Goal: Task Accomplishment & Management: Use online tool/utility

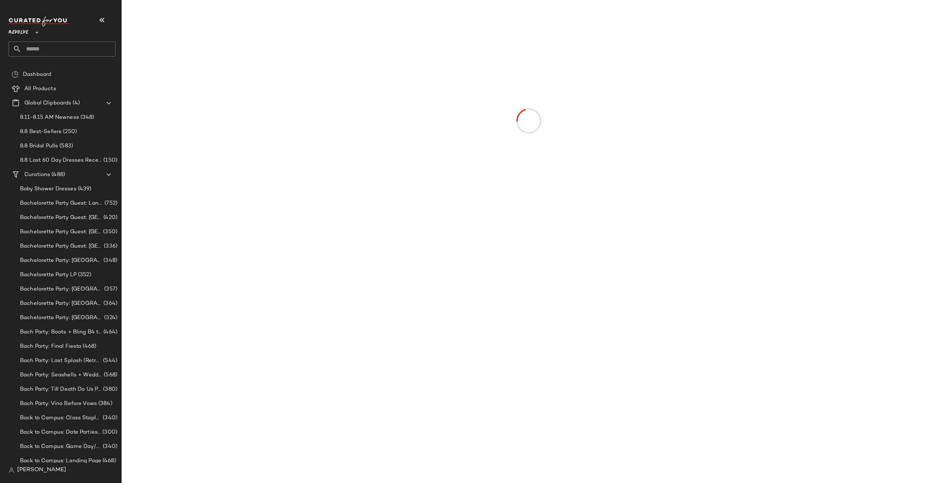
click at [68, 51] on input "text" at bounding box center [68, 48] width 94 height 15
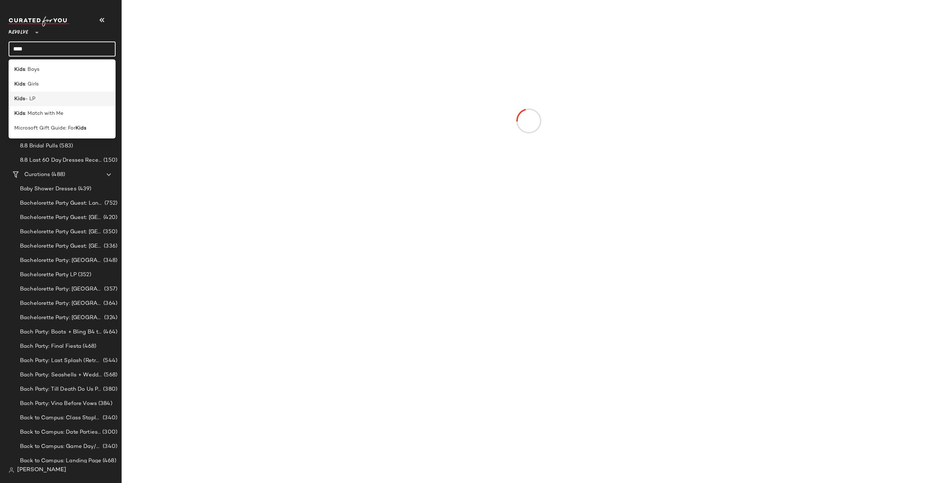
type input "****"
click at [46, 100] on div "Kids - LP" at bounding box center [62, 99] width 96 height 8
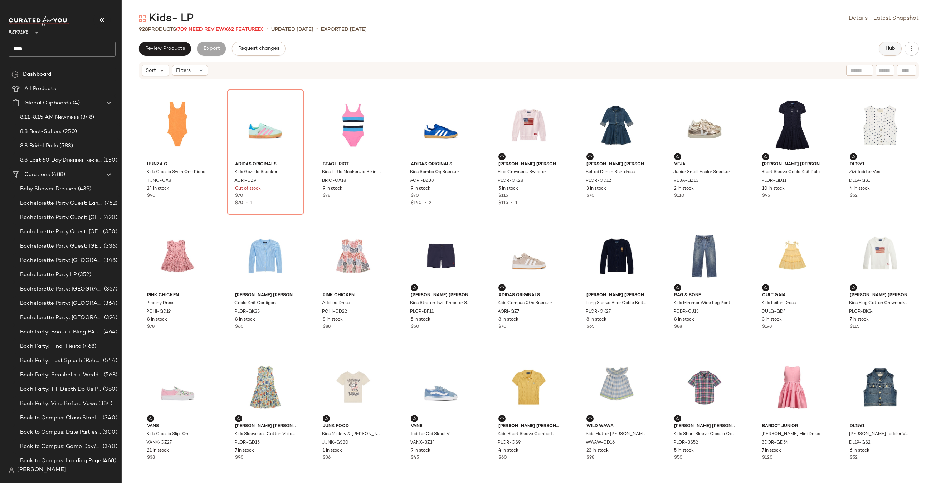
click at [468, 45] on button "Hub" at bounding box center [890, 48] width 23 height 14
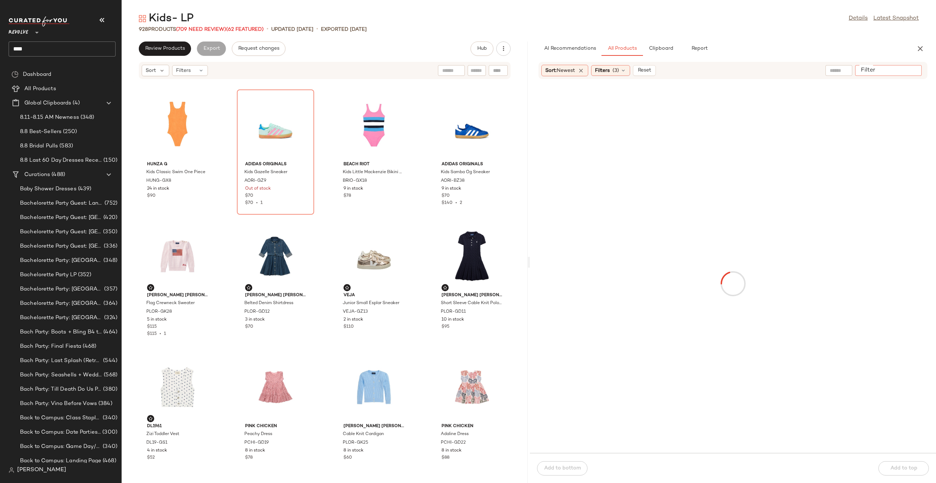
click at [468, 73] on input "Filter" at bounding box center [888, 71] width 61 height 8
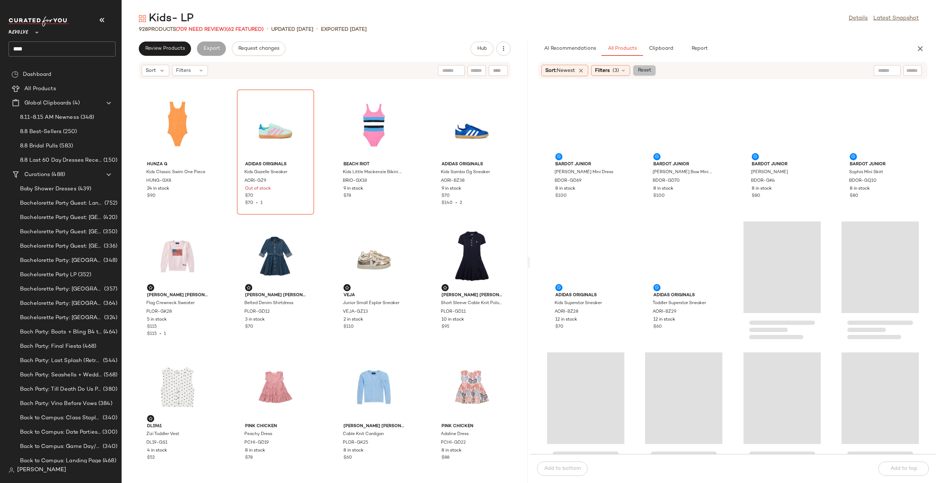
click at [468, 67] on button "Reset" at bounding box center [644, 70] width 23 height 11
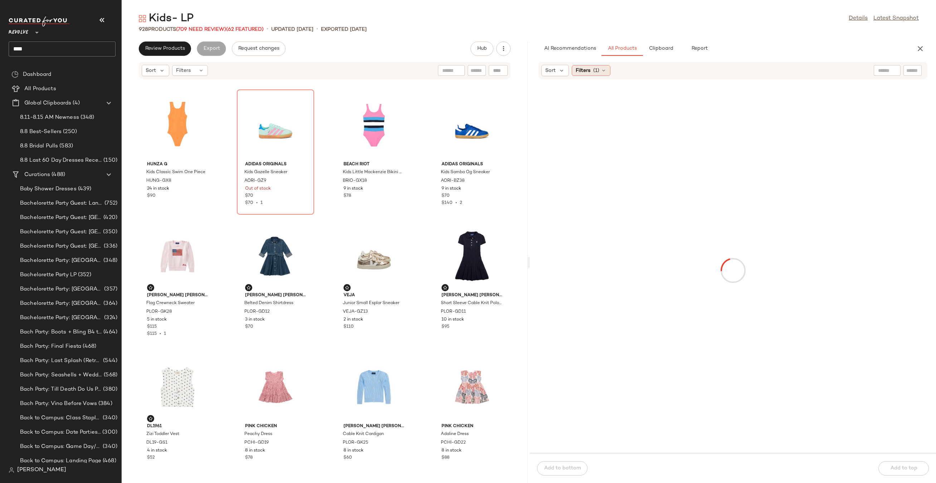
click at [468, 71] on icon at bounding box center [604, 71] width 6 height 6
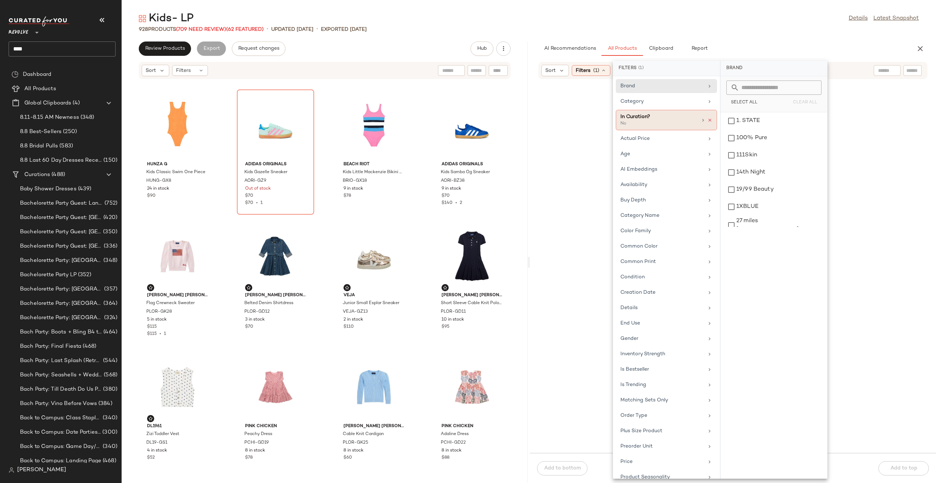
click at [468, 118] on icon at bounding box center [709, 120] width 5 height 5
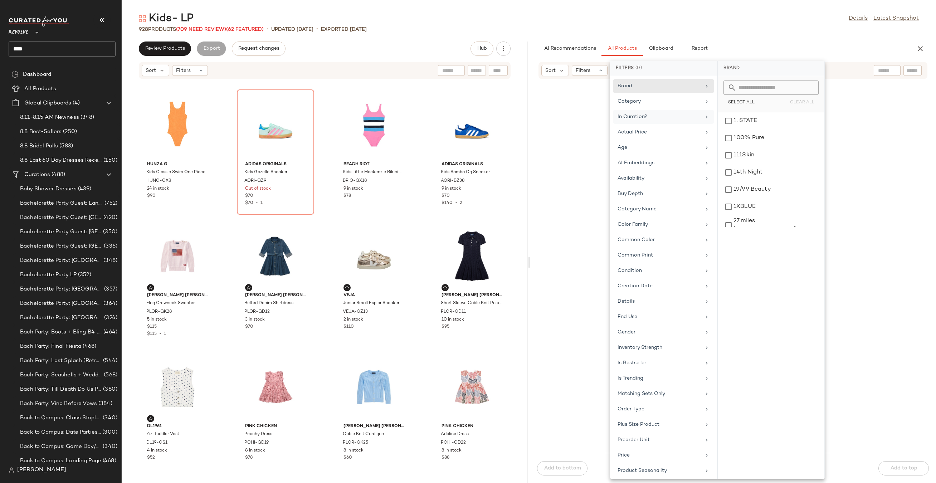
click at [468, 69] on div at bounding box center [912, 70] width 18 height 11
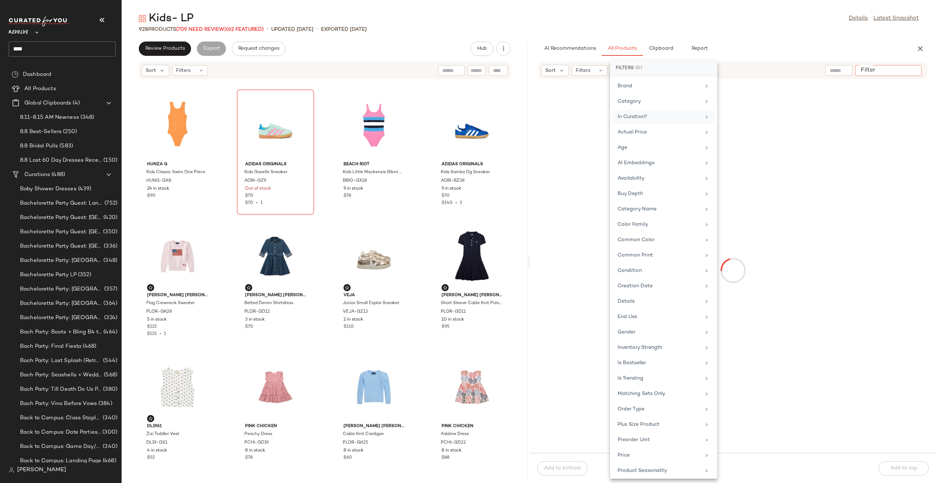
paste input "*********"
type input "*********"
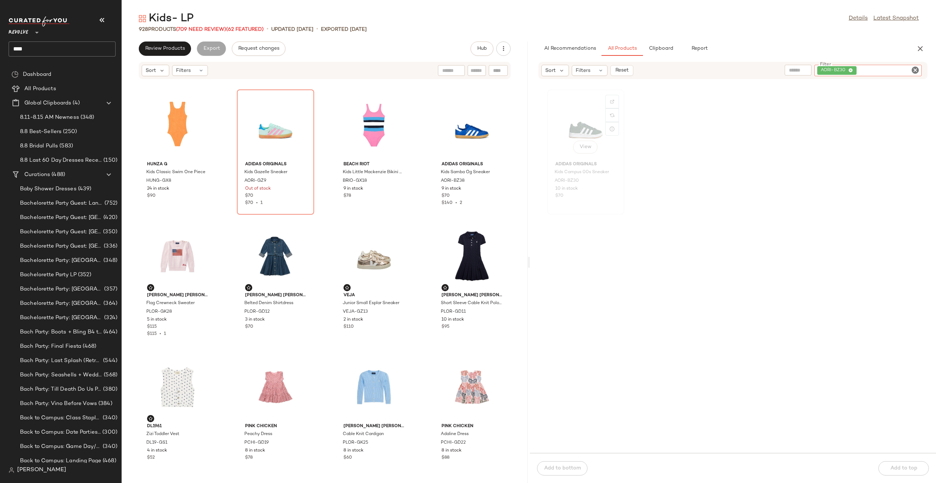
click at [468, 124] on div "View" at bounding box center [586, 125] width 72 height 67
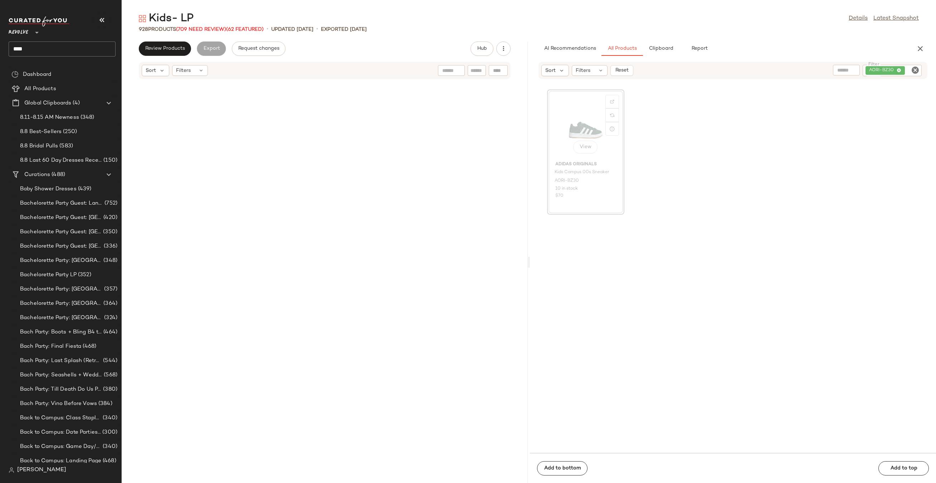
scroll to position [786, 0]
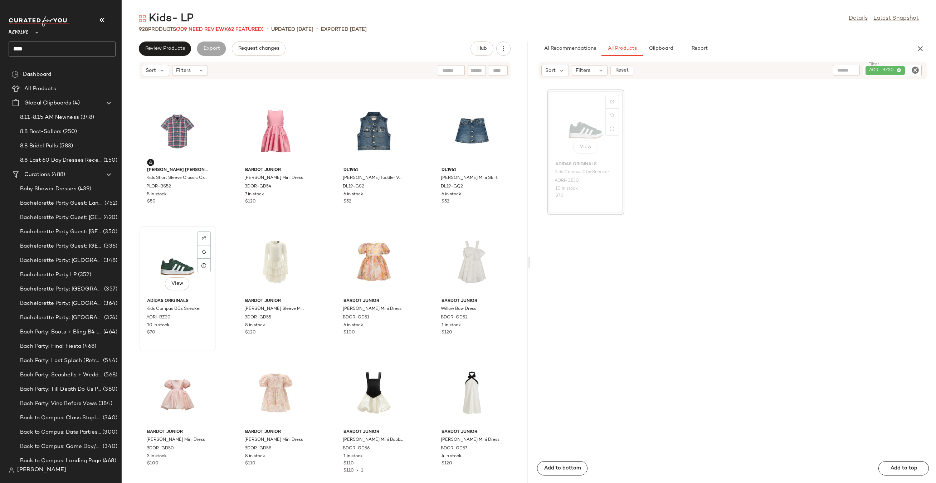
click at [169, 241] on div "View" at bounding box center [177, 262] width 72 height 67
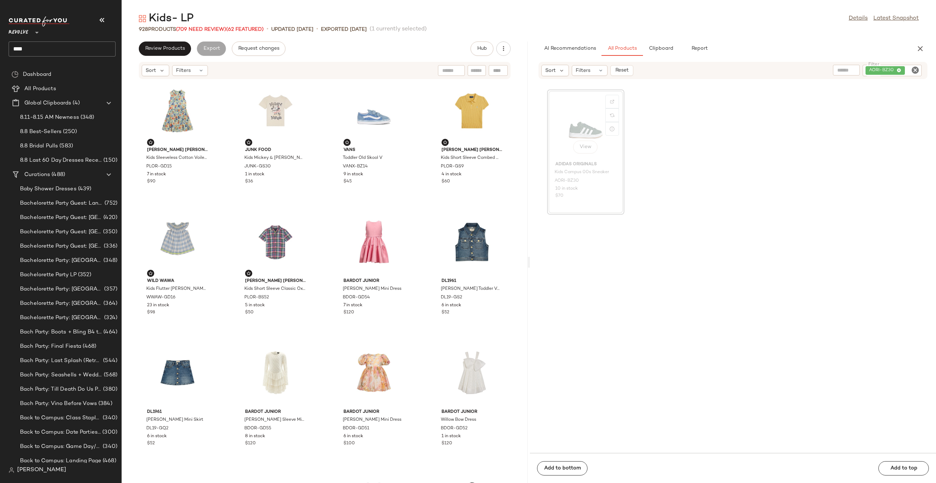
scroll to position [675, 0]
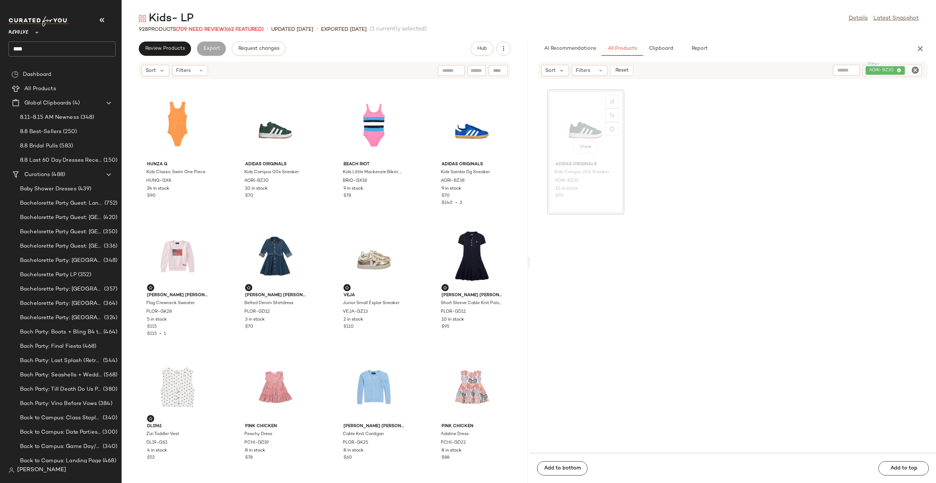
click at [468, 68] on icon "Clear Filter" at bounding box center [915, 70] width 9 height 9
paste input "*********"
type input "*********"
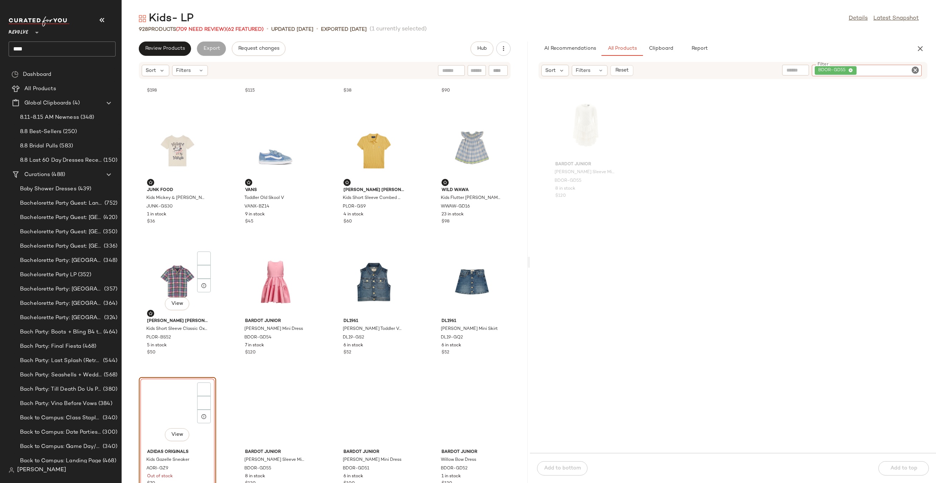
scroll to position [674, 0]
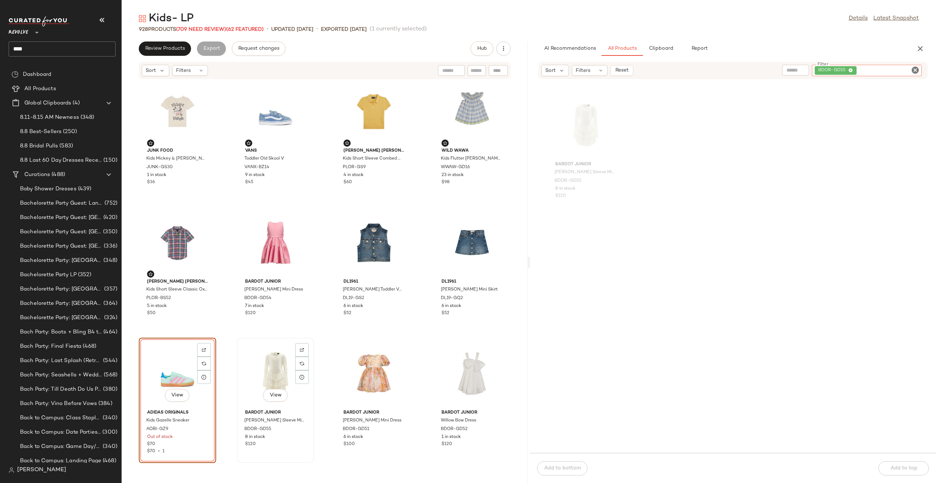
click at [268, 241] on div "View" at bounding box center [275, 373] width 72 height 67
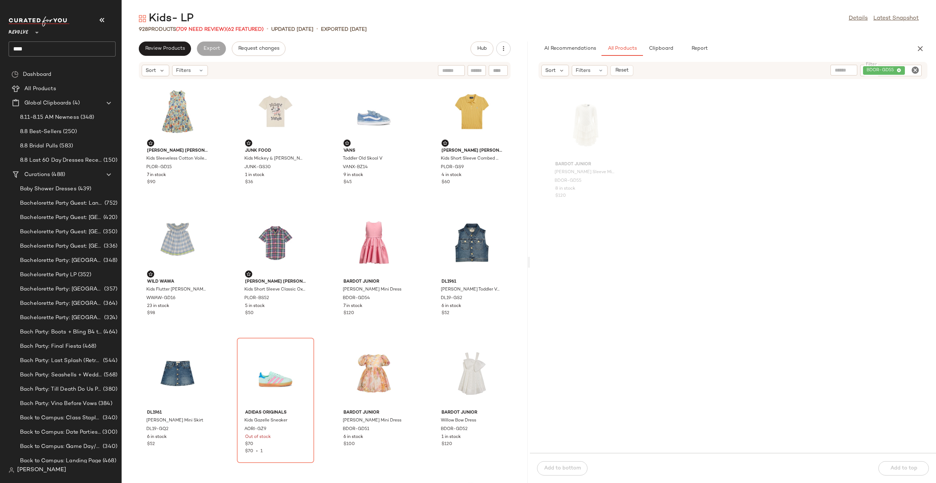
click at [468, 68] on icon "Clear Filter" at bounding box center [915, 70] width 9 height 9
paste input "*********"
type input "*********"
click at [468, 113] on div "View" at bounding box center [586, 125] width 72 height 67
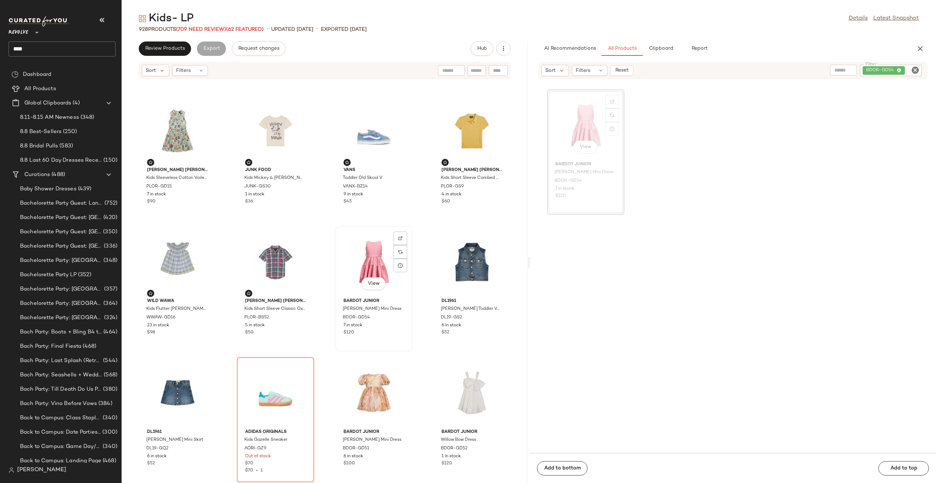
click at [383, 237] on div "View" at bounding box center [374, 262] width 72 height 67
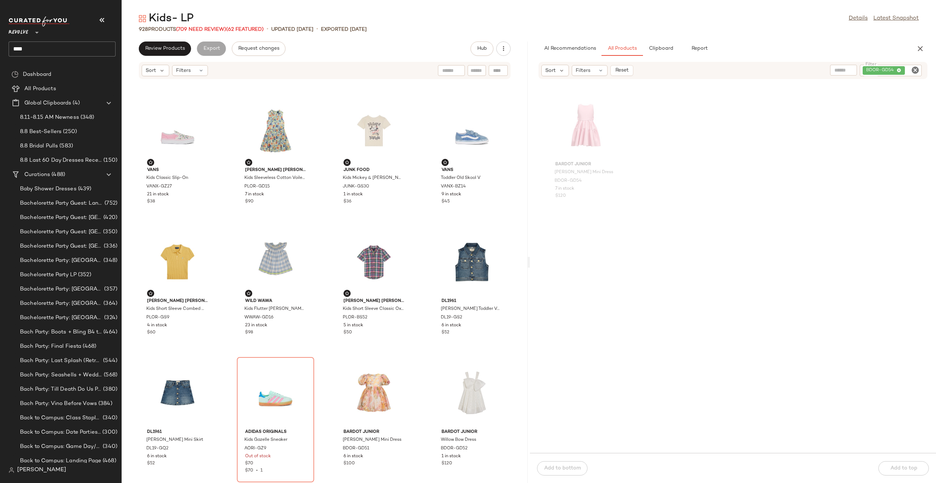
click at [468, 69] on div "BDOR-GD54" at bounding box center [891, 70] width 62 height 11
click at [468, 68] on icon "Clear Filter" at bounding box center [915, 70] width 9 height 9
paste input "*********"
type input "*********"
click at [365, 241] on div "View" at bounding box center [374, 393] width 72 height 67
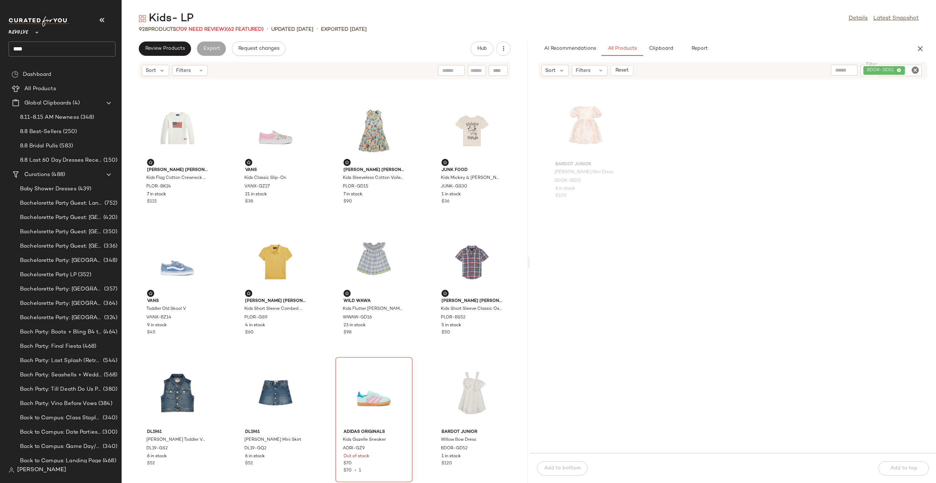
click at [468, 71] on icon "Clear Filter" at bounding box center [915, 70] width 9 height 9
paste input "*********"
type input "*********"
click at [455, 241] on div "View" at bounding box center [472, 393] width 72 height 67
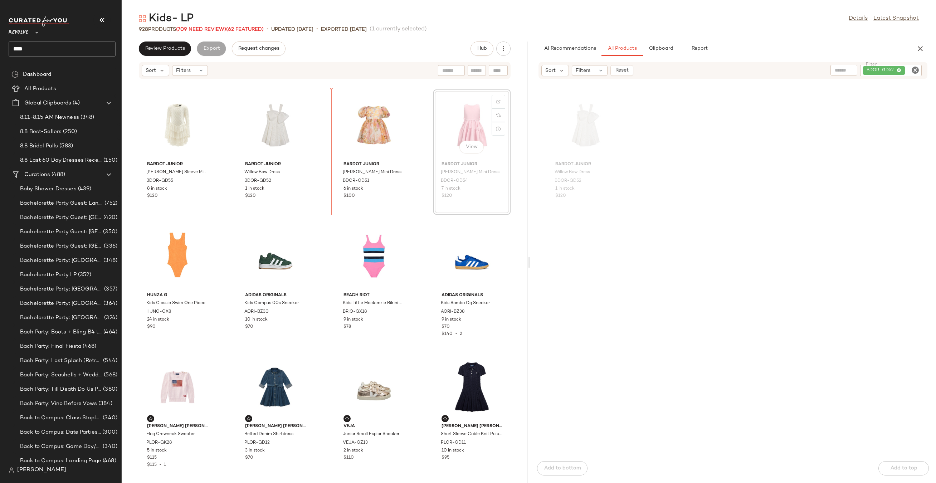
drag, startPoint x: 463, startPoint y: 127, endPoint x: 454, endPoint y: 127, distance: 8.6
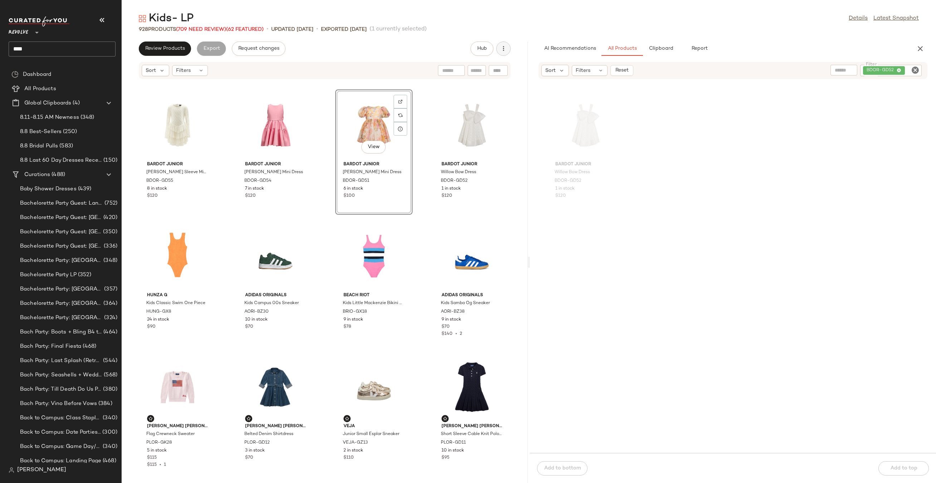
click at [468, 53] on button "button" at bounding box center [503, 48] width 14 height 14
click at [468, 102] on span "Clear Suggested Products" at bounding box center [470, 104] width 67 height 8
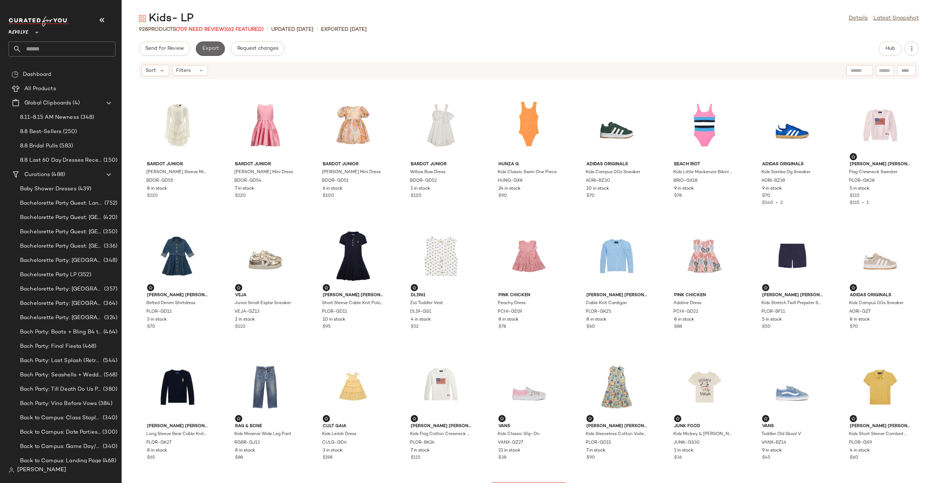
click at [212, 48] on span "Export" at bounding box center [210, 49] width 17 height 6
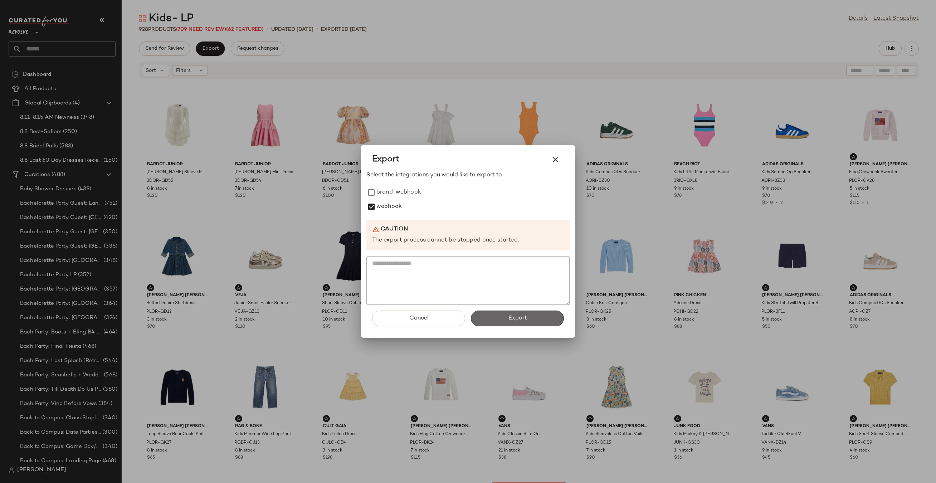
click at [485, 321] on button "Export" at bounding box center [517, 319] width 93 height 16
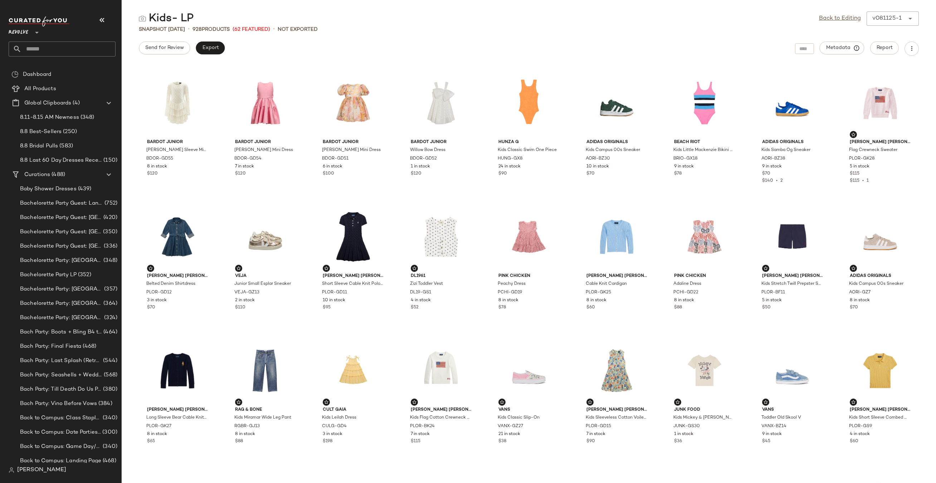
click at [77, 46] on input "text" at bounding box center [68, 48] width 94 height 15
click at [63, 50] on input "**********" at bounding box center [62, 48] width 107 height 15
click at [67, 49] on input "**********" at bounding box center [62, 48] width 107 height 15
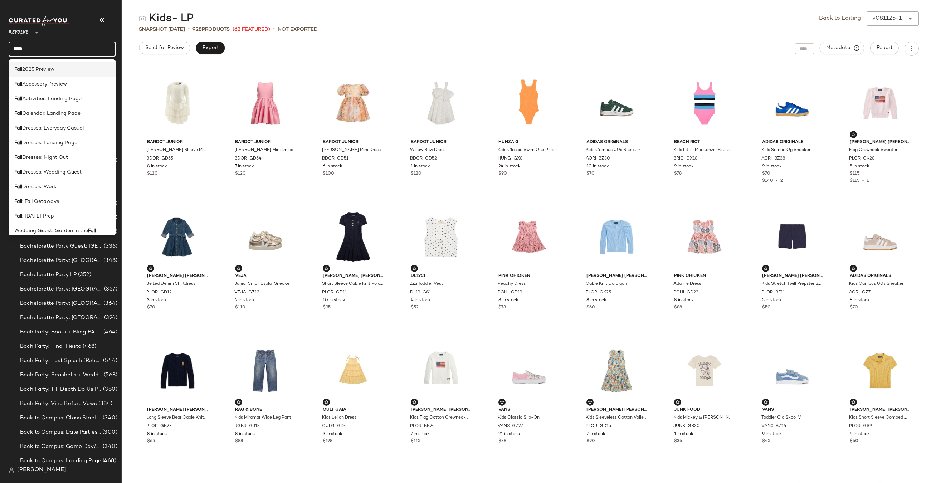
type input "****"
click at [64, 68] on div "Fall 2025 Preview" at bounding box center [62, 70] width 96 height 8
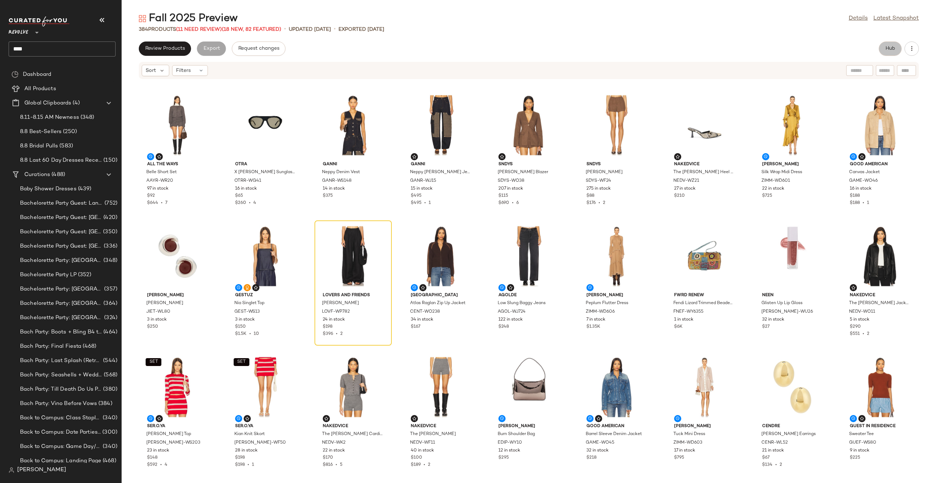
click at [886, 44] on button "Hub" at bounding box center [890, 48] width 23 height 14
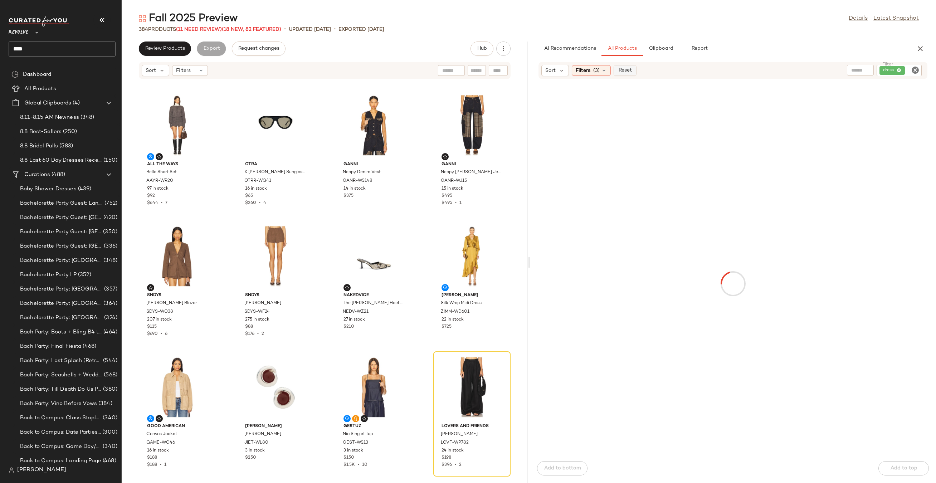
click at [627, 72] on span "Reset" at bounding box center [625, 71] width 14 height 6
click at [604, 70] on icon at bounding box center [604, 71] width 6 height 6
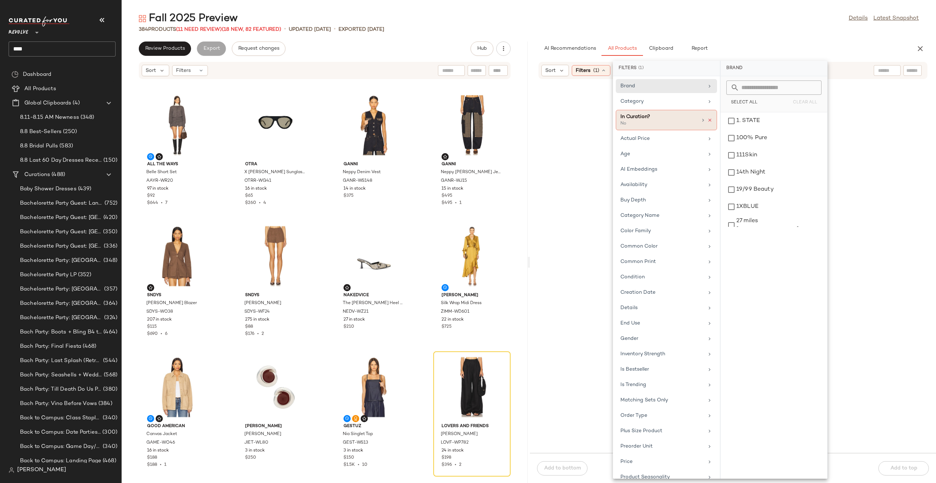
click at [708, 121] on icon at bounding box center [709, 120] width 5 height 5
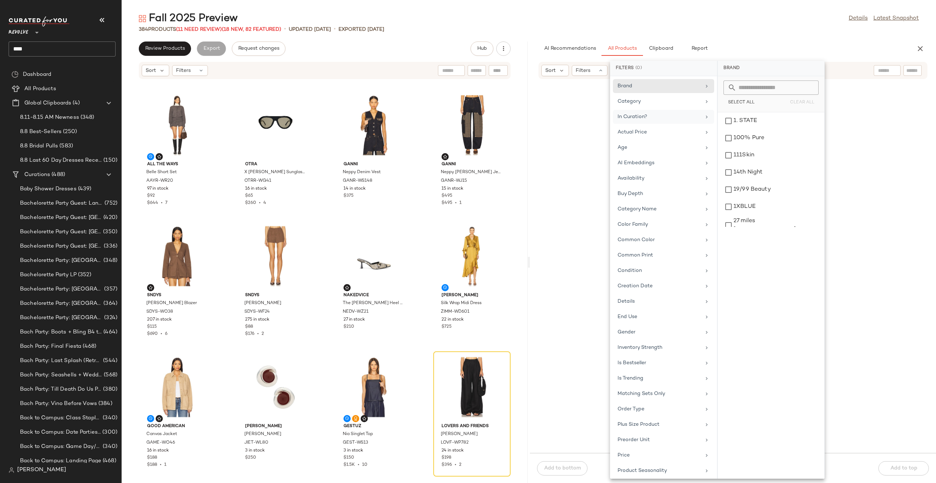
click at [827, 22] on div "Fall 2025 Preview Details Latest Snapshot" at bounding box center [529, 18] width 814 height 14
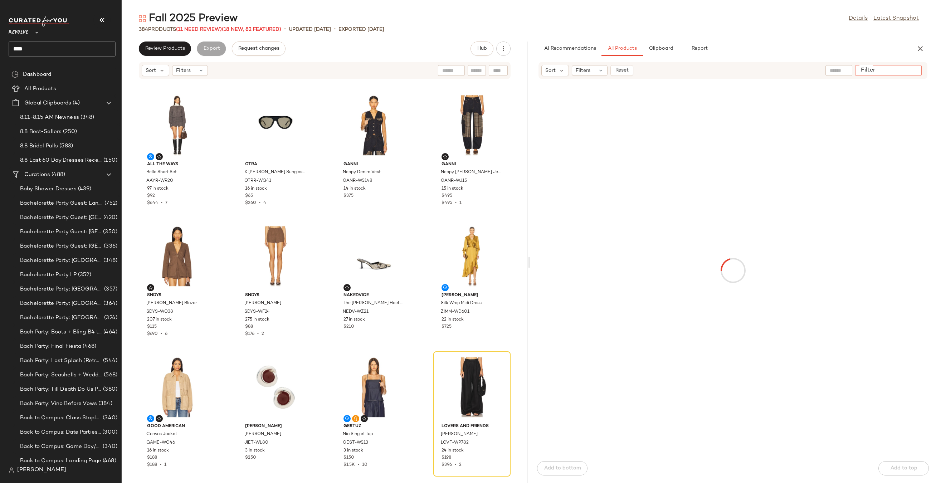
click at [910, 66] on div at bounding box center [888, 70] width 67 height 11
paste input "**********"
type input "**********"
click at [614, 103] on img at bounding box center [612, 101] width 4 height 4
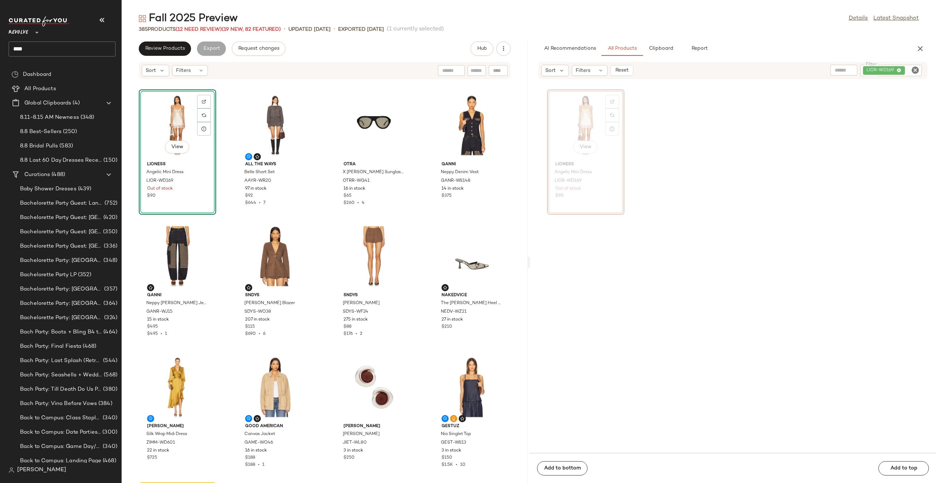
click at [917, 72] on icon "Clear Filter" at bounding box center [915, 70] width 9 height 9
paste input "*********"
type input "*********"
click at [580, 126] on div "View" at bounding box center [586, 125] width 72 height 67
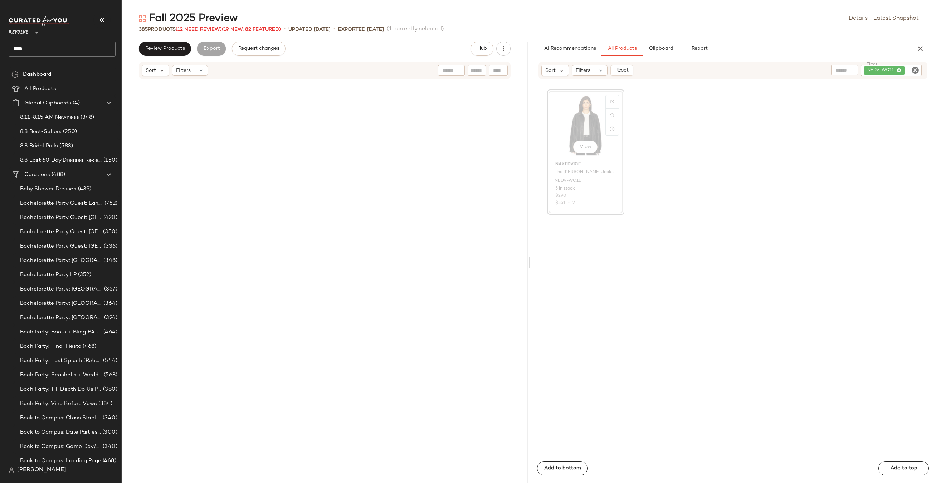
scroll to position [399, 0]
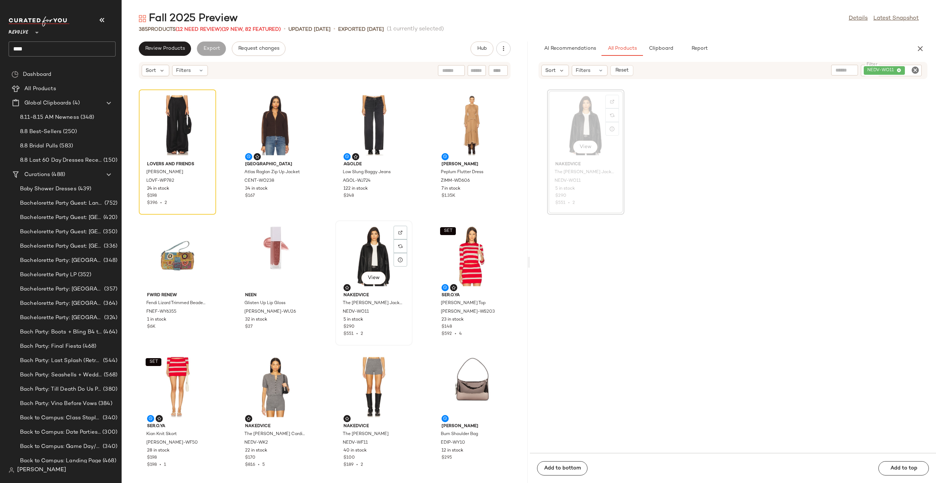
click at [356, 280] on div "View" at bounding box center [374, 256] width 72 height 67
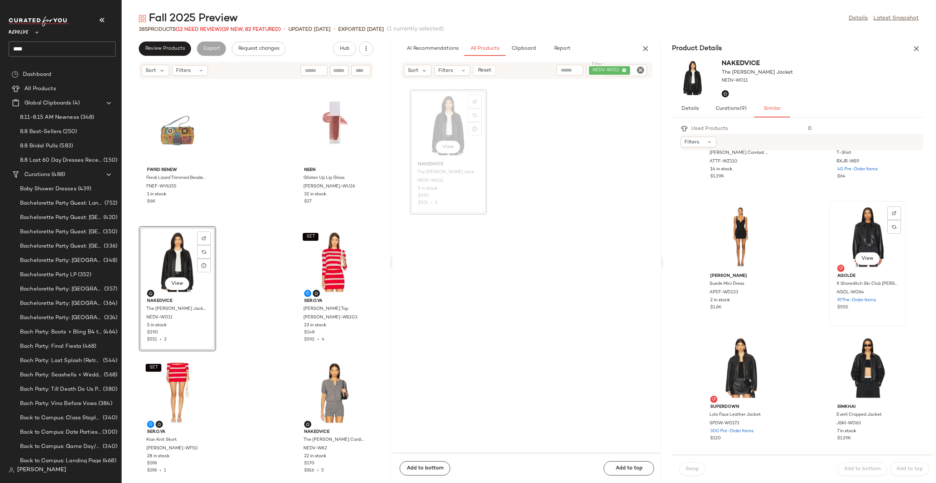
scroll to position [94, 0]
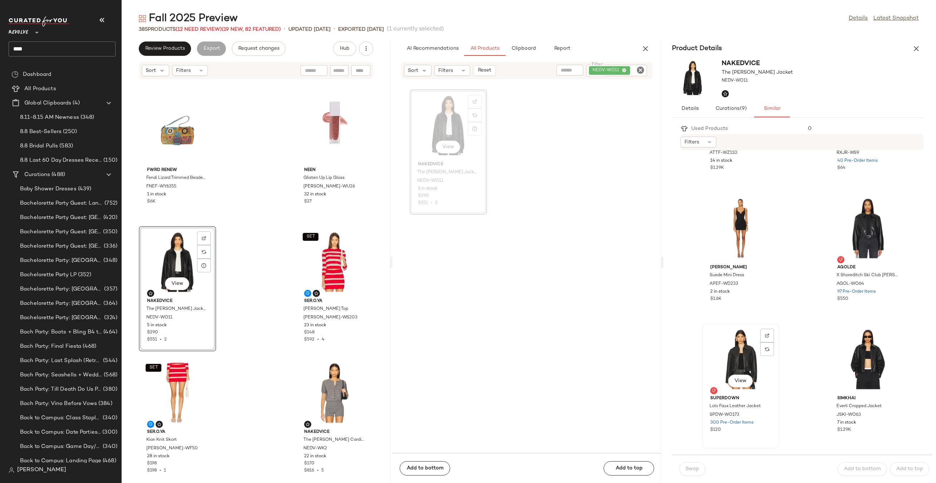
click at [742, 348] on div "View" at bounding box center [740, 359] width 72 height 67
click at [692, 465] on button "Swap" at bounding box center [692, 469] width 26 height 14
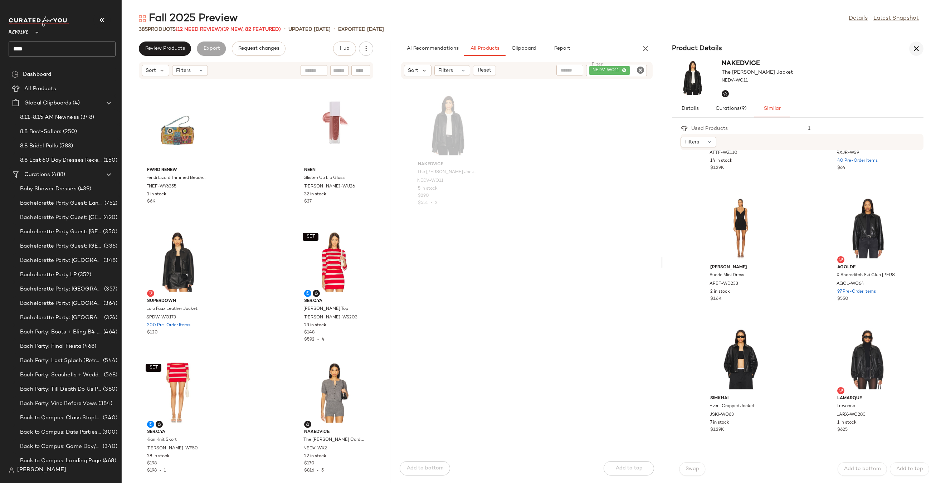
click at [912, 51] on icon "button" at bounding box center [916, 48] width 9 height 9
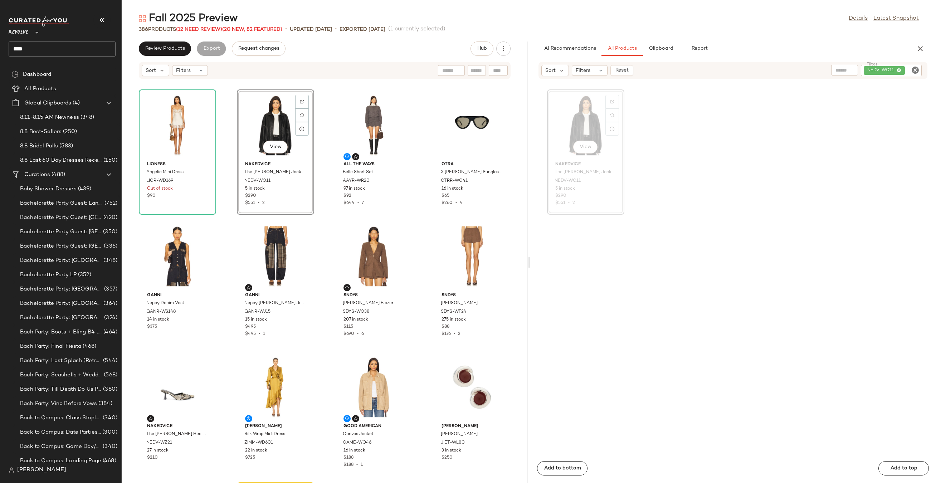
drag, startPoint x: 587, startPoint y: 119, endPoint x: 290, endPoint y: 13, distance: 315.4
click at [920, 70] on div "NEDV-WO11" at bounding box center [891, 70] width 61 height 11
click at [911, 70] on icon "Clear Filter" at bounding box center [915, 70] width 9 height 9
paste input "**********"
type input "**********"
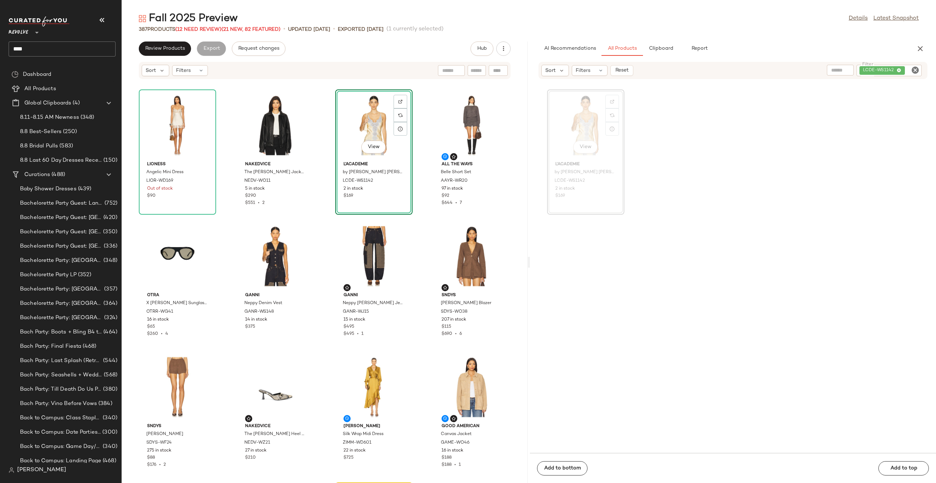
drag, startPoint x: 592, startPoint y: 127, endPoint x: 305, endPoint y: 7, distance: 311.1
click at [915, 69] on icon "Clear Filter" at bounding box center [915, 70] width 9 height 9
paste input "**********"
type input "**********"
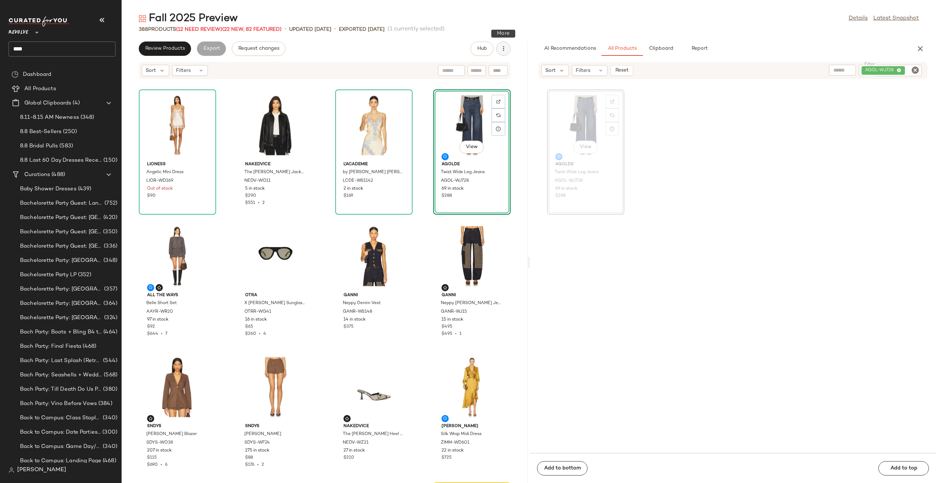
click at [507, 47] on button "button" at bounding box center [503, 48] width 14 height 14
click at [482, 105] on span "Clear Suggested Products" at bounding box center [470, 104] width 67 height 8
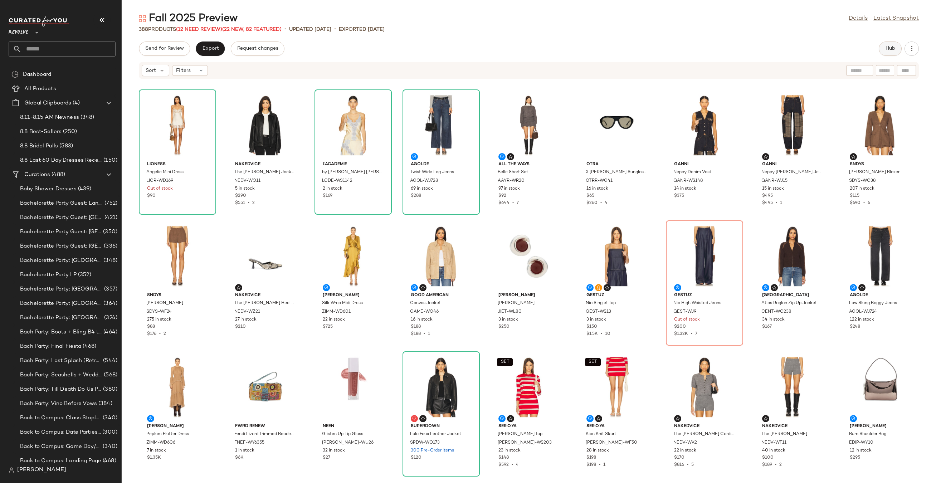
click at [885, 49] on span "Hub" at bounding box center [890, 49] width 10 height 6
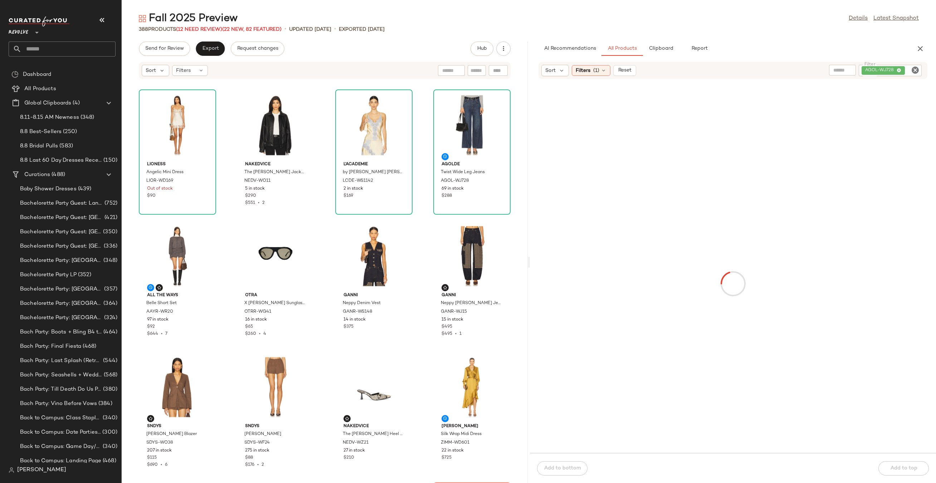
click at [910, 78] on div "Sort Filters (1) Reset Filter AGOL-WJ728 Filter" at bounding box center [732, 70] width 389 height 17
click at [912, 74] on icon "Clear Filter" at bounding box center [915, 70] width 9 height 9
paste input "*********"
type input "*********"
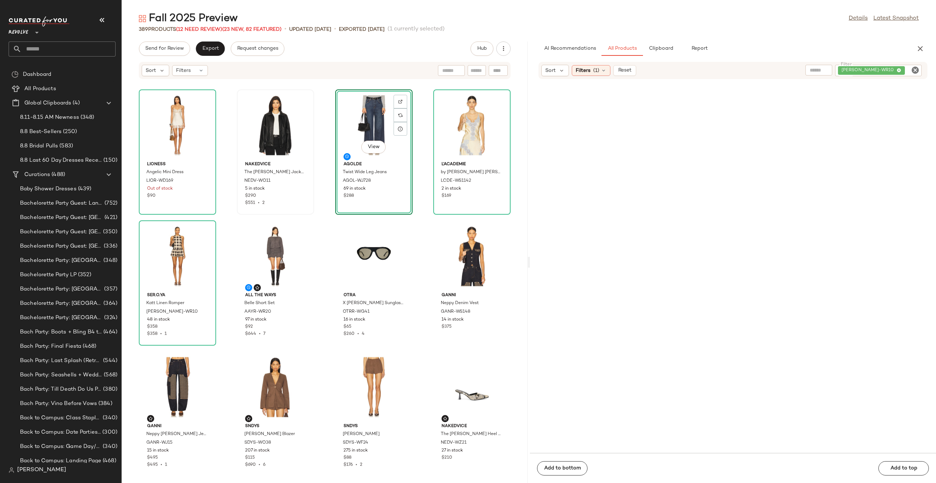
drag, startPoint x: 447, startPoint y: 130, endPoint x: 334, endPoint y: 0, distance: 171.6
click at [911, 72] on icon "Clear Filter" at bounding box center [915, 70] width 9 height 9
paste input "**********"
type input "**********"
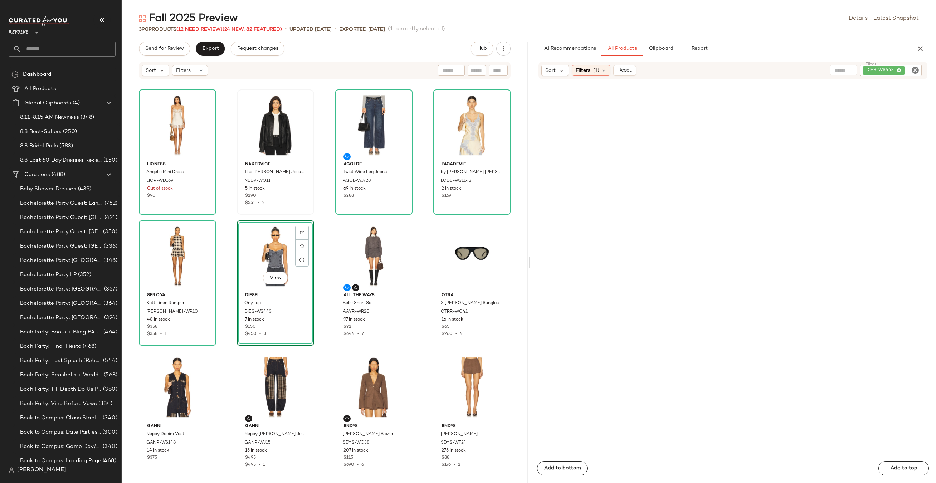
drag, startPoint x: 585, startPoint y: 122, endPoint x: 332, endPoint y: 3, distance: 279.7
click at [917, 69] on icon "Clear Filter" at bounding box center [915, 70] width 9 height 9
paste input "**********"
type input "**********"
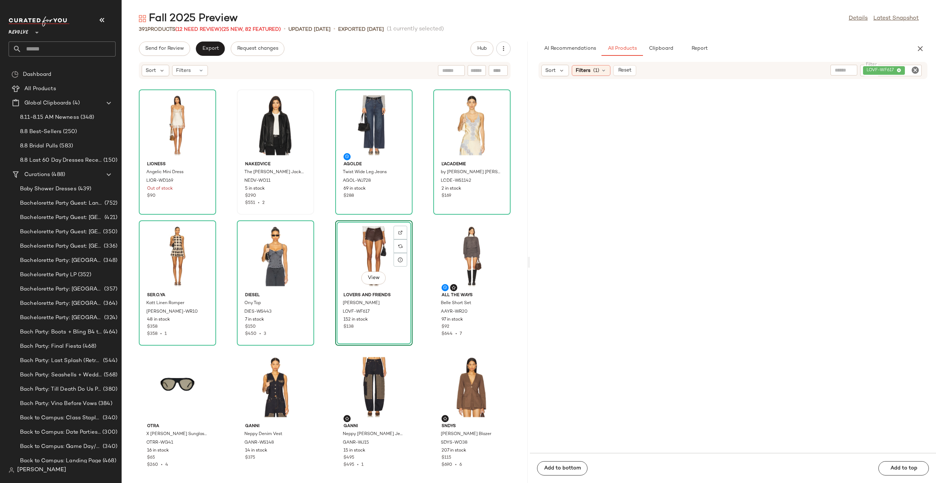
drag, startPoint x: 589, startPoint y: 116, endPoint x: 317, endPoint y: 11, distance: 292.3
click at [919, 70] on icon "Clear Filter" at bounding box center [915, 70] width 9 height 9
paste input "*********"
type input "*********"
drag, startPoint x: 577, startPoint y: 125, endPoint x: 572, endPoint y: 129, distance: 6.1
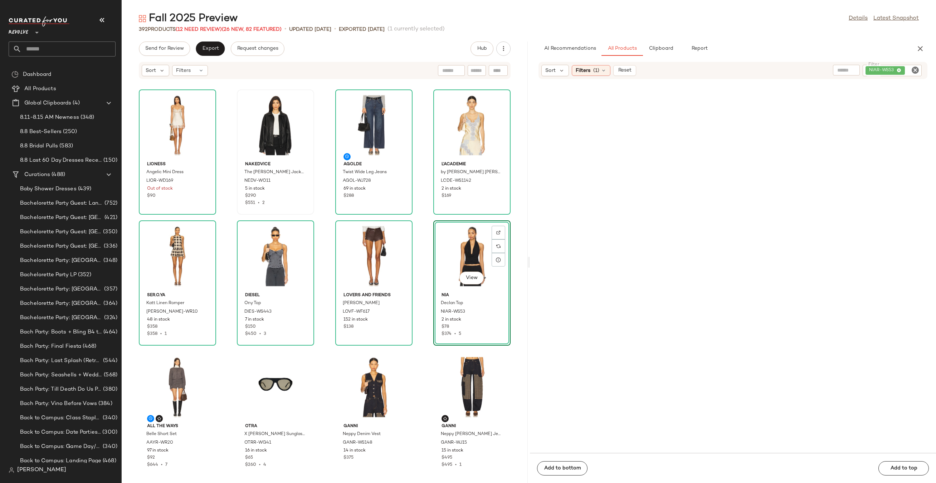
click at [918, 69] on icon "Clear Filter" at bounding box center [915, 70] width 9 height 9
paste input "**********"
type input "**********"
click at [603, 74] on div "Filters (1)" at bounding box center [591, 70] width 39 height 11
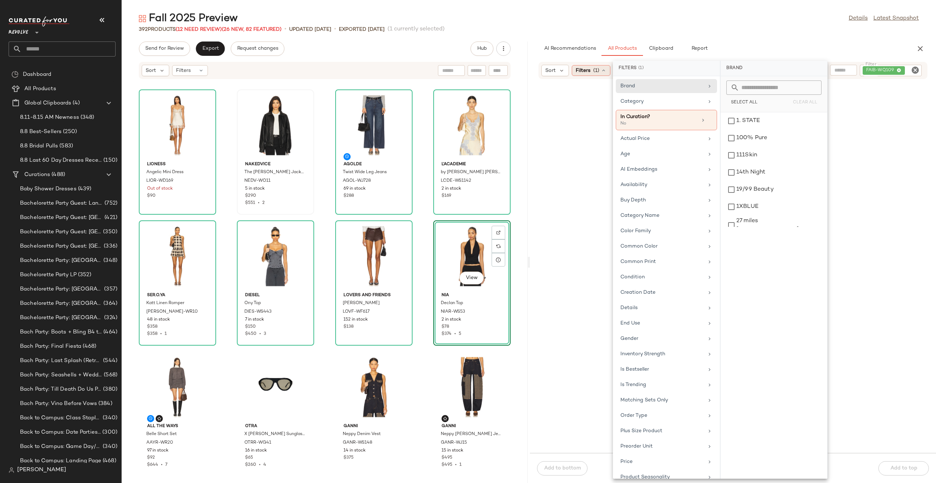
click at [601, 71] on icon at bounding box center [604, 71] width 6 height 6
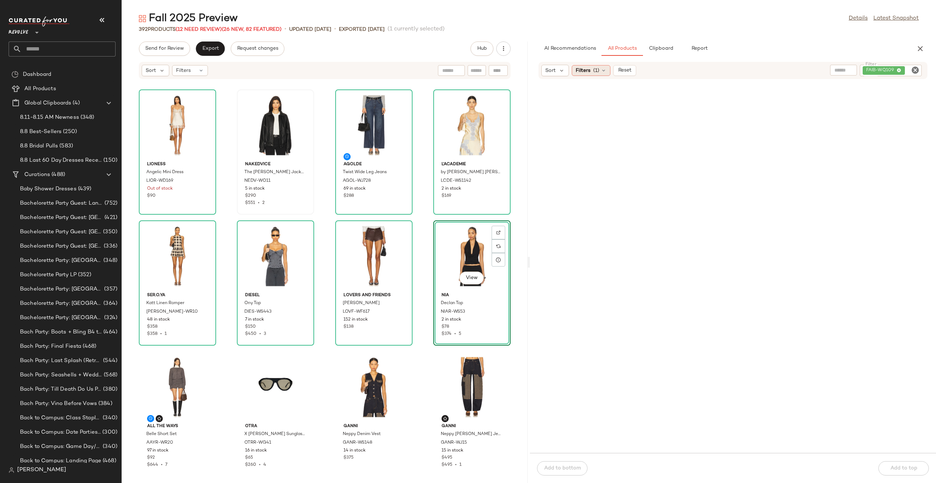
click at [599, 74] on div "Filters (1)" at bounding box center [591, 70] width 39 height 11
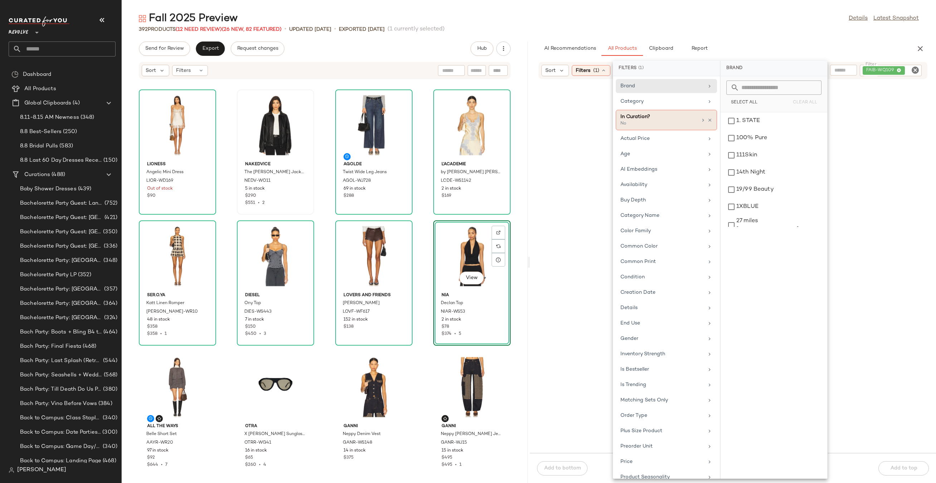
click at [710, 119] on div "In Curation? No" at bounding box center [666, 120] width 101 height 20
click at [707, 120] on icon at bounding box center [709, 120] width 5 height 5
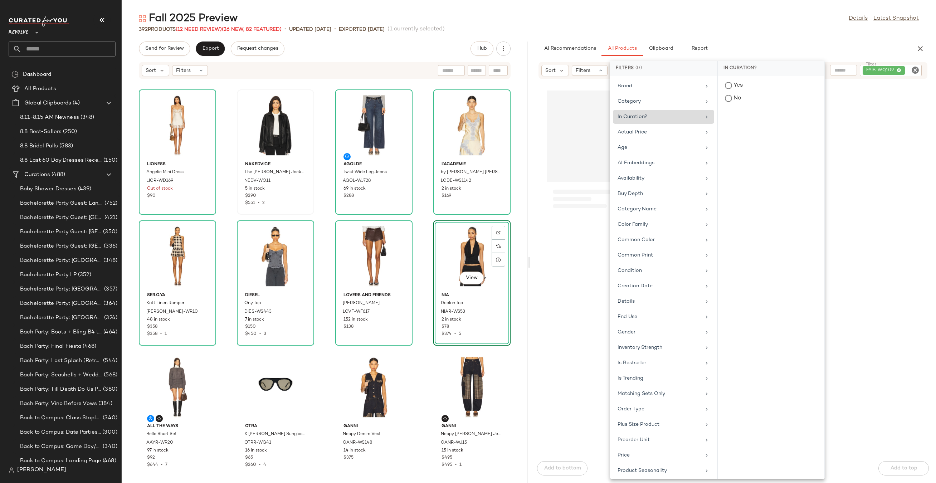
click at [712, 28] on div "392 Products (12 Need Review) (26 New, 82 Featured) • updated [DATE] • Exported…" at bounding box center [529, 29] width 814 height 7
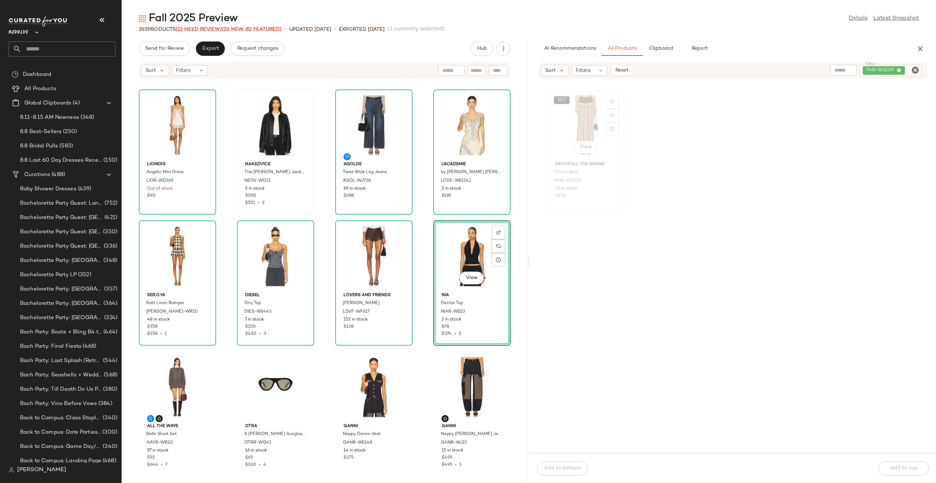
click at [588, 118] on div "SET View" at bounding box center [586, 125] width 72 height 67
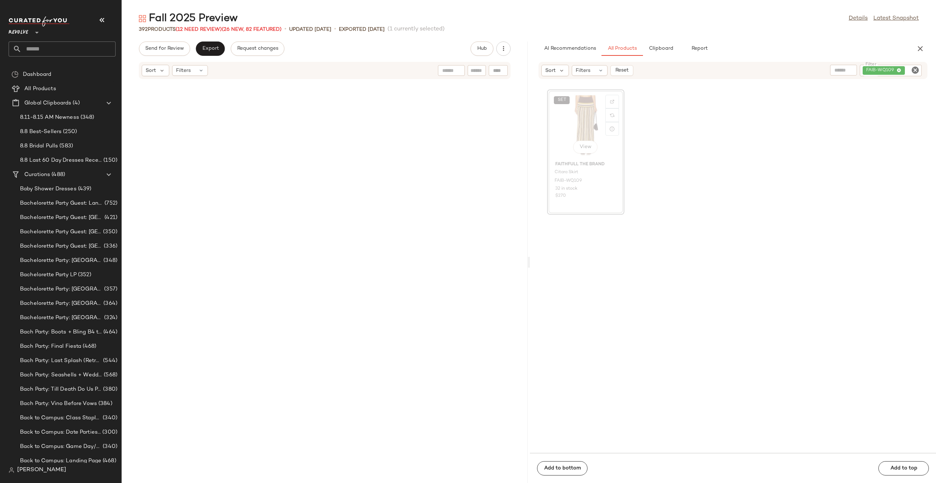
scroll to position [1964, 0]
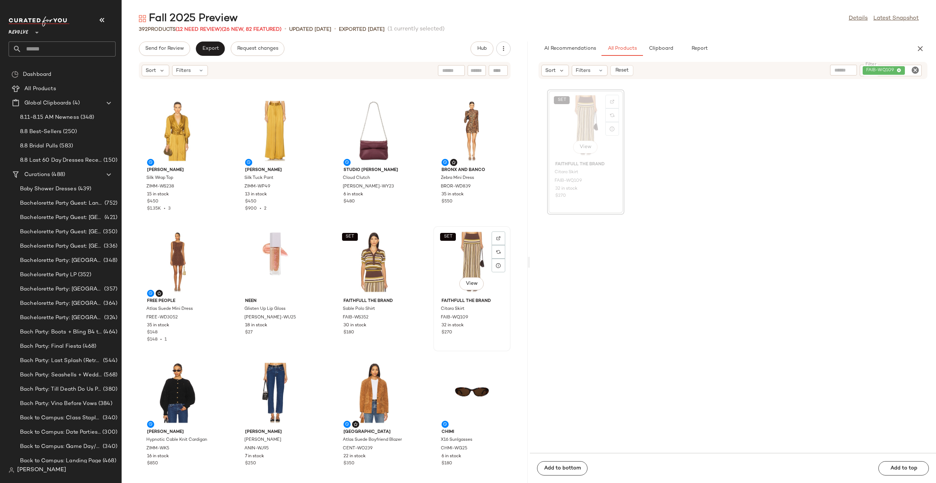
click at [468, 260] on div "SET View" at bounding box center [472, 262] width 72 height 67
click at [659, 48] on span "Clipboard" at bounding box center [660, 49] width 25 height 6
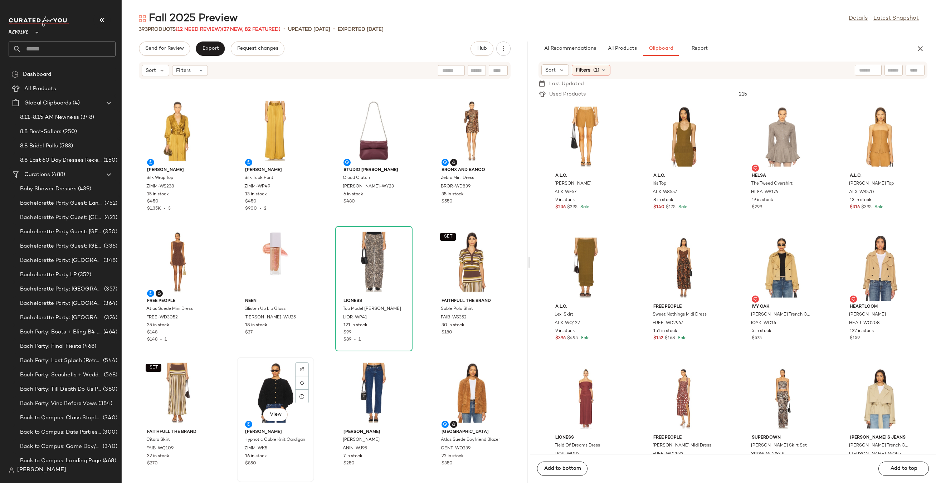
click at [274, 383] on div "View" at bounding box center [275, 393] width 72 height 67
click at [395, 245] on div at bounding box center [401, 252] width 14 height 14
click at [621, 47] on span "All Products" at bounding box center [621, 49] width 29 height 6
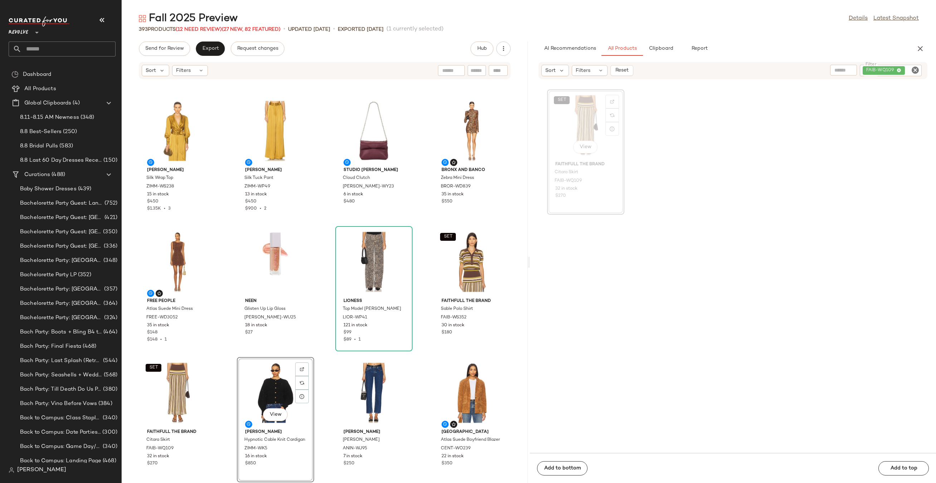
click at [915, 68] on icon "Clear Filter" at bounding box center [915, 70] width 9 height 9
paste input "**********"
type input "**********"
drag, startPoint x: 590, startPoint y: 121, endPoint x: 343, endPoint y: 274, distance: 290.5
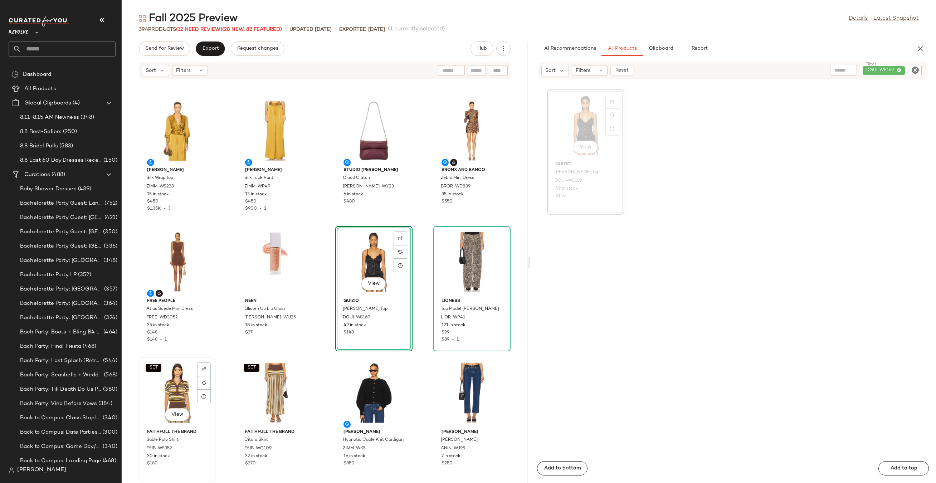
click at [169, 393] on div "SET View" at bounding box center [177, 393] width 72 height 67
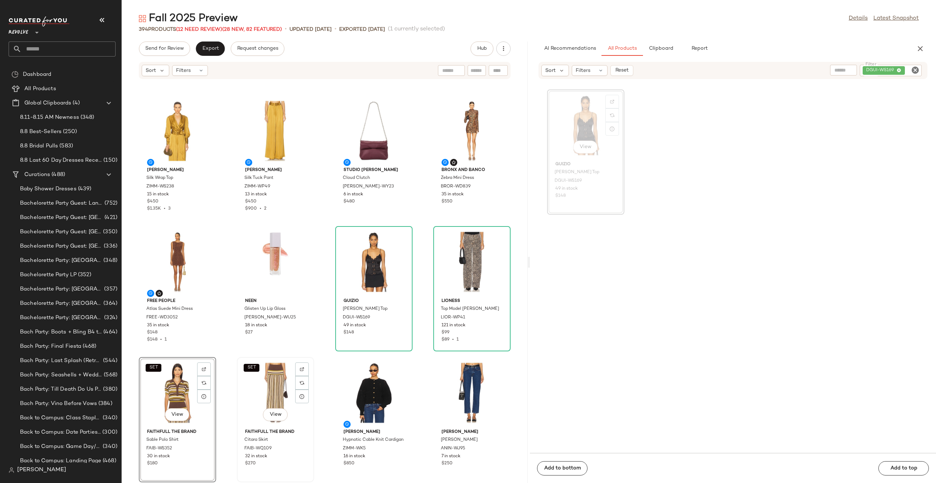
click at [276, 375] on div "SET View" at bounding box center [275, 393] width 72 height 67
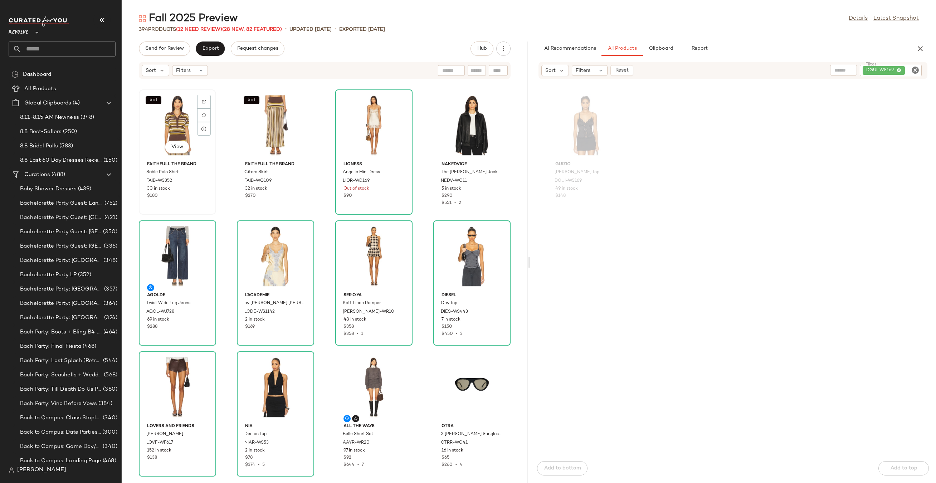
click at [157, 152] on div "SET View" at bounding box center [177, 125] width 72 height 67
click at [271, 126] on div "SET View" at bounding box center [275, 125] width 72 height 67
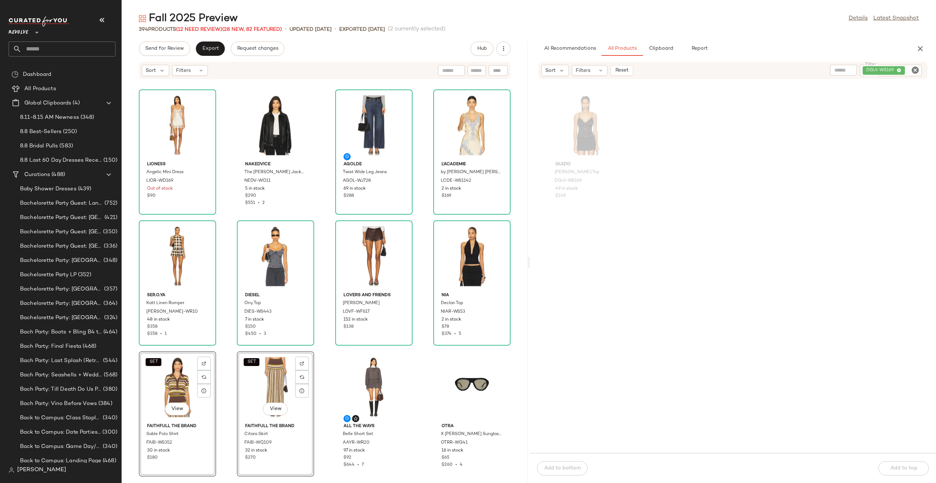
drag, startPoint x: 270, startPoint y: 120, endPoint x: 335, endPoint y: 9, distance: 128.7
click at [915, 68] on icon "Clear Filter" at bounding box center [915, 70] width 9 height 9
paste input "*********"
type input "*********"
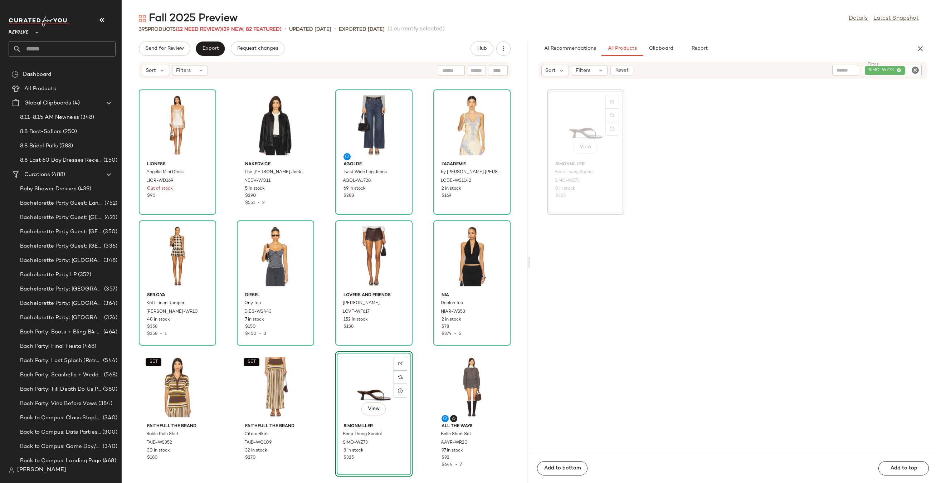
click at [915, 72] on icon "Clear Filter" at bounding box center [915, 70] width 9 height 9
paste input "*********"
type input "*********"
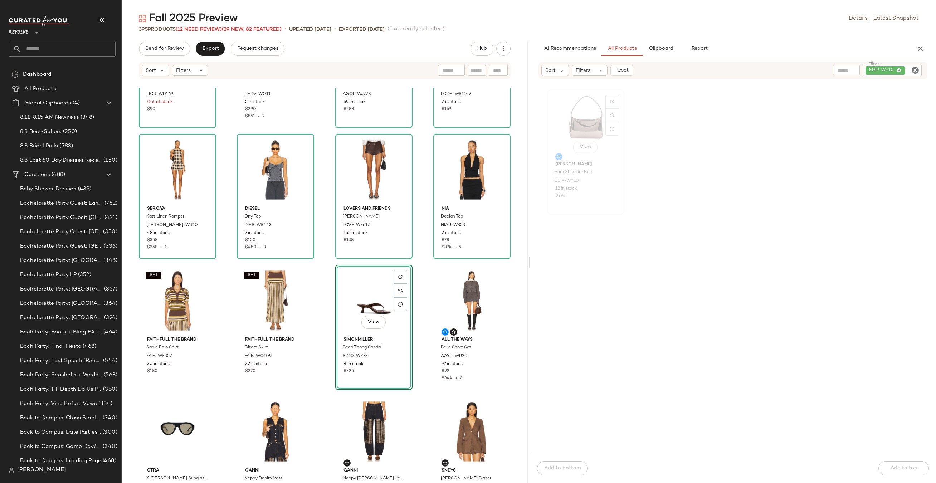
click at [578, 118] on div "View" at bounding box center [586, 125] width 72 height 67
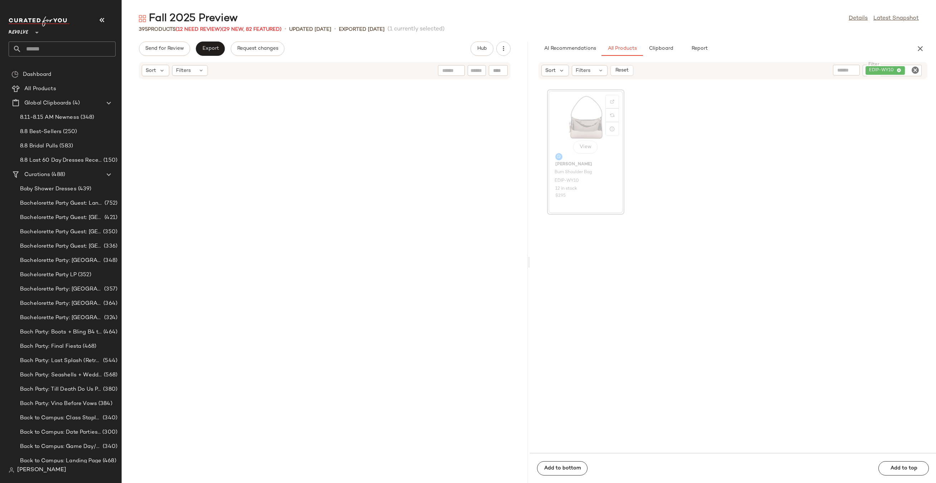
scroll to position [917, 0]
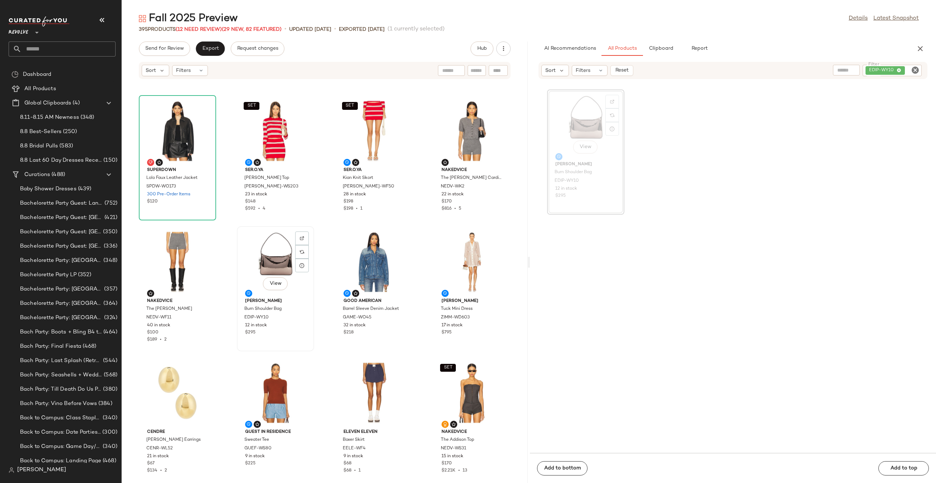
click at [257, 259] on div "View" at bounding box center [275, 262] width 72 height 67
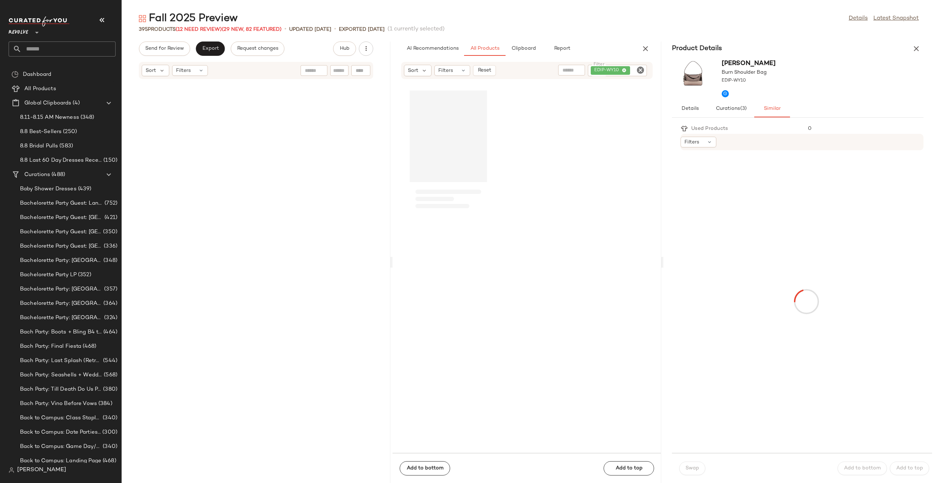
scroll to position [1964, 0]
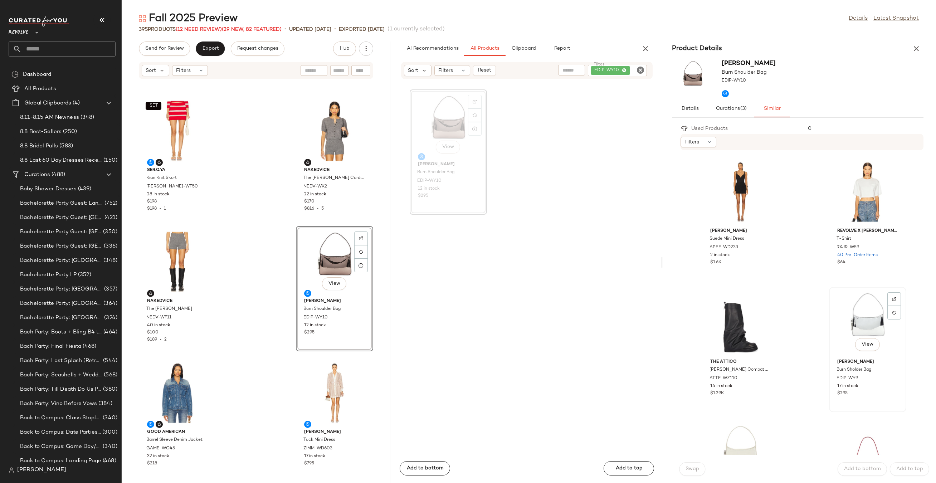
click at [858, 293] on div "View" at bounding box center [867, 322] width 72 height 67
click at [698, 463] on button "Swap" at bounding box center [692, 469] width 26 height 14
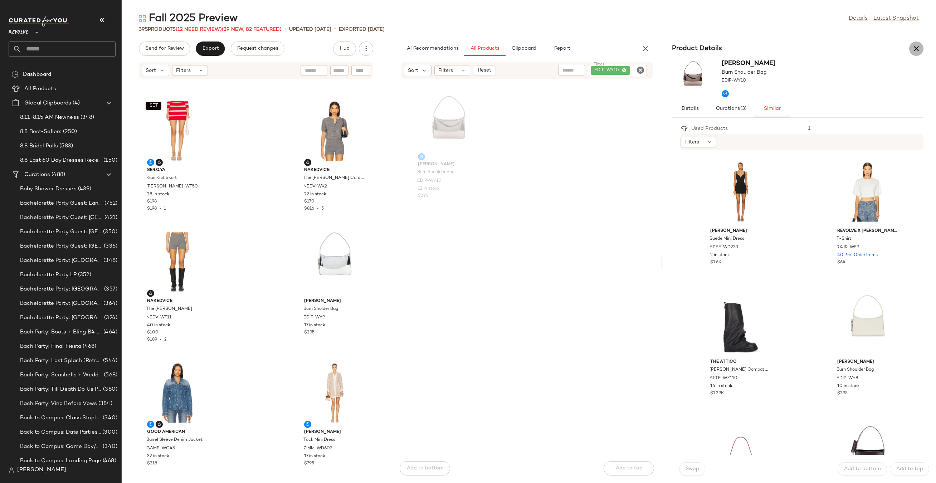
click at [915, 44] on icon "button" at bounding box center [916, 48] width 9 height 9
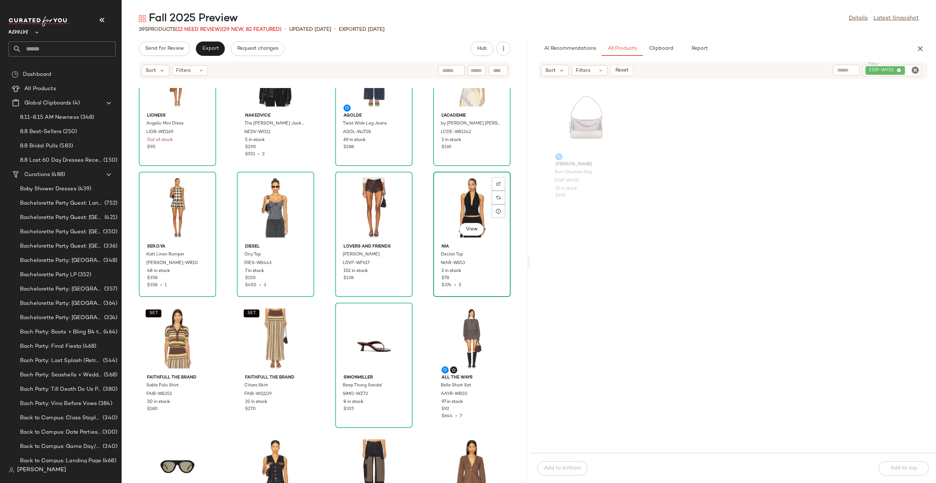
scroll to position [64, 0]
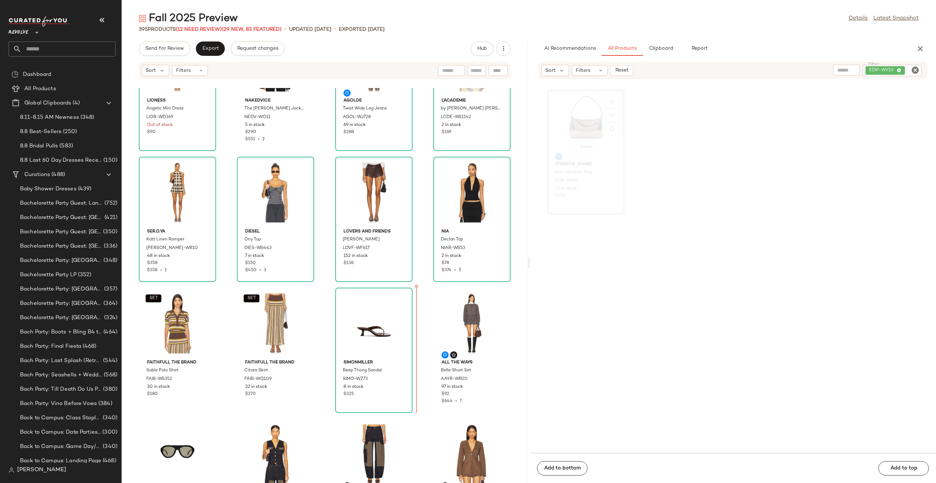
drag, startPoint x: 571, startPoint y: 116, endPoint x: 567, endPoint y: 122, distance: 7.5
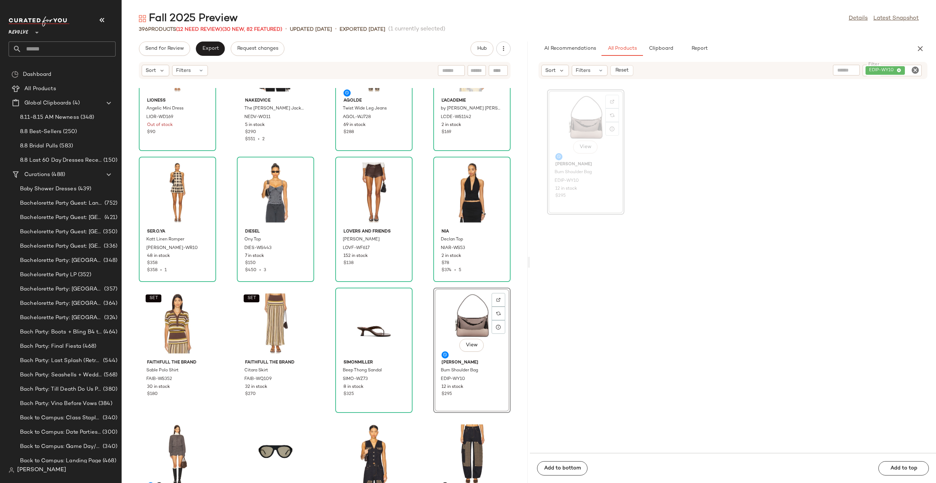
click at [917, 68] on icon "Clear Filter" at bounding box center [915, 70] width 9 height 9
paste input "*********"
type input "*********"
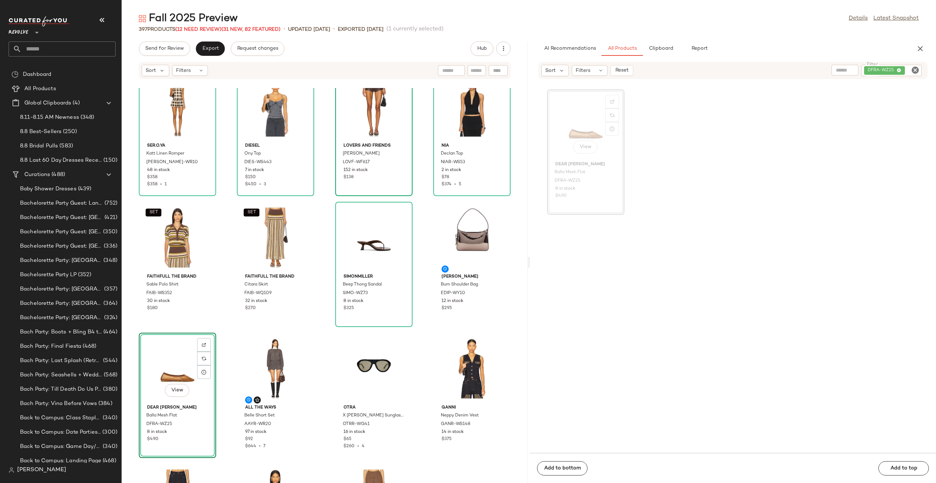
click at [582, 119] on div "View" at bounding box center [586, 125] width 72 height 67
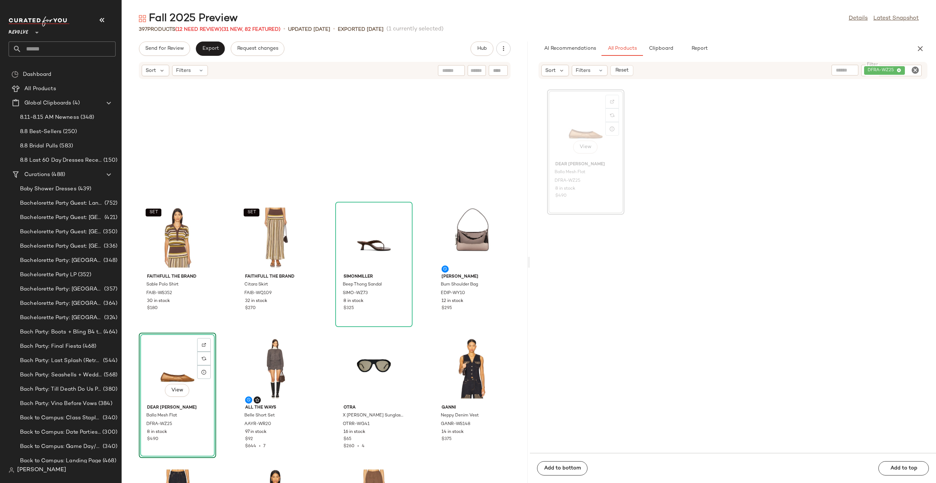
scroll to position [262, 0]
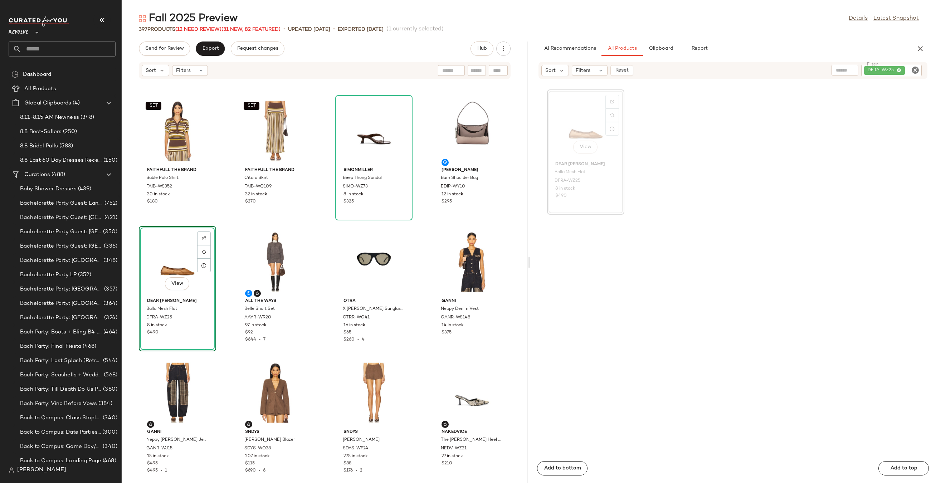
click at [918, 66] on icon "Clear Filter" at bounding box center [915, 70] width 9 height 9
paste input "*********"
type input "*********"
click at [916, 70] on icon "Clear Filter" at bounding box center [915, 70] width 9 height 9
paste input "********"
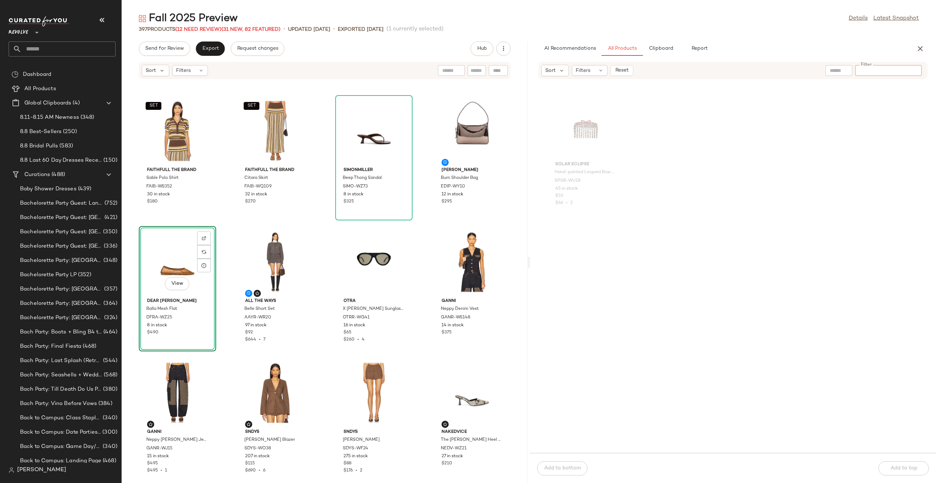
type input "********"
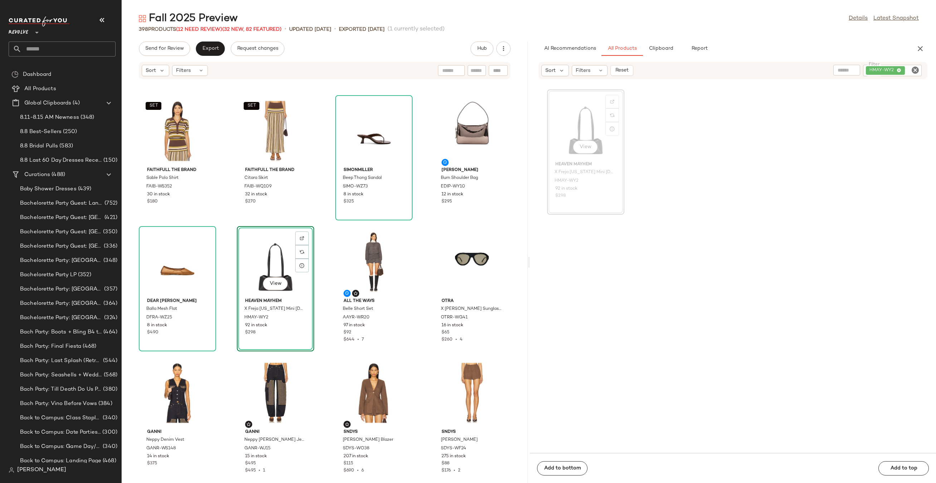
drag, startPoint x: 589, startPoint y: 117, endPoint x: 323, endPoint y: 0, distance: 290.4
click at [917, 69] on icon "Clear Filter" at bounding box center [915, 70] width 9 height 9
paste input "*********"
type input "*********"
click at [587, 123] on div "View" at bounding box center [586, 125] width 72 height 67
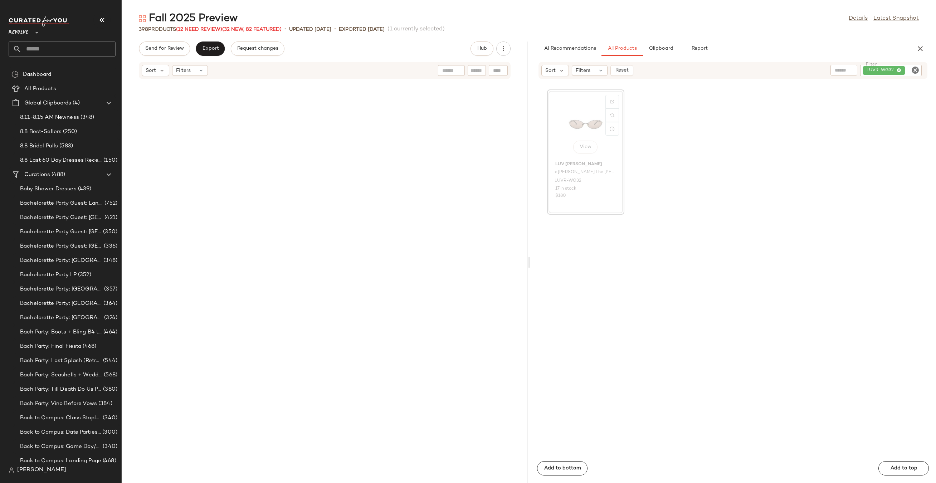
scroll to position [1309, 0]
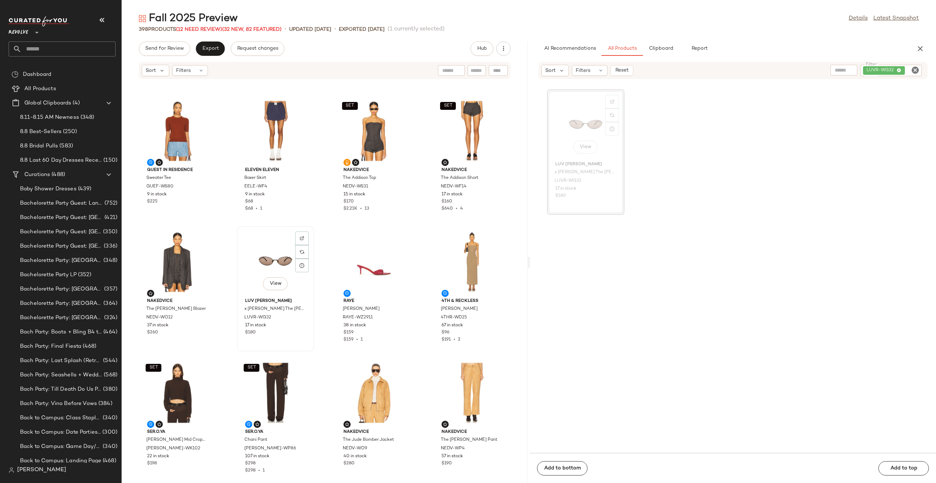
click at [243, 265] on div "View" at bounding box center [275, 262] width 72 height 67
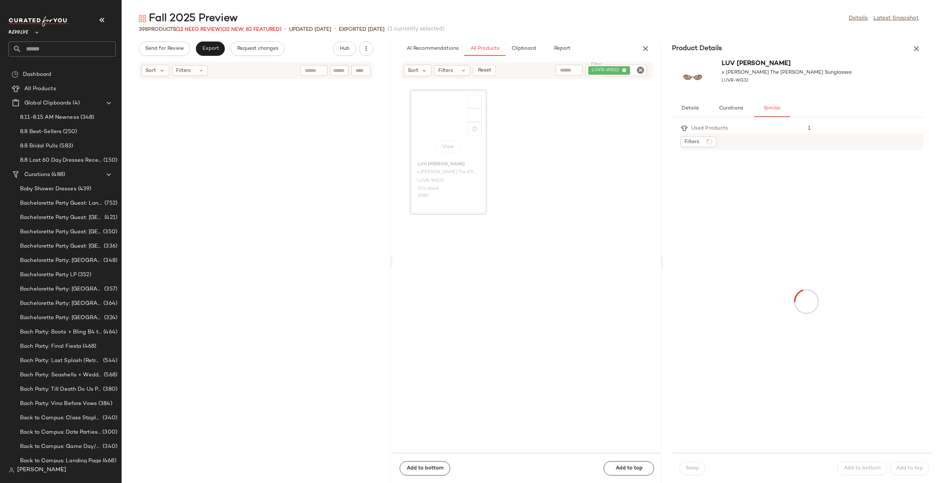
scroll to position [2750, 0]
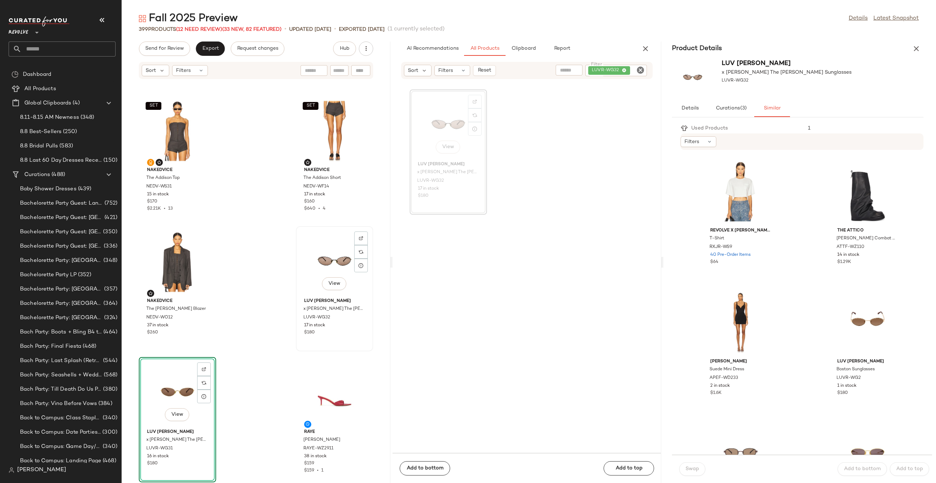
click at [314, 256] on div "View" at bounding box center [334, 262] width 72 height 67
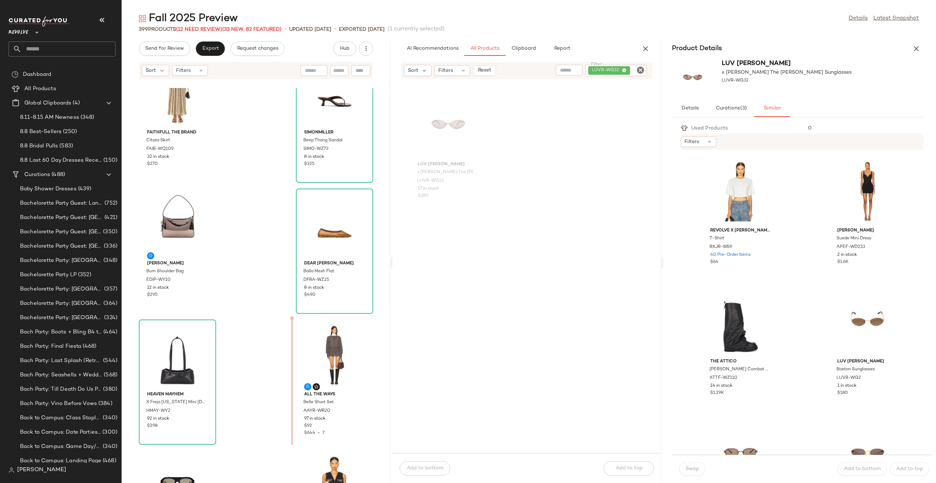
scroll to position [718, 0]
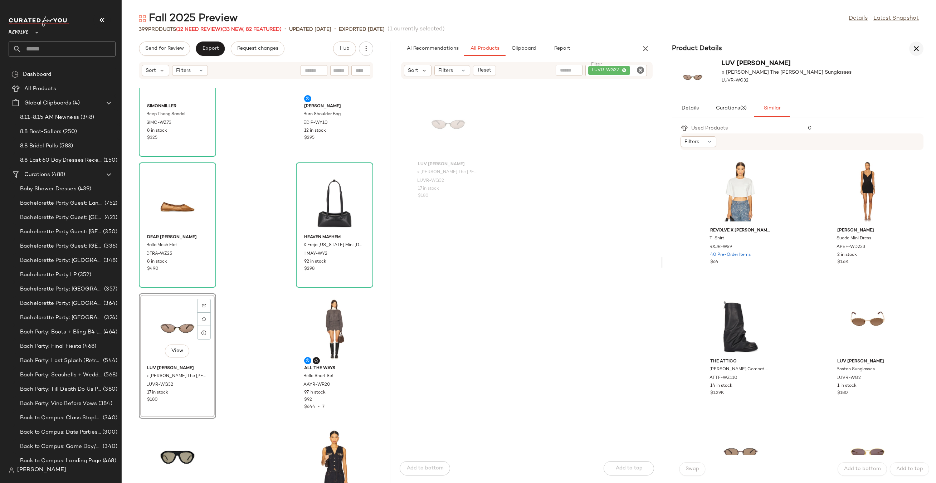
click at [912, 46] on icon "button" at bounding box center [916, 48] width 9 height 9
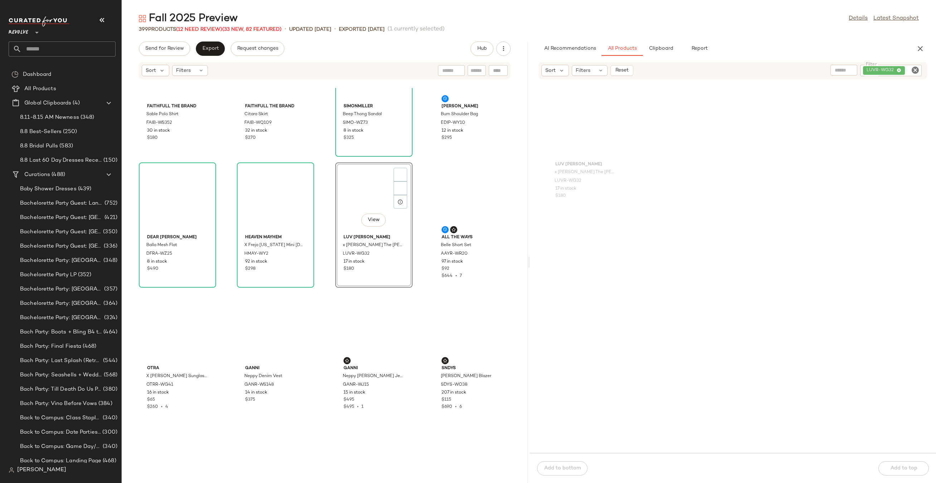
scroll to position [131, 0]
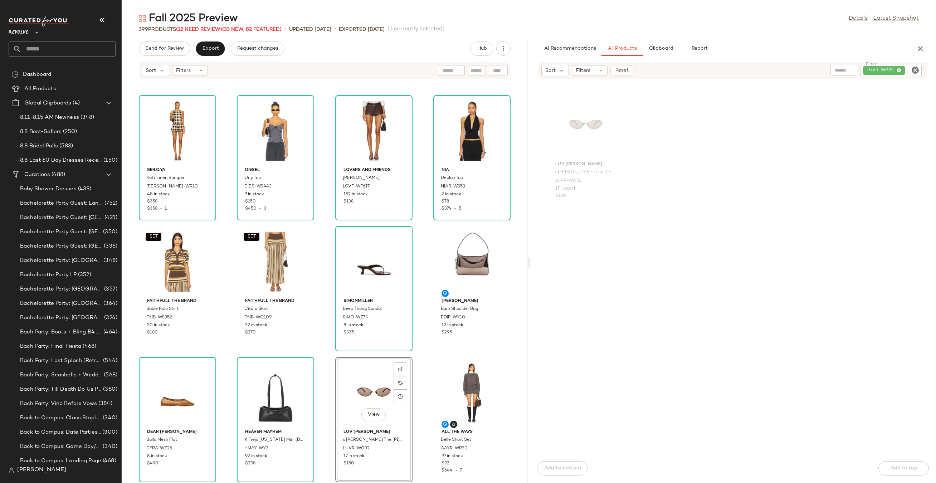
click at [917, 72] on icon "Clear Filter" at bounding box center [915, 70] width 9 height 9
paste input "**********"
type input "**********"
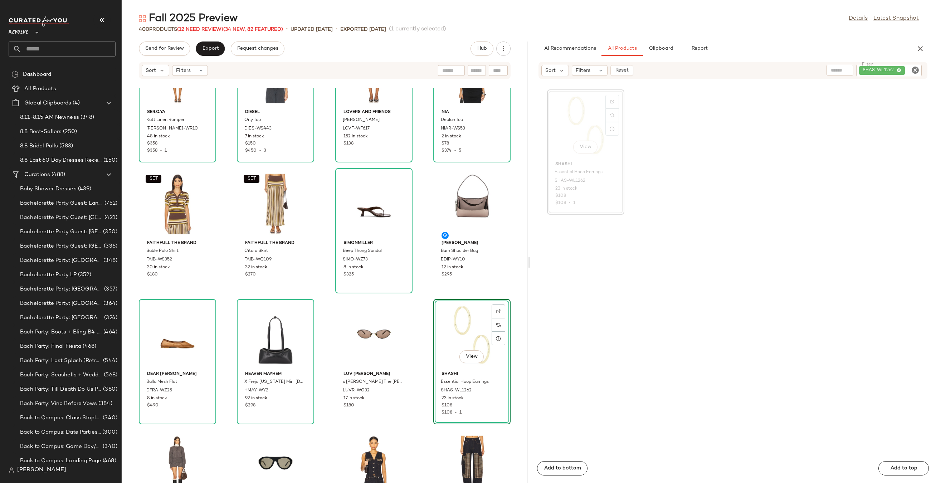
drag, startPoint x: 599, startPoint y: 118, endPoint x: 350, endPoint y: 5, distance: 272.8
click at [919, 70] on icon "Clear Filter" at bounding box center [915, 70] width 9 height 9
paste input "**********"
type input "**********"
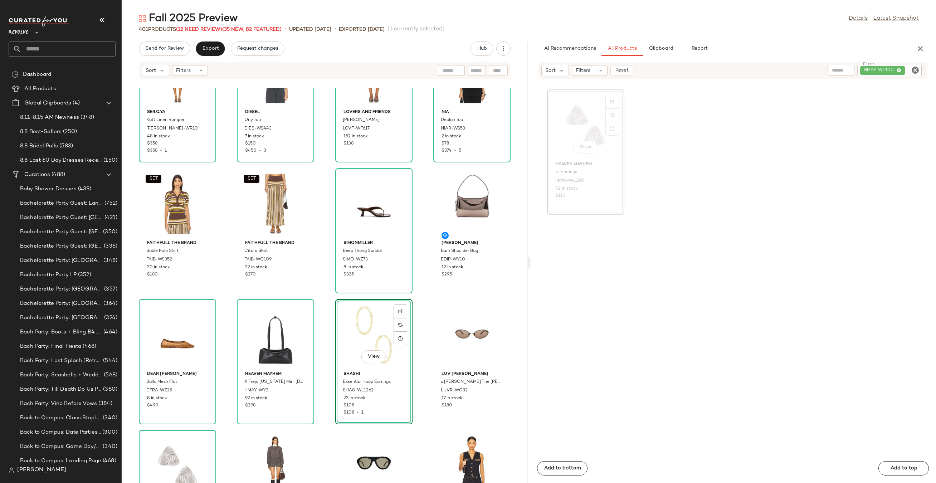
drag, startPoint x: 460, startPoint y: 334, endPoint x: 334, endPoint y: 5, distance: 352.4
click at [913, 69] on icon "Clear Filter" at bounding box center [915, 70] width 9 height 9
paste input "**********"
type input "**********"
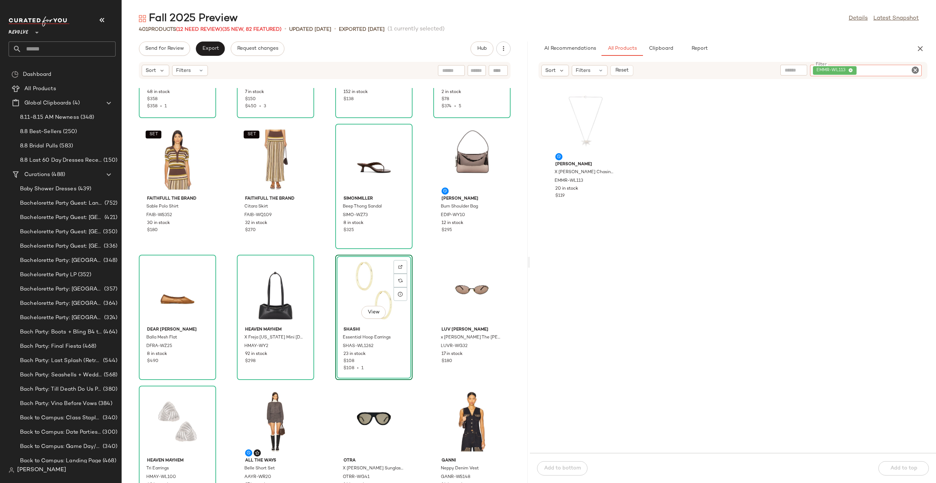
scroll to position [251, 0]
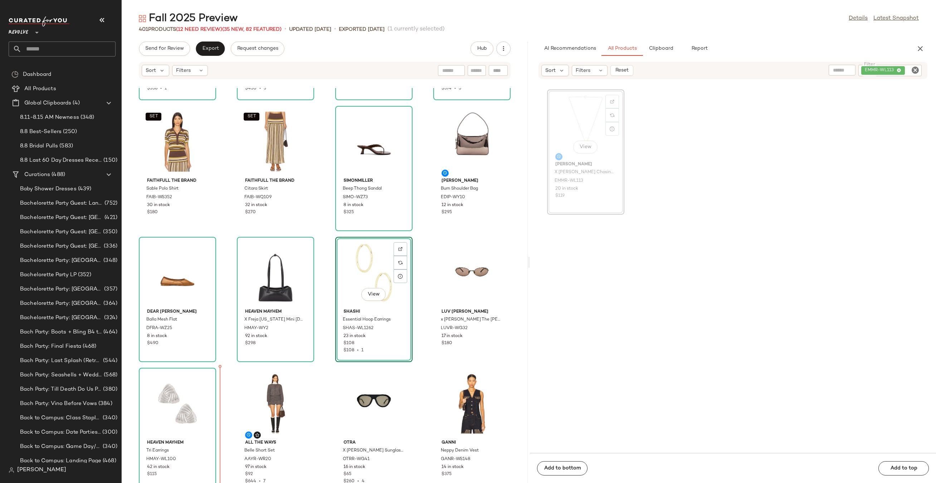
drag, startPoint x: 596, startPoint y: 121, endPoint x: 592, endPoint y: 124, distance: 5.1
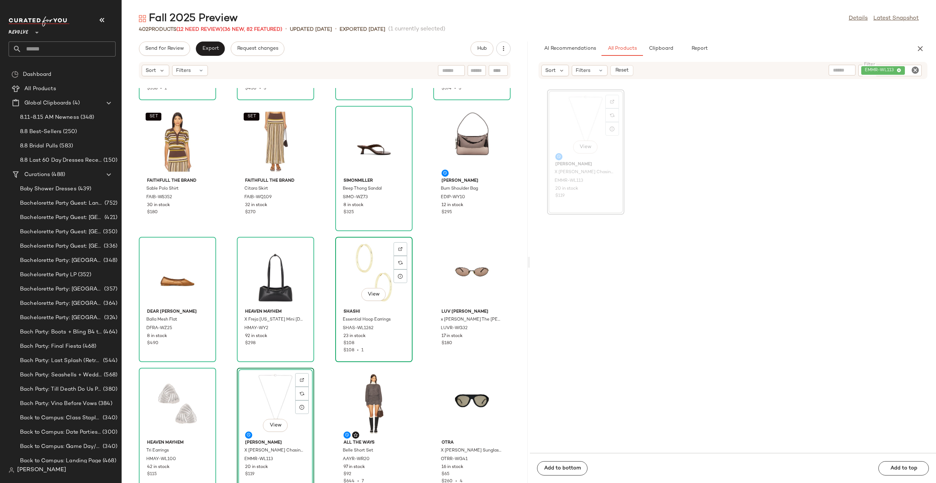
click at [363, 259] on div "View" at bounding box center [374, 272] width 72 height 67
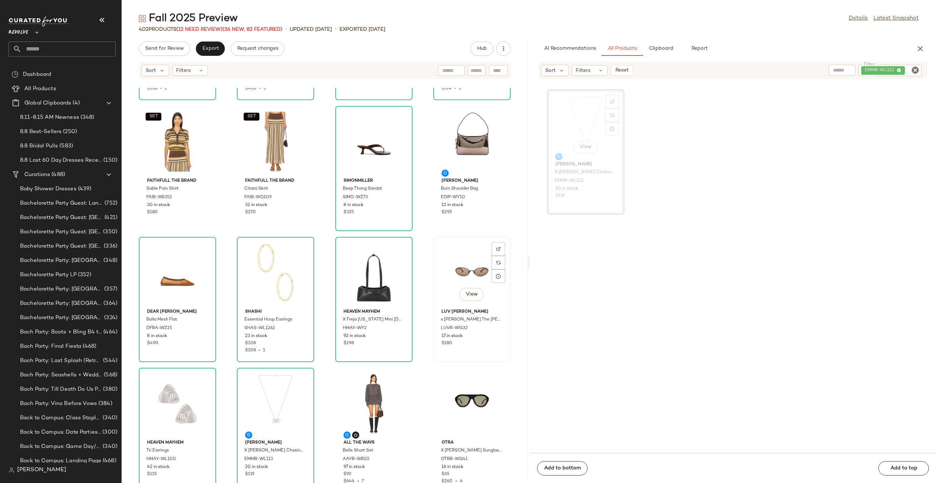
click at [473, 282] on div "View" at bounding box center [472, 272] width 72 height 67
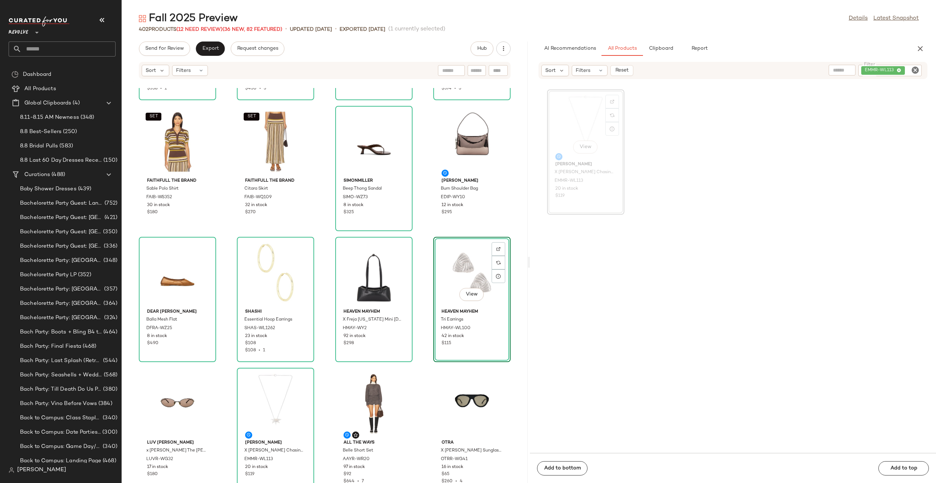
click at [917, 68] on icon "Clear Filter" at bounding box center [915, 70] width 9 height 9
paste input "*********"
type input "*********"
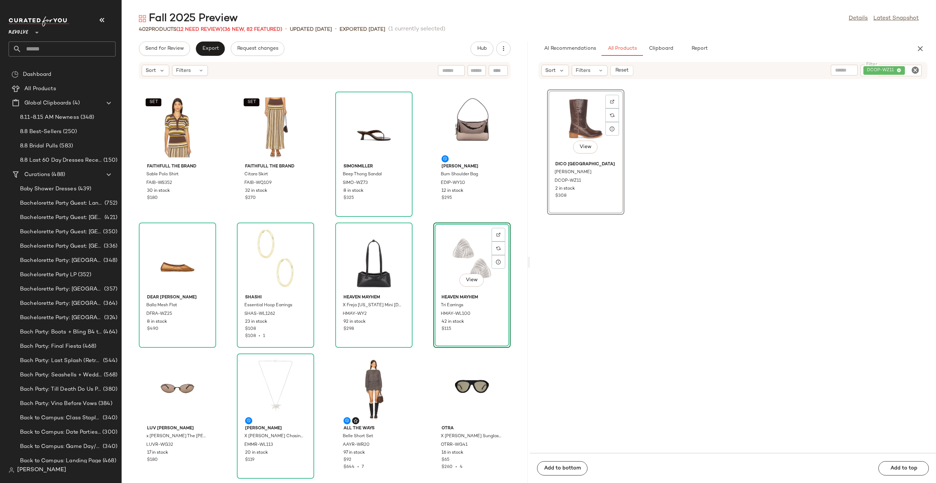
scroll to position [265, 0]
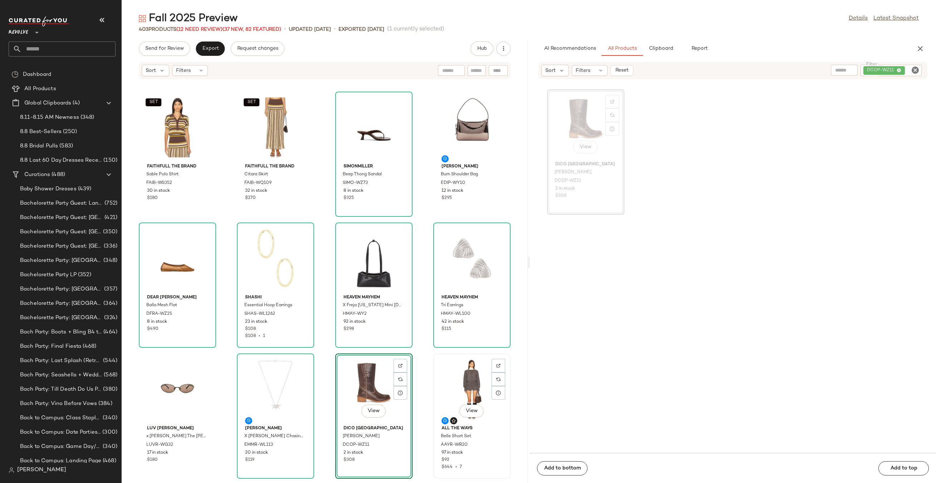
click at [456, 375] on div "View" at bounding box center [472, 389] width 72 height 67
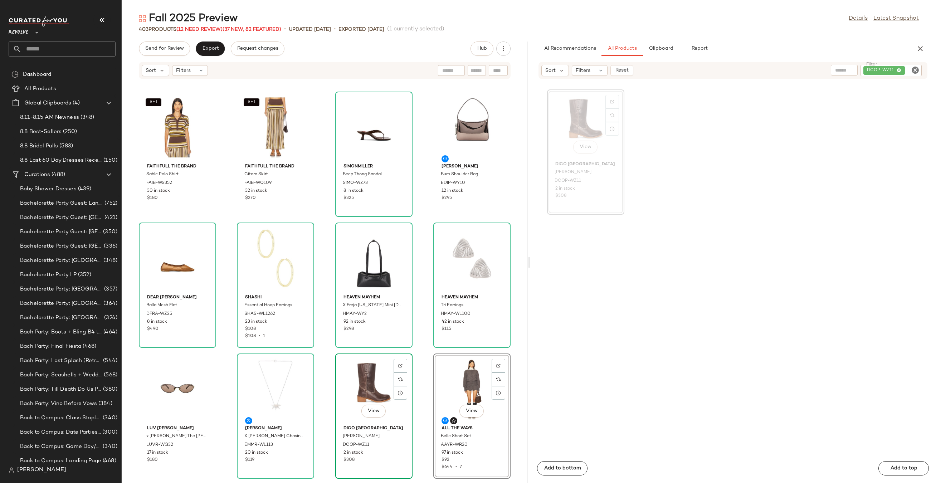
click at [359, 402] on div "View" at bounding box center [374, 389] width 72 height 67
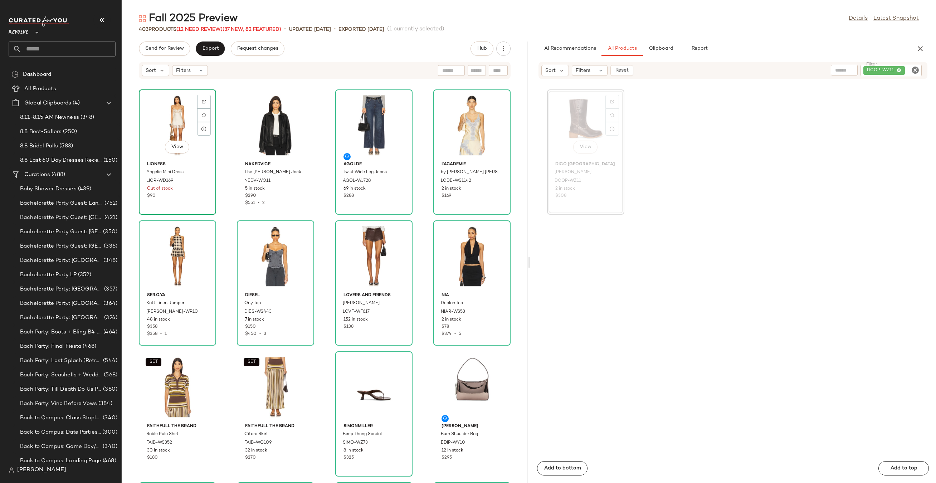
click at [163, 115] on div "View" at bounding box center [177, 125] width 72 height 67
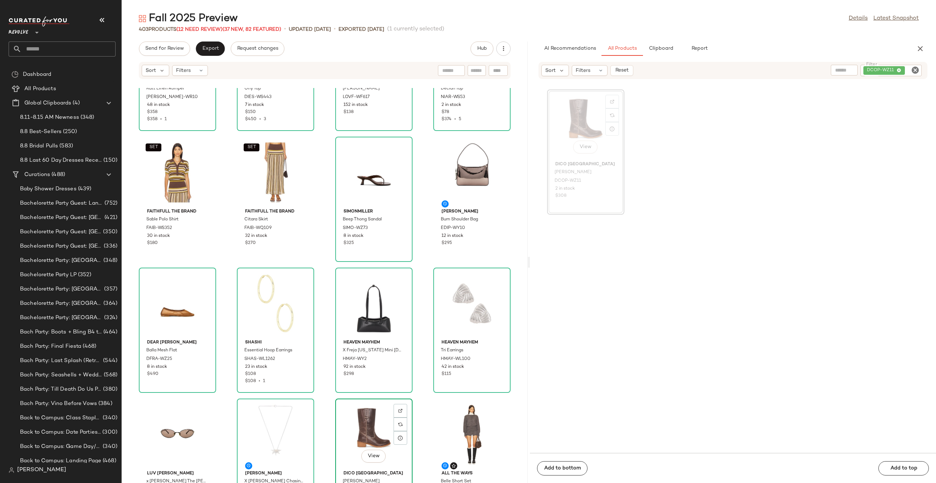
click at [363, 426] on div "View" at bounding box center [374, 434] width 72 height 67
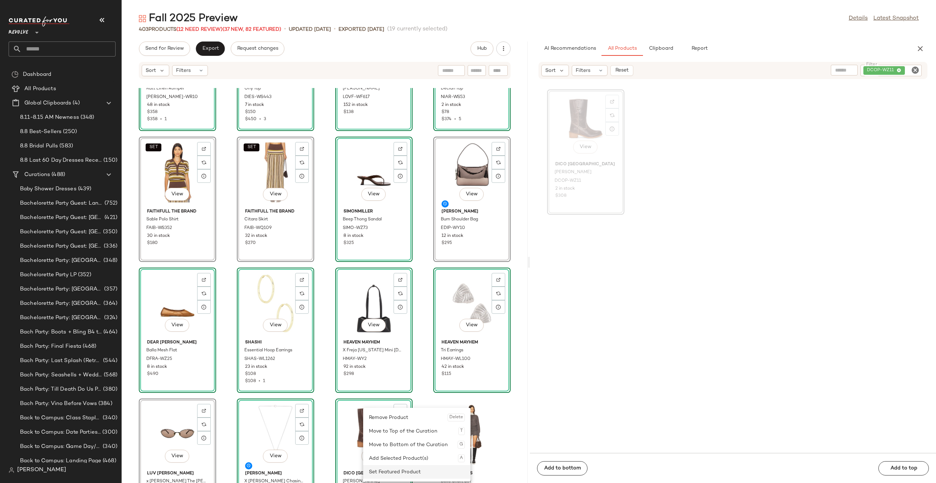
click at [398, 470] on div "Set Featured Product" at bounding box center [417, 472] width 96 height 14
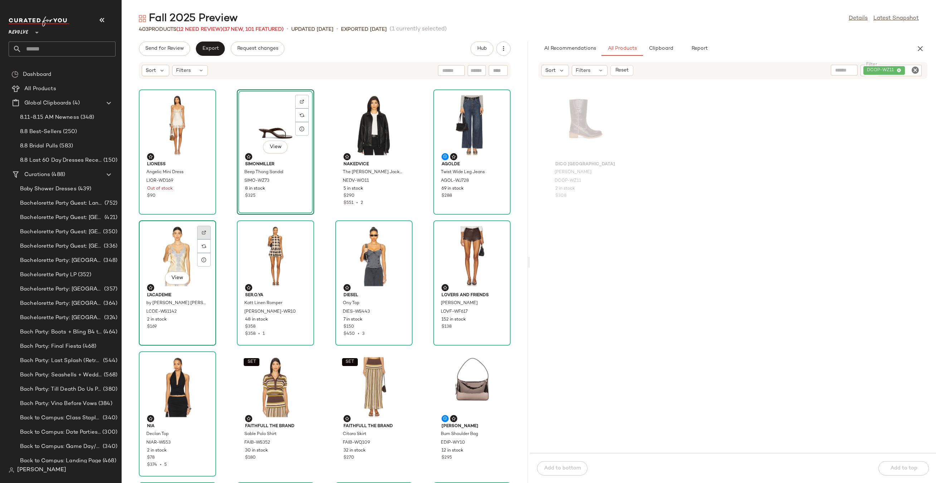
click at [198, 239] on div at bounding box center [204, 246] width 14 height 14
click at [201, 312] on img "button" at bounding box center [203, 312] width 4 height 4
click at [912, 68] on icon "Clear Filter" at bounding box center [915, 70] width 9 height 9
paste input "**********"
type input "**********"
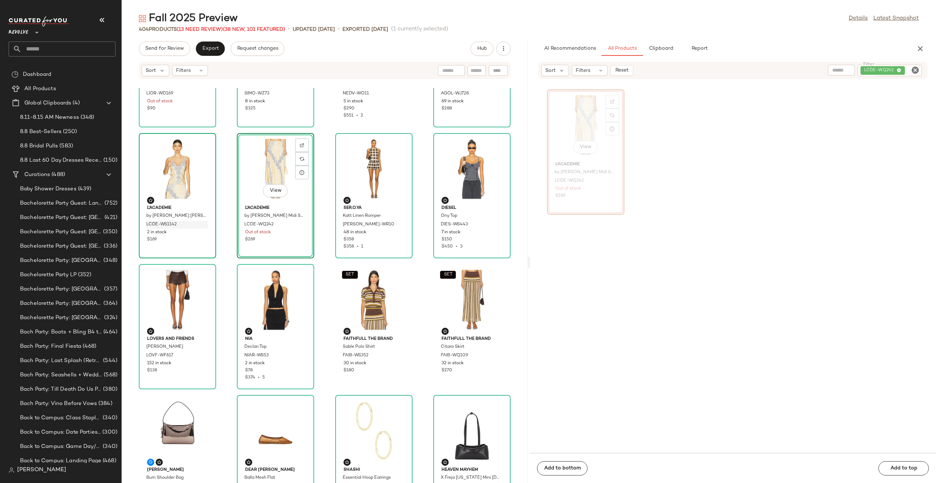
scroll to position [89, 0]
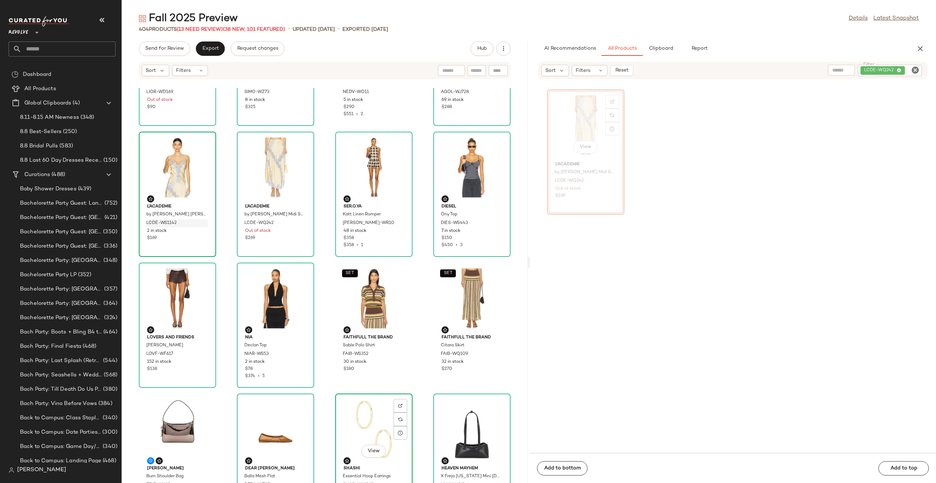
click at [358, 432] on div "View" at bounding box center [374, 429] width 72 height 67
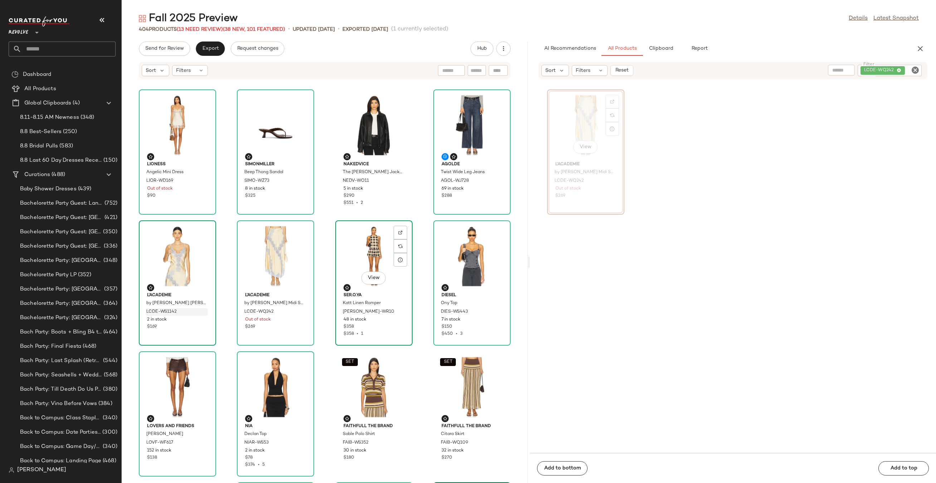
scroll to position [92, 0]
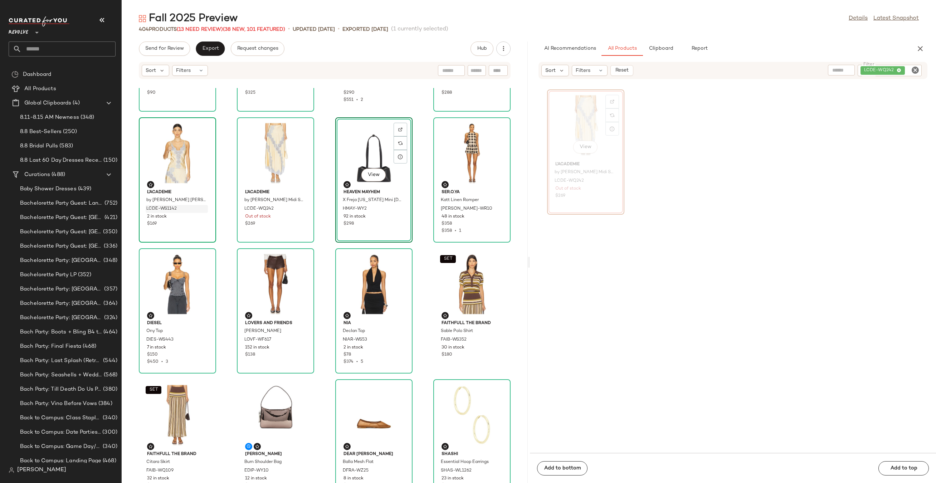
scroll to position [156, 0]
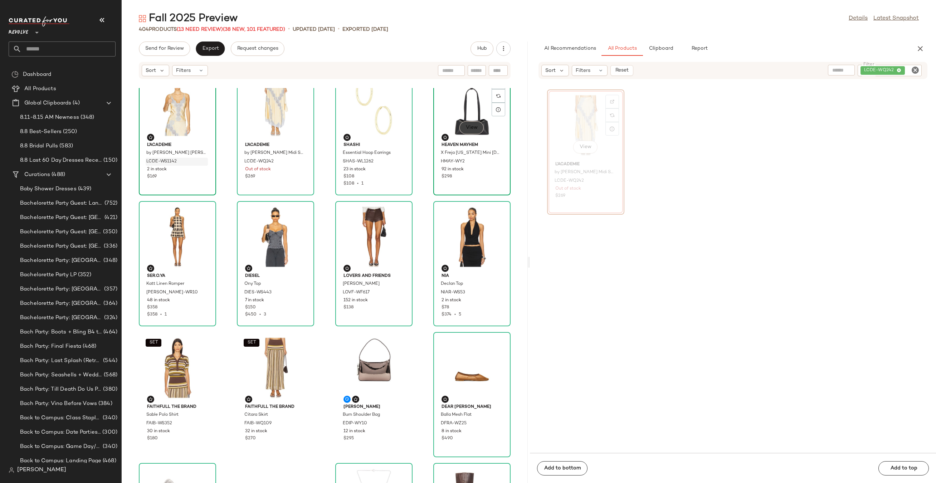
scroll to position [155, 0]
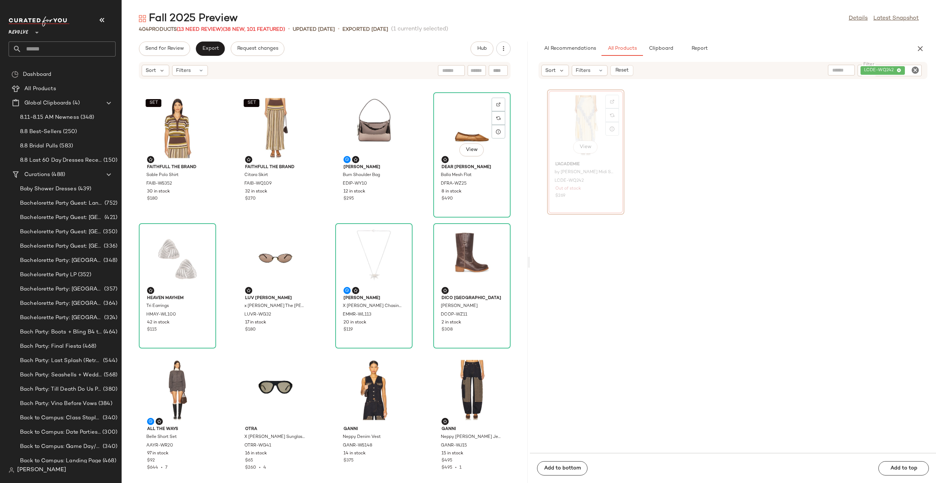
scroll to position [270, 0]
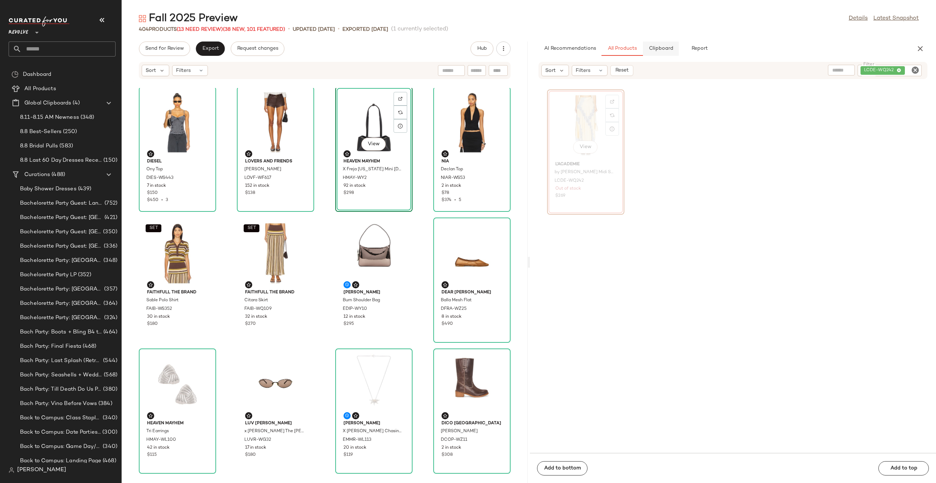
click at [665, 49] on span "Clipboard" at bounding box center [660, 49] width 25 height 6
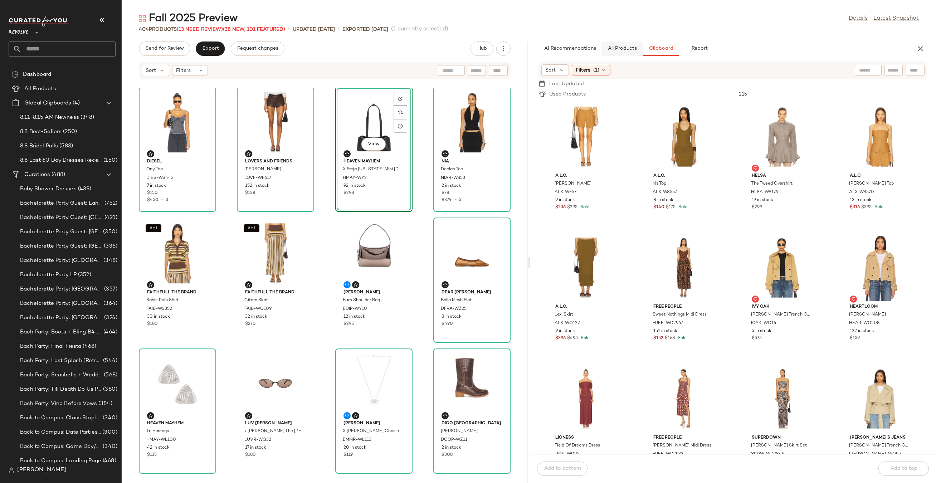
click at [619, 46] on span "All Products" at bounding box center [621, 49] width 29 height 6
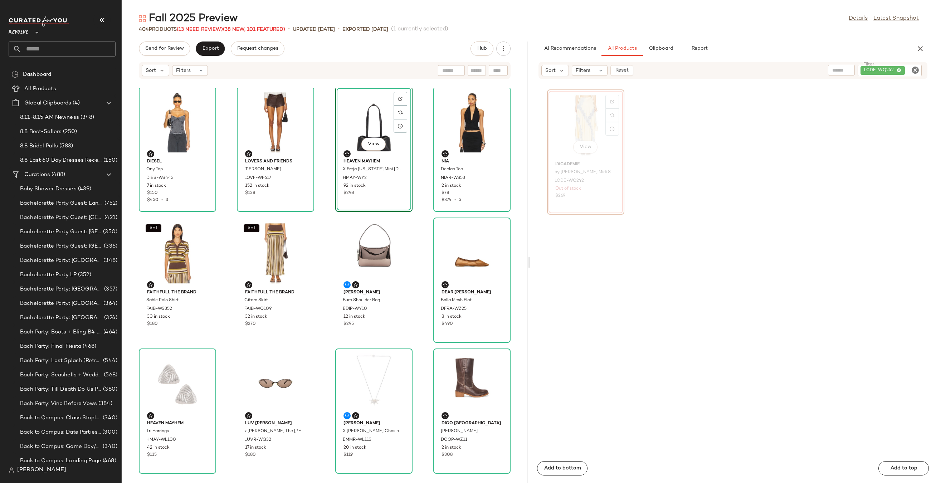
click at [915, 69] on icon "Clear Filter" at bounding box center [915, 70] width 9 height 9
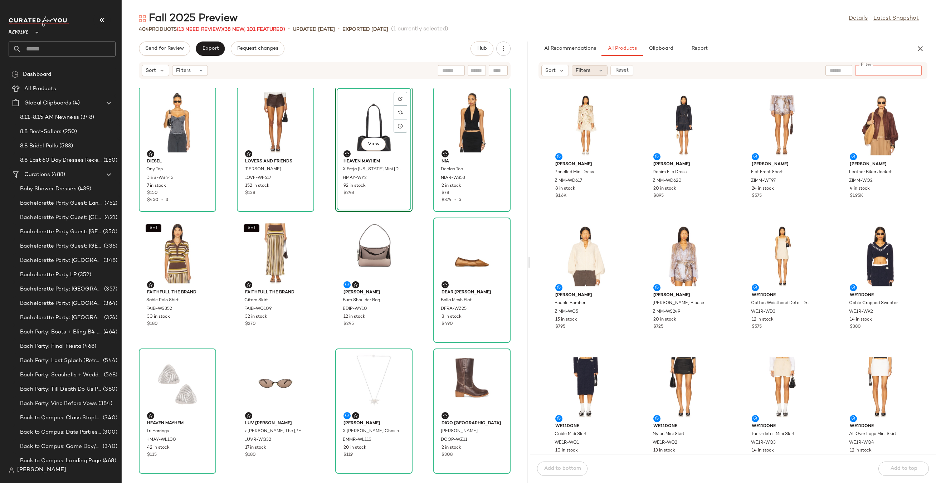
click at [581, 67] on span "Filters" at bounding box center [583, 71] width 15 height 8
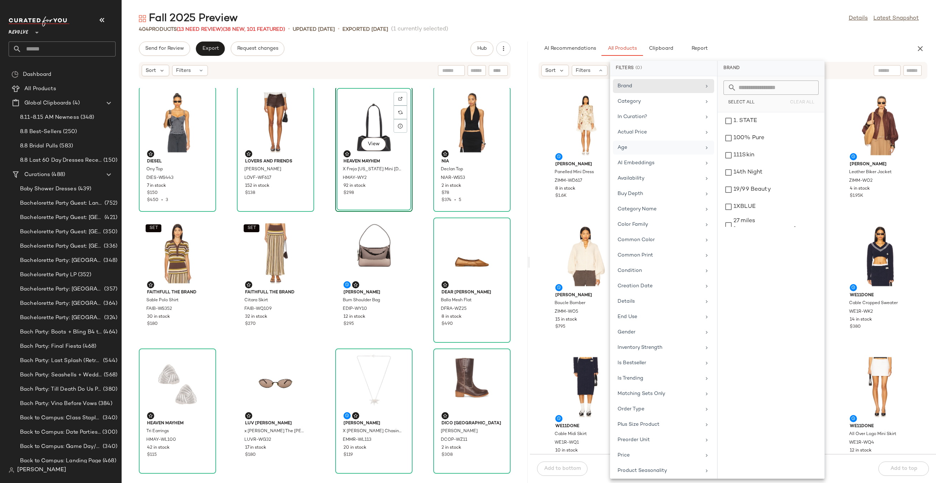
click at [646, 147] on div "Age" at bounding box center [658, 148] width 83 height 8
click at [749, 130] on div "adult" at bounding box center [771, 138] width 101 height 17
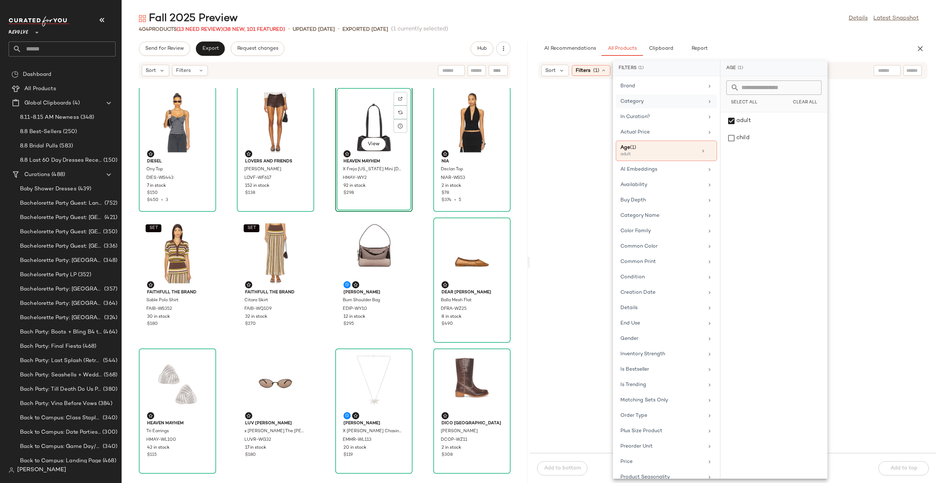
click at [657, 101] on div "Category" at bounding box center [661, 102] width 83 height 8
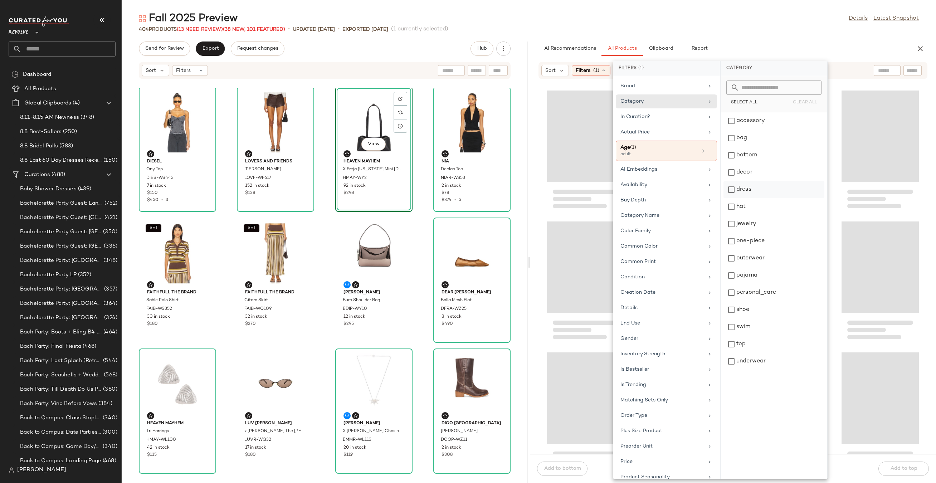
click at [748, 198] on div "dress" at bounding box center [773, 206] width 101 height 17
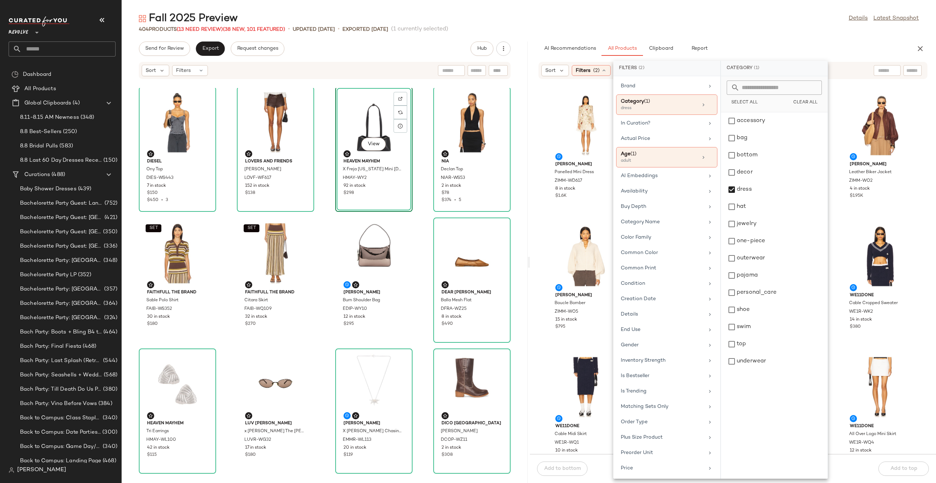
click at [780, 44] on div "AI Recommendations All Products Clipboard Report" at bounding box center [721, 48] width 366 height 14
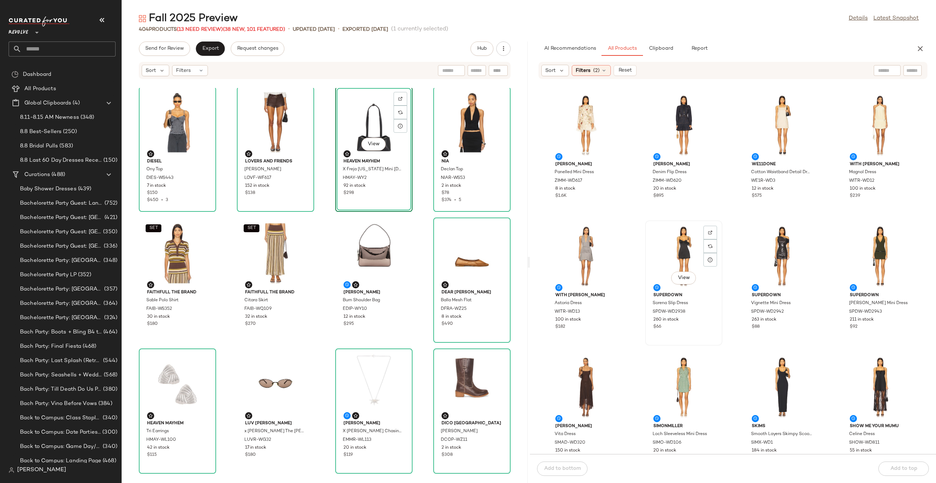
click at [681, 259] on div "View" at bounding box center [684, 256] width 72 height 67
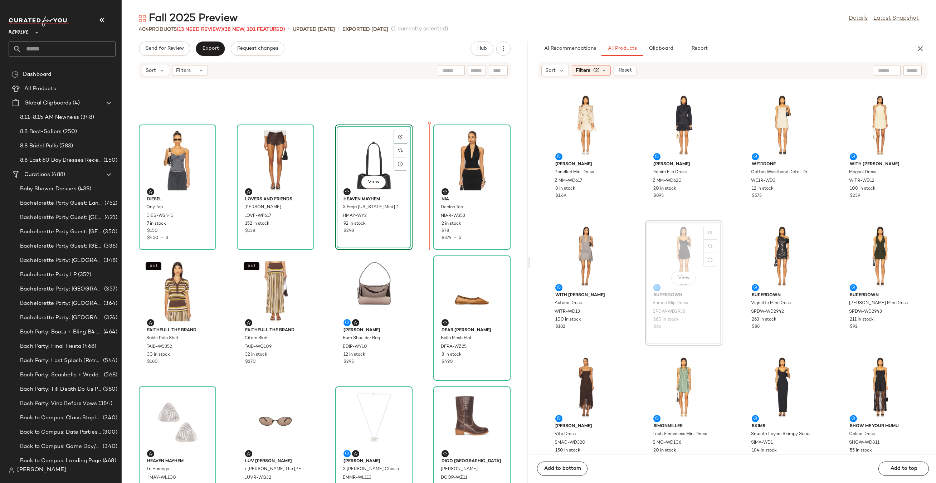
scroll to position [225, 0]
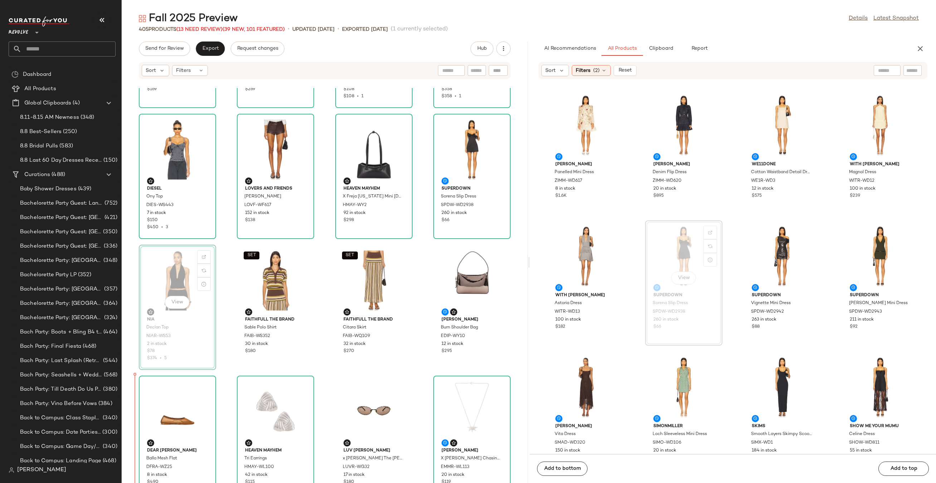
scroll to position [253, 0]
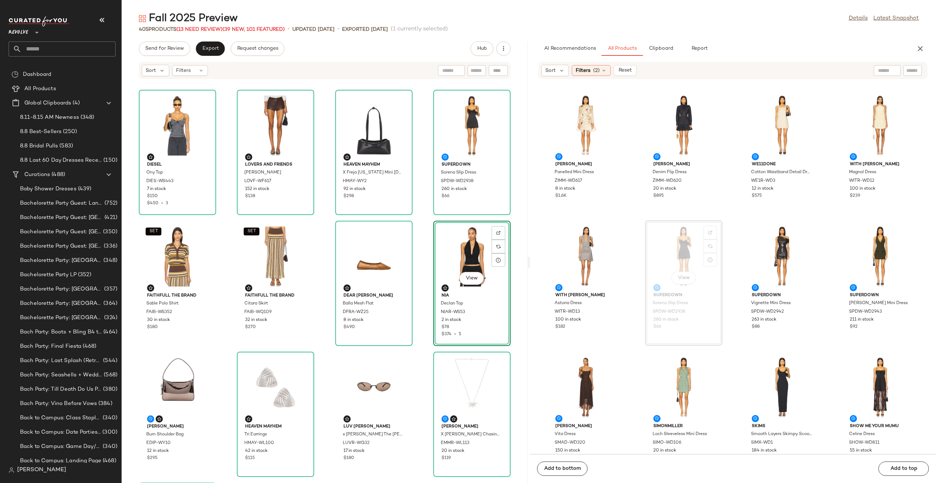
scroll to position [271, 0]
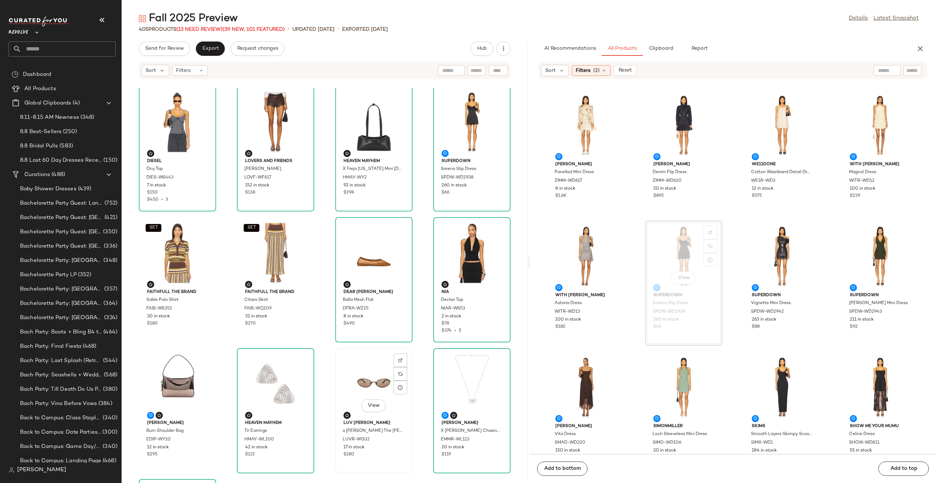
click at [360, 399] on div "View" at bounding box center [374, 384] width 72 height 67
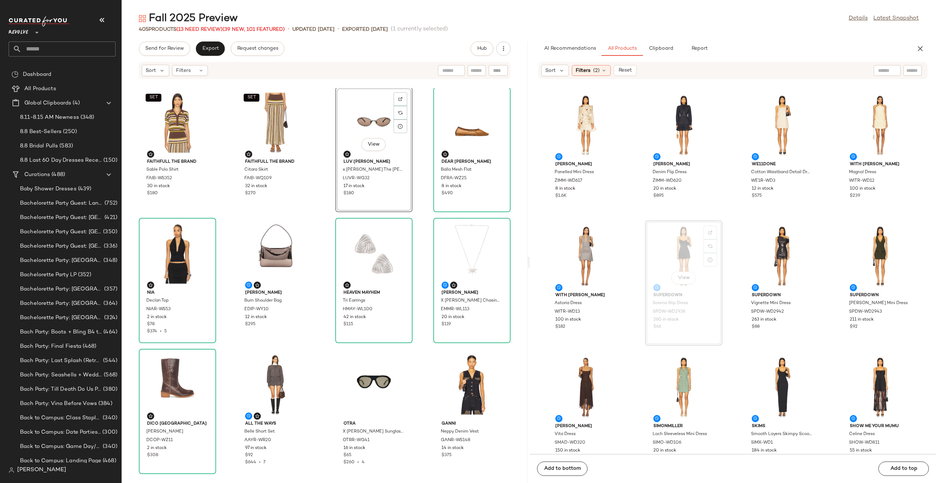
scroll to position [404, 0]
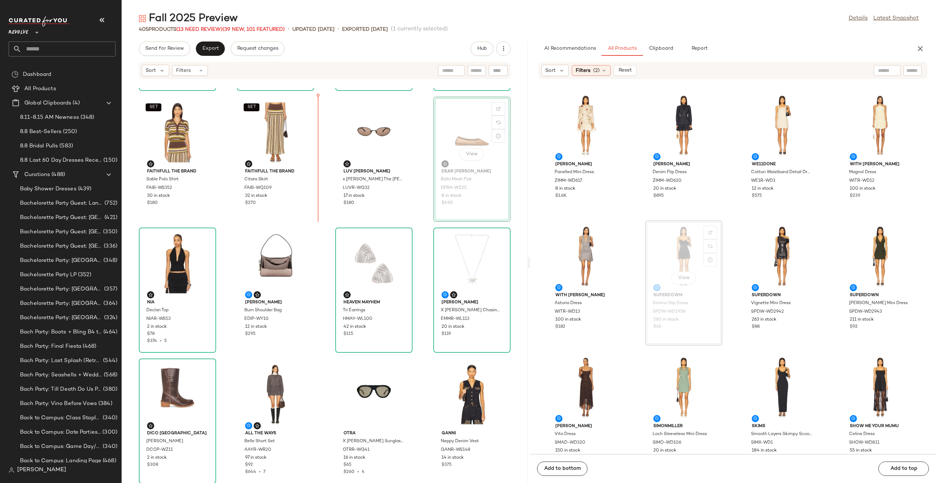
scroll to position [390, 0]
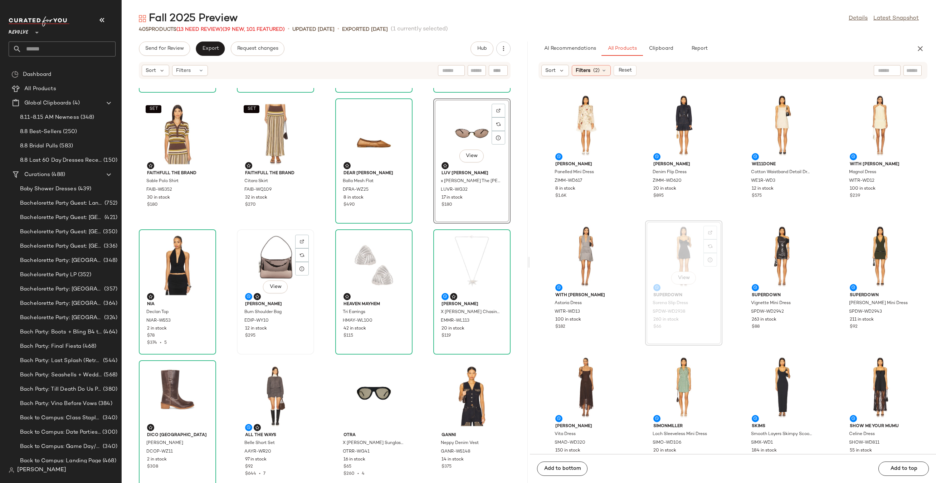
scroll to position [352, 0]
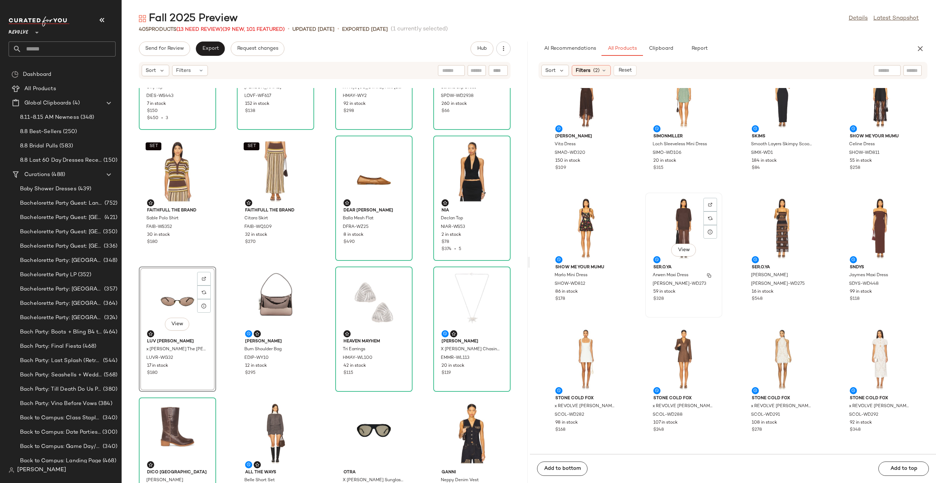
scroll to position [297, 0]
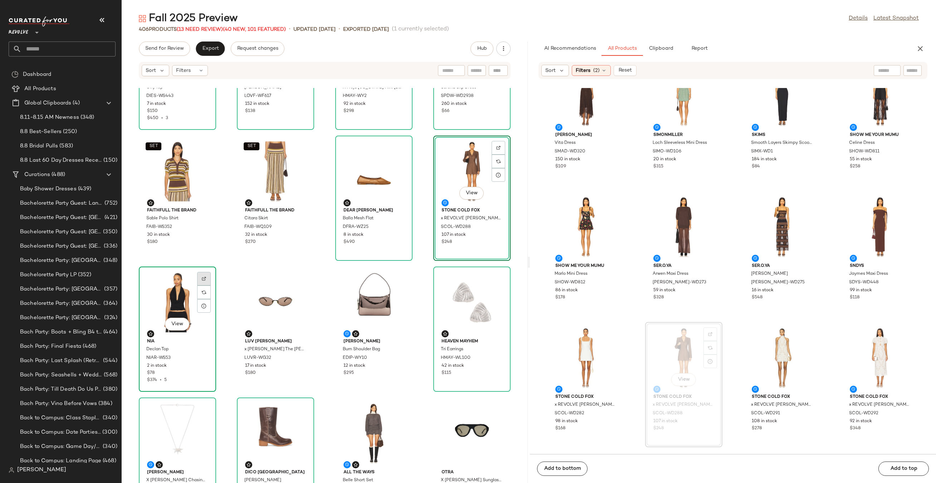
click at [204, 285] on div at bounding box center [204, 292] width 14 height 14
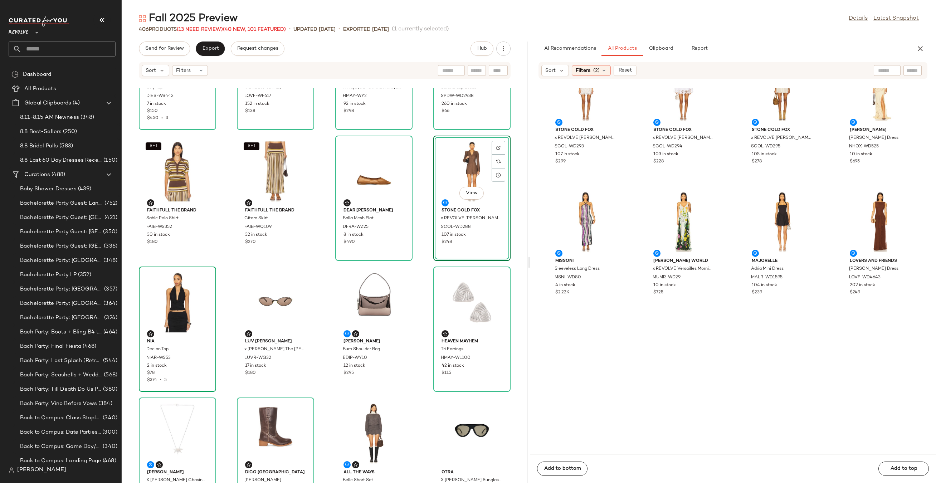
scroll to position [0, 0]
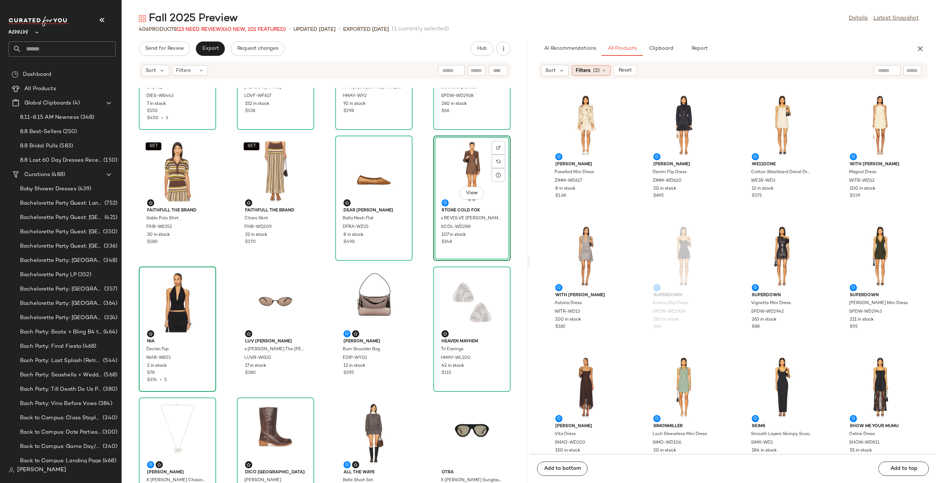
click at [603, 70] on icon at bounding box center [604, 71] width 6 height 6
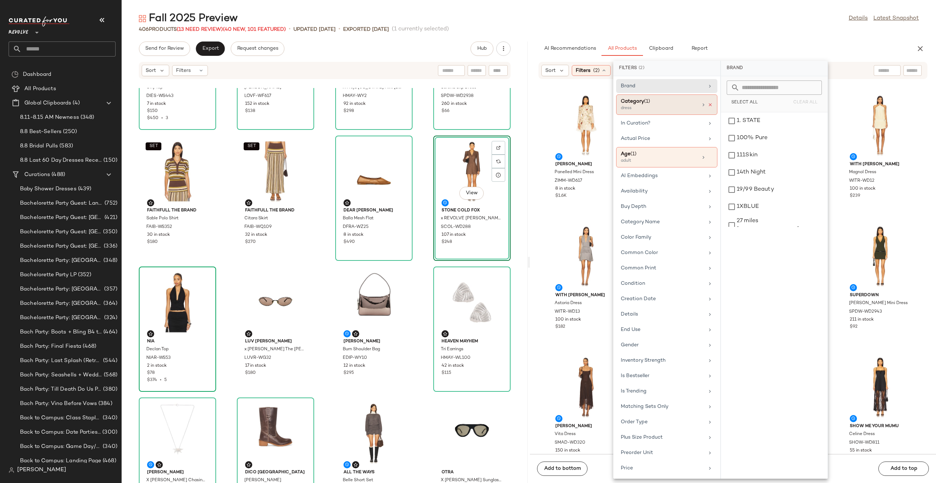
click at [708, 104] on icon at bounding box center [710, 104] width 5 height 5
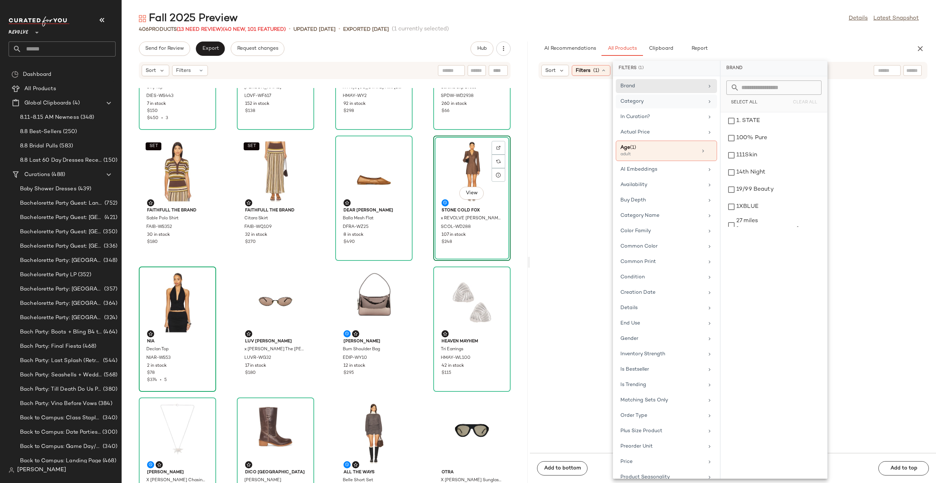
click at [685, 110] on div "Category" at bounding box center [666, 117] width 101 height 14
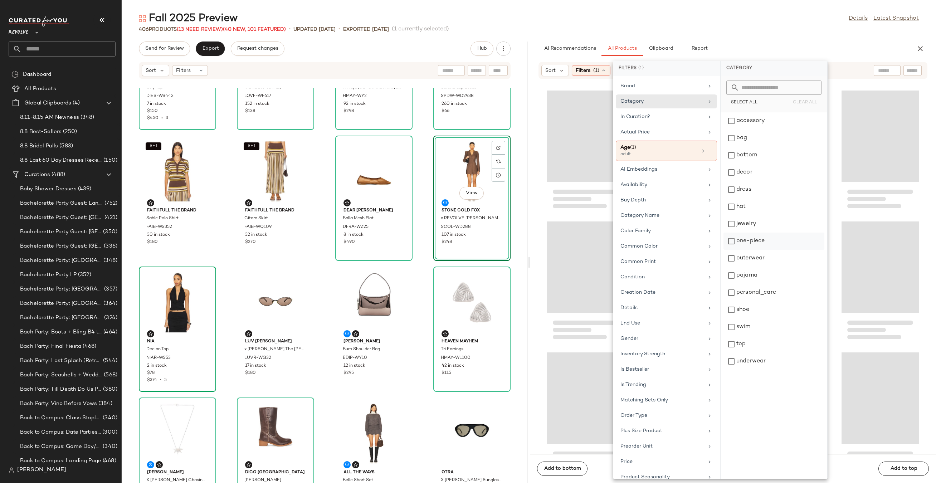
scroll to position [1702, 0]
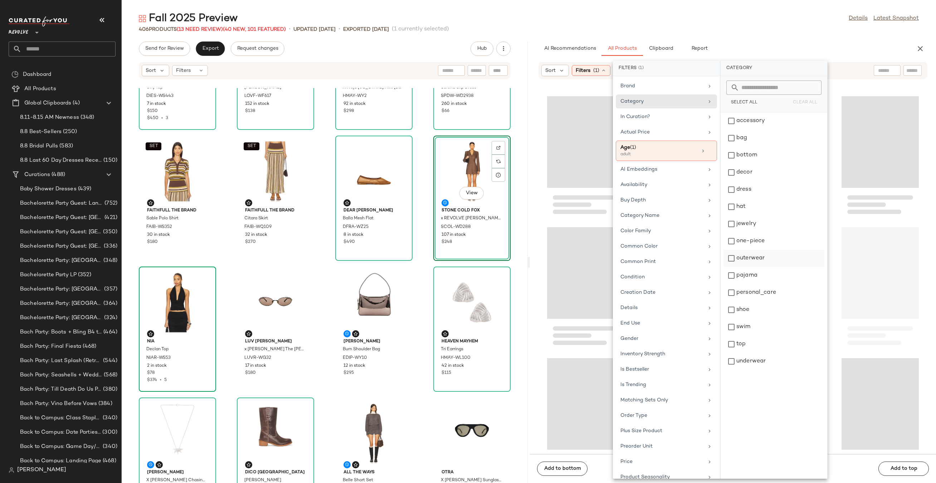
click at [756, 267] on div "outerwear" at bounding box center [773, 275] width 101 height 17
click at [767, 29] on div "406 Products (13 Need Review) (40 New, 101 Featured) • updated Aug 11th • Expor…" at bounding box center [529, 29] width 814 height 7
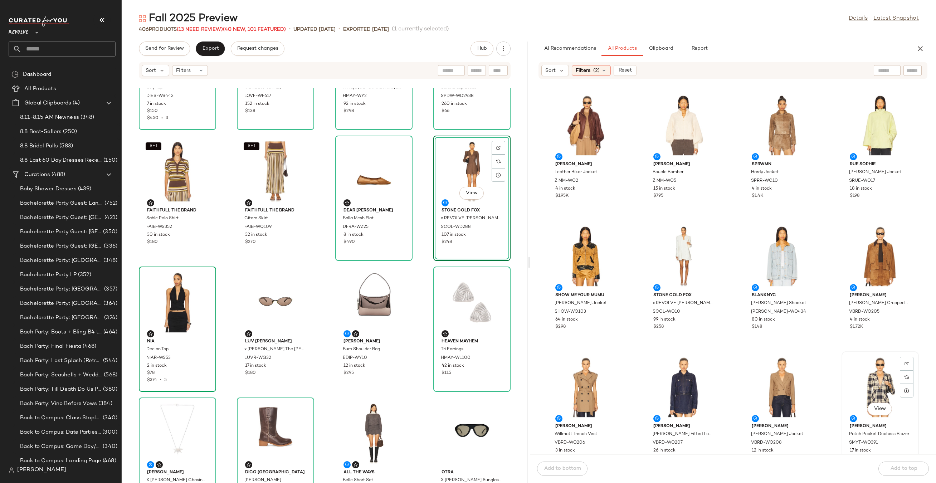
click at [906, 370] on div at bounding box center [907, 377] width 14 height 14
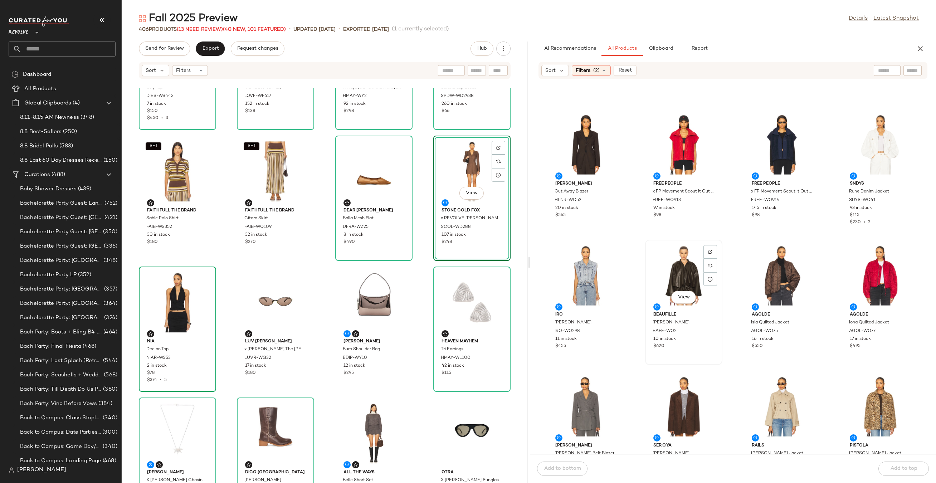
scroll to position [561, 0]
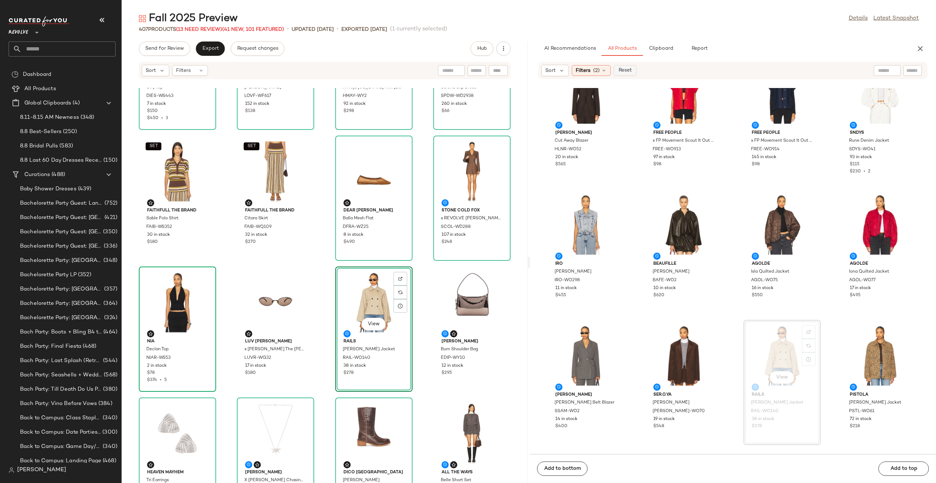
click at [617, 72] on button "Reset" at bounding box center [625, 70] width 23 height 11
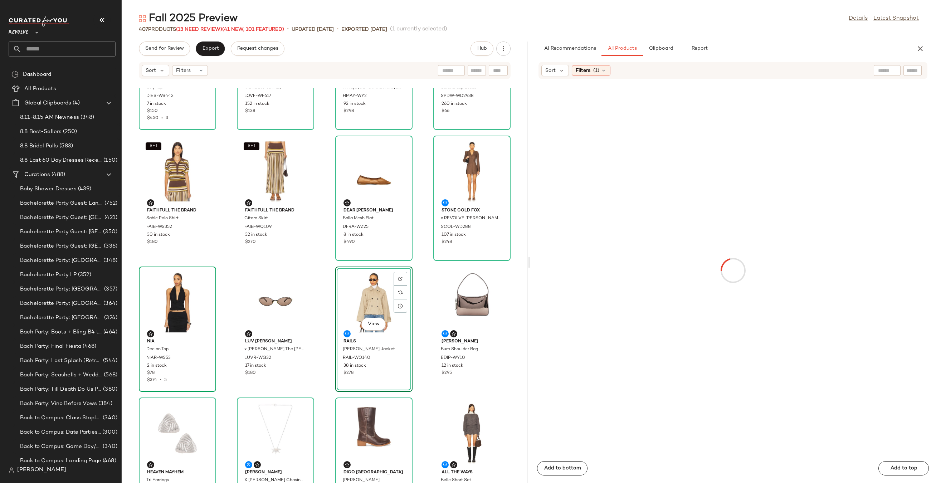
click at [914, 72] on input "text" at bounding box center [912, 71] width 13 height 8
paste input "*********"
type input "*********"
drag, startPoint x: 590, startPoint y: 125, endPoint x: 226, endPoint y: 303, distance: 405.1
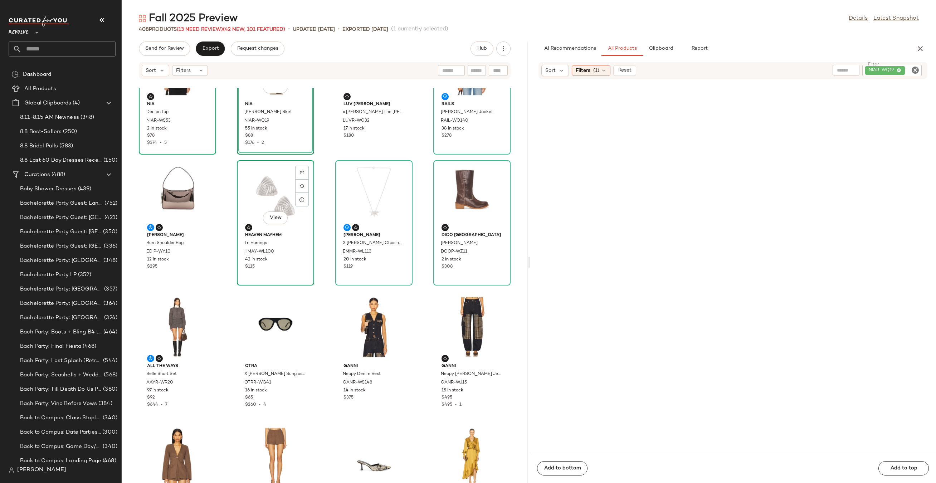
scroll to position [616, 0]
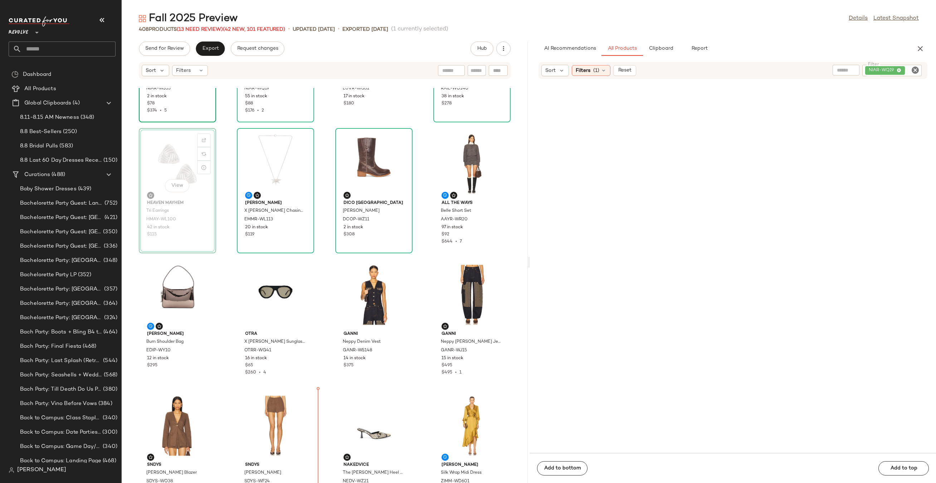
scroll to position [625, 0]
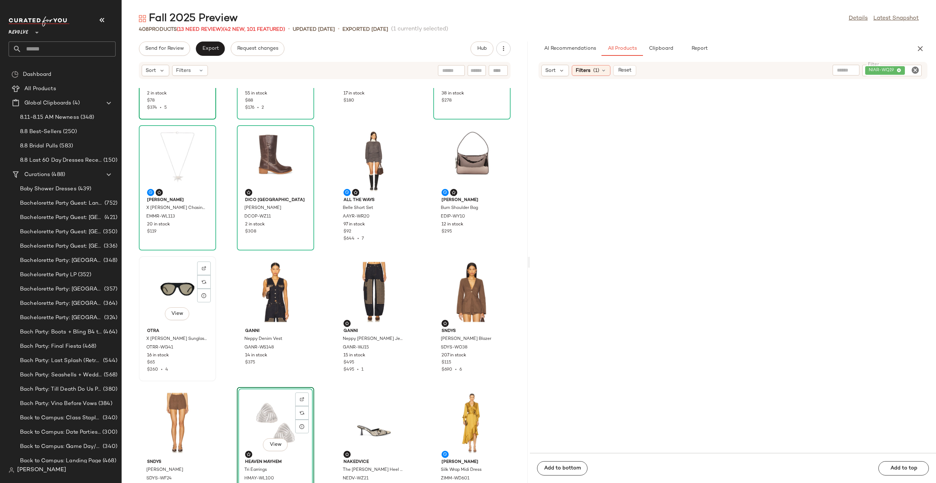
click at [170, 280] on div "View" at bounding box center [177, 292] width 72 height 67
click at [924, 51] on icon "button" at bounding box center [920, 48] width 9 height 9
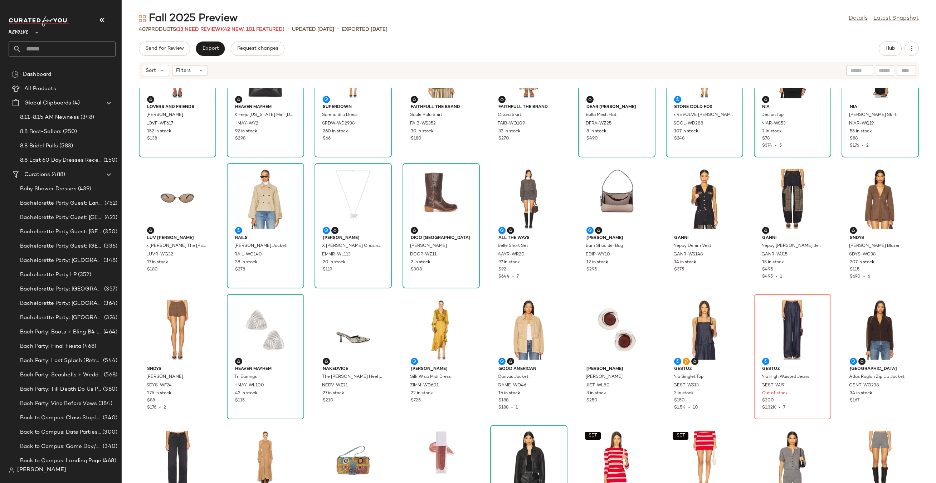
scroll to position [218, 0]
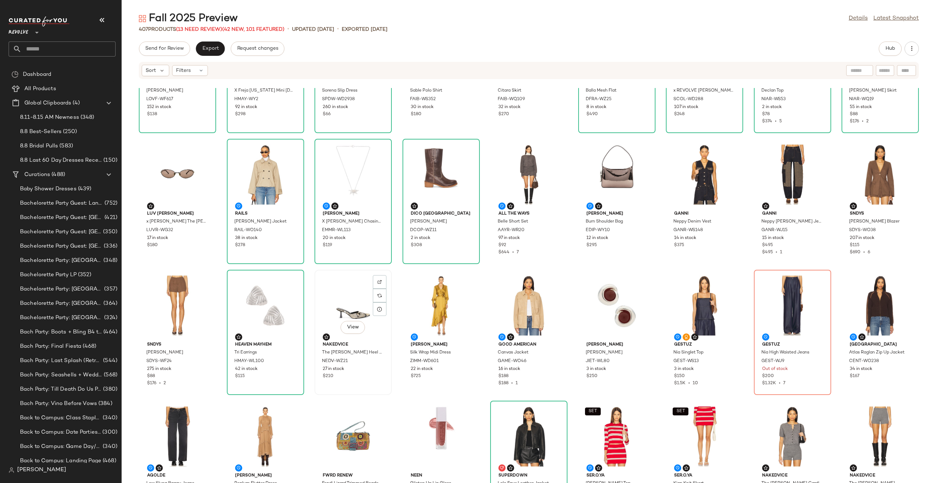
click at [334, 308] on div "View" at bounding box center [353, 305] width 72 height 67
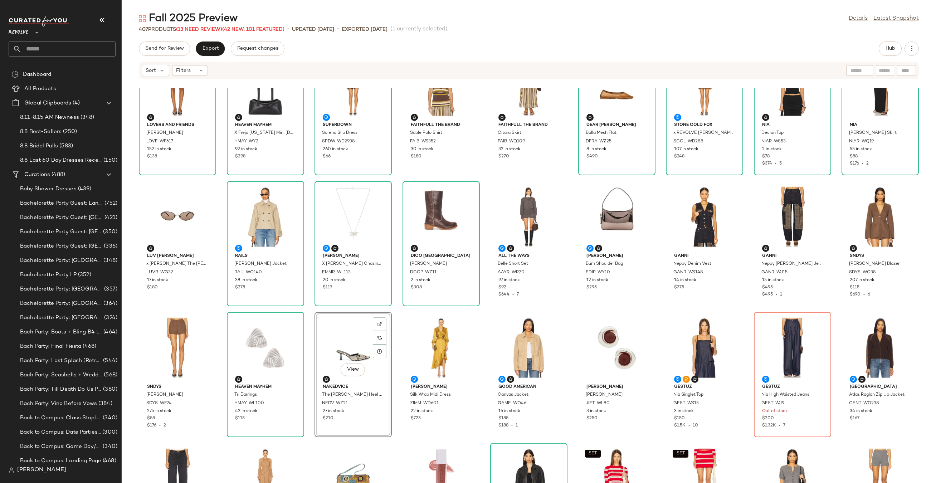
click at [333, 349] on div "View" at bounding box center [353, 347] width 72 height 67
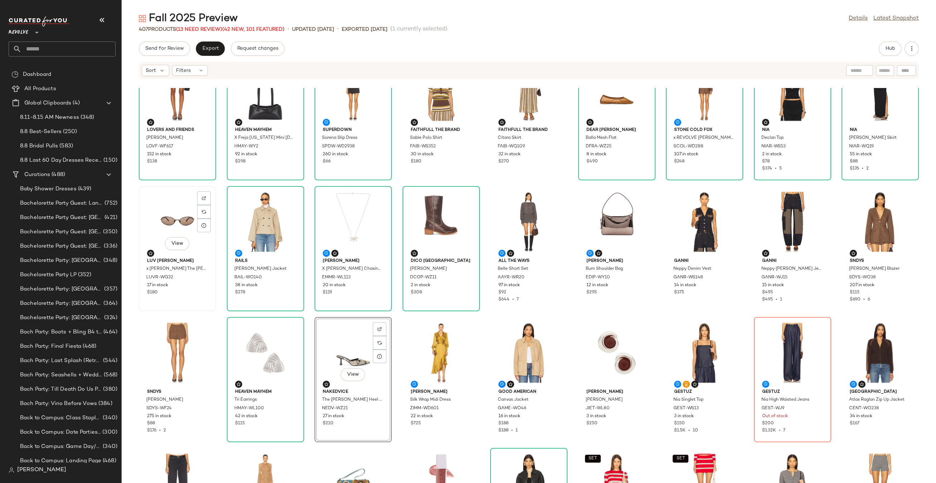
scroll to position [167, 0]
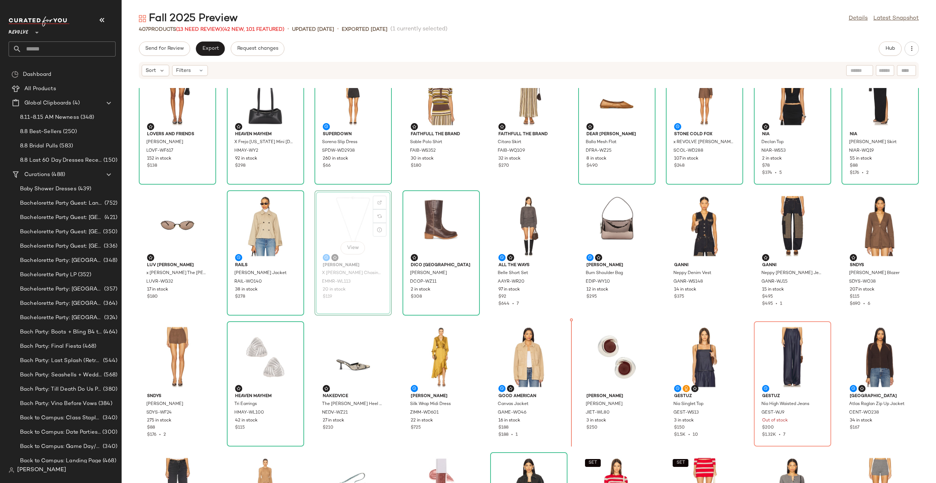
drag, startPoint x: 352, startPoint y: 226, endPoint x: 358, endPoint y: 228, distance: 6.7
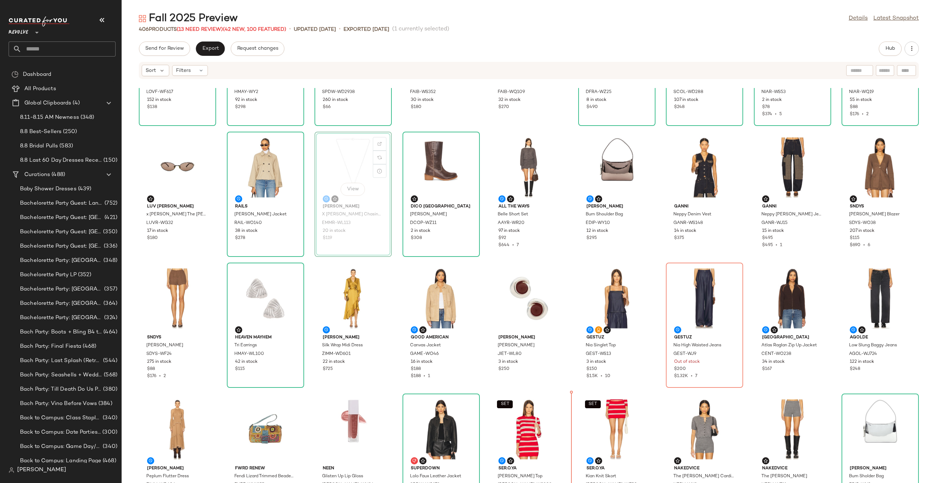
scroll to position [246, 0]
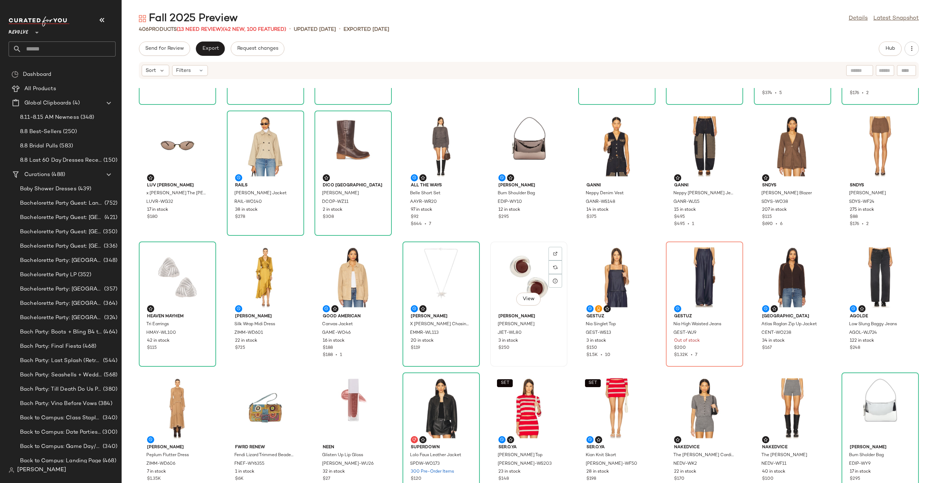
click at [512, 280] on div "View" at bounding box center [529, 277] width 72 height 67
click at [337, 136] on div "View" at bounding box center [353, 146] width 72 height 67
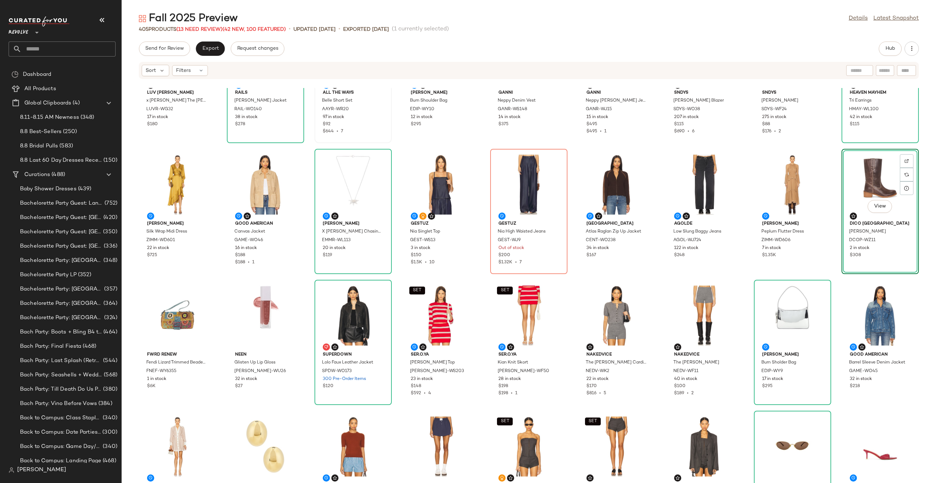
scroll to position [341, 0]
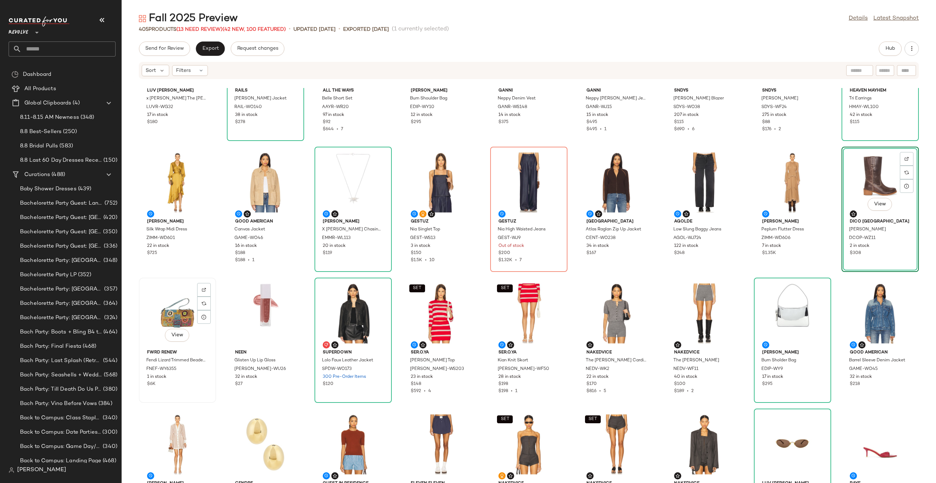
click at [172, 304] on div "View" at bounding box center [177, 313] width 72 height 67
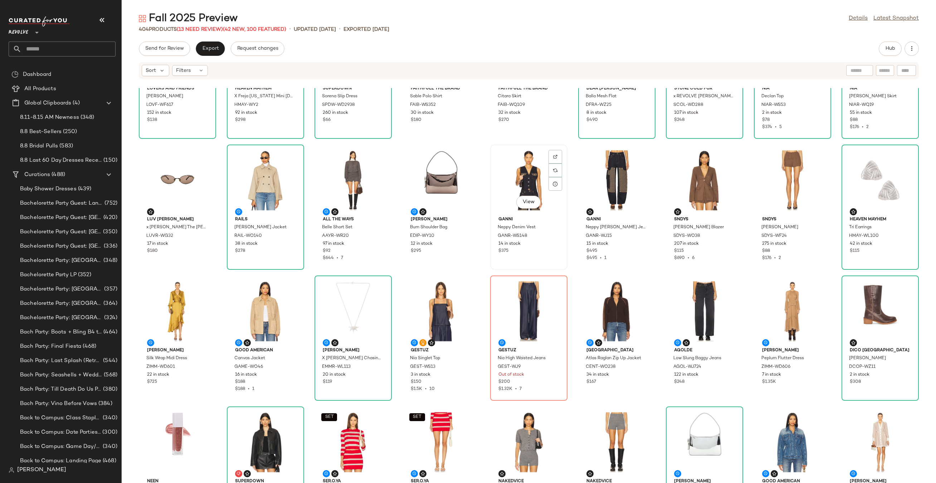
scroll to position [184, 0]
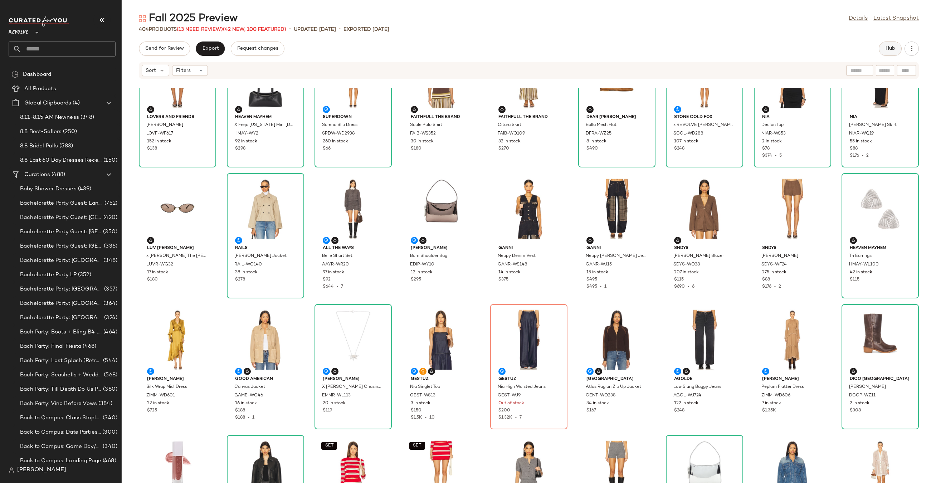
click at [891, 50] on span "Hub" at bounding box center [890, 49] width 10 height 6
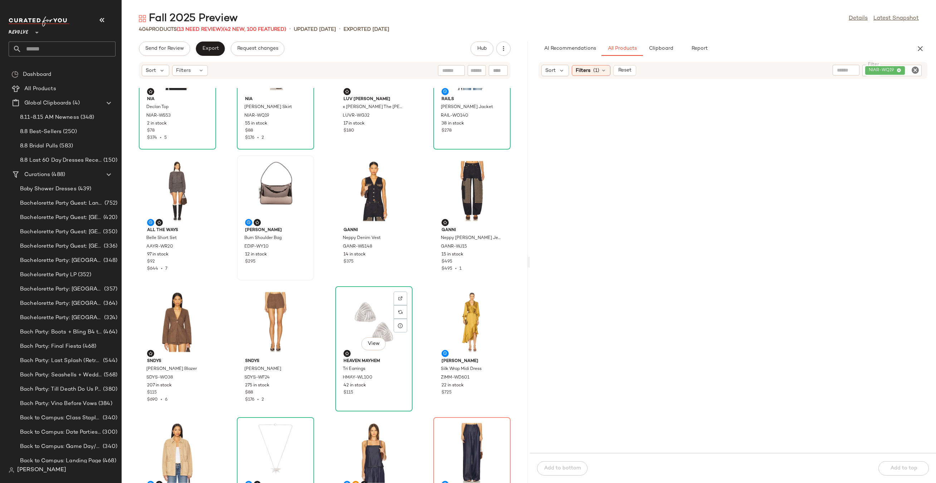
scroll to position [591, 0]
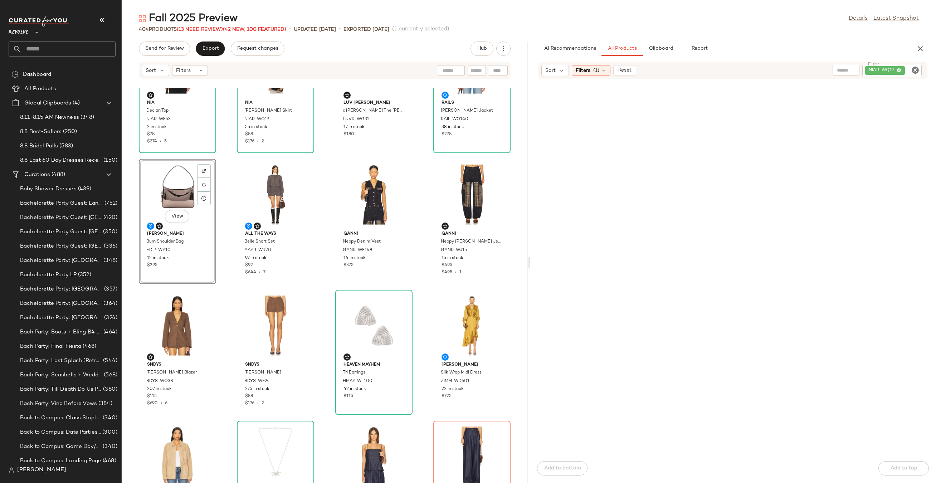
scroll to position [400, 0]
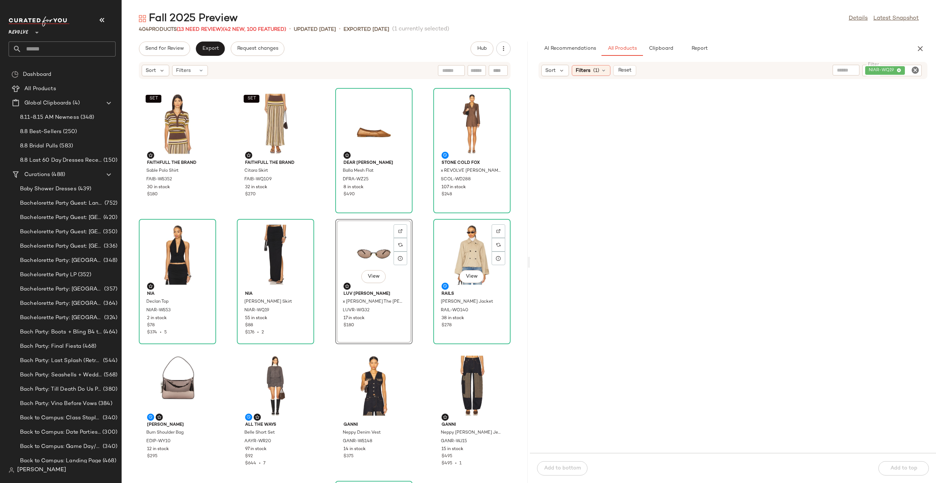
scroll to position [265, 0]
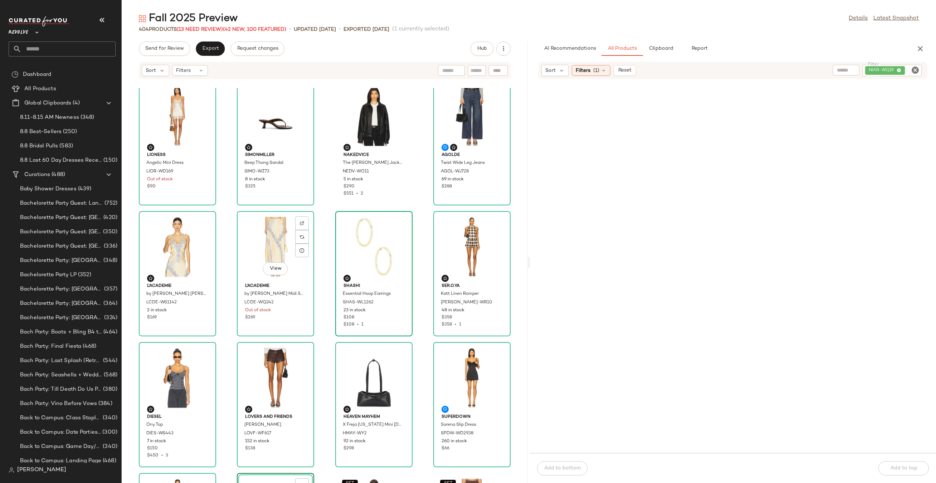
scroll to position [4, 0]
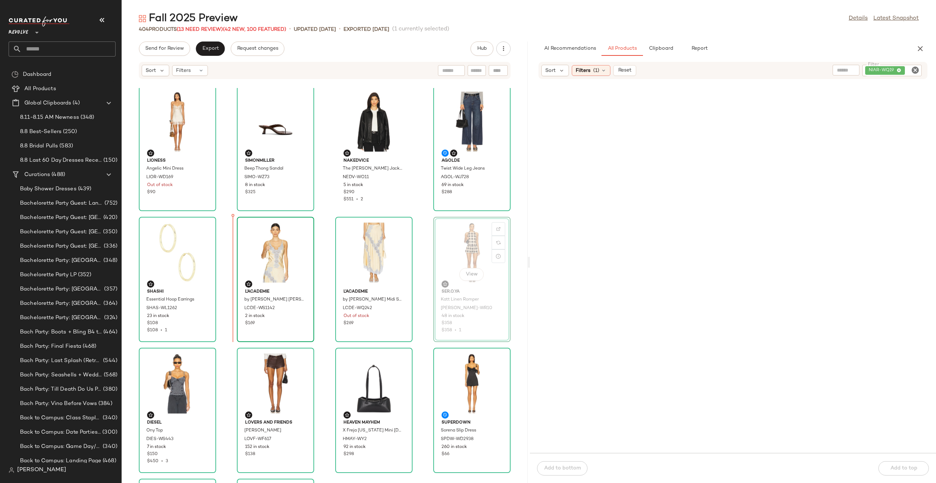
drag, startPoint x: 474, startPoint y: 241, endPoint x: 244, endPoint y: 234, distance: 230.9
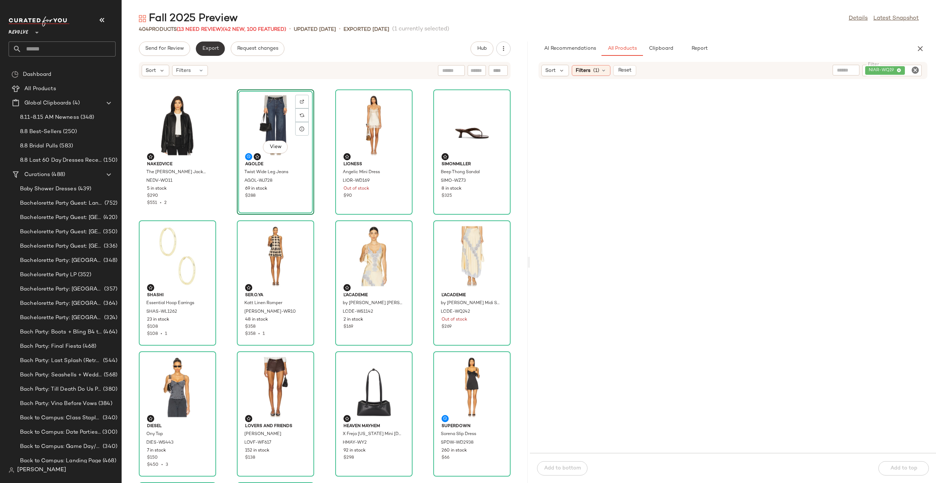
click at [204, 51] on span "Export" at bounding box center [210, 49] width 17 height 6
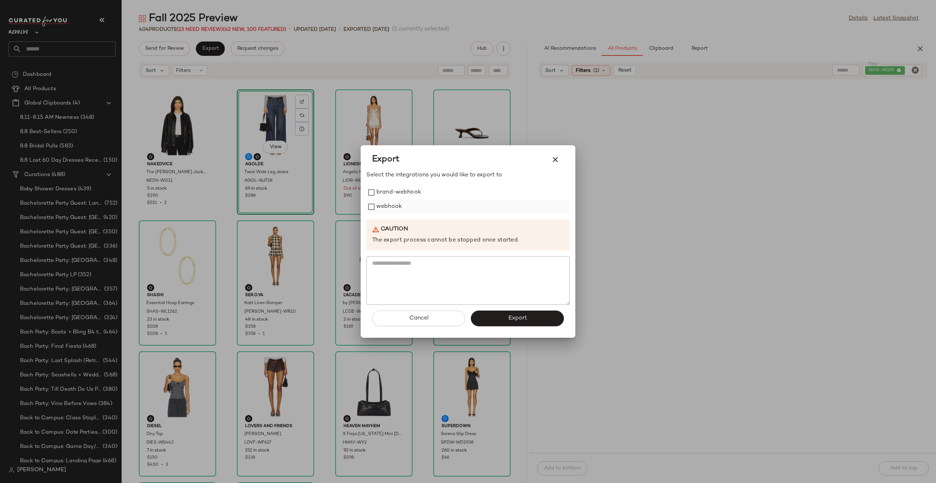
click at [375, 201] on div "webhook" at bounding box center [467, 207] width 203 height 14
click at [378, 205] on label "webhook" at bounding box center [388, 207] width 25 height 14
click at [518, 316] on span "Export" at bounding box center [517, 318] width 19 height 7
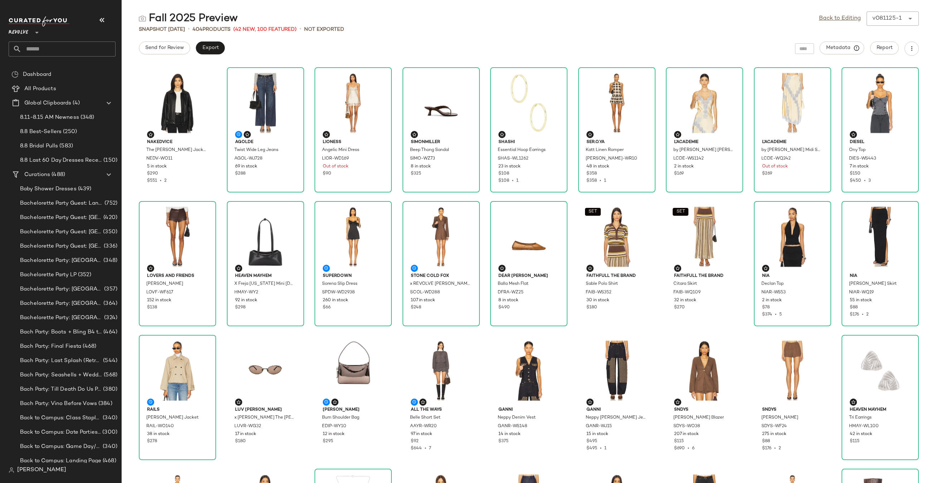
click at [53, 50] on input "text" at bounding box center [68, 48] width 94 height 15
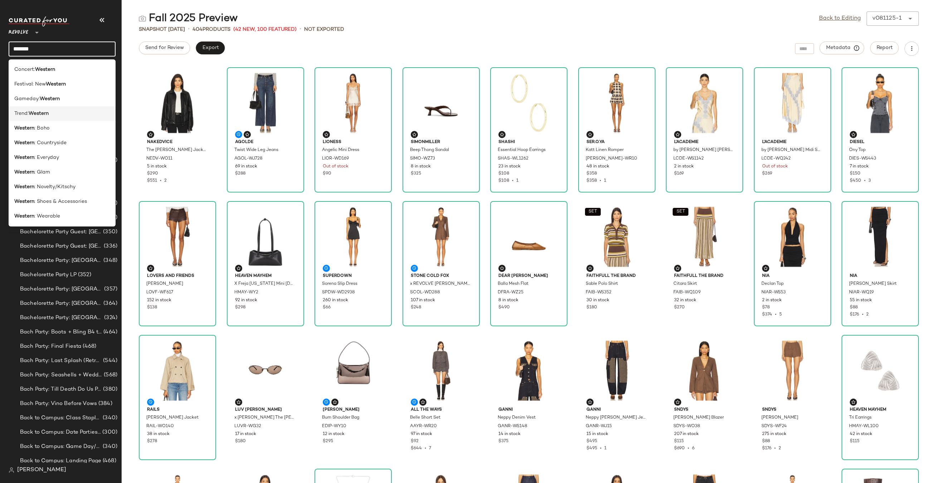
type input "*******"
click at [57, 111] on div "Trend: Western" at bounding box center [62, 114] width 96 height 8
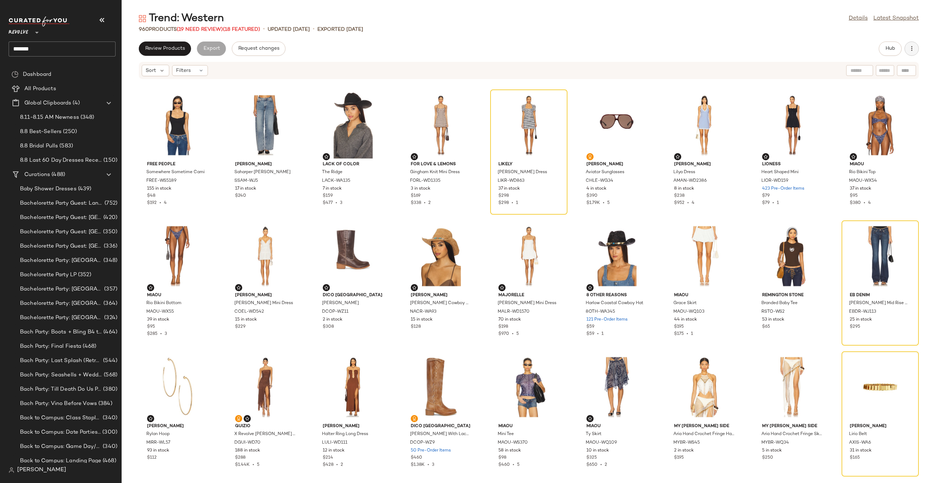
click at [912, 54] on button "button" at bounding box center [911, 48] width 14 height 14
click at [864, 101] on span "Clear Suggested Products" at bounding box center [878, 104] width 67 height 8
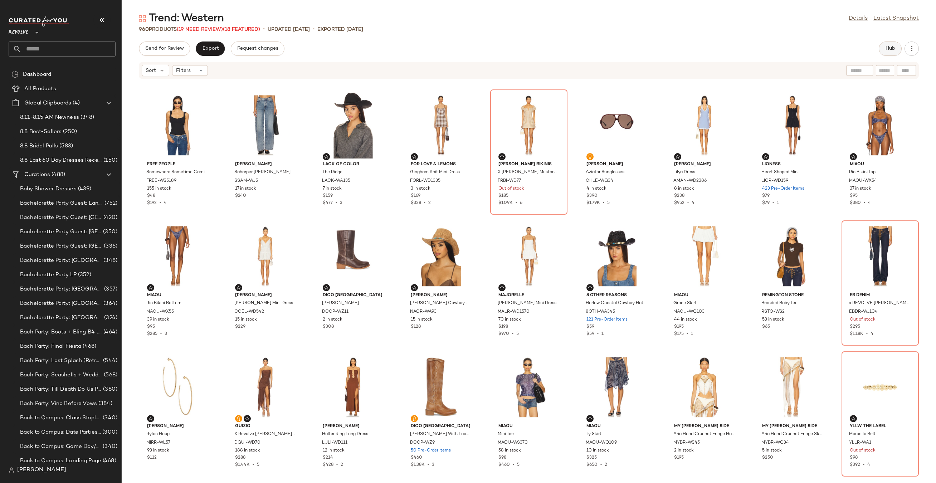
click at [888, 49] on span "Hub" at bounding box center [890, 49] width 10 height 6
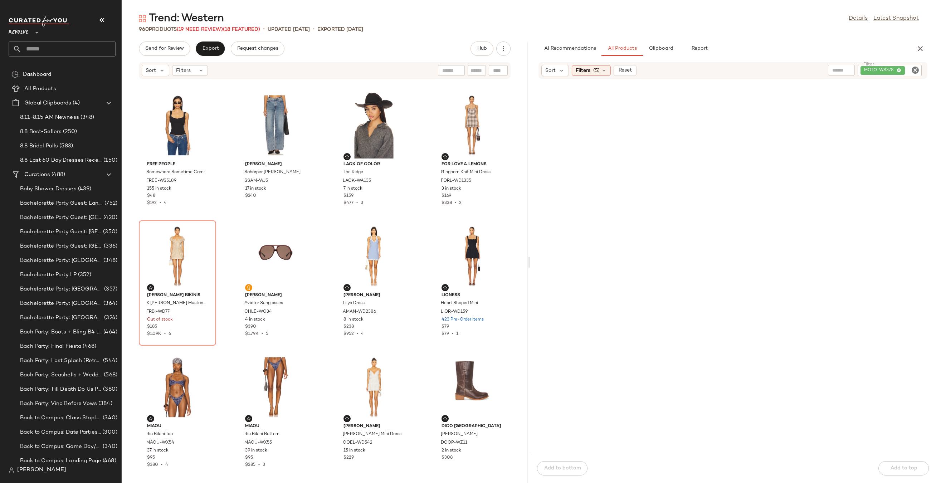
click at [913, 71] on icon "Clear Filter" at bounding box center [915, 70] width 9 height 9
click at [623, 70] on span "Reset" at bounding box center [625, 71] width 14 height 6
click at [605, 67] on div "Filters (1)" at bounding box center [591, 70] width 39 height 11
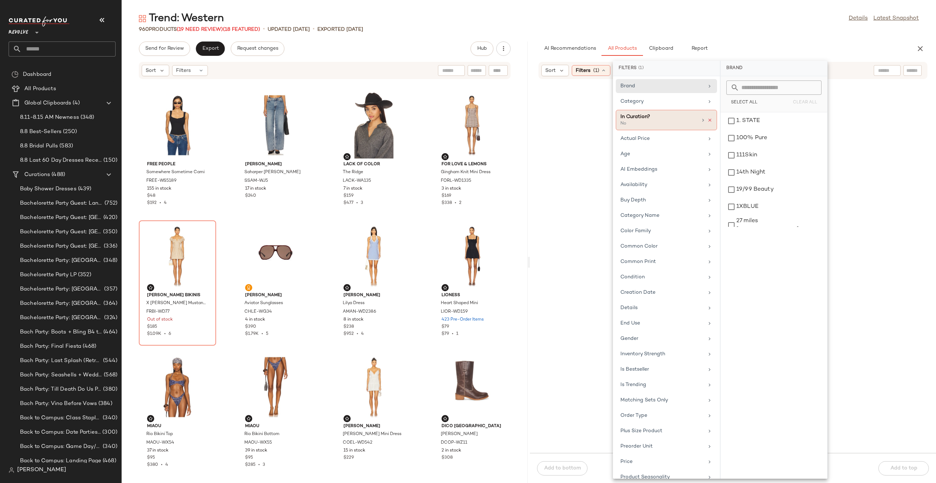
click at [707, 122] on icon at bounding box center [709, 120] width 5 height 5
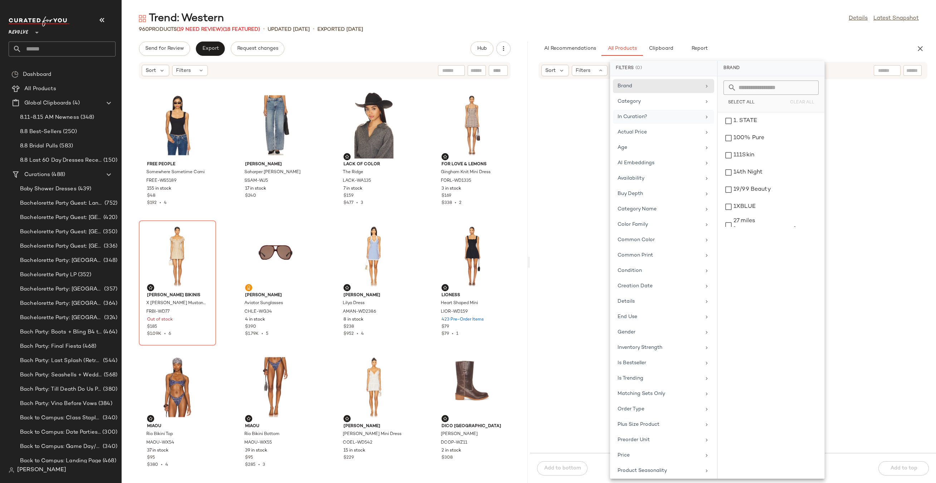
click at [903, 74] on div at bounding box center [912, 70] width 18 height 11
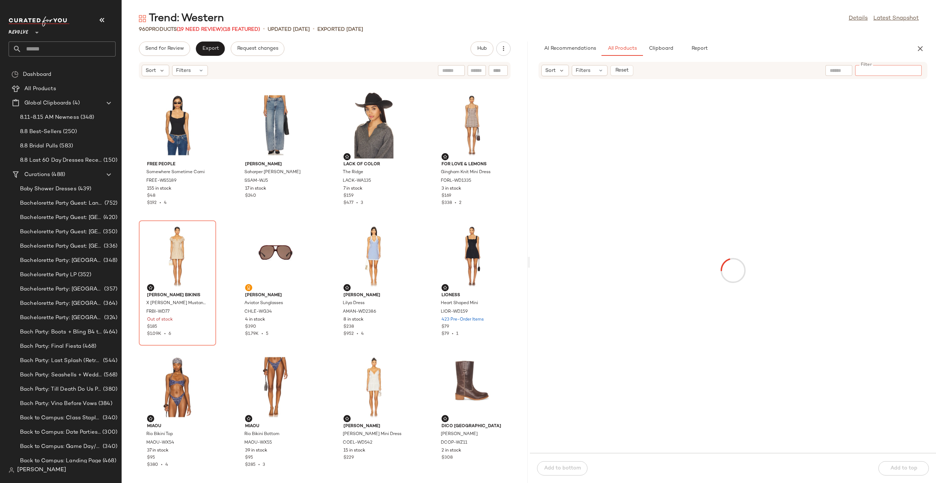
paste input "**********"
type input "**********"
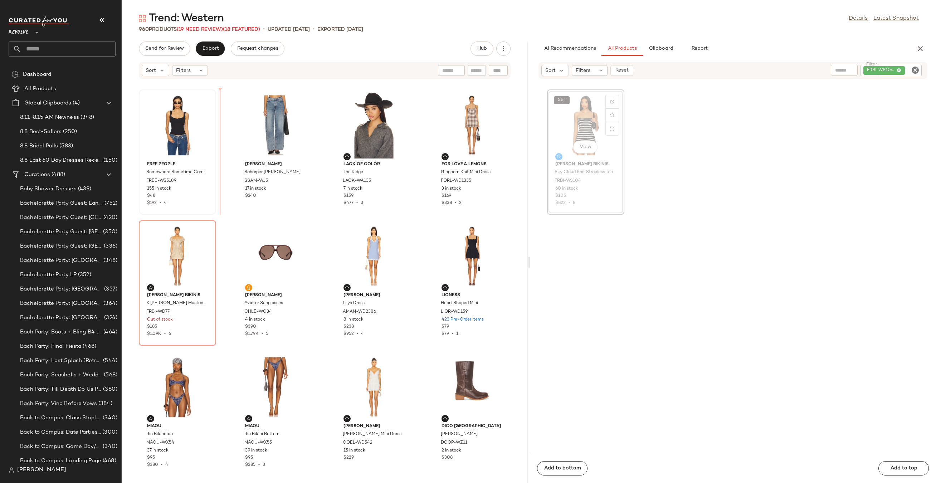
drag, startPoint x: 574, startPoint y: 121, endPoint x: 160, endPoint y: 132, distance: 414.4
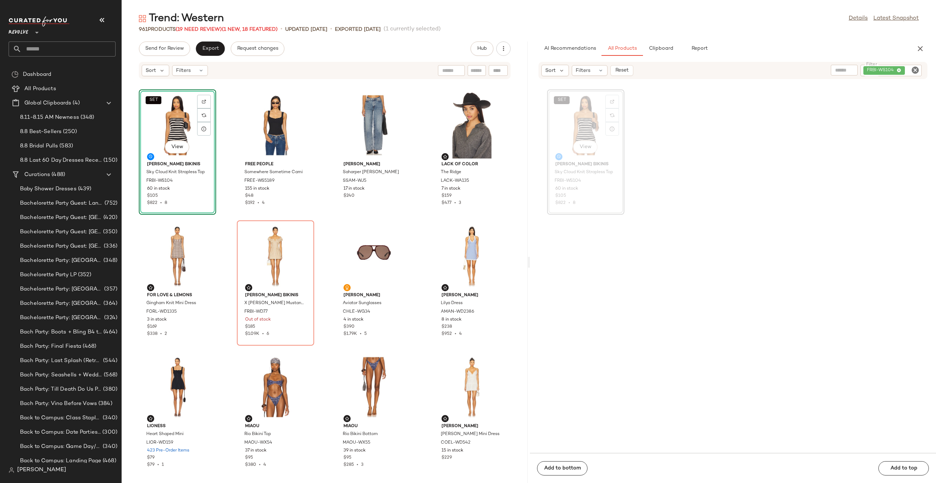
click at [916, 68] on icon "Clear Filter" at bounding box center [915, 70] width 9 height 9
paste input "*********"
type input "*********"
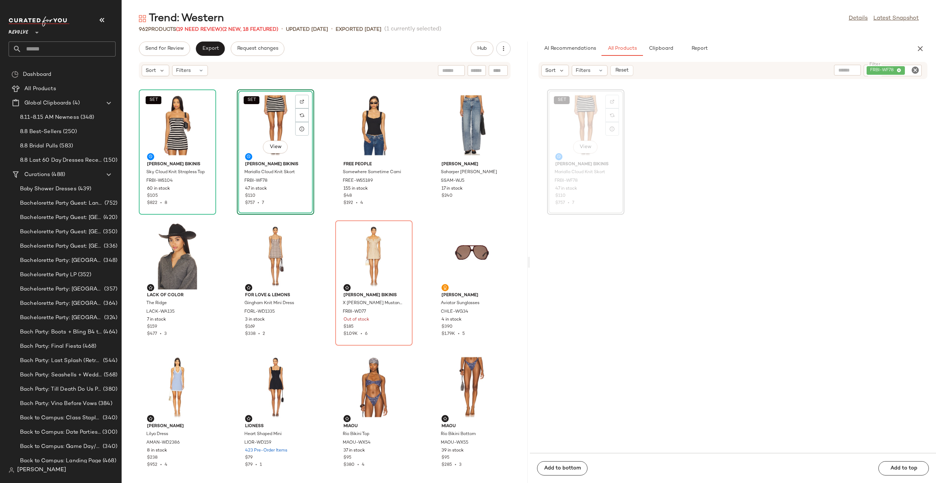
click at [915, 72] on icon "Clear Filter" at bounding box center [915, 70] width 9 height 9
paste input "**********"
type input "**********"
click at [589, 117] on div "View" at bounding box center [586, 125] width 72 height 67
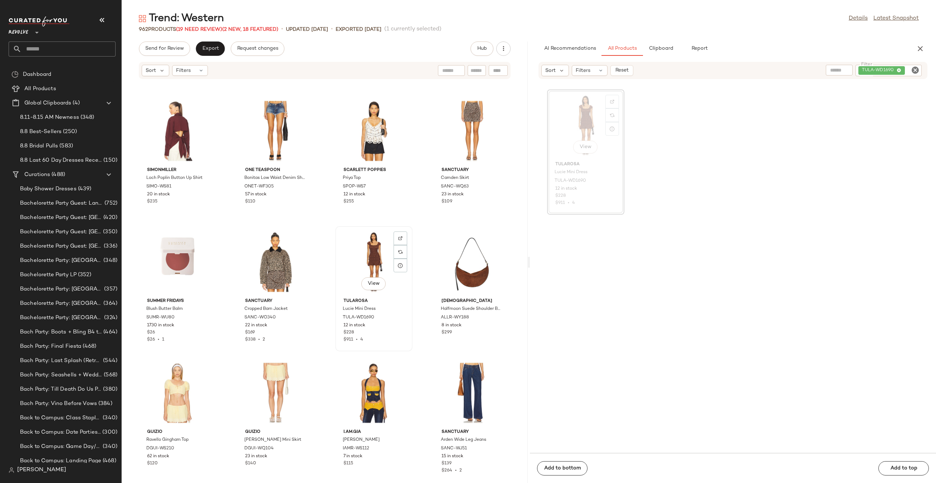
click at [373, 252] on div "View" at bounding box center [374, 262] width 72 height 67
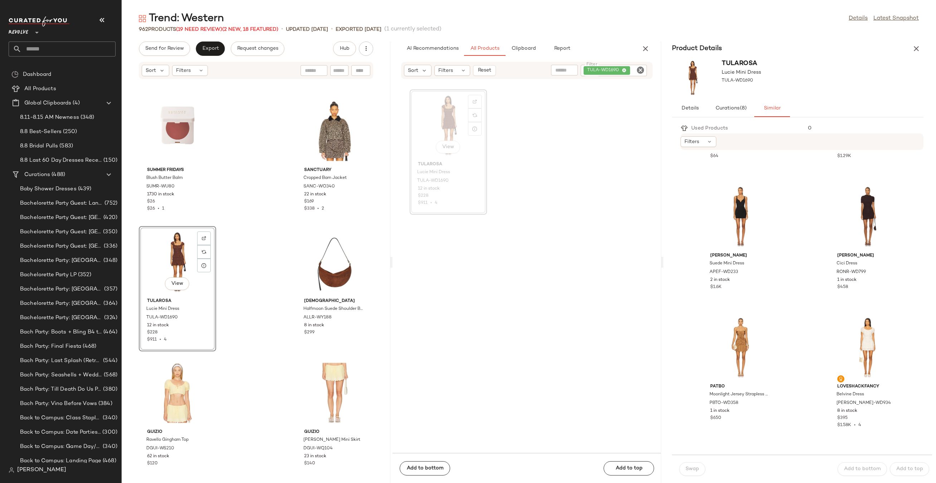
scroll to position [226, 0]
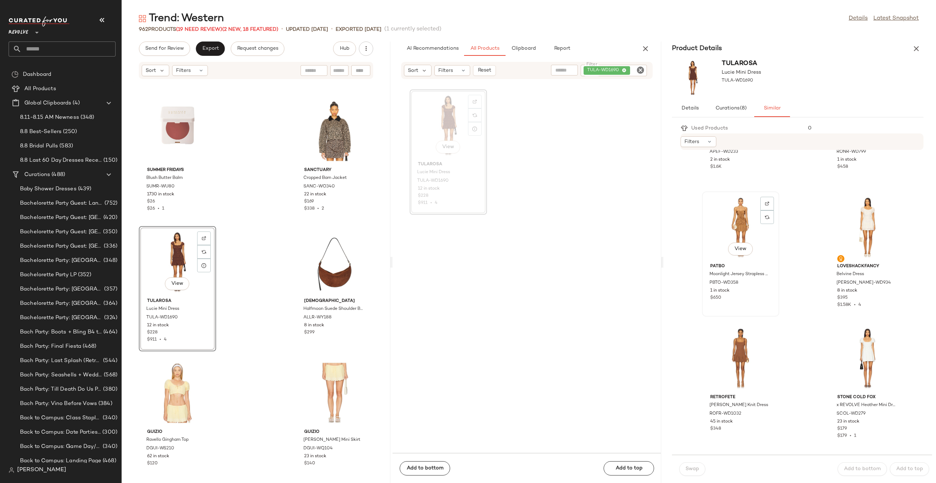
click at [748, 222] on div "View" at bounding box center [740, 227] width 72 height 67
click at [695, 469] on span "Swap" at bounding box center [692, 469] width 14 height 6
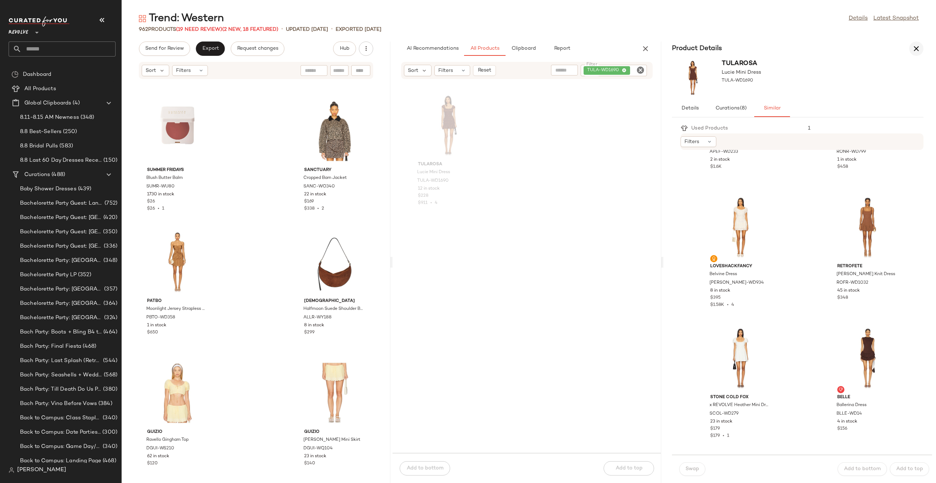
click at [916, 50] on icon "button" at bounding box center [916, 48] width 9 height 9
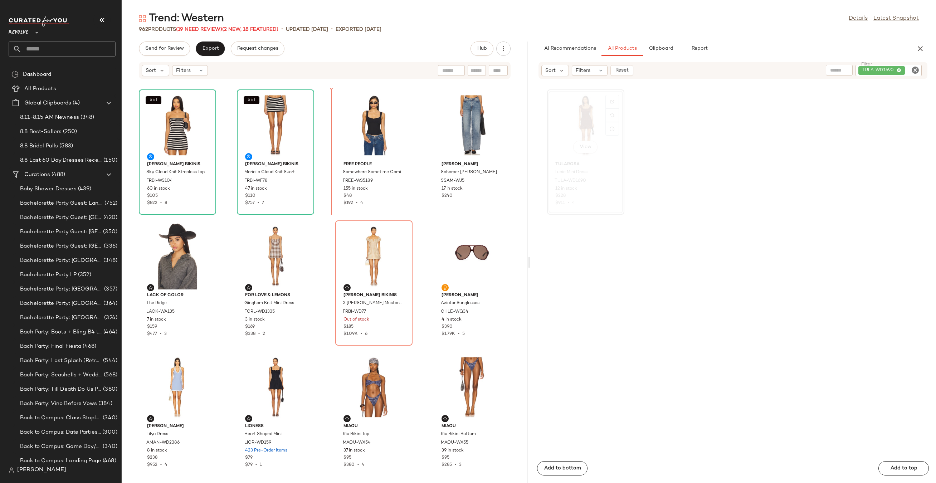
drag, startPoint x: 580, startPoint y: 107, endPoint x: 326, endPoint y: 143, distance: 257.2
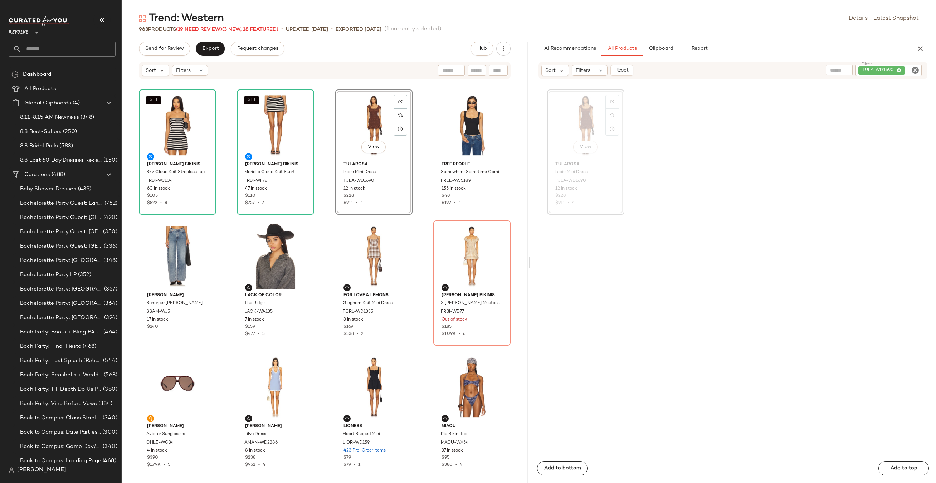
click at [915, 71] on icon "Clear Filter" at bounding box center [915, 70] width 9 height 9
paste input "*********"
type input "*********"
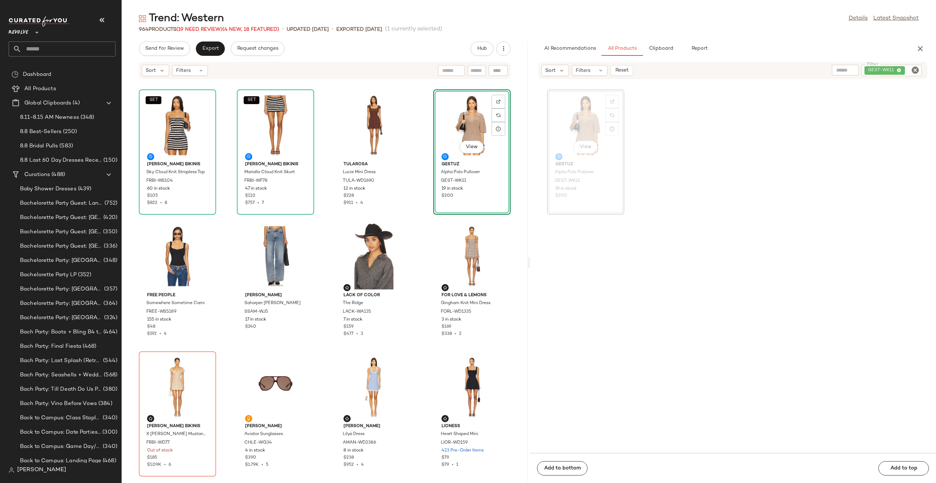
drag, startPoint x: 577, startPoint y: 118, endPoint x: 350, endPoint y: 1, distance: 255.4
click at [915, 70] on icon "Clear Filter" at bounding box center [915, 70] width 9 height 9
paste input "********"
type input "********"
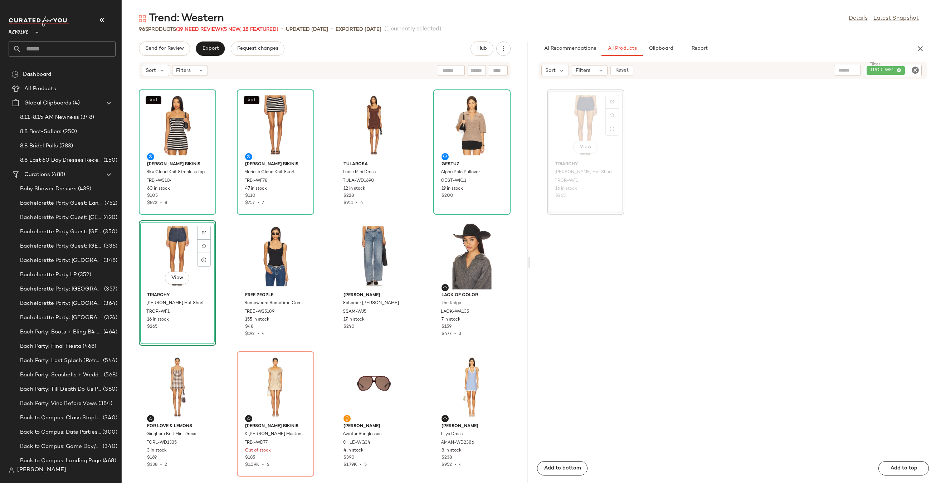
drag, startPoint x: 571, startPoint y: 122, endPoint x: 386, endPoint y: 11, distance: 215.5
click at [917, 69] on icon "Clear Filter" at bounding box center [915, 70] width 9 height 9
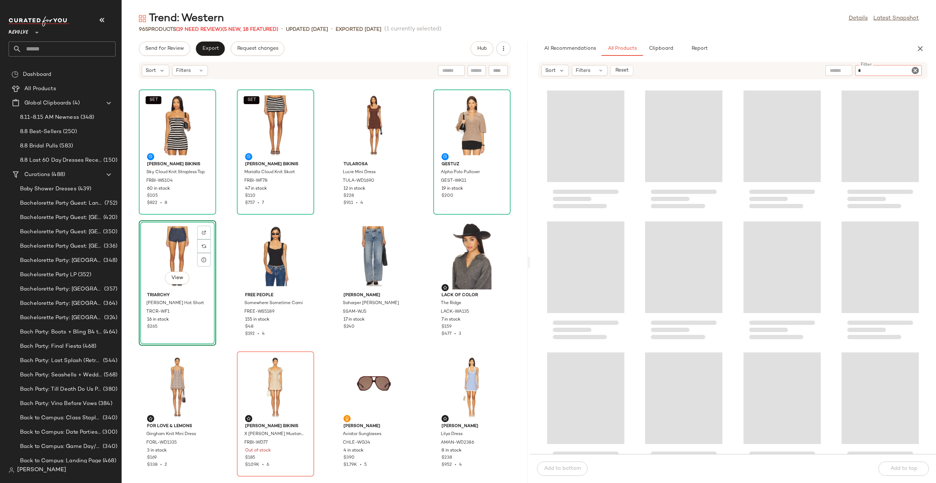
type input "*"
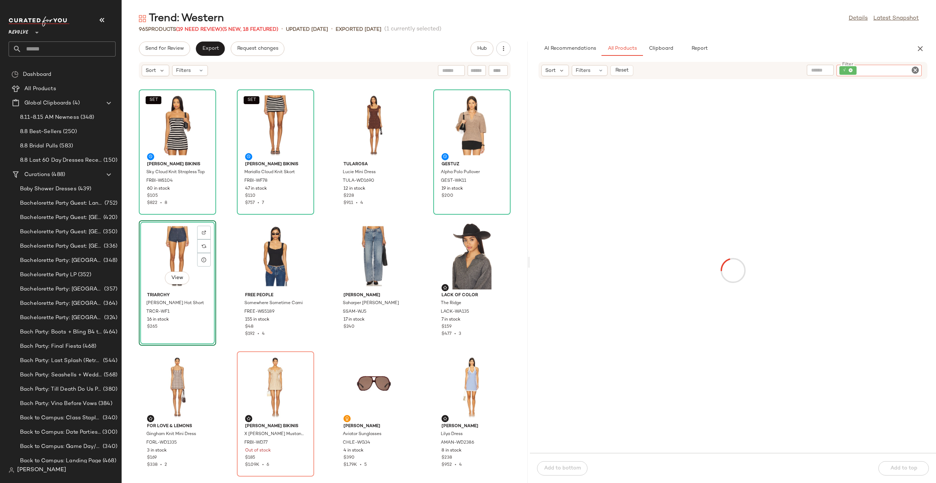
click at [917, 69] on icon "Clear Filter" at bounding box center [915, 70] width 9 height 9
paste input "**********"
type input "**********"
click at [626, 9] on main "Trend: Western Details Latest Snapshot 965 Products (19 Need Review) (5 New, 18…" at bounding box center [468, 241] width 936 height 483
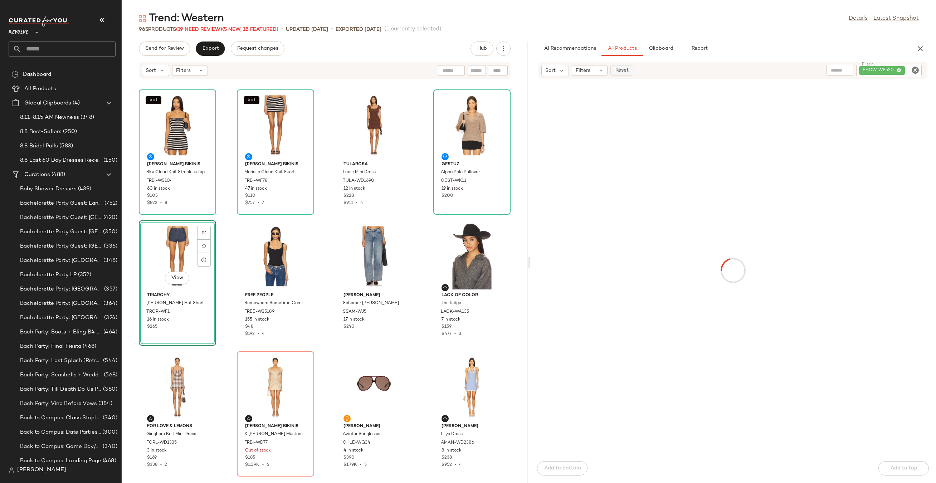
click at [622, 72] on span "Reset" at bounding box center [622, 71] width 14 height 6
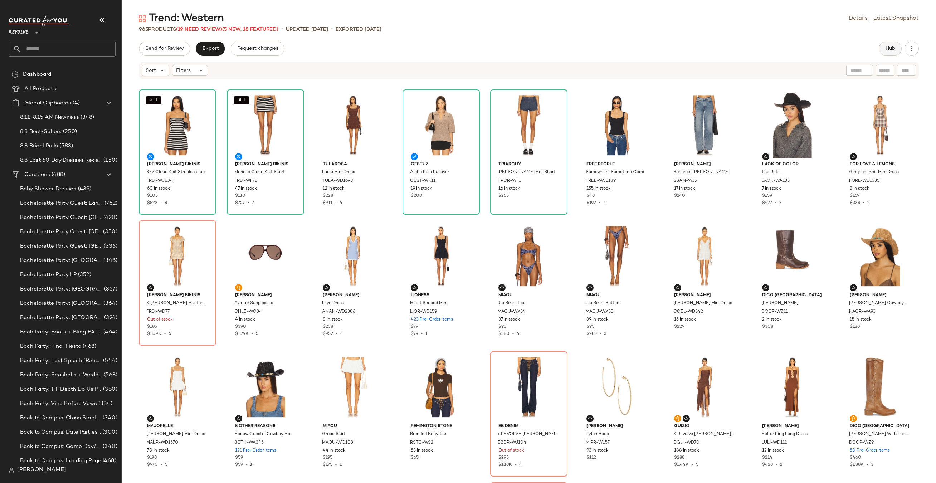
click at [888, 52] on button "Hub" at bounding box center [890, 48] width 23 height 14
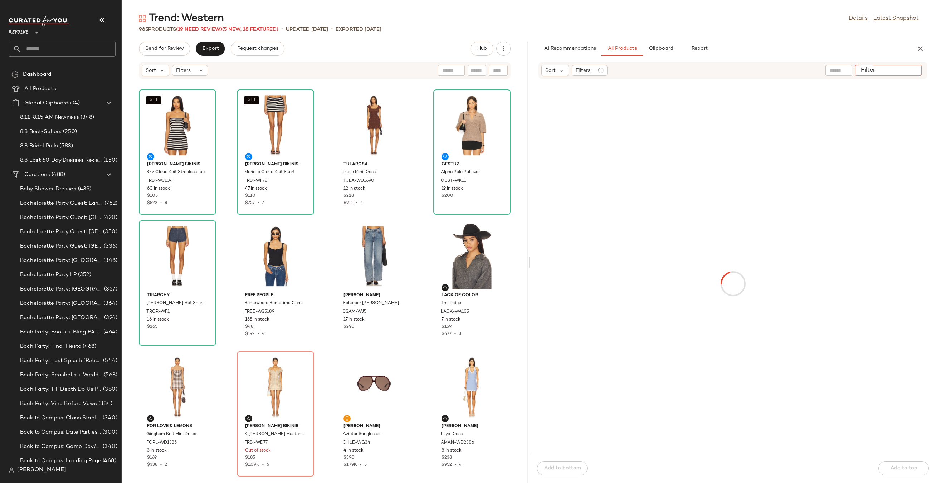
click at [912, 72] on input "Filter" at bounding box center [888, 71] width 61 height 8
paste input "**********"
type input "**********"
click at [591, 72] on div "Filters" at bounding box center [590, 70] width 36 height 11
click at [592, 72] on div "Filters" at bounding box center [590, 70] width 36 height 11
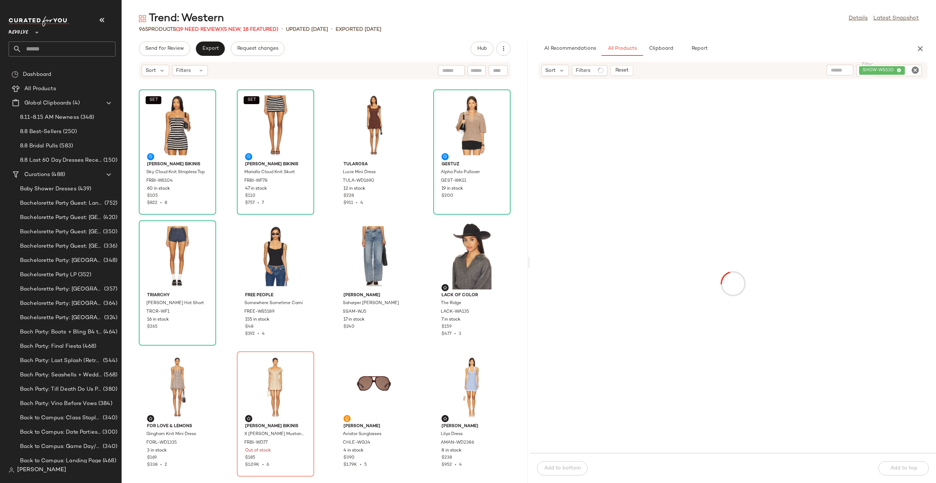
click at [716, 39] on div "Trend: Western Details Latest Snapshot 965 Products (19 Need Review) (5 New, 18…" at bounding box center [529, 247] width 814 height 472
click at [504, 49] on icon "button" at bounding box center [503, 48] width 7 height 7
click at [480, 26] on div "965 Products (19 Need Review) (5 New, 18 Featured) • updated Aug 11th • Exporte…" at bounding box center [529, 29] width 814 height 7
click at [604, 68] on icon at bounding box center [604, 71] width 6 height 6
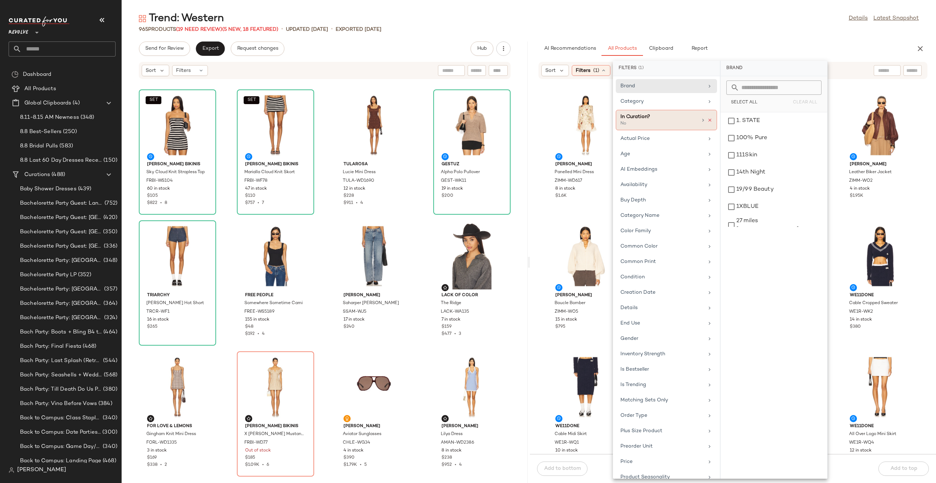
click at [709, 120] on icon at bounding box center [709, 120] width 5 height 5
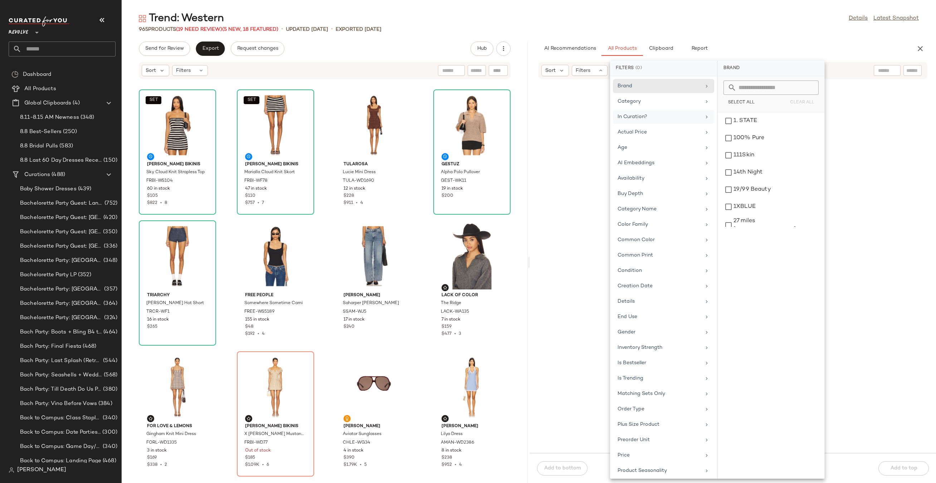
click at [907, 71] on input "text" at bounding box center [912, 71] width 13 height 8
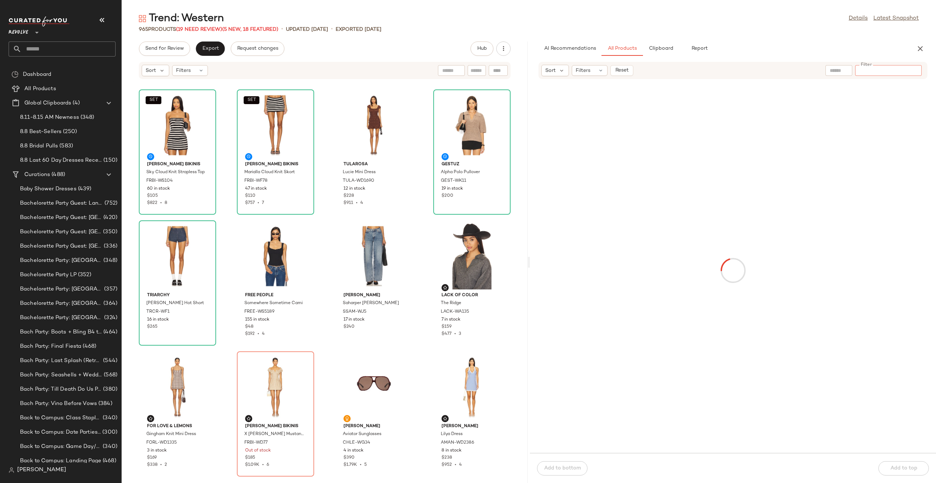
paste input "**********"
type input "**********"
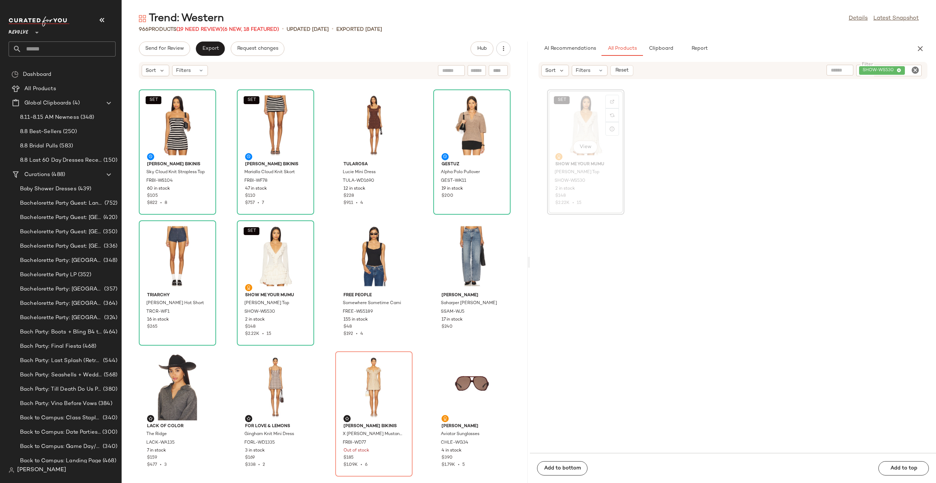
drag, startPoint x: 588, startPoint y: 116, endPoint x: 329, endPoint y: 5, distance: 282.1
click at [919, 70] on icon "Clear Filter" at bounding box center [915, 70] width 9 height 9
paste input "**********"
type input "**********"
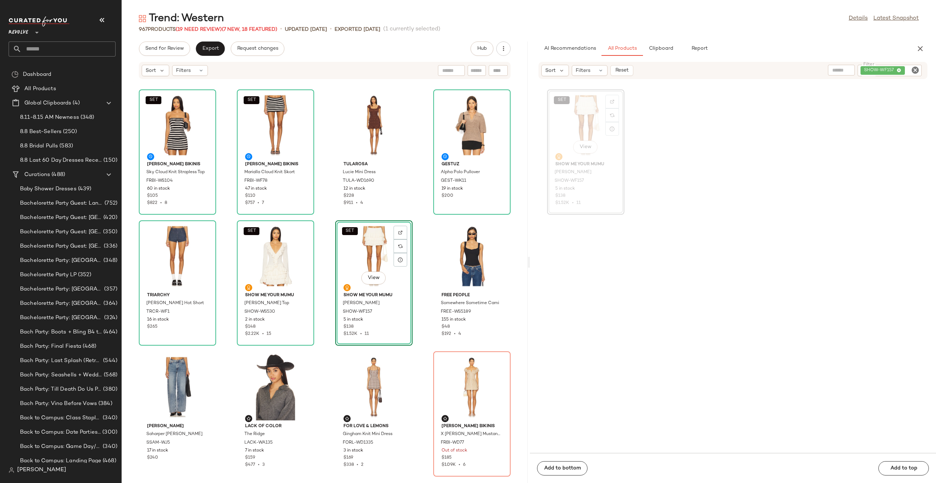
click at [918, 68] on icon "Clear Filter" at bounding box center [915, 70] width 9 height 9
paste input "*********"
type input "*********"
click at [581, 112] on div "View" at bounding box center [586, 125] width 72 height 67
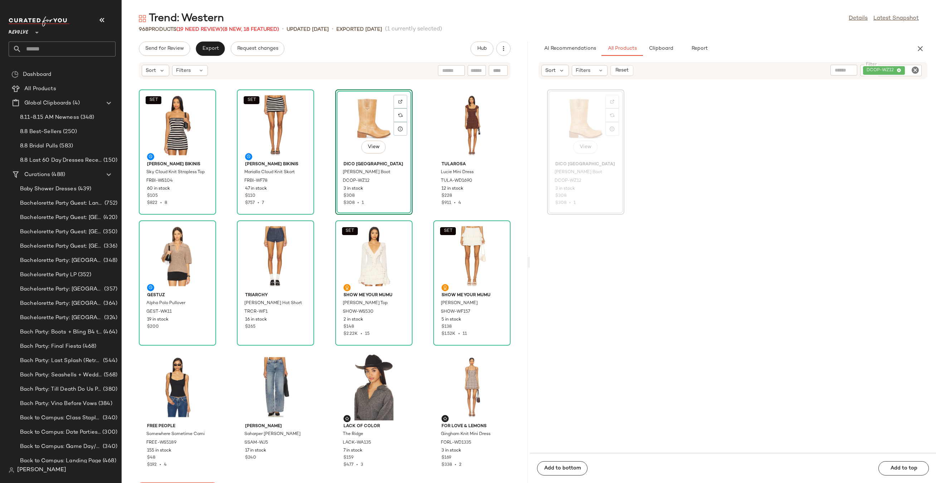
drag, startPoint x: 591, startPoint y: 117, endPoint x: 329, endPoint y: 5, distance: 285.1
click at [915, 70] on icon "Clear Filter" at bounding box center [915, 70] width 9 height 9
paste input "**********"
type input "**********"
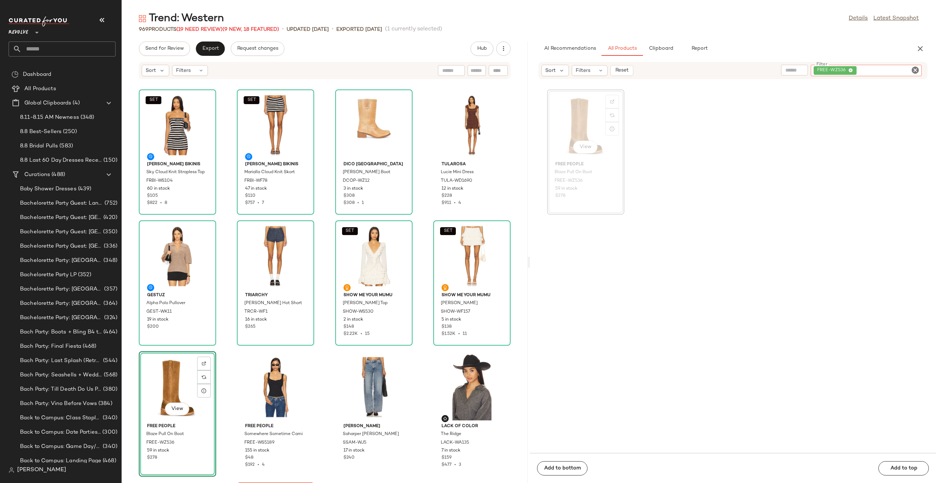
click at [920, 70] on div "FREE-WZ536" at bounding box center [866, 70] width 111 height 11
click at [915, 70] on icon "Clear Filter" at bounding box center [915, 70] width 9 height 9
paste input "**********"
type input "**********"
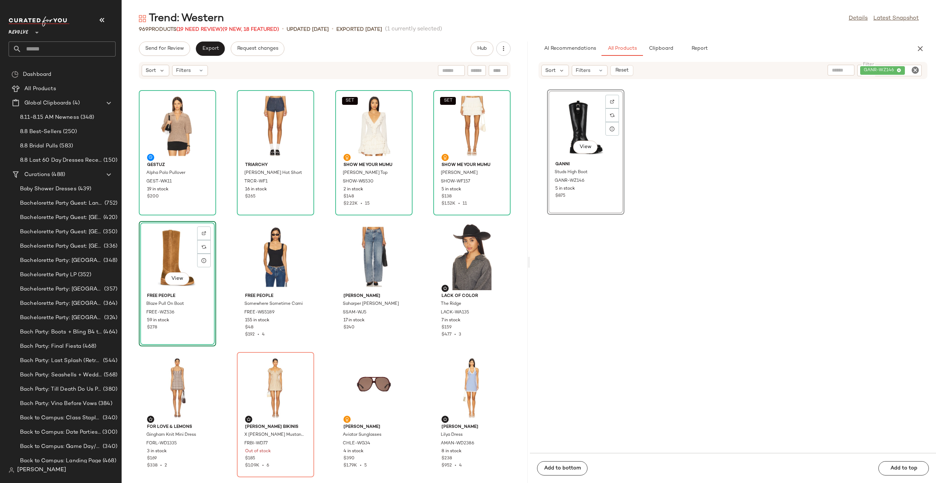
drag, startPoint x: 573, startPoint y: 131, endPoint x: 569, endPoint y: 132, distance: 4.7
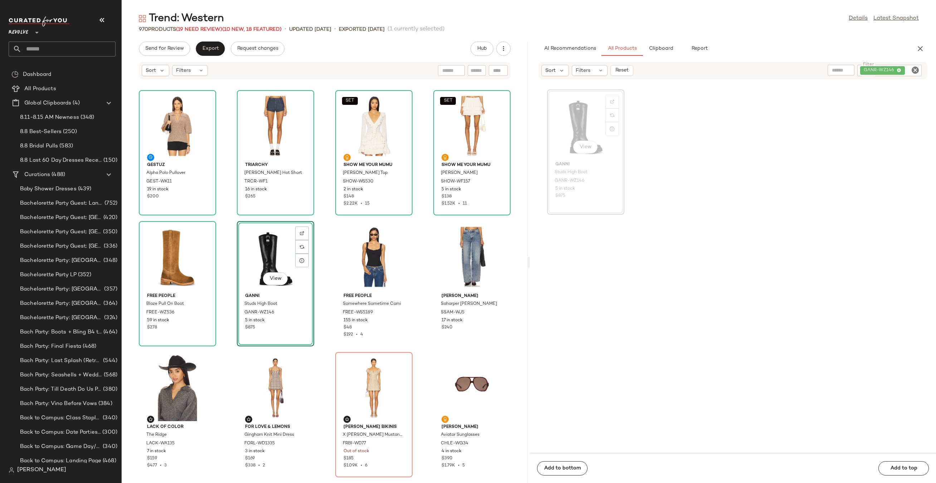
click at [919, 71] on icon "Clear Filter" at bounding box center [915, 70] width 9 height 9
paste input "*********"
type input "*********"
click at [615, 108] on div at bounding box center [612, 115] width 14 height 14
click at [914, 68] on icon "Clear Filter" at bounding box center [915, 70] width 9 height 9
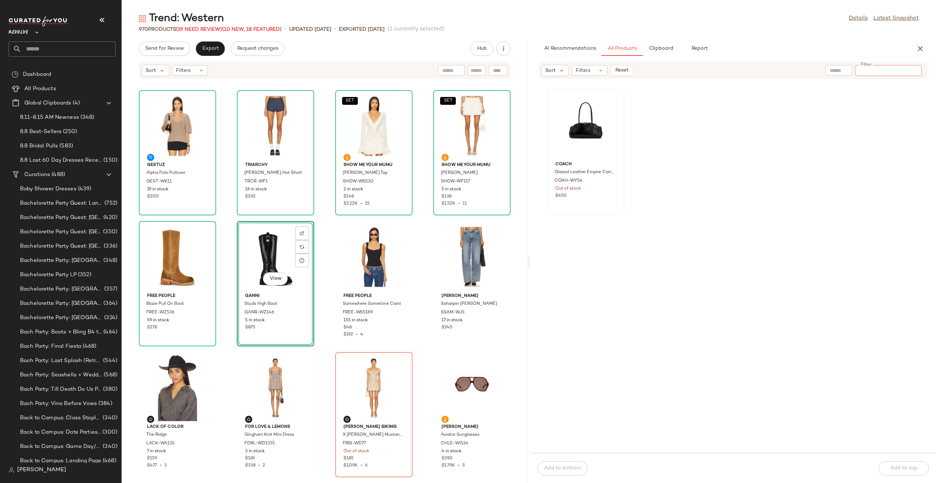
paste input "**********"
type input "**********"
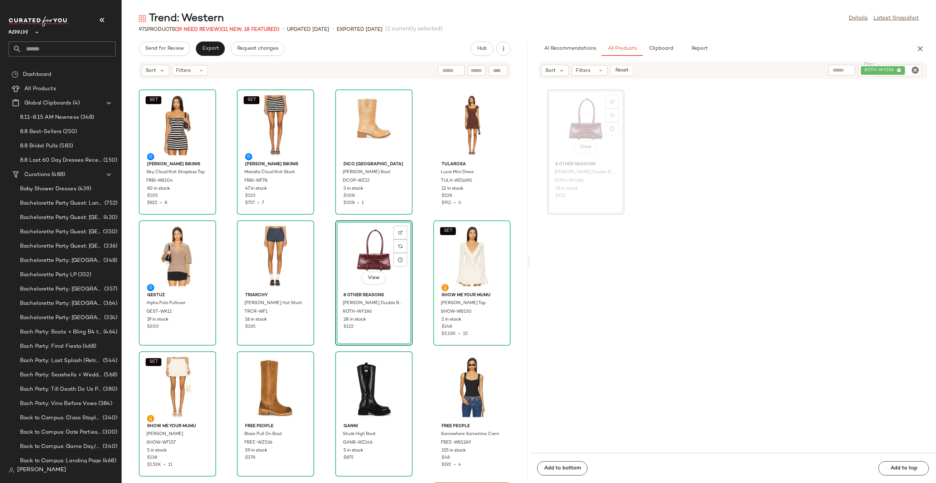
click at [917, 68] on icon "Clear Filter" at bounding box center [915, 70] width 9 height 9
paste input "*********"
type input "*********"
drag, startPoint x: 580, startPoint y: 133, endPoint x: 572, endPoint y: 137, distance: 8.8
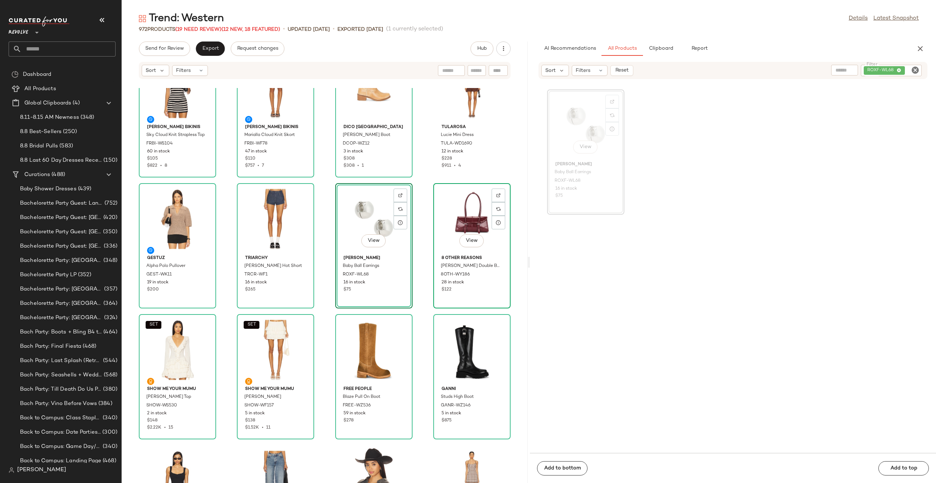
scroll to position [43, 0]
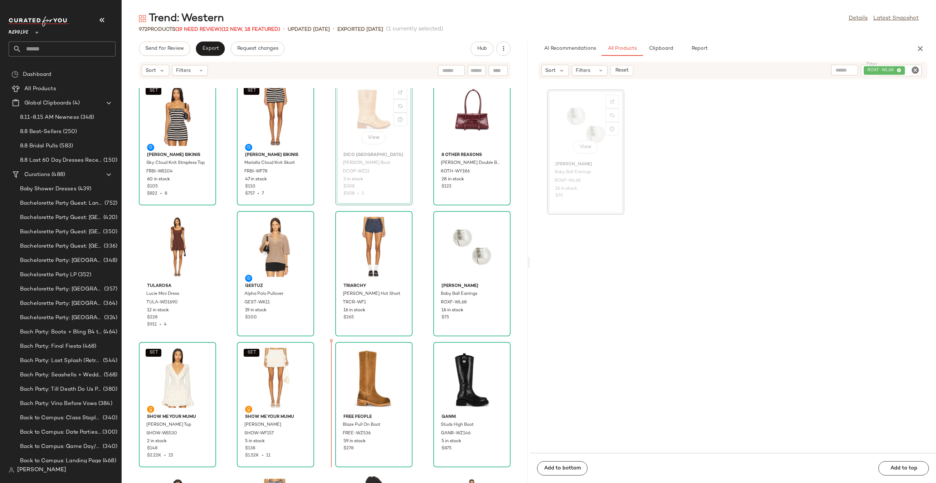
drag, startPoint x: 375, startPoint y: 123, endPoint x: 317, endPoint y: 420, distance: 302.3
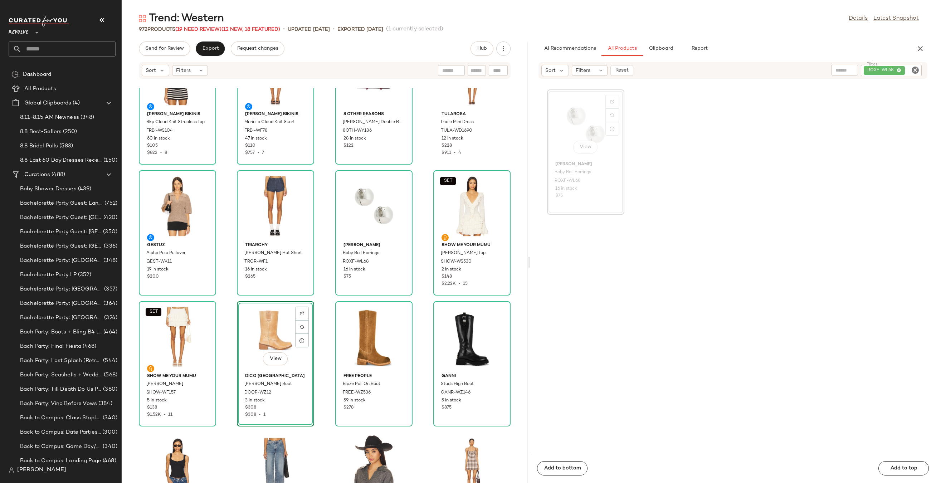
scroll to position [71, 0]
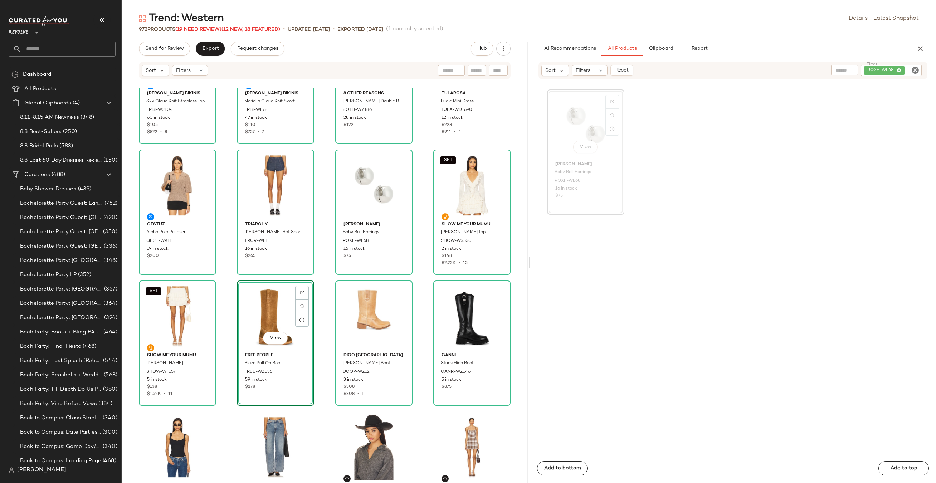
click at [915, 71] on icon "Clear Filter" at bounding box center [915, 70] width 9 height 9
paste input "**********"
type input "**********"
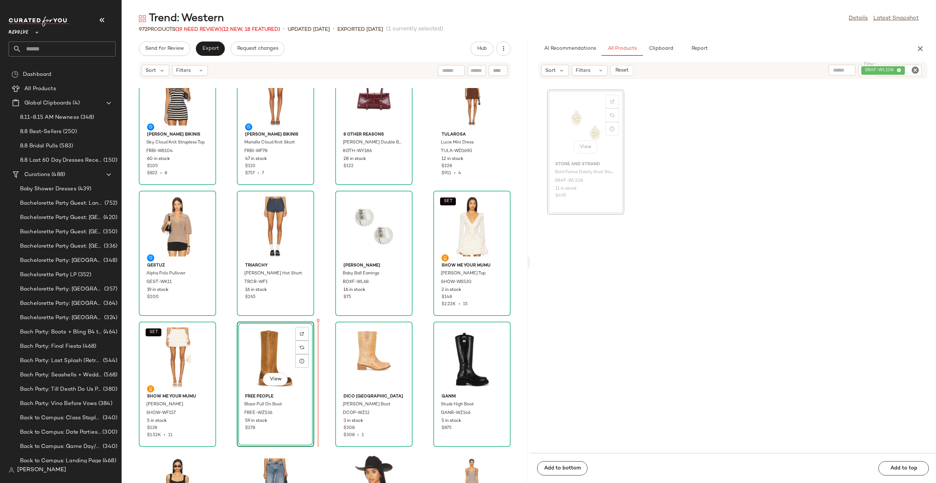
scroll to position [30, 0]
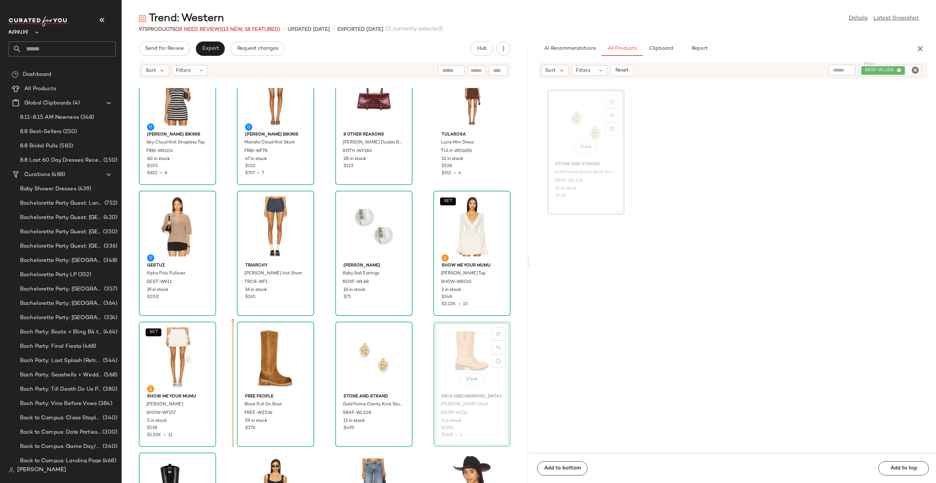
drag, startPoint x: 441, startPoint y: 347, endPoint x: 232, endPoint y: 359, distance: 209.3
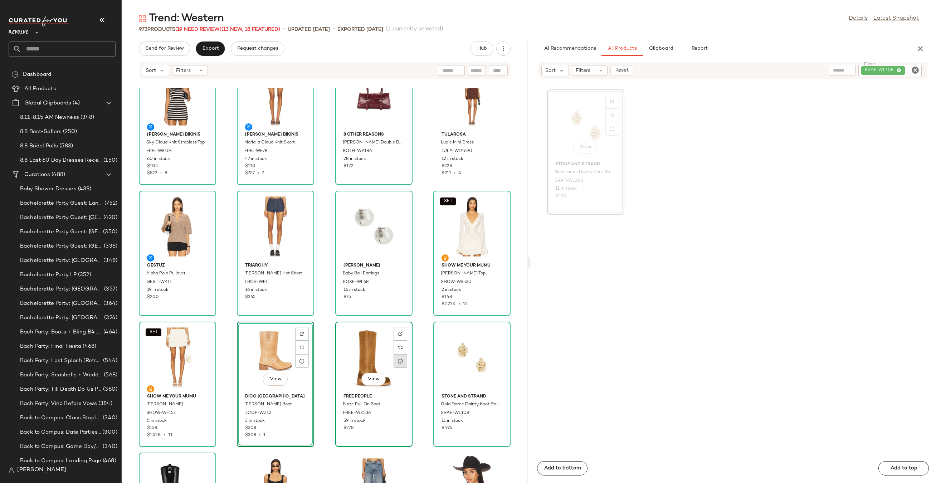
scroll to position [42, 0]
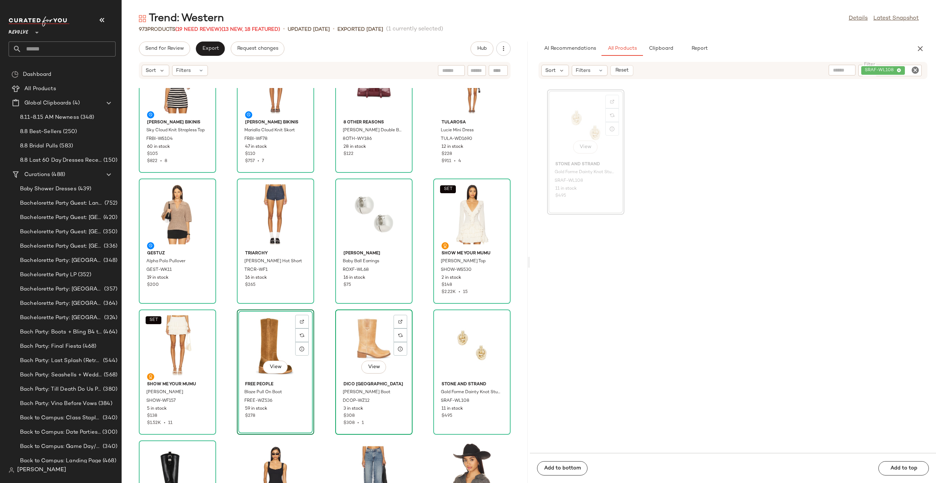
scroll to position [71, 0]
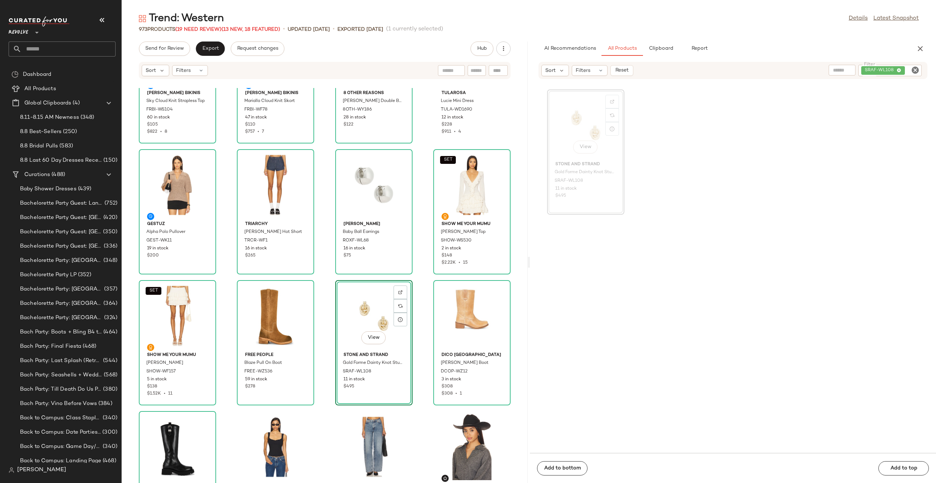
click at [914, 70] on icon "Clear Filter" at bounding box center [915, 70] width 9 height 9
paste input "**********"
type input "**********"
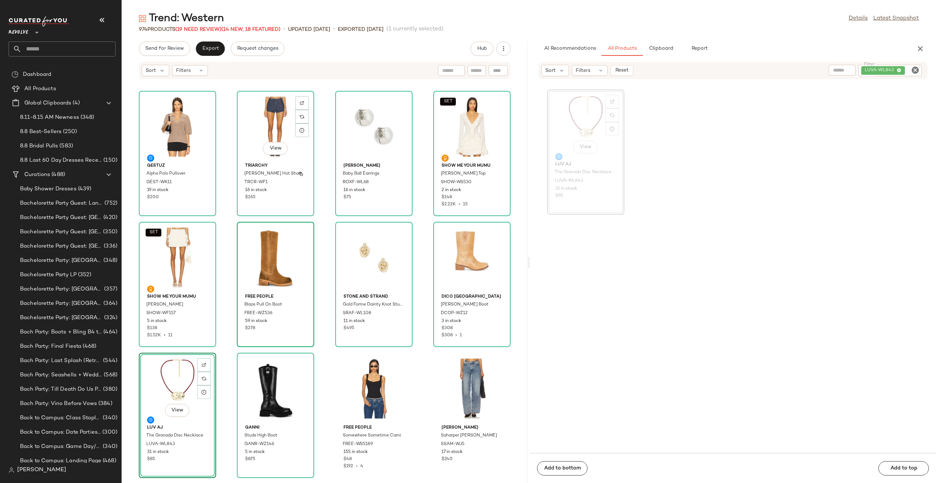
scroll to position [172, 0]
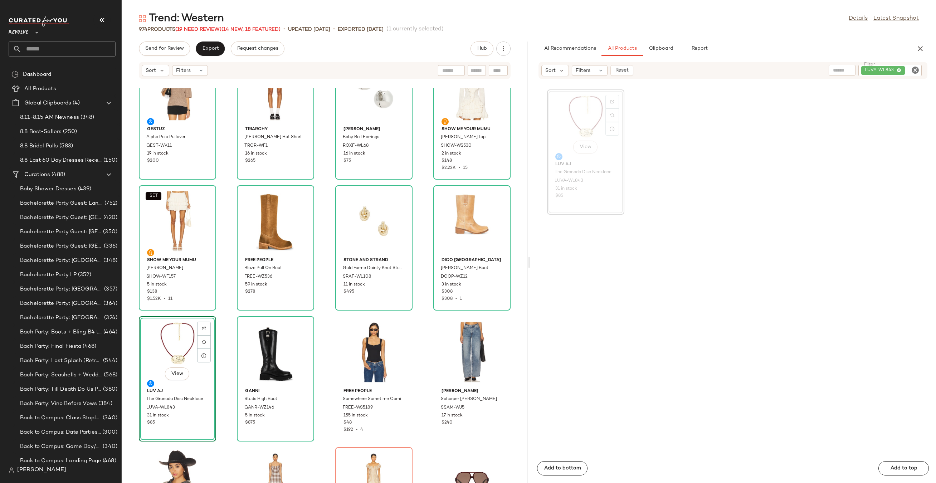
drag, startPoint x: 590, startPoint y: 108, endPoint x: 298, endPoint y: 24, distance: 303.4
click at [919, 69] on icon "Clear Filter" at bounding box center [915, 70] width 9 height 9
paste input "*********"
type input "*********"
drag, startPoint x: 577, startPoint y: 125, endPoint x: 573, endPoint y: 129, distance: 5.6
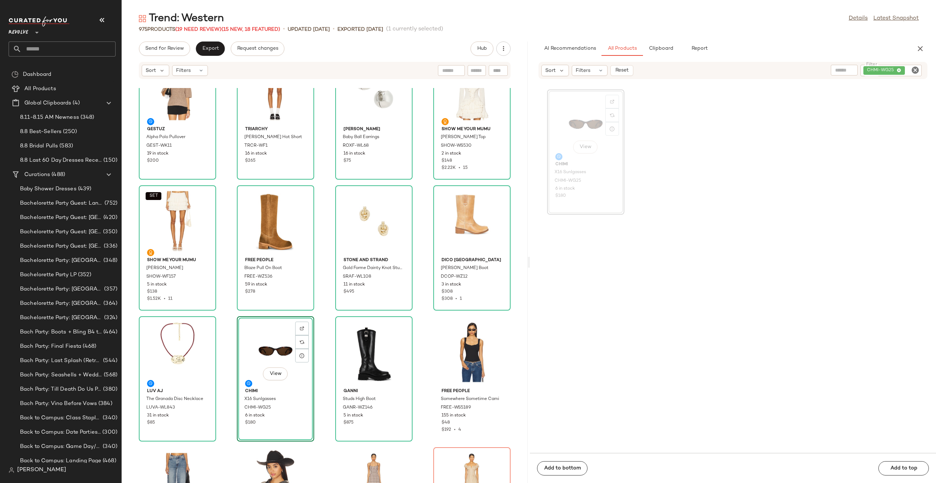
click at [917, 70] on icon "Clear Filter" at bounding box center [915, 70] width 9 height 9
paste input "**********"
type input "**********"
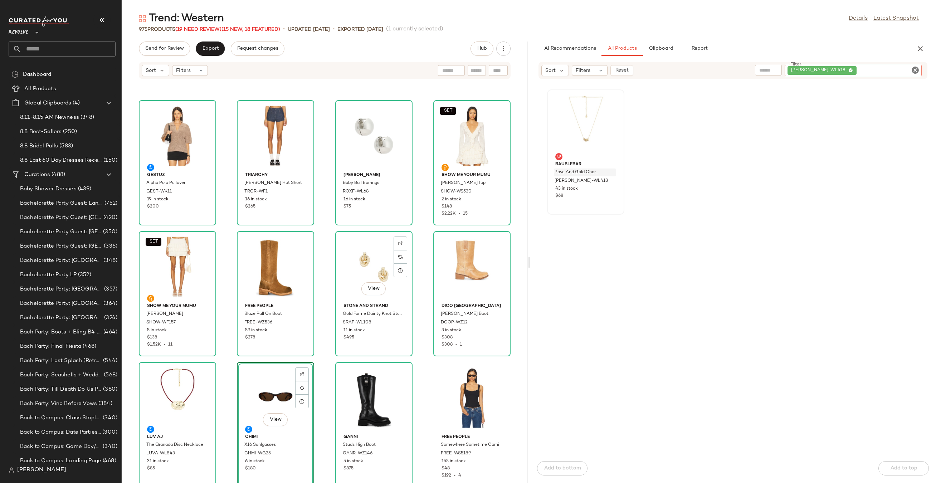
scroll to position [177, 0]
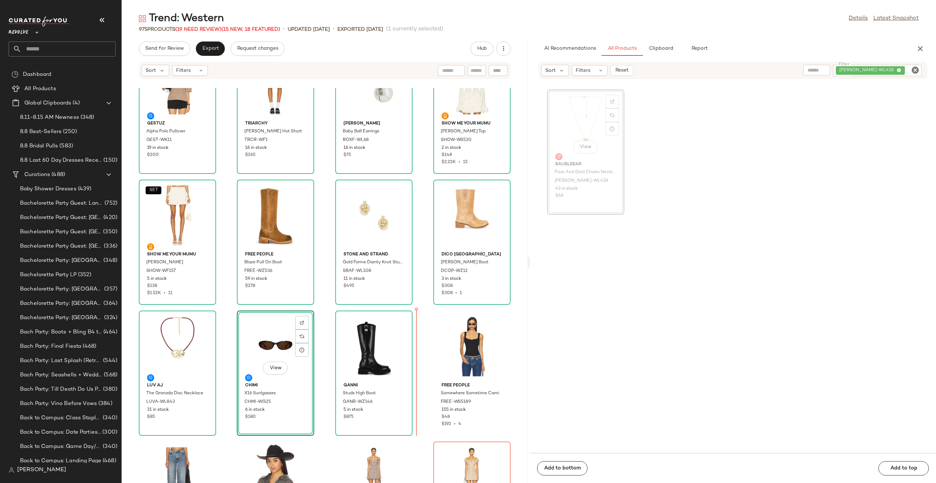
drag, startPoint x: 580, startPoint y: 124, endPoint x: 573, endPoint y: 134, distance: 12.0
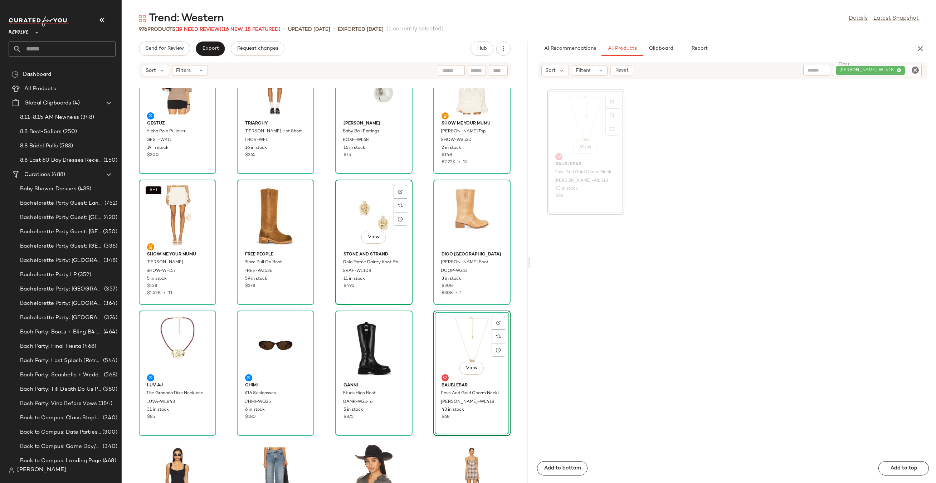
scroll to position [0, 0]
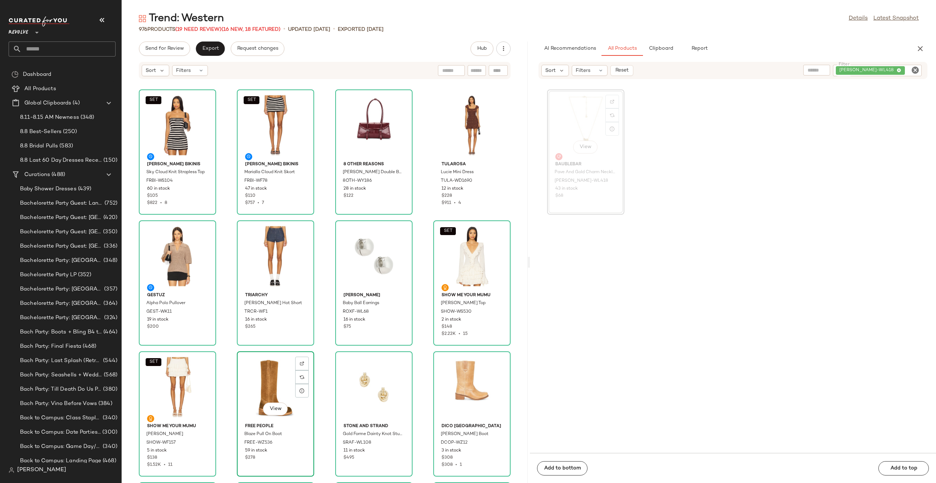
click at [259, 387] on div "View" at bounding box center [275, 387] width 72 height 67
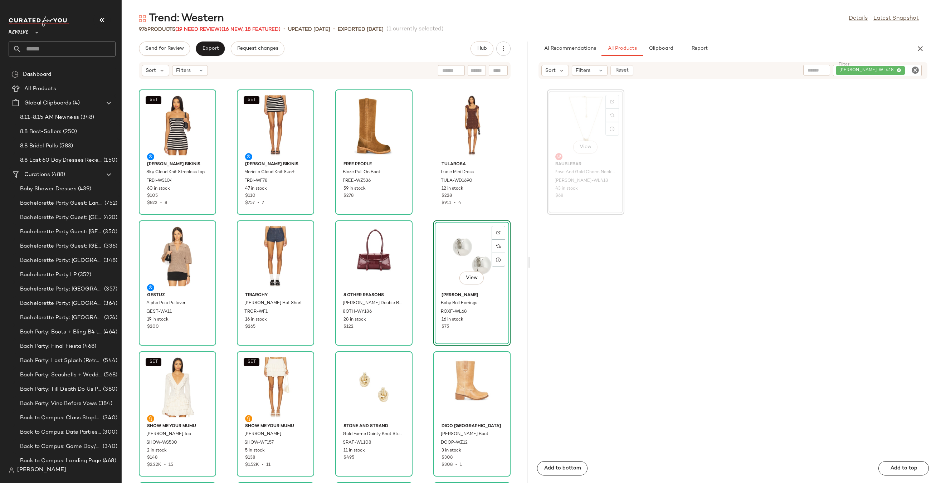
drag, startPoint x: 474, startPoint y: 251, endPoint x: 313, endPoint y: 390, distance: 212.8
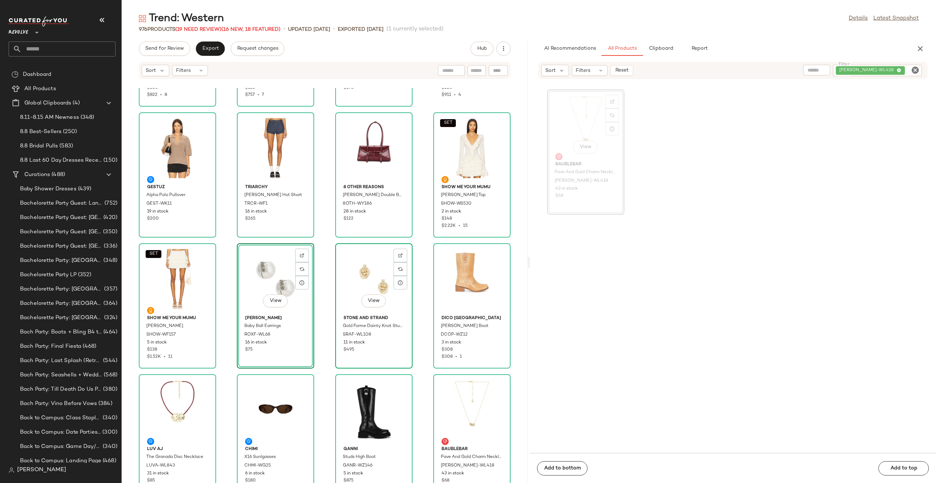
scroll to position [30, 0]
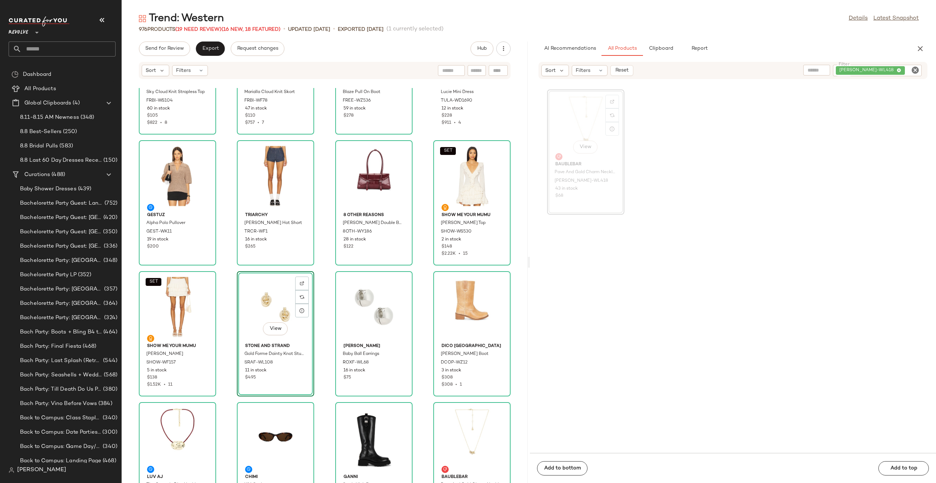
scroll to position [85, 0]
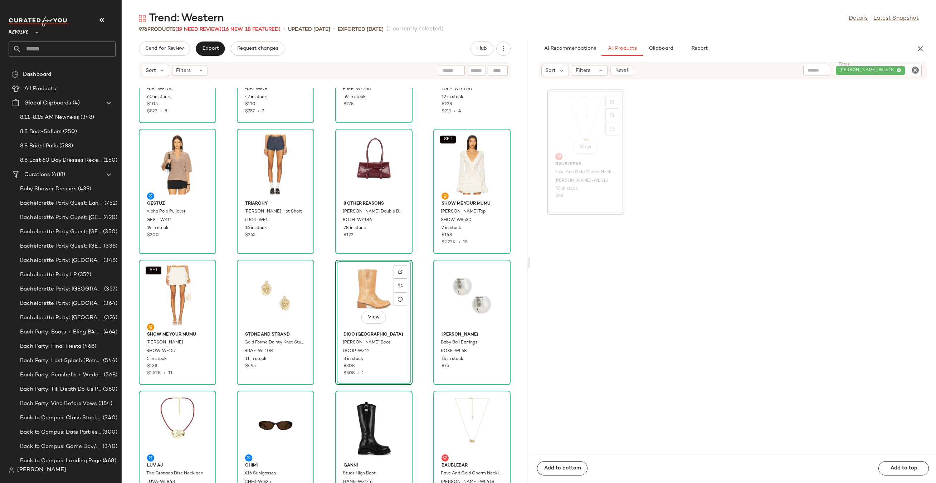
scroll to position [92, 0]
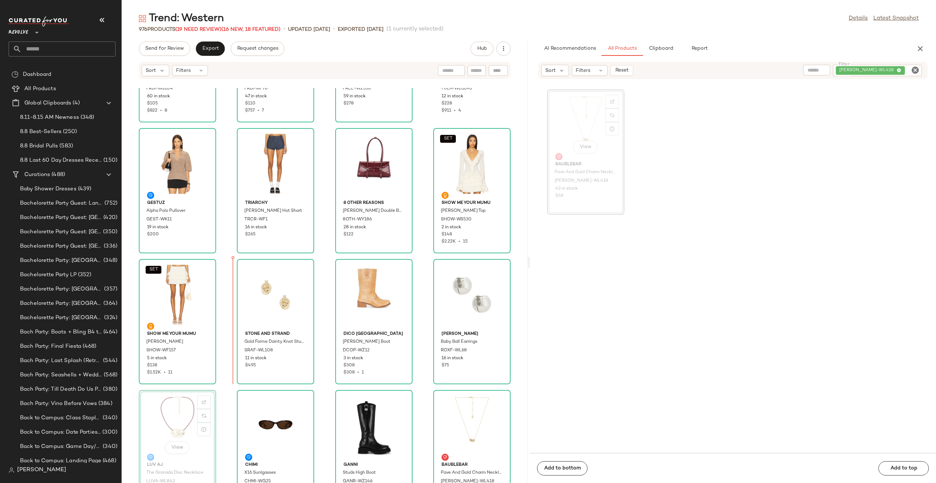
drag, startPoint x: 182, startPoint y: 407, endPoint x: 189, endPoint y: 392, distance: 15.7
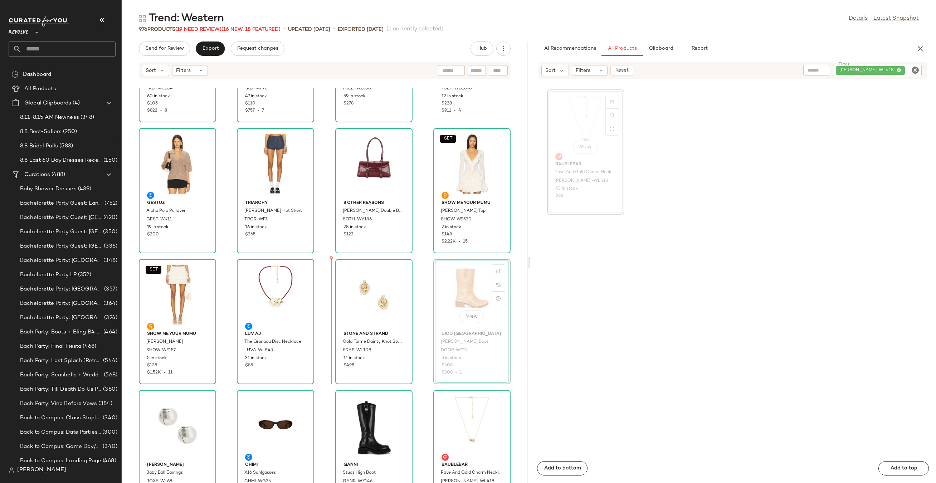
drag, startPoint x: 441, startPoint y: 289, endPoint x: 436, endPoint y: 289, distance: 4.7
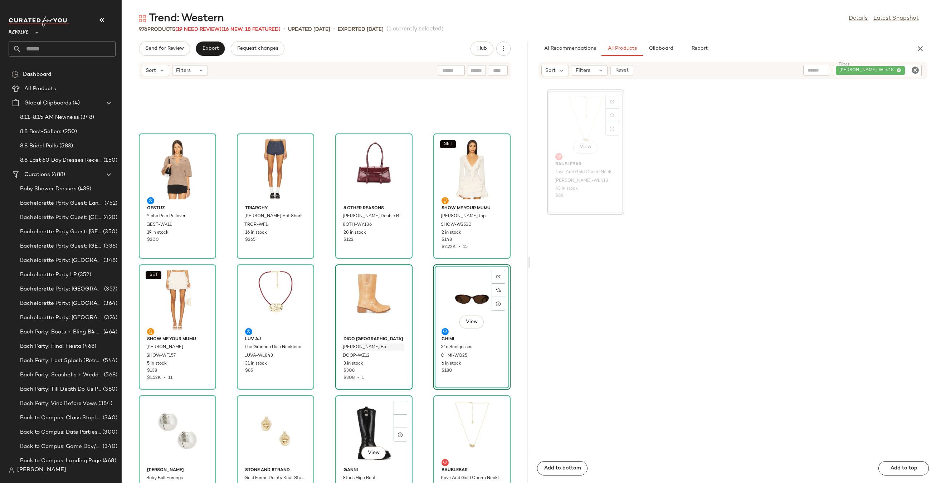
scroll to position [259, 0]
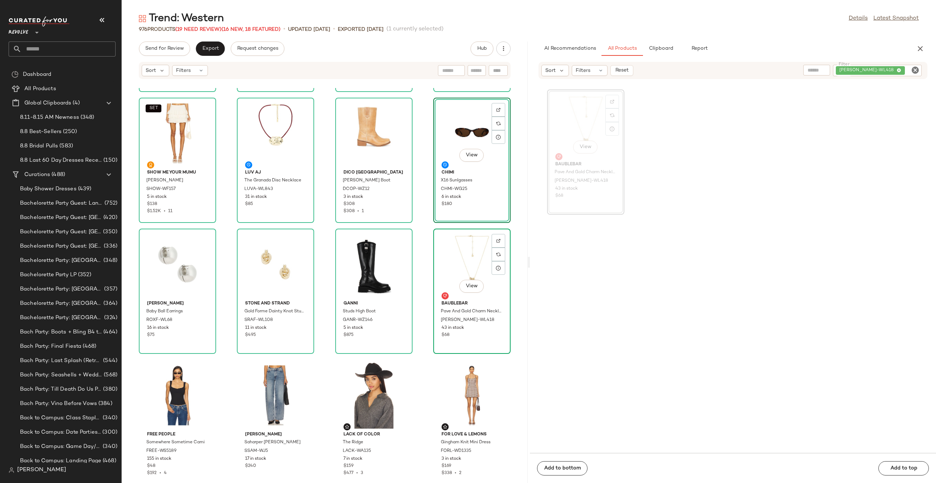
click at [467, 261] on div "View" at bounding box center [472, 264] width 72 height 67
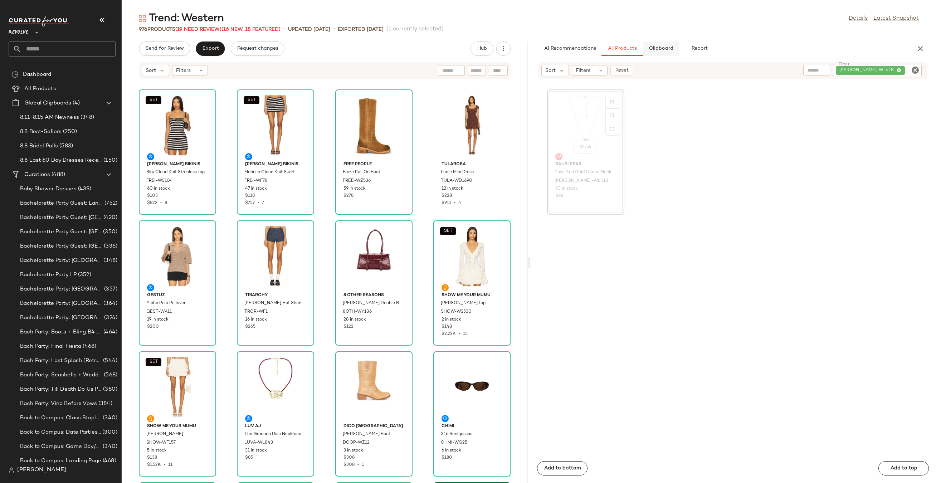
click at [656, 49] on span "Clipboard" at bounding box center [660, 49] width 25 height 6
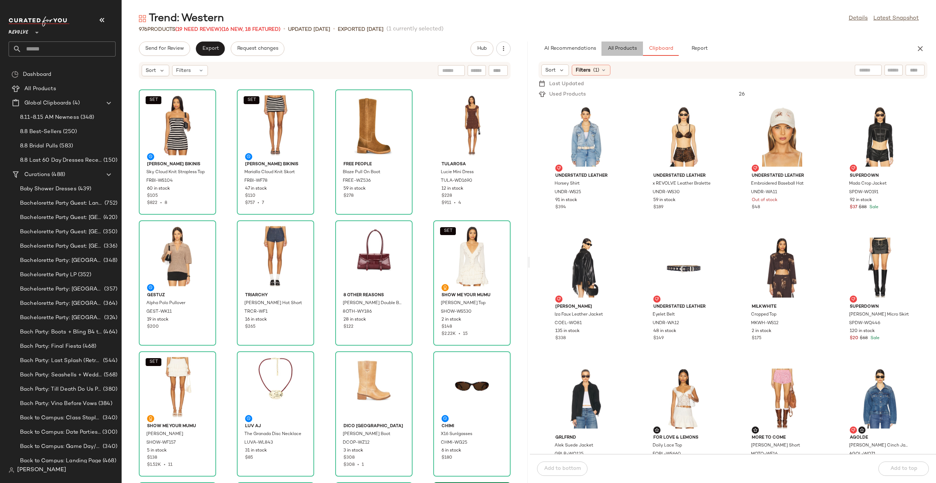
click at [617, 44] on button "All Products" at bounding box center [621, 48] width 41 height 14
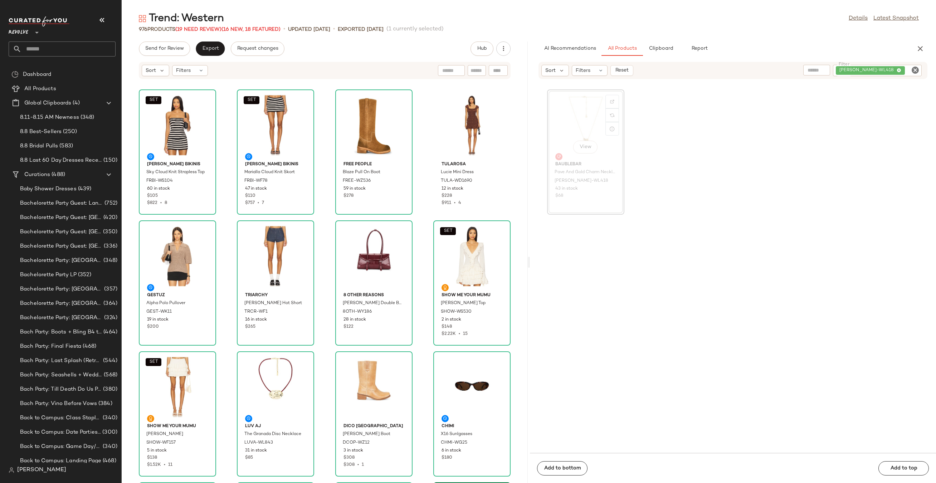
click at [917, 71] on icon "Clear Filter" at bounding box center [915, 70] width 9 height 9
click at [582, 73] on span "Filters" at bounding box center [583, 71] width 15 height 8
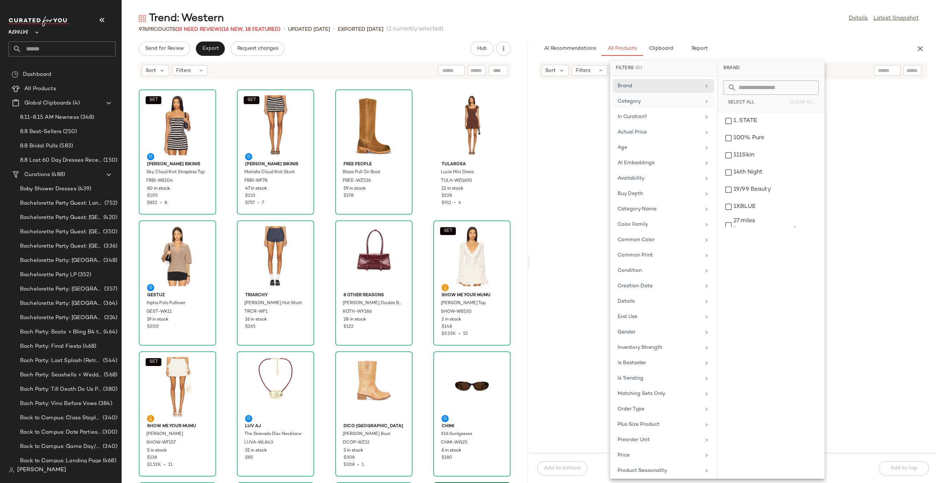
click at [675, 99] on div "Category" at bounding box center [658, 102] width 83 height 8
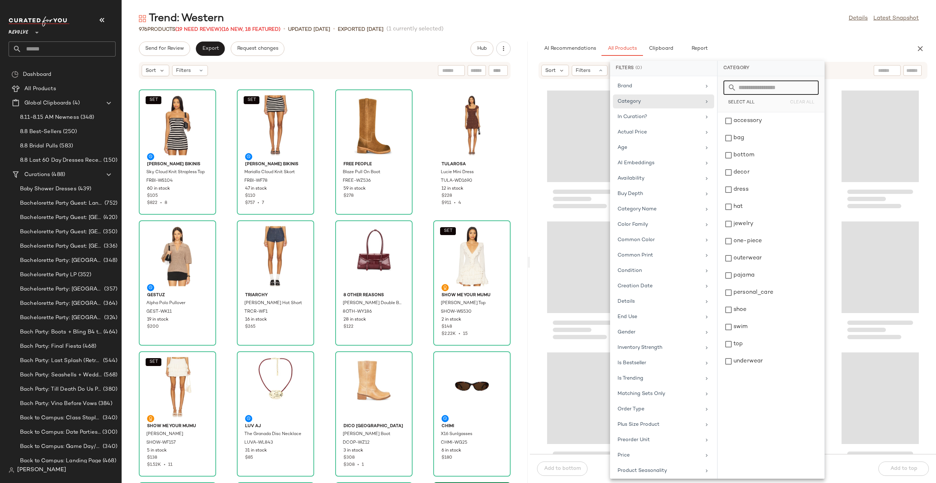
click at [758, 87] on input "text" at bounding box center [775, 87] width 78 height 14
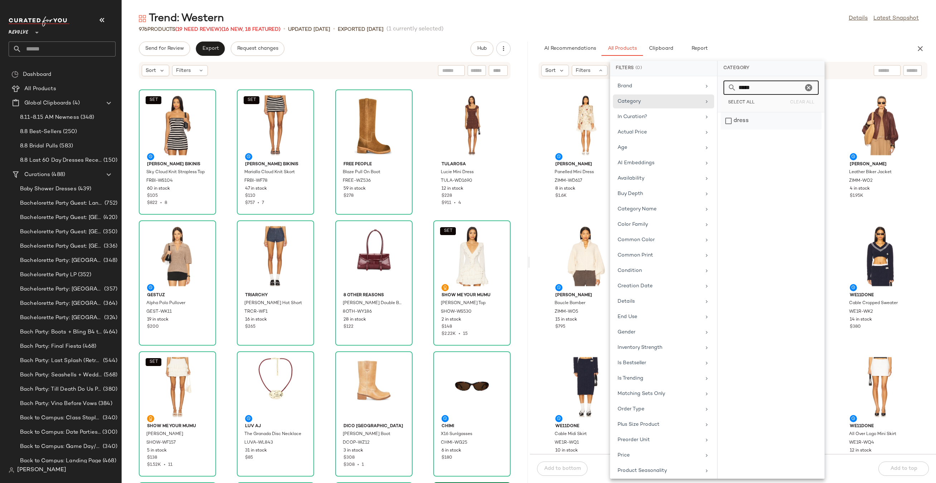
type input "*****"
click at [741, 123] on div "dress" at bounding box center [771, 120] width 101 height 17
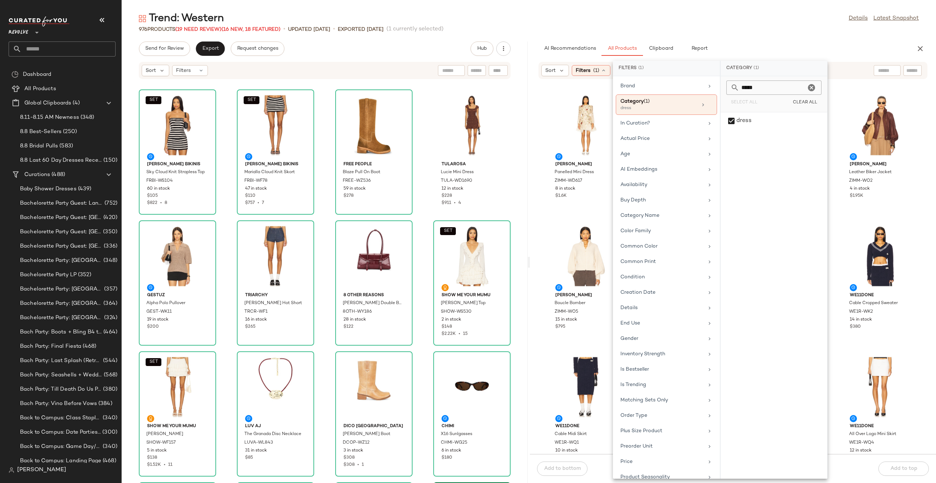
click at [785, 18] on div "Trend: Western Details Latest Snapshot" at bounding box center [529, 18] width 814 height 14
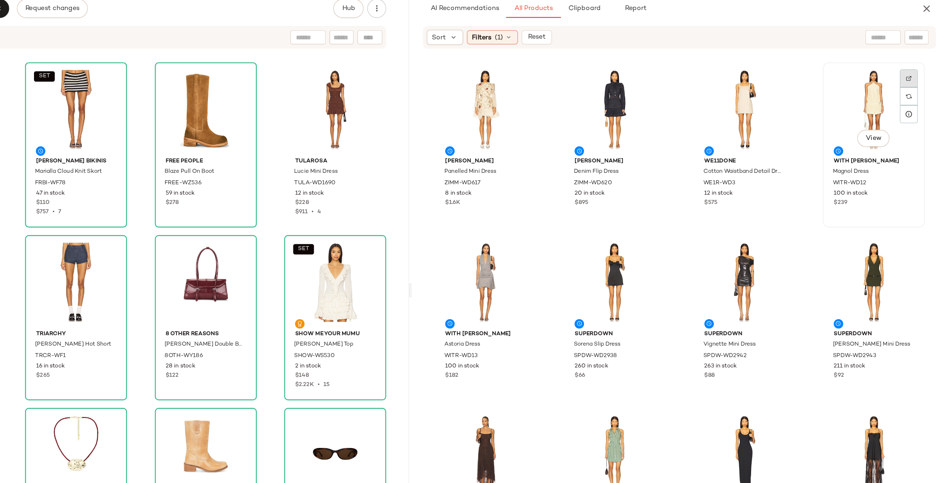
click at [906, 108] on div at bounding box center [907, 115] width 14 height 14
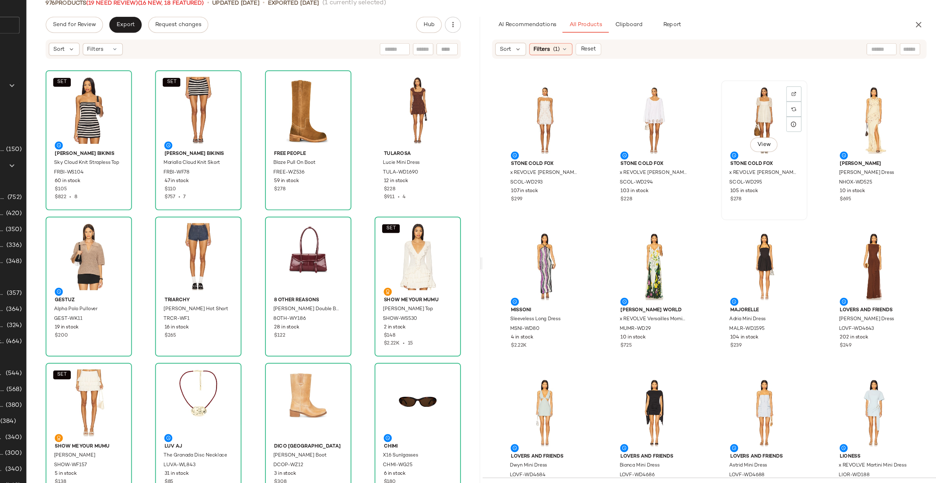
click at [770, 126] on div "View" at bounding box center [782, 134] width 72 height 67
click at [806, 111] on img at bounding box center [808, 110] width 4 height 4
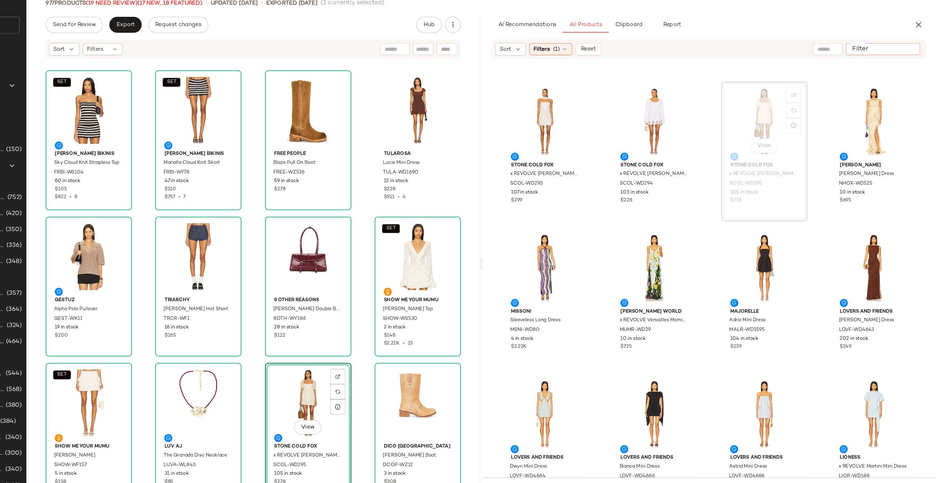
click at [910, 69] on input "Filter" at bounding box center [888, 71] width 61 height 8
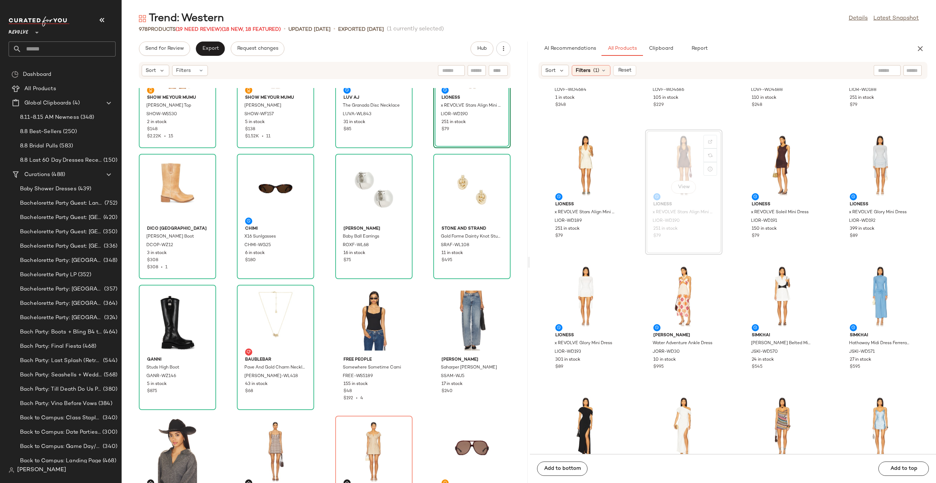
scroll to position [427, 0]
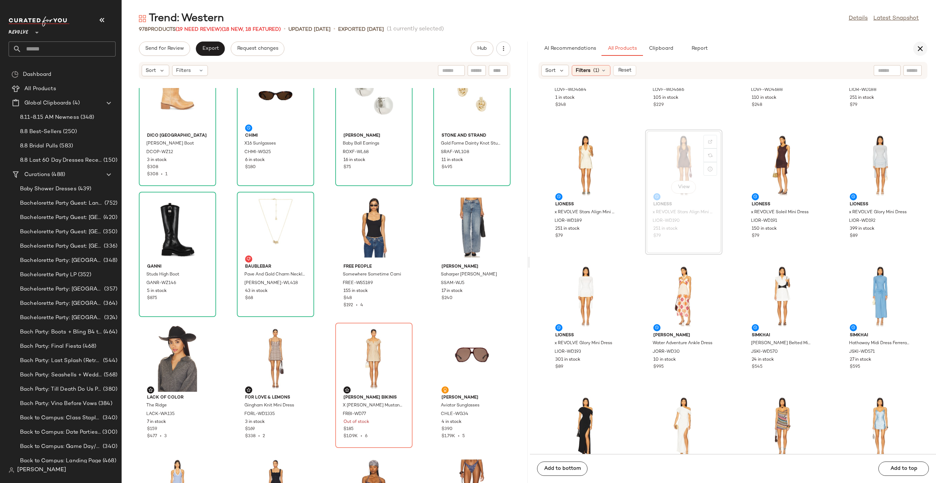
click at [921, 49] on icon "button" at bounding box center [920, 48] width 9 height 9
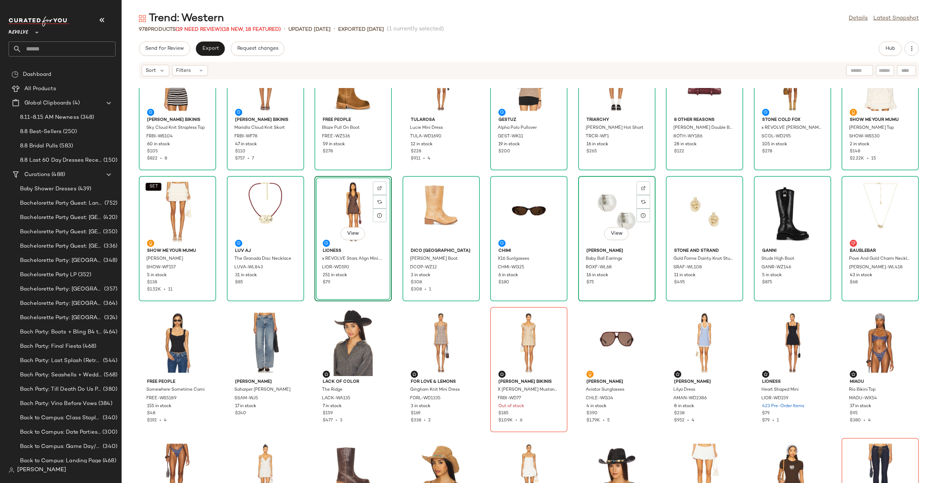
scroll to position [44, 0]
click at [436, 208] on div "View" at bounding box center [441, 212] width 72 height 67
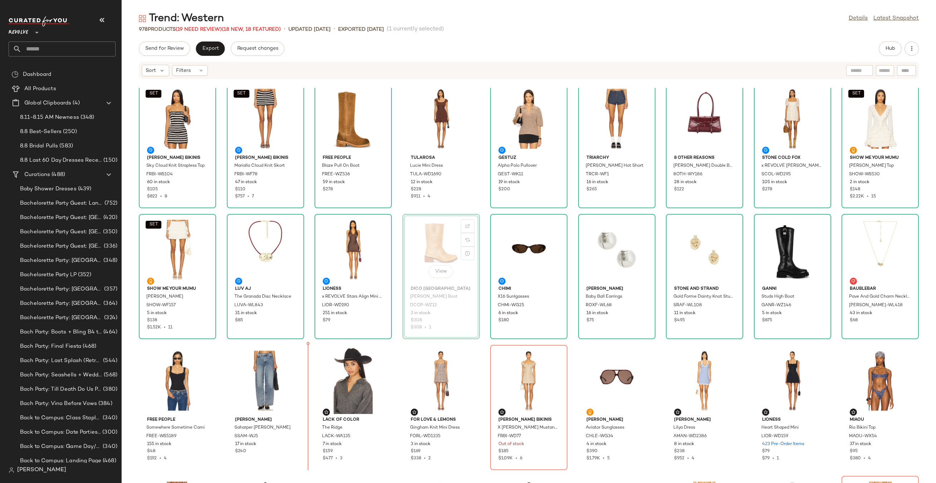
scroll to position [6, 0]
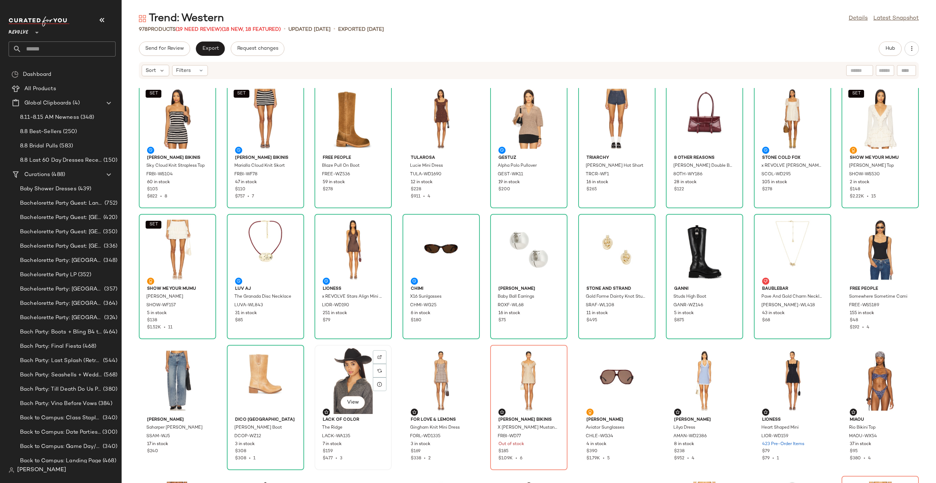
click at [343, 373] on div "View" at bounding box center [353, 380] width 72 height 67
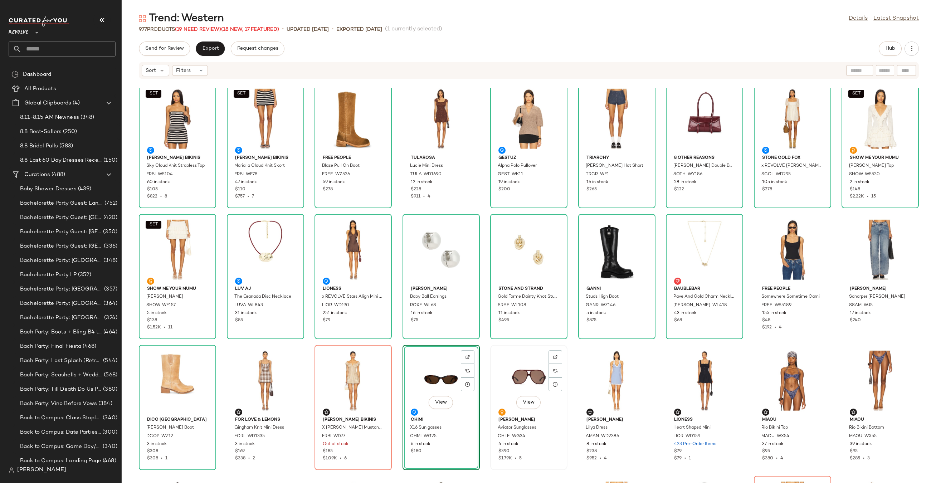
click at [507, 370] on div "View" at bounding box center [529, 380] width 72 height 67
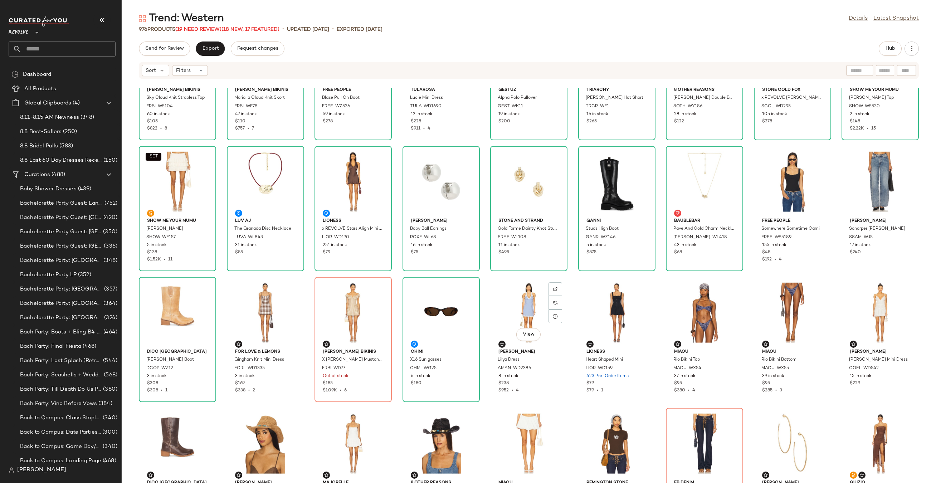
scroll to position [84, 0]
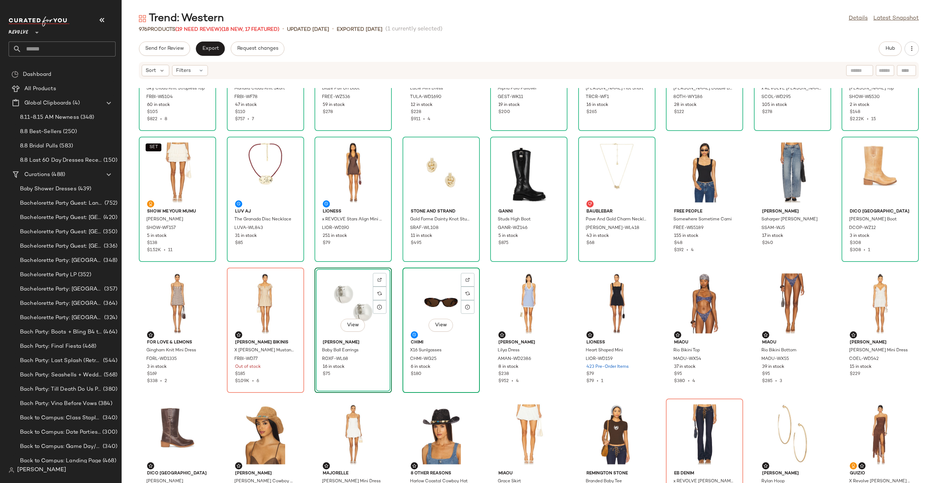
scroll to position [160, 0]
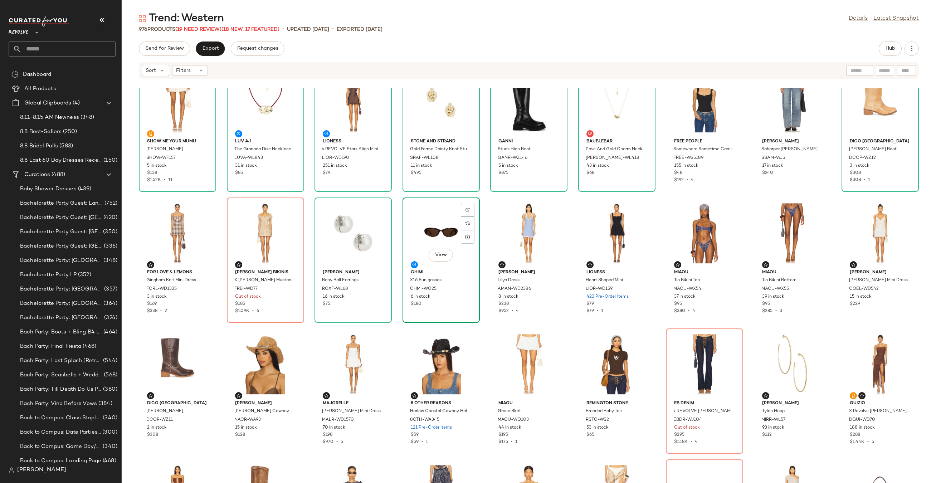
click at [439, 226] on div "View" at bounding box center [441, 233] width 72 height 67
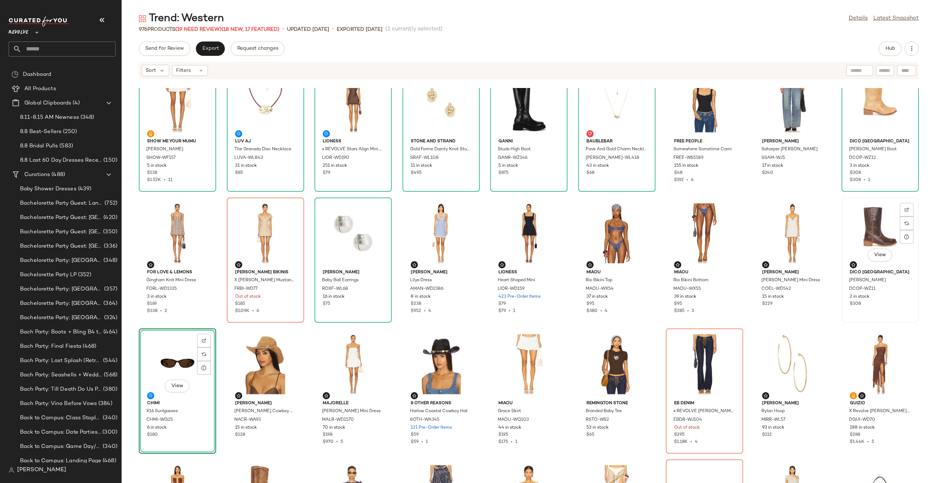
click at [860, 224] on div "View" at bounding box center [880, 233] width 72 height 67
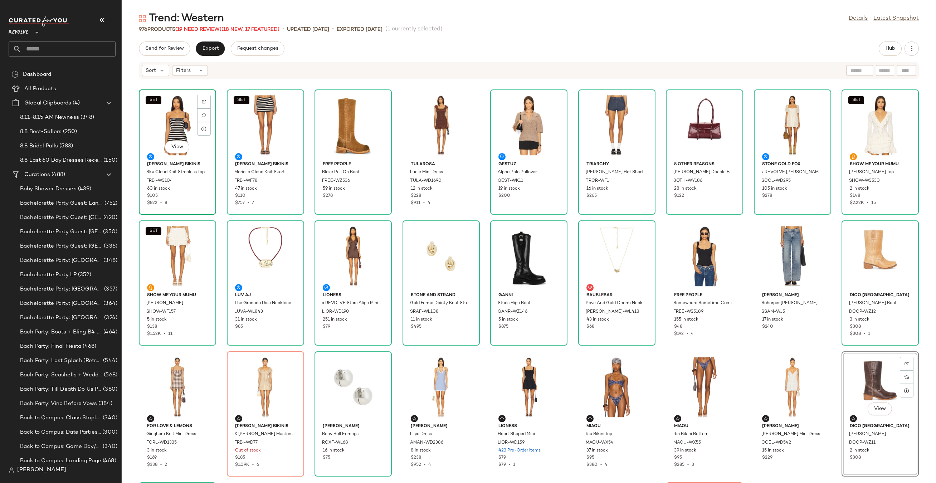
click at [175, 116] on div "SET View" at bounding box center [177, 125] width 72 height 67
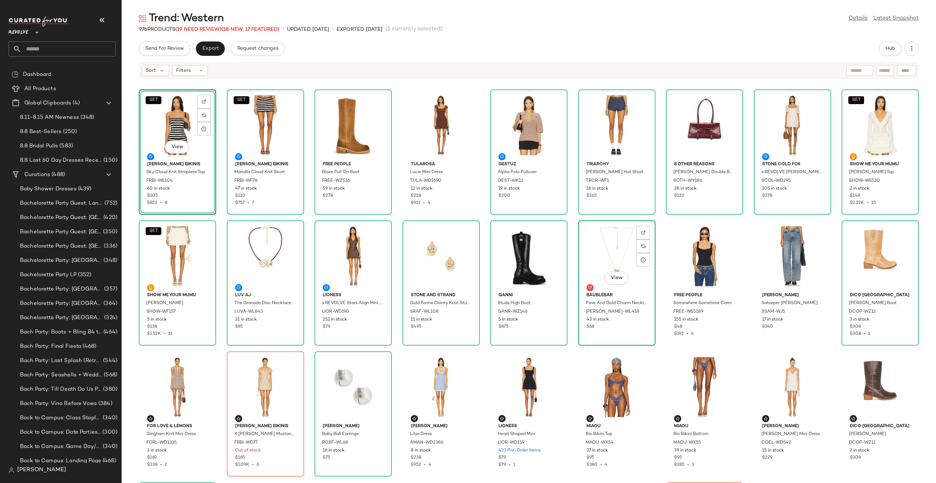
click at [604, 258] on div "View" at bounding box center [617, 256] width 72 height 67
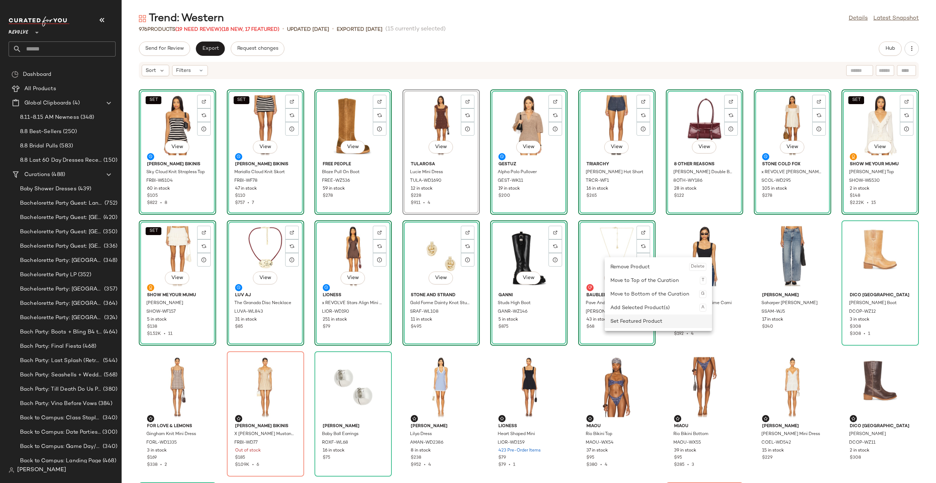
click at [622, 321] on div "Set Featured Product" at bounding box center [658, 321] width 96 height 14
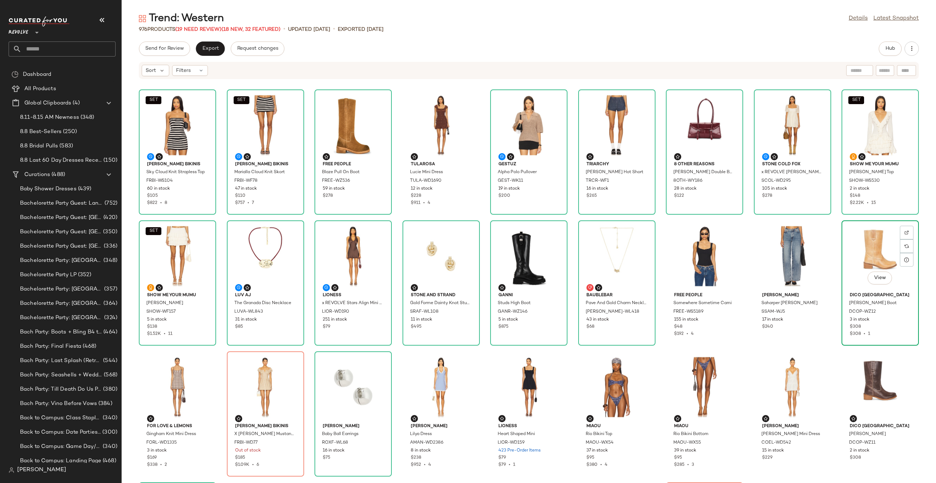
click at [850, 259] on div "View" at bounding box center [880, 256] width 72 height 67
click at [350, 369] on div "View" at bounding box center [353, 387] width 72 height 67
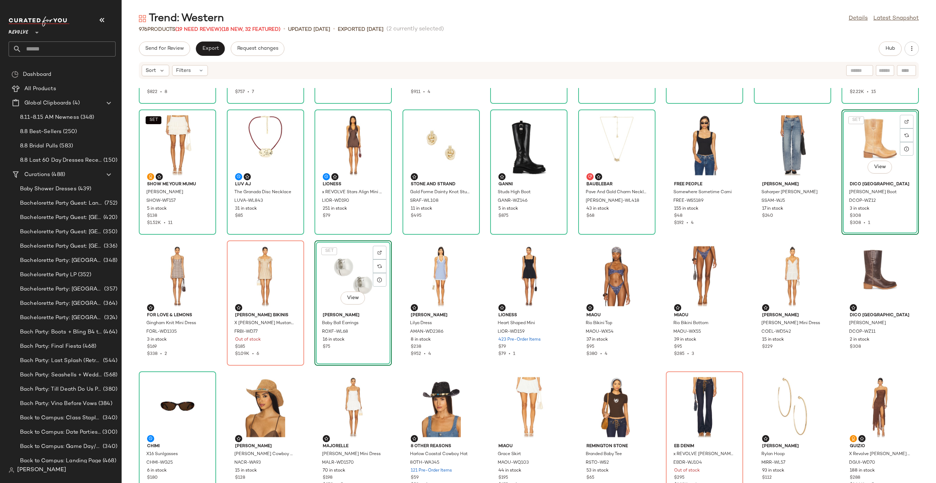
scroll to position [112, 0]
click at [165, 401] on div "View" at bounding box center [177, 406] width 72 height 67
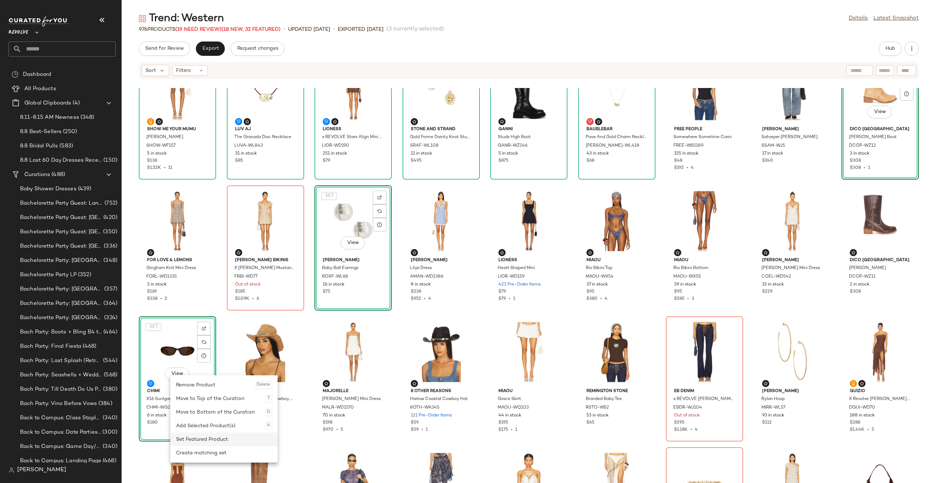
click at [195, 439] on div "Set Featured Product" at bounding box center [224, 440] width 96 height 14
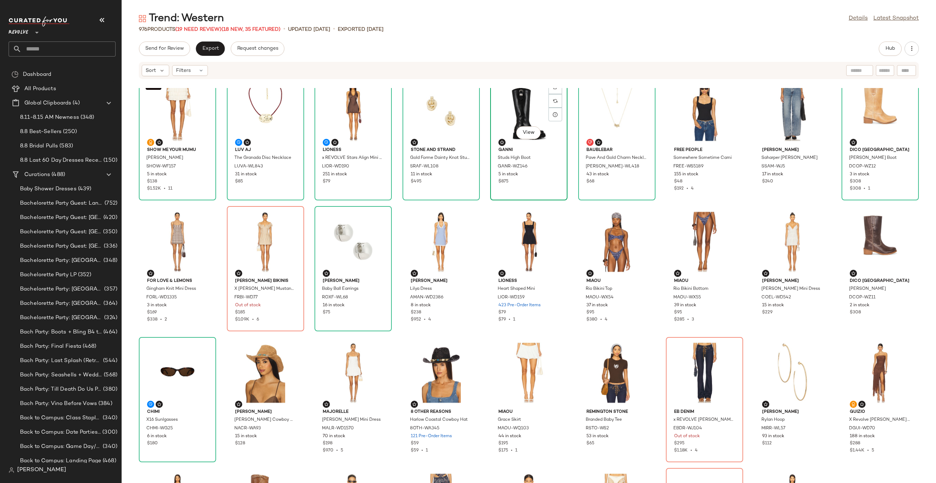
scroll to position [127, 0]
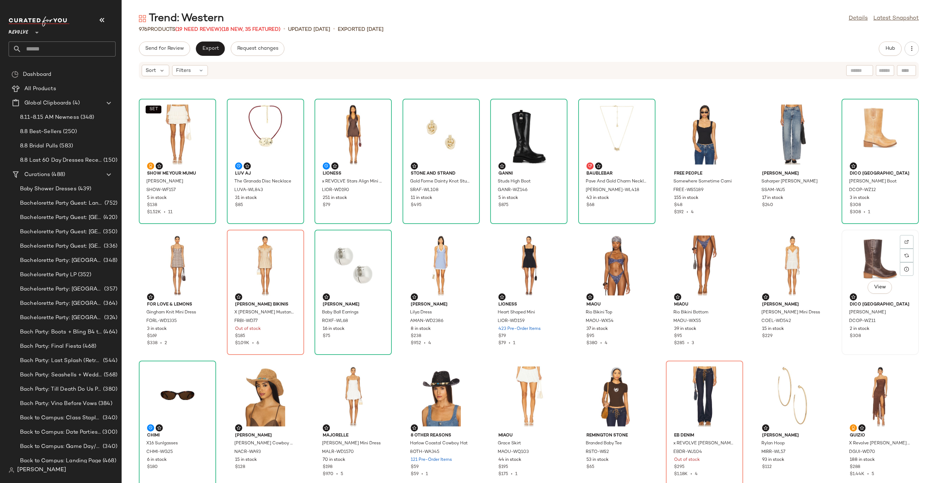
click at [869, 249] on div "View" at bounding box center [880, 265] width 72 height 67
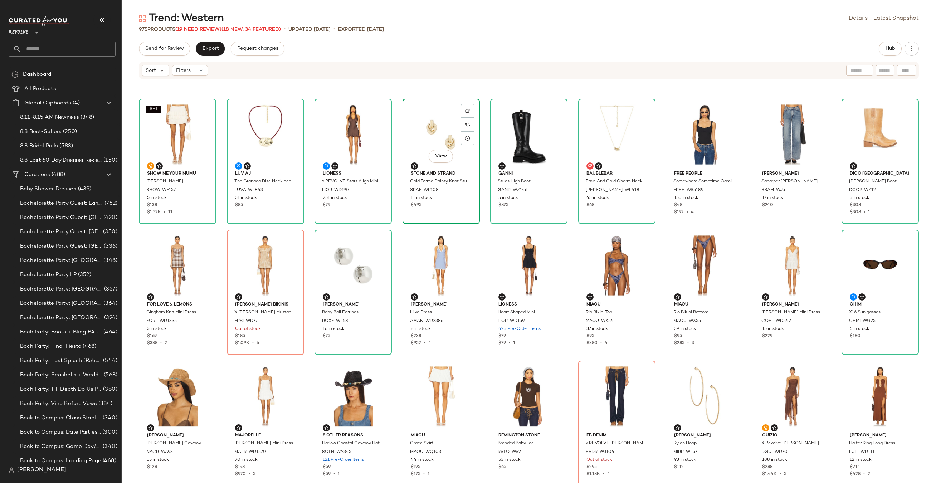
click at [435, 125] on div "View" at bounding box center [441, 134] width 72 height 67
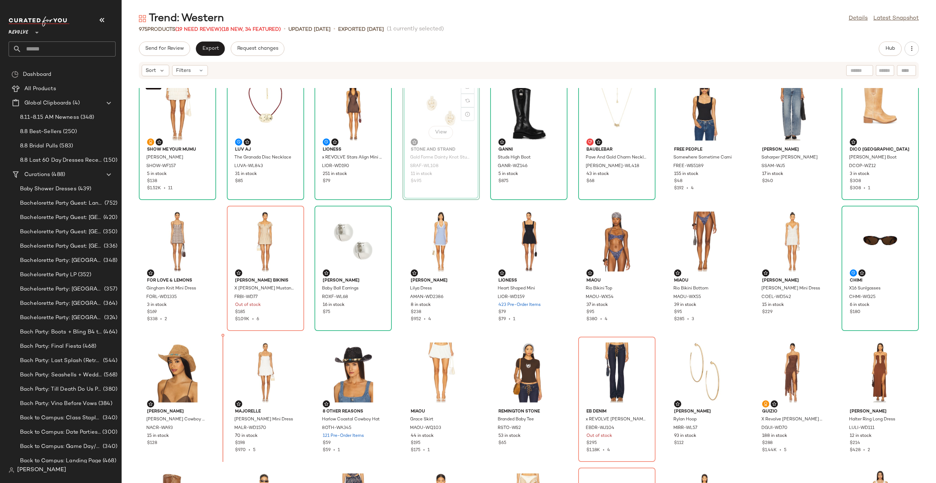
scroll to position [179, 0]
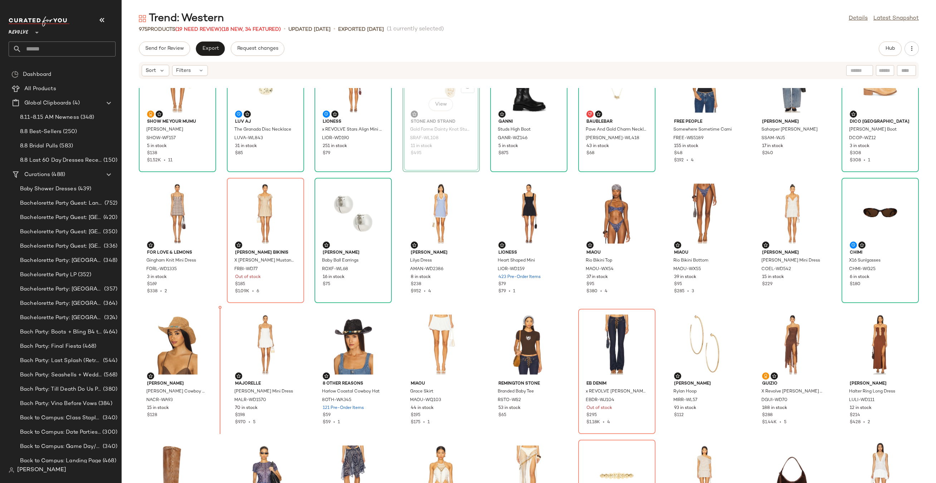
drag, startPoint x: 445, startPoint y: 123, endPoint x: 202, endPoint y: 365, distance: 342.0
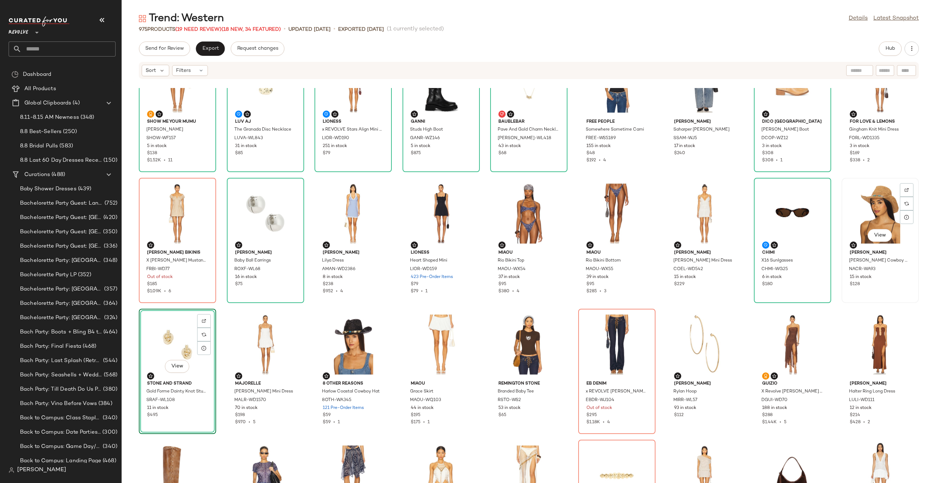
click at [868, 198] on div "View" at bounding box center [880, 213] width 72 height 67
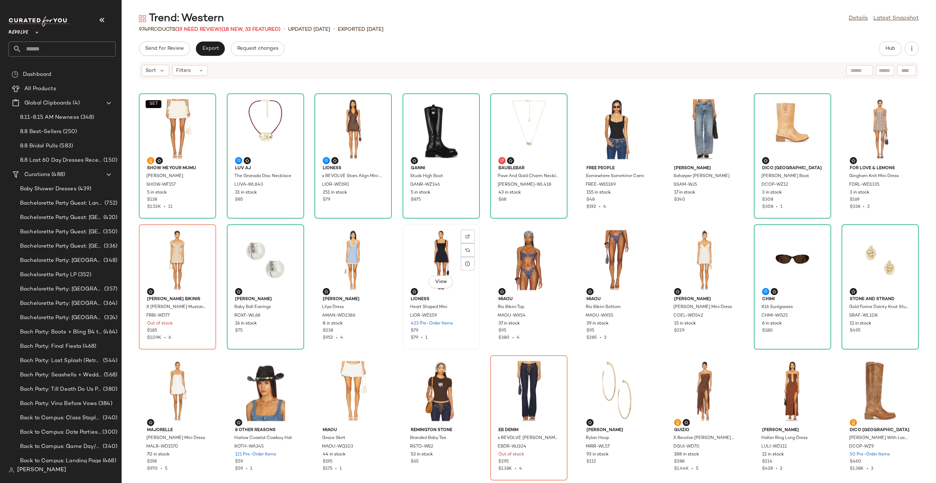
scroll to position [133, 0]
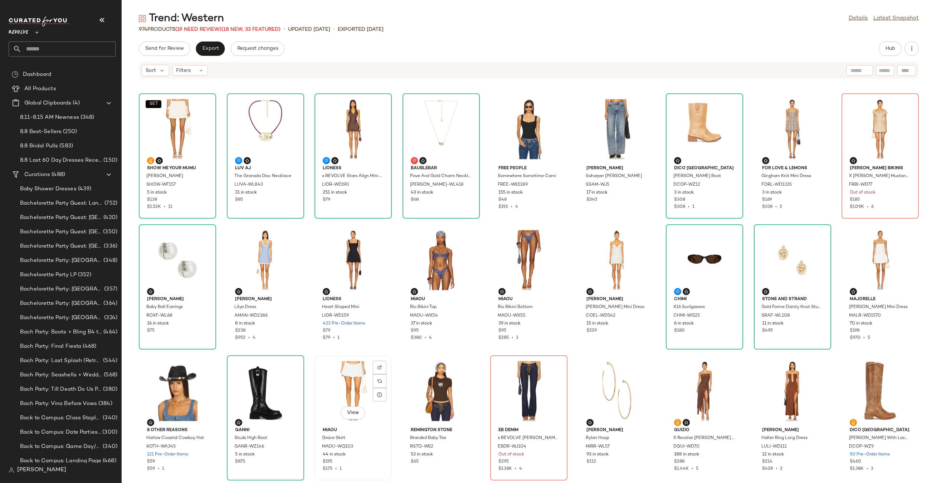
click at [341, 378] on div "View" at bounding box center [353, 391] width 72 height 67
click at [175, 377] on div "View" at bounding box center [177, 391] width 72 height 67
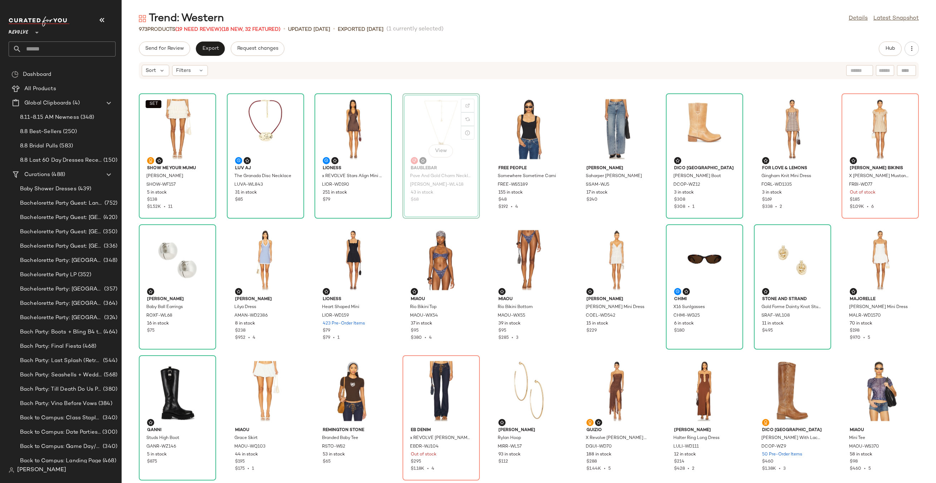
scroll to position [132, 0]
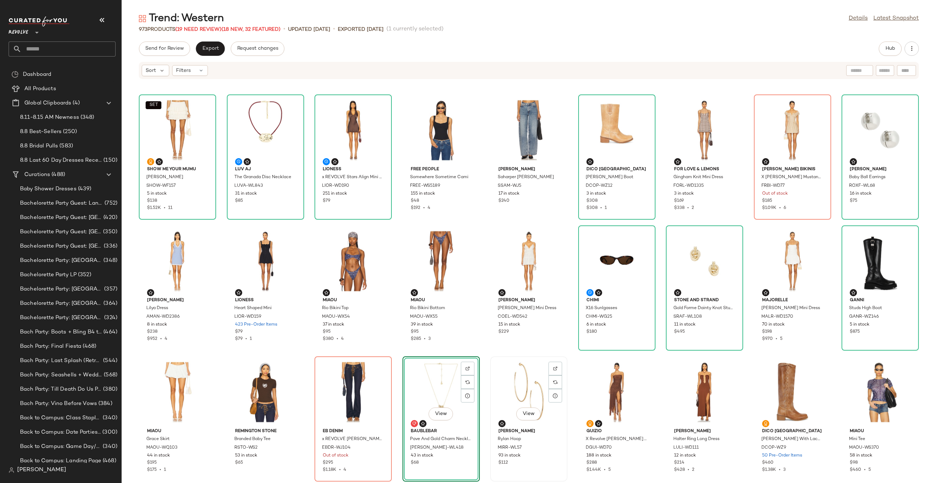
click at [517, 380] on div "View" at bounding box center [529, 392] width 72 height 67
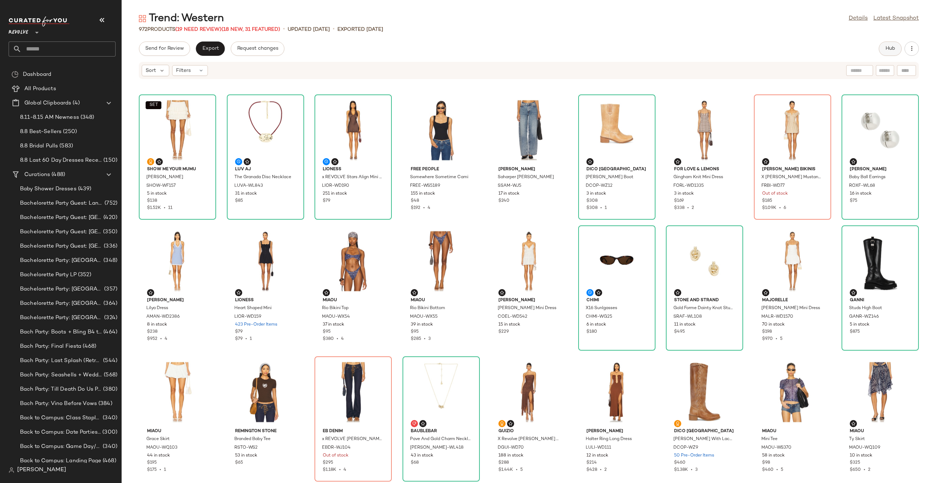
click at [881, 50] on button "Hub" at bounding box center [890, 48] width 23 height 14
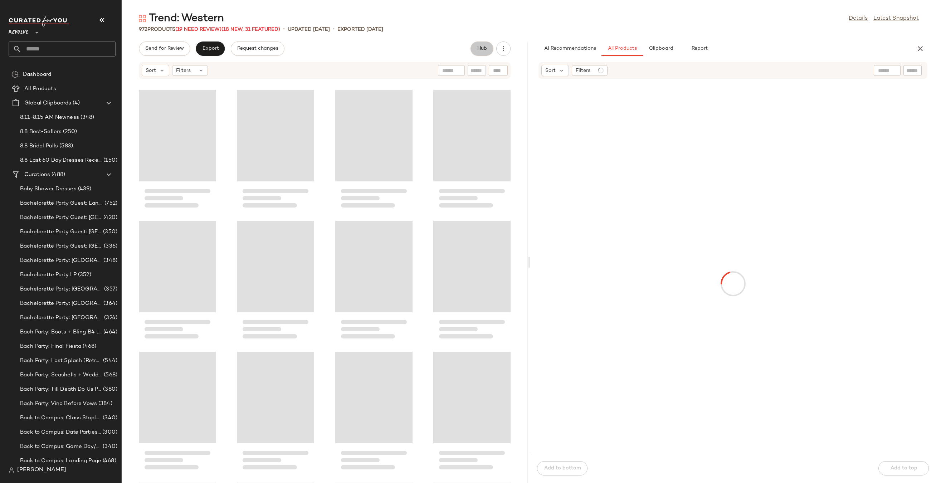
scroll to position [263, 0]
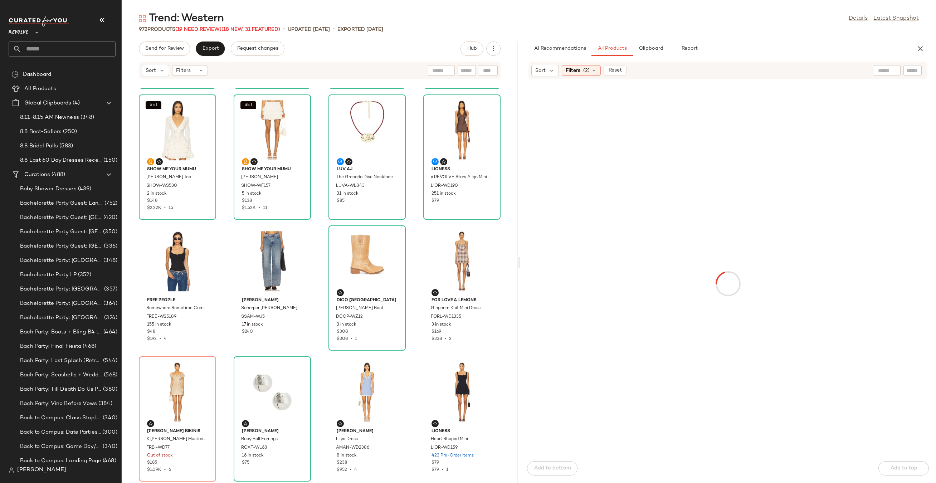
drag, startPoint x: 528, startPoint y: 262, endPoint x: 490, endPoint y: 262, distance: 37.6
click at [490, 262] on div "Trend: Western Details Latest Snapshot 972 Products (19 Need Review) (18 New, 3…" at bounding box center [529, 247] width 814 height 472
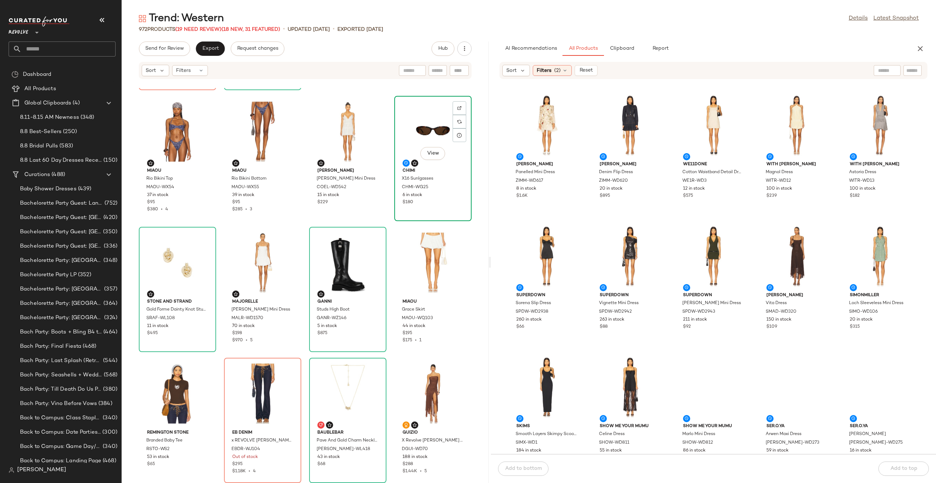
scroll to position [655, 0]
click at [633, 49] on span "Clipboard" at bounding box center [622, 49] width 25 height 6
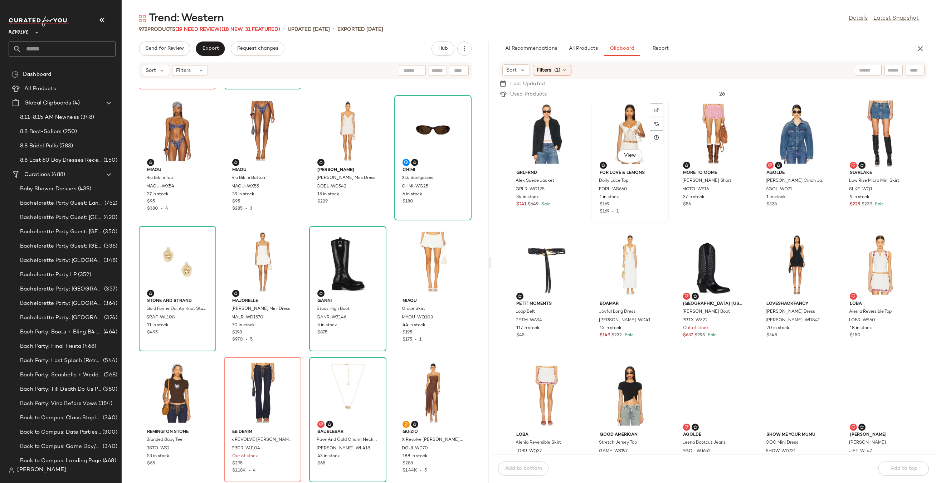
scroll to position [270, 0]
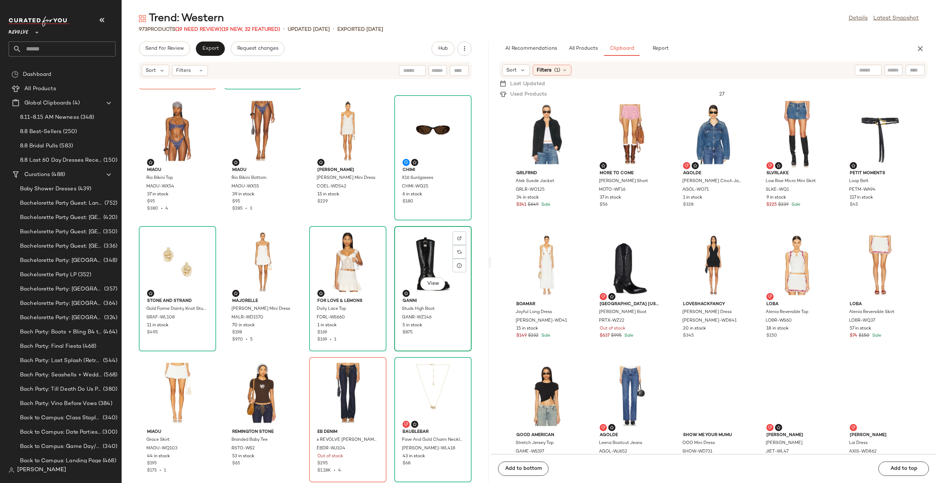
click at [429, 262] on div "View" at bounding box center [433, 262] width 72 height 67
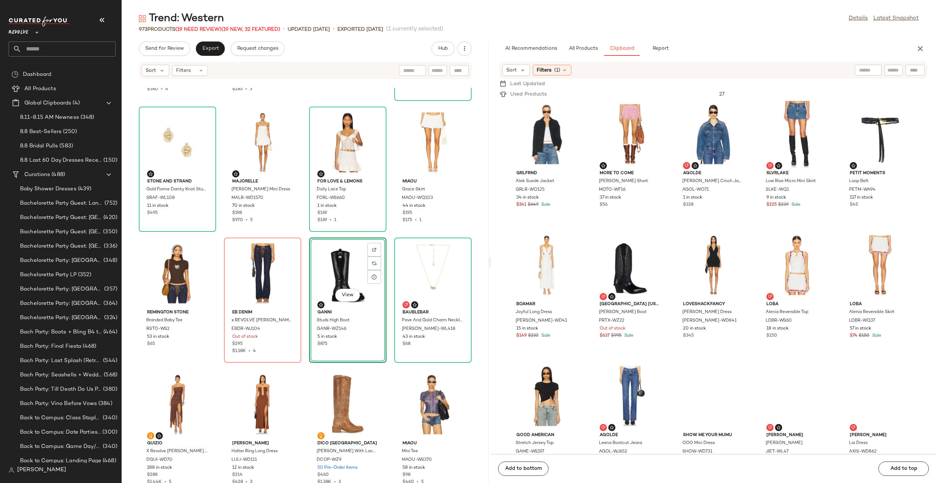
scroll to position [811, 0]
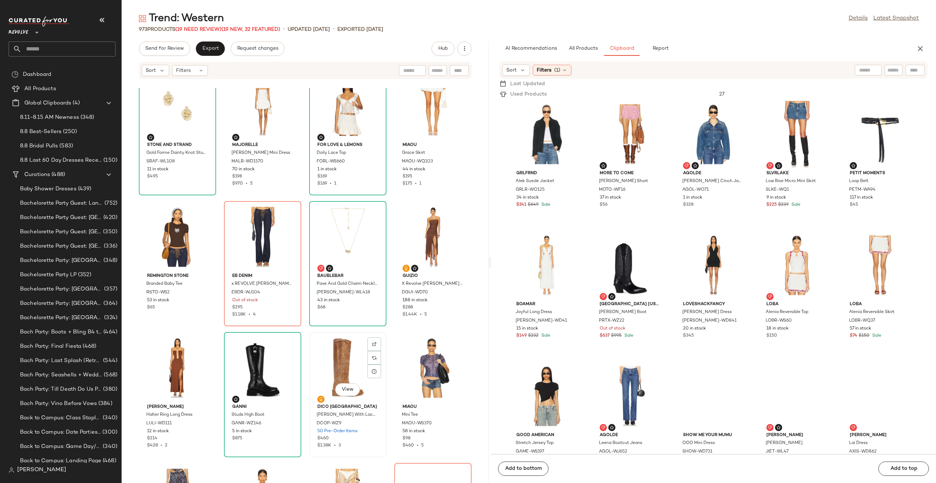
click at [343, 361] on div "View" at bounding box center [348, 367] width 72 height 67
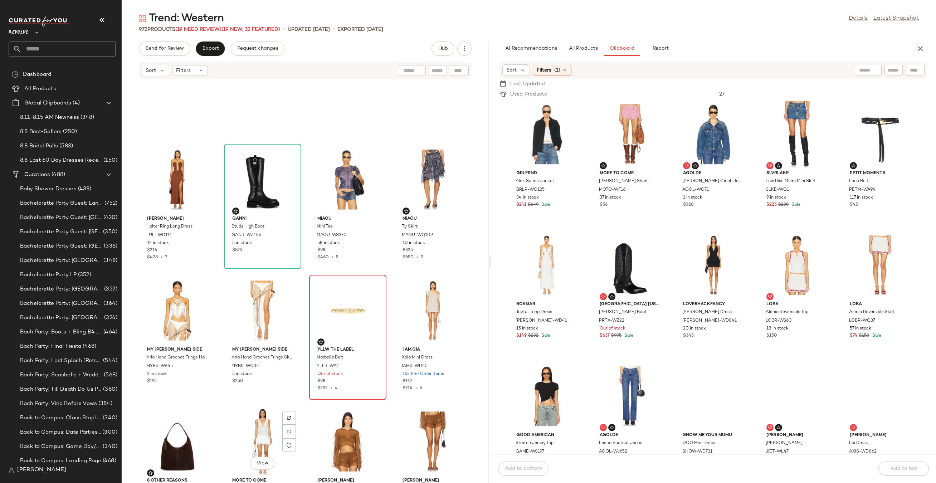
scroll to position [993, 0]
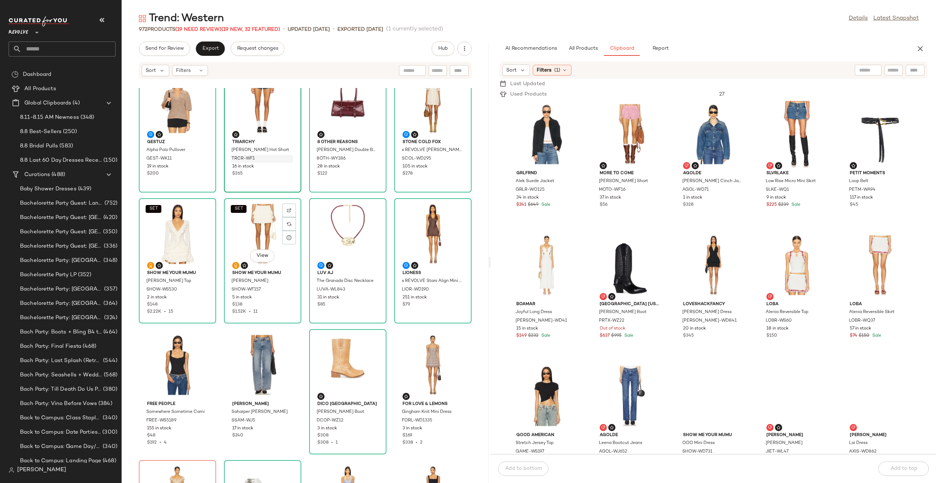
scroll to position [110, 0]
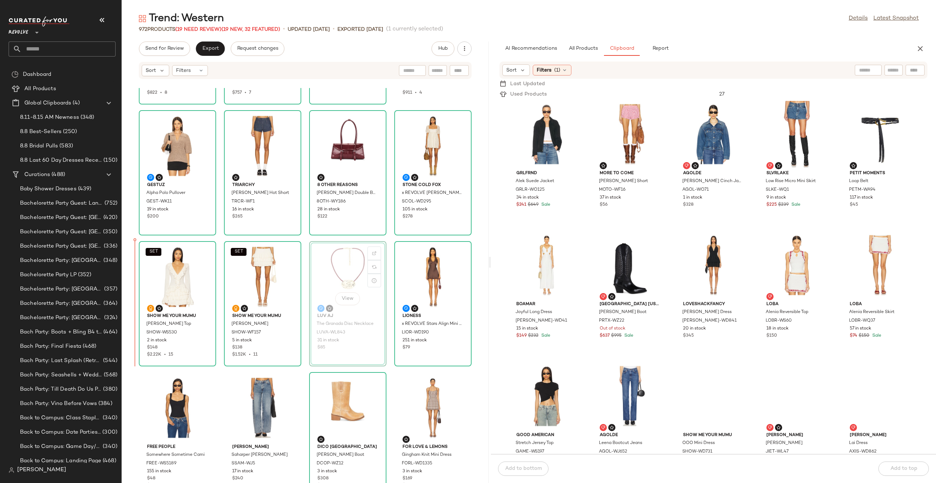
drag, startPoint x: 330, startPoint y: 262, endPoint x: 324, endPoint y: 262, distance: 6.1
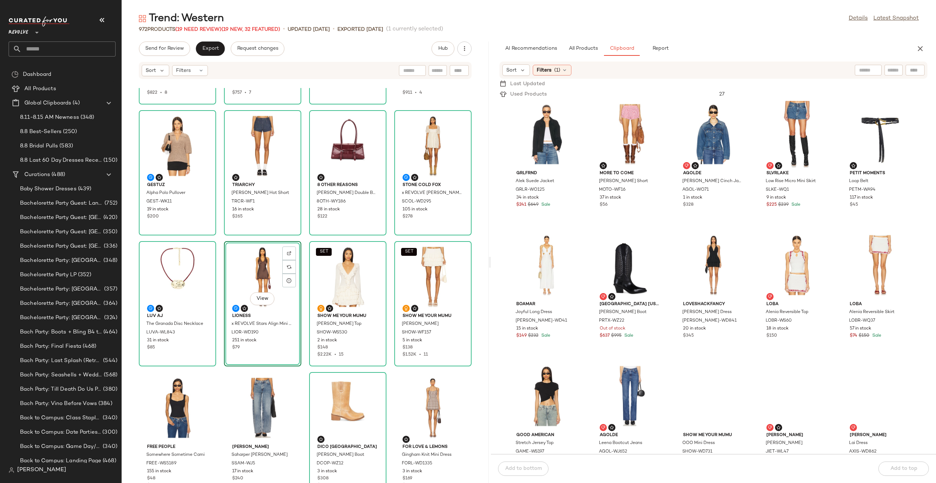
scroll to position [37, 0]
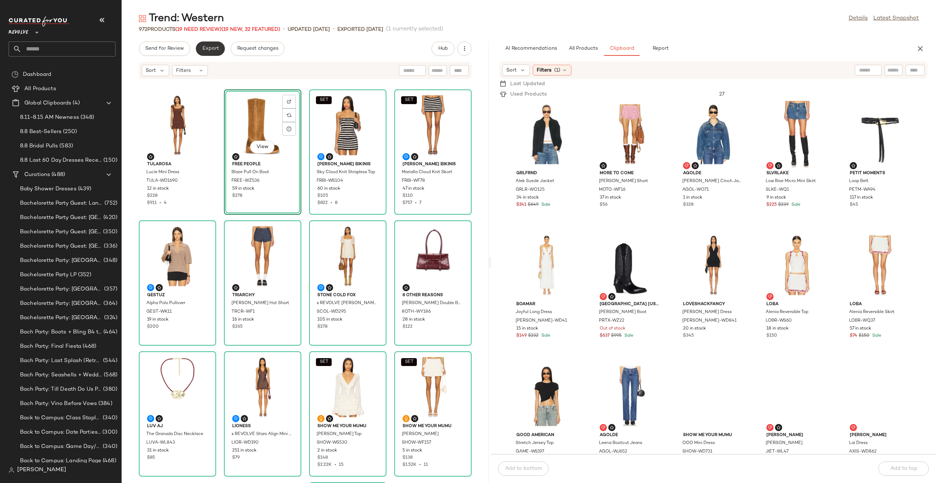
click at [209, 47] on span "Export" at bounding box center [210, 49] width 17 height 6
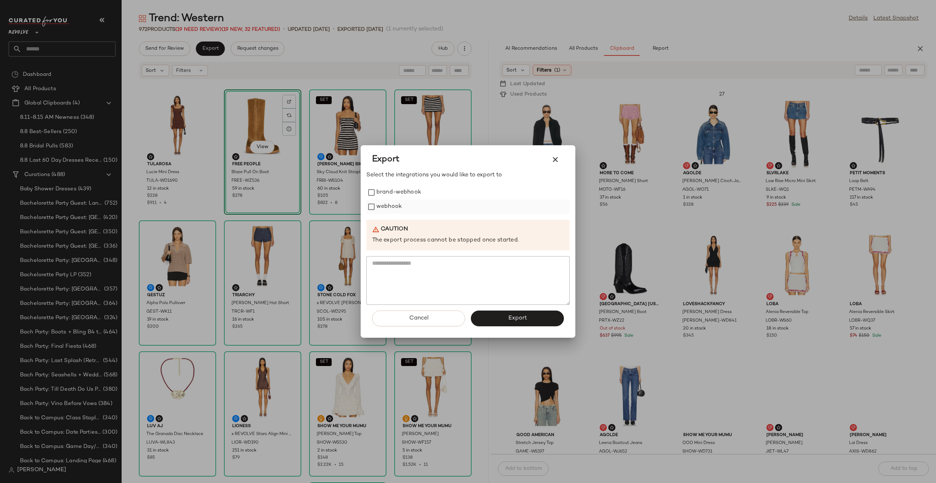
click at [385, 206] on label "webhook" at bounding box center [388, 207] width 25 height 14
click at [490, 315] on button "Export" at bounding box center [517, 319] width 93 height 16
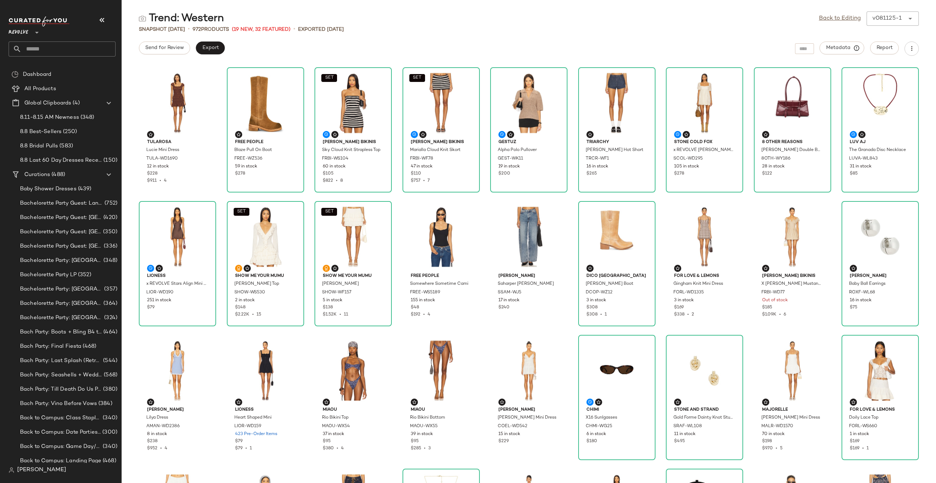
click at [92, 43] on input "text" at bounding box center [68, 48] width 94 height 15
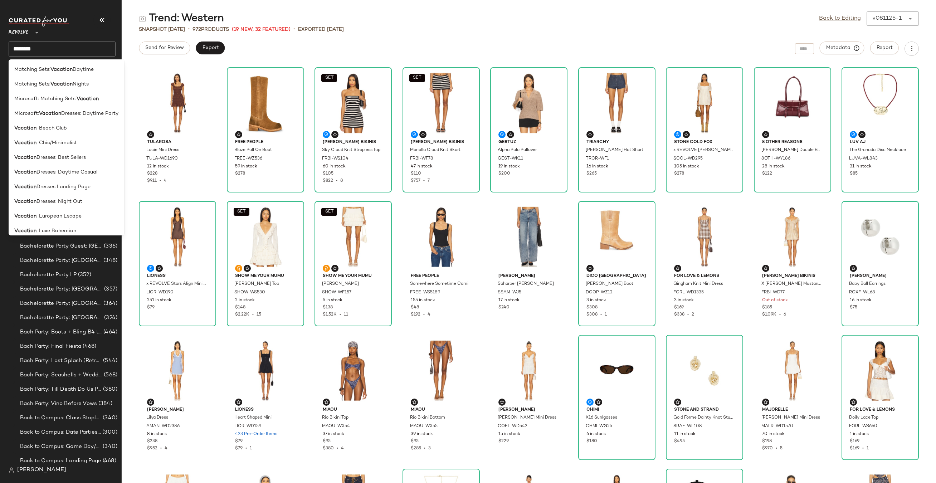
click at [64, 54] on input "********" at bounding box center [62, 48] width 107 height 15
type input "**********"
click at [79, 92] on div "Beach: Beach Trip Landing Page" at bounding box center [67, 99] width 116 height 15
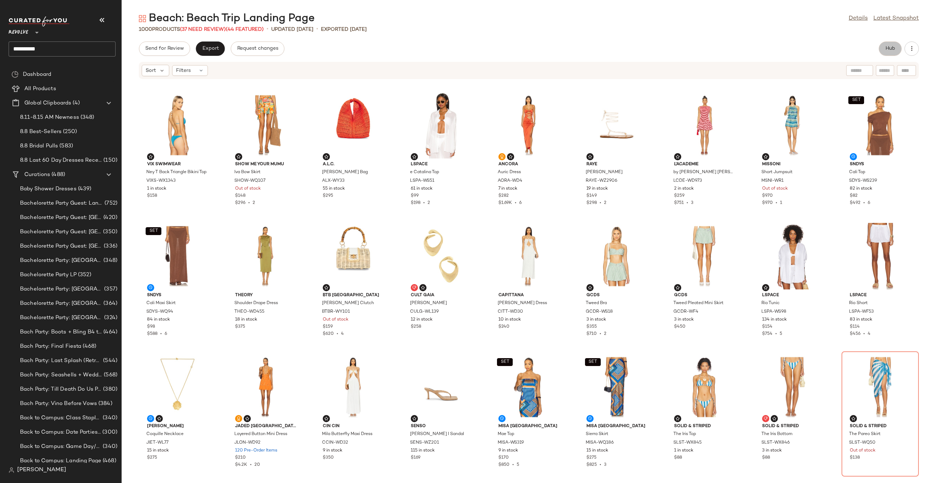
click at [889, 44] on button "Hub" at bounding box center [890, 48] width 23 height 14
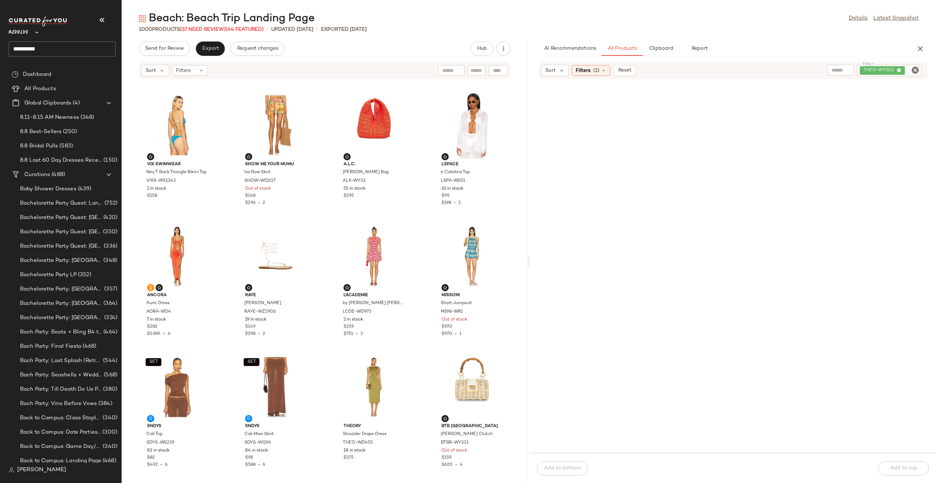
click at [915, 72] on icon "Clear Filter" at bounding box center [915, 70] width 9 height 9
paste input "*********"
type input "*********"
click at [603, 72] on icon at bounding box center [604, 71] width 6 height 6
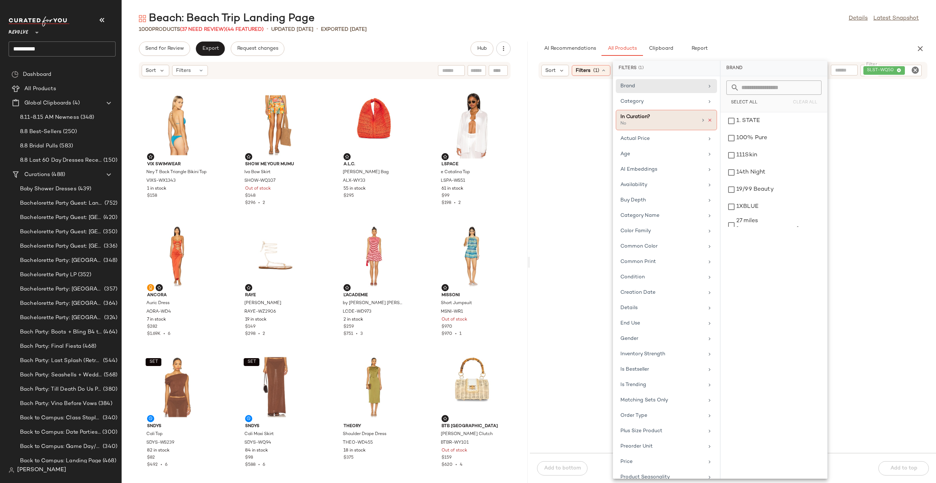
click at [707, 122] on icon at bounding box center [709, 120] width 5 height 5
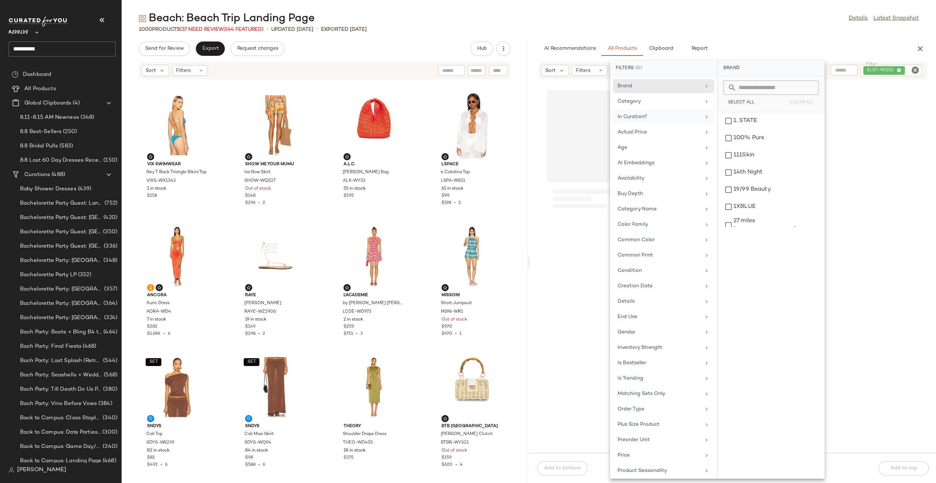
click at [726, 7] on main "Beach: Beach Trip Landing Page Details Latest Snapshot 1000 Products (37 Need R…" at bounding box center [468, 241] width 936 height 483
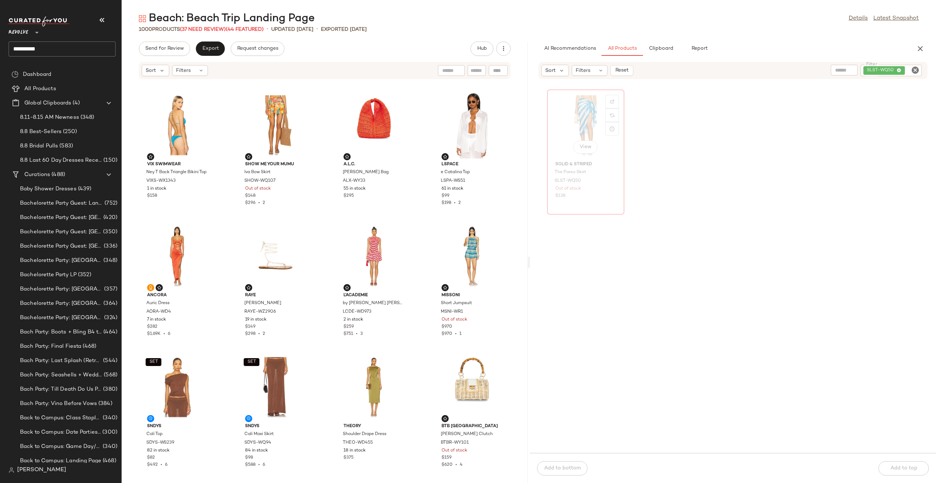
click at [592, 119] on div "View" at bounding box center [586, 125] width 72 height 67
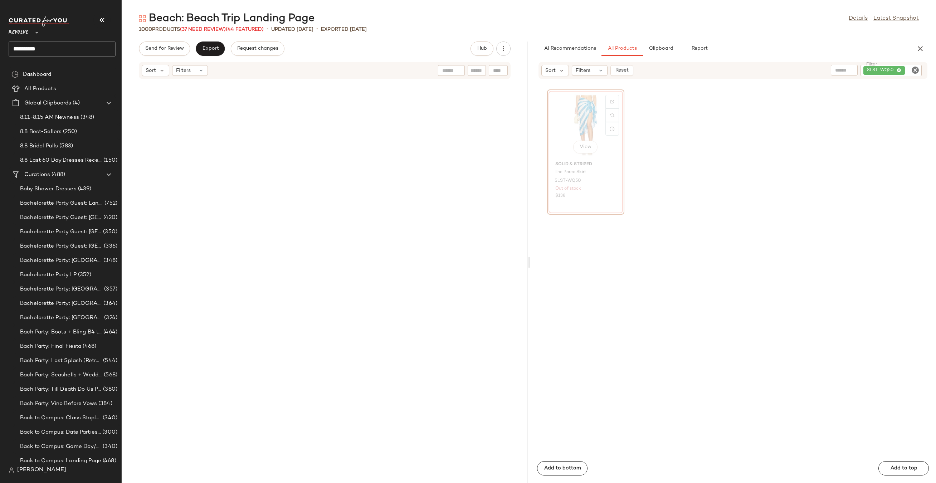
scroll to position [660, 0]
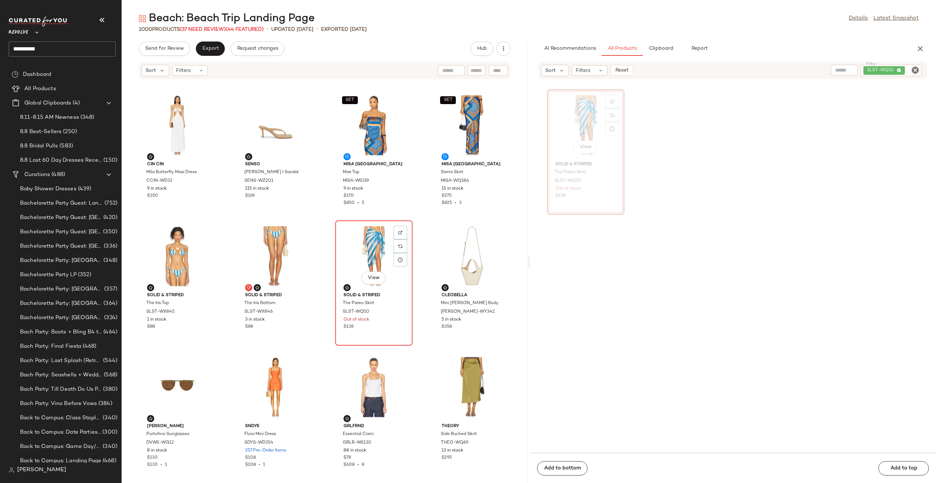
click at [367, 241] on div "View" at bounding box center [374, 256] width 72 height 67
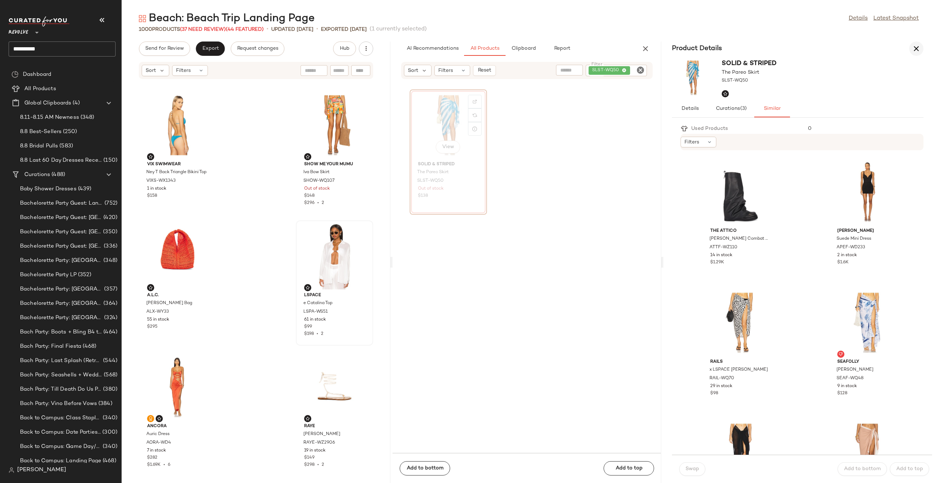
click at [915, 50] on icon "button" at bounding box center [916, 48] width 9 height 9
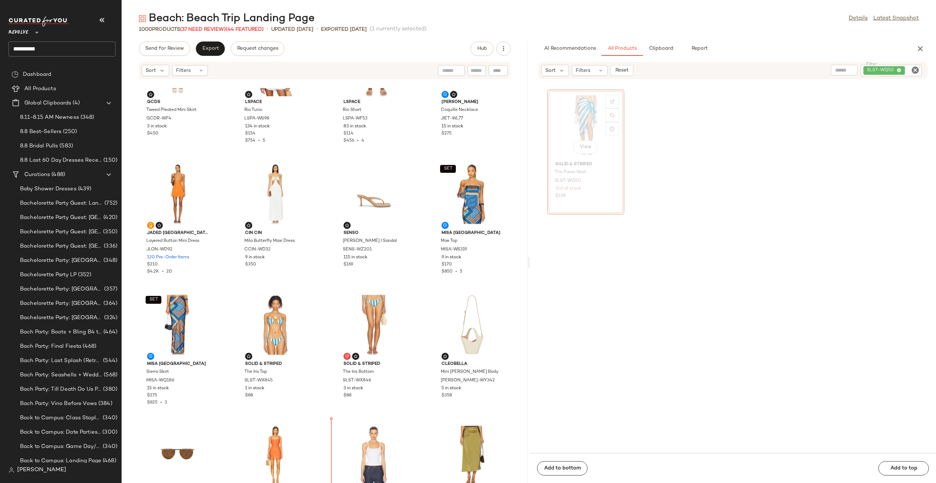
scroll to position [613, 0]
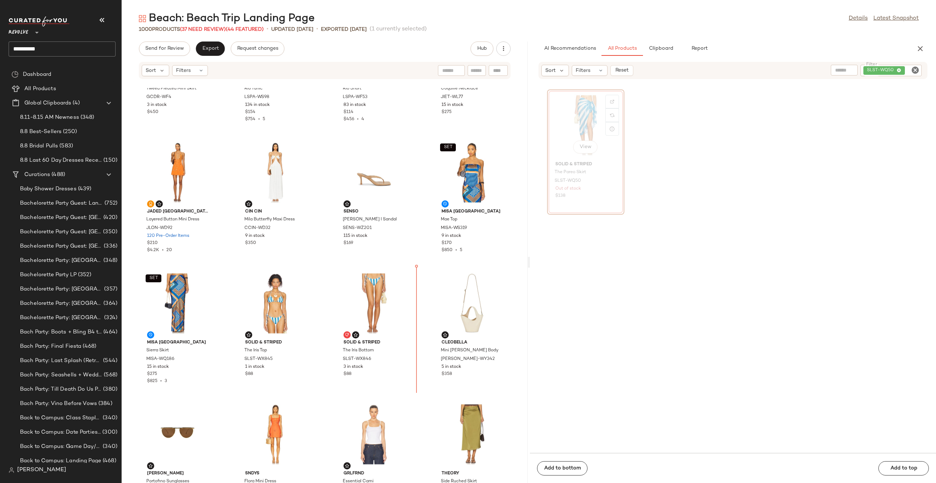
drag, startPoint x: 275, startPoint y: 108, endPoint x: 275, endPoint y: 112, distance: 3.6
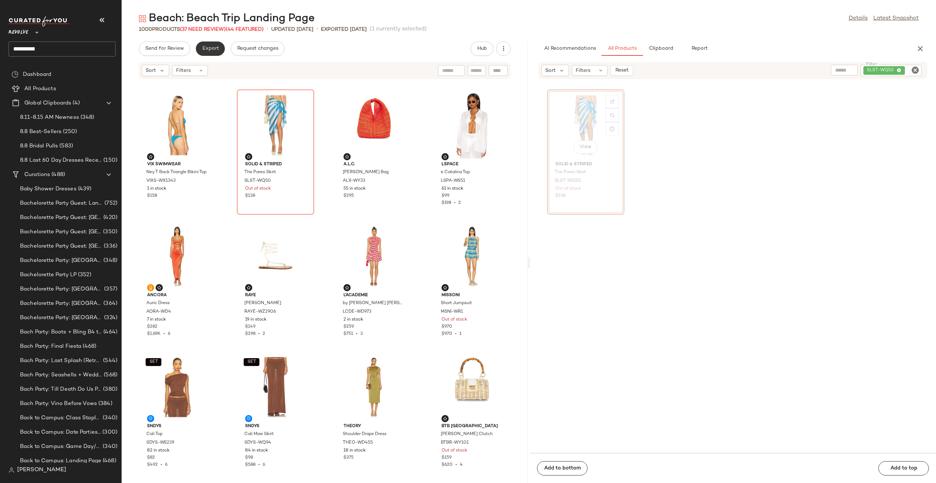
click at [207, 50] on span "Export" at bounding box center [210, 49] width 17 height 6
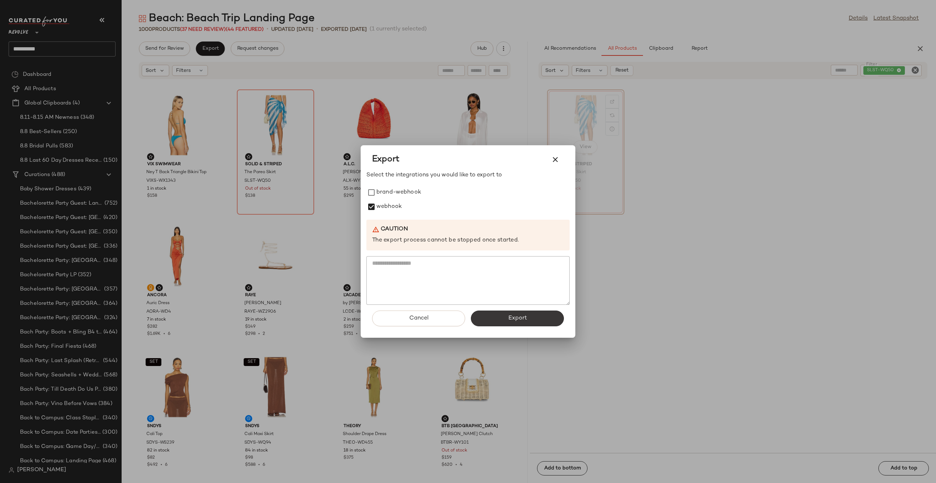
click at [514, 315] on span "Export" at bounding box center [517, 318] width 19 height 7
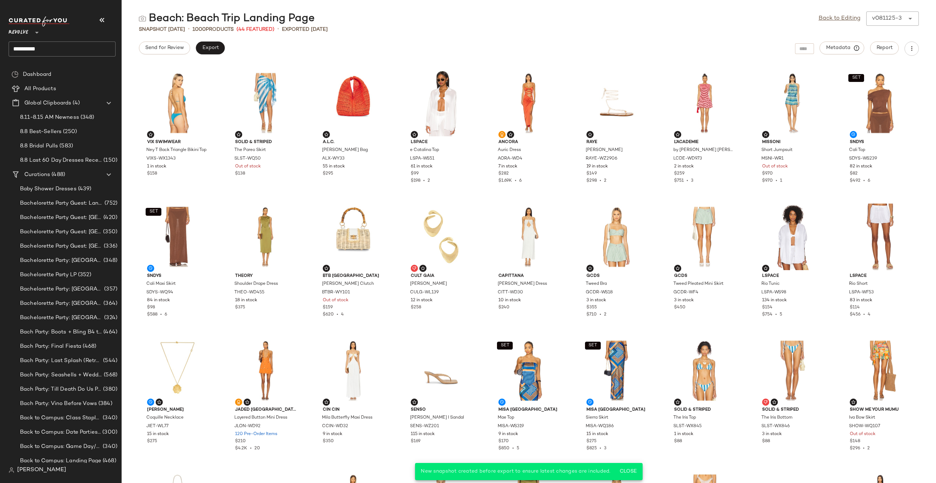
click at [65, 47] on input "**********" at bounding box center [62, 48] width 107 height 15
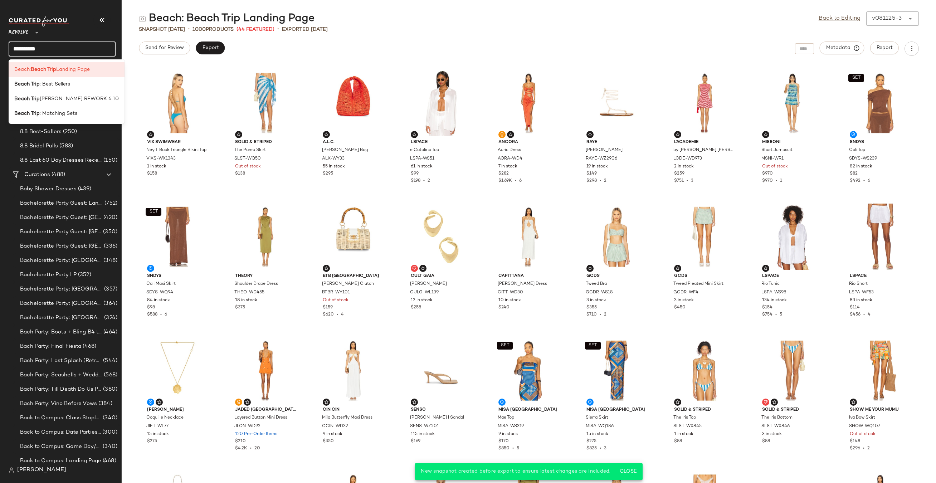
click at [65, 47] on input "**********" at bounding box center [62, 48] width 107 height 15
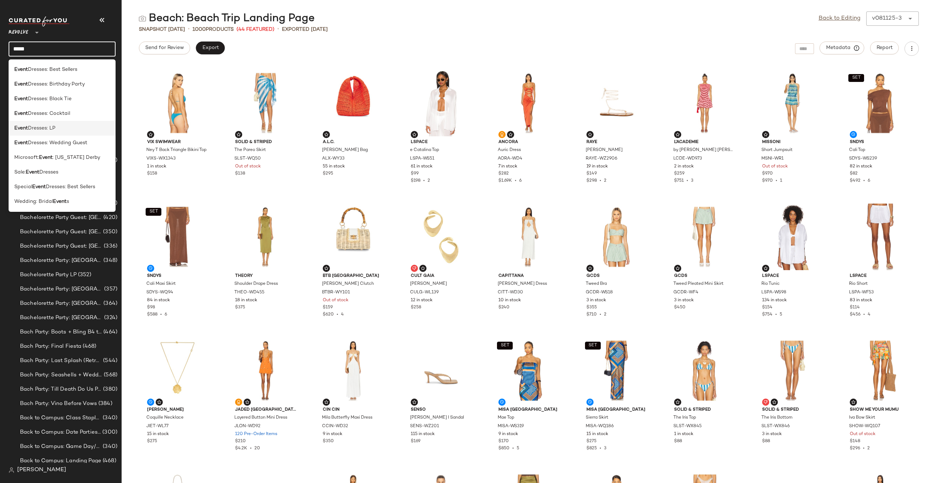
type input "*****"
click at [67, 128] on div "Event Dresses: LP" at bounding box center [62, 128] width 96 height 8
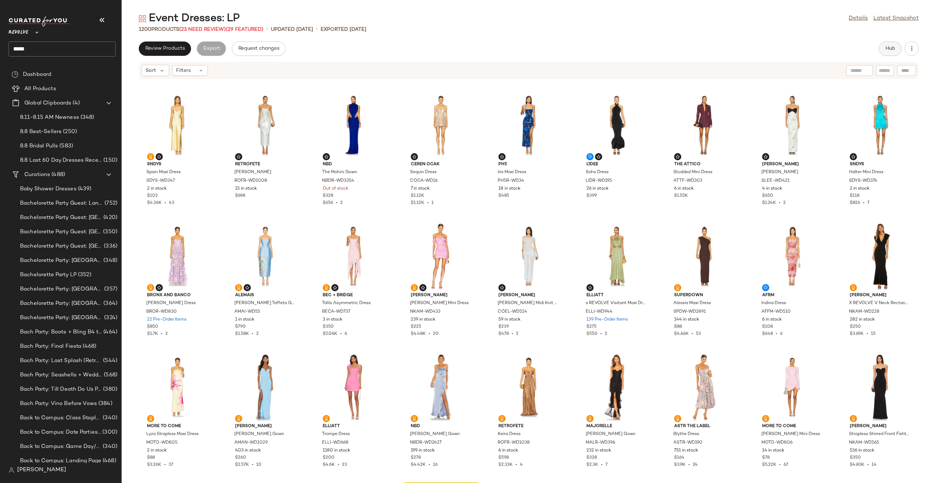
click at [888, 50] on span "Hub" at bounding box center [890, 49] width 10 height 6
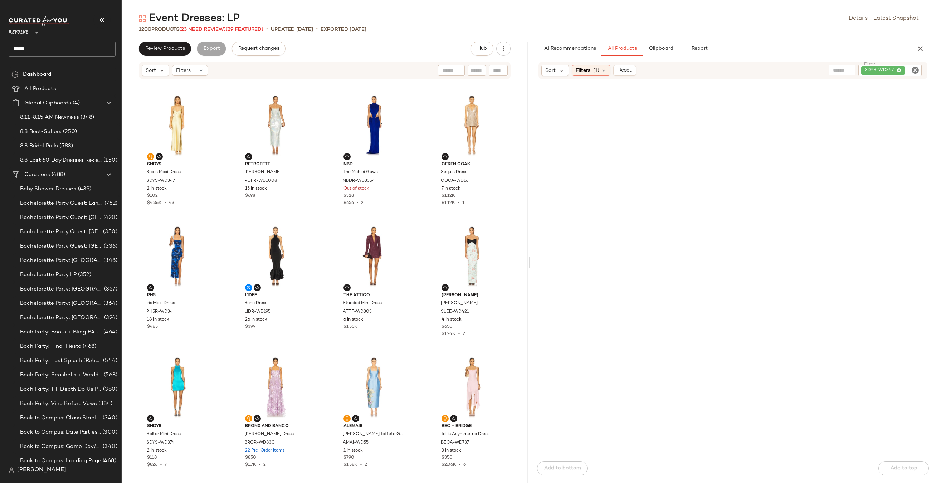
click at [914, 69] on icon "Clear Filter" at bounding box center [915, 70] width 9 height 9
paste input "*********"
type input "*********"
click at [605, 69] on icon at bounding box center [604, 71] width 6 height 6
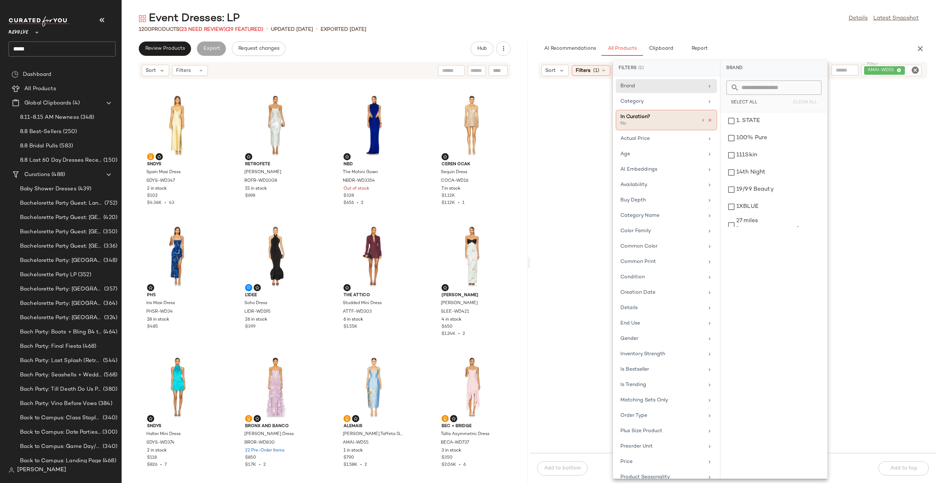
click at [708, 120] on icon at bounding box center [709, 120] width 5 height 5
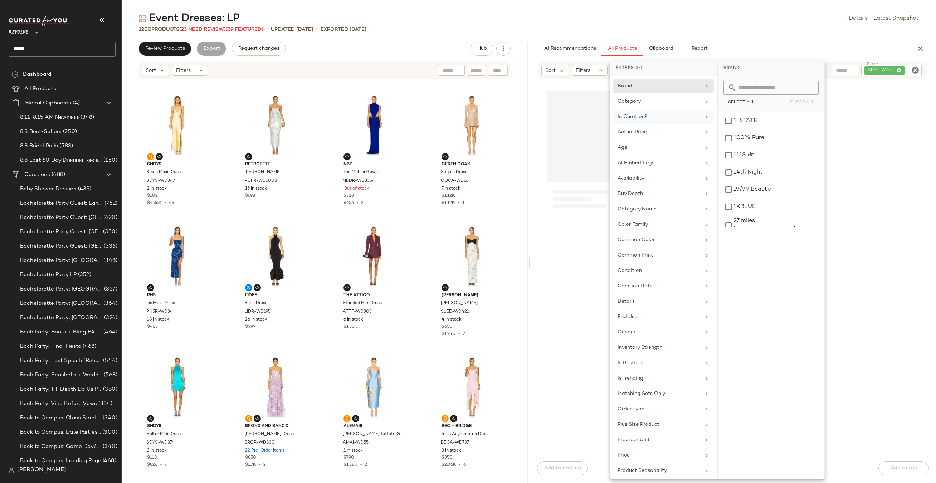
click at [741, 10] on main "Event Dresses: LP Details Latest Snapshot 1200 Products (23 Need Review) (29 Fe…" at bounding box center [468, 241] width 936 height 483
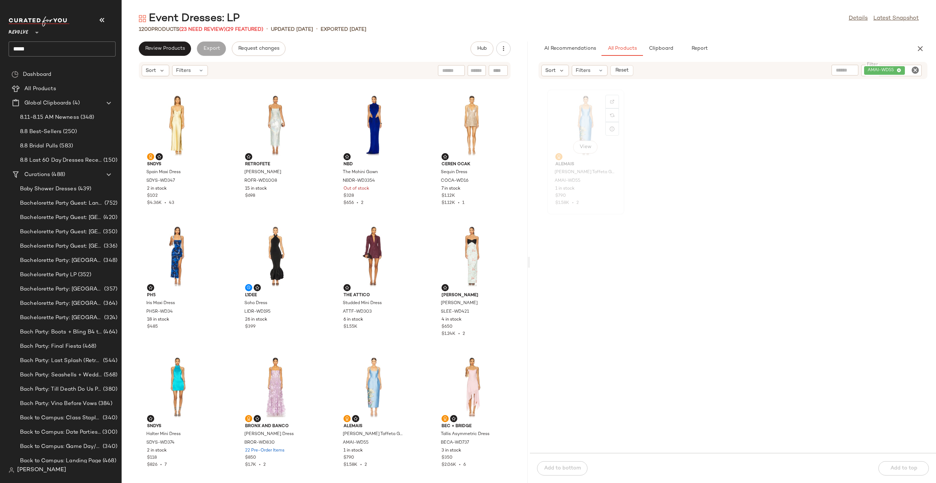
click at [586, 119] on div "View" at bounding box center [586, 125] width 72 height 67
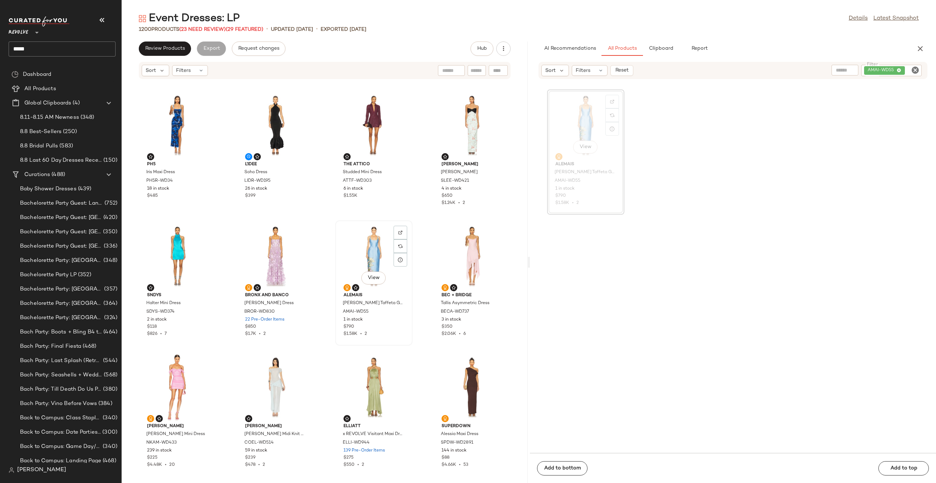
click at [363, 255] on div "View" at bounding box center [374, 256] width 72 height 67
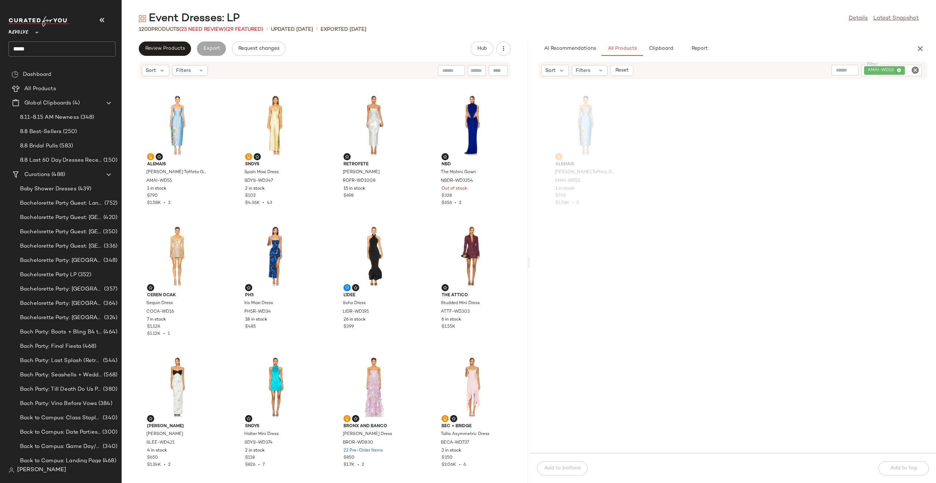
click at [914, 67] on icon "Clear Filter" at bounding box center [915, 70] width 9 height 9
paste input "*********"
type input "*********"
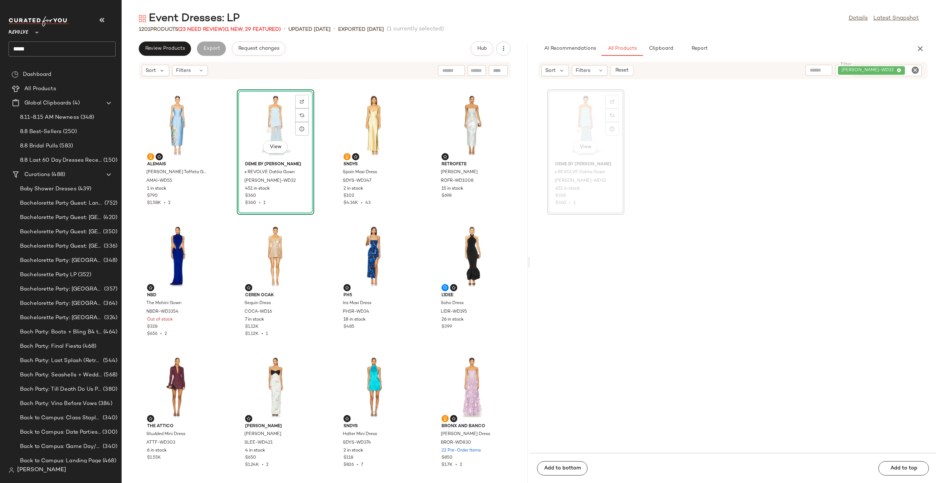
click at [920, 70] on div "DEBY-WD32" at bounding box center [878, 70] width 87 height 11
click at [915, 70] on icon "Clear Filter" at bounding box center [915, 70] width 9 height 9
paste input "**********"
type input "**********"
click at [614, 108] on div at bounding box center [612, 115] width 14 height 14
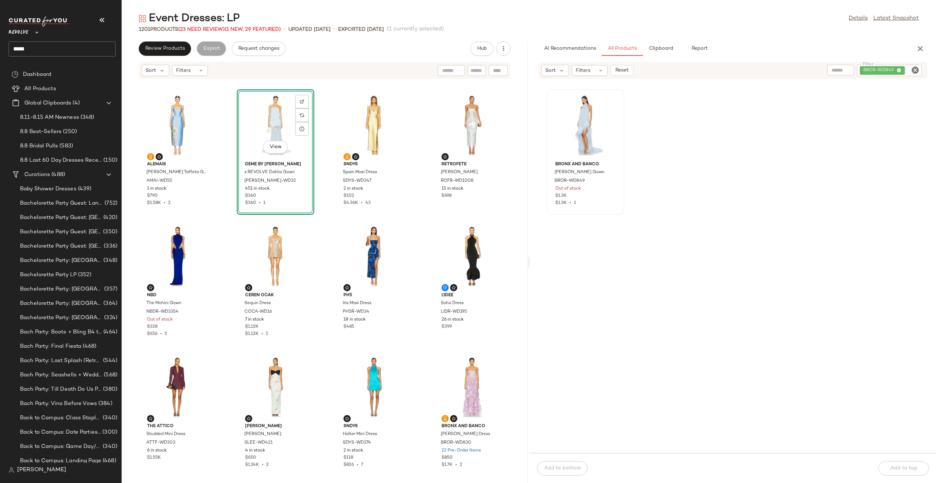
click at [914, 71] on icon "Clear Filter" at bounding box center [915, 70] width 9 height 9
paste input "*********"
type input "*********"
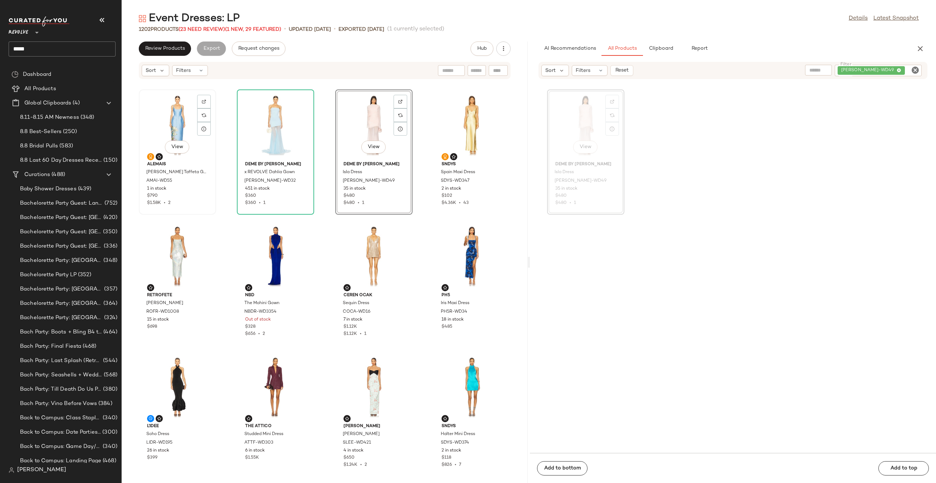
click at [170, 113] on div "View" at bounding box center [177, 125] width 72 height 67
click at [351, 120] on div "View" at bounding box center [374, 125] width 72 height 67
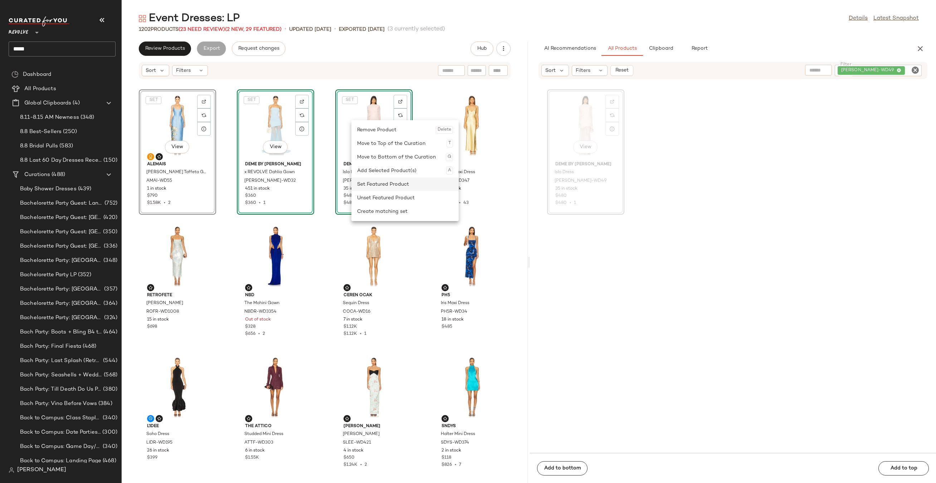
click at [365, 182] on div "Set Featured Product" at bounding box center [405, 184] width 96 height 14
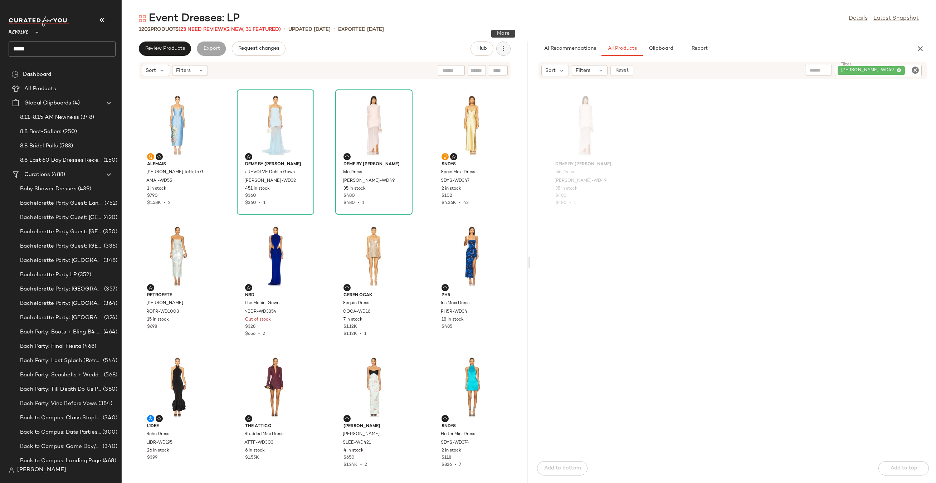
click at [506, 53] on button "button" at bounding box center [503, 48] width 14 height 14
click at [495, 103] on span "Clear Suggested Products" at bounding box center [470, 104] width 67 height 8
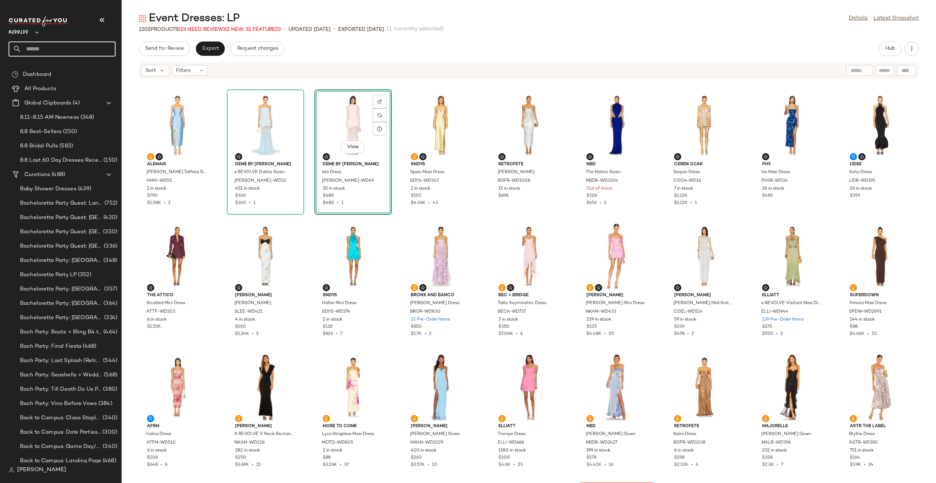
click at [47, 48] on input "text" at bounding box center [68, 48] width 94 height 15
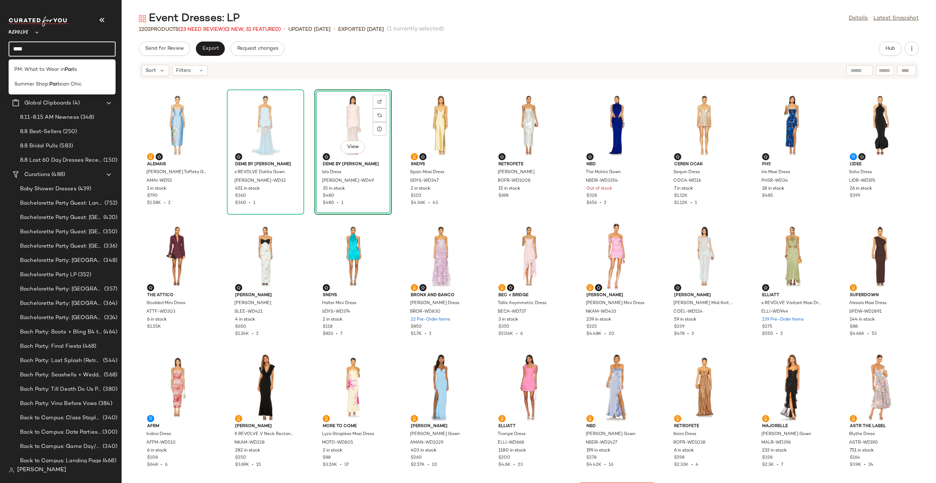
type input "********"
click at [58, 70] on b "Parisian" at bounding box center [59, 70] width 20 height 8
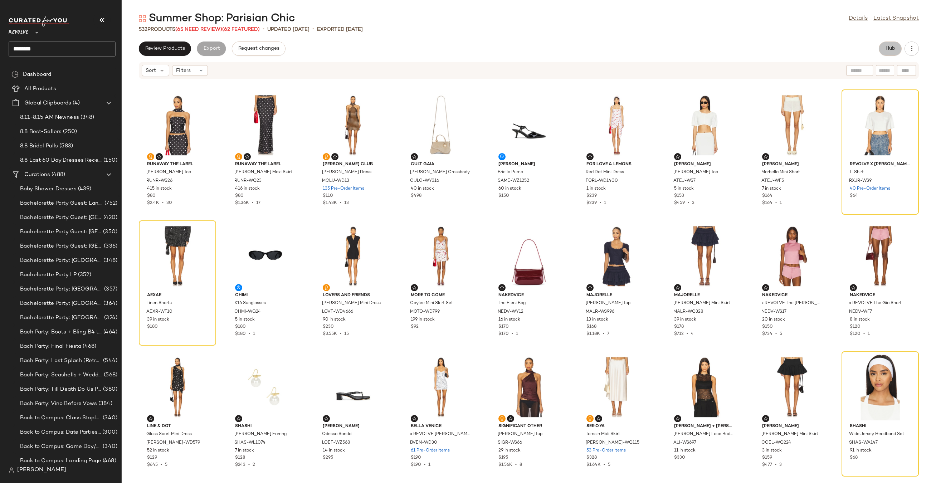
click at [892, 47] on span "Hub" at bounding box center [890, 49] width 10 height 6
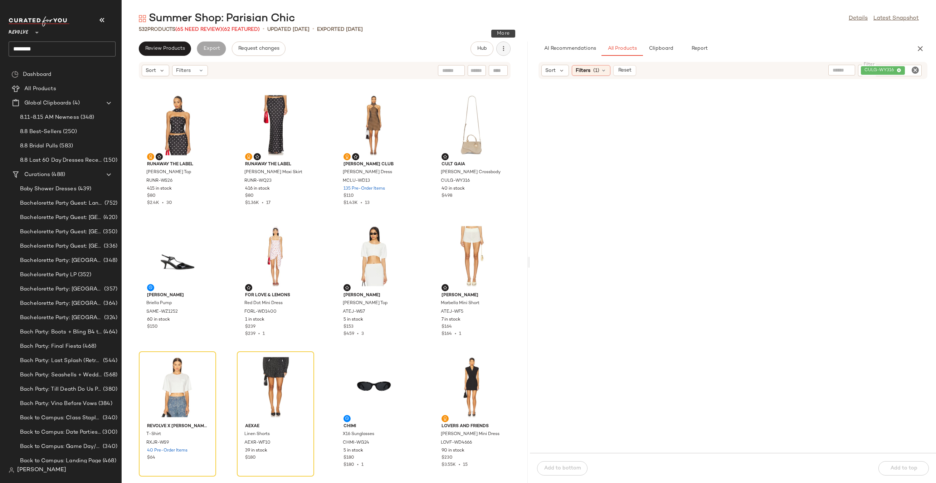
click at [502, 50] on icon "button" at bounding box center [503, 48] width 7 height 7
click at [480, 104] on span "Clear Suggested Products" at bounding box center [470, 104] width 67 height 8
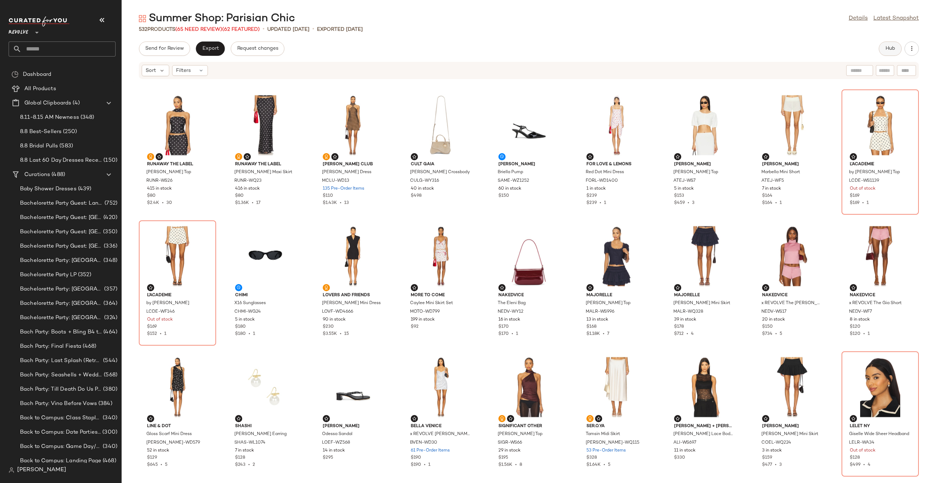
click at [887, 53] on button "Hub" at bounding box center [890, 48] width 23 height 14
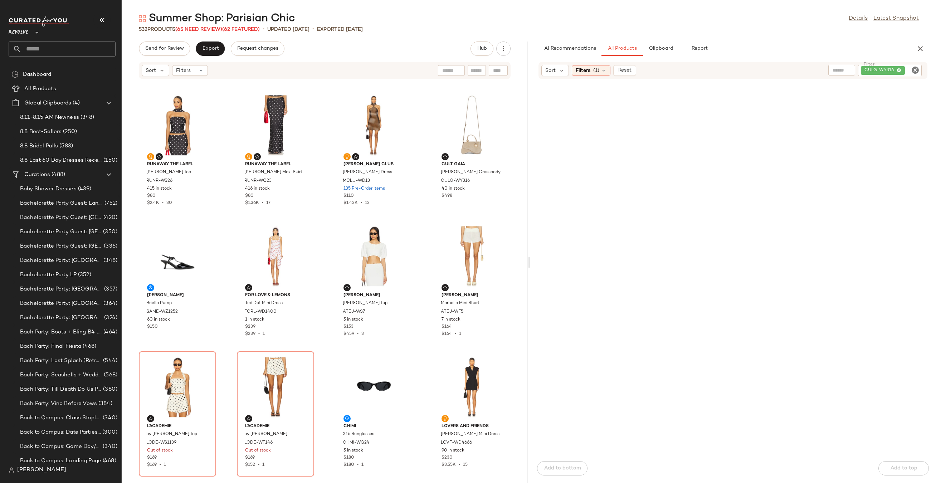
click at [912, 70] on icon "Clear Filter" at bounding box center [915, 70] width 9 height 9
paste input "********"
type input "********"
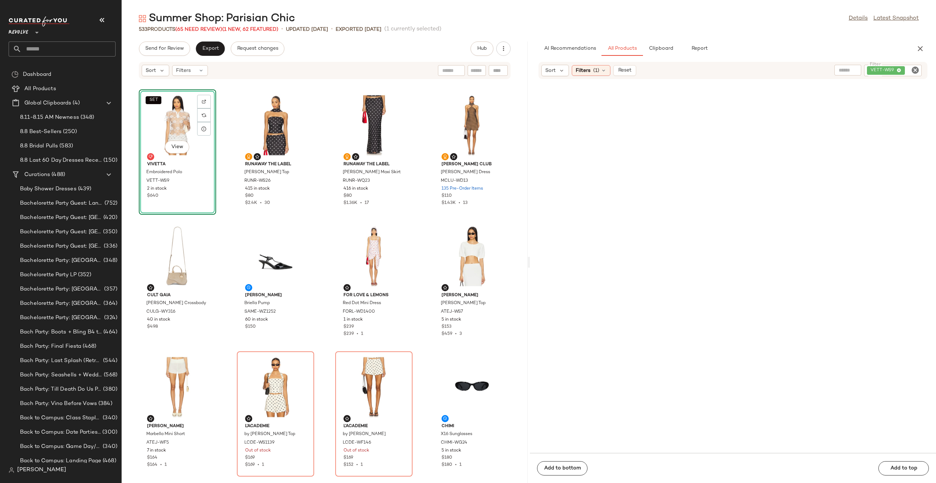
click at [914, 72] on icon "Clear Filter" at bounding box center [915, 70] width 9 height 9
paste input "********"
type input "********"
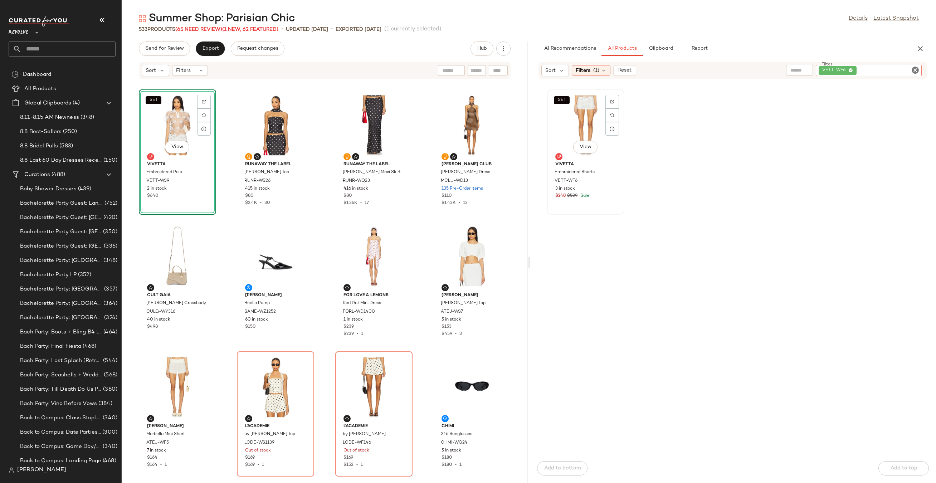
click at [567, 117] on div "SET View" at bounding box center [586, 125] width 72 height 67
drag, startPoint x: 577, startPoint y: 117, endPoint x: 572, endPoint y: 117, distance: 5.4
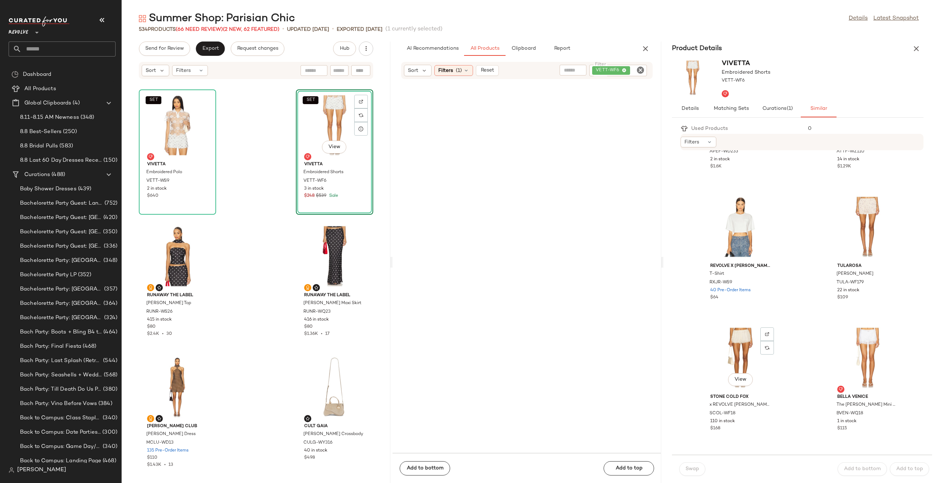
scroll to position [319, 0]
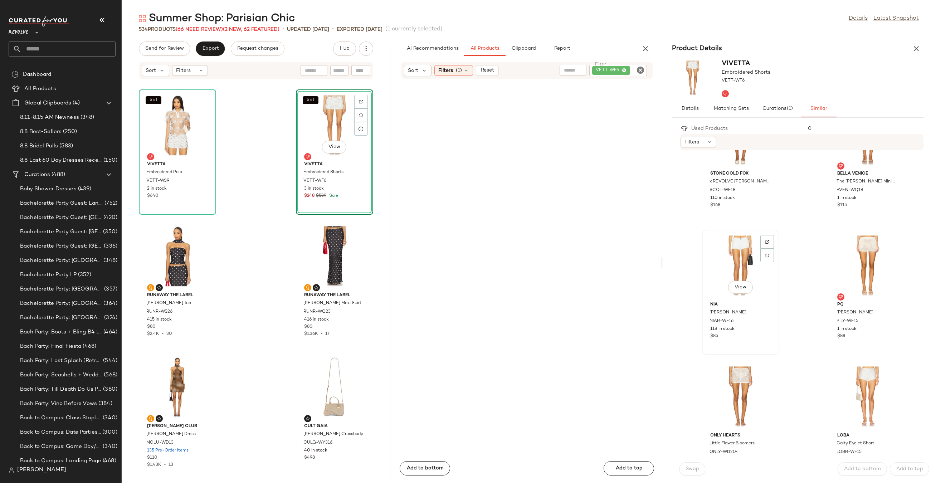
click at [746, 252] on div "View" at bounding box center [740, 265] width 72 height 67
click at [849, 386] on div "View" at bounding box center [867, 396] width 72 height 67
click at [696, 469] on span "Swap" at bounding box center [692, 469] width 14 height 6
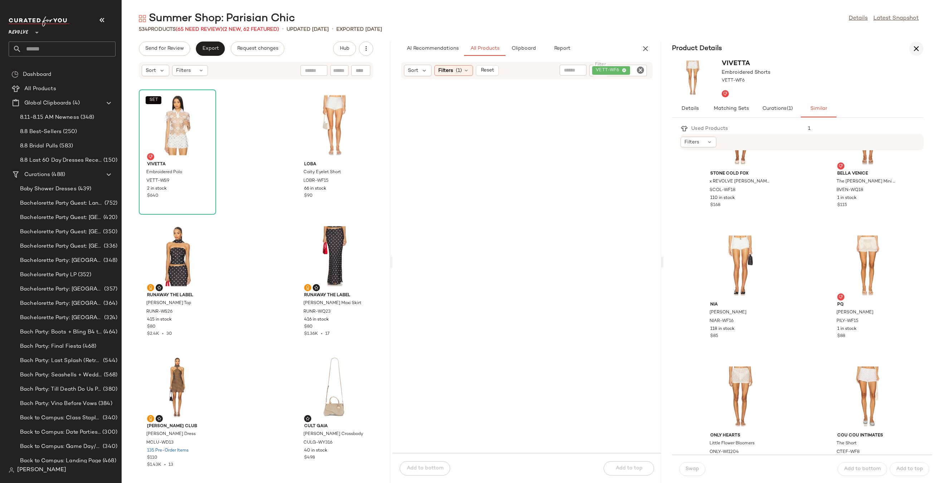
click at [922, 46] on button "button" at bounding box center [916, 48] width 14 height 14
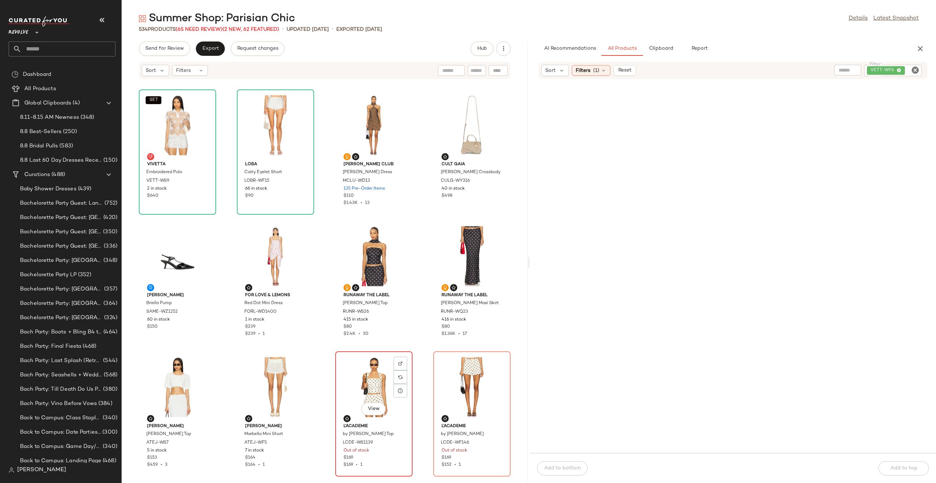
click at [374, 390] on div "View" at bounding box center [374, 387] width 72 height 67
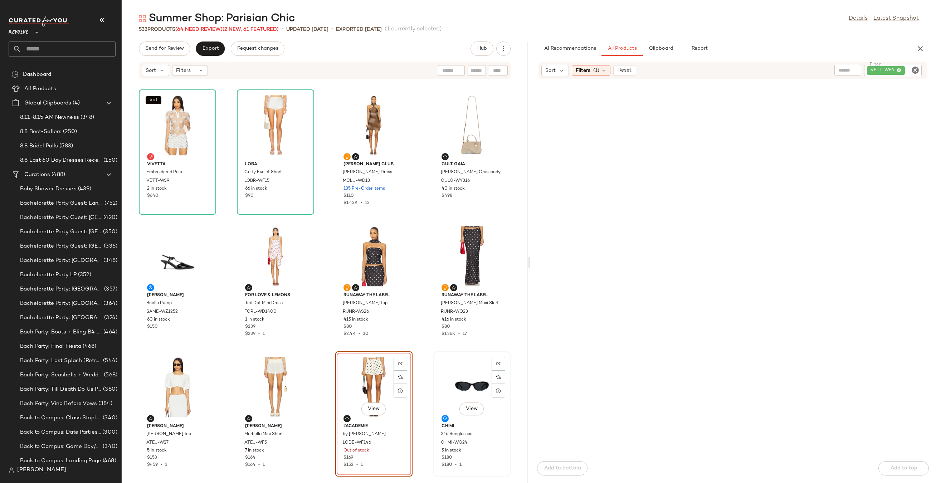
click at [470, 370] on div "View" at bounding box center [472, 387] width 72 height 67
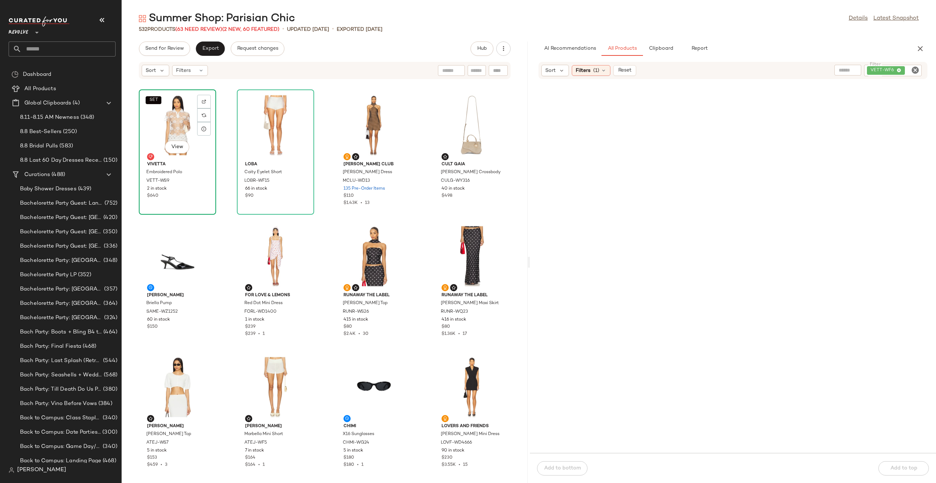
click at [160, 124] on div "SET View" at bounding box center [177, 125] width 72 height 67
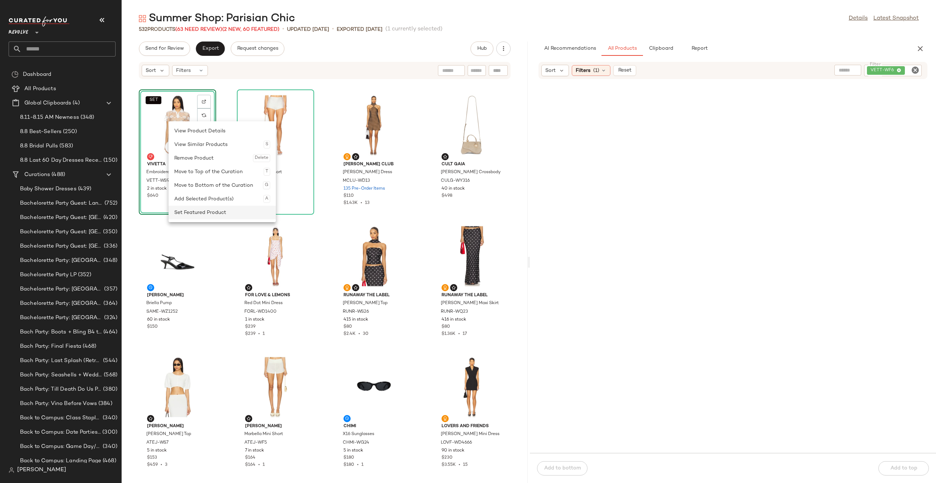
click at [190, 214] on div "Set Featured Product" at bounding box center [222, 213] width 96 height 14
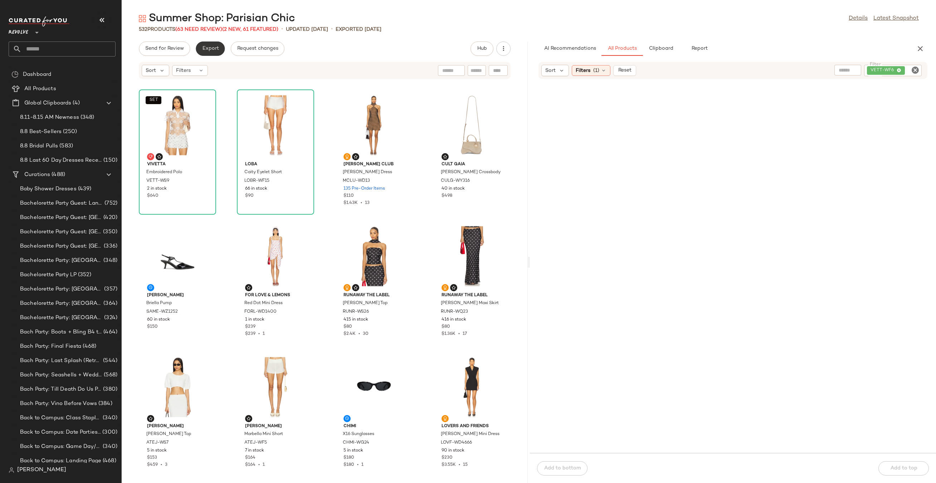
click at [202, 53] on button "Export" at bounding box center [210, 48] width 29 height 14
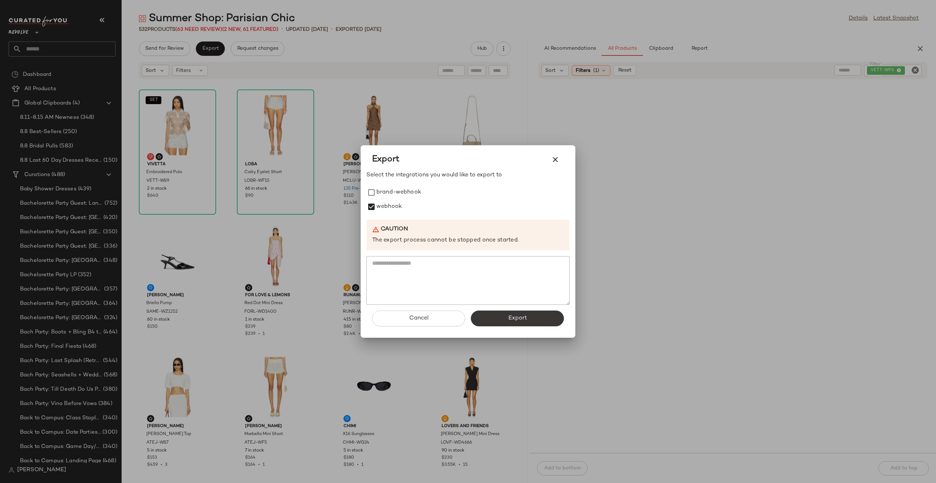
click at [485, 315] on button "Export" at bounding box center [517, 319] width 93 height 16
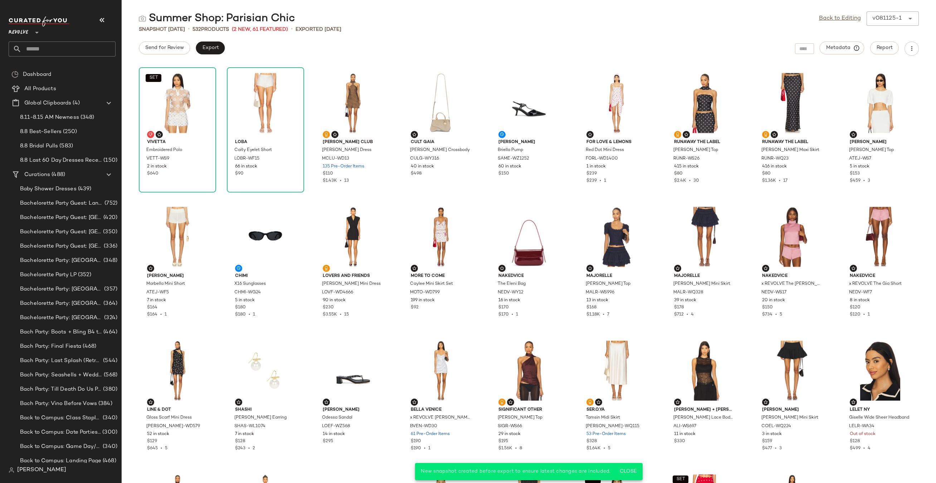
click at [88, 55] on input "text" at bounding box center [68, 48] width 94 height 15
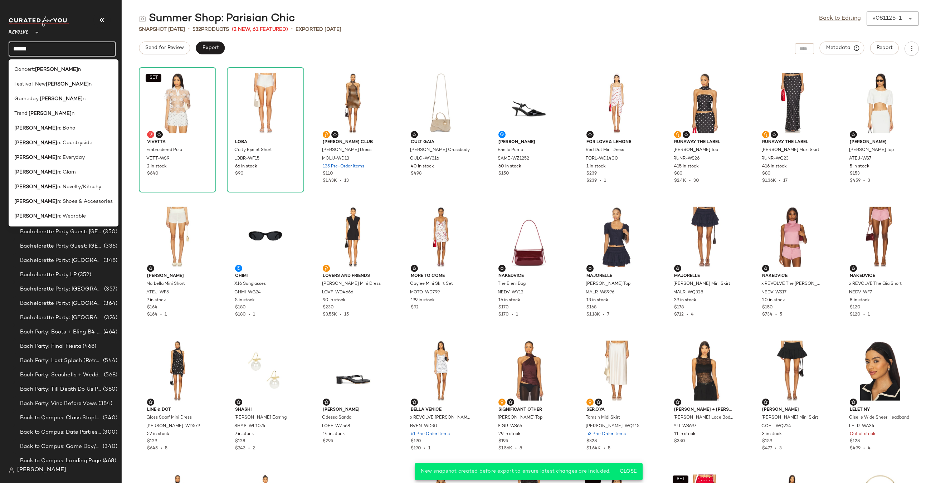
type input "*******"
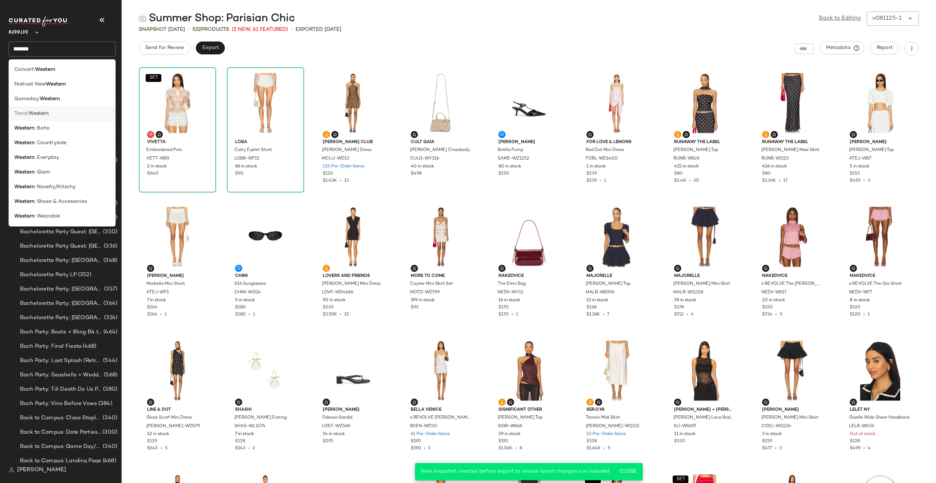
click at [54, 114] on div "Trend: Western" at bounding box center [62, 114] width 96 height 8
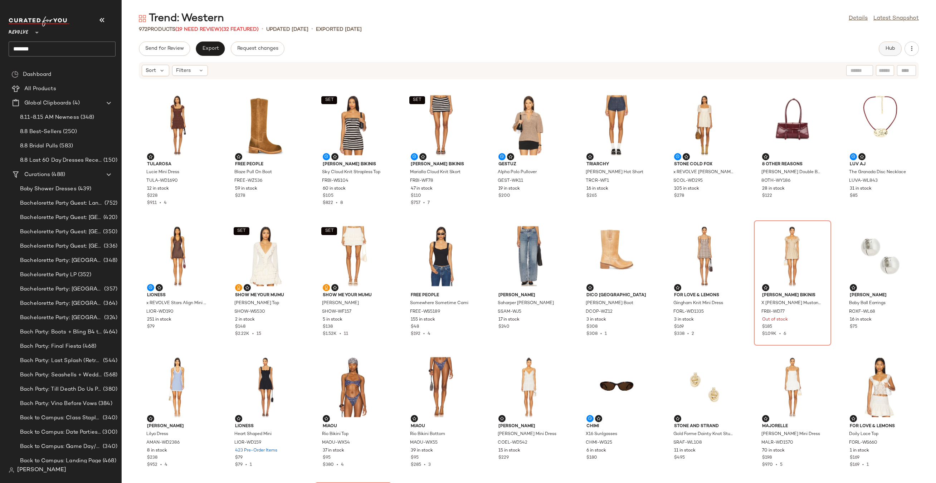
click at [888, 50] on span "Hub" at bounding box center [890, 49] width 10 height 6
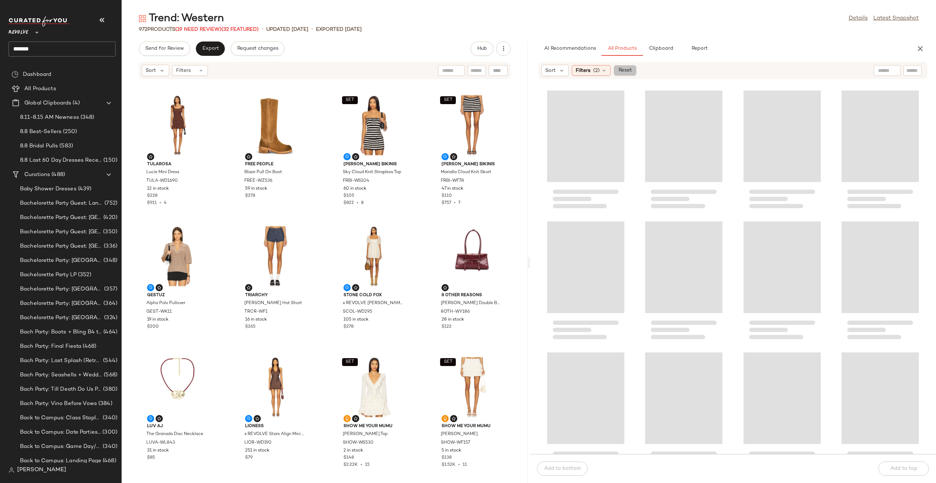
click at [629, 73] on span "Reset" at bounding box center [625, 71] width 14 height 6
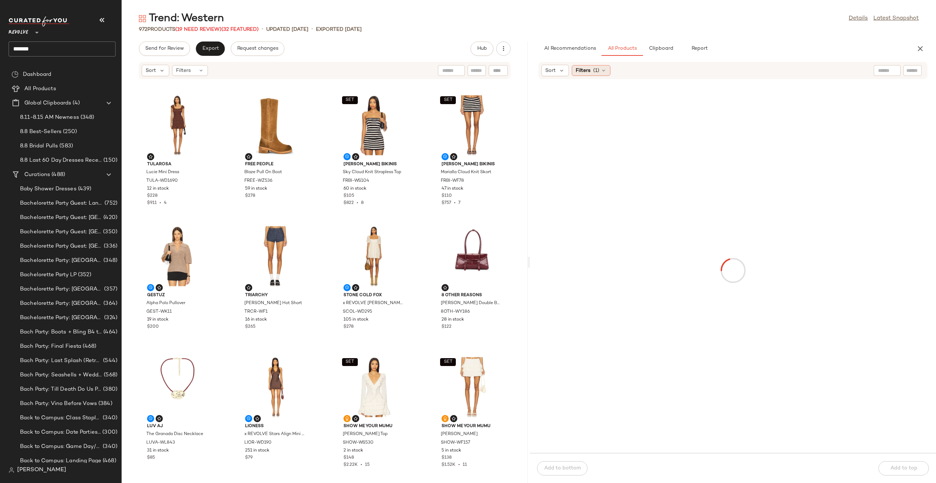
click at [604, 71] on icon at bounding box center [604, 71] width 6 height 6
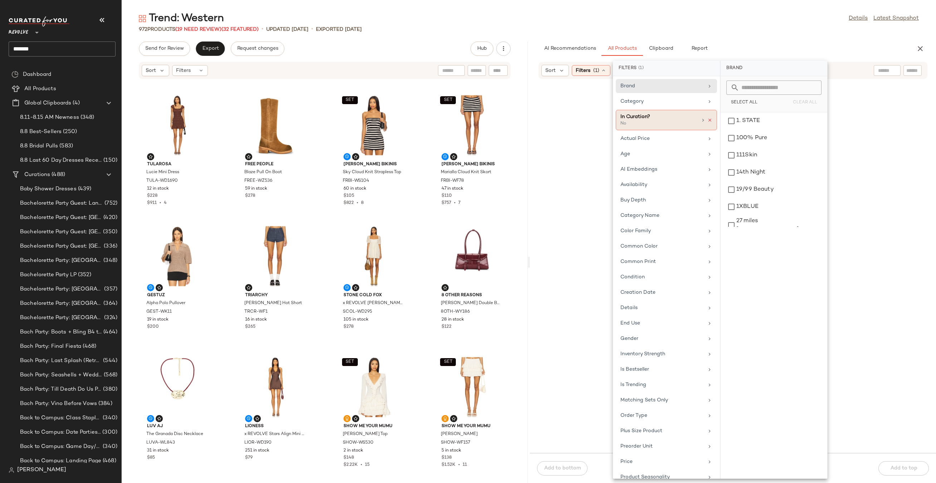
click at [707, 118] on icon at bounding box center [709, 120] width 5 height 5
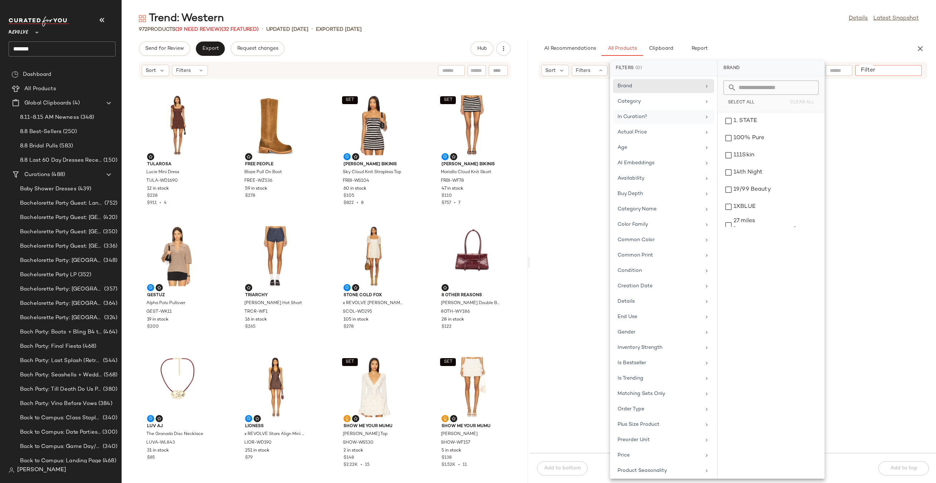
click at [919, 71] on div at bounding box center [888, 70] width 67 height 11
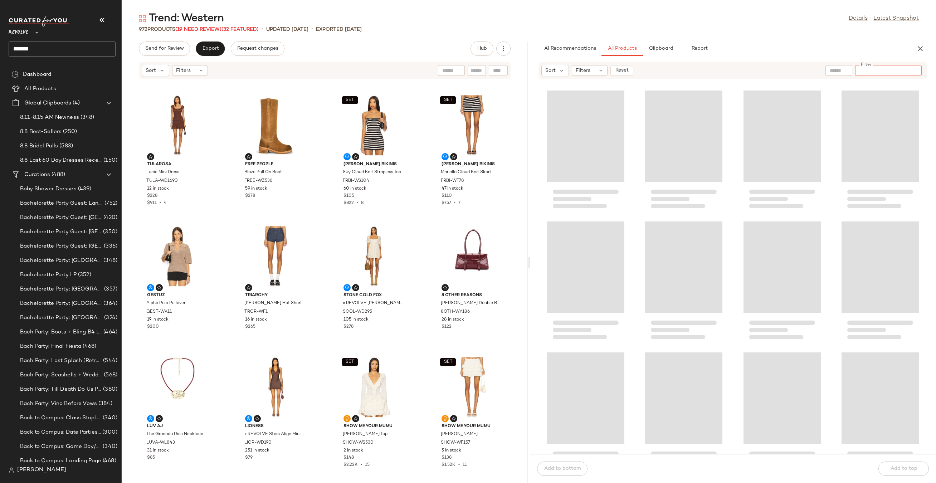
paste input "*********"
type input "*********"
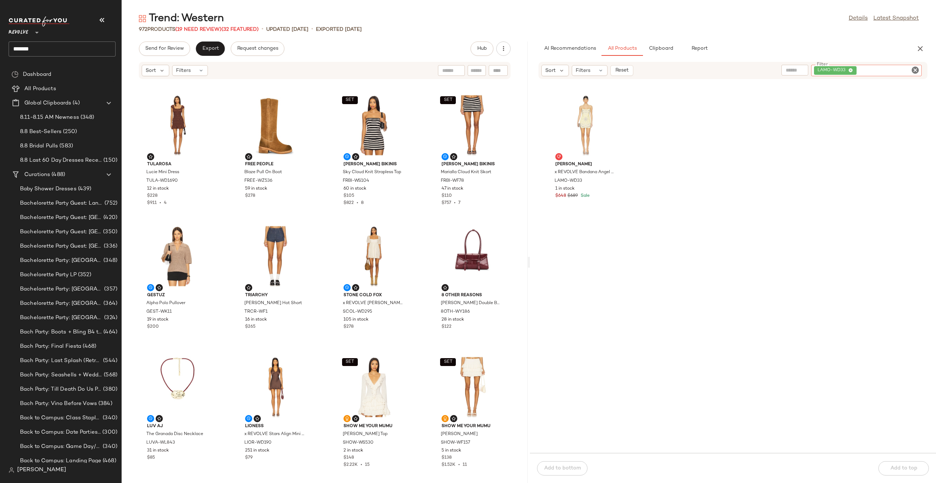
click at [916, 69] on icon "Clear Filter" at bounding box center [915, 70] width 9 height 9
paste input "*********"
type input "*********"
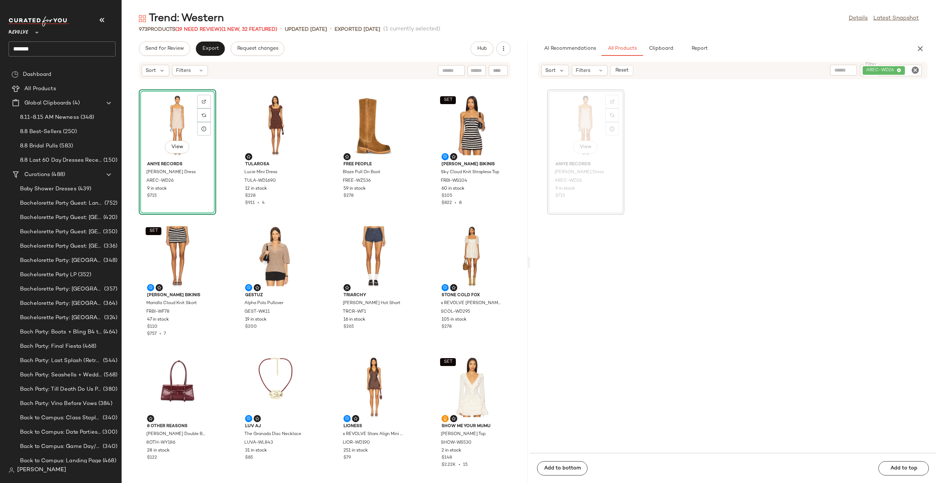
drag, startPoint x: 572, startPoint y: 104, endPoint x: 294, endPoint y: 3, distance: 295.6
click at [915, 69] on icon "Clear Filter" at bounding box center [915, 70] width 9 height 9
paste input "**********"
type input "**********"
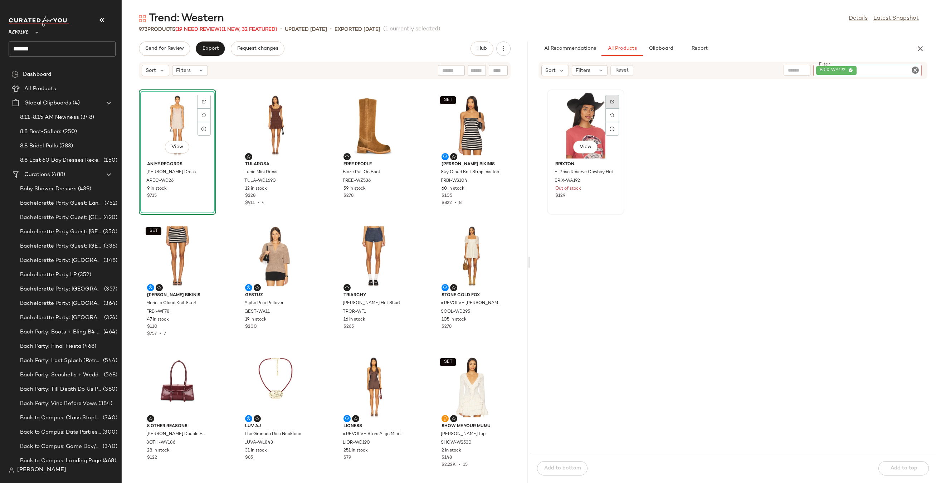
click at [614, 108] on div at bounding box center [612, 115] width 14 height 14
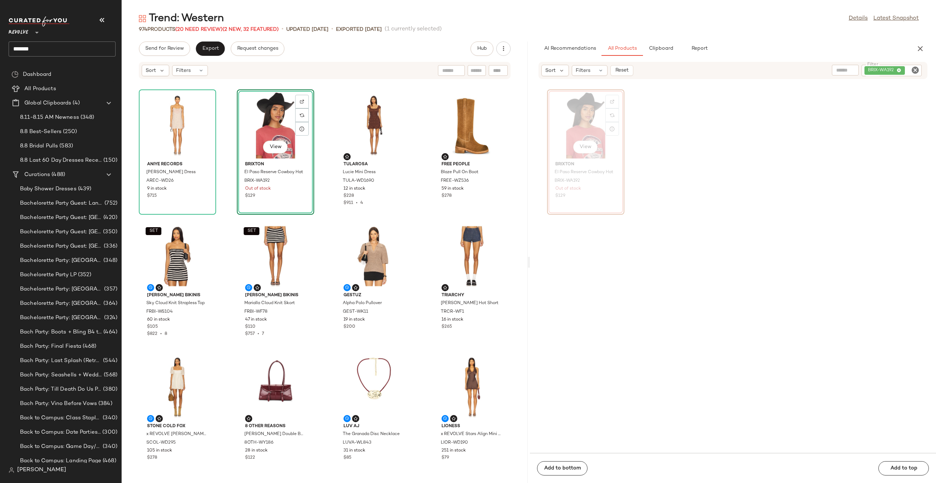
drag, startPoint x: 568, startPoint y: 120, endPoint x: 245, endPoint y: 17, distance: 339.4
click at [916, 74] on icon "Clear Filter" at bounding box center [915, 70] width 9 height 9
paste input "**********"
type input "**********"
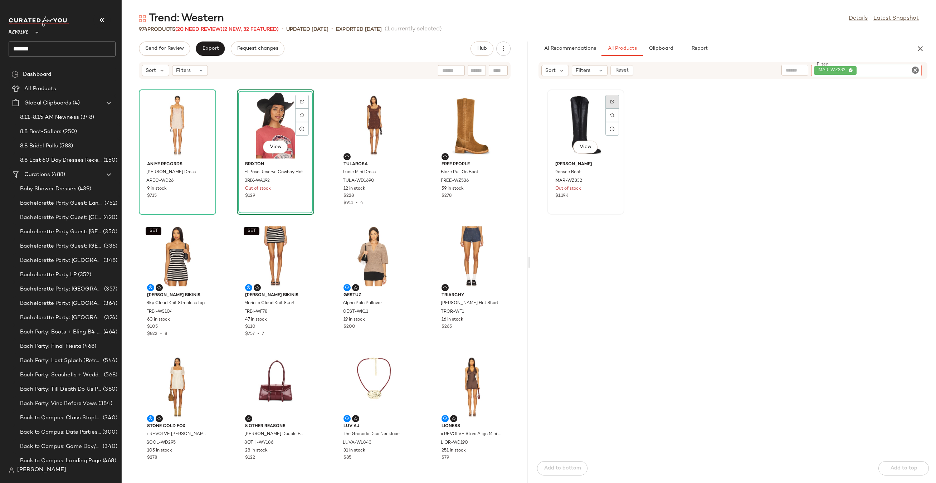
click at [607, 108] on div at bounding box center [612, 115] width 14 height 14
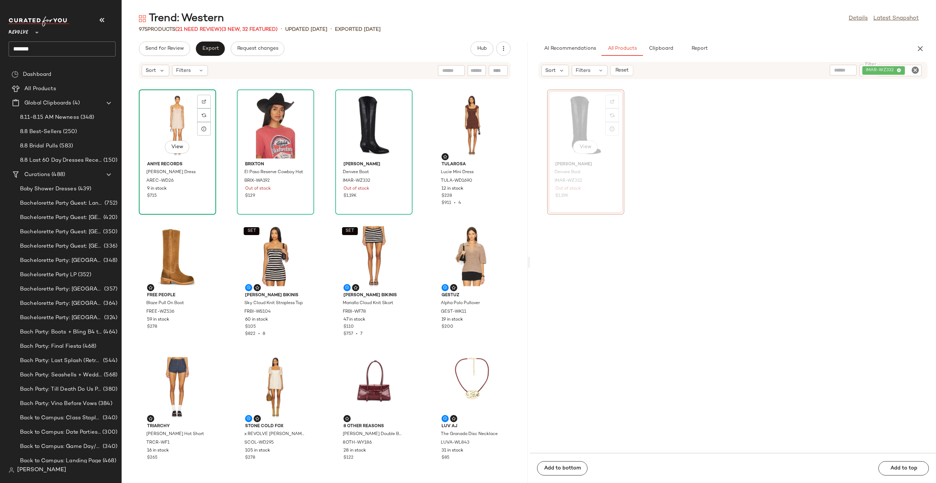
click at [167, 132] on div "View" at bounding box center [177, 125] width 72 height 67
click at [354, 119] on div "View" at bounding box center [374, 125] width 72 height 67
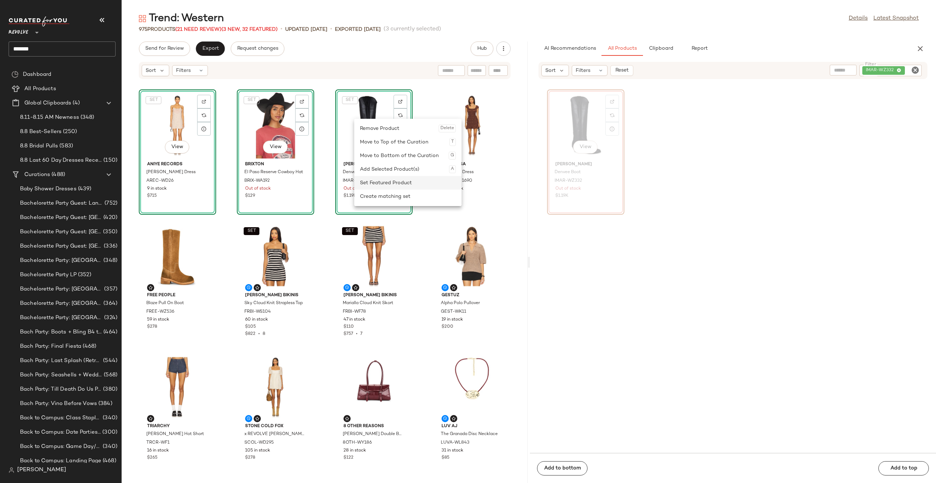
click at [375, 180] on div "Set Featured Product" at bounding box center [408, 183] width 96 height 14
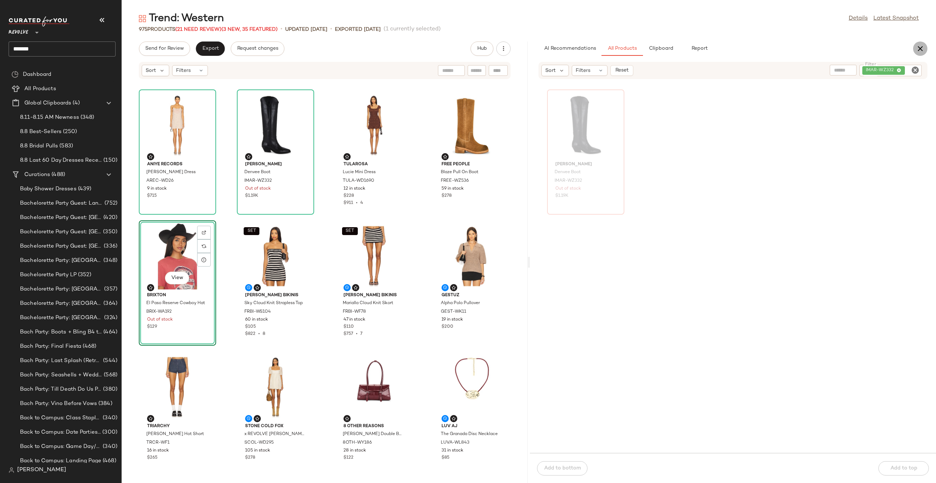
click at [920, 47] on icon "button" at bounding box center [920, 48] width 9 height 9
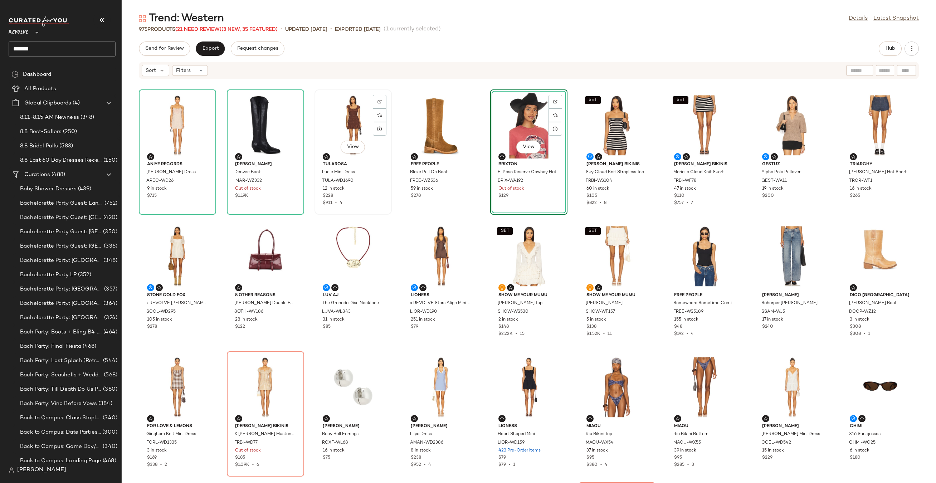
click at [348, 127] on div "View" at bounding box center [353, 125] width 72 height 67
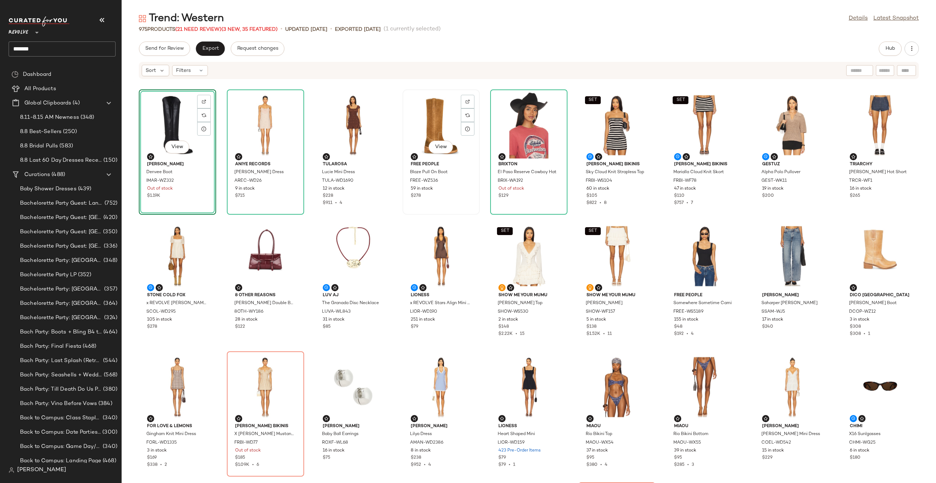
click at [427, 123] on div "View" at bounding box center [441, 125] width 72 height 67
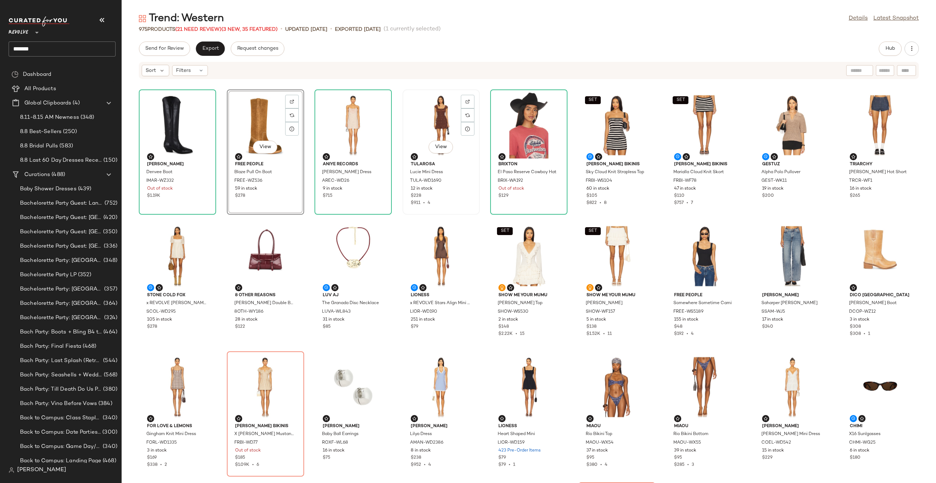
click at [443, 114] on div "View" at bounding box center [441, 125] width 72 height 67
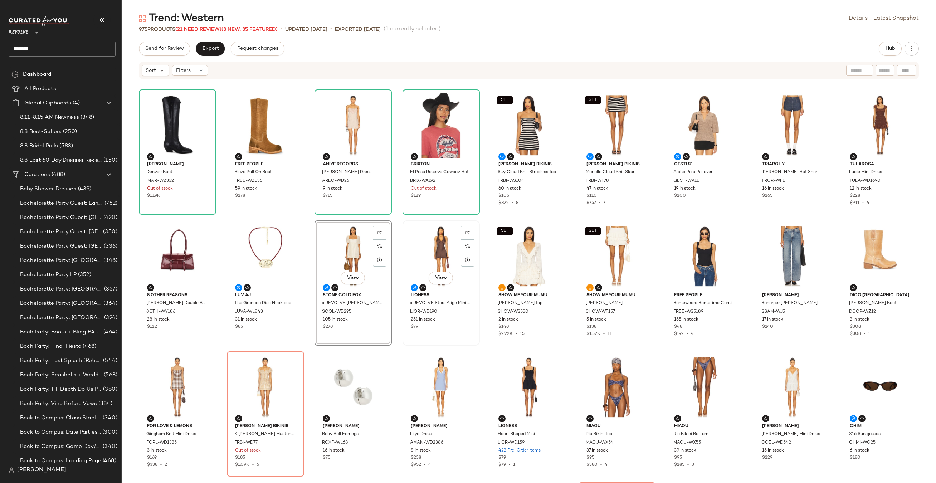
click at [443, 261] on div "View" at bounding box center [441, 256] width 72 height 67
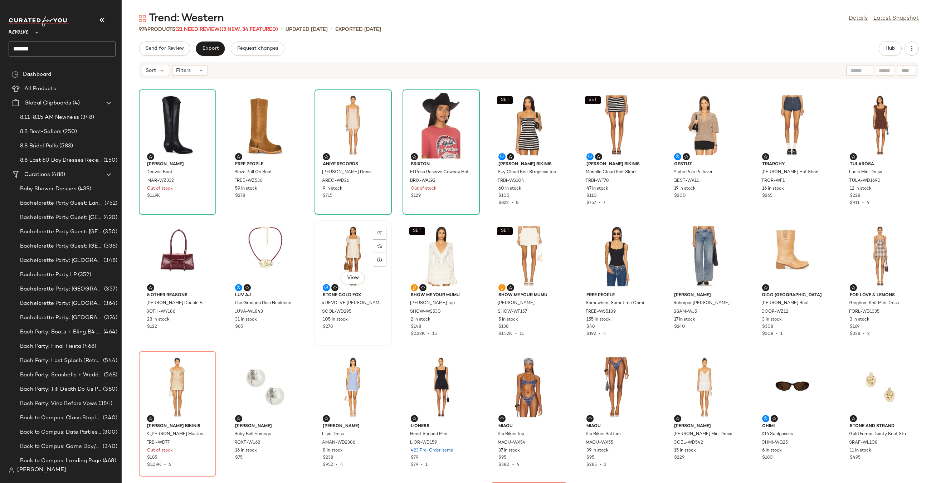
click at [338, 248] on div "View" at bounding box center [353, 256] width 72 height 67
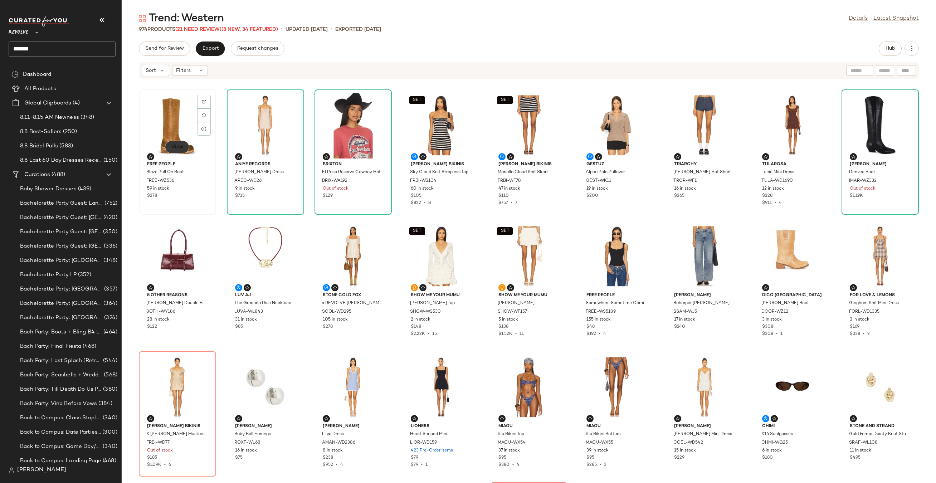
click at [179, 141] on button "View" at bounding box center [177, 147] width 24 height 13
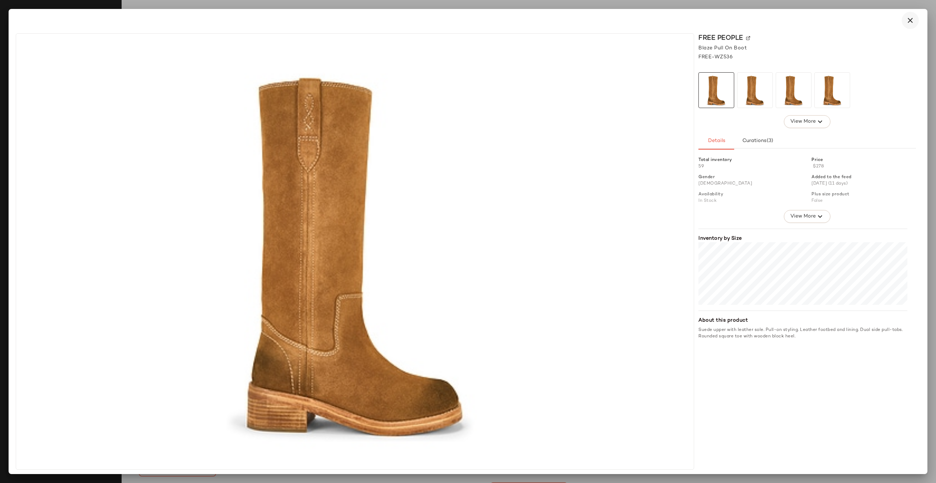
click at [913, 21] on icon "button" at bounding box center [910, 20] width 9 height 9
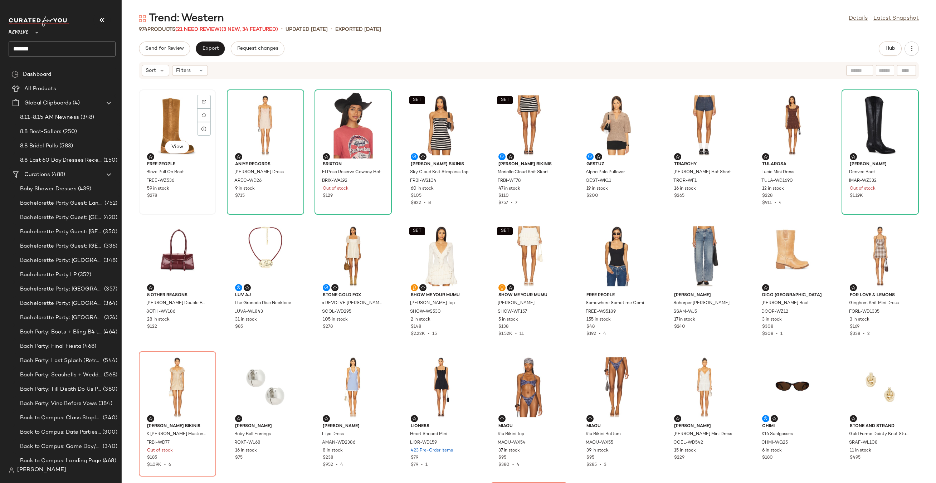
click at [157, 129] on div "View" at bounding box center [177, 125] width 72 height 67
drag, startPoint x: 158, startPoint y: 117, endPoint x: 221, endPoint y: 273, distance: 168.1
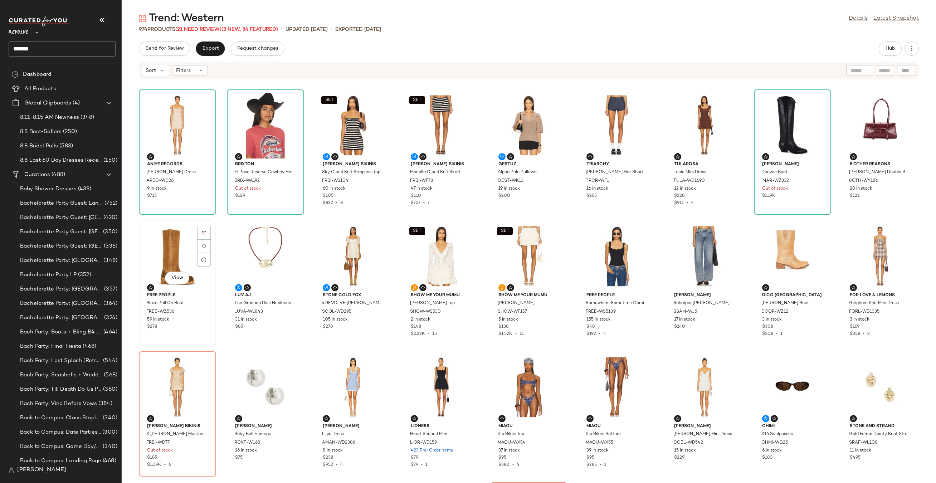
click at [170, 265] on div "View" at bounding box center [177, 256] width 72 height 67
click at [252, 240] on div "View" at bounding box center [265, 256] width 72 height 67
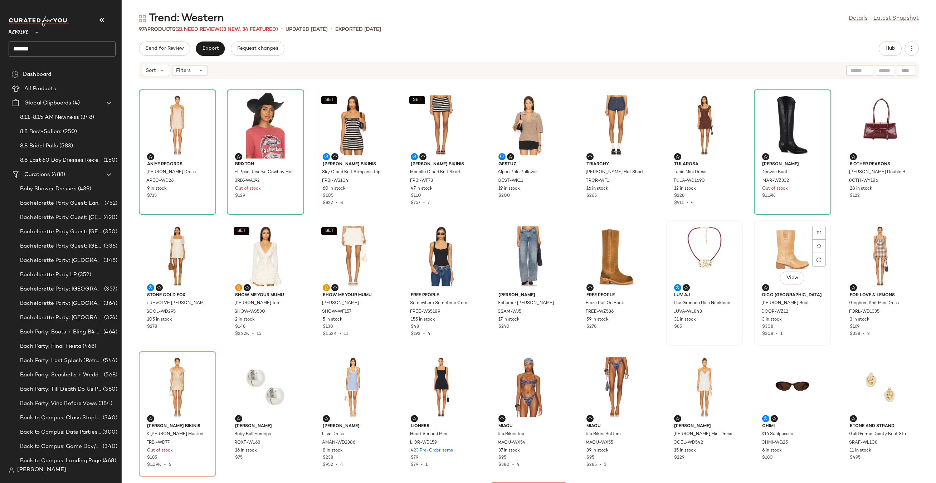
click at [772, 249] on div "View" at bounding box center [792, 256] width 72 height 67
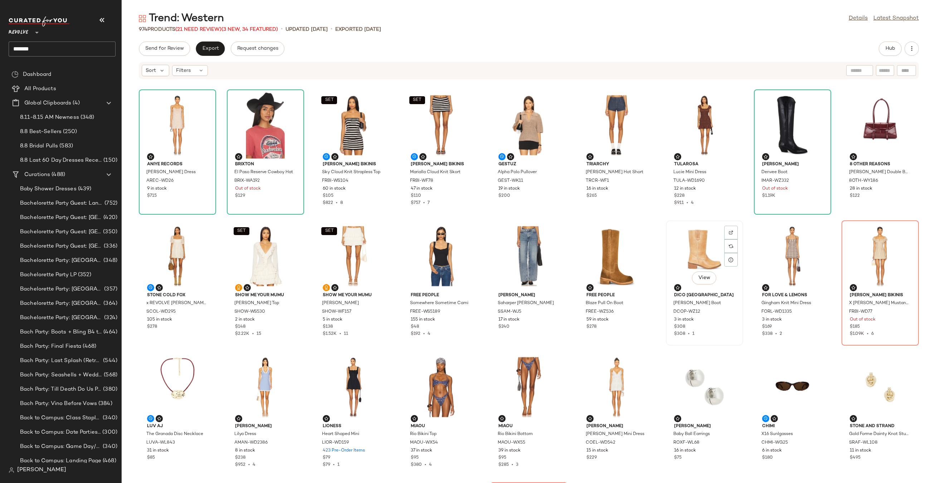
click at [690, 245] on div "View" at bounding box center [704, 256] width 72 height 67
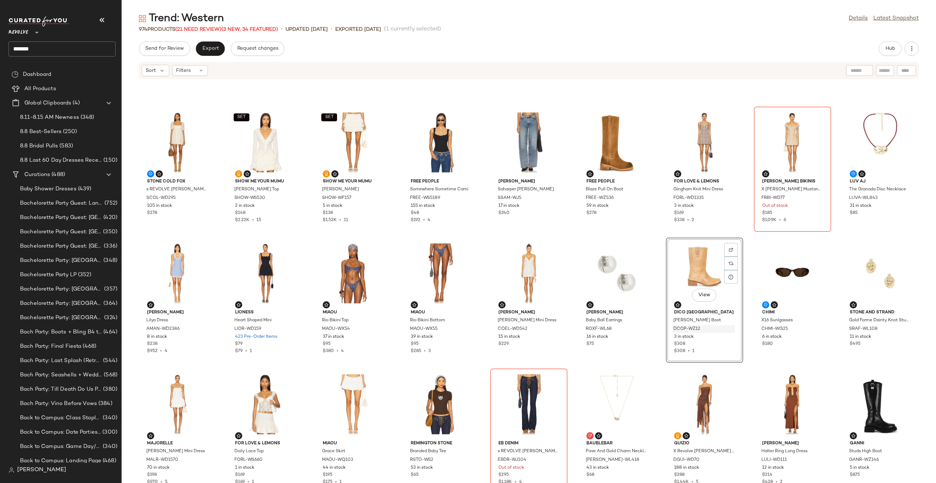
scroll to position [160, 0]
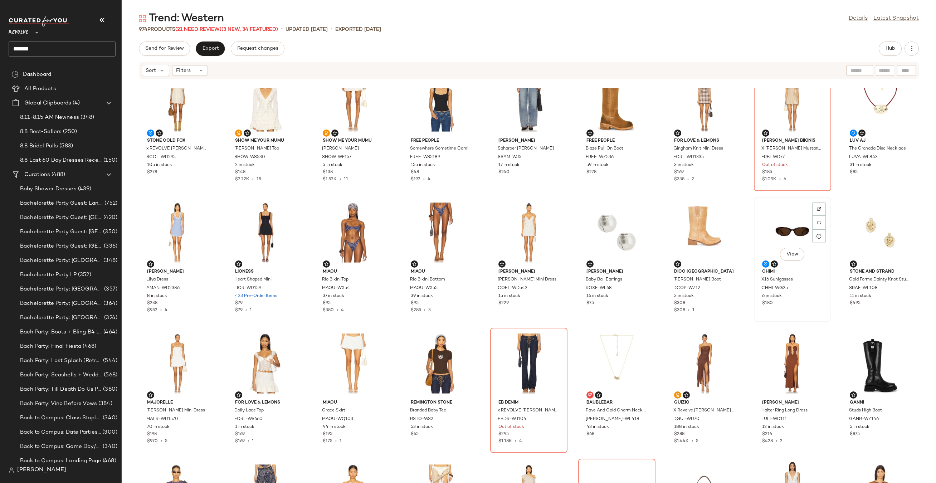
click at [779, 230] on div "View" at bounding box center [792, 232] width 72 height 67
click at [865, 227] on div "View" at bounding box center [880, 232] width 72 height 67
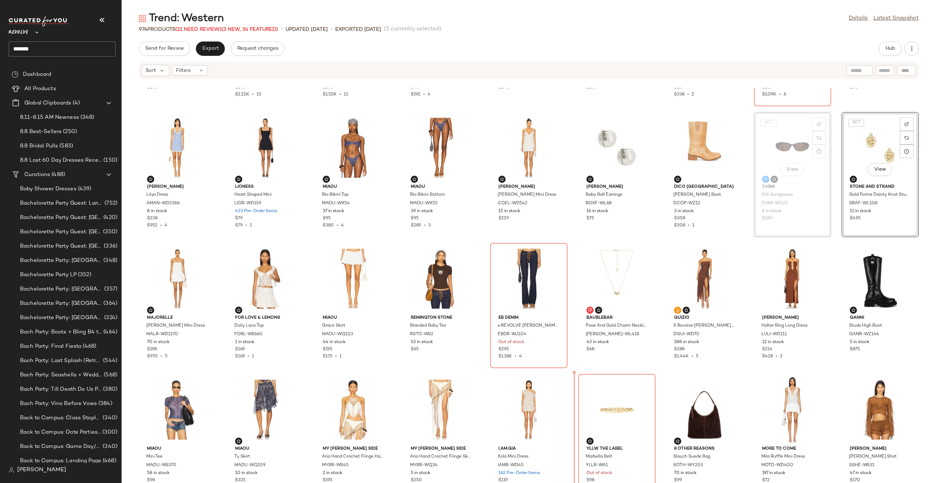
scroll to position [253, 0]
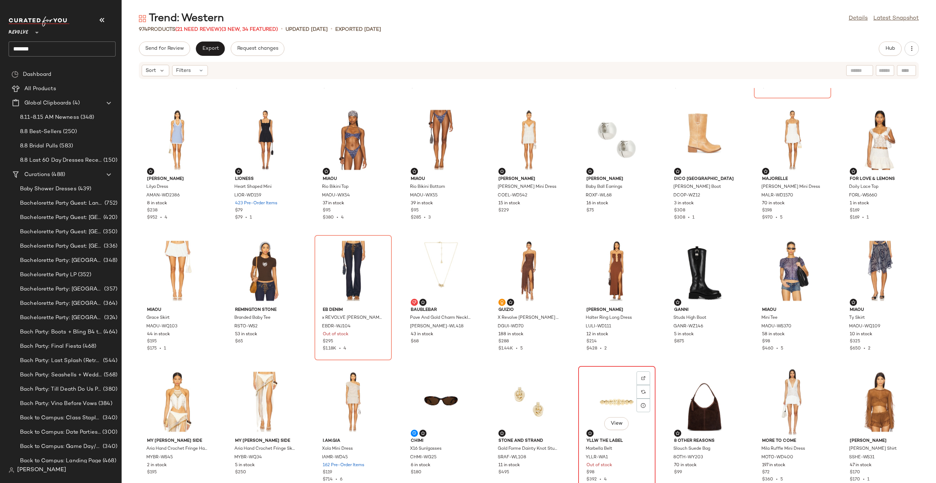
click at [617, 386] on div "View" at bounding box center [617, 401] width 72 height 67
click at [703, 398] on div "View" at bounding box center [704, 401] width 72 height 67
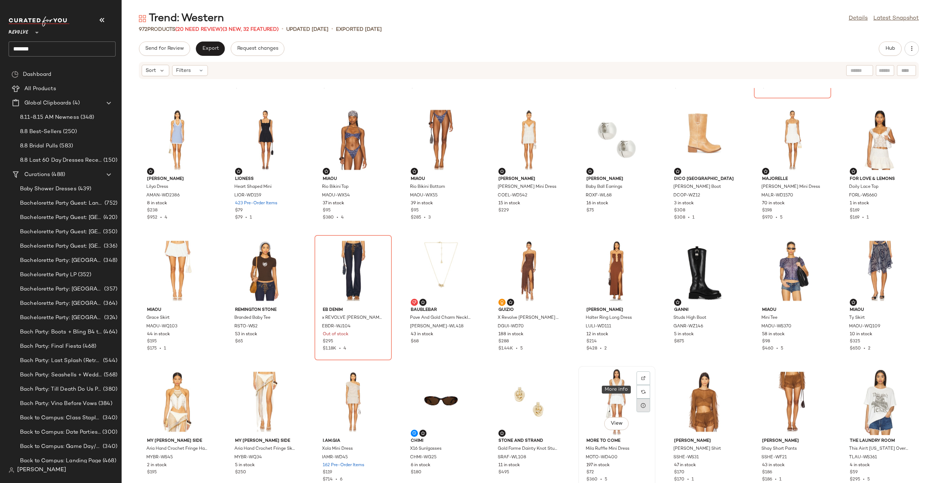
scroll to position [319, 0]
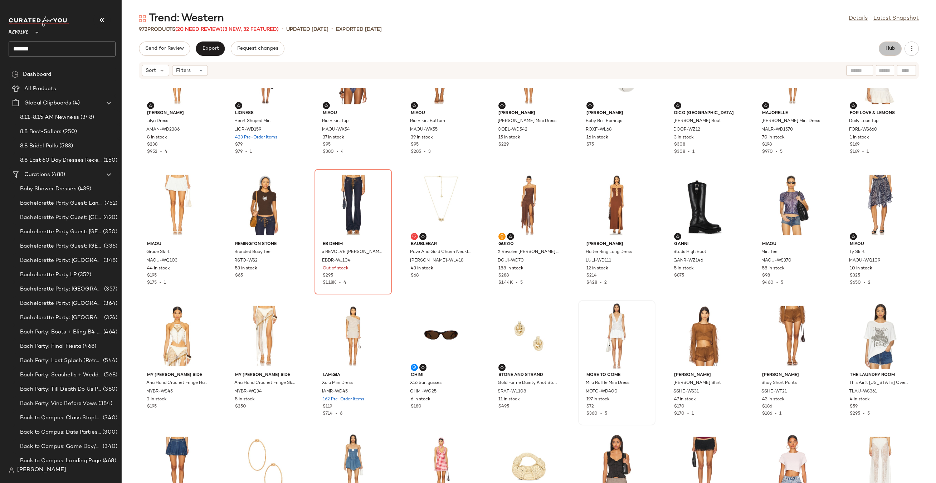
click at [888, 49] on span "Hub" at bounding box center [890, 49] width 10 height 6
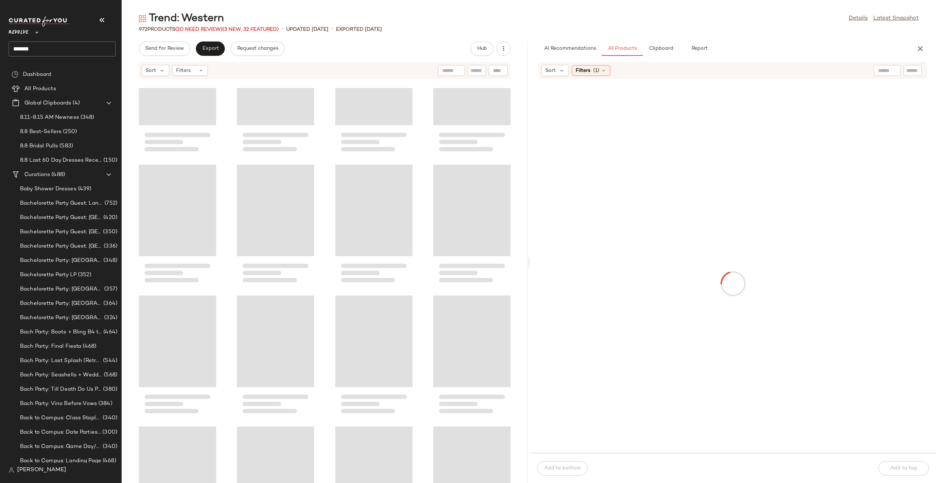
scroll to position [581, 0]
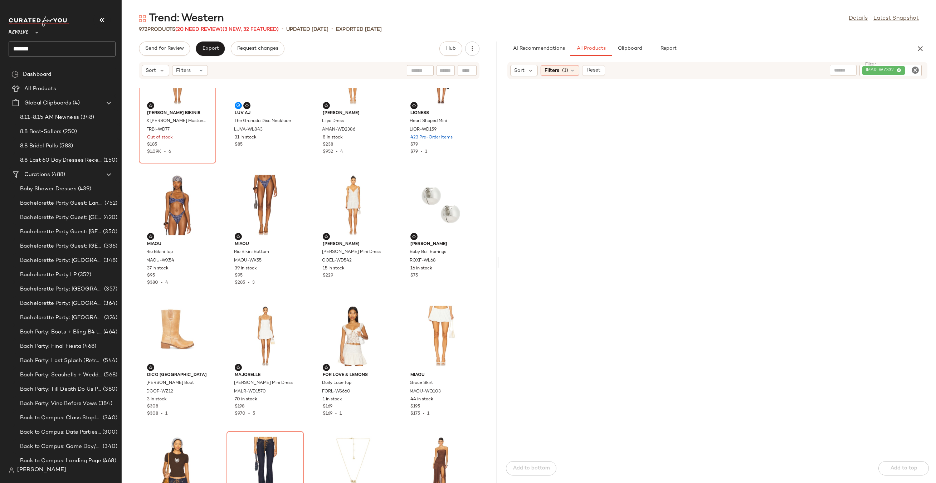
drag, startPoint x: 529, startPoint y: 263, endPoint x: 497, endPoint y: 263, distance: 32.2
click at [497, 263] on div "Trend: Western Details Latest Snapshot 972 Products (20 Need Review) (3 New, 32…" at bounding box center [529, 247] width 814 height 472
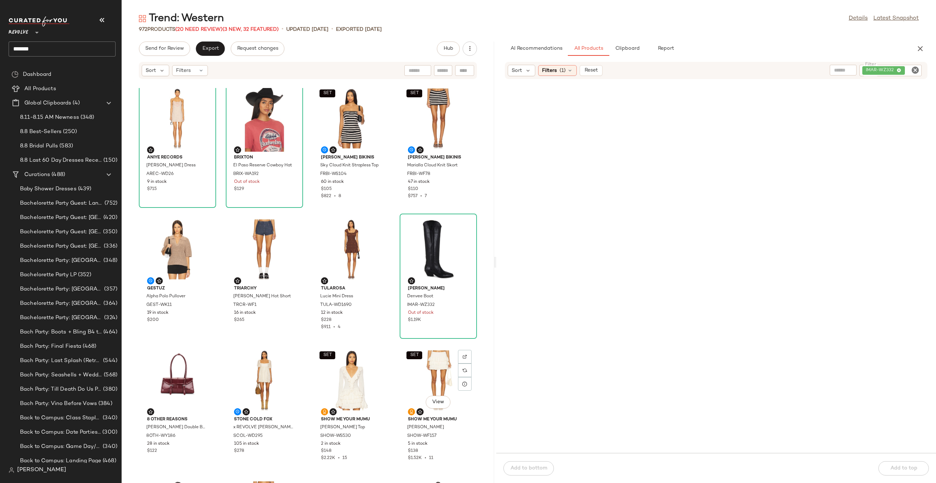
scroll to position [0, 0]
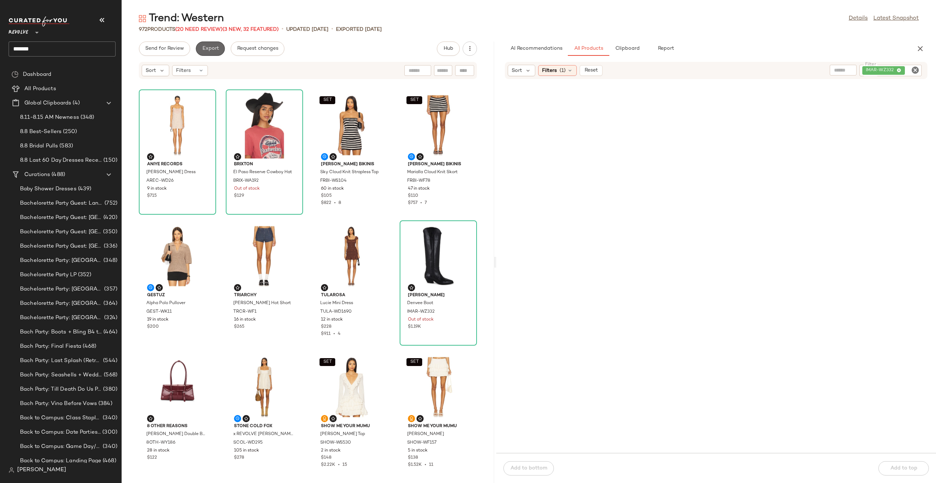
click at [206, 53] on button "Export" at bounding box center [210, 48] width 29 height 14
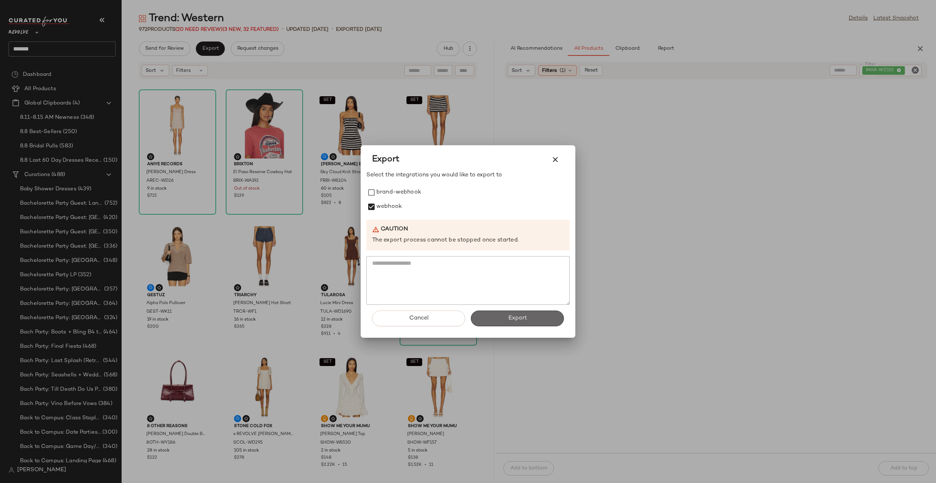
click at [482, 314] on button "Export" at bounding box center [517, 319] width 93 height 16
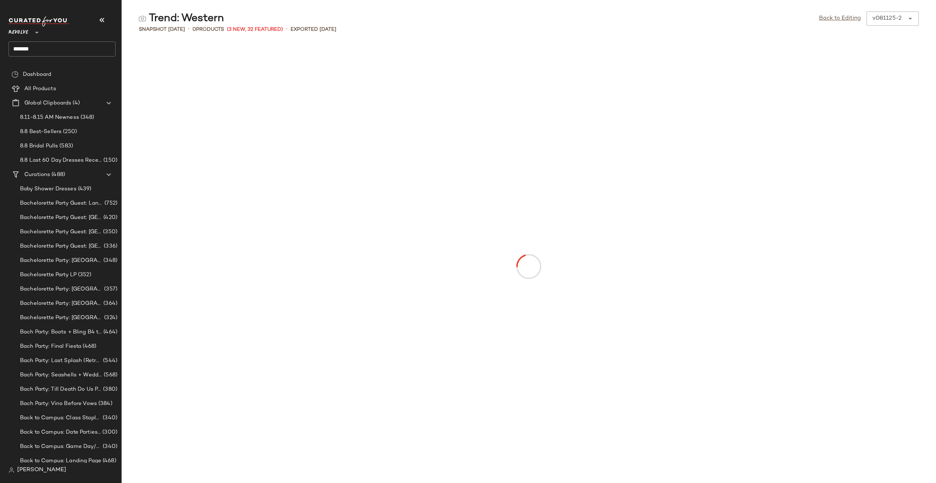
click at [51, 50] on input "*******" at bounding box center [62, 48] width 107 height 15
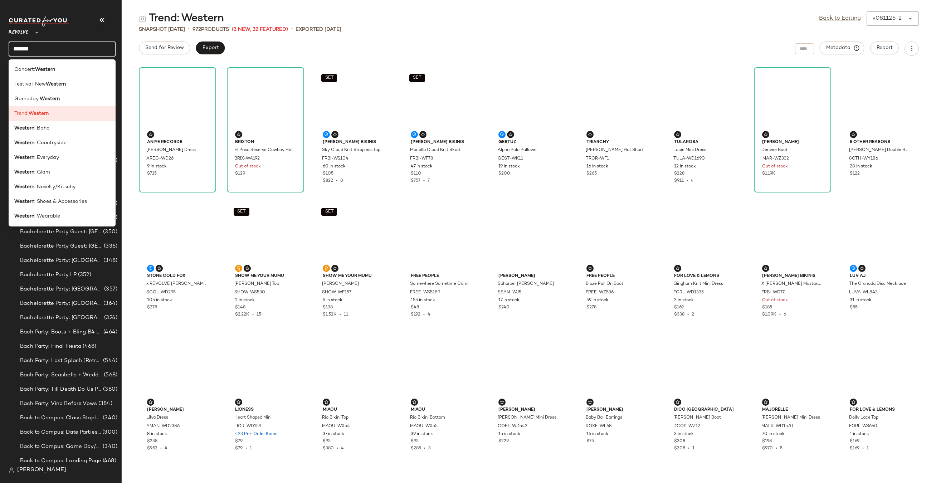
click at [51, 50] on input "*******" at bounding box center [62, 48] width 107 height 15
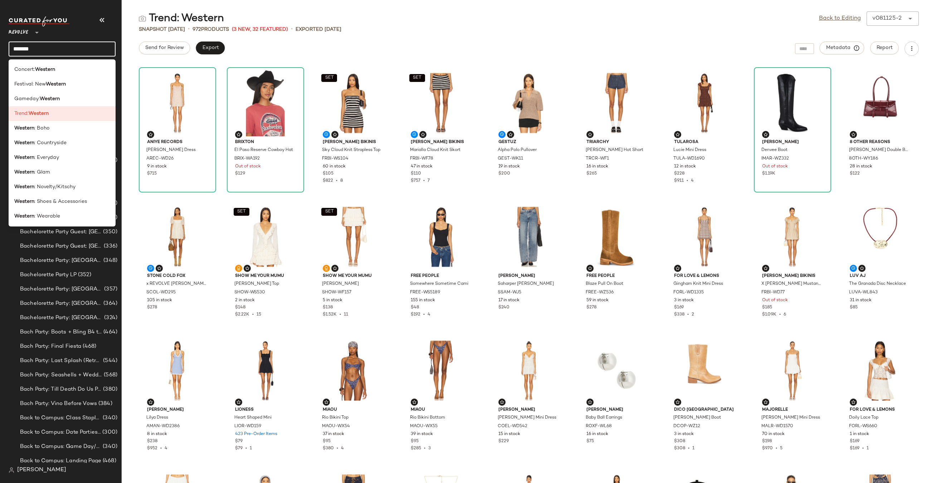
click at [51, 50] on input "*******" at bounding box center [62, 48] width 107 height 15
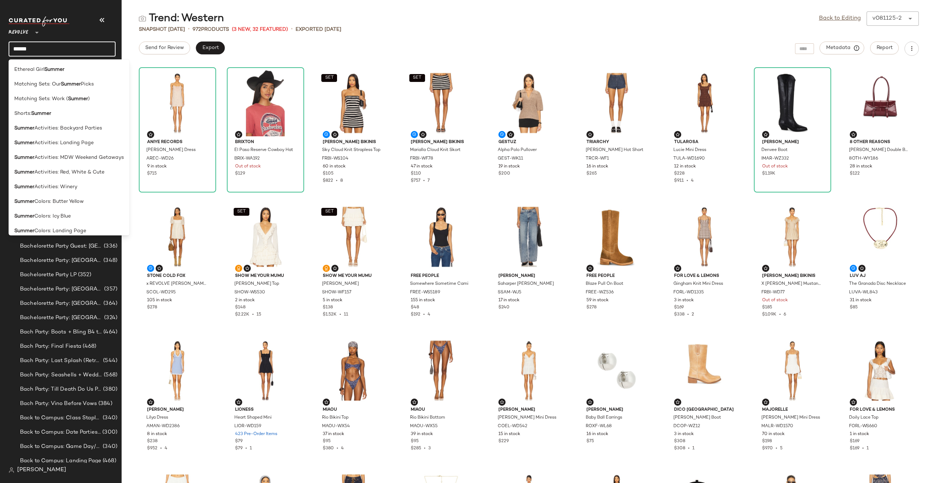
type input "**********"
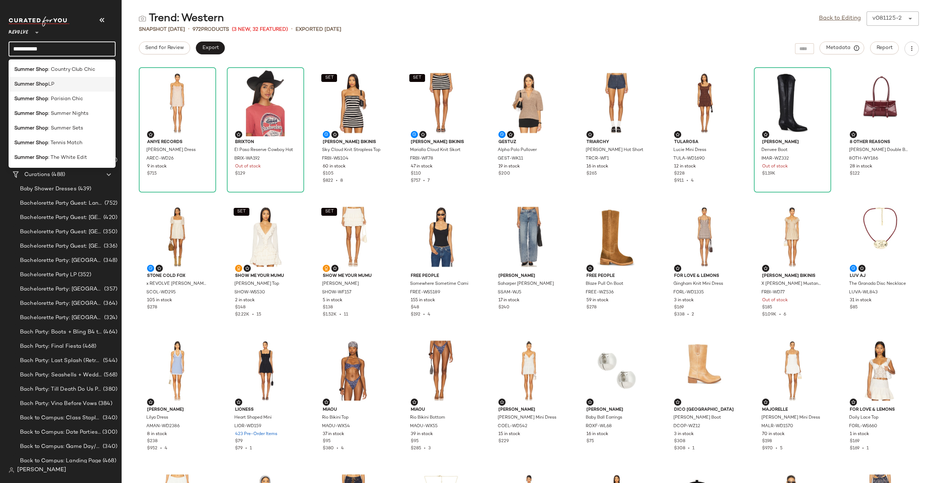
click at [76, 84] on div "Summer Shop LP" at bounding box center [62, 84] width 96 height 8
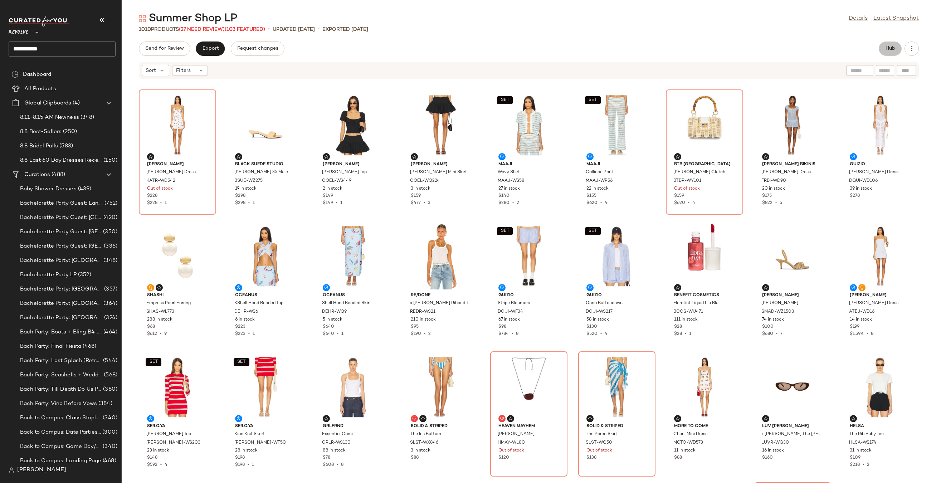
click at [885, 51] on span "Hub" at bounding box center [890, 49] width 10 height 6
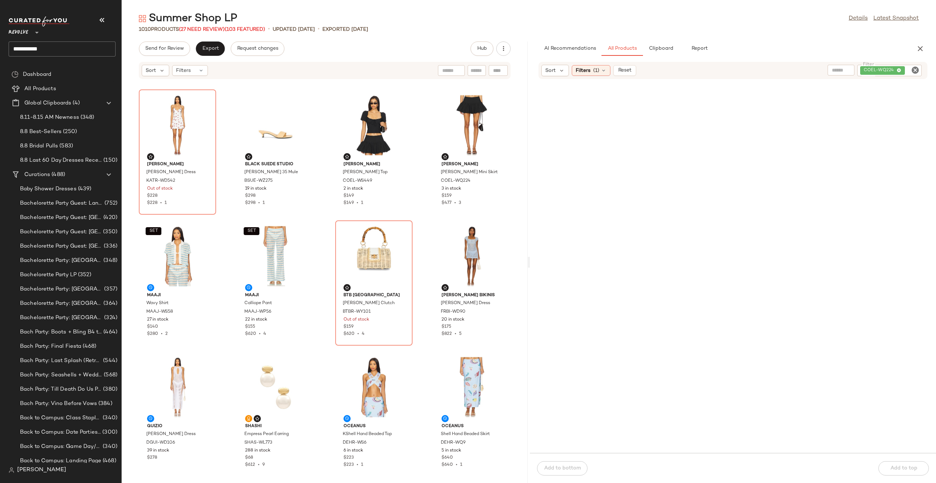
click at [916, 70] on icon "Clear Filter" at bounding box center [915, 70] width 9 height 9
paste input "**********"
type input "**********"
drag, startPoint x: 563, startPoint y: 132, endPoint x: 581, endPoint y: 131, distance: 18.2
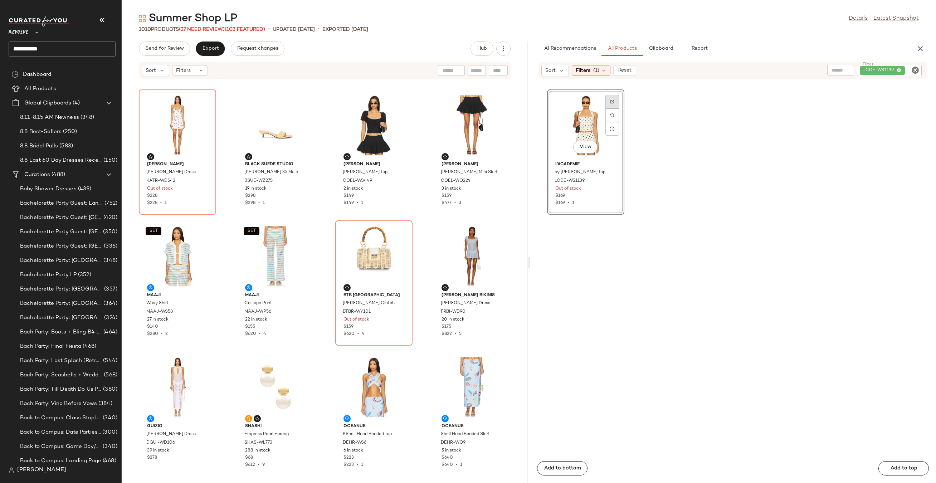
click at [612, 108] on div at bounding box center [612, 115] width 14 height 14
click at [914, 68] on icon "Clear Filter" at bounding box center [915, 70] width 9 height 9
paste input "**********"
type input "**********"
click at [617, 108] on div at bounding box center [612, 115] width 14 height 14
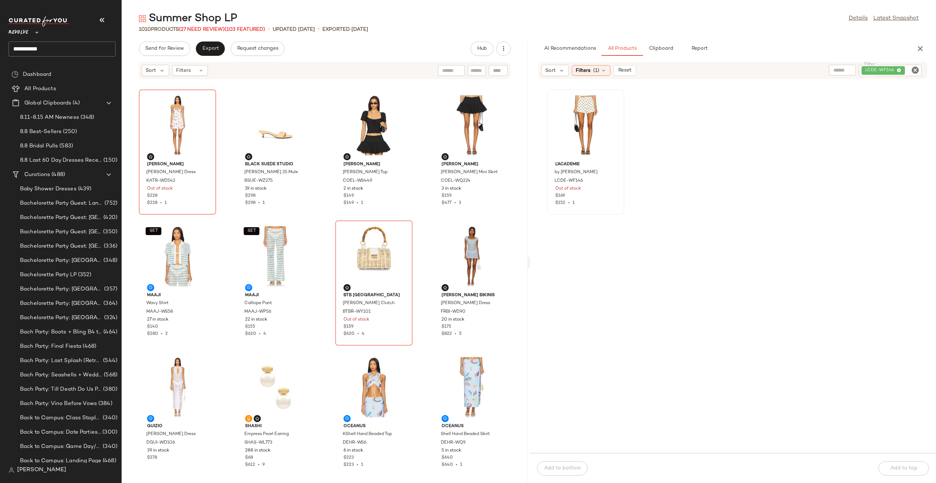
click at [917, 68] on icon "Clear Filter" at bounding box center [915, 70] width 9 height 9
paste input "*********"
type input "*********"
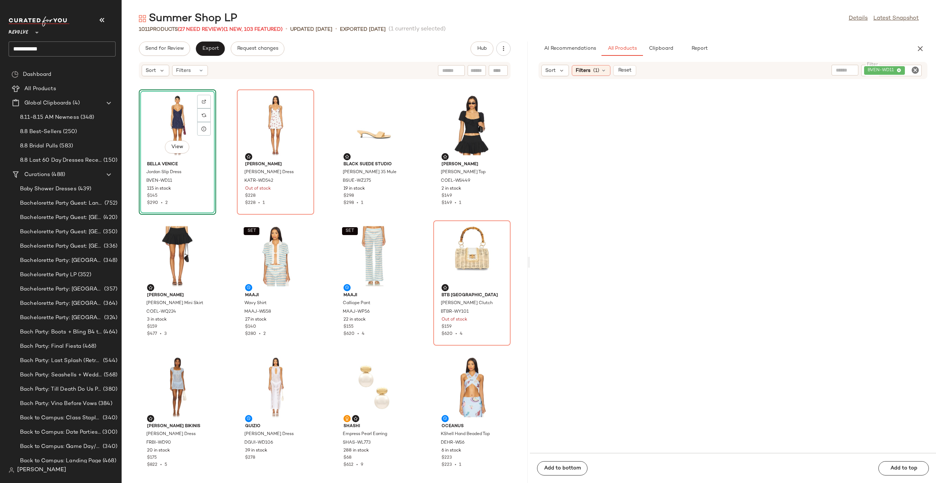
click at [913, 69] on icon "Clear Filter" at bounding box center [915, 70] width 9 height 9
paste input "*********"
type input "*********"
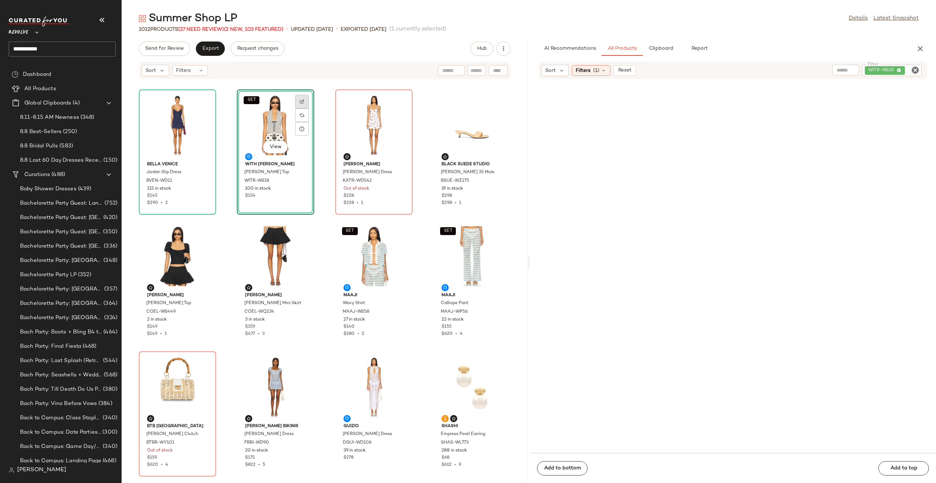
click at [304, 108] on div at bounding box center [302, 115] width 14 height 14
click at [914, 69] on icon "Clear Filter" at bounding box center [915, 70] width 9 height 9
paste input "********"
type input "********"
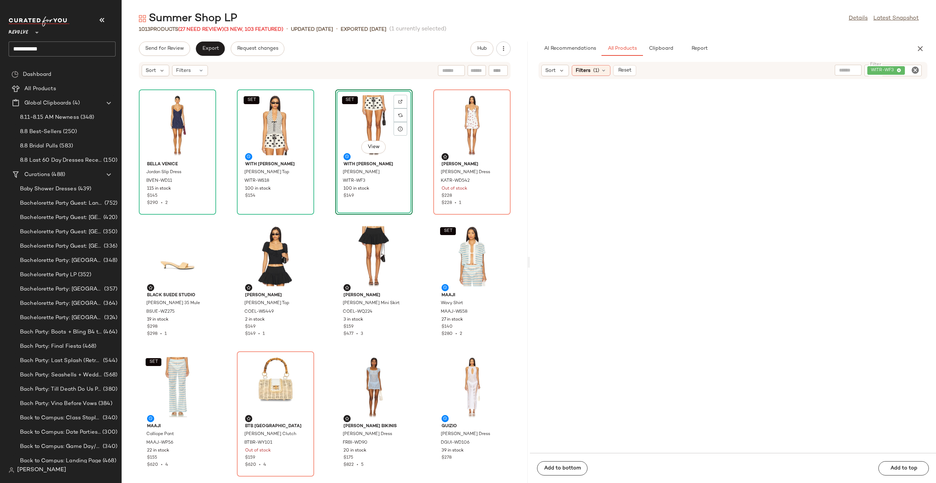
drag, startPoint x: 588, startPoint y: 120, endPoint x: 345, endPoint y: 16, distance: 265.3
click at [914, 70] on icon "Clear Filter" at bounding box center [915, 70] width 9 height 9
paste input "*********"
type input "*********"
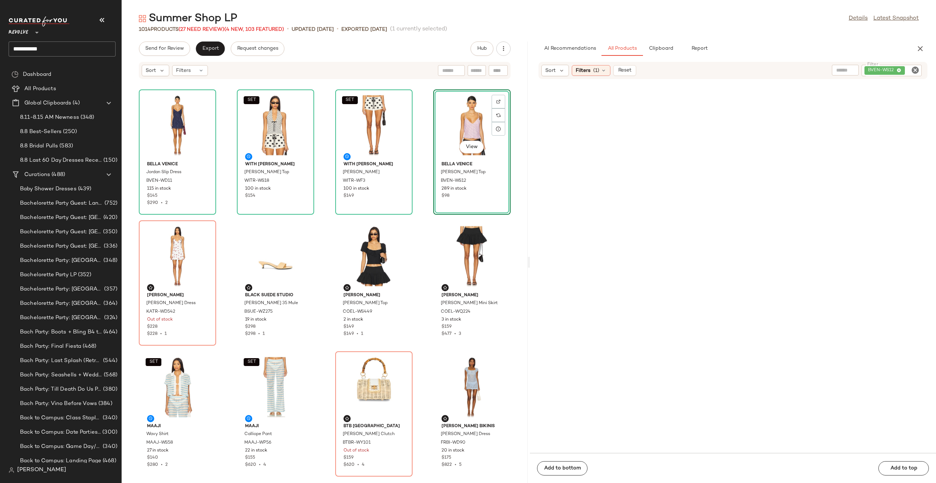
click at [915, 70] on icon "Clear Filter" at bounding box center [915, 70] width 9 height 9
paste input "********"
type input "********"
click at [588, 115] on div "View" at bounding box center [586, 125] width 72 height 67
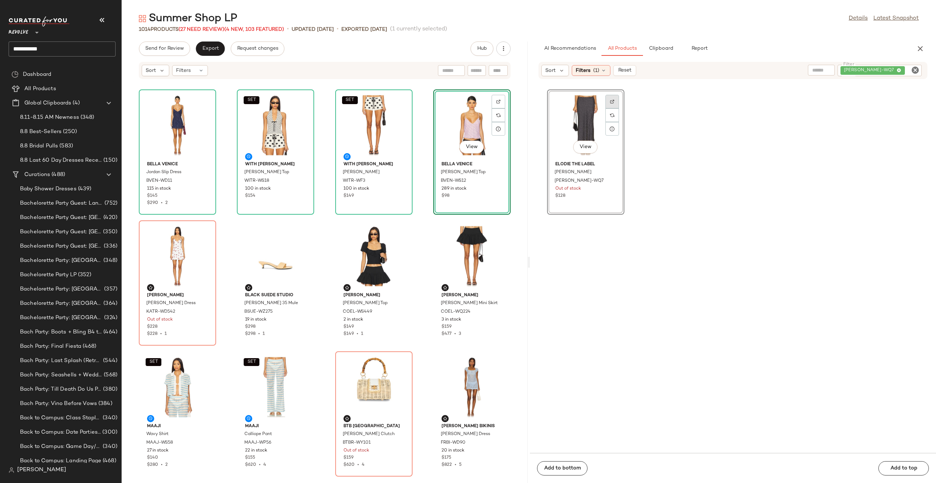
click at [614, 108] on div at bounding box center [612, 115] width 14 height 14
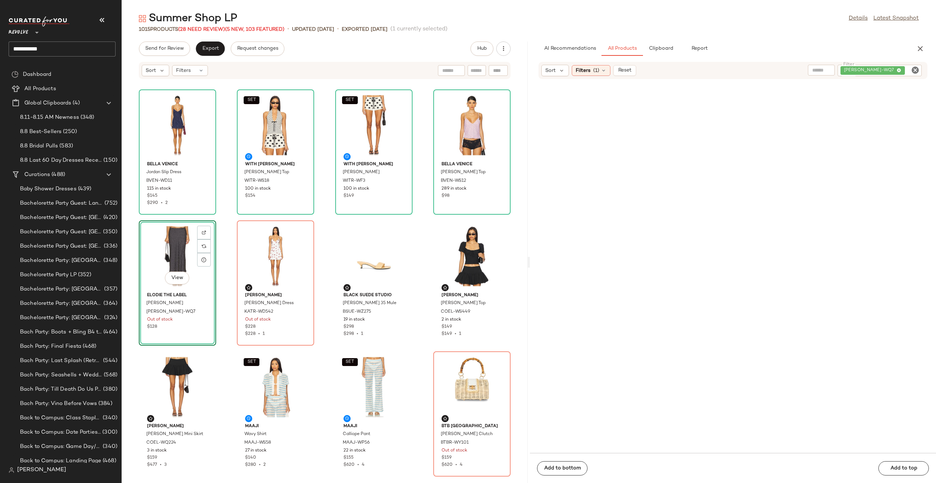
drag, startPoint x: 572, startPoint y: 104, endPoint x: 413, endPoint y: 2, distance: 188.6
click at [917, 66] on icon "Clear Filter" at bounding box center [915, 70] width 9 height 9
paste input "**********"
type input "**********"
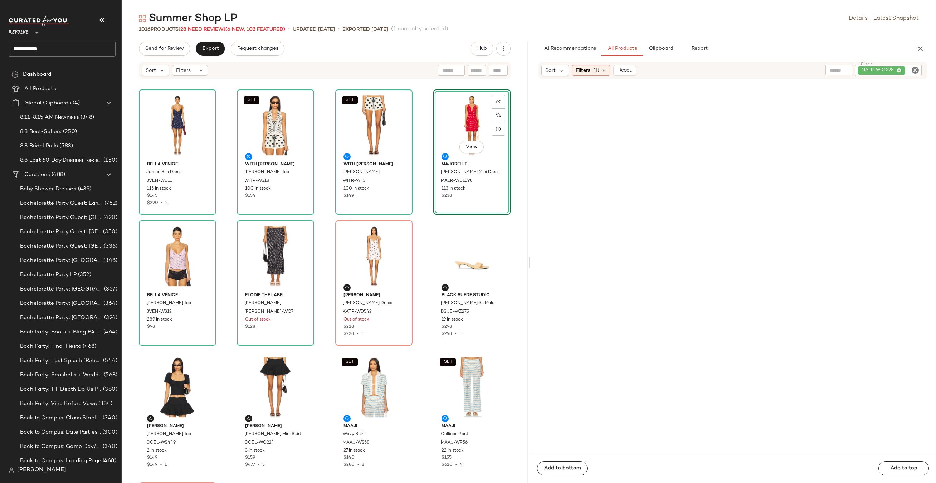
drag, startPoint x: 584, startPoint y: 131, endPoint x: 317, endPoint y: 6, distance: 294.8
click at [912, 67] on icon "Clear Filter" at bounding box center [915, 70] width 9 height 9
paste input "*********"
type input "*********"
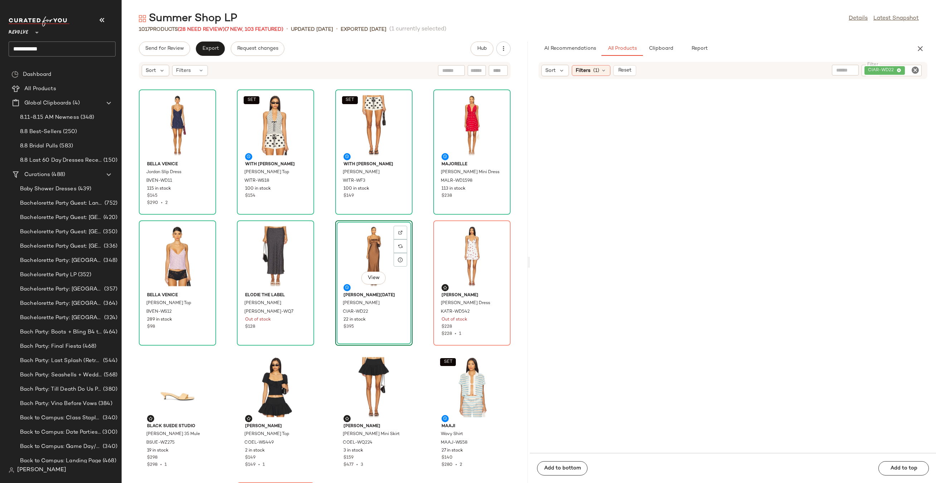
drag, startPoint x: 598, startPoint y: 109, endPoint x: 293, endPoint y: 1, distance: 324.0
click at [914, 68] on icon "Clear Filter" at bounding box center [915, 70] width 9 height 9
paste input "**********"
type input "**********"
click at [566, 146] on div "View" at bounding box center [586, 125] width 72 height 67
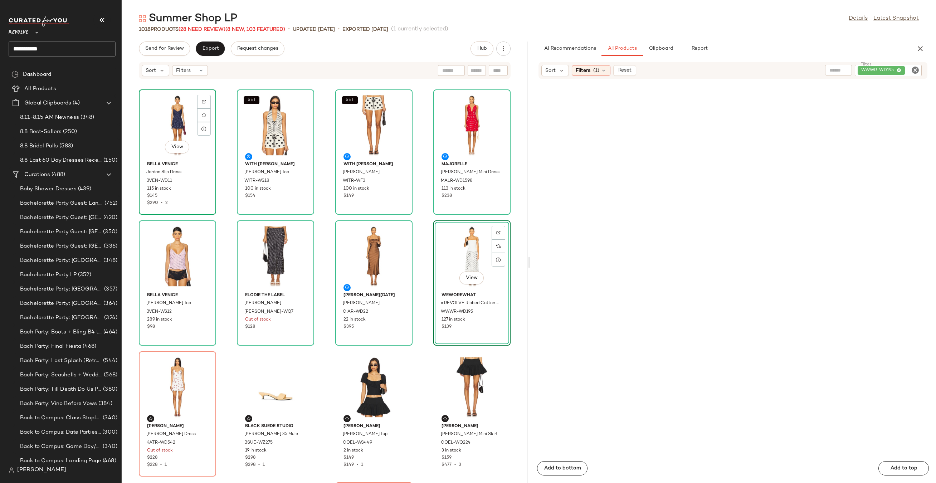
click at [163, 119] on div "View" at bounding box center [177, 125] width 72 height 67
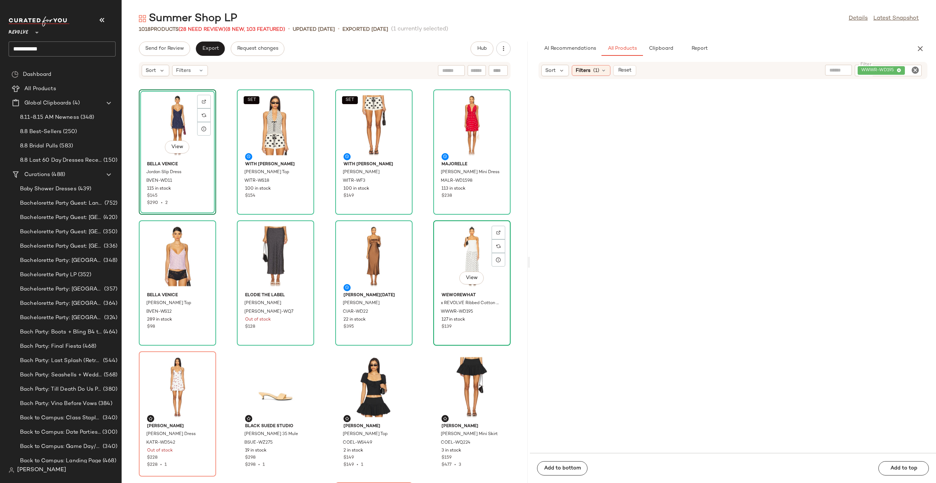
click at [464, 253] on div "View" at bounding box center [472, 256] width 72 height 67
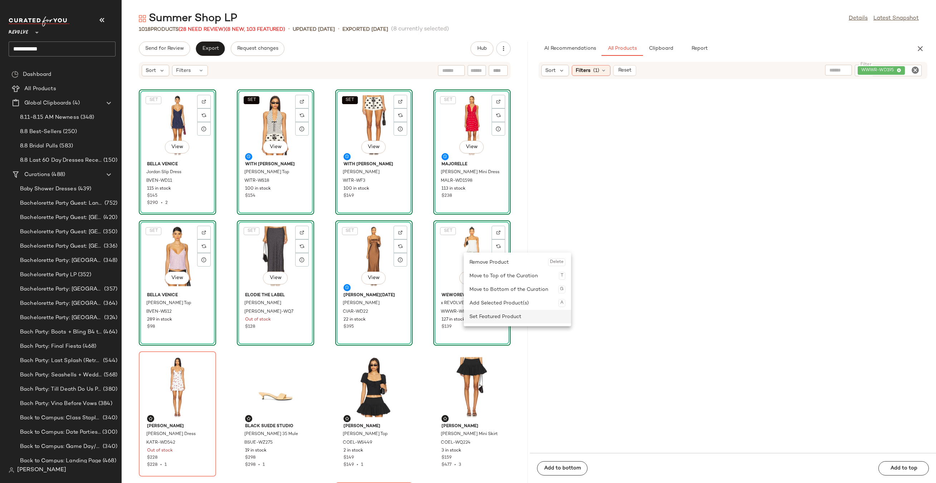
click at [476, 316] on div "Set Featured Product" at bounding box center [517, 317] width 96 height 14
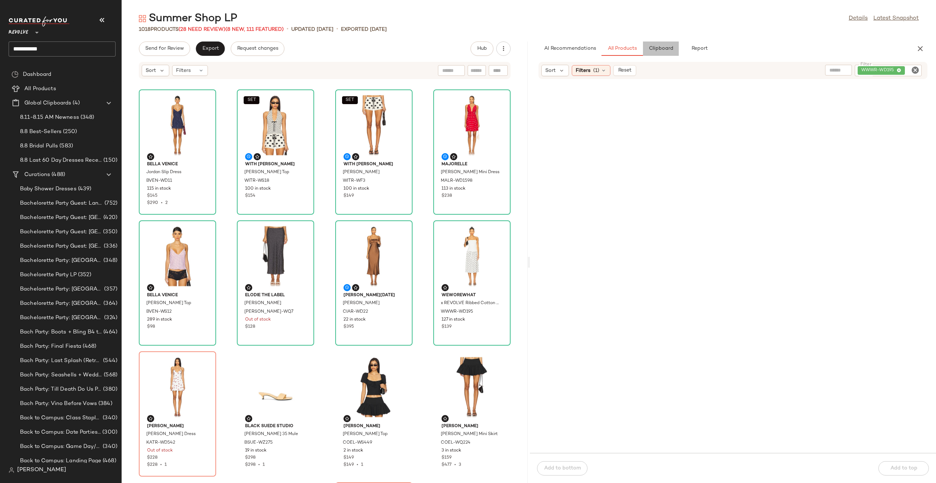
click at [664, 48] on span "Clipboard" at bounding box center [660, 49] width 25 height 6
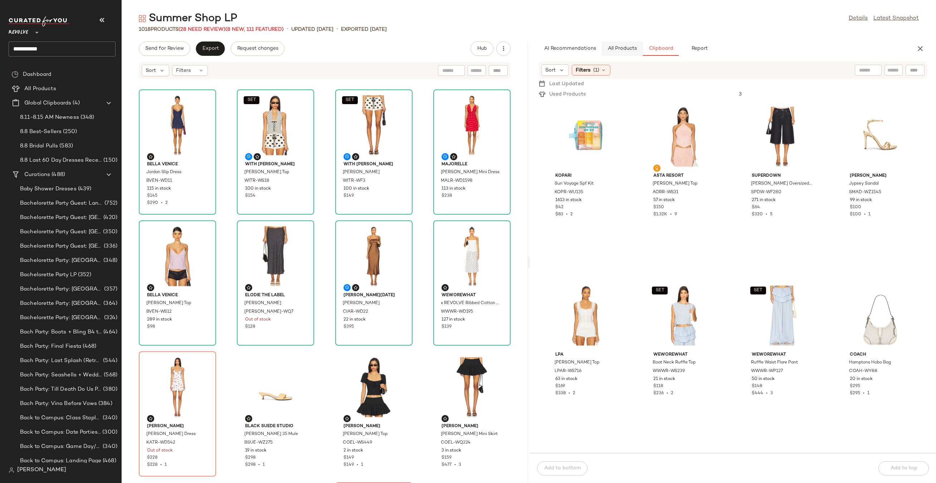
click at [619, 50] on span "All Products" at bounding box center [621, 49] width 29 height 6
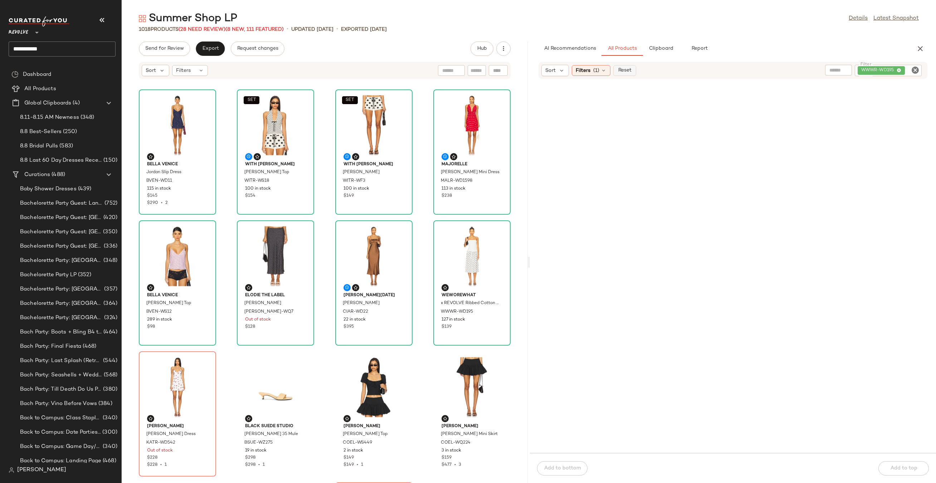
click at [631, 72] on span "Reset" at bounding box center [624, 71] width 14 height 6
click at [594, 72] on span "(1)" at bounding box center [596, 71] width 6 height 8
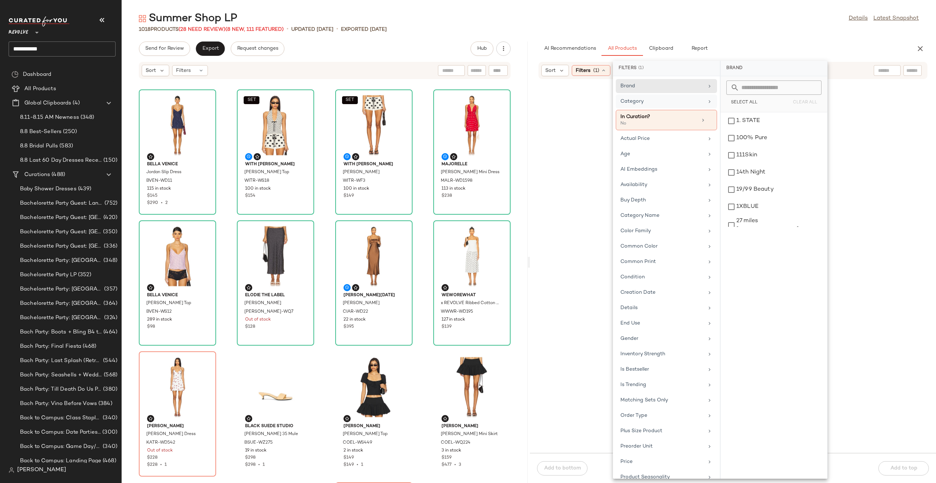
click at [654, 103] on div "Category" at bounding box center [661, 102] width 83 height 8
click at [750, 88] on input "text" at bounding box center [778, 87] width 78 height 14
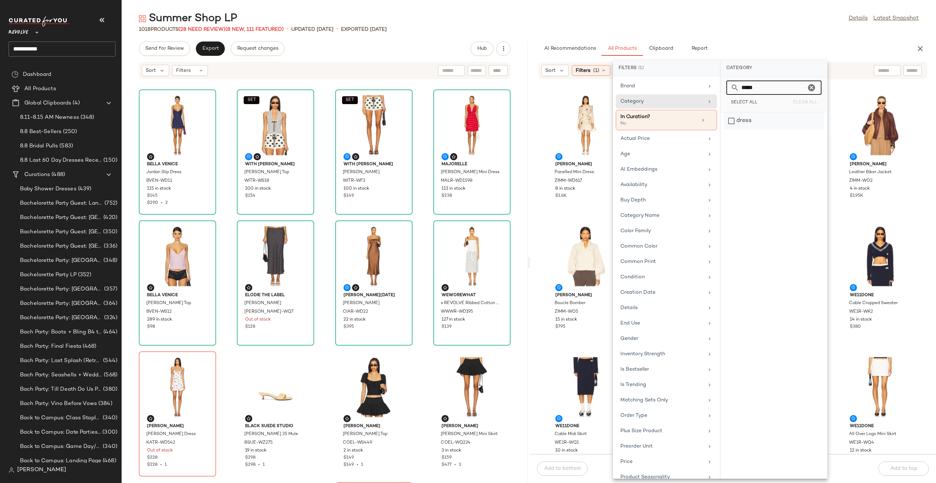
type input "*****"
click at [751, 125] on div "dress" at bounding box center [773, 120] width 101 height 17
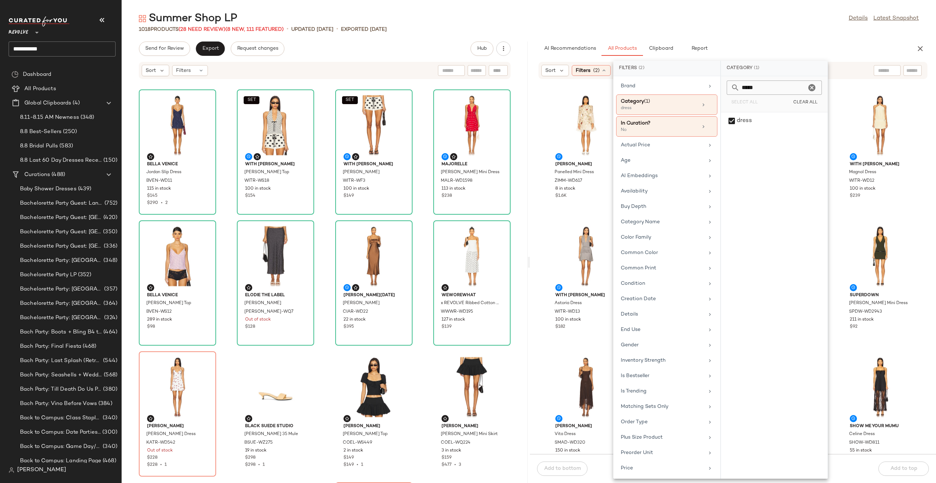
click at [757, 19] on div "Summer Shop LP Details Latest Snapshot" at bounding box center [529, 18] width 814 height 14
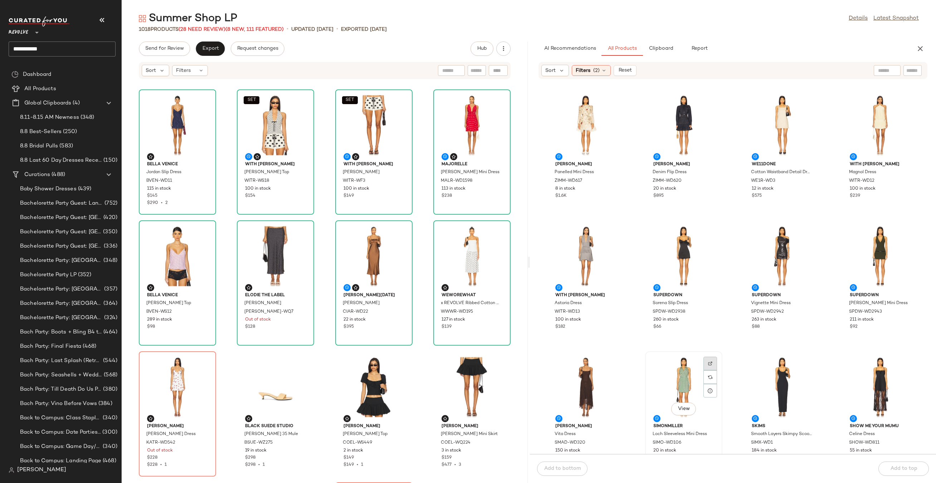
click at [706, 370] on div at bounding box center [710, 377] width 14 height 14
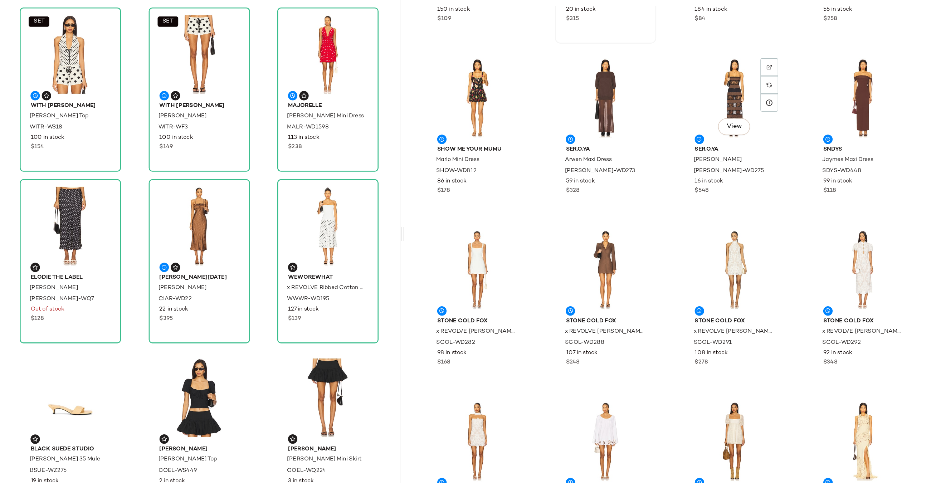
scroll to position [503, 0]
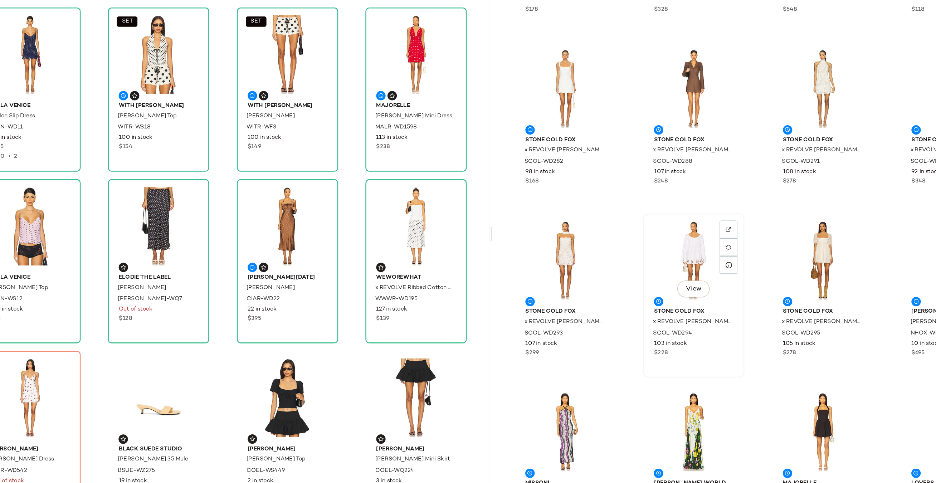
click at [667, 272] on div "View" at bounding box center [684, 282] width 72 height 67
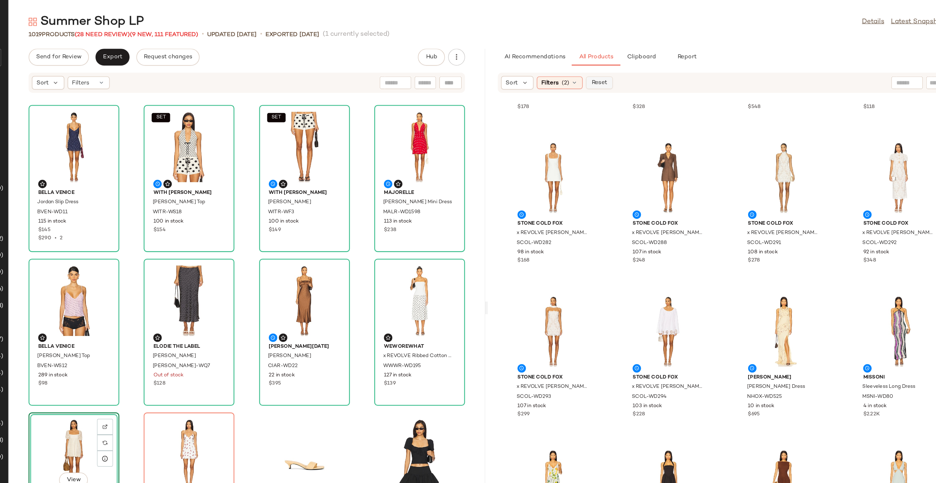
click at [627, 66] on button "Reset" at bounding box center [625, 70] width 23 height 11
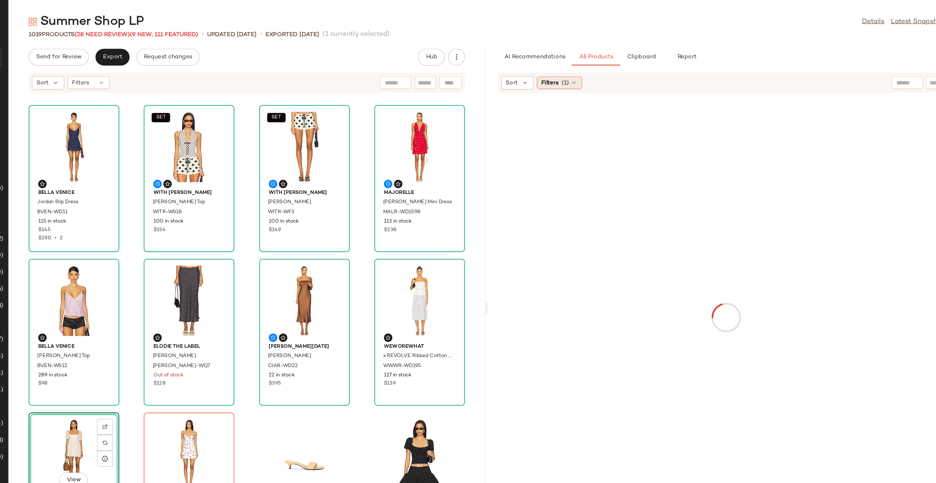
click at [602, 71] on icon at bounding box center [604, 71] width 6 height 6
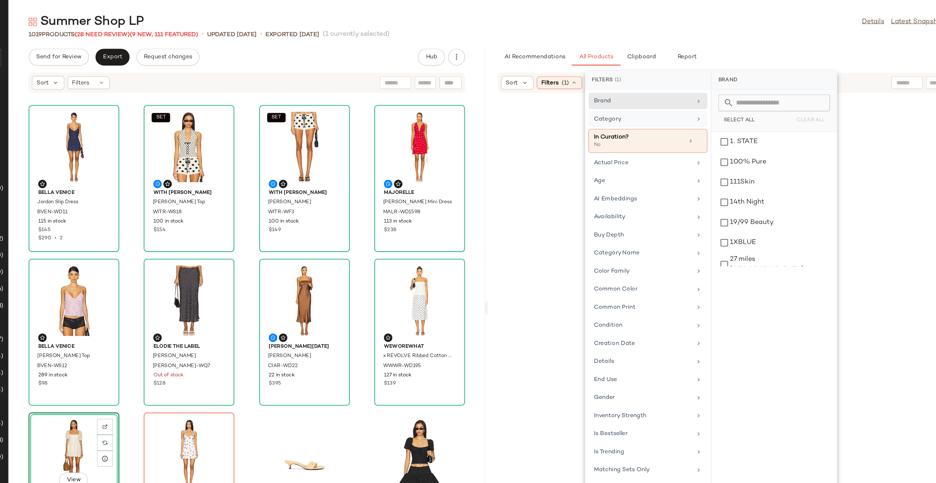
click at [649, 101] on div "Category" at bounding box center [661, 102] width 83 height 8
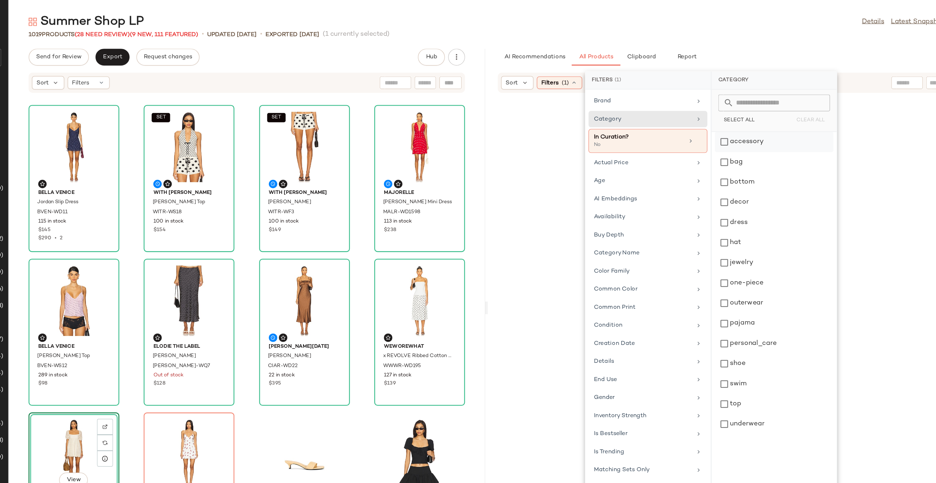
click at [772, 130] on div "accessory" at bounding box center [773, 138] width 101 height 17
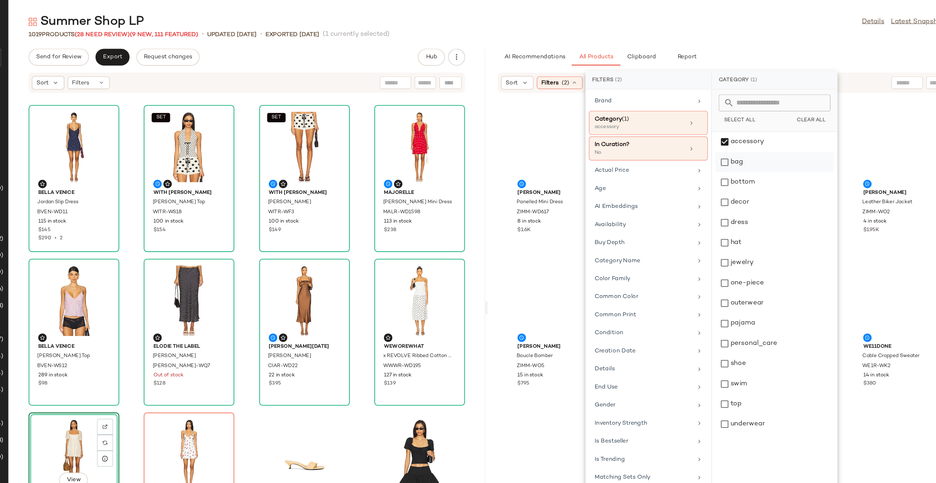
click at [756, 147] on div "bag" at bounding box center [774, 155] width 101 height 17
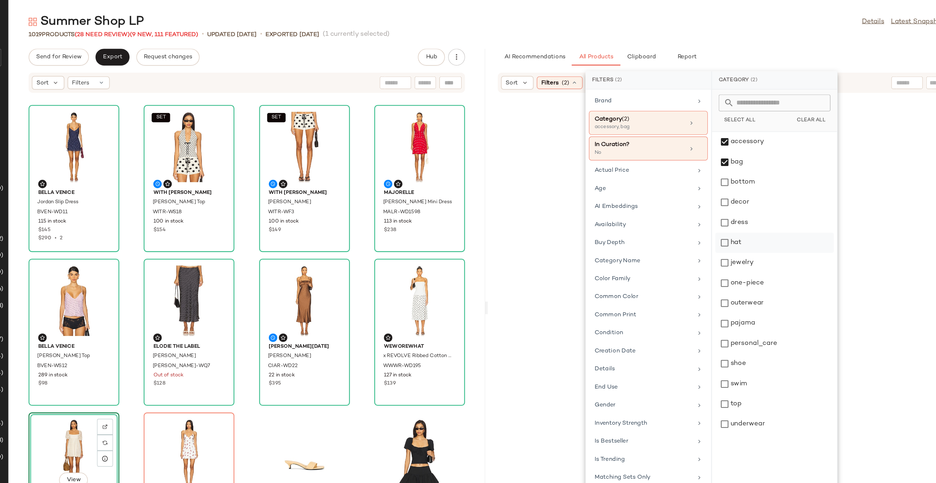
click at [757, 215] on div "hat" at bounding box center [774, 223] width 101 height 17
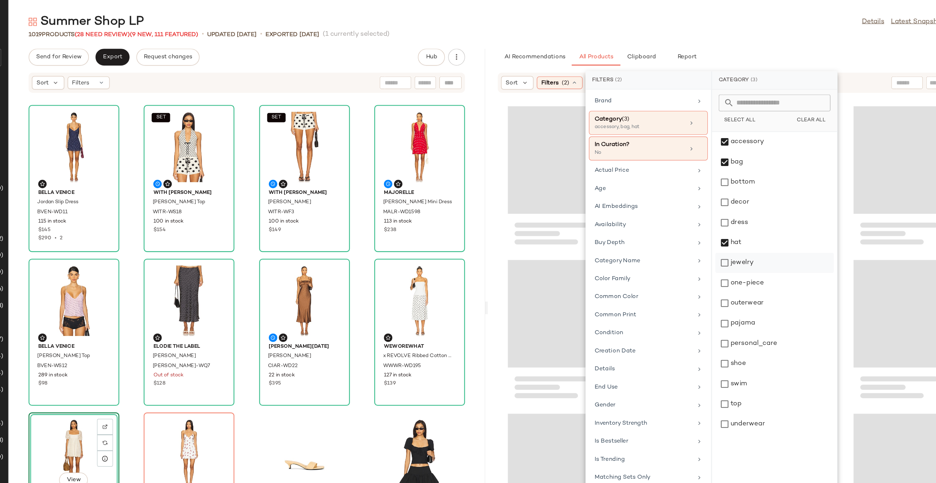
click at [757, 233] on div "jewelry" at bounding box center [774, 241] width 101 height 17
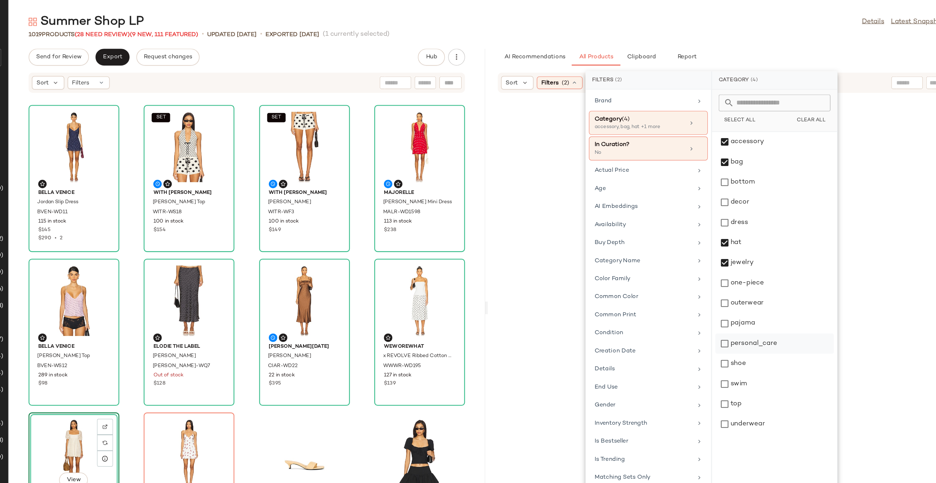
click at [766, 301] on div "personal_care" at bounding box center [774, 309] width 101 height 17
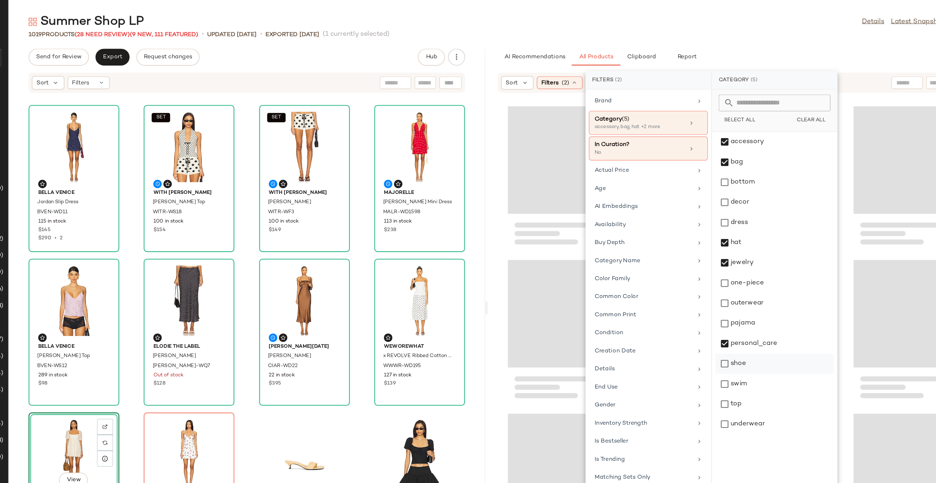
click at [761, 318] on div "shoe" at bounding box center [774, 326] width 101 height 17
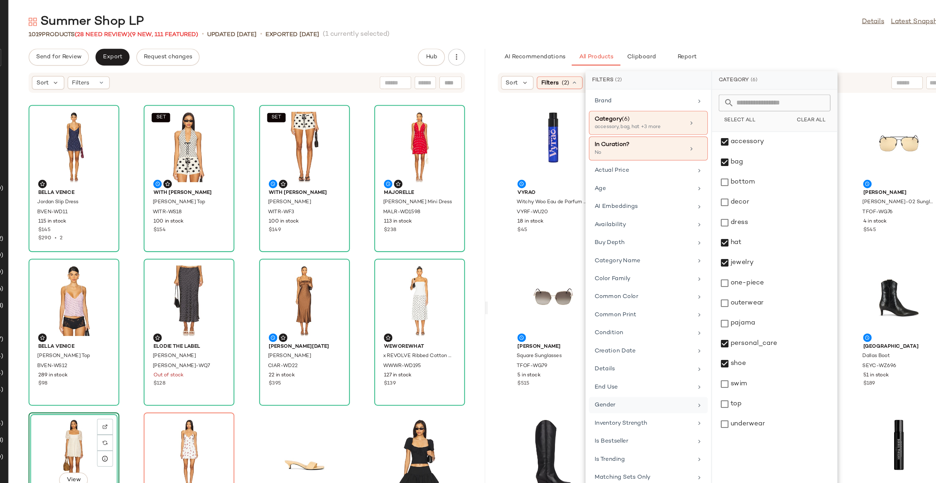
click at [645, 353] on div "Gender" at bounding box center [666, 360] width 101 height 14
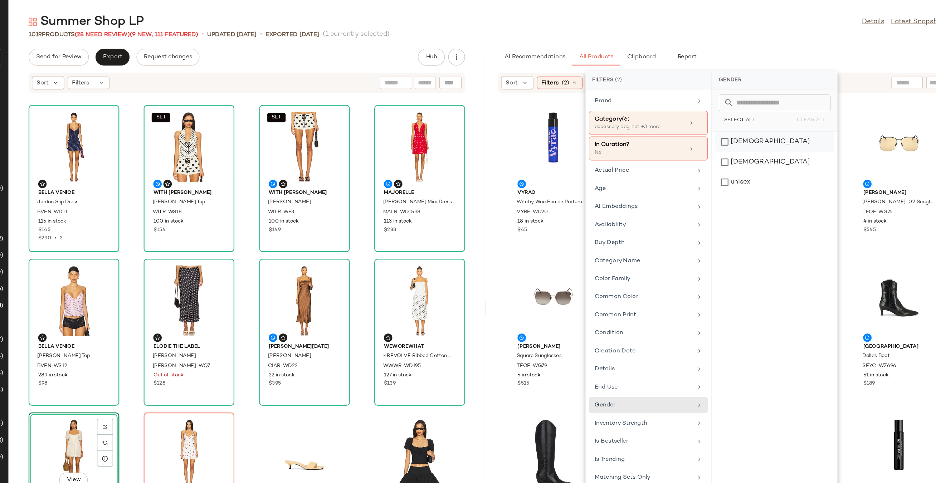
click at [741, 130] on div "female" at bounding box center [774, 138] width 101 height 17
click at [719, 25] on div "Summer Shop LP Details Latest Snapshot 1019 Products (28 Need Review) (9 New, 1…" at bounding box center [529, 247] width 814 height 472
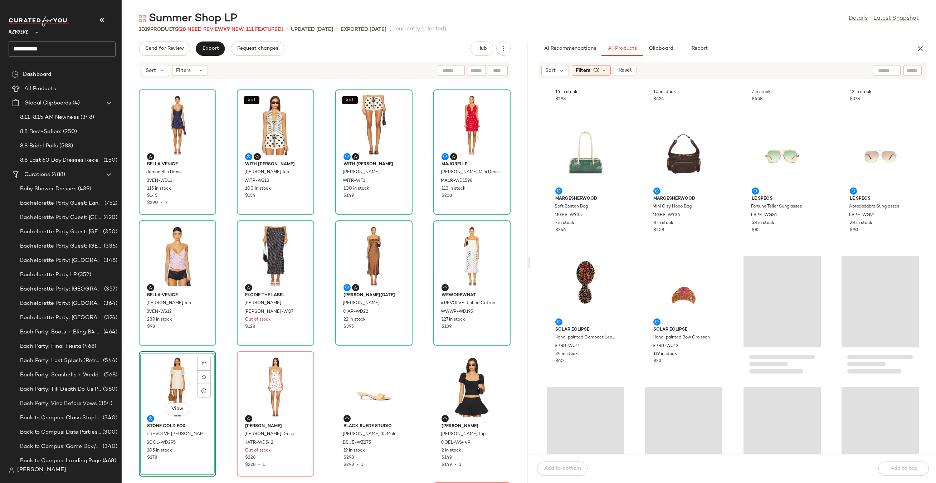
scroll to position [1307, 0]
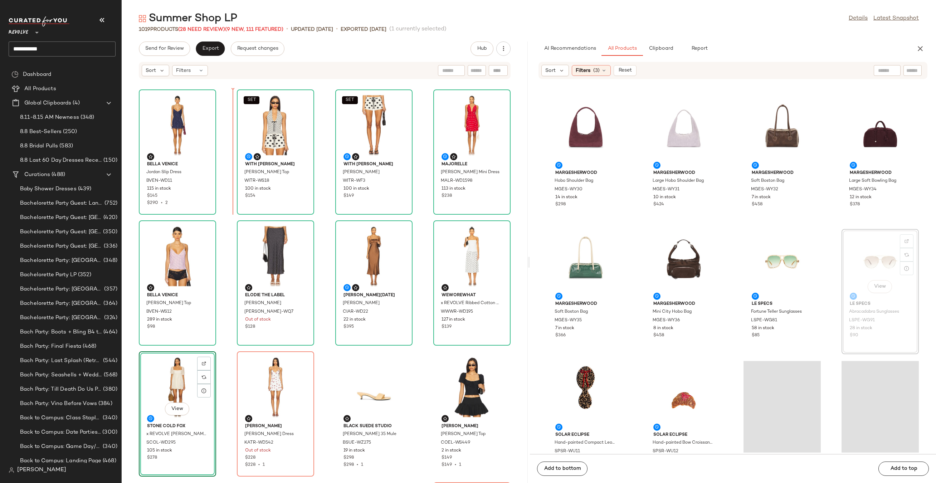
drag, startPoint x: 882, startPoint y: 267, endPoint x: 878, endPoint y: 265, distance: 5.0
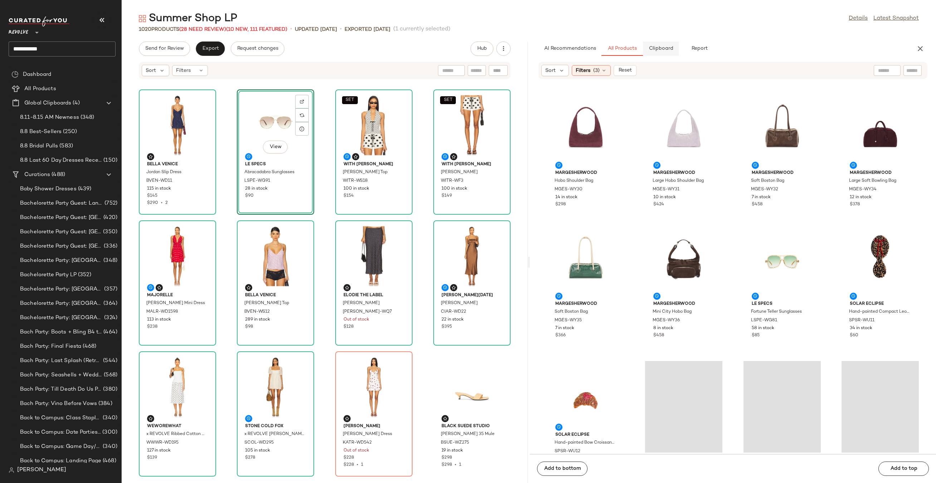
click at [657, 44] on button "Clipboard" at bounding box center [661, 48] width 36 height 14
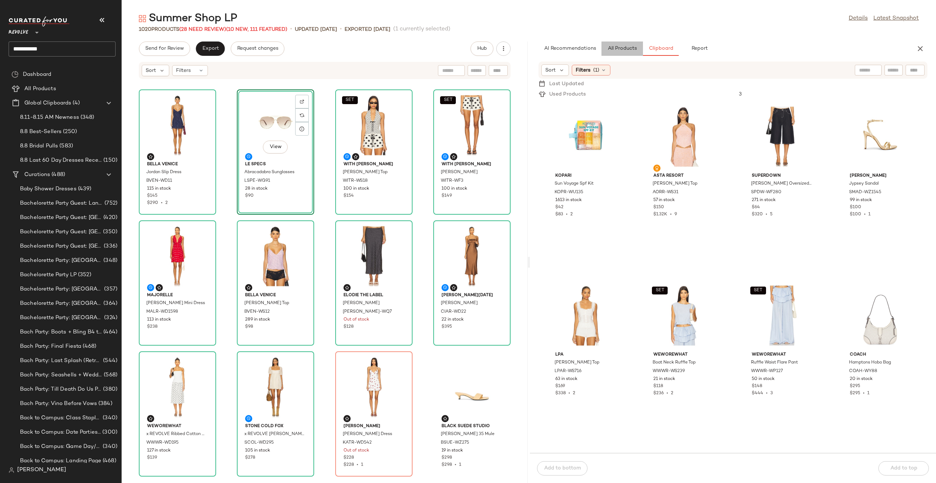
click at [615, 55] on button "All Products" at bounding box center [621, 48] width 41 height 14
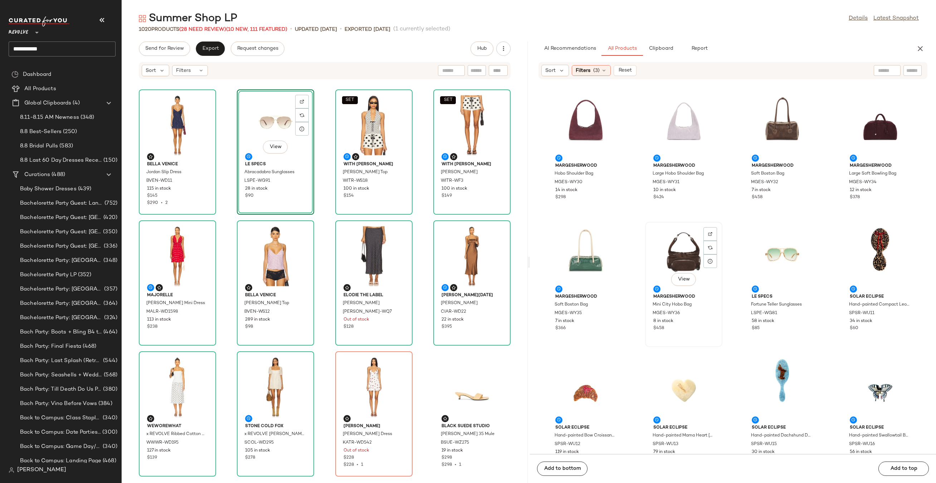
scroll to position [1314, 0]
click at [566, 385] on div "View" at bounding box center [586, 388] width 72 height 67
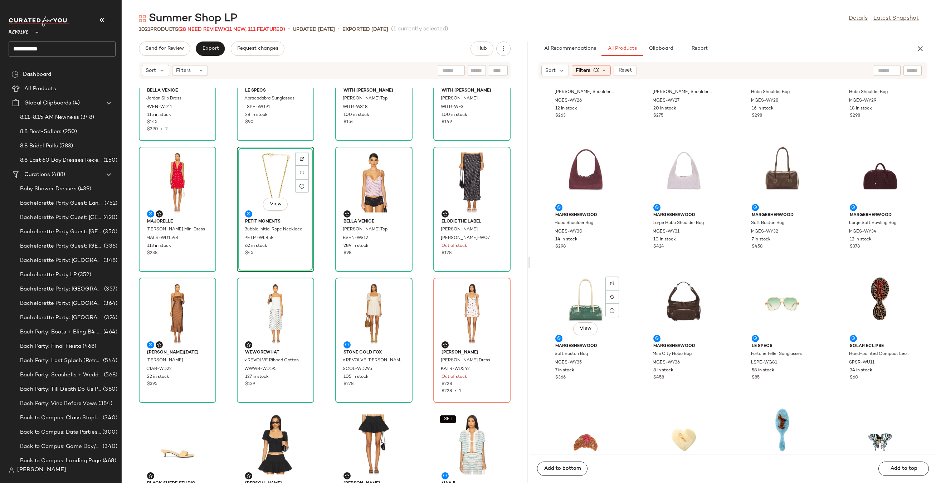
scroll to position [1409, 0]
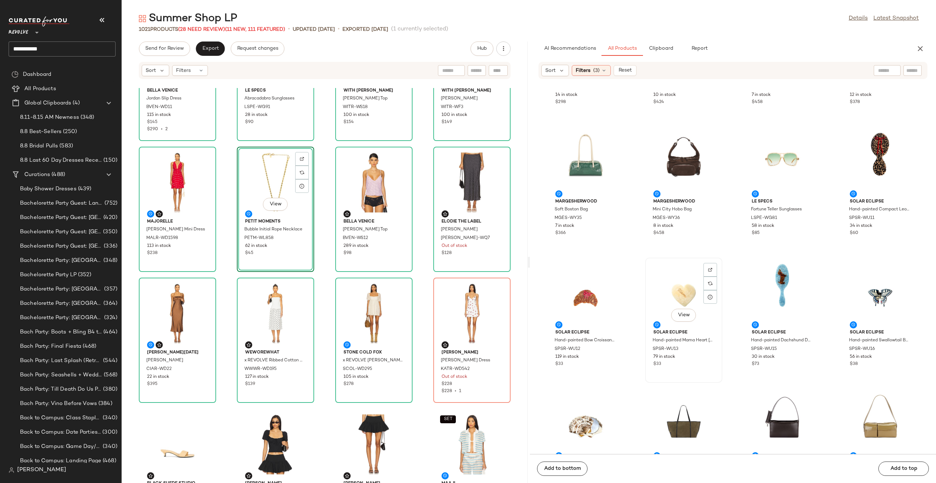
click at [675, 289] on div "View" at bounding box center [684, 293] width 72 height 67
click at [705, 277] on div at bounding box center [710, 284] width 14 height 14
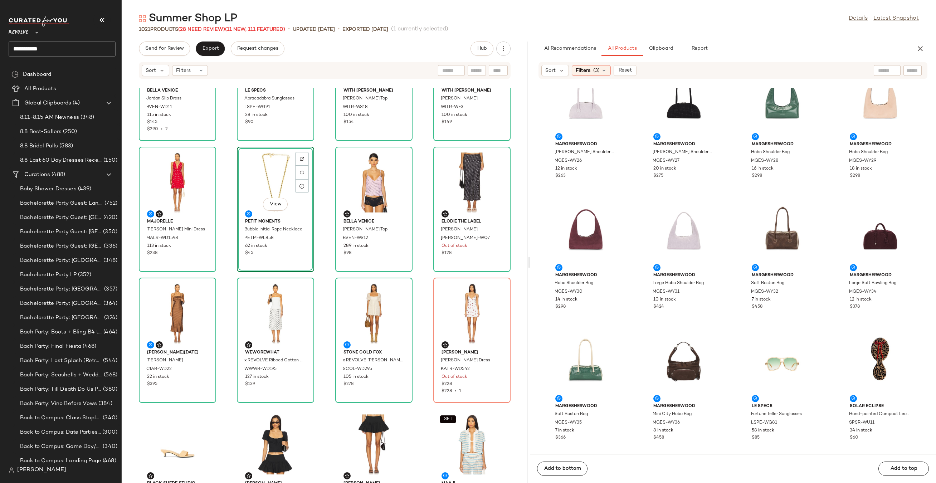
scroll to position [1307, 0]
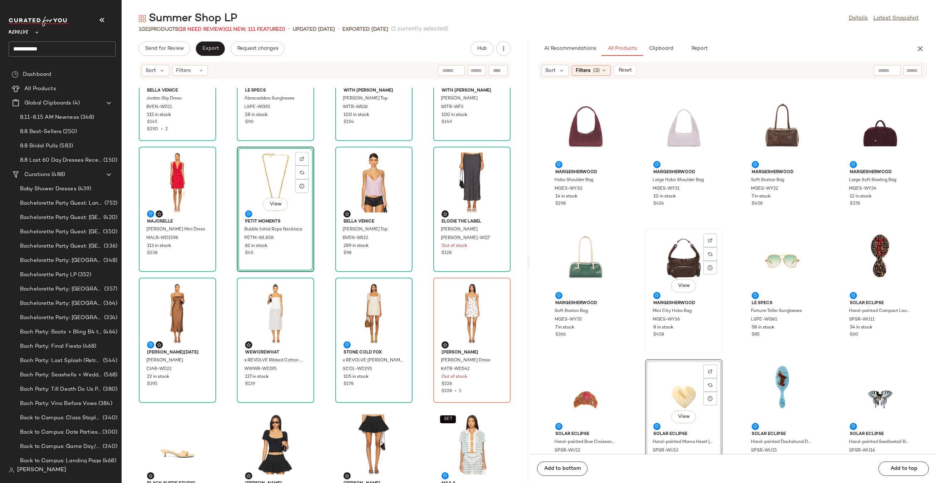
click at [682, 251] on div "View" at bounding box center [684, 264] width 72 height 67
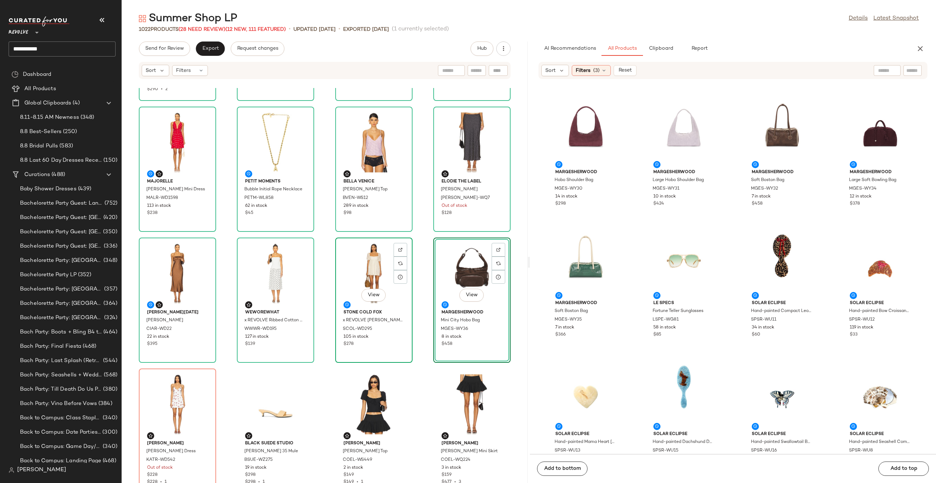
scroll to position [198, 0]
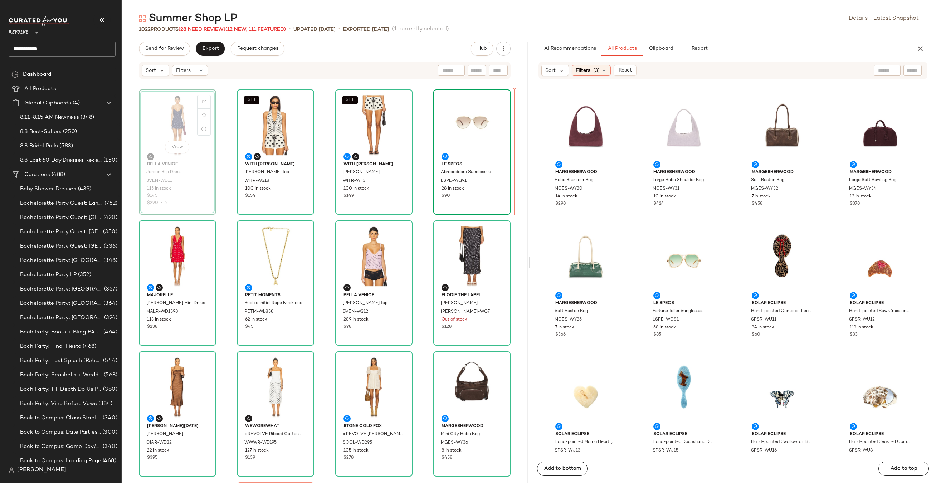
drag, startPoint x: 190, startPoint y: 128, endPoint x: 484, endPoint y: 139, distance: 294.3
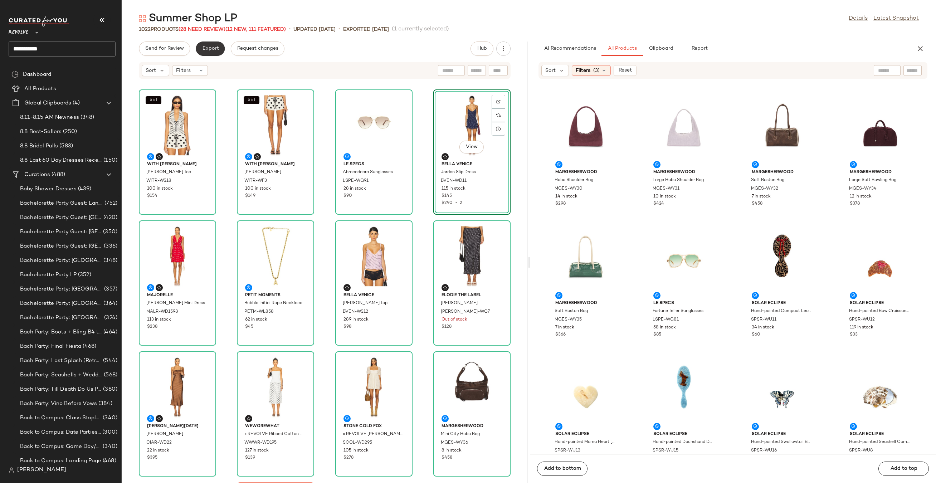
click at [211, 53] on button "Export" at bounding box center [210, 48] width 29 height 14
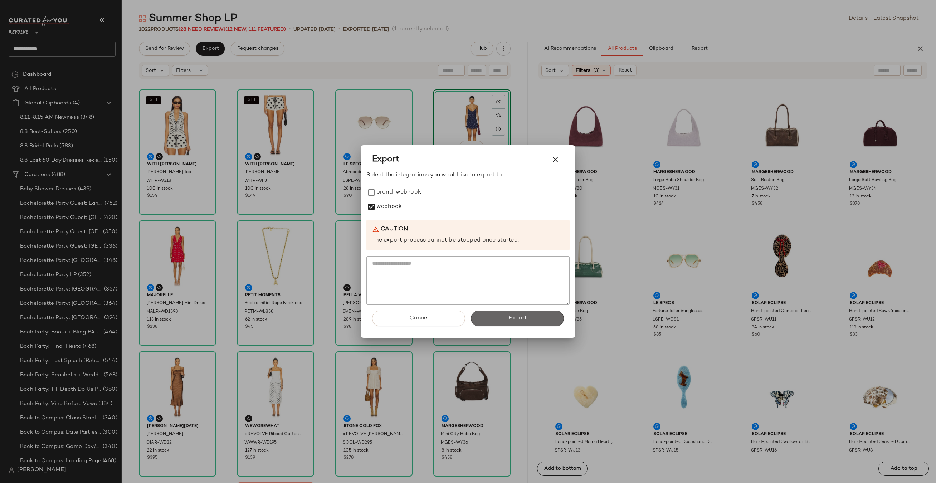
click at [493, 321] on button "Export" at bounding box center [517, 319] width 93 height 16
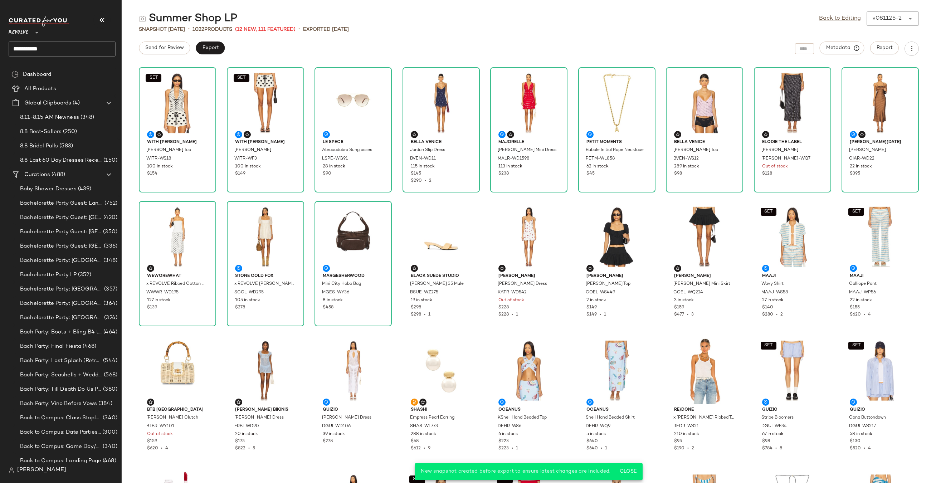
click at [91, 54] on input "**********" at bounding box center [62, 48] width 107 height 15
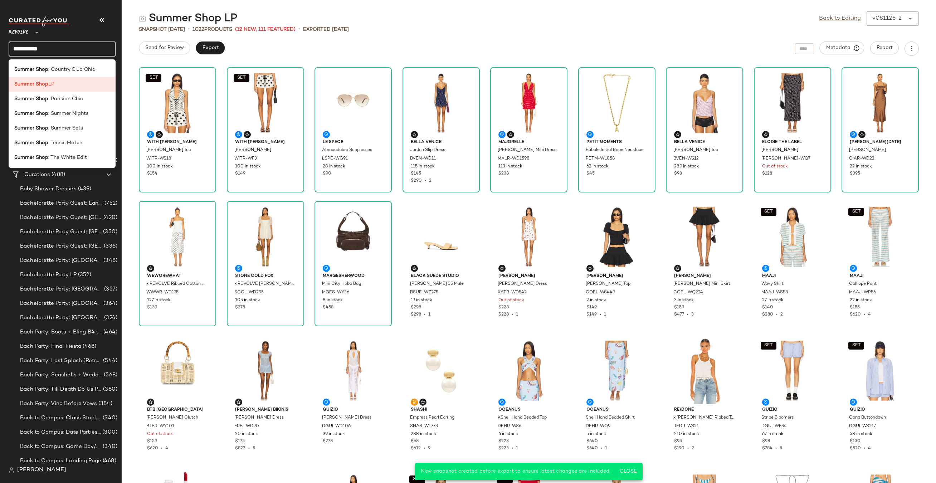
click at [91, 54] on input "**********" at bounding box center [62, 48] width 107 height 15
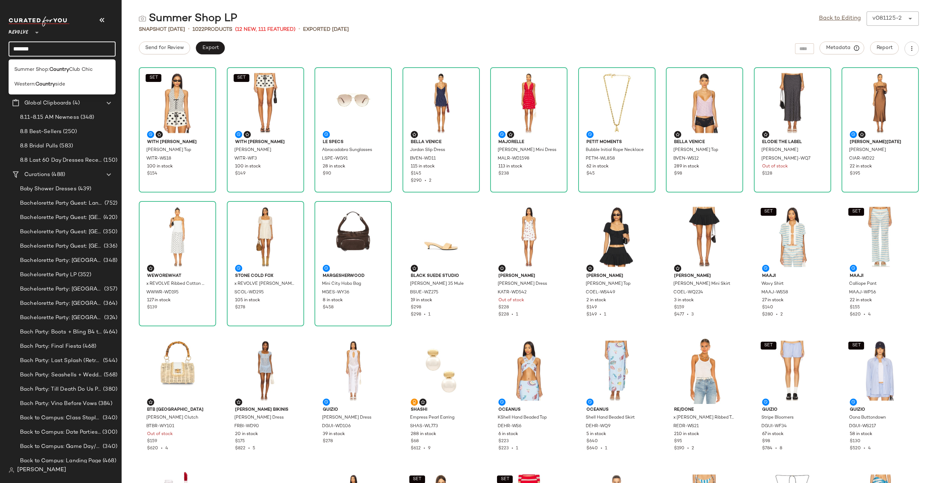
type input "**********"
click at [78, 72] on b "Country Club" at bounding box center [65, 70] width 32 height 8
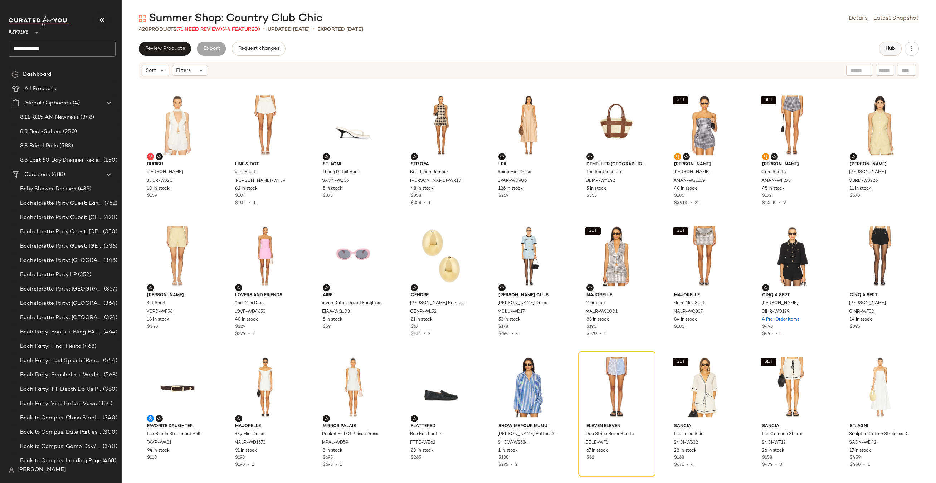
click at [882, 50] on button "Hub" at bounding box center [890, 48] width 23 height 14
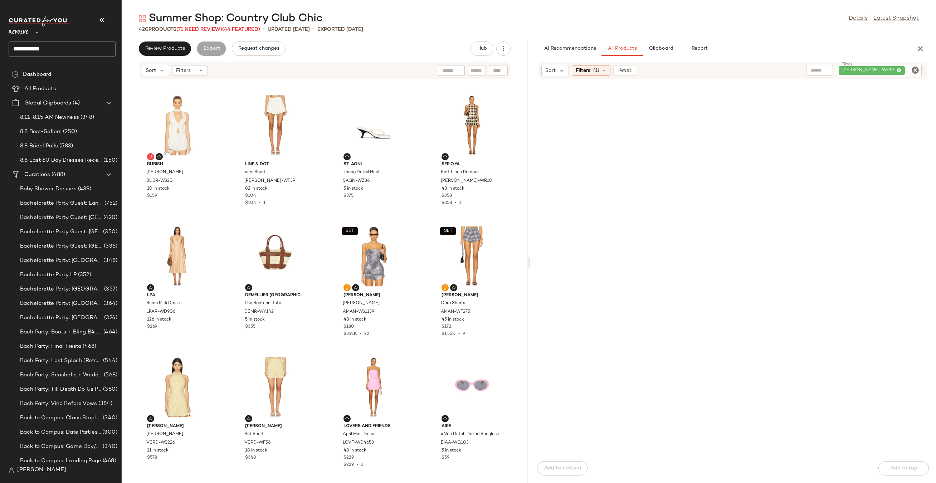
click at [914, 70] on icon "Clear Filter" at bounding box center [915, 70] width 9 height 9
paste input "**********"
type input "**********"
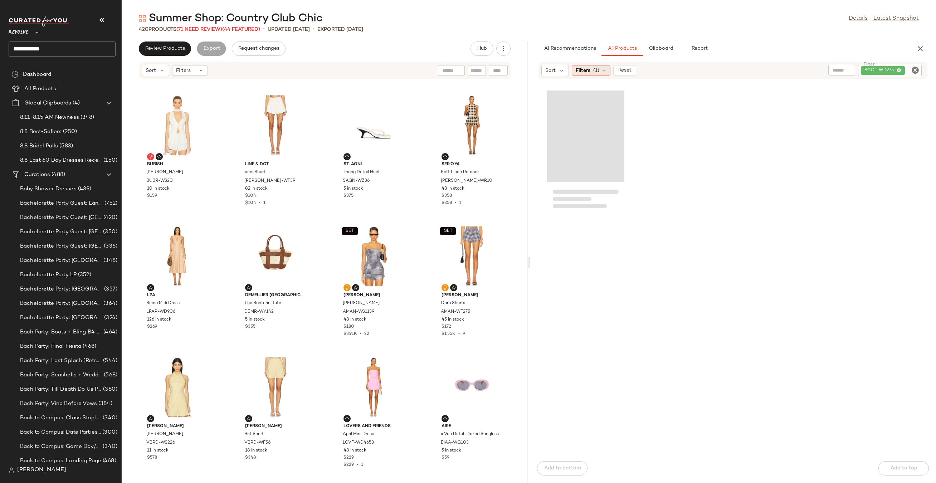
click at [600, 73] on div "Filters (1)" at bounding box center [591, 70] width 39 height 11
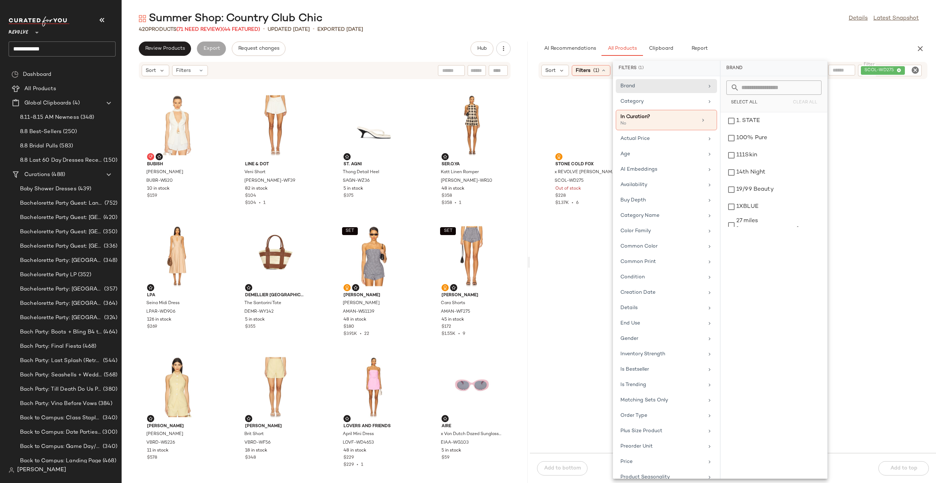
click at [665, 27] on div "420 Products (71 Need Review) (44 Featured) • updated Aug 8th • Exported Aug 8th" at bounding box center [529, 29] width 814 height 7
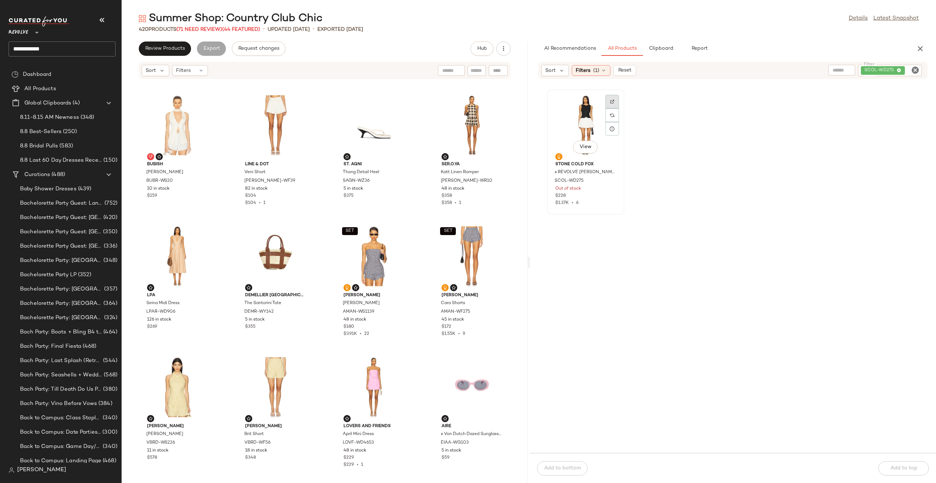
click at [615, 108] on div at bounding box center [612, 115] width 14 height 14
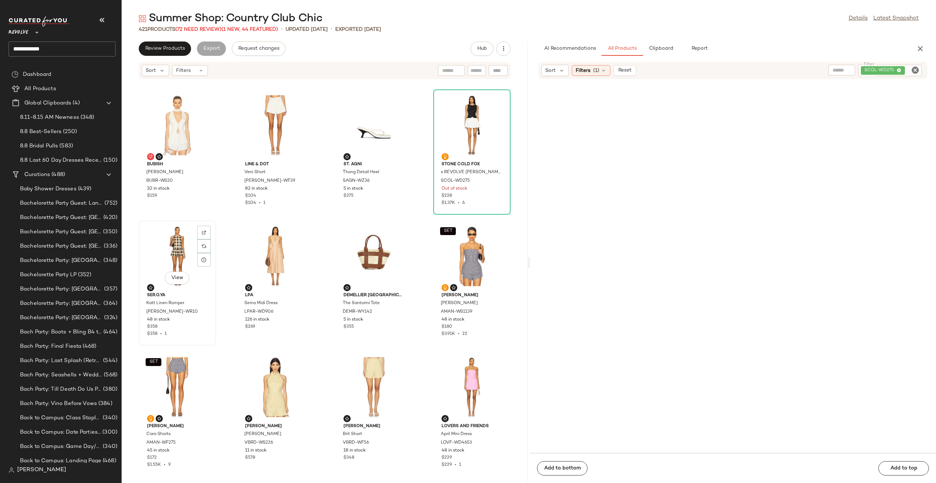
click at [171, 252] on div "View" at bounding box center [177, 256] width 72 height 67
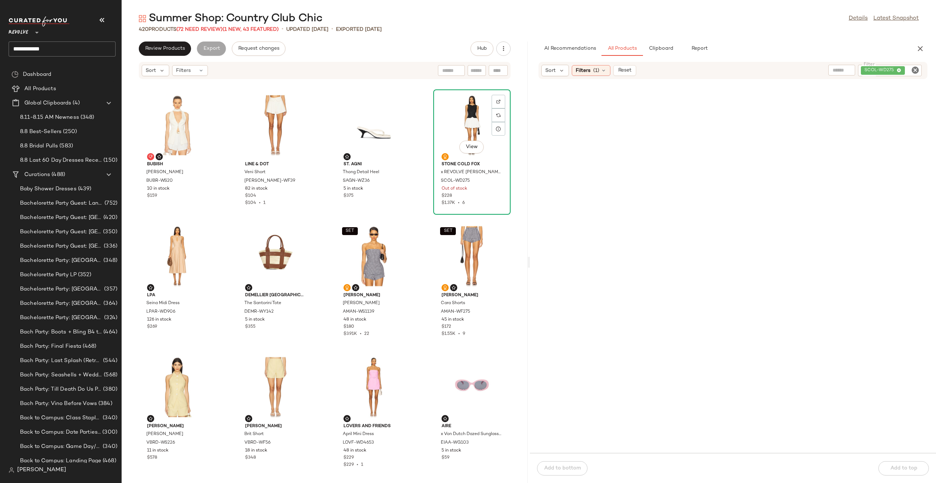
click at [462, 103] on div "View" at bounding box center [472, 125] width 72 height 67
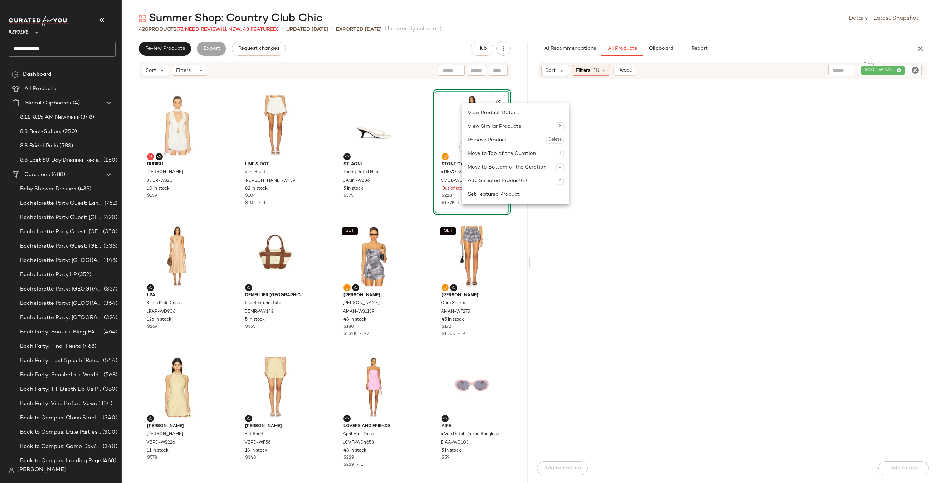
click at [462, 103] on div "View" at bounding box center [472, 125] width 72 height 67
click at [479, 205] on div "Set Featured Product" at bounding box center [522, 207] width 96 height 14
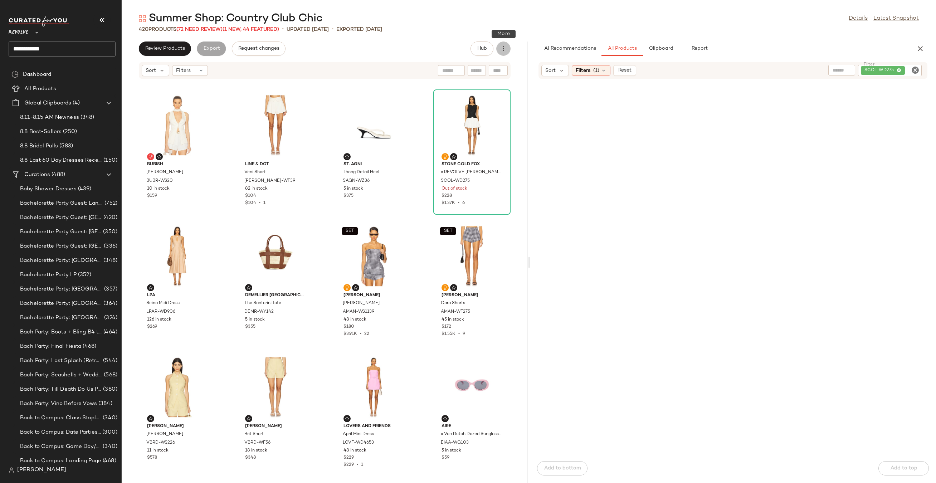
click at [504, 49] on icon "button" at bounding box center [503, 48] width 7 height 7
click at [437, 107] on div "Clear Suggested Products" at bounding box center [465, 103] width 89 height 17
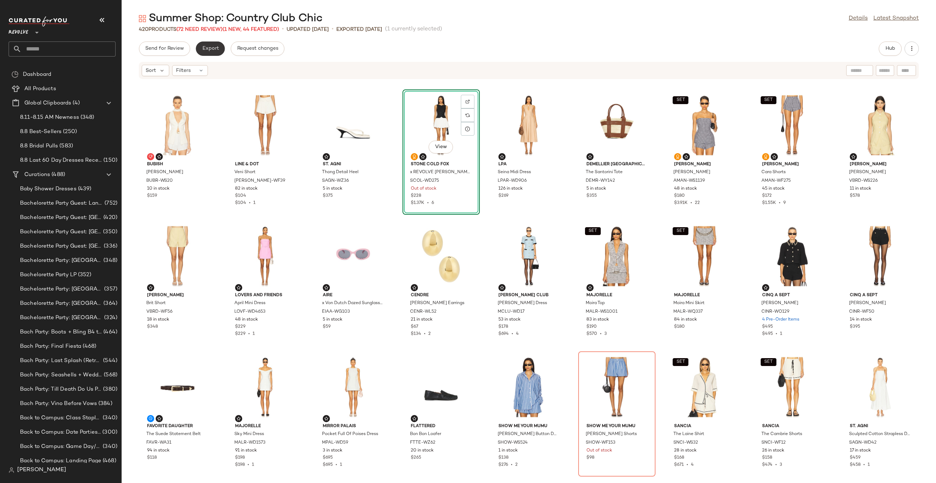
click at [210, 53] on button "Export" at bounding box center [210, 48] width 29 height 14
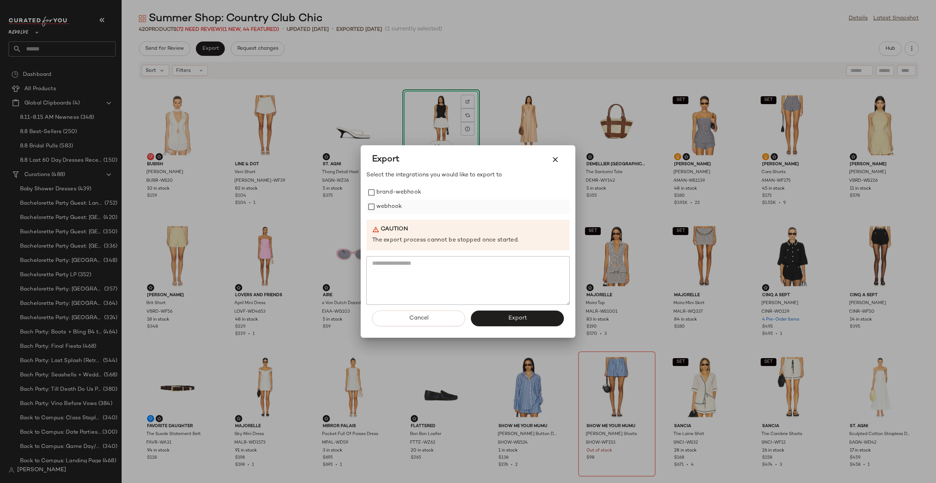
click at [385, 207] on label "webhook" at bounding box center [388, 207] width 25 height 14
click at [485, 324] on button "Export" at bounding box center [517, 319] width 93 height 16
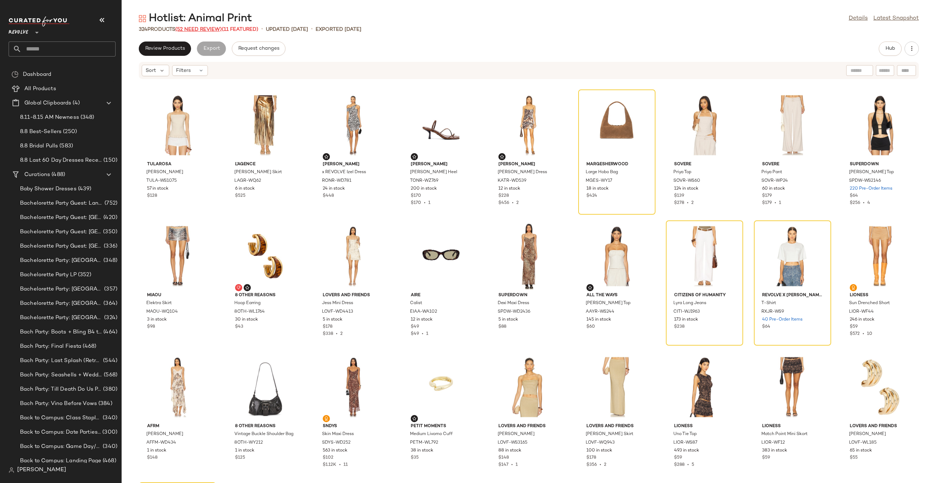
click at [214, 28] on span "(52 Need Review)" at bounding box center [198, 29] width 47 height 5
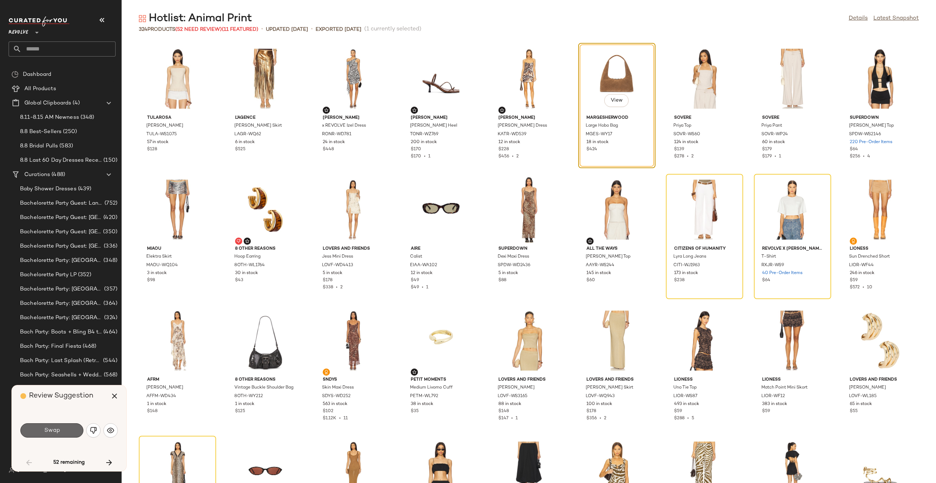
click at [74, 427] on button "Swap" at bounding box center [51, 430] width 63 height 14
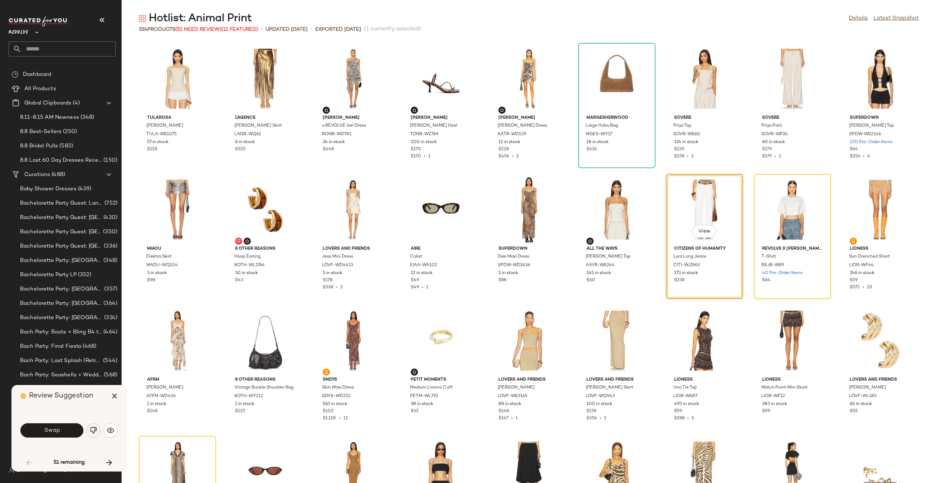
click at [97, 429] on button "button" at bounding box center [93, 430] width 14 height 14
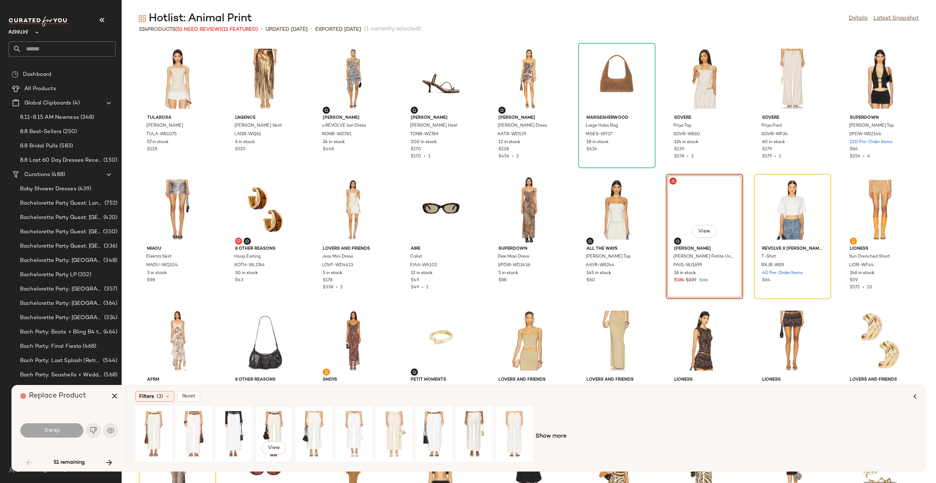
click at [282, 434] on div "View" at bounding box center [274, 434] width 32 height 51
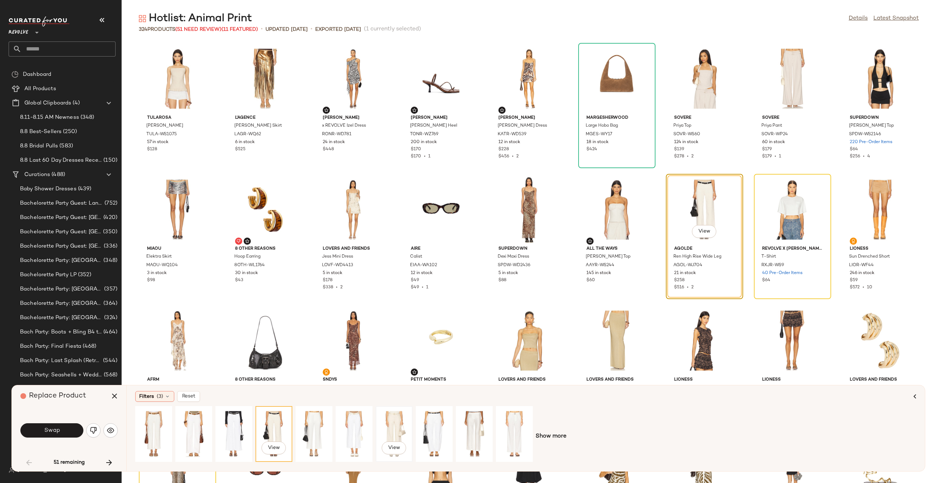
click at [397, 423] on div "View" at bounding box center [394, 434] width 32 height 51
click at [66, 429] on button "Swap" at bounding box center [51, 430] width 63 height 14
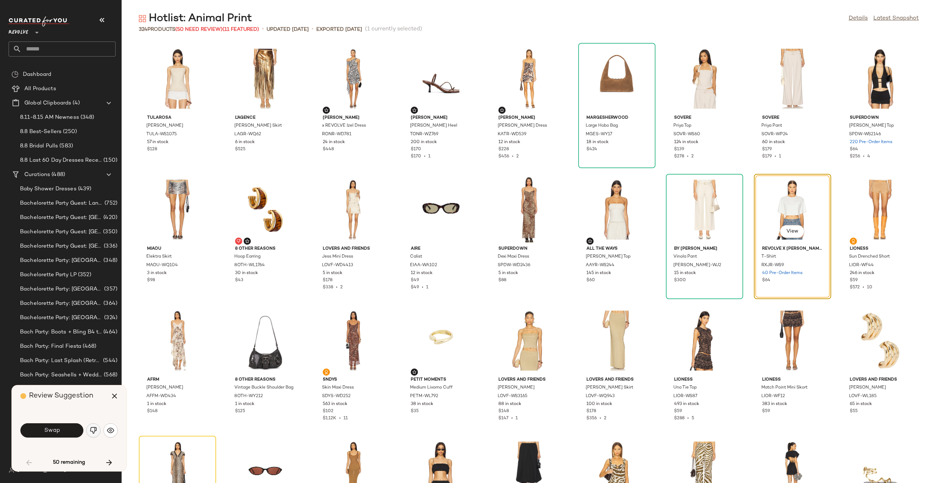
click at [91, 428] on img "button" at bounding box center [93, 430] width 7 height 7
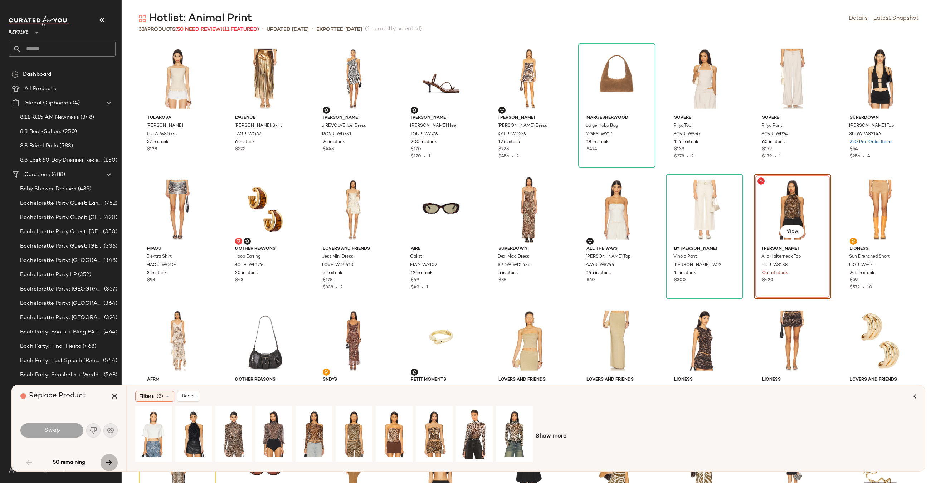
click at [112, 462] on icon "button" at bounding box center [109, 462] width 9 height 9
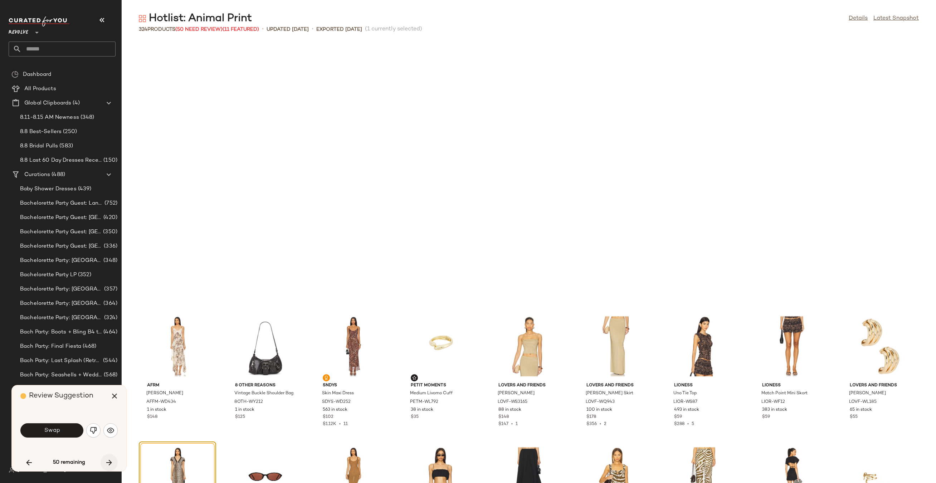
scroll to position [268, 0]
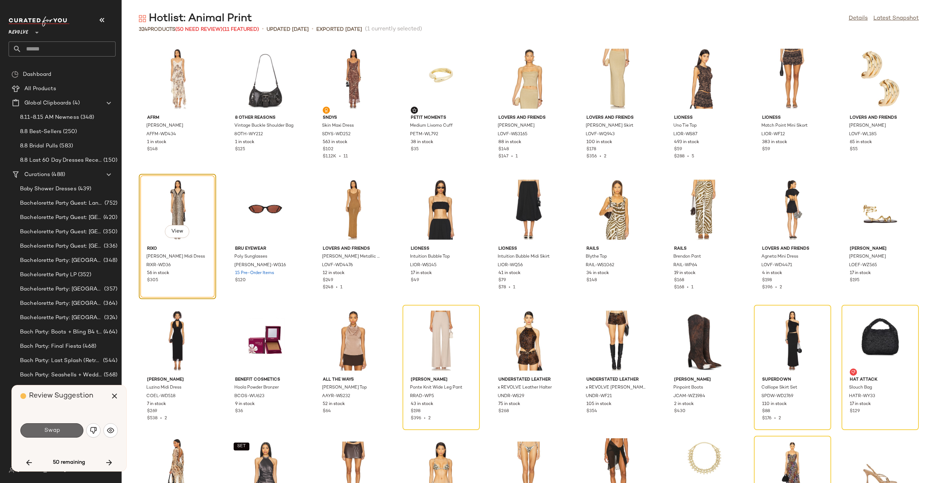
click at [51, 435] on button "Swap" at bounding box center [51, 430] width 63 height 14
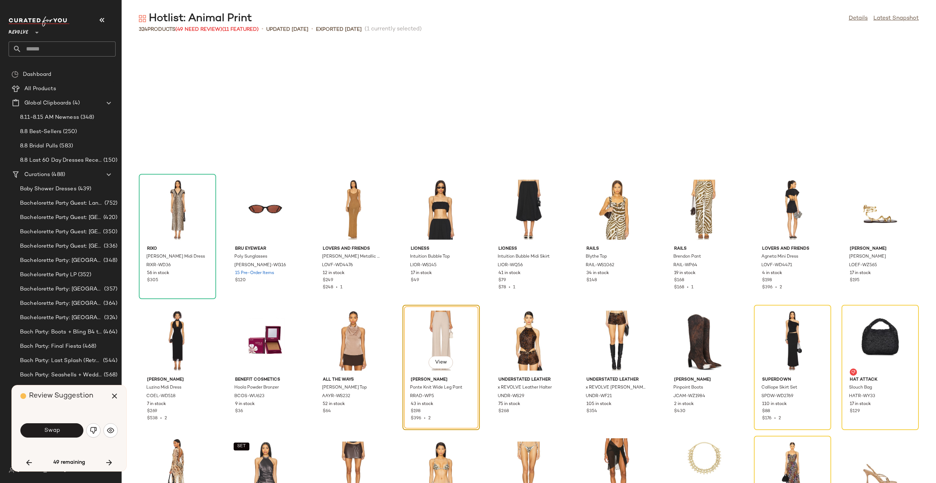
scroll to position [393, 0]
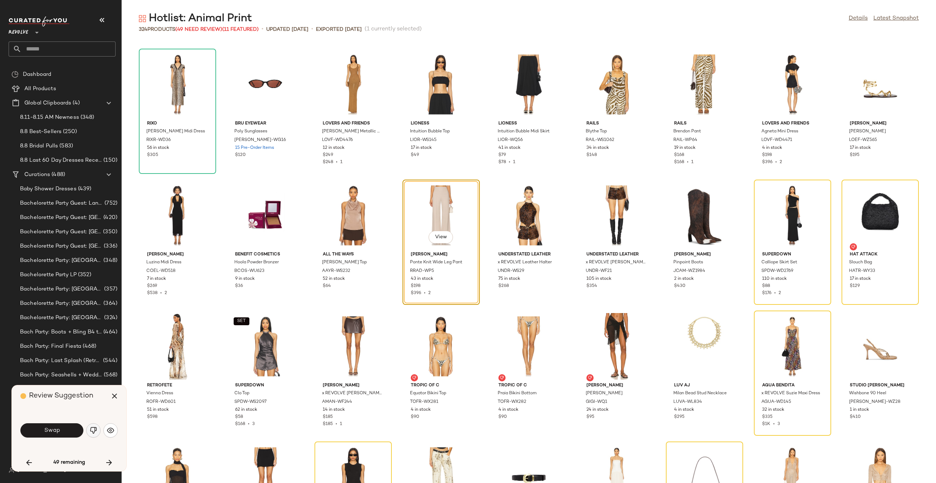
click at [92, 429] on img "button" at bounding box center [93, 430] width 7 height 7
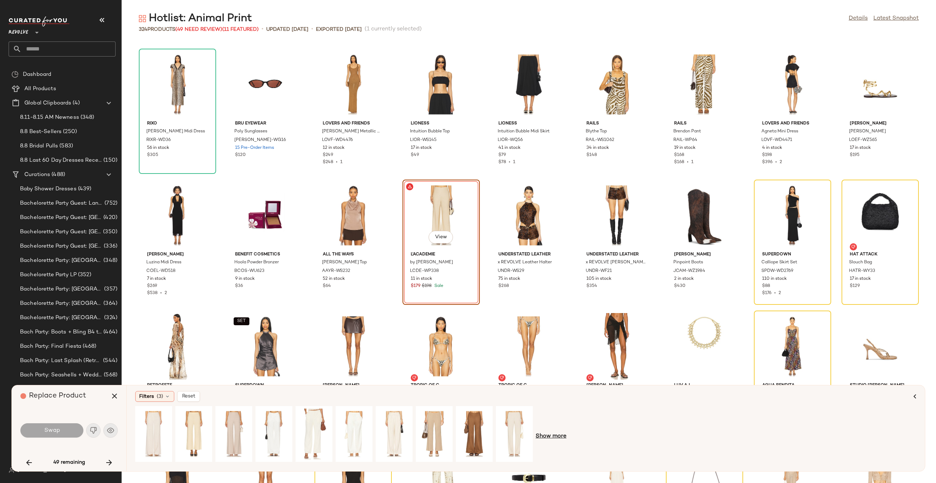
click at [558, 437] on span "Show more" at bounding box center [551, 436] width 31 height 9
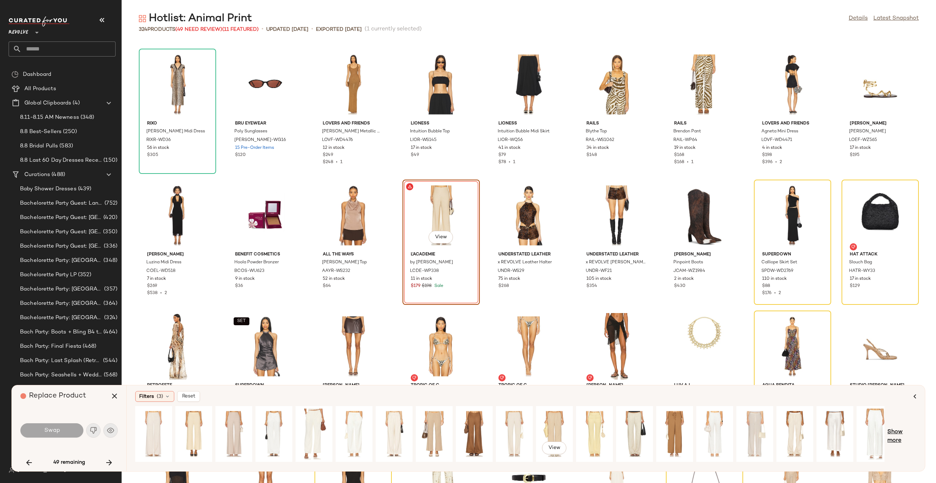
scroll to position [0, 48]
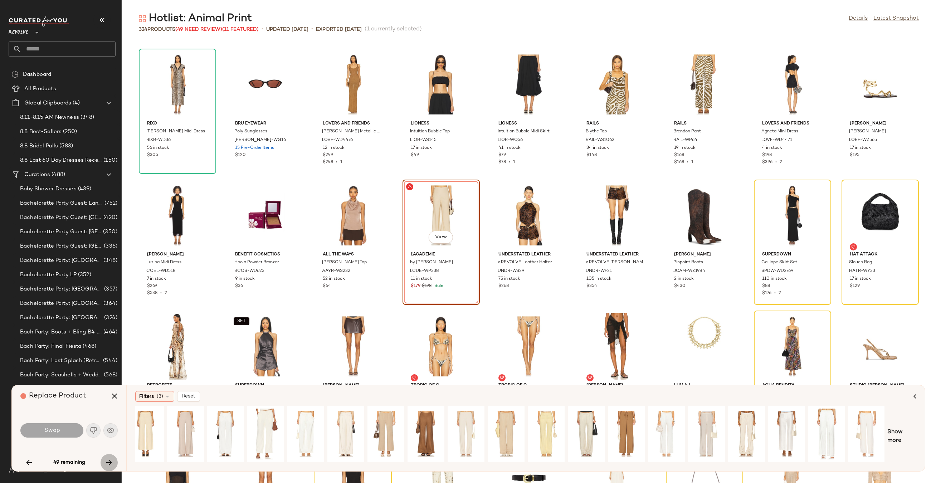
click at [105, 461] on icon "button" at bounding box center [109, 462] width 9 height 9
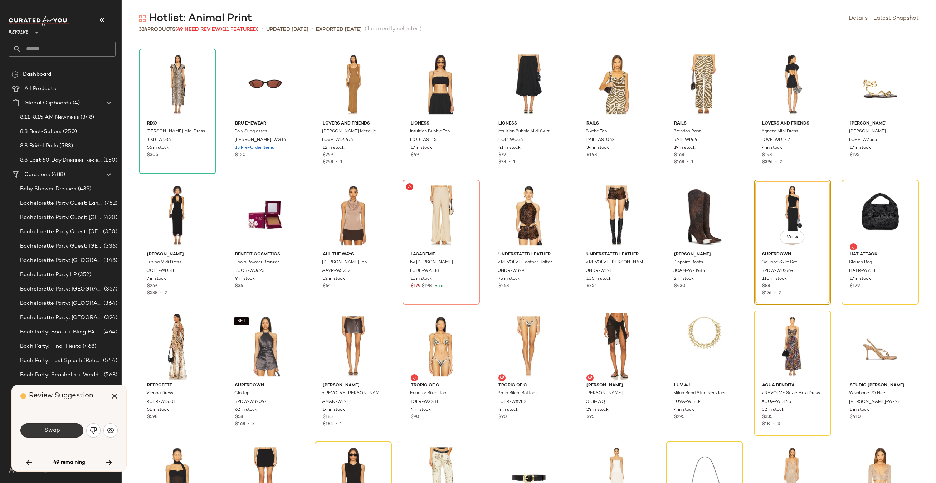
click at [56, 431] on span "Swap" at bounding box center [52, 430] width 16 height 7
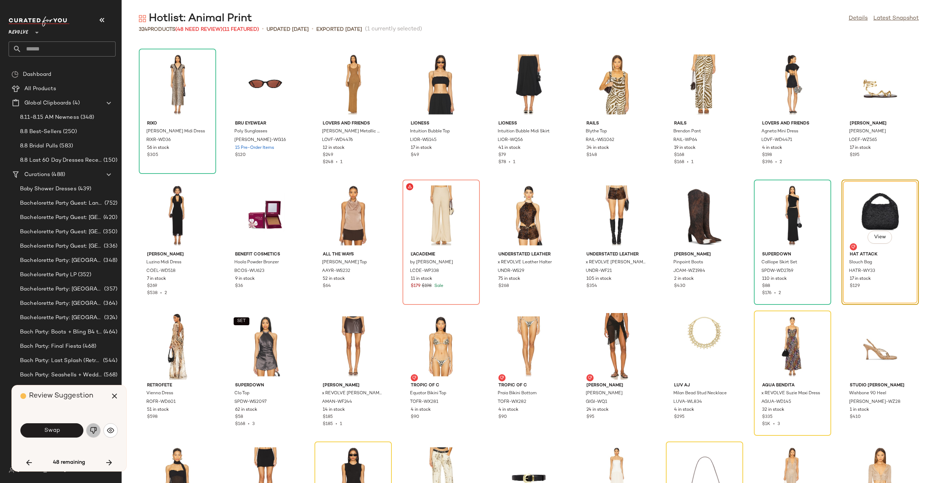
click at [94, 434] on button "button" at bounding box center [93, 430] width 14 height 14
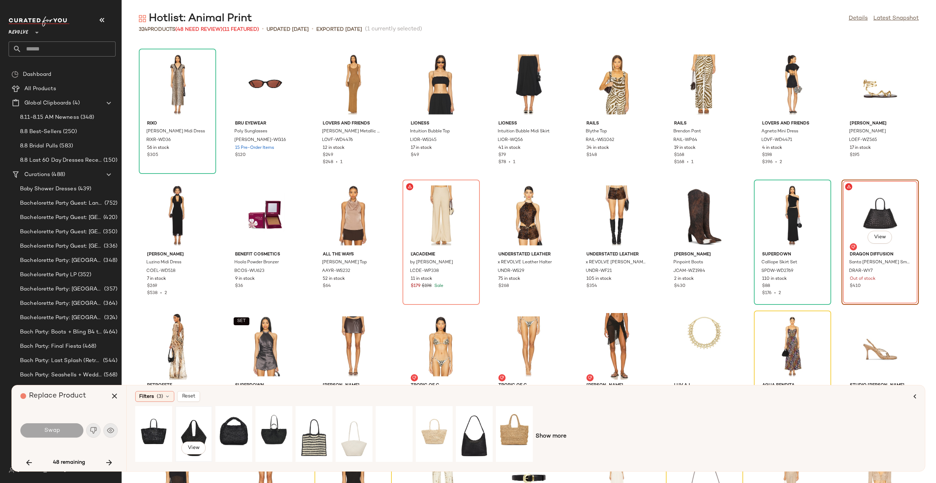
click at [193, 429] on div "View" at bounding box center [194, 434] width 32 height 51
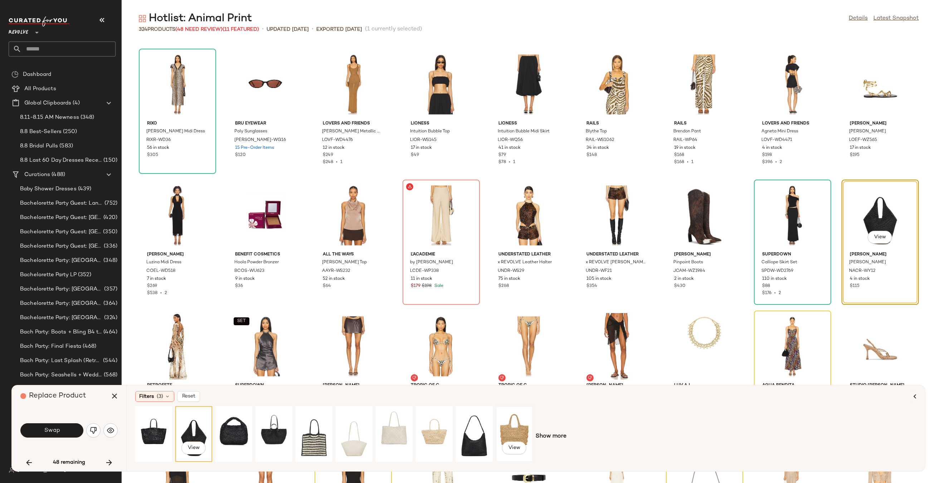
click at [510, 427] on div "View" at bounding box center [514, 434] width 32 height 51
click at [547, 437] on span "Show more" at bounding box center [551, 436] width 31 height 9
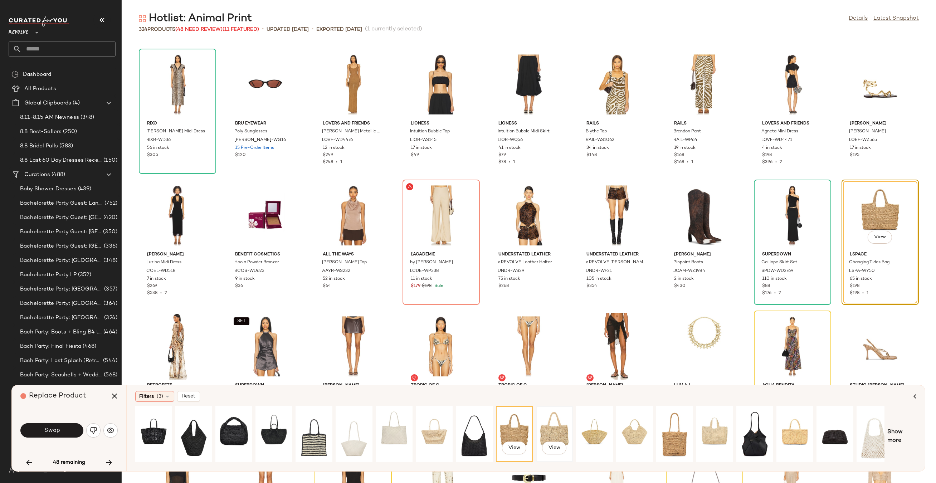
scroll to position [0, 48]
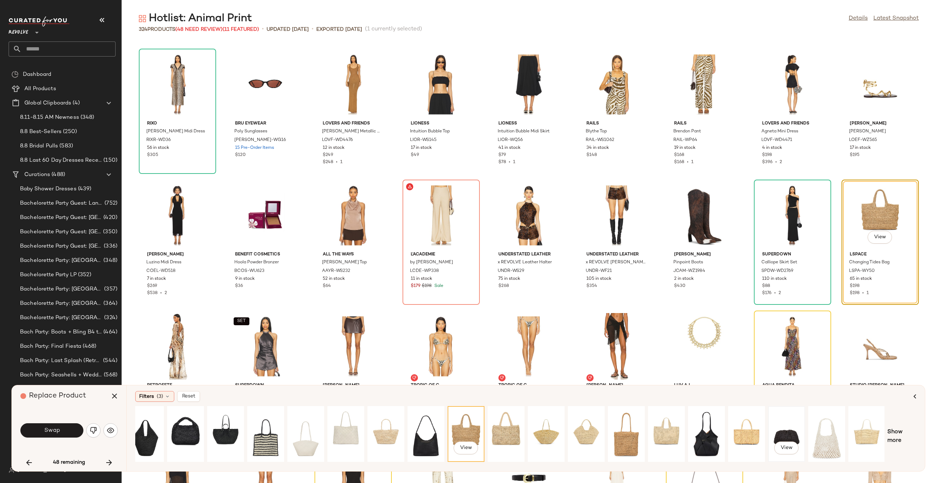
click at [781, 431] on div "View" at bounding box center [787, 434] width 32 height 51
click at [892, 436] on span "Show more" at bounding box center [901, 436] width 29 height 17
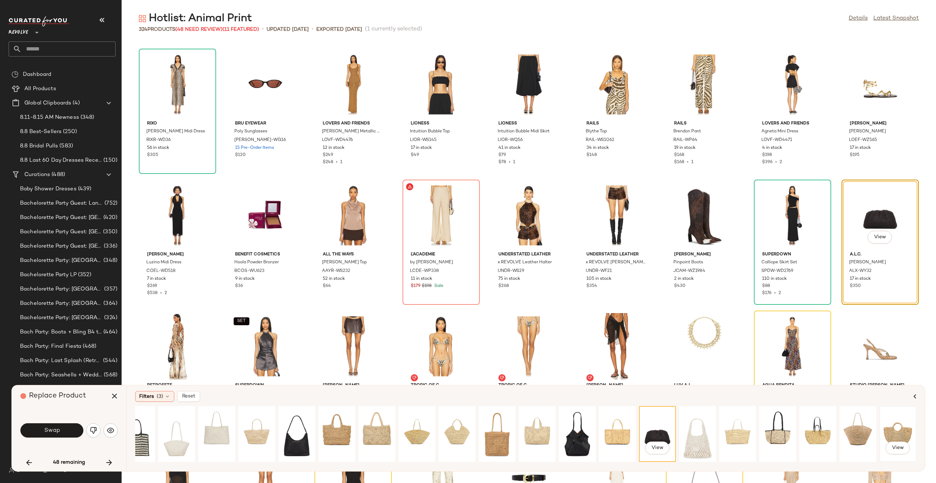
click at [890, 426] on div "View" at bounding box center [898, 434] width 32 height 51
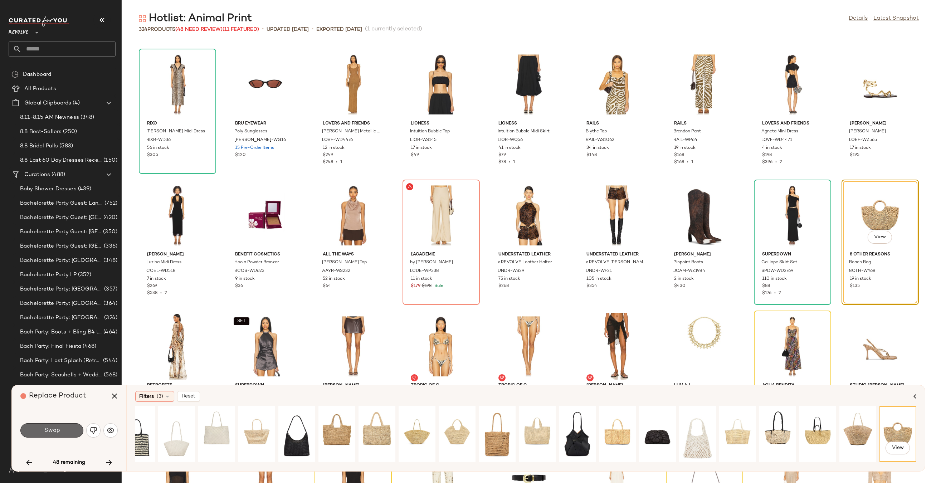
click at [70, 430] on button "Swap" at bounding box center [51, 430] width 63 height 14
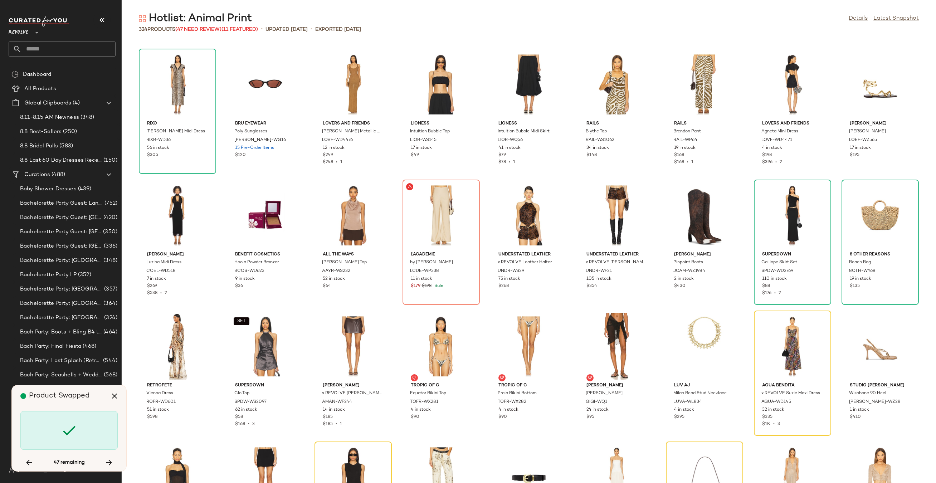
scroll to position [524, 0]
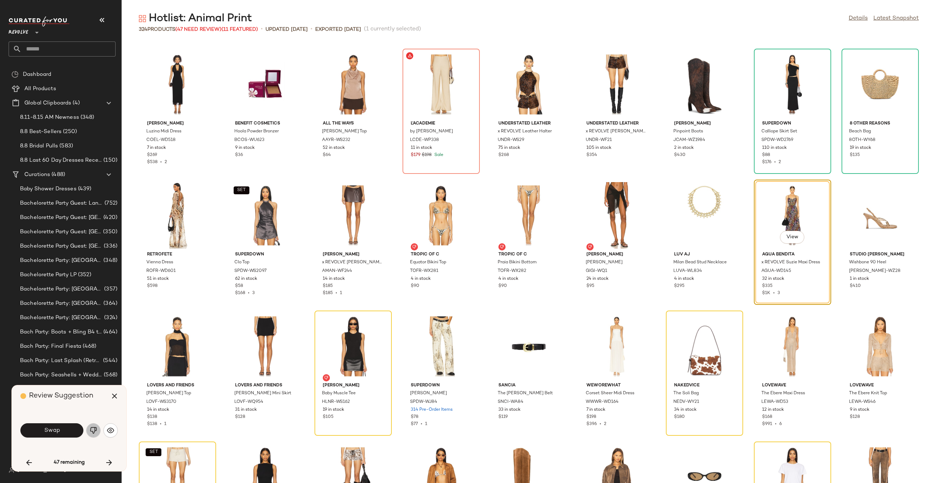
click at [90, 430] on img "button" at bounding box center [93, 430] width 7 height 7
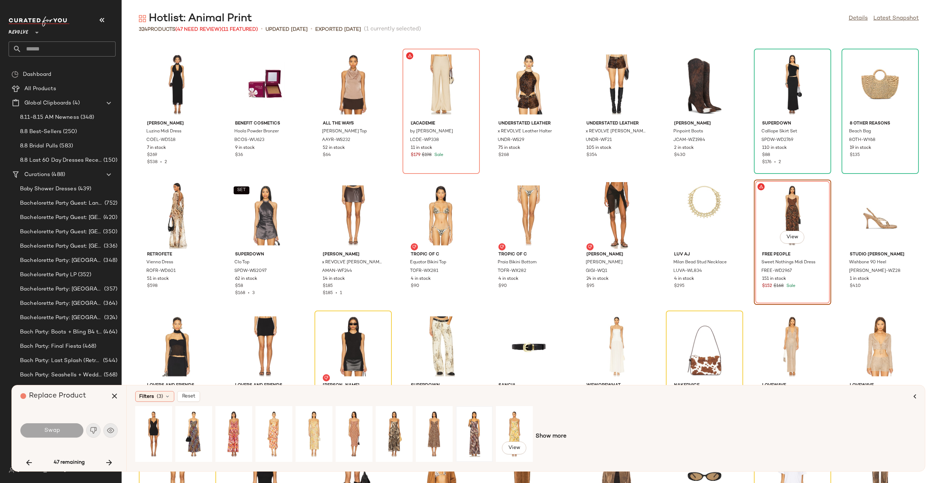
click at [472, 423] on div at bounding box center [474, 434] width 32 height 51
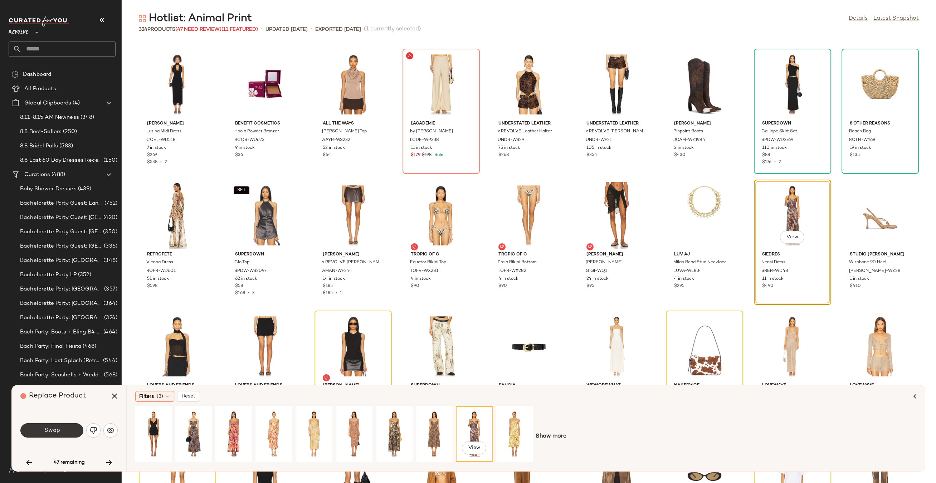
click at [54, 423] on button "Swap" at bounding box center [51, 430] width 63 height 14
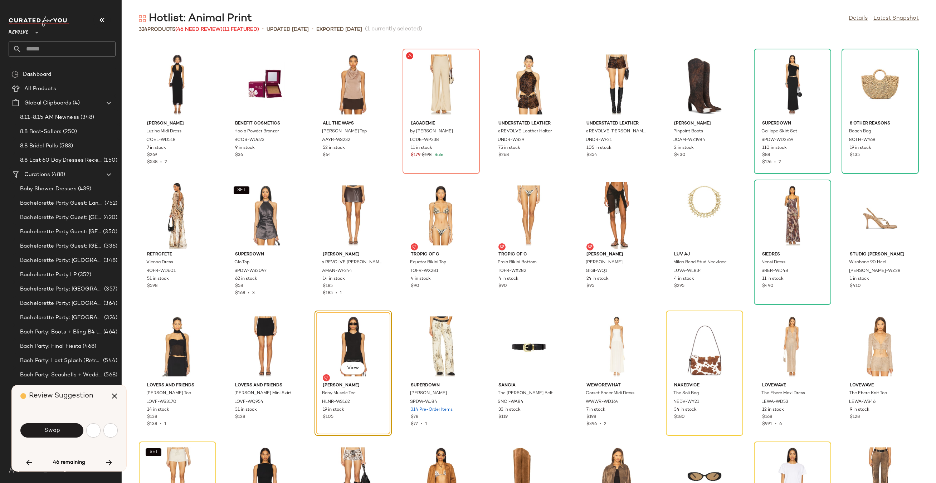
scroll to position [655, 0]
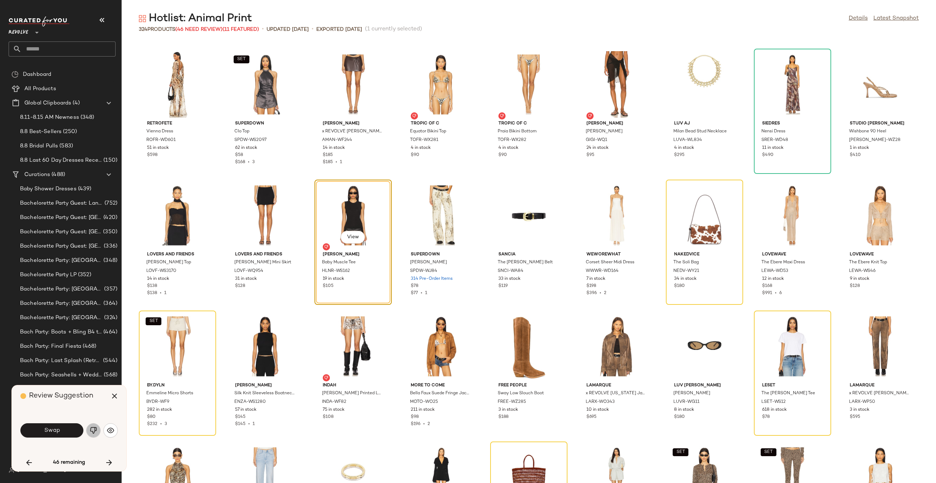
click at [92, 435] on button "button" at bounding box center [93, 430] width 14 height 14
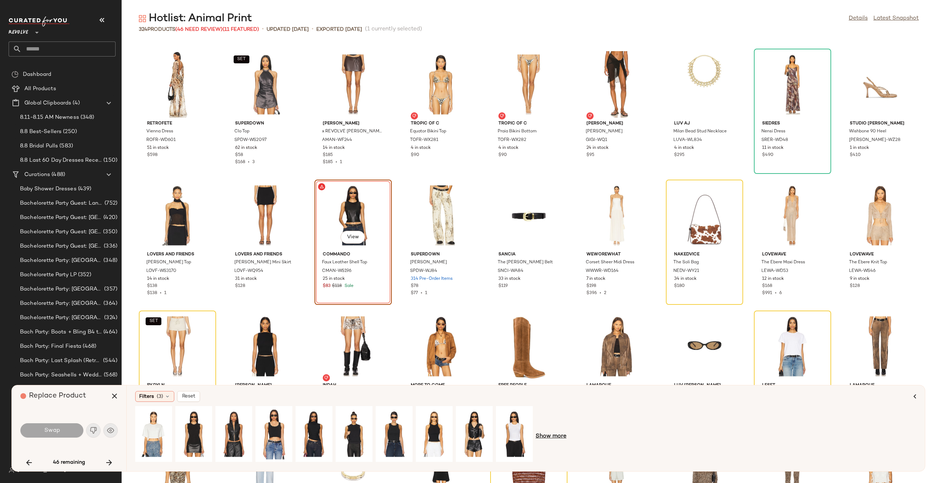
click at [549, 439] on span "Show more" at bounding box center [551, 436] width 31 height 9
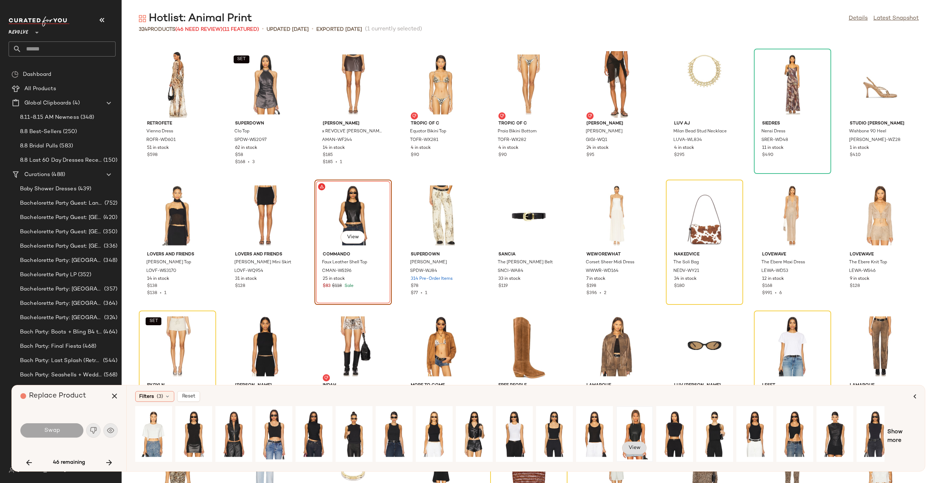
scroll to position [0, 48]
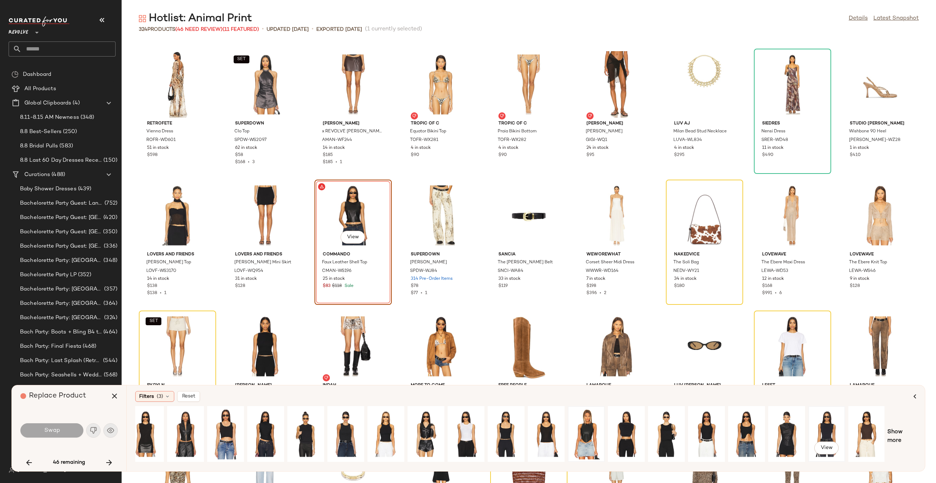
click at [823, 427] on div "View" at bounding box center [827, 434] width 32 height 51
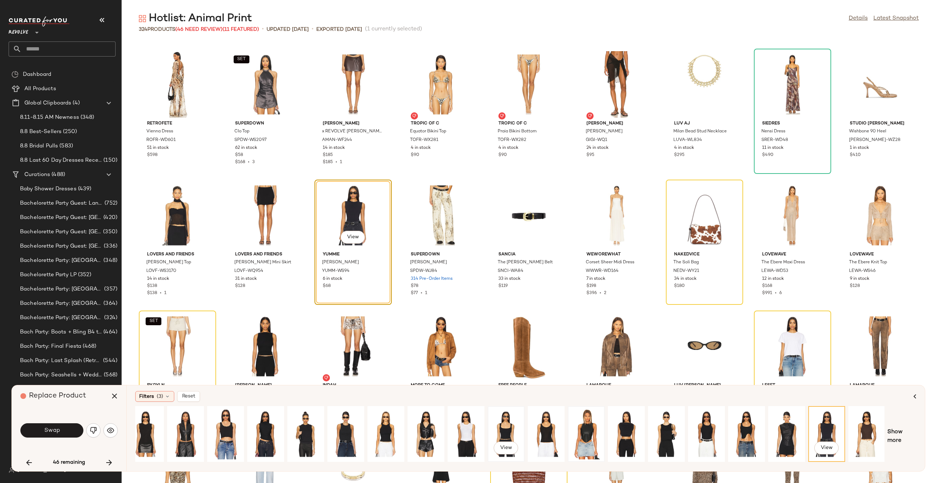
click at [504, 426] on div "View" at bounding box center [506, 434] width 32 height 51
click at [469, 426] on div "View" at bounding box center [466, 434] width 32 height 51
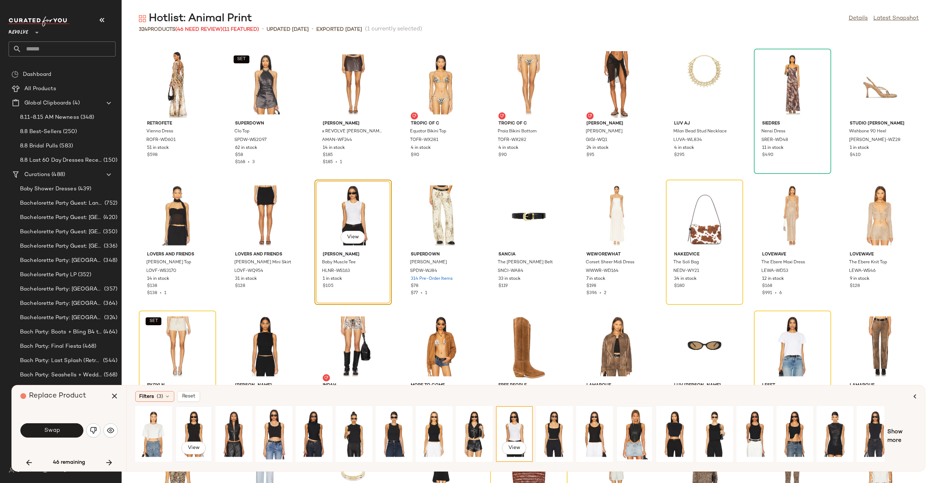
click at [190, 422] on div "View" at bounding box center [194, 434] width 32 height 51
click at [115, 466] on button "button" at bounding box center [109, 462] width 17 height 17
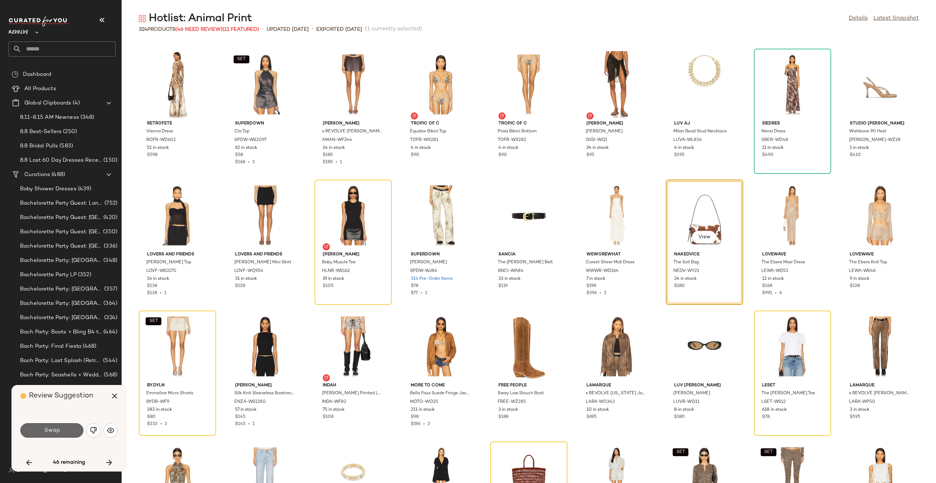
click at [67, 431] on button "Swap" at bounding box center [51, 430] width 63 height 14
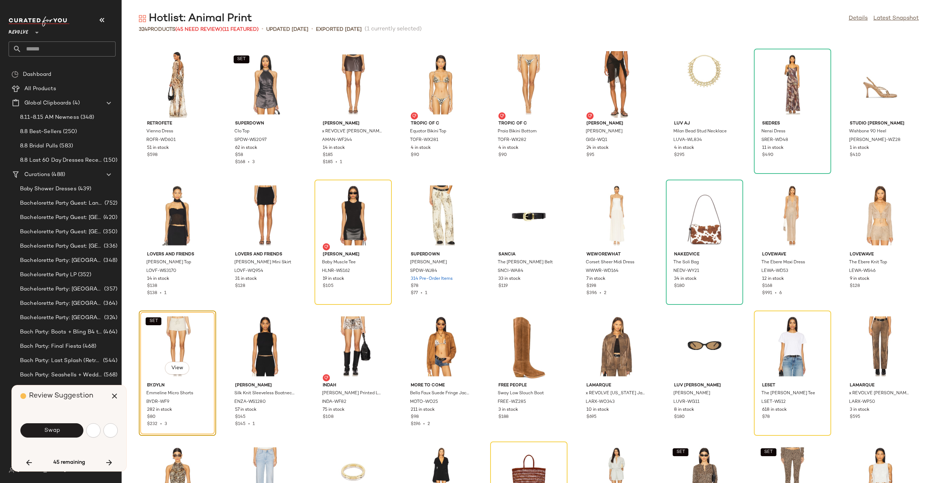
scroll to position [786, 0]
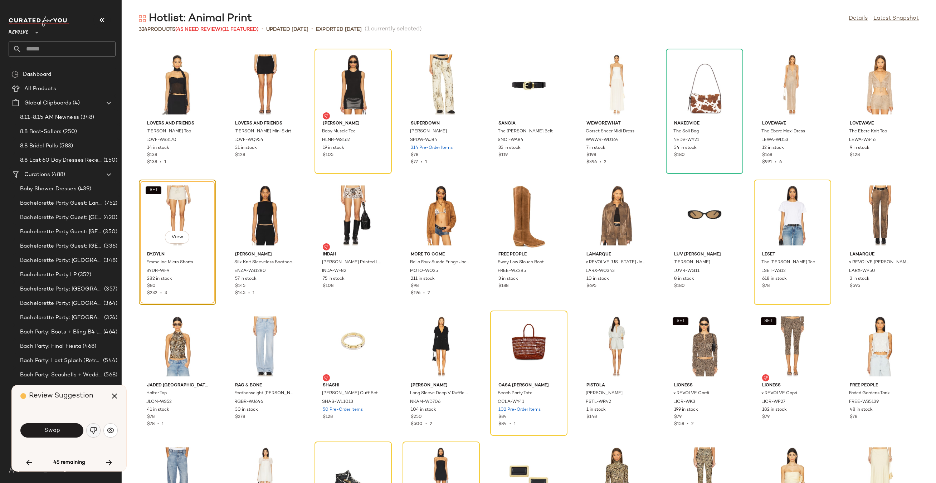
click at [97, 426] on button "button" at bounding box center [93, 430] width 14 height 14
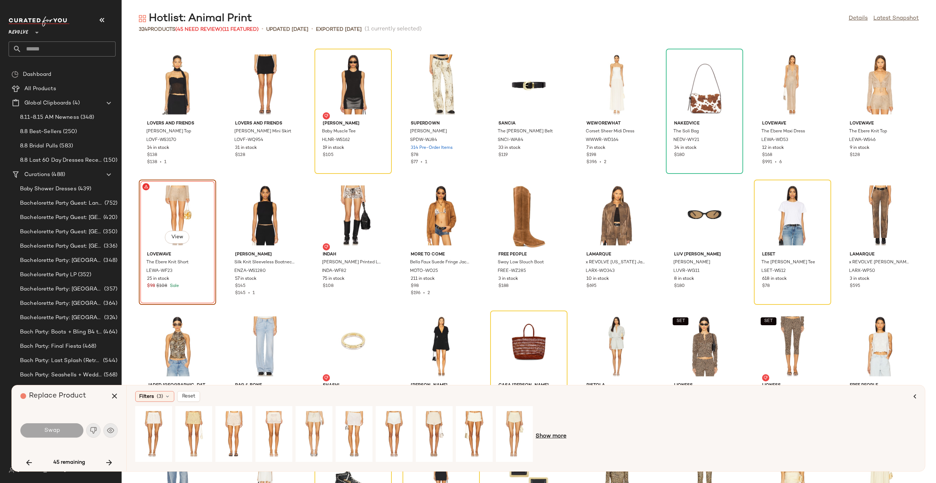
click at [555, 438] on span "Show more" at bounding box center [551, 436] width 31 height 9
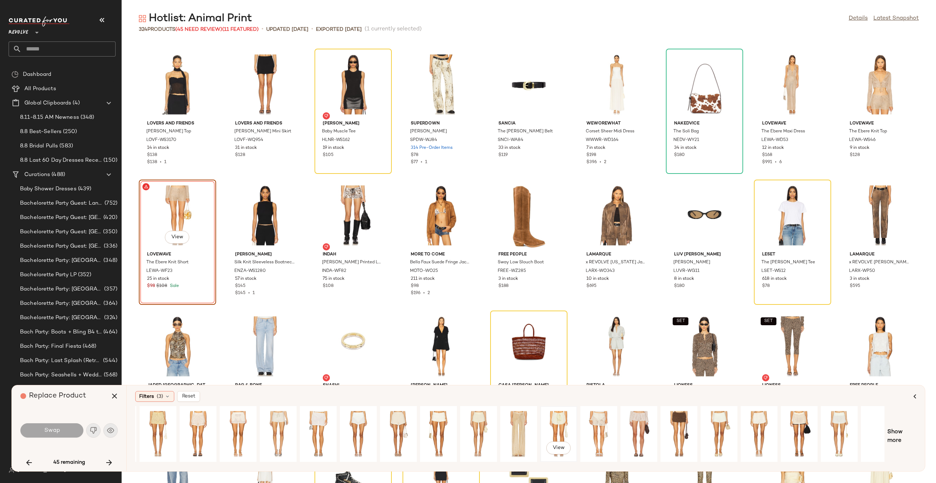
scroll to position [0, 48]
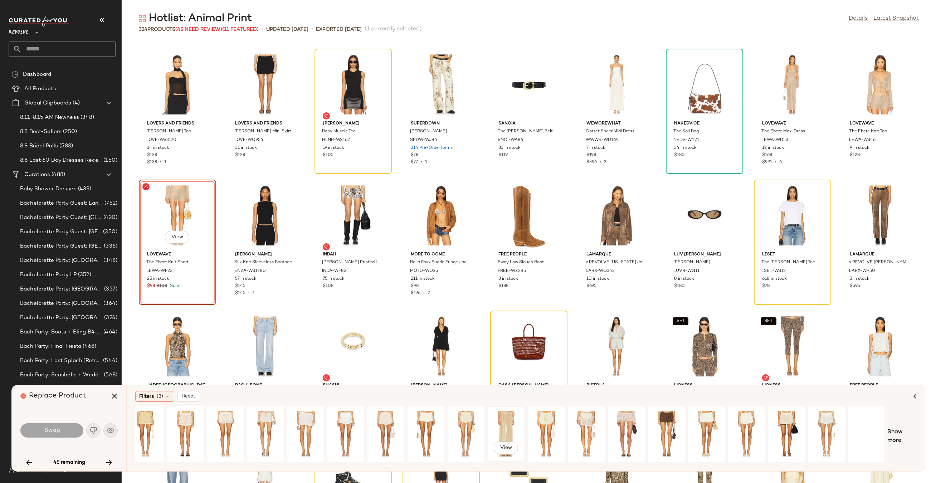
click at [506, 434] on div "View" at bounding box center [506, 434] width 32 height 51
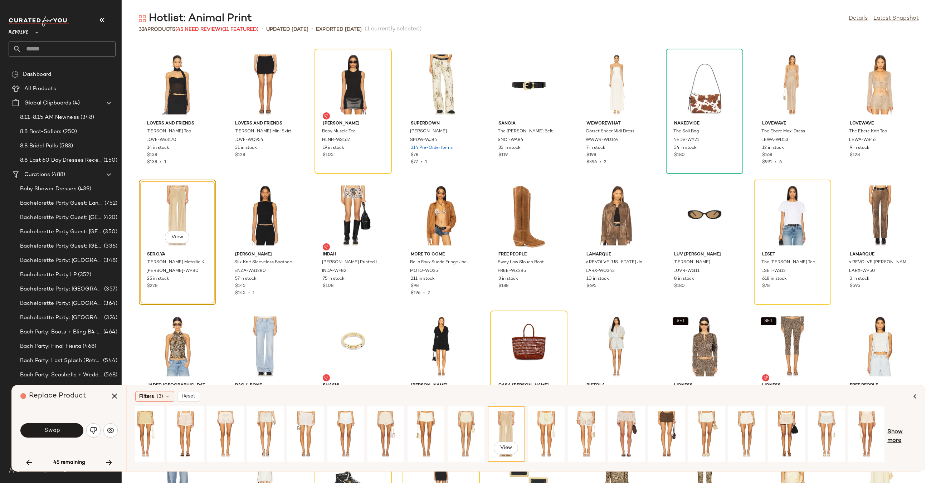
click at [889, 436] on span "Show more" at bounding box center [901, 436] width 29 height 17
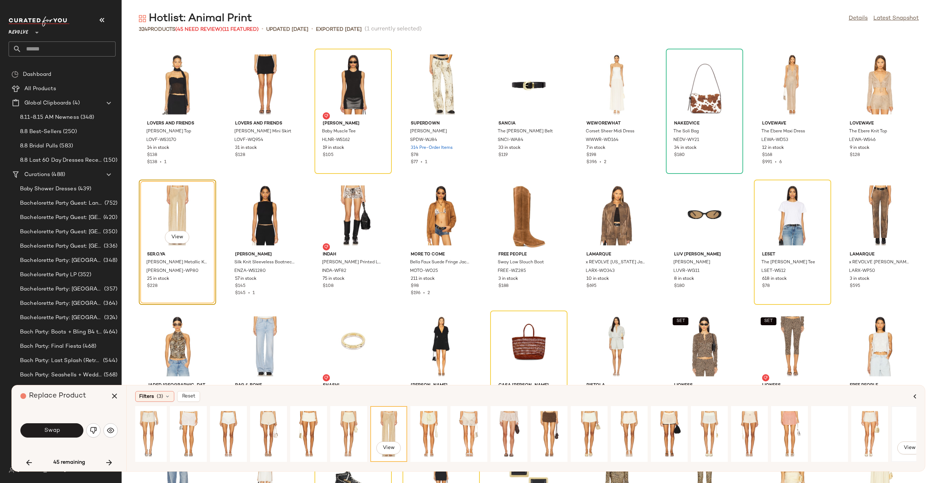
scroll to position [0, 218]
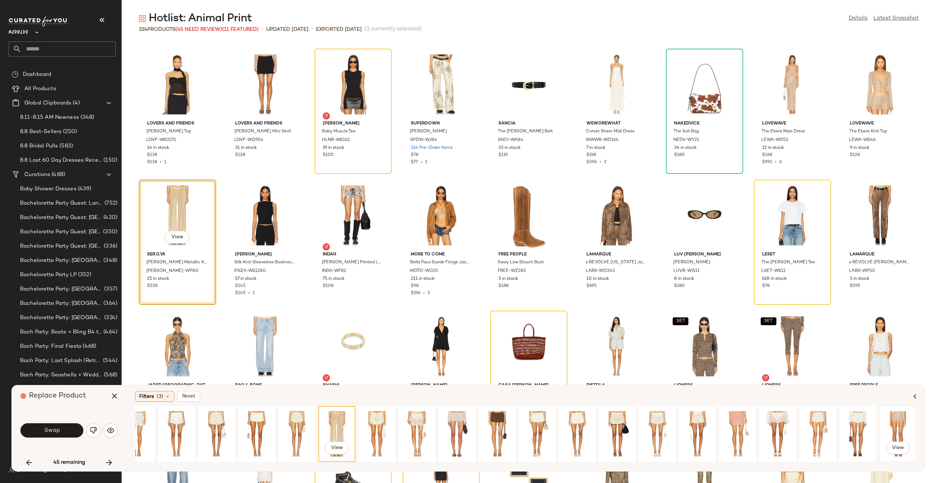
click at [889, 436] on div "View" at bounding box center [898, 434] width 32 height 51
click at [59, 424] on button "Swap" at bounding box center [51, 430] width 63 height 14
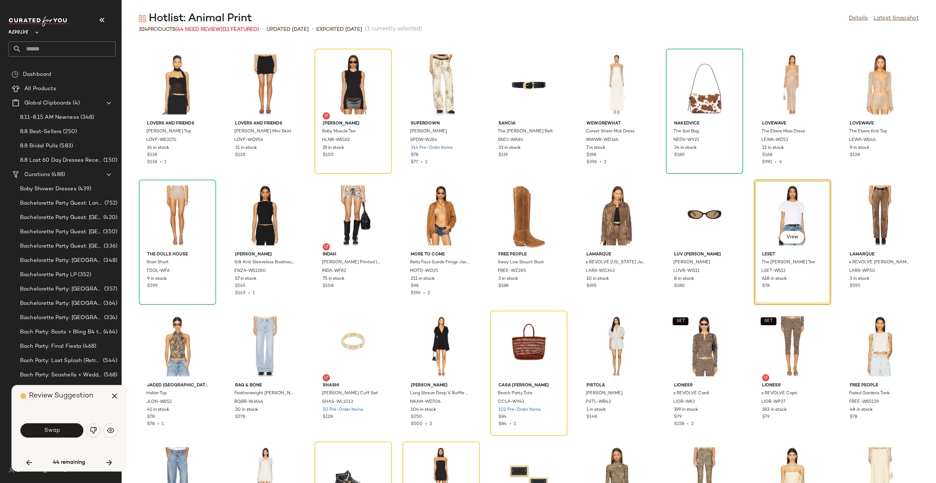
click at [94, 432] on img "button" at bounding box center [93, 430] width 7 height 7
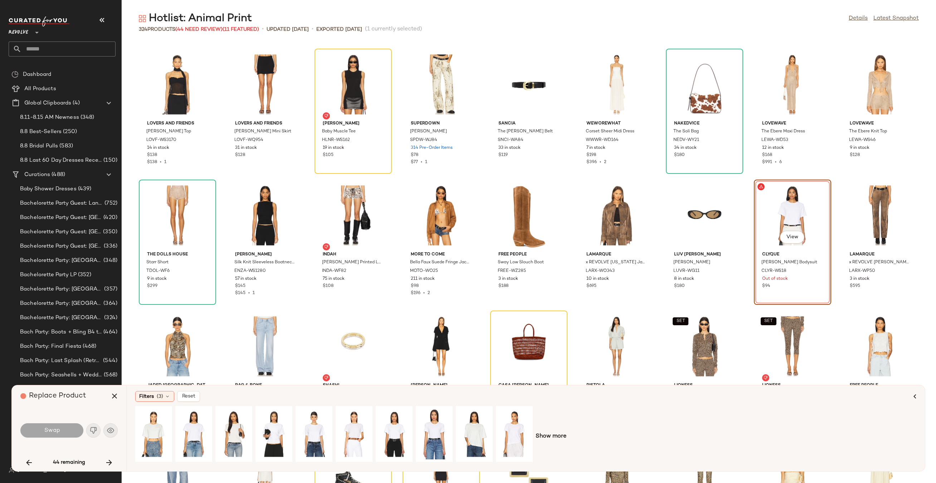
click at [539, 443] on div "Show more" at bounding box center [525, 436] width 781 height 61
click at [539, 438] on span "Show more" at bounding box center [551, 436] width 31 height 9
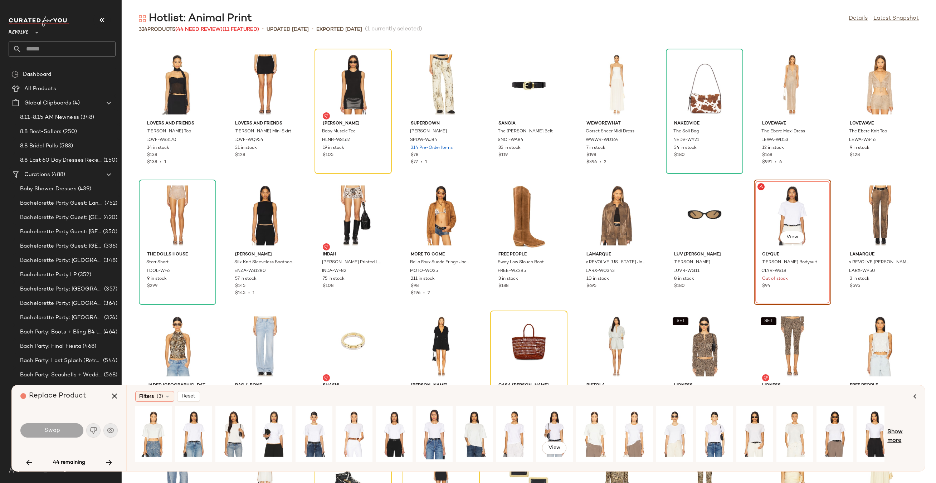
scroll to position [0, 48]
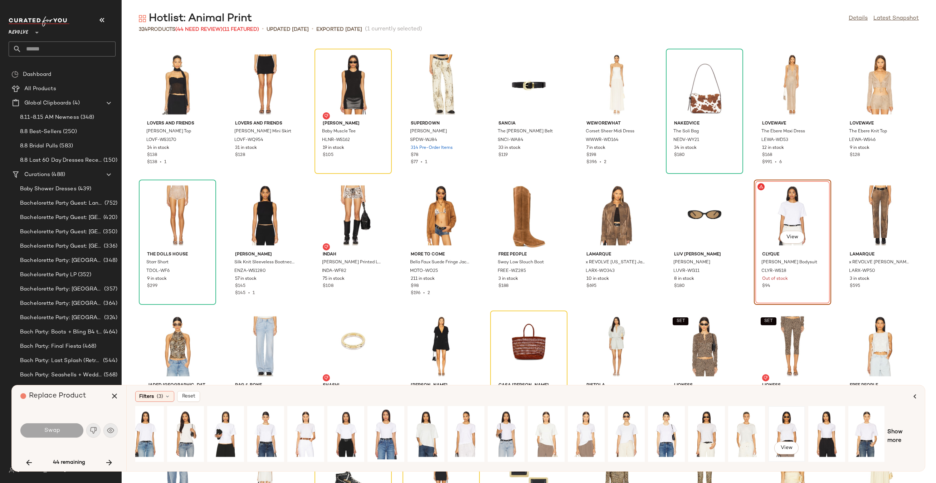
click at [800, 427] on div "View" at bounding box center [787, 434] width 32 height 51
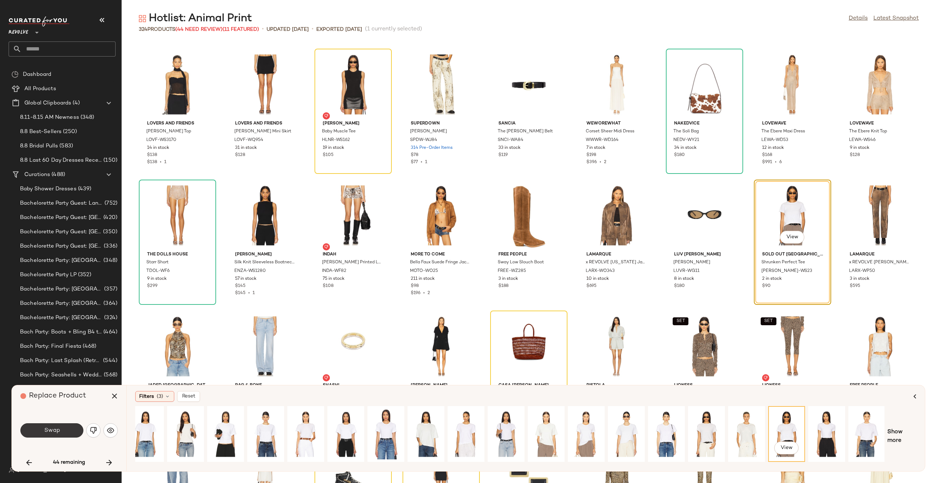
click at [51, 427] on span "Swap" at bounding box center [52, 430] width 16 height 7
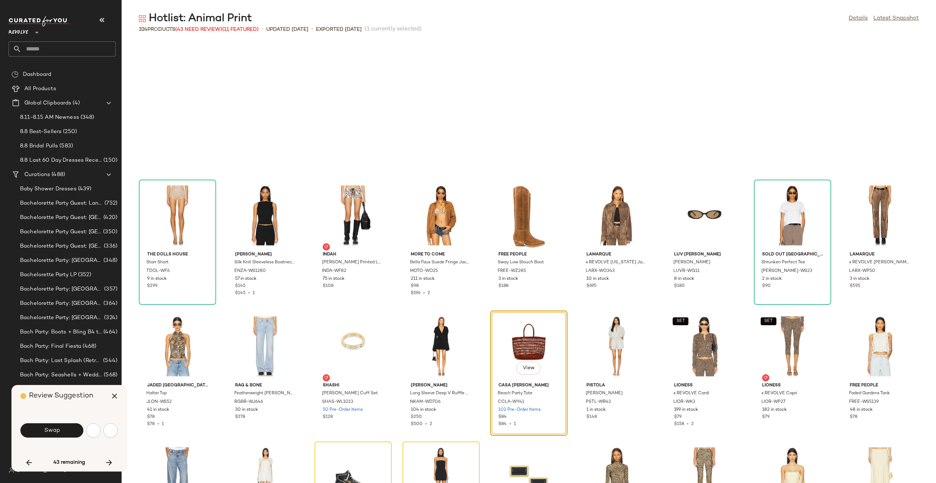
scroll to position [917, 0]
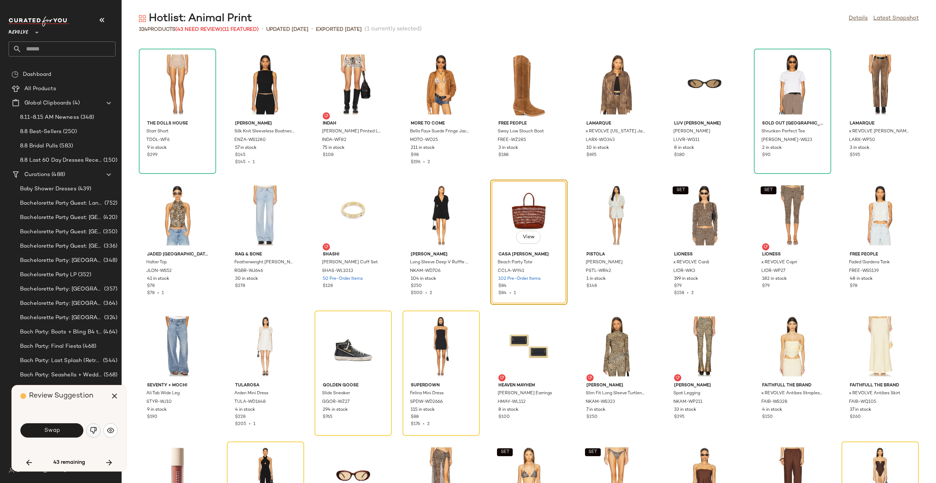
click at [91, 430] on img "button" at bounding box center [93, 430] width 7 height 7
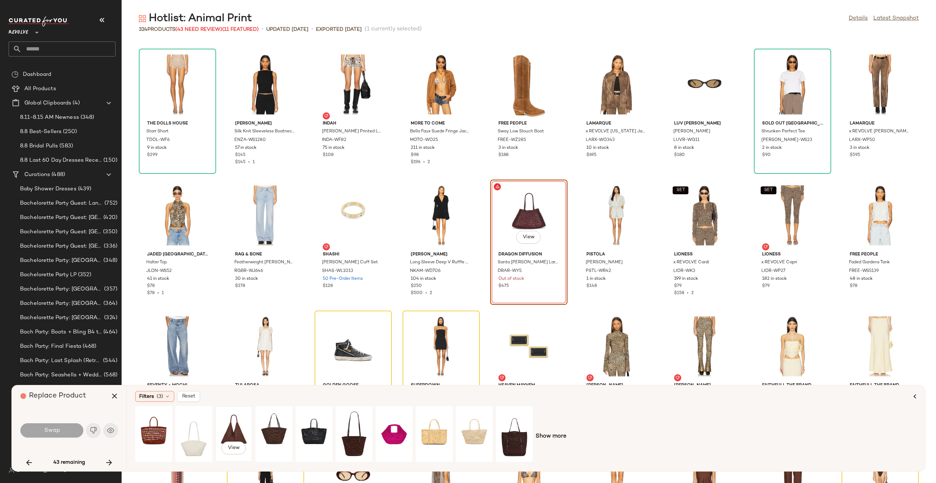
click at [238, 421] on div "View" at bounding box center [234, 434] width 32 height 51
click at [550, 437] on span "Show more" at bounding box center [551, 436] width 31 height 9
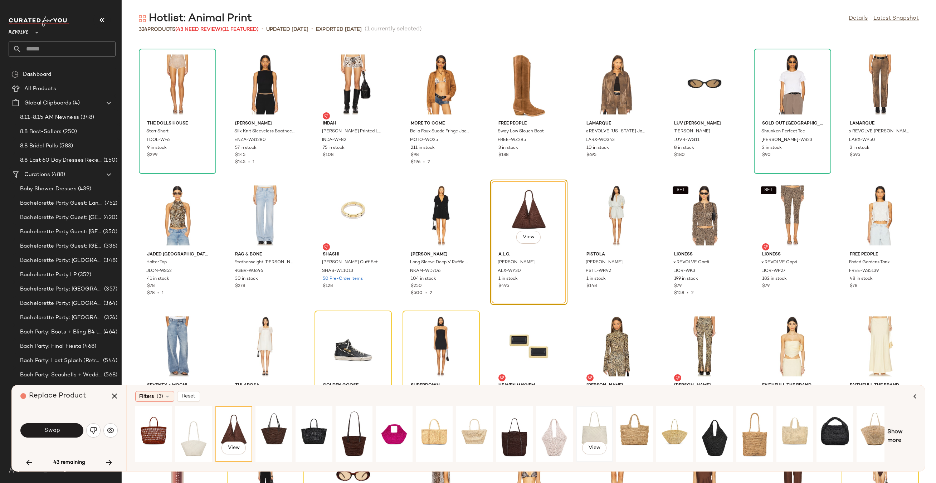
scroll to position [0, 48]
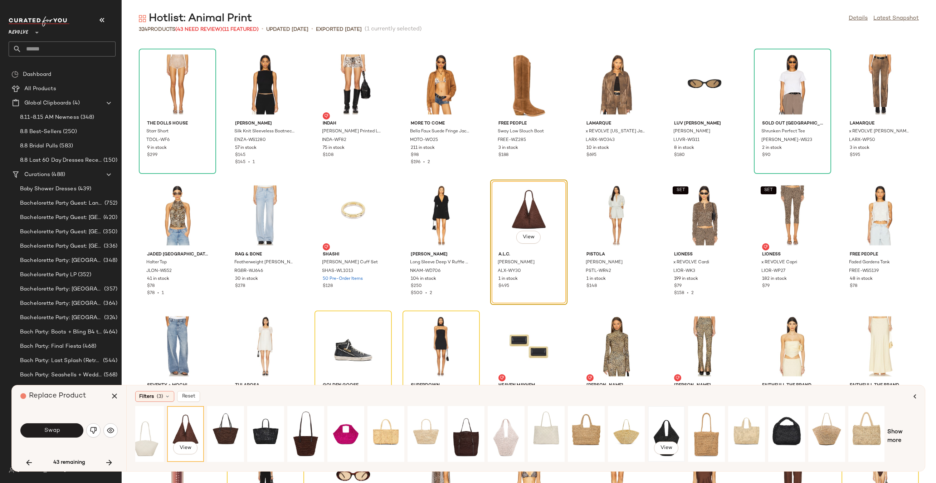
click at [664, 425] on div "View" at bounding box center [666, 434] width 32 height 51
click at [69, 424] on button "Swap" at bounding box center [51, 430] width 63 height 14
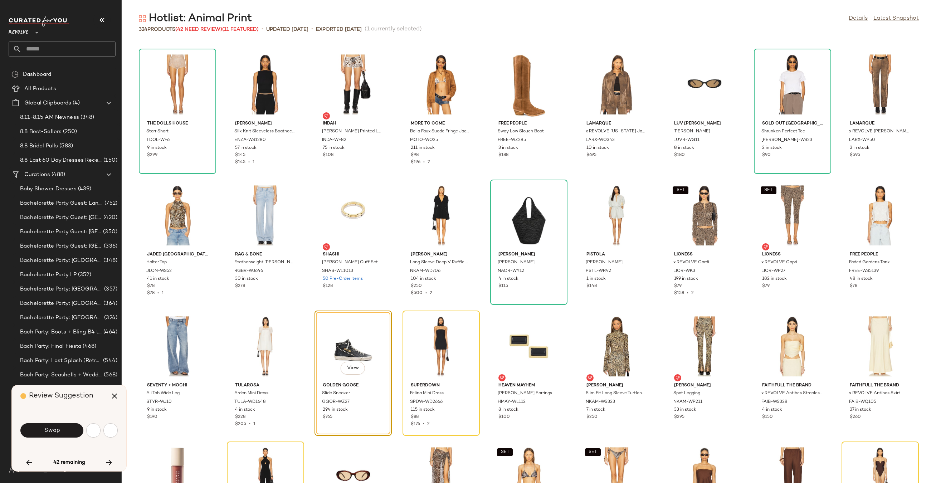
scroll to position [1047, 0]
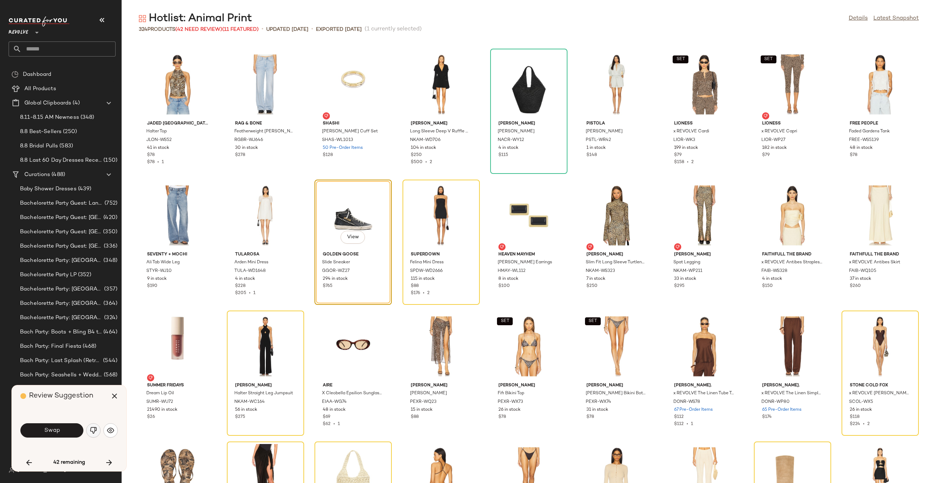
click at [96, 433] on img "button" at bounding box center [93, 430] width 7 height 7
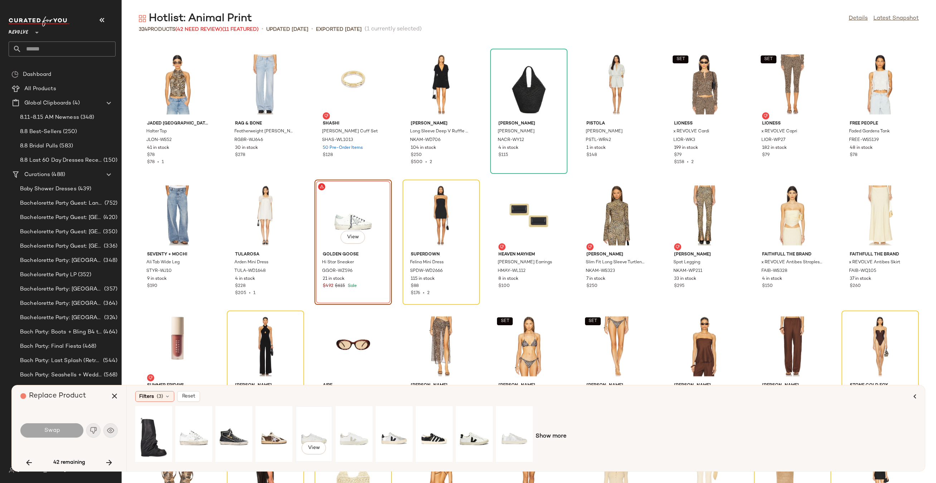
click at [305, 428] on div "View" at bounding box center [314, 434] width 32 height 51
click at [264, 431] on div "View" at bounding box center [274, 434] width 32 height 51
click at [195, 429] on div "View" at bounding box center [194, 434] width 32 height 51
click at [69, 428] on button "Swap" at bounding box center [51, 430] width 63 height 14
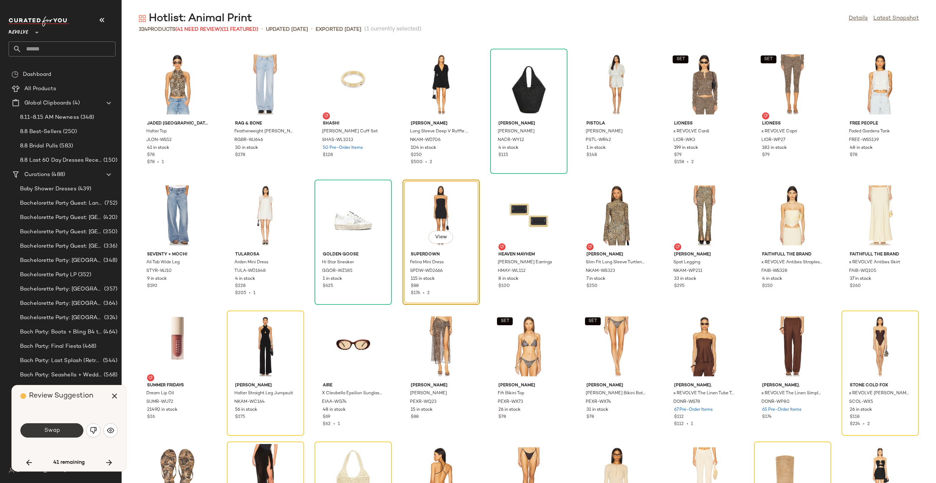
click at [71, 428] on button "Swap" at bounding box center [51, 430] width 63 height 14
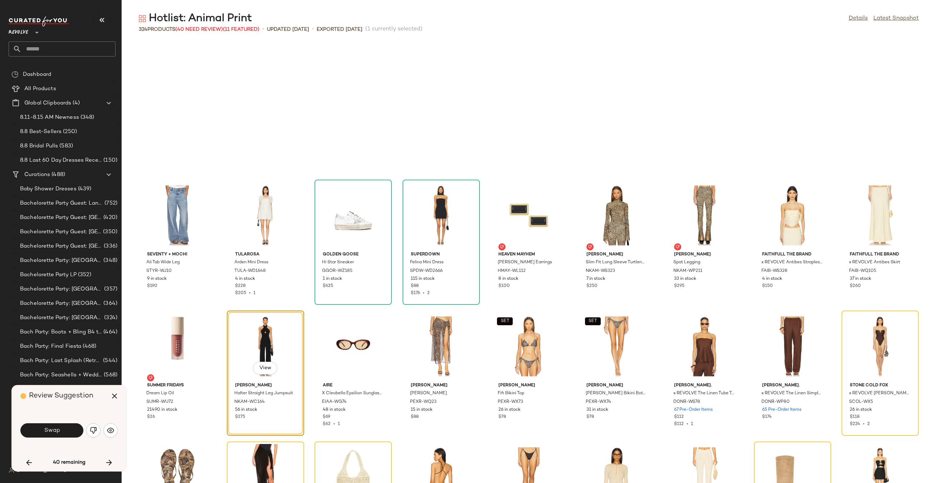
scroll to position [1178, 0]
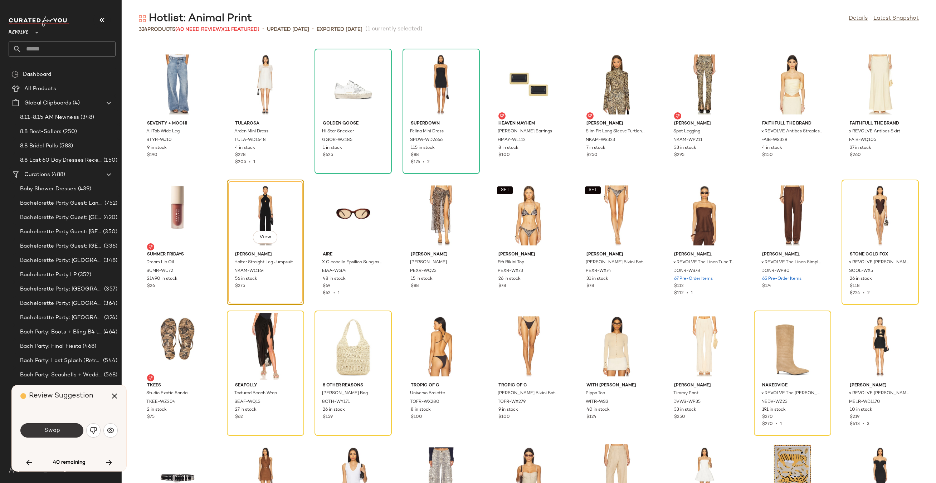
click at [70, 428] on button "Swap" at bounding box center [51, 430] width 63 height 14
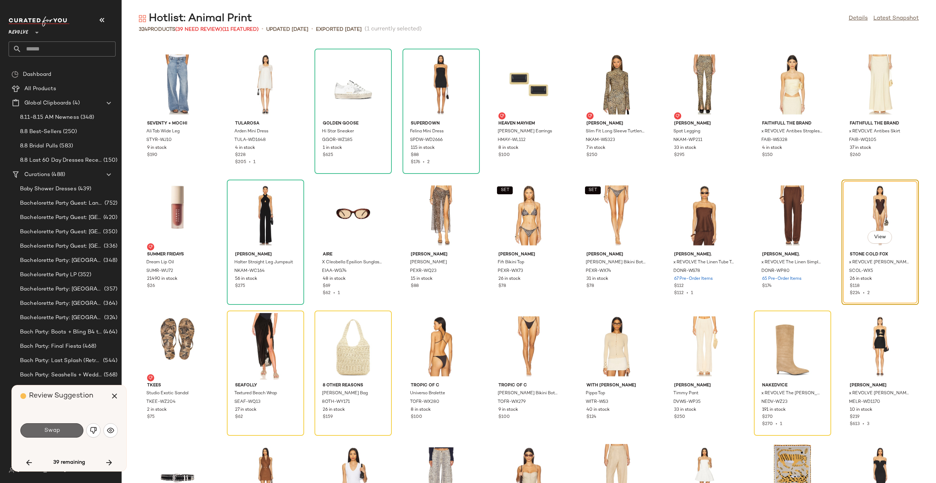
click at [69, 429] on button "Swap" at bounding box center [51, 430] width 63 height 14
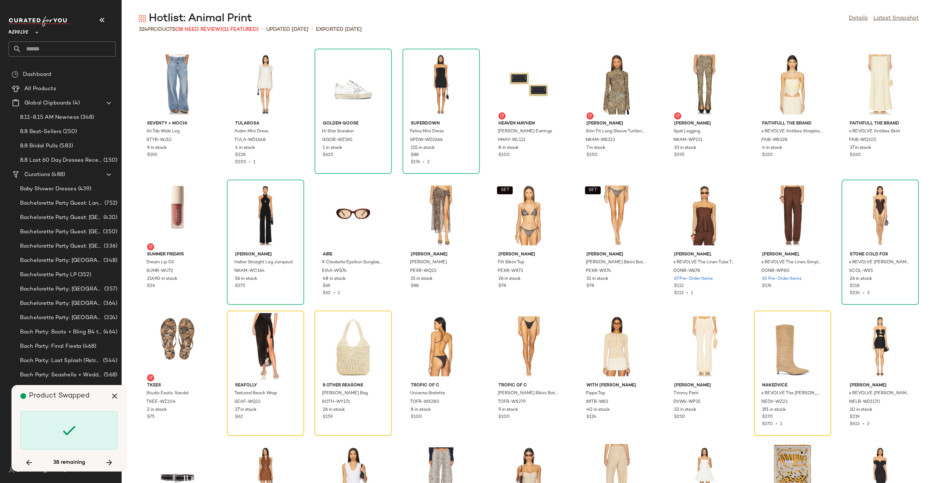
scroll to position [1309, 0]
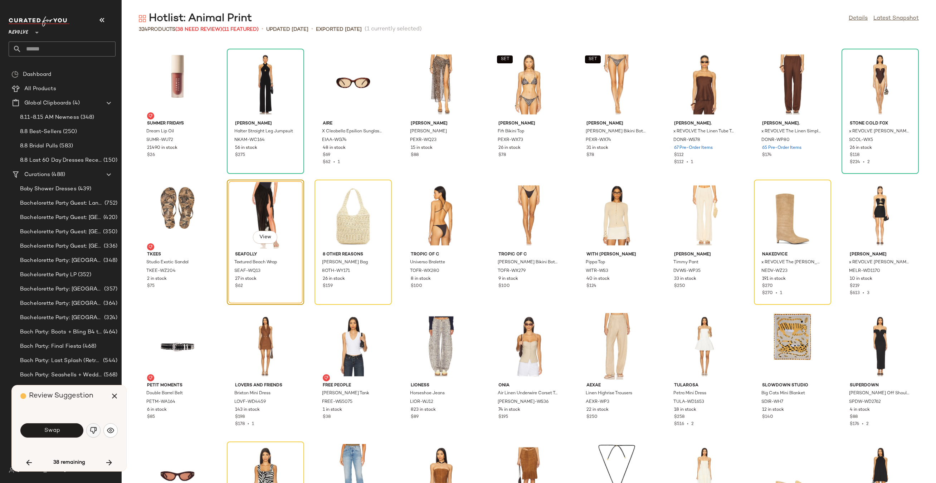
click at [91, 428] on img "button" at bounding box center [93, 430] width 7 height 7
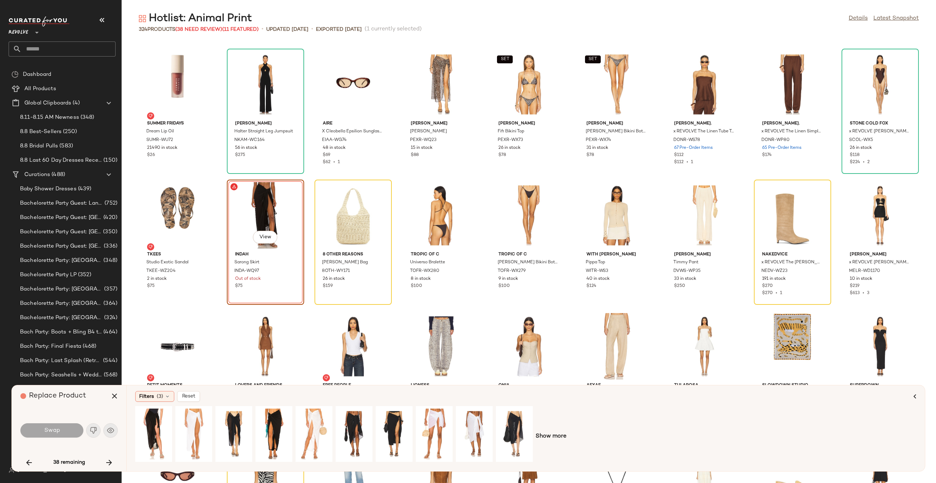
click at [570, 433] on div "Show more" at bounding box center [525, 436] width 781 height 61
click at [566, 433] on div "Show more" at bounding box center [525, 436] width 781 height 61
click at [562, 434] on span "Show more" at bounding box center [551, 436] width 31 height 9
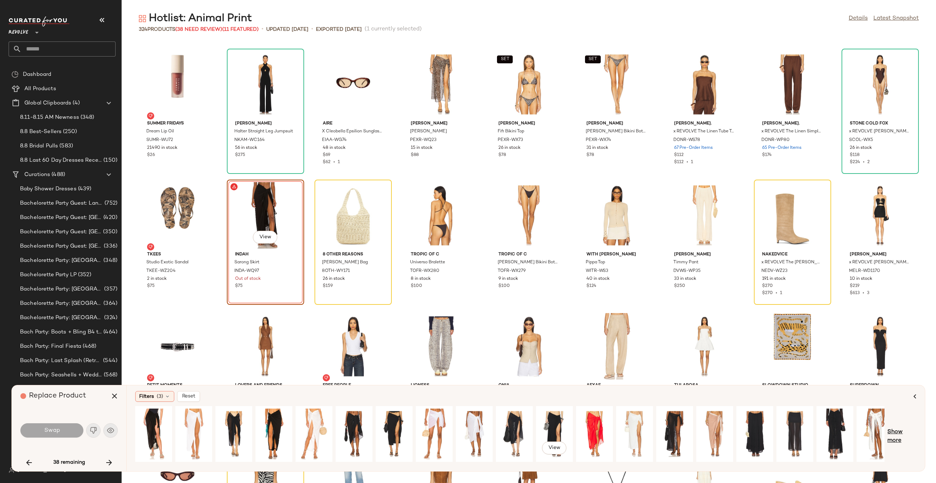
scroll to position [0, 48]
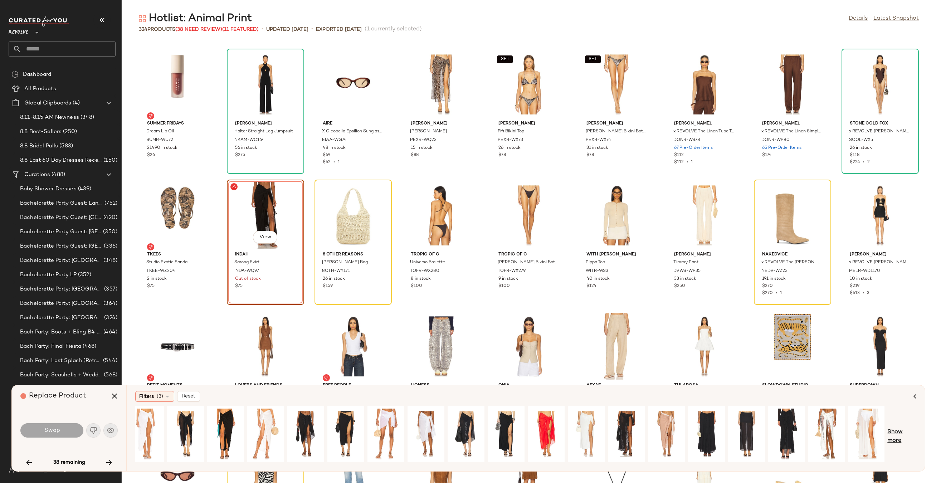
click at [895, 437] on span "Show more" at bounding box center [901, 436] width 29 height 17
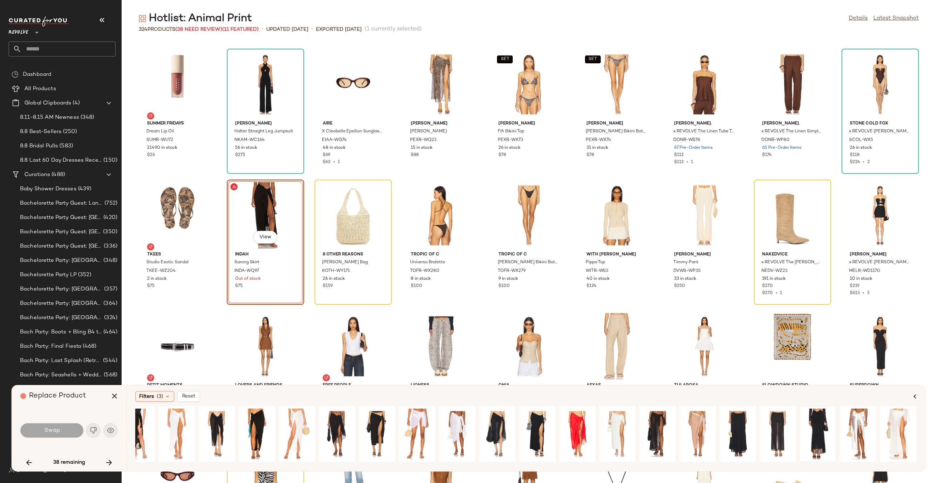
scroll to position [0, 0]
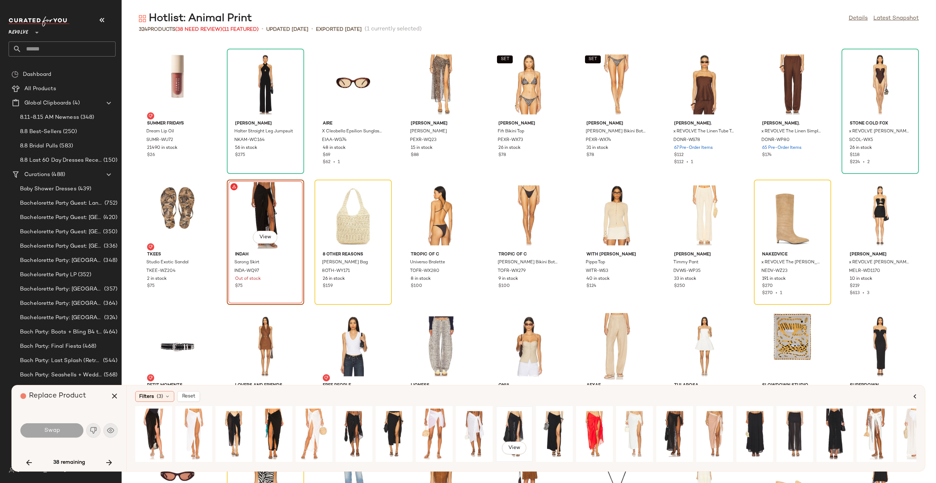
click at [509, 424] on div "View" at bounding box center [514, 434] width 32 height 51
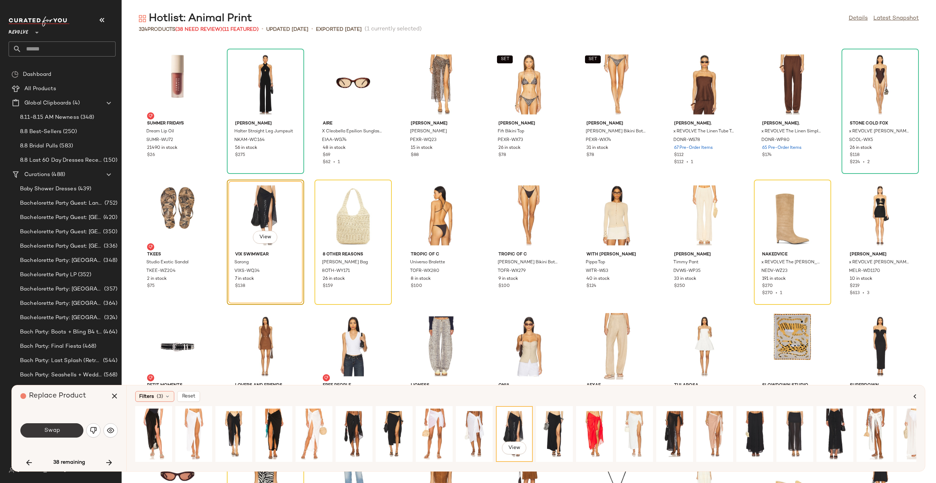
click at [46, 427] on span "Swap" at bounding box center [52, 430] width 16 height 7
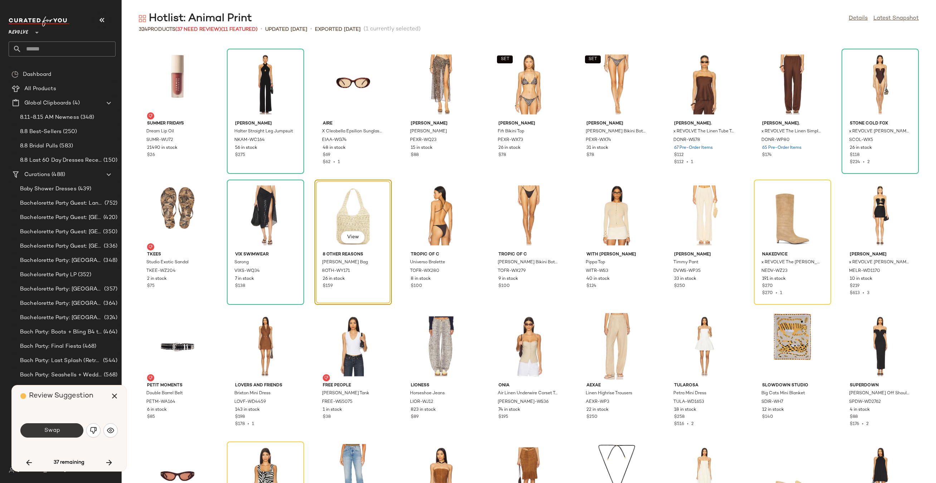
click at [62, 429] on button "Swap" at bounding box center [51, 430] width 63 height 14
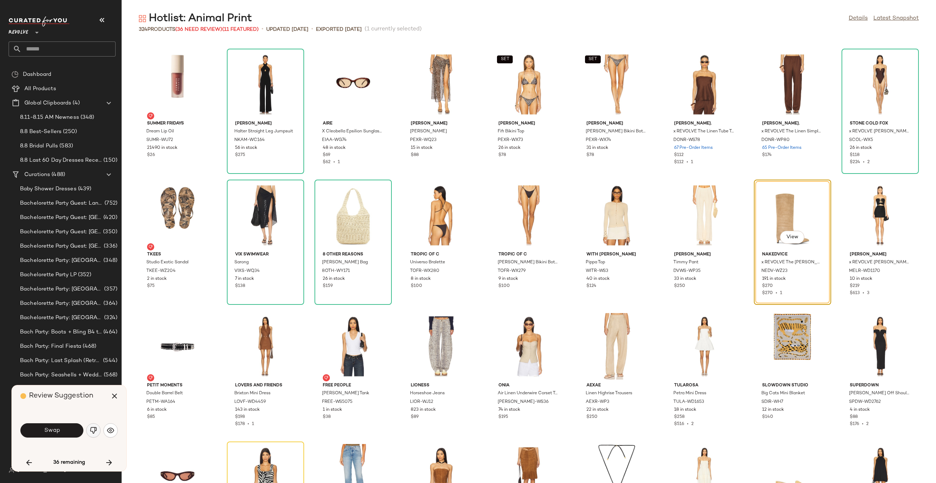
click at [94, 427] on img "button" at bounding box center [93, 430] width 7 height 7
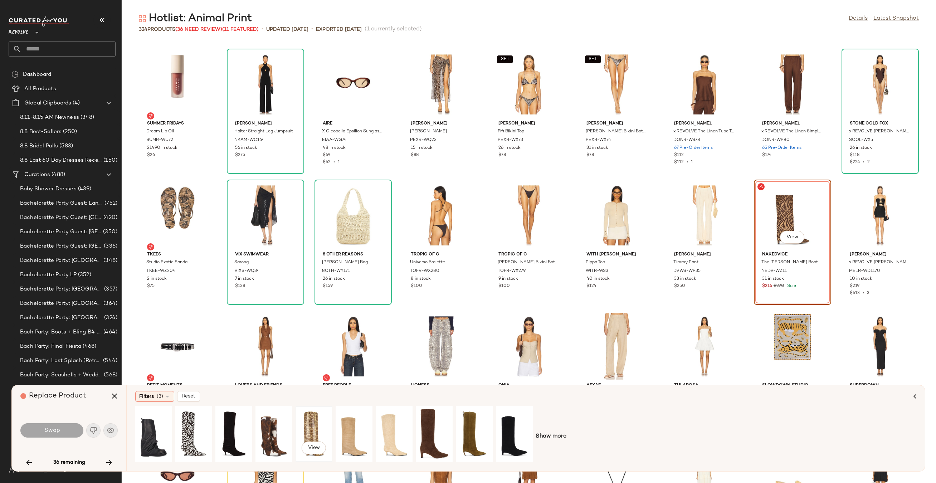
click at [314, 420] on div "View" at bounding box center [314, 434] width 32 height 51
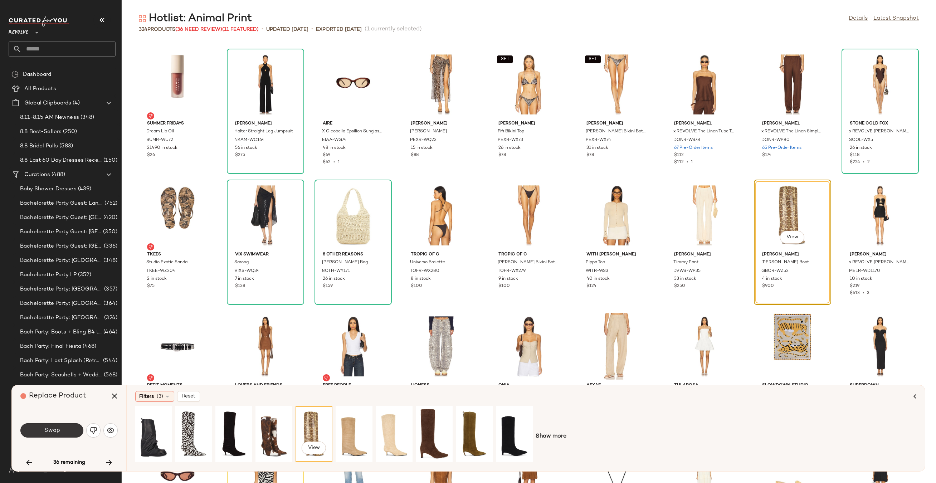
click at [71, 431] on button "Swap" at bounding box center [51, 430] width 63 height 14
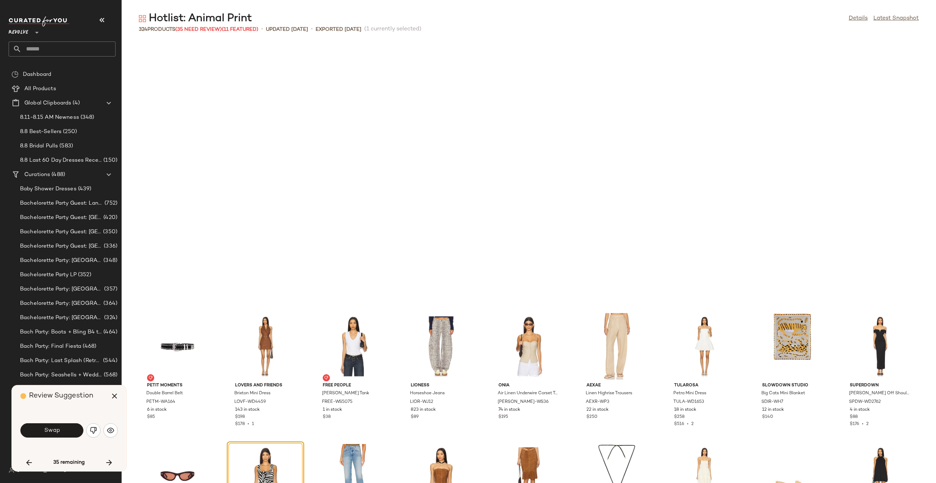
scroll to position [1571, 0]
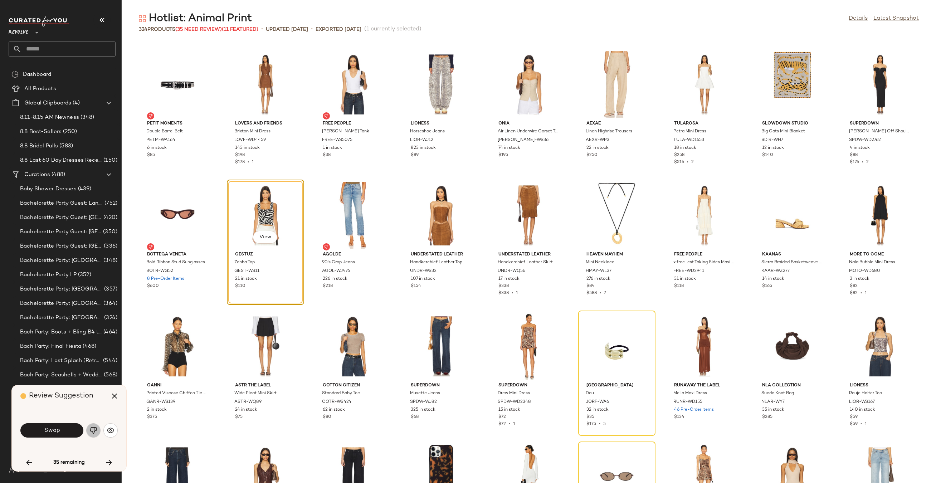
click at [96, 429] on img "button" at bounding box center [93, 430] width 7 height 7
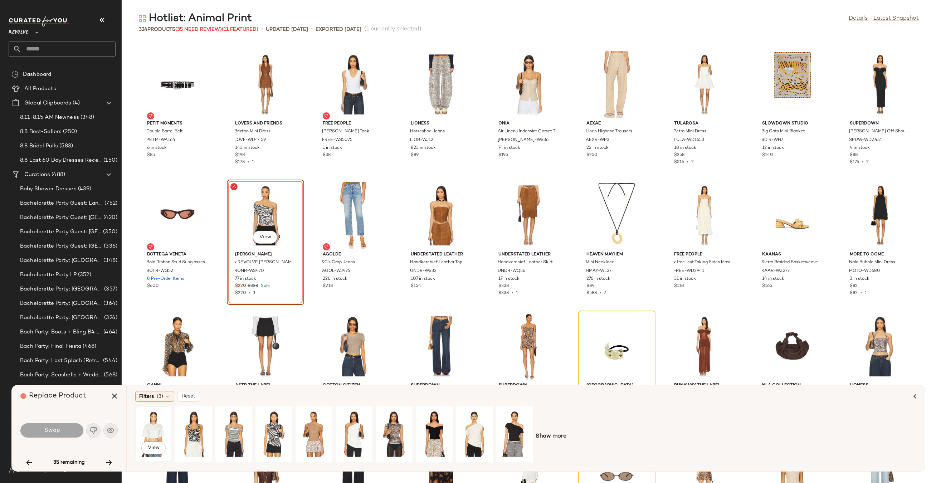
click at [147, 429] on div "View" at bounding box center [154, 434] width 32 height 51
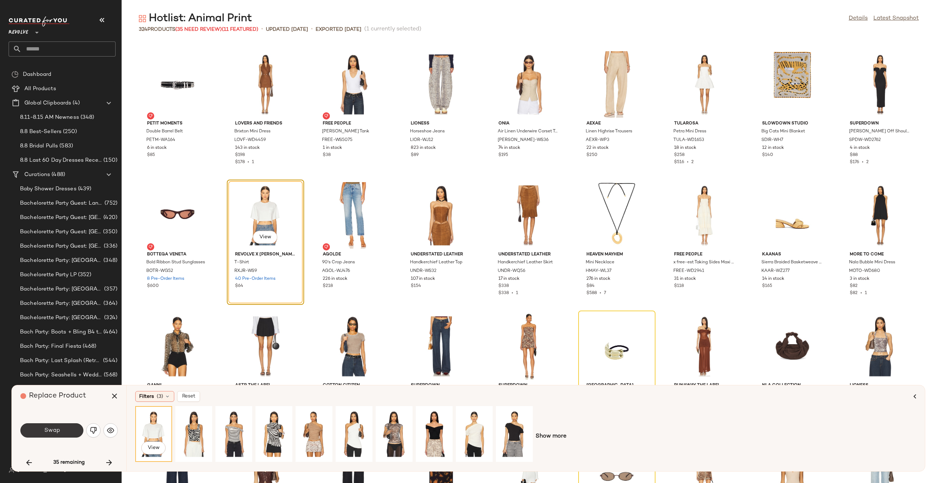
click at [47, 433] on span "Swap" at bounding box center [52, 430] width 16 height 7
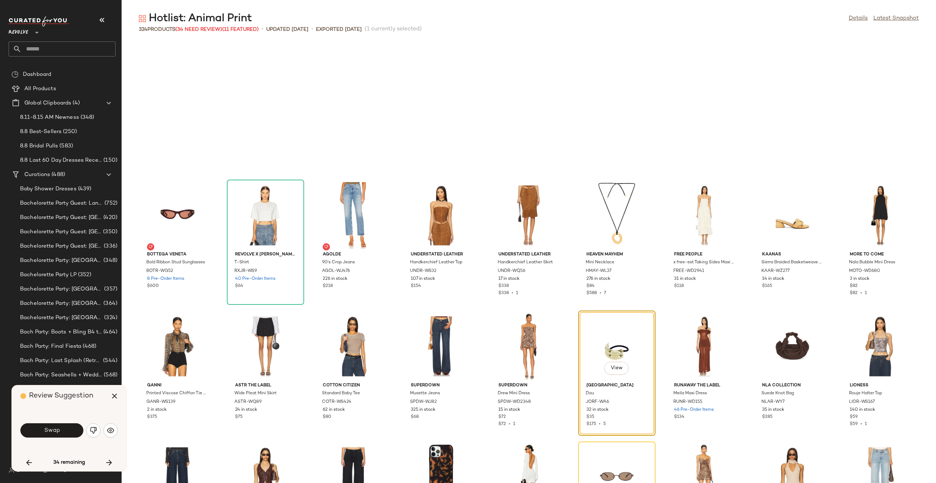
scroll to position [1702, 0]
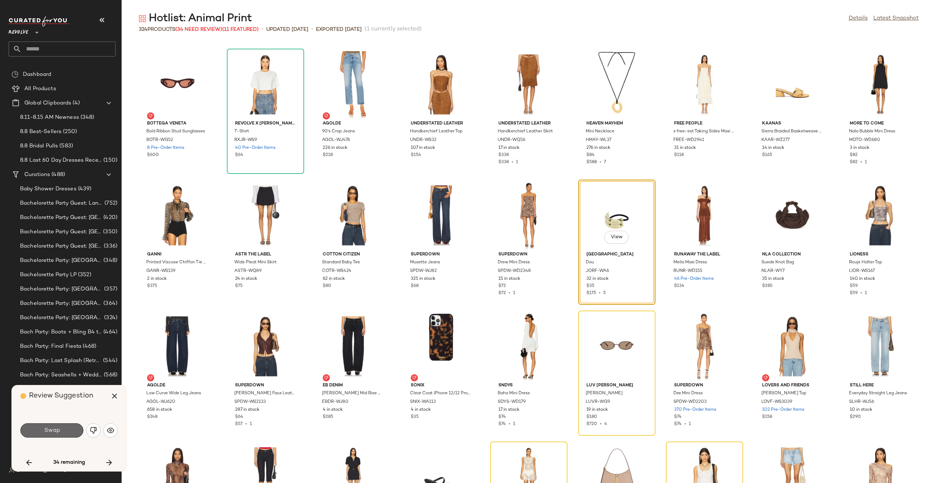
click at [34, 434] on button "Swap" at bounding box center [51, 430] width 63 height 14
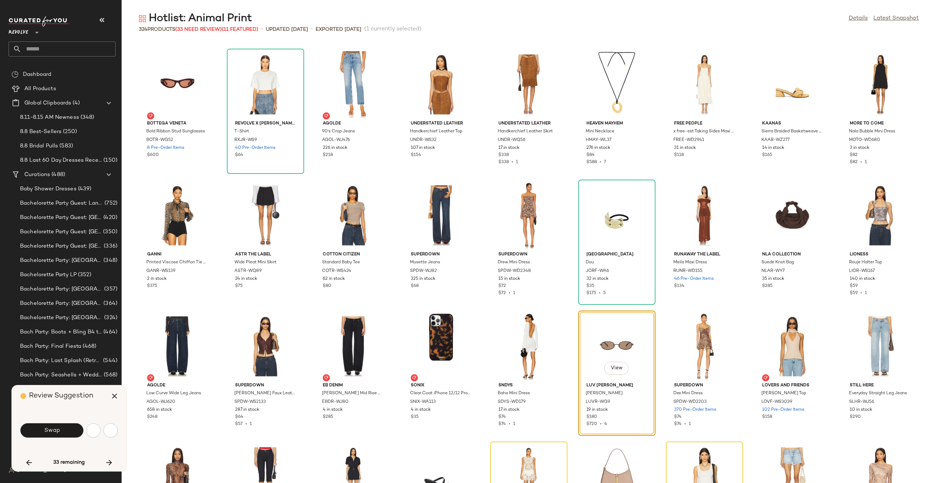
scroll to position [1833, 0]
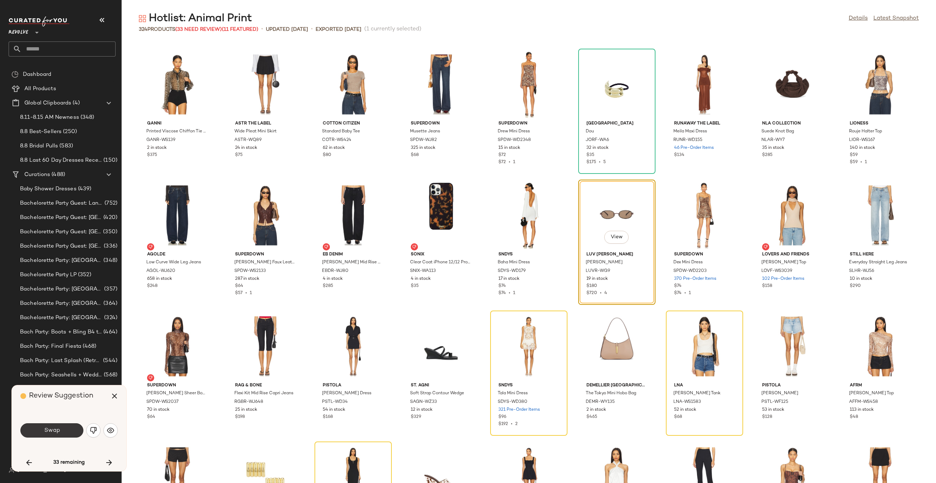
click at [54, 425] on button "Swap" at bounding box center [51, 430] width 63 height 14
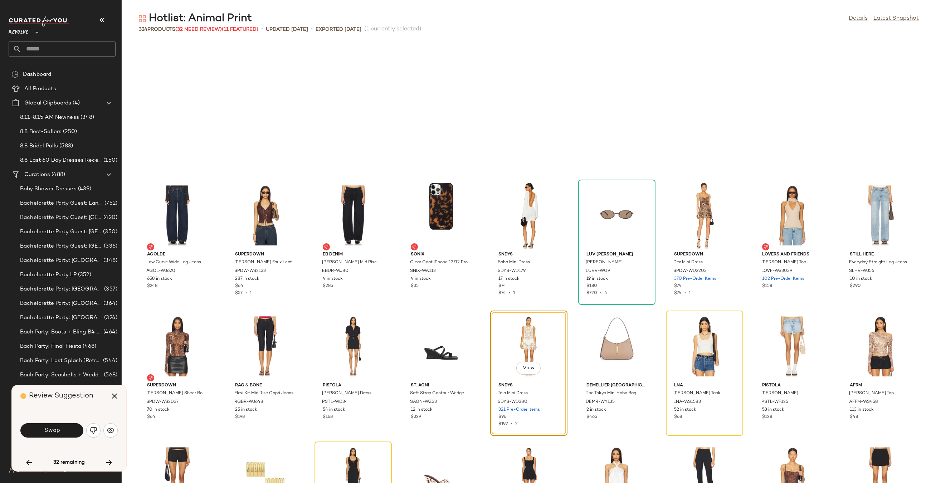
scroll to position [1964, 0]
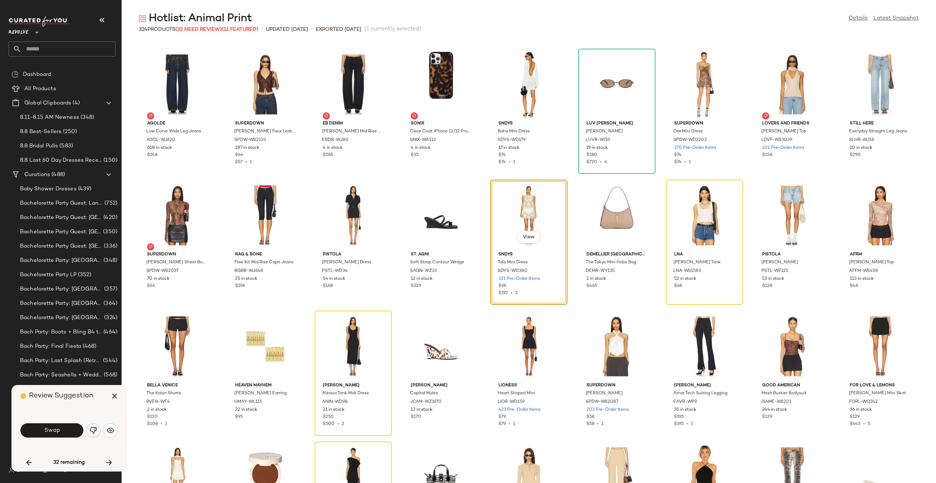
click at [100, 428] on button "button" at bounding box center [93, 430] width 14 height 14
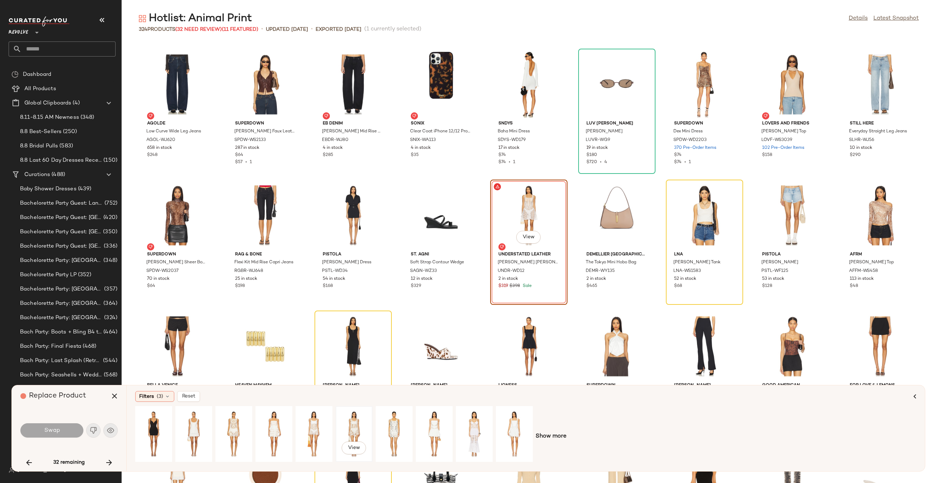
click at [351, 421] on div "View" at bounding box center [354, 434] width 32 height 51
click at [229, 419] on div "View" at bounding box center [234, 434] width 32 height 51
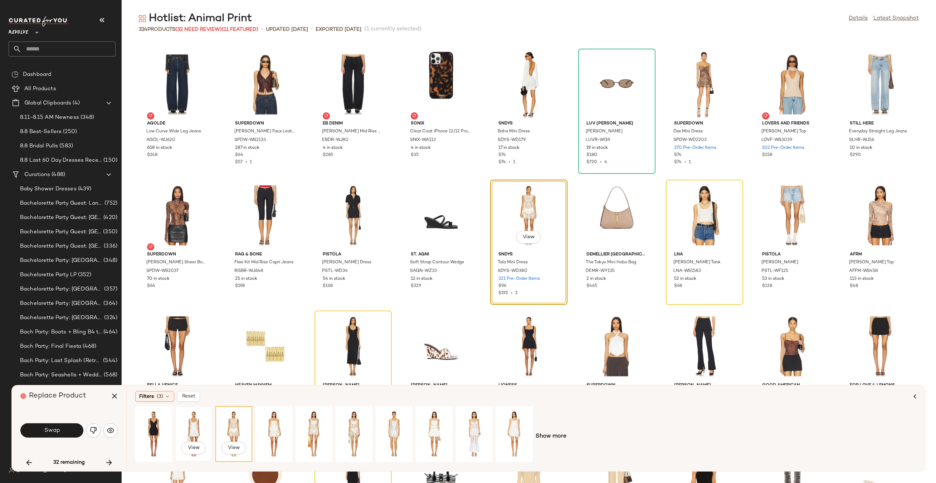
click at [197, 421] on div "View" at bounding box center [194, 434] width 32 height 51
click at [231, 422] on div "View" at bounding box center [234, 434] width 32 height 51
click at [63, 428] on button "Swap" at bounding box center [51, 430] width 63 height 14
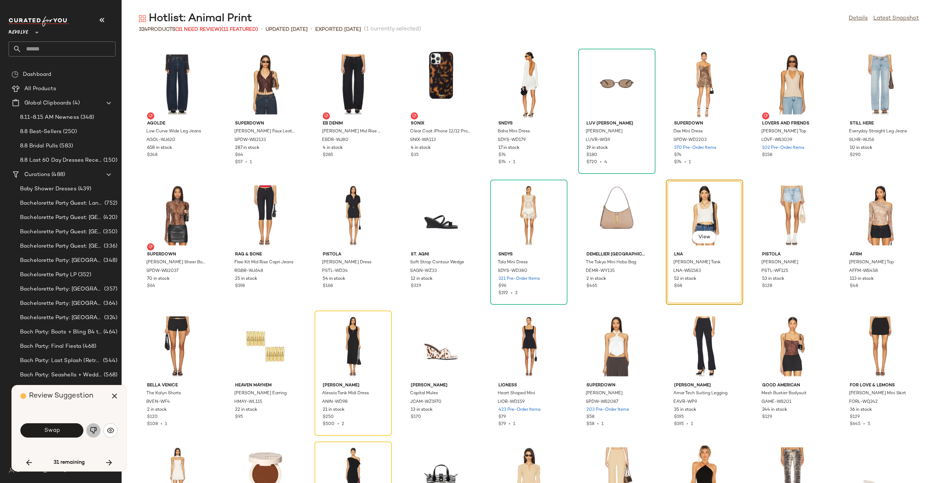
click at [87, 431] on button "button" at bounding box center [93, 430] width 14 height 14
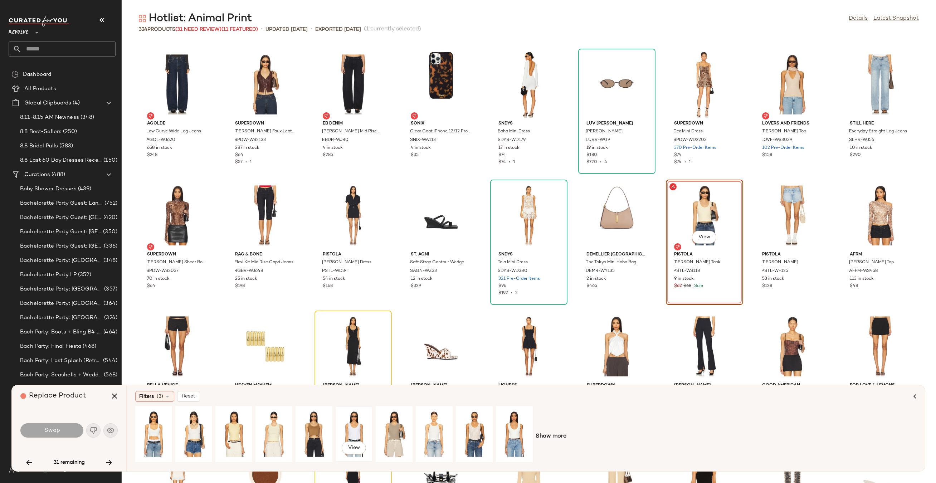
click at [354, 425] on div "View" at bounding box center [354, 434] width 32 height 51
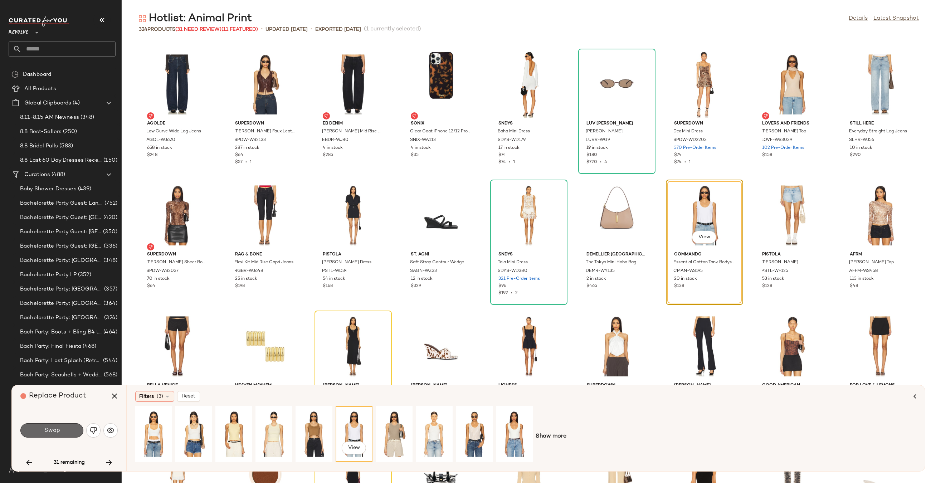
click at [69, 429] on button "Swap" at bounding box center [51, 430] width 63 height 14
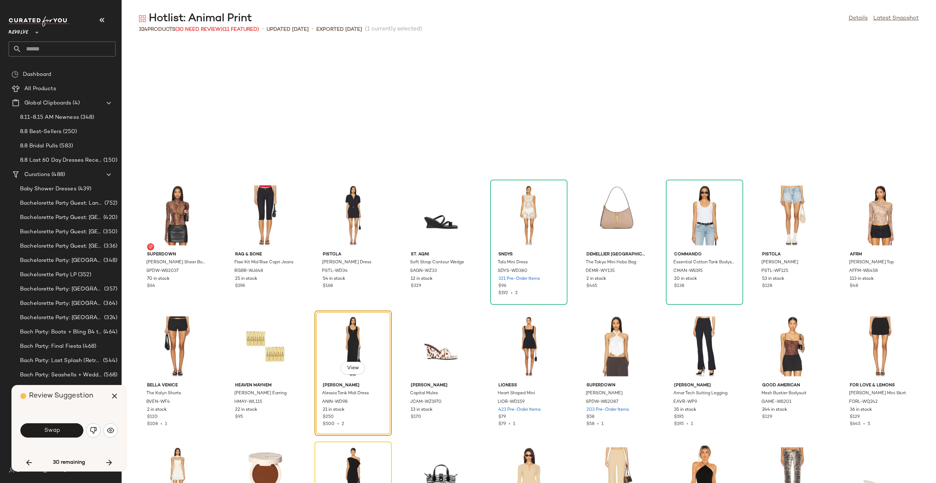
scroll to position [2095, 0]
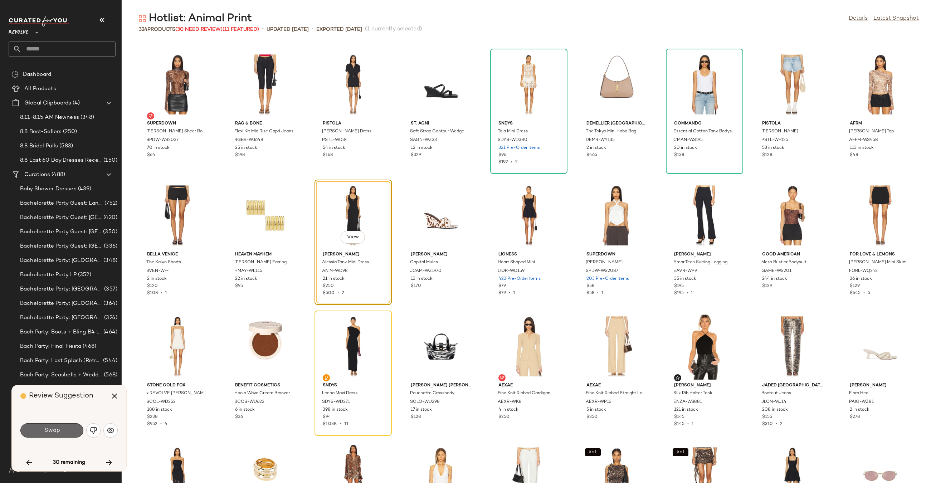
click at [72, 429] on button "Swap" at bounding box center [51, 430] width 63 height 14
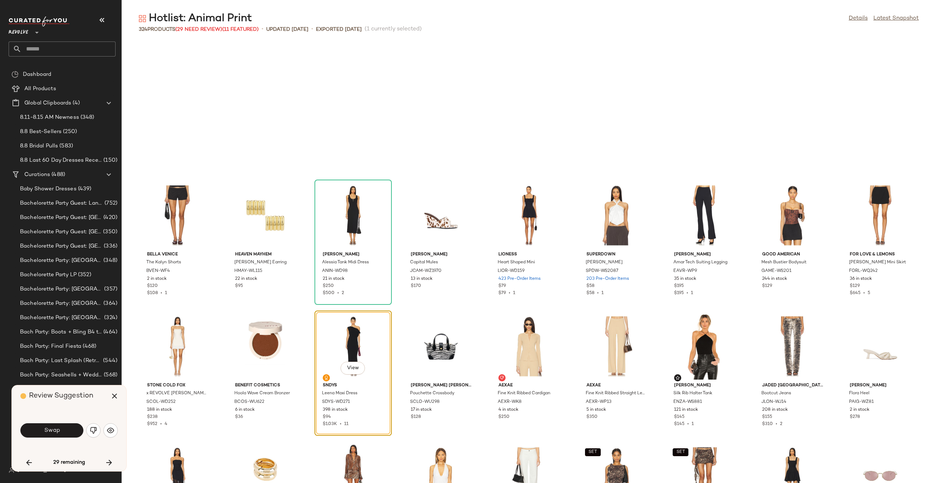
scroll to position [2226, 0]
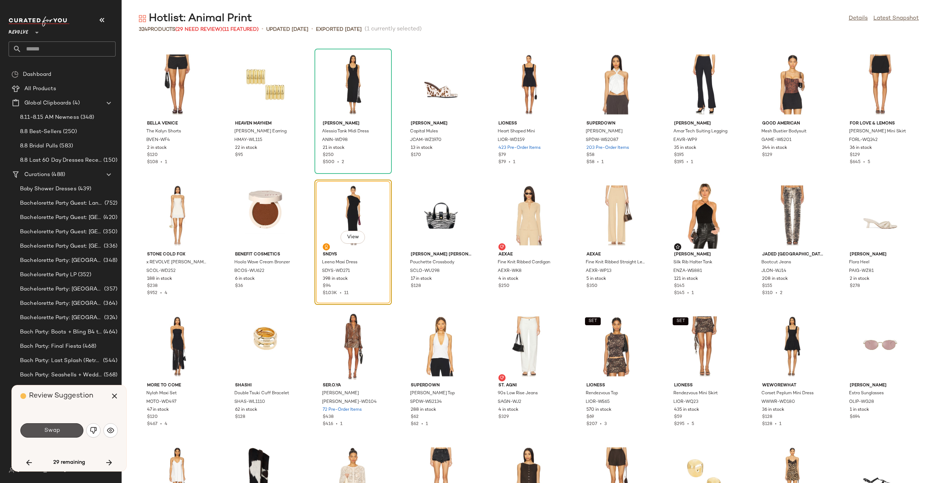
click at [72, 429] on button "Swap" at bounding box center [51, 430] width 63 height 14
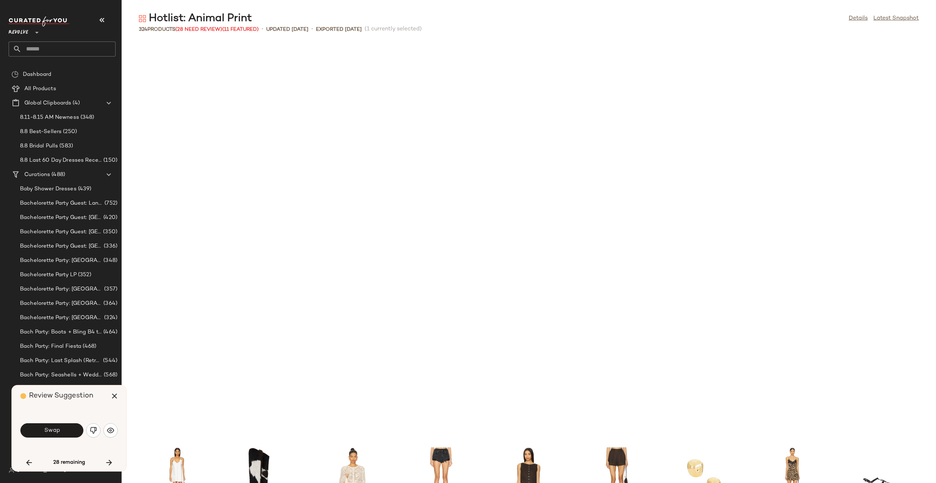
scroll to position [2619, 0]
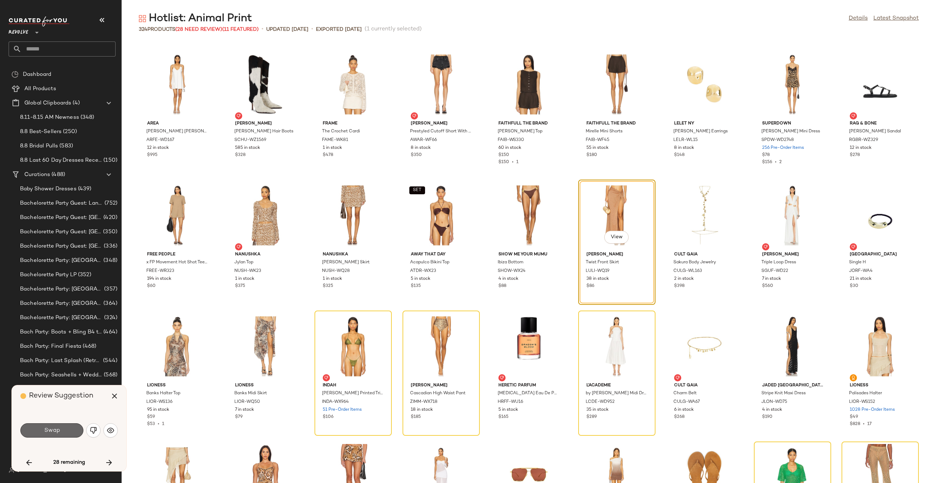
click at [73, 434] on button "Swap" at bounding box center [51, 430] width 63 height 14
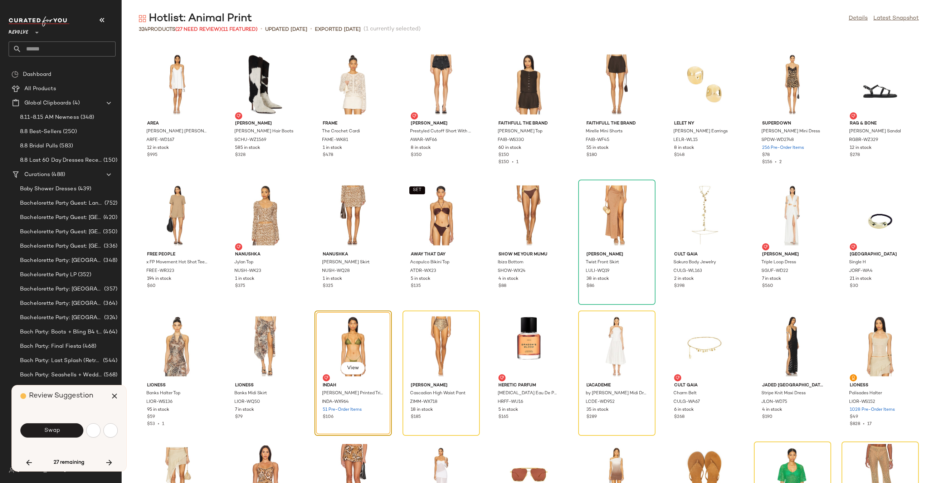
scroll to position [2750, 0]
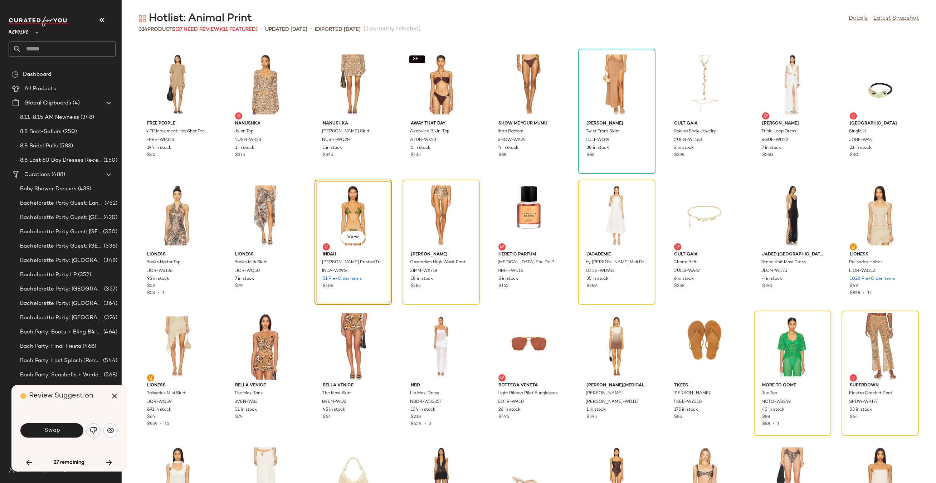
click at [93, 431] on img "button" at bounding box center [93, 430] width 7 height 7
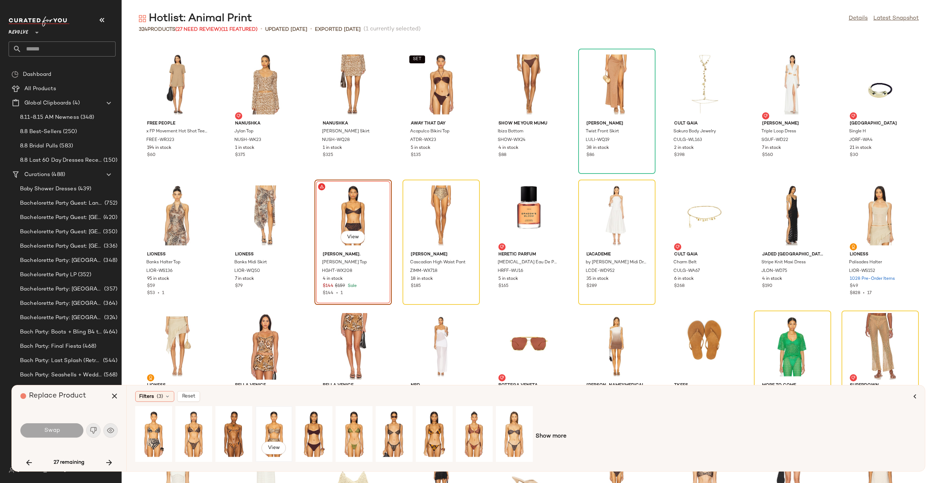
click at [274, 436] on div "View" at bounding box center [274, 434] width 32 height 51
click at [60, 425] on button "Swap" at bounding box center [51, 430] width 63 height 14
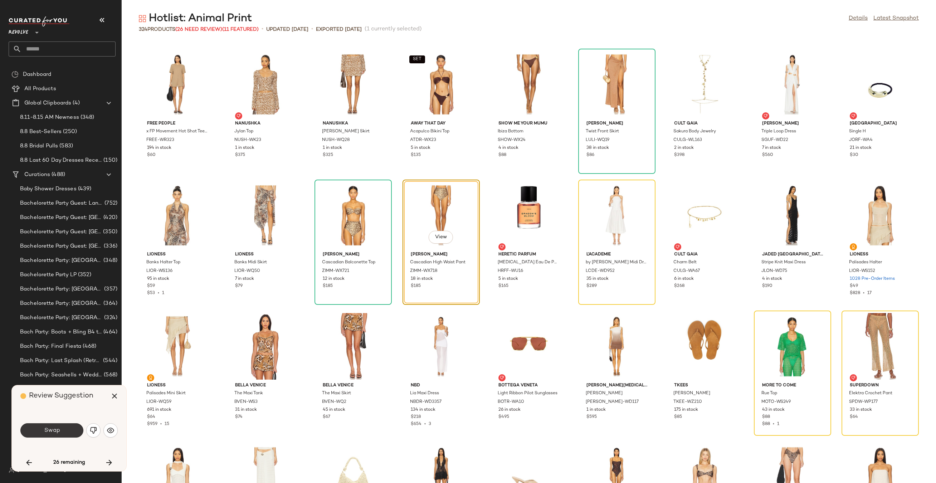
click at [67, 430] on button "Swap" at bounding box center [51, 430] width 63 height 14
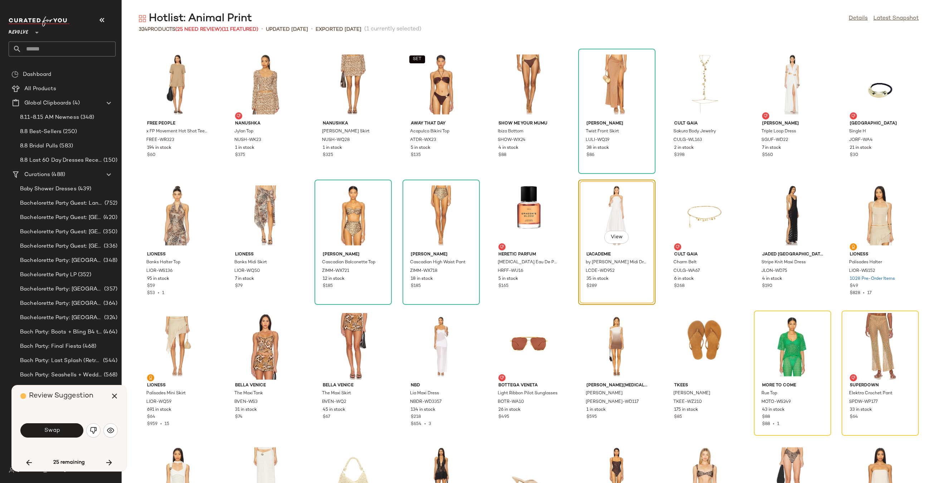
click at [67, 430] on button "Swap" at bounding box center [51, 430] width 63 height 14
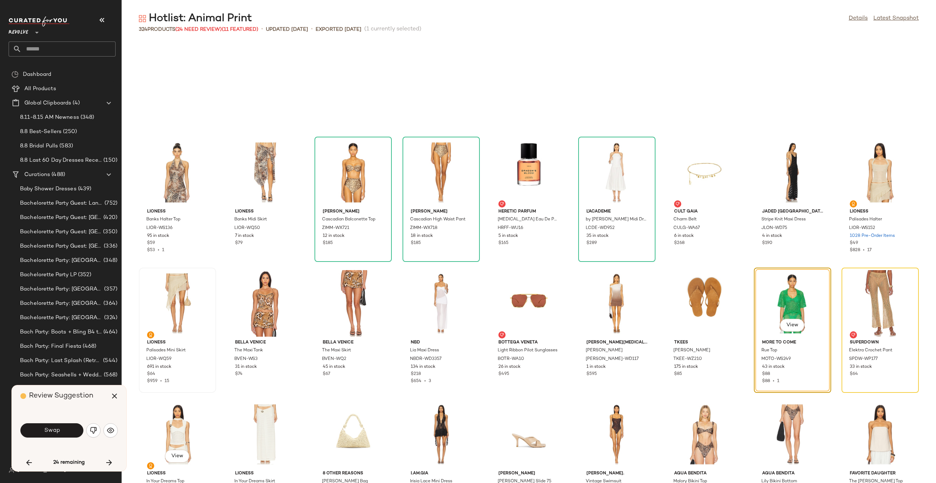
scroll to position [2881, 0]
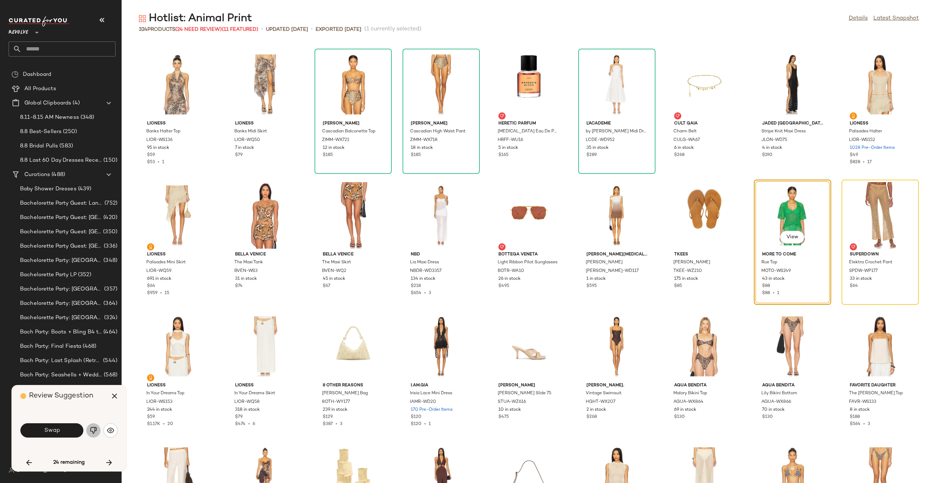
click at [96, 428] on img "button" at bounding box center [93, 430] width 7 height 7
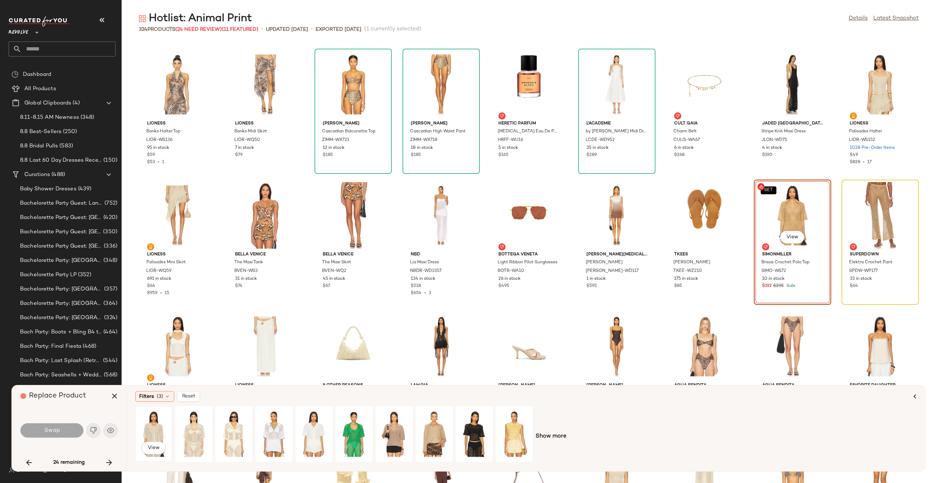
click at [146, 426] on div "View" at bounding box center [154, 434] width 32 height 51
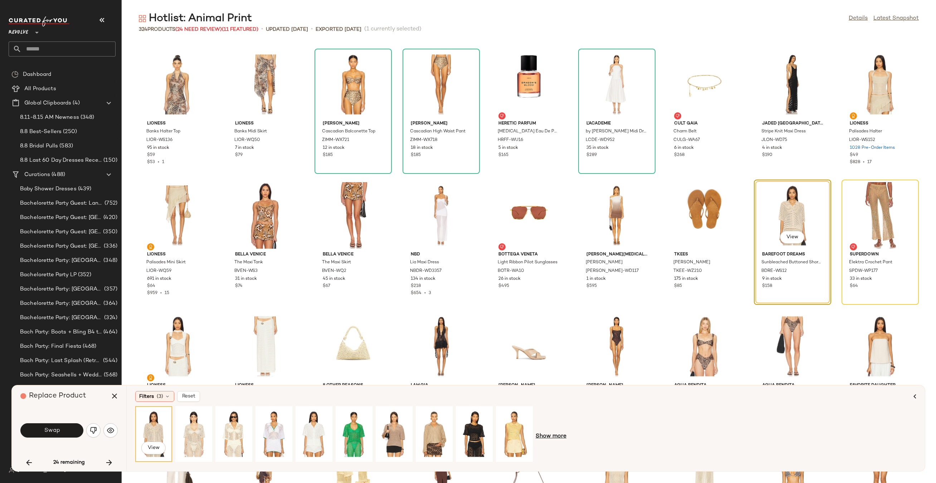
click at [553, 435] on span "Show more" at bounding box center [551, 436] width 31 height 9
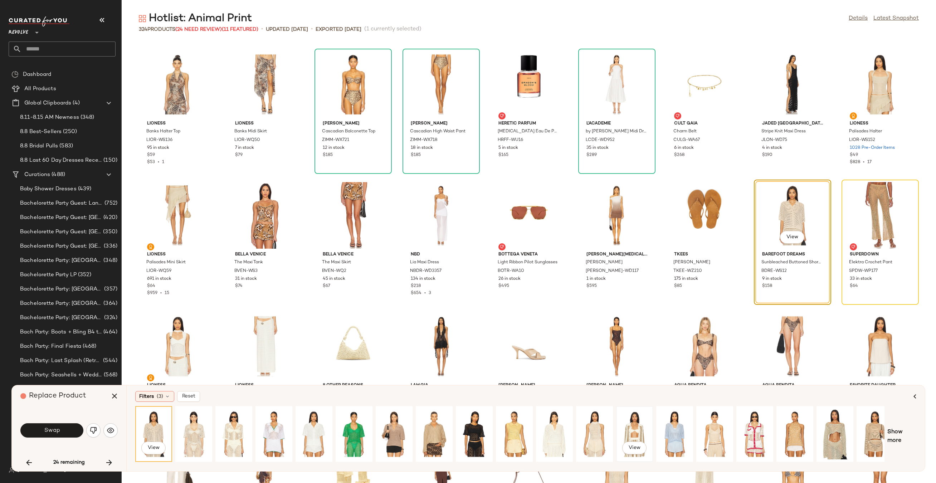
scroll to position [0, 48]
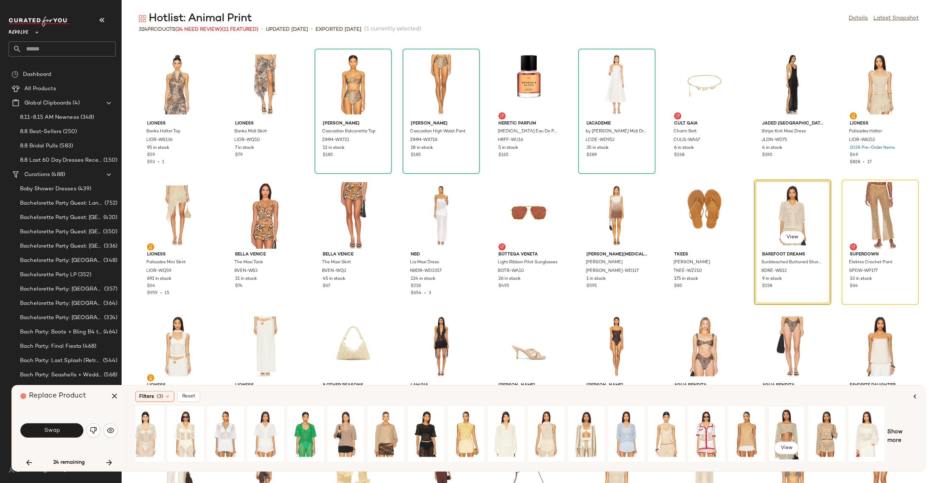
click at [783, 424] on div "View" at bounding box center [787, 434] width 32 height 51
click at [673, 423] on div "View" at bounding box center [666, 434] width 32 height 51
click at [69, 428] on button "Swap" at bounding box center [51, 430] width 63 height 14
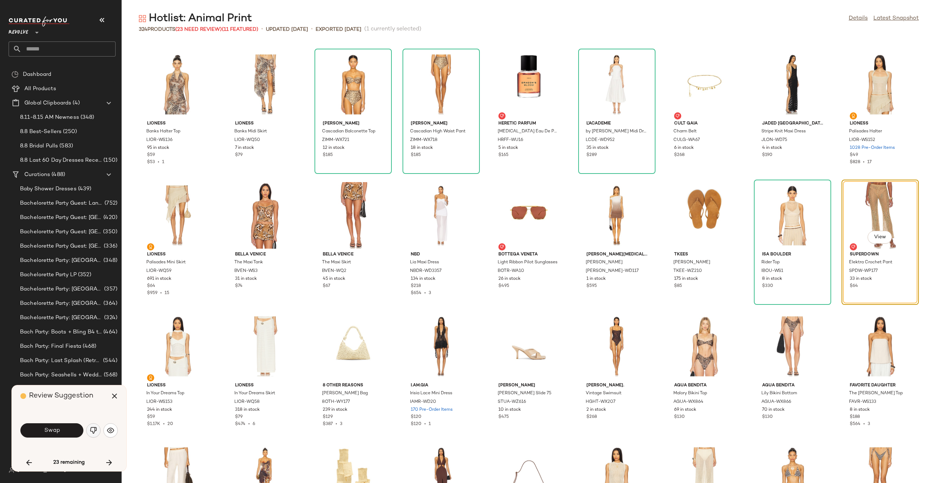
click at [91, 431] on img "button" at bounding box center [93, 430] width 7 height 7
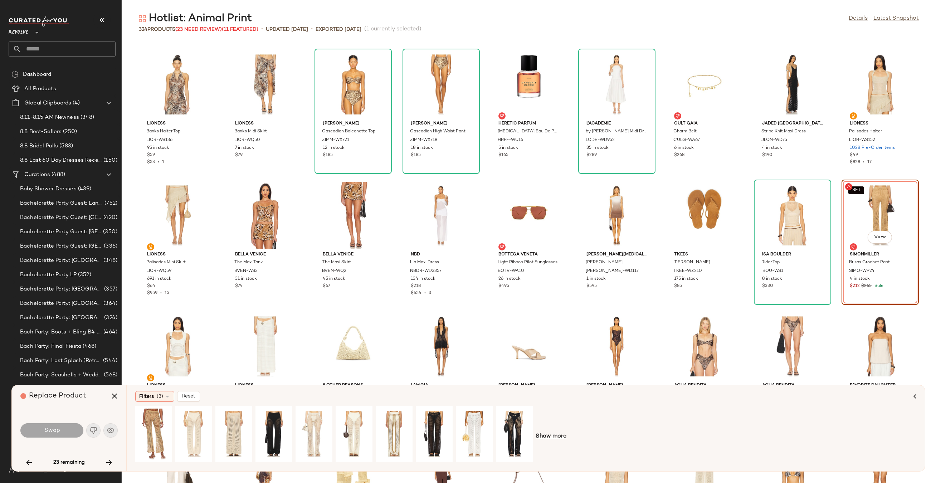
click at [555, 438] on span "Show more" at bounding box center [551, 436] width 31 height 9
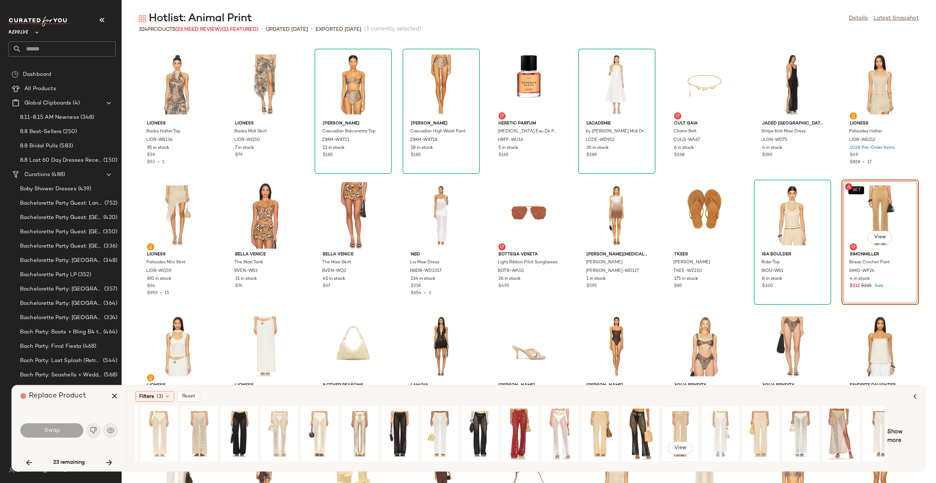
scroll to position [0, 48]
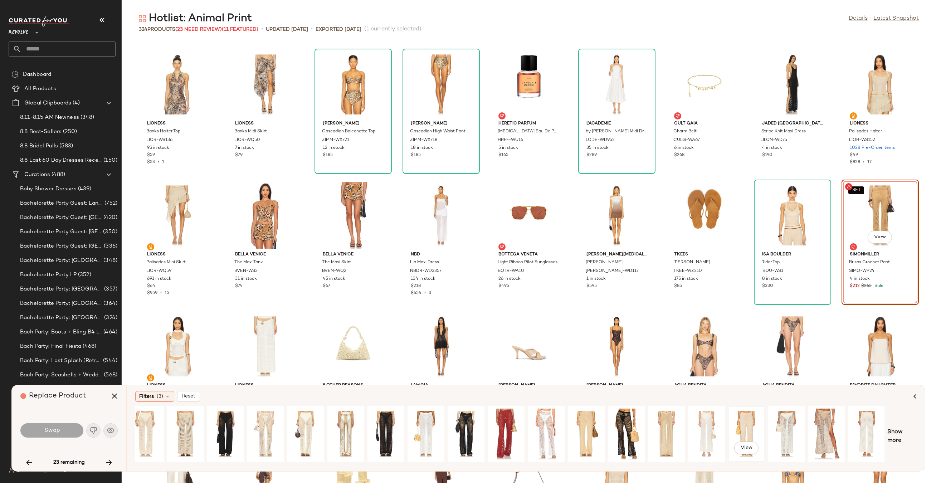
click at [754, 430] on div "View" at bounding box center [747, 434] width 32 height 51
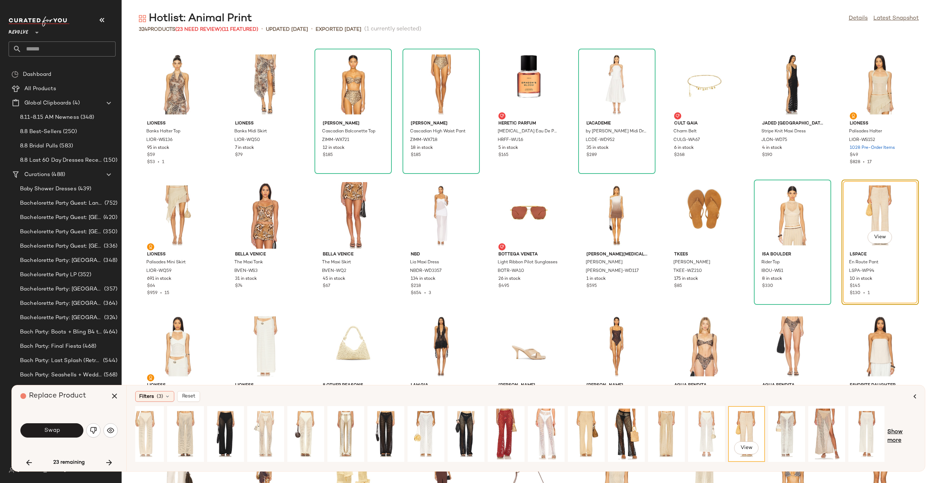
click at [904, 434] on span "Show more" at bounding box center [901, 436] width 29 height 17
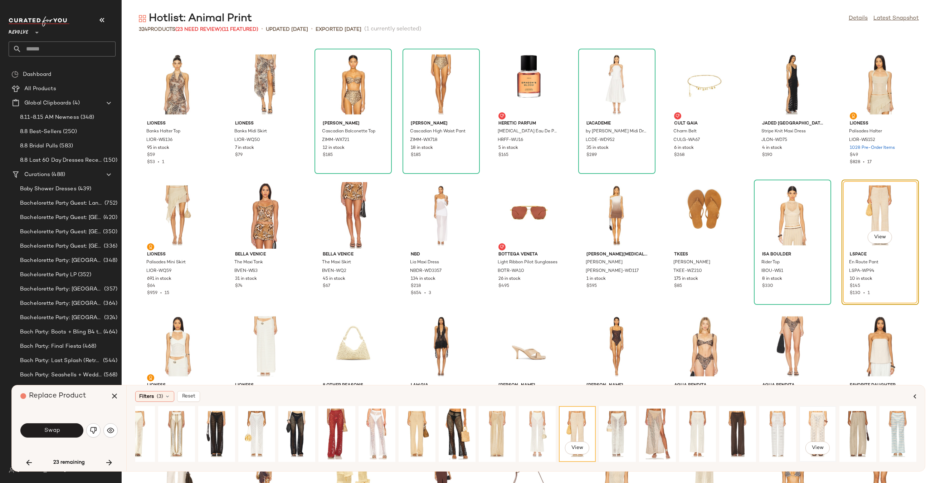
click at [816, 430] on div "View" at bounding box center [818, 434] width 32 height 51
click at [641, 423] on div "View" at bounding box center [657, 434] width 32 height 51
click at [611, 422] on div "View" at bounding box center [617, 434] width 32 height 51
click at [566, 423] on div "View" at bounding box center [577, 434] width 32 height 51
click at [502, 429] on div "View" at bounding box center [497, 434] width 32 height 51
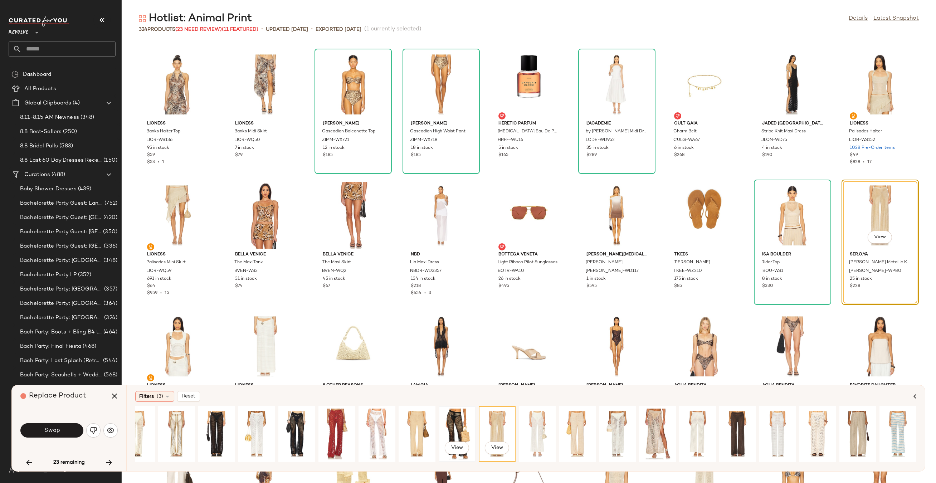
scroll to position [0, 213]
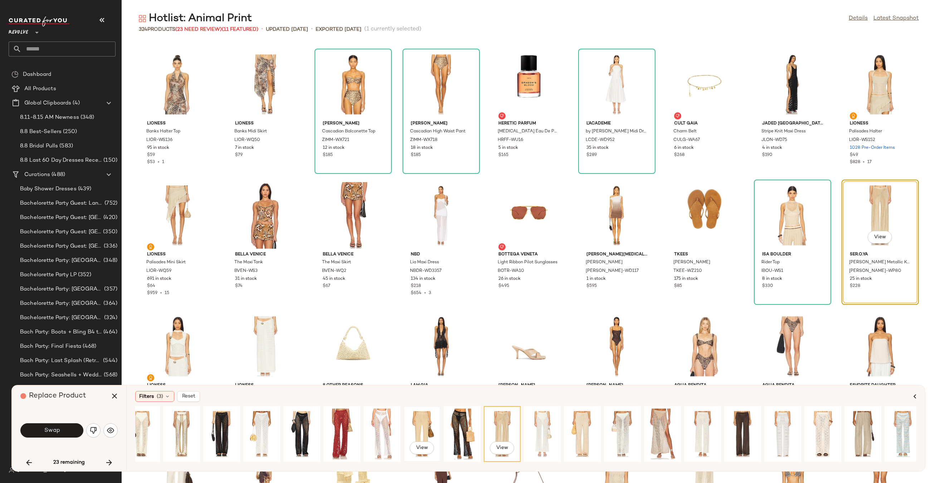
click at [426, 426] on div "View" at bounding box center [422, 434] width 32 height 51
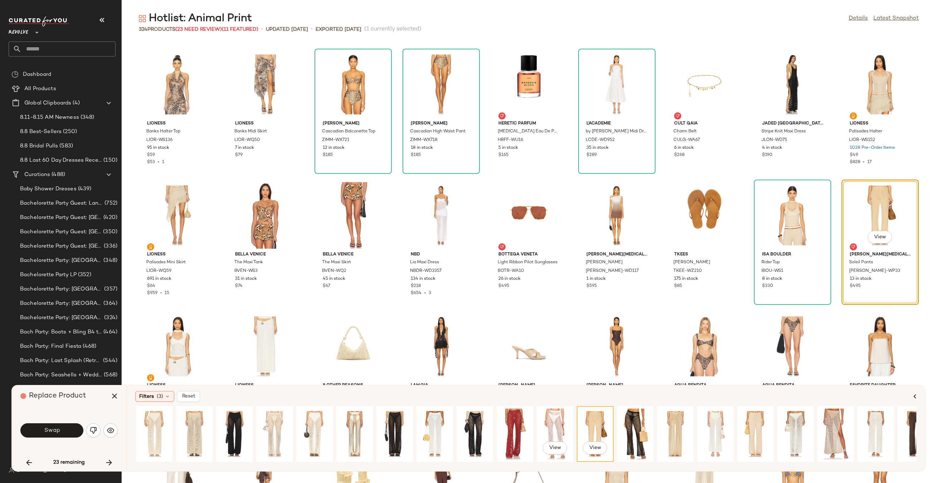
scroll to position [0, 0]
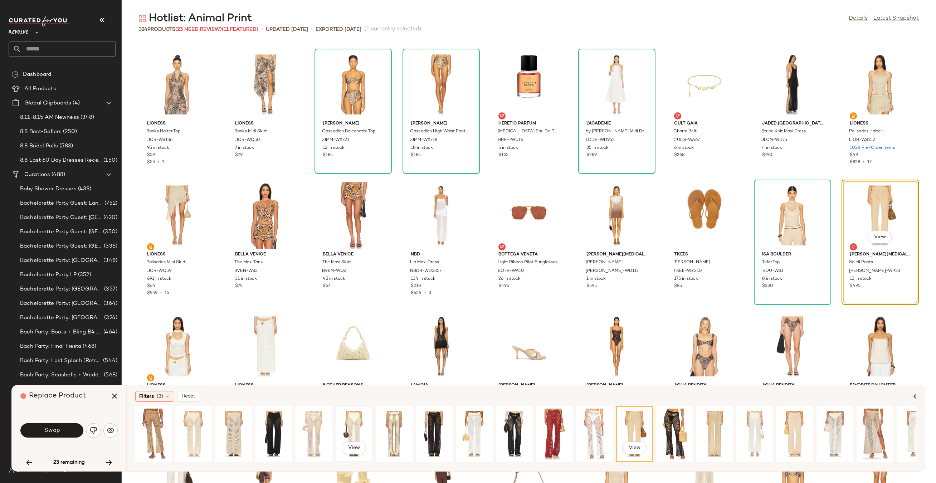
click at [345, 426] on div "View" at bounding box center [354, 434] width 32 height 51
click at [318, 425] on div "View" at bounding box center [314, 434] width 32 height 51
click at [220, 423] on div "View" at bounding box center [234, 434] width 32 height 51
click at [191, 424] on div "View" at bounding box center [194, 434] width 32 height 51
click at [43, 430] on button "Swap" at bounding box center [51, 430] width 63 height 14
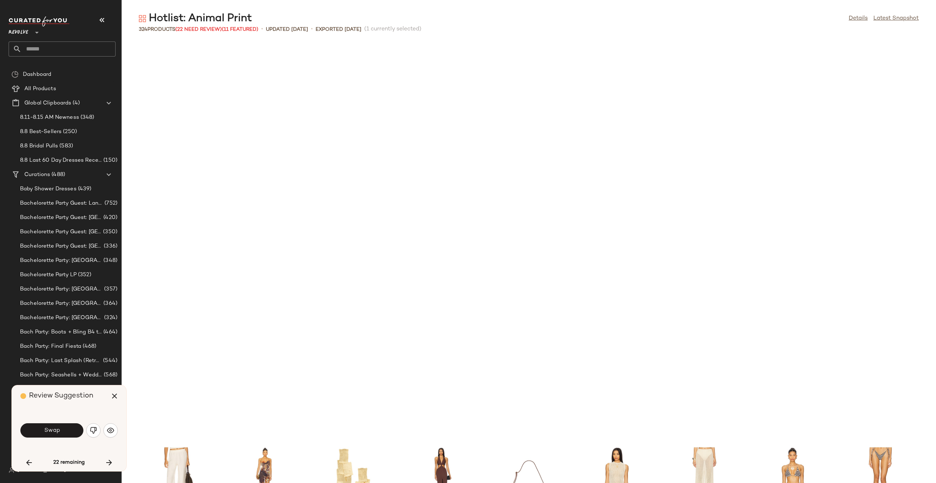
scroll to position [3273, 0]
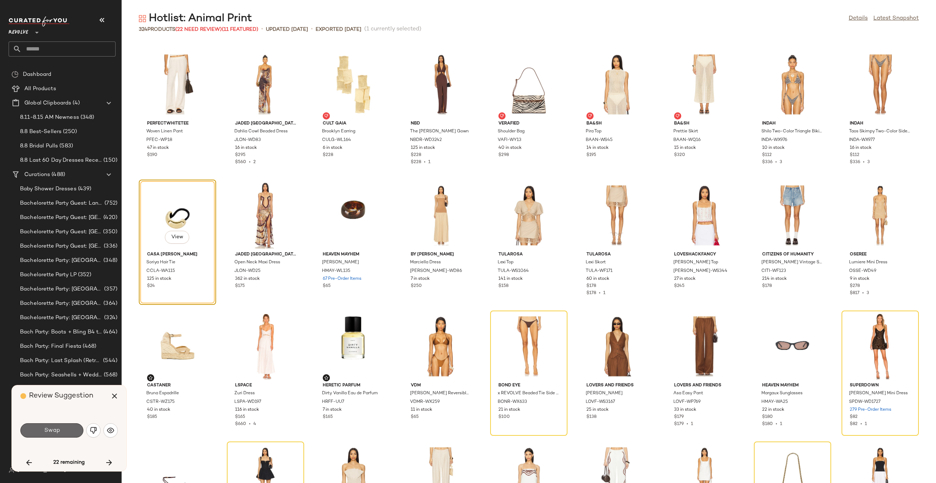
click at [38, 433] on button "Swap" at bounding box center [51, 430] width 63 height 14
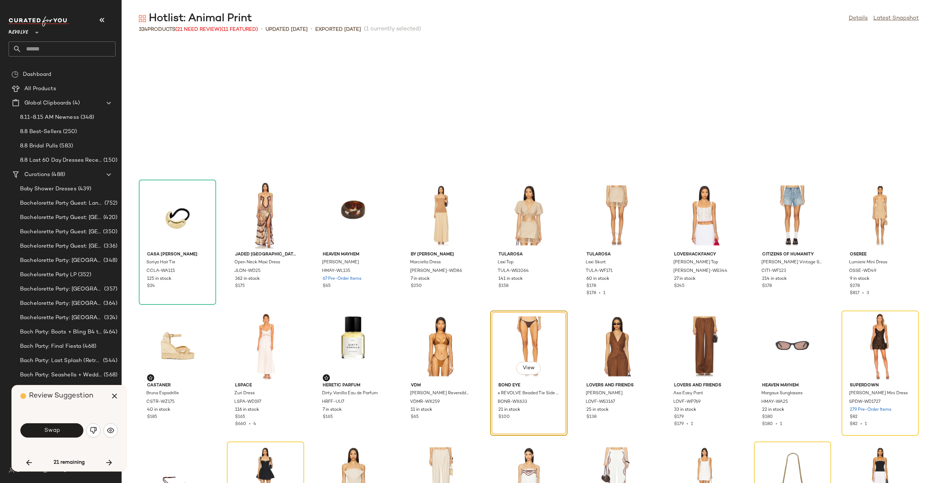
scroll to position [3404, 0]
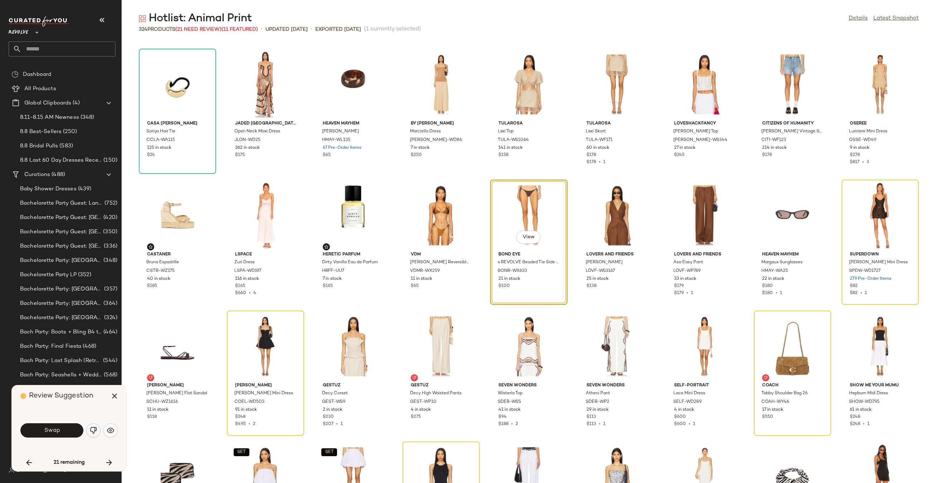
click at [93, 428] on img "button" at bounding box center [93, 430] width 7 height 7
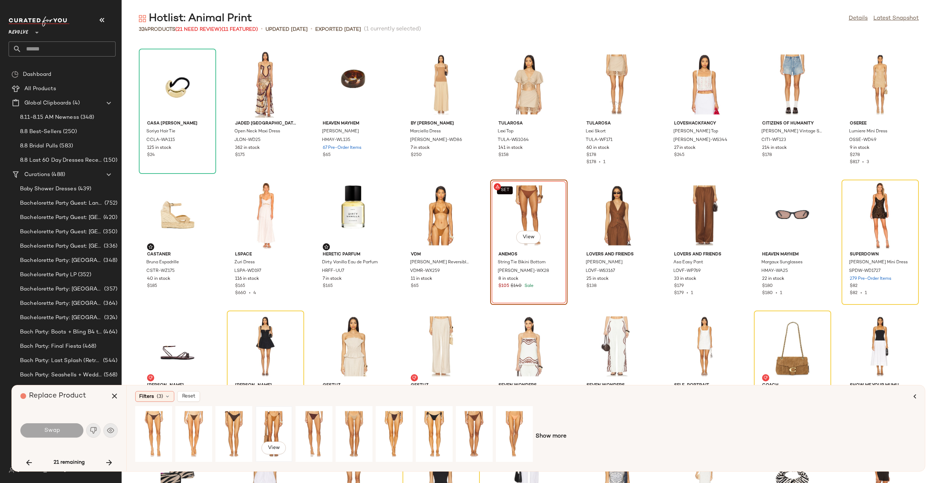
click at [272, 422] on div "View" at bounding box center [274, 434] width 32 height 51
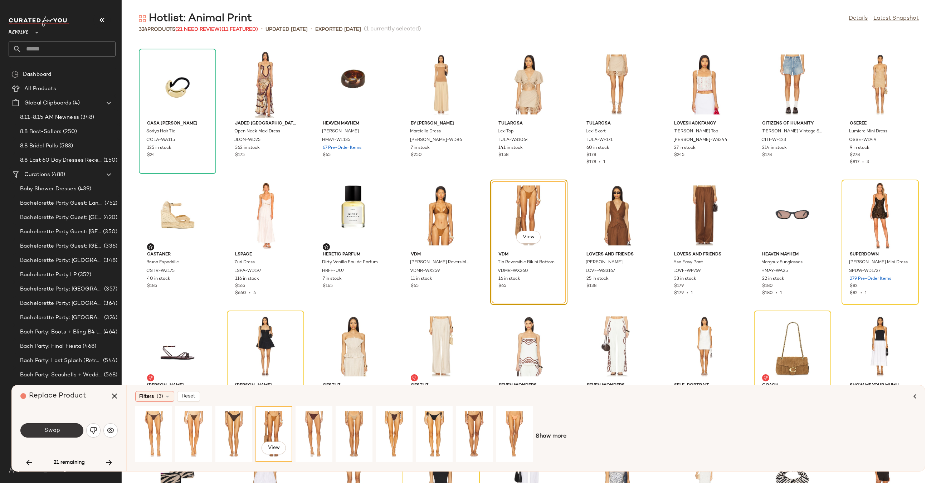
click at [63, 430] on button "Swap" at bounding box center [51, 430] width 63 height 14
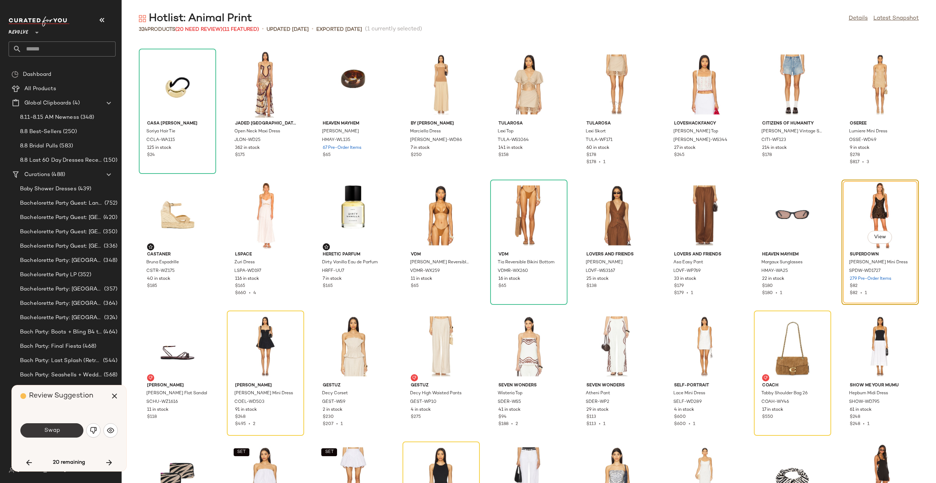
click at [63, 430] on button "Swap" at bounding box center [51, 430] width 63 height 14
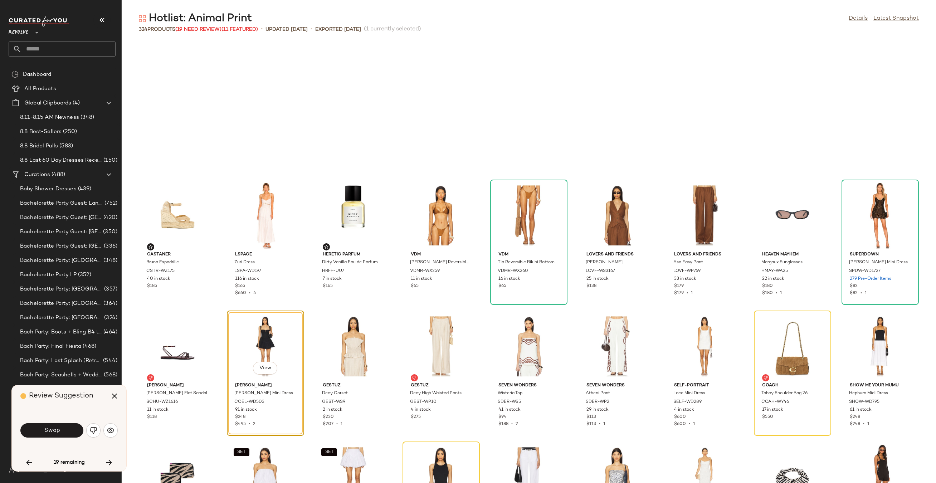
scroll to position [3535, 0]
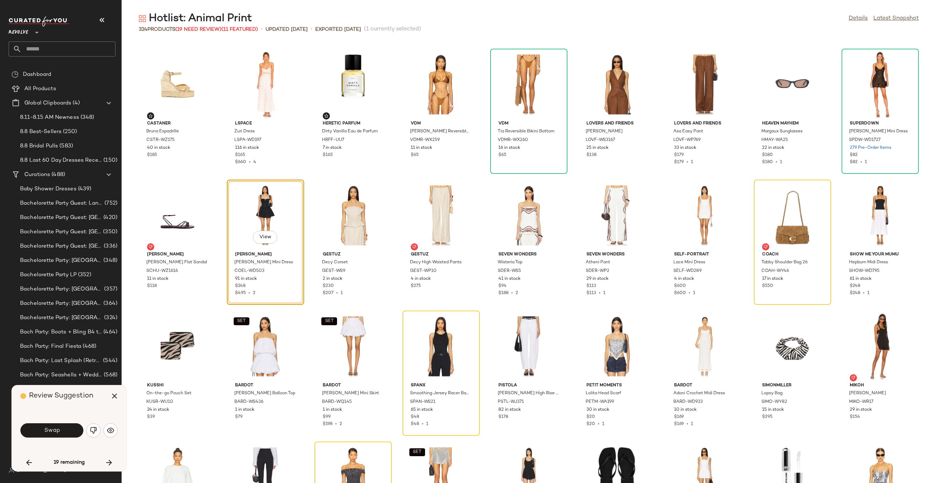
click at [65, 430] on button "Swap" at bounding box center [51, 430] width 63 height 14
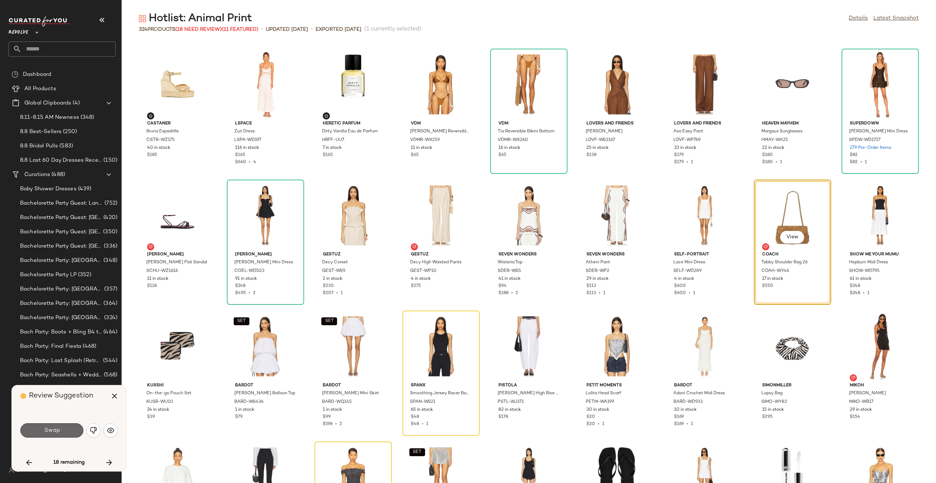
click at [65, 430] on button "Swap" at bounding box center [51, 430] width 63 height 14
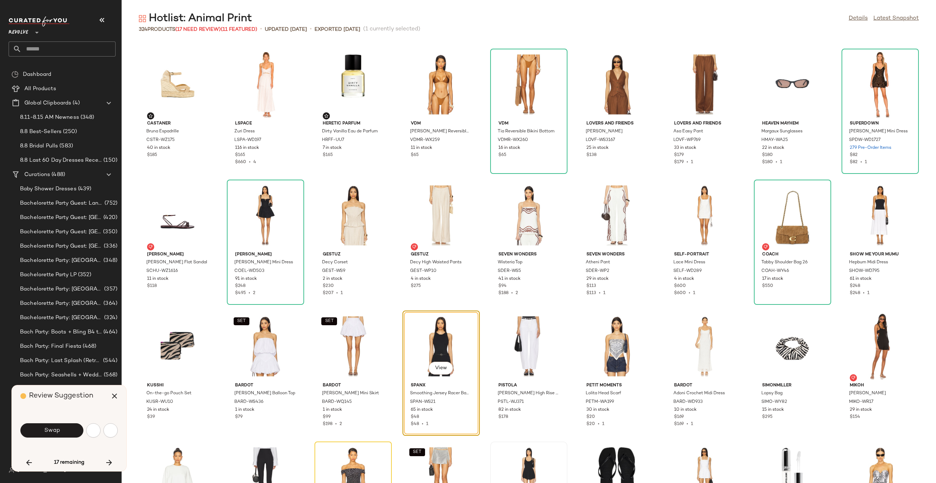
scroll to position [3666, 0]
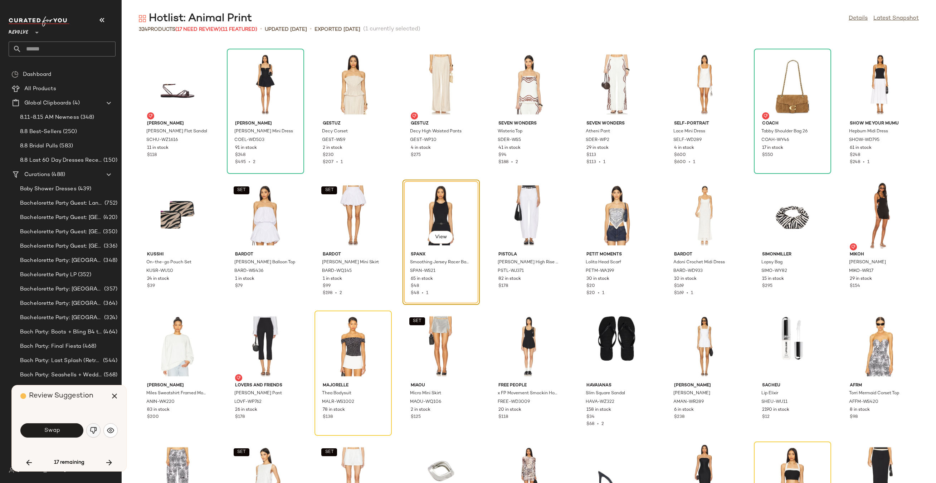
click at [93, 429] on img "button" at bounding box center [93, 430] width 7 height 7
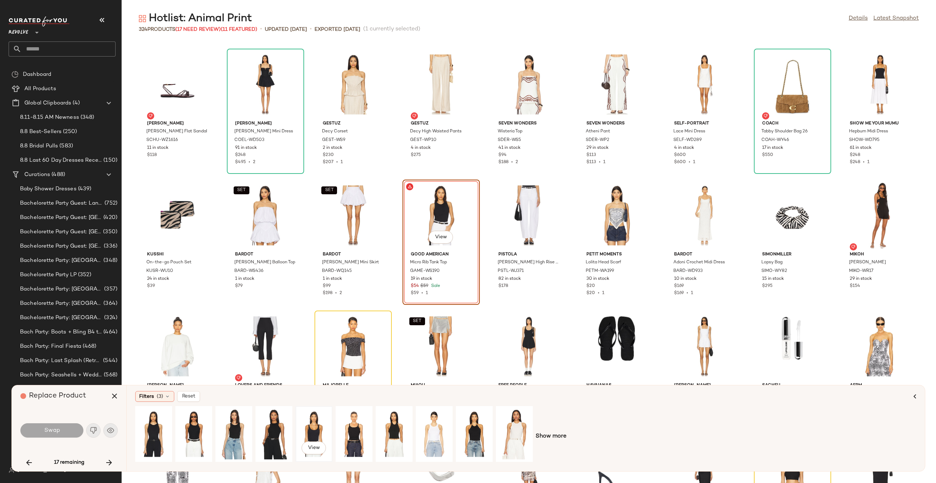
click at [299, 428] on div "View" at bounding box center [314, 434] width 32 height 51
click at [384, 428] on div "View" at bounding box center [394, 434] width 32 height 51
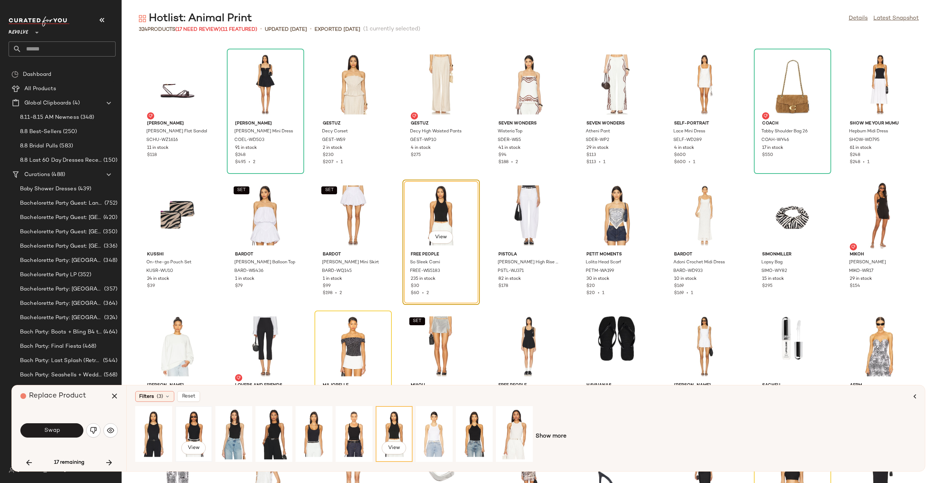
click at [197, 423] on div "View" at bounding box center [194, 434] width 32 height 51
click at [37, 422] on div "Swap" at bounding box center [68, 430] width 97 height 17
click at [38, 425] on button "Swap" at bounding box center [51, 430] width 63 height 14
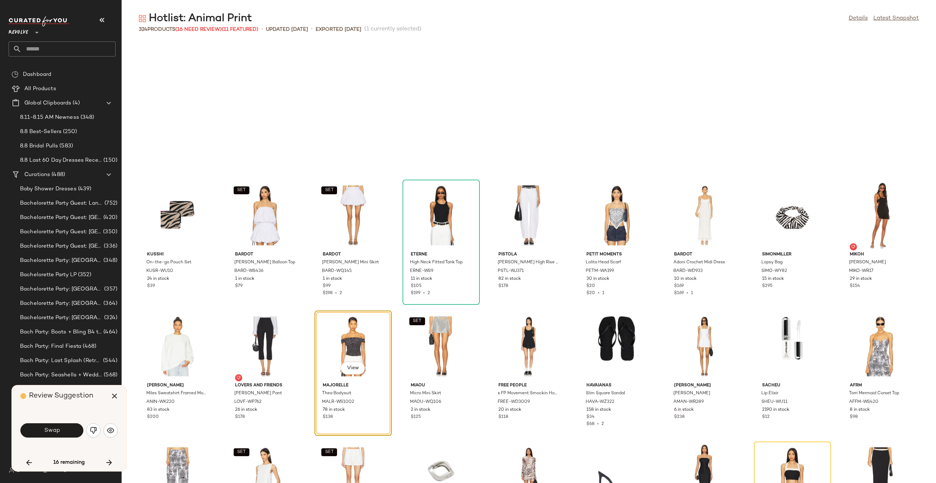
scroll to position [3797, 0]
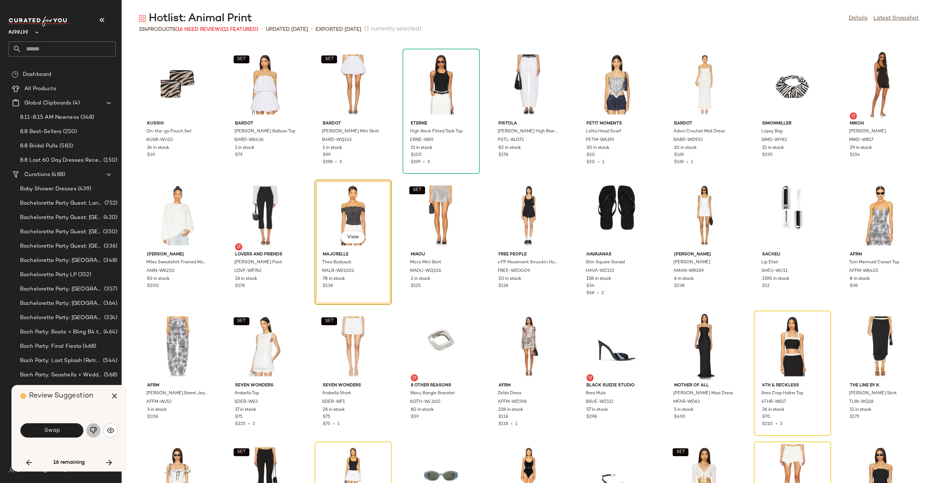
click at [91, 433] on img "button" at bounding box center [93, 430] width 7 height 7
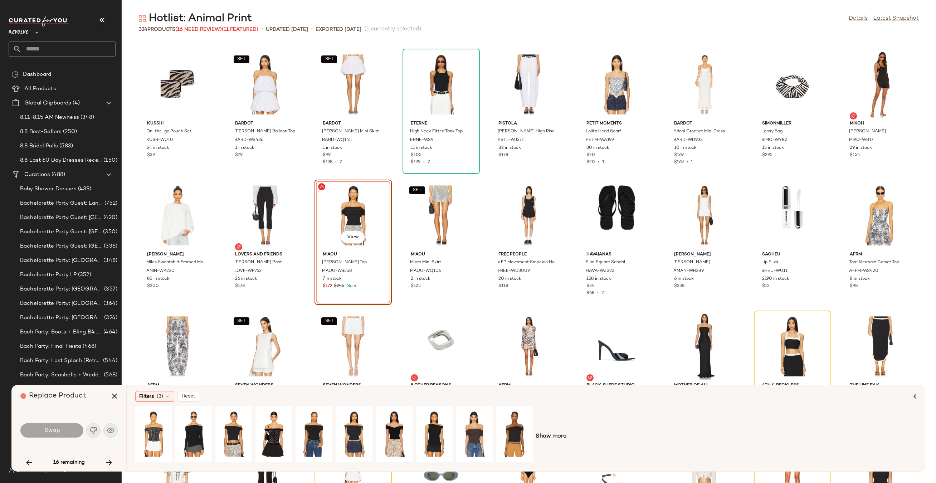
click at [552, 436] on span "Show more" at bounding box center [551, 436] width 31 height 9
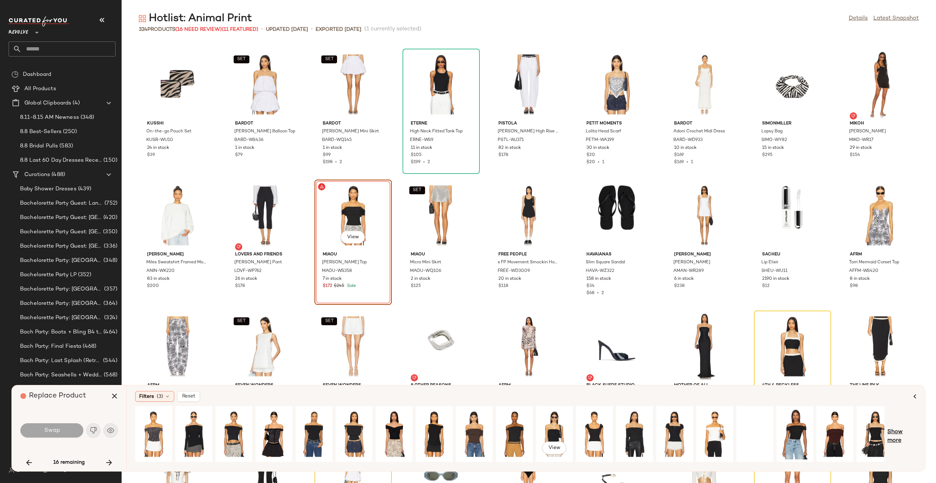
scroll to position [0, 48]
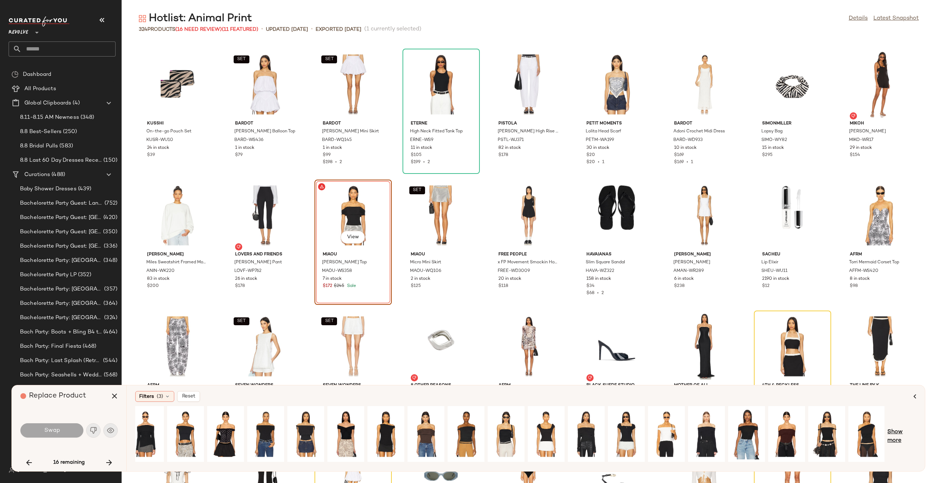
click at [899, 434] on span "Show more" at bounding box center [901, 436] width 29 height 17
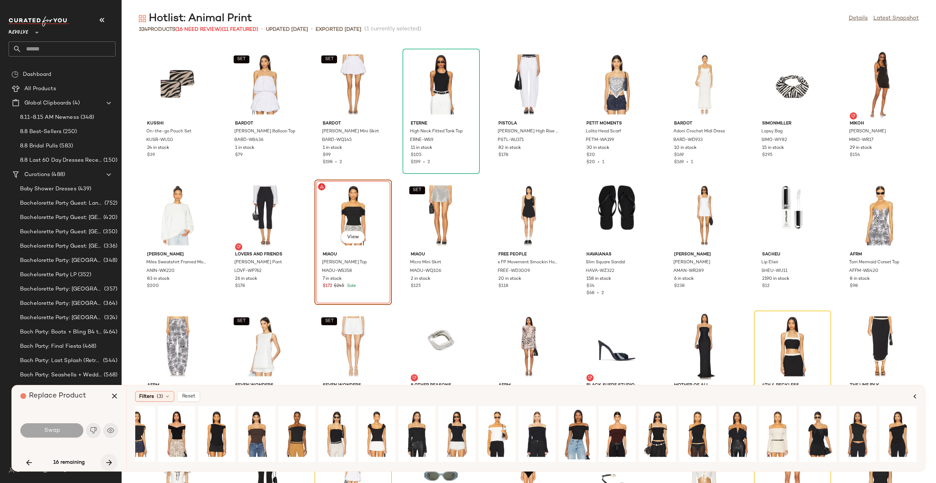
click at [112, 461] on icon "button" at bounding box center [109, 462] width 9 height 9
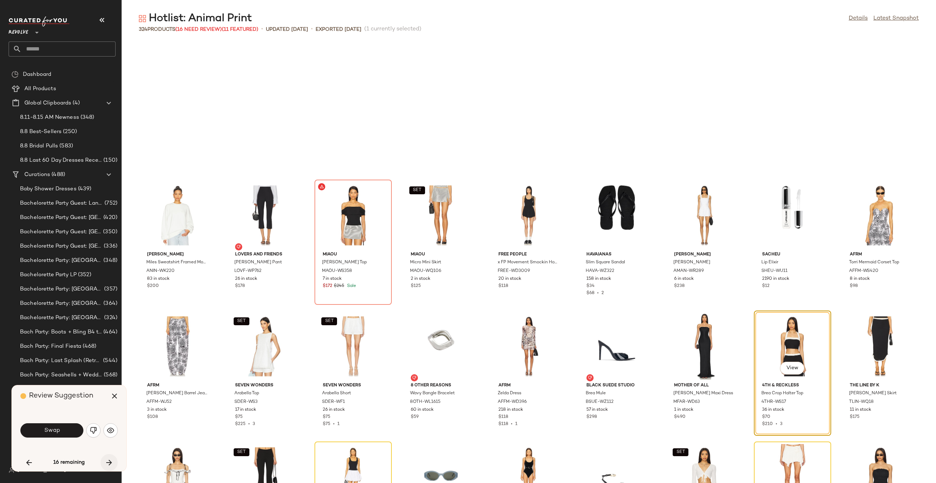
scroll to position [3928, 0]
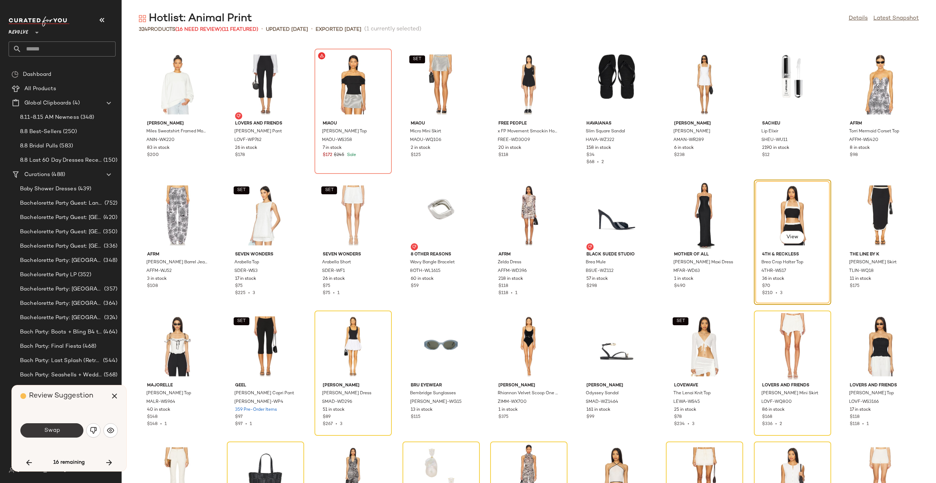
click at [74, 426] on button "Swap" at bounding box center [51, 430] width 63 height 14
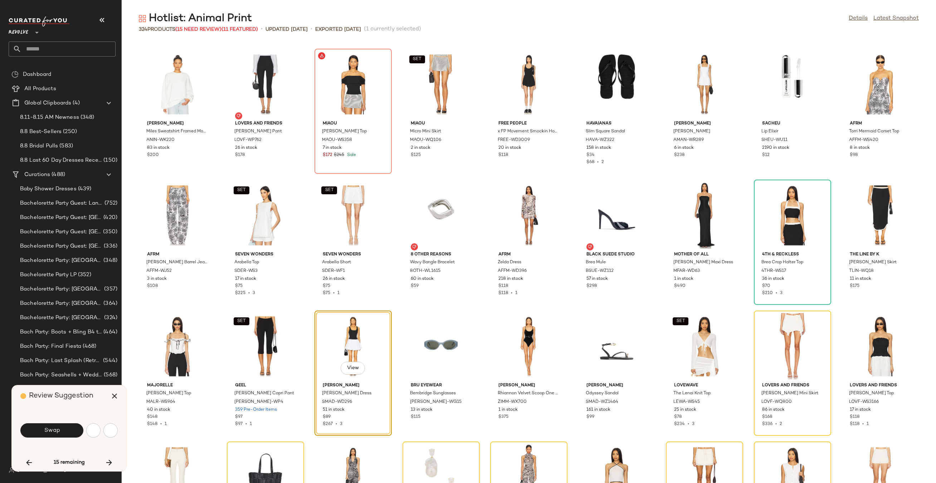
scroll to position [4059, 0]
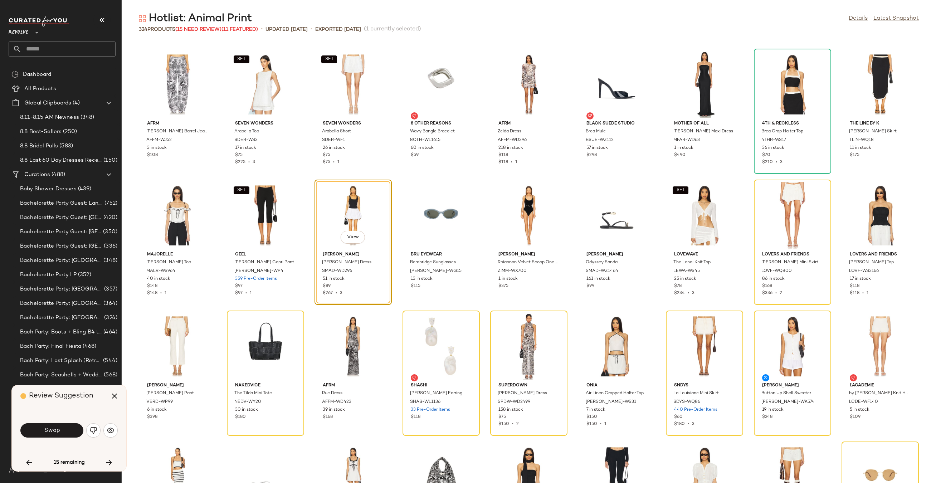
click at [74, 426] on button "Swap" at bounding box center [51, 430] width 63 height 14
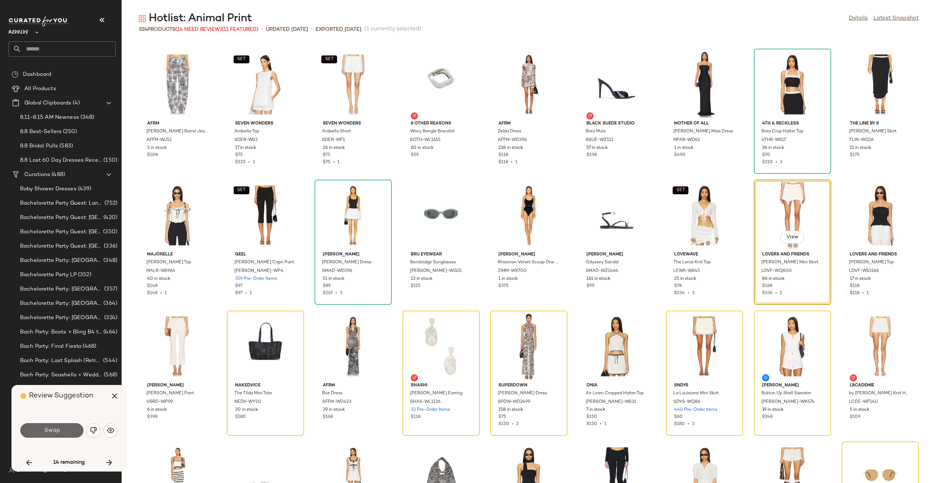
click at [76, 430] on button "Swap" at bounding box center [51, 430] width 63 height 14
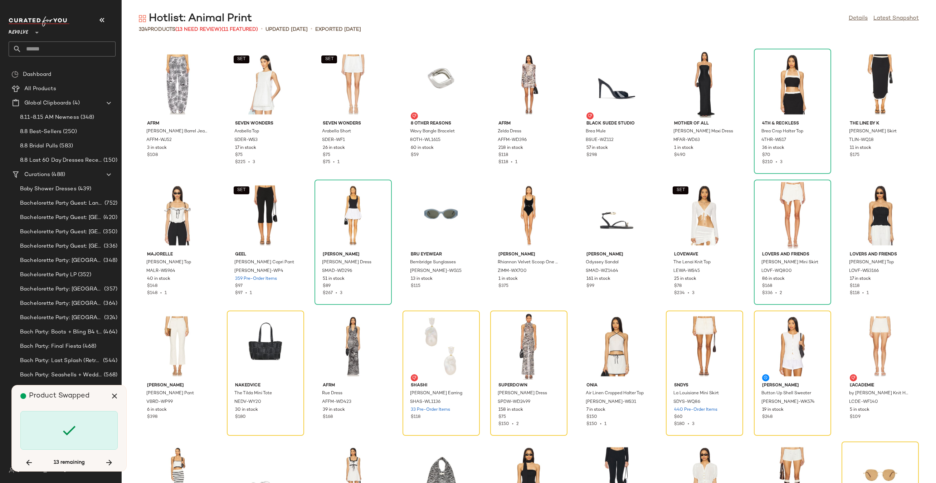
scroll to position [4190, 0]
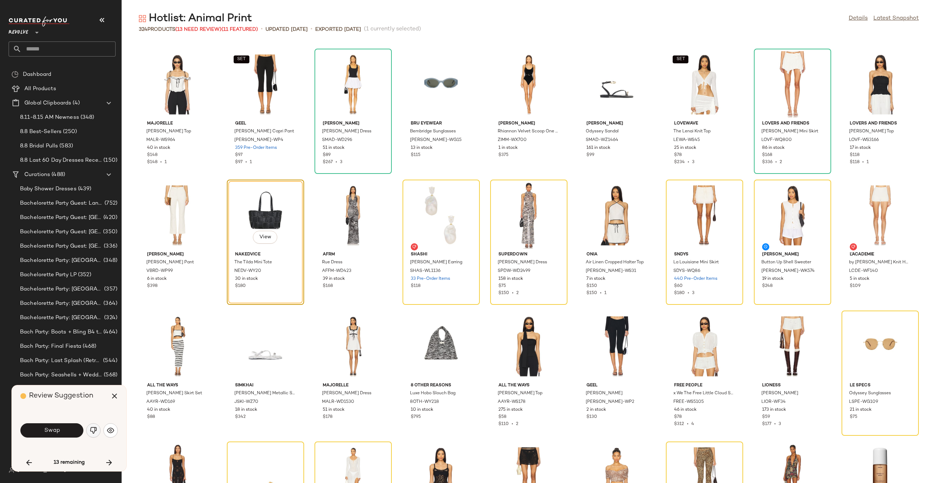
click at [95, 430] on img "button" at bounding box center [93, 430] width 7 height 7
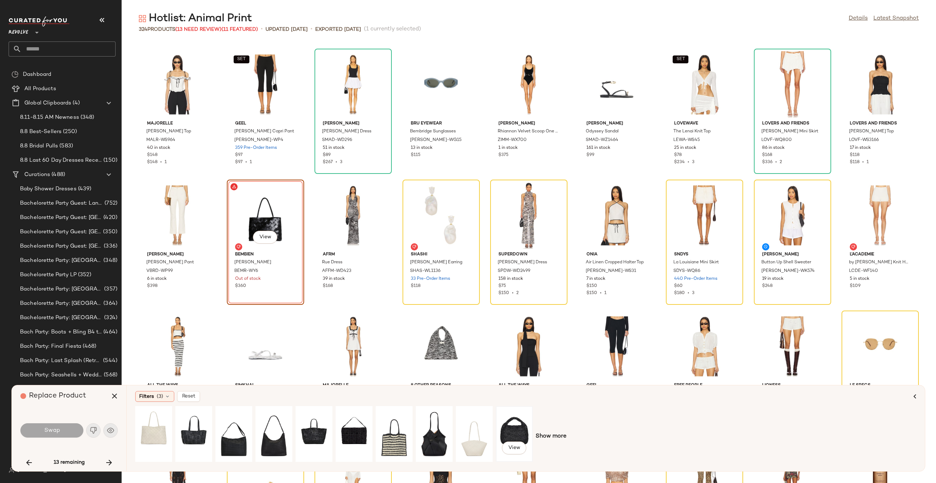
click at [504, 436] on div "View" at bounding box center [514, 434] width 32 height 51
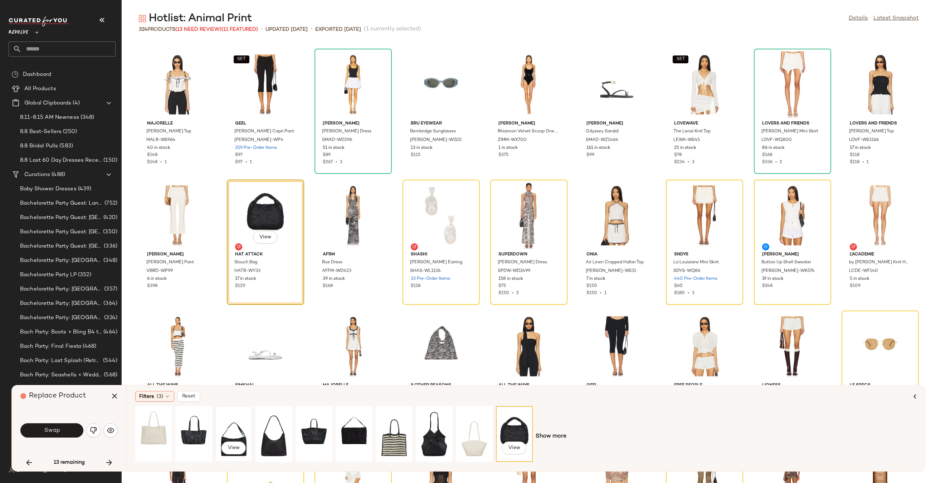
click at [231, 435] on div "View" at bounding box center [234, 434] width 32 height 51
click at [269, 429] on div "View" at bounding box center [274, 434] width 32 height 51
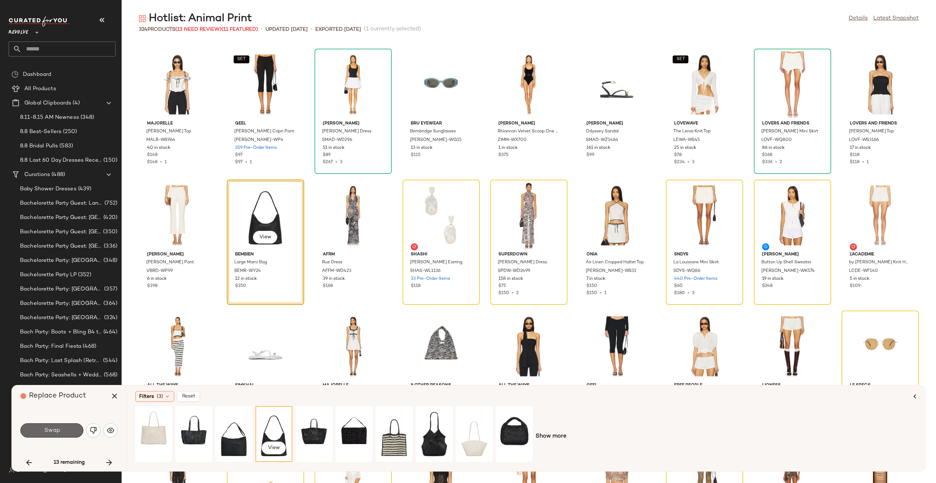
click at [79, 424] on button "Swap" at bounding box center [51, 430] width 63 height 14
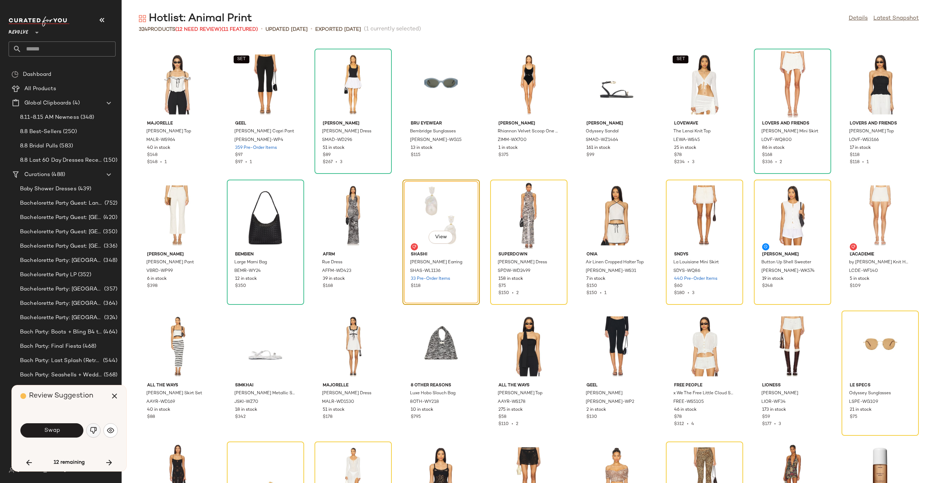
click at [96, 427] on img "button" at bounding box center [93, 430] width 7 height 7
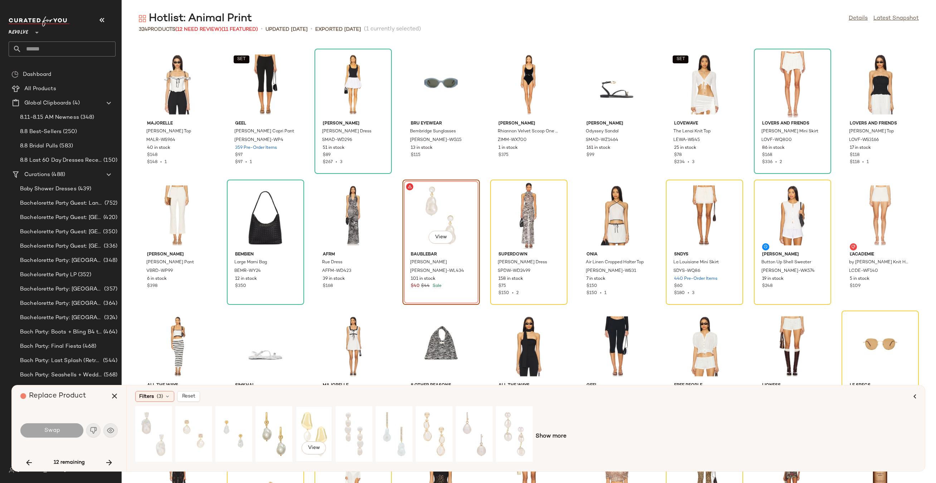
click at [297, 430] on div "View" at bounding box center [313, 434] width 35 height 54
click at [62, 431] on button "Swap" at bounding box center [51, 430] width 63 height 14
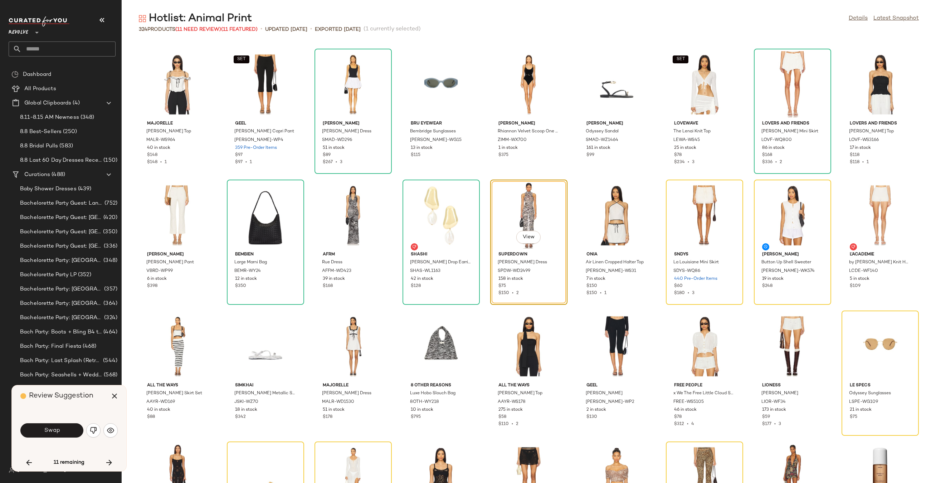
click at [62, 431] on button "Swap" at bounding box center [51, 430] width 63 height 14
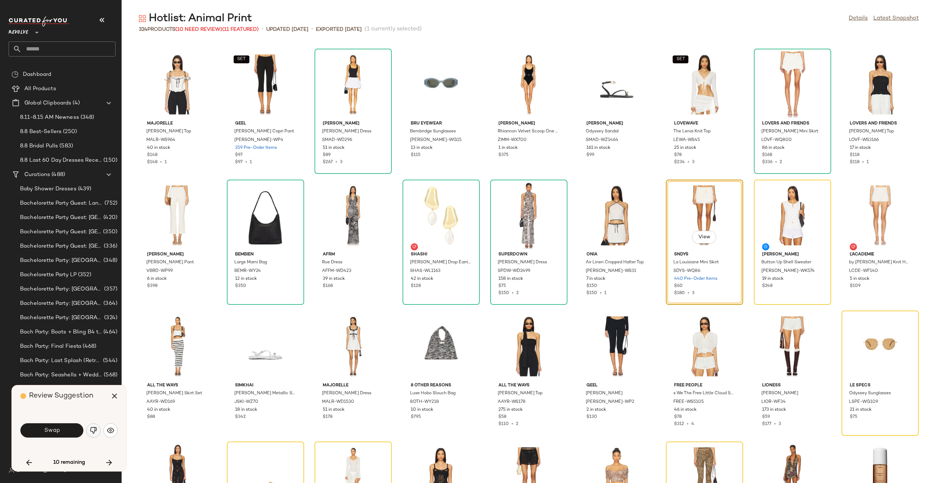
click at [92, 428] on img "button" at bounding box center [93, 430] width 7 height 7
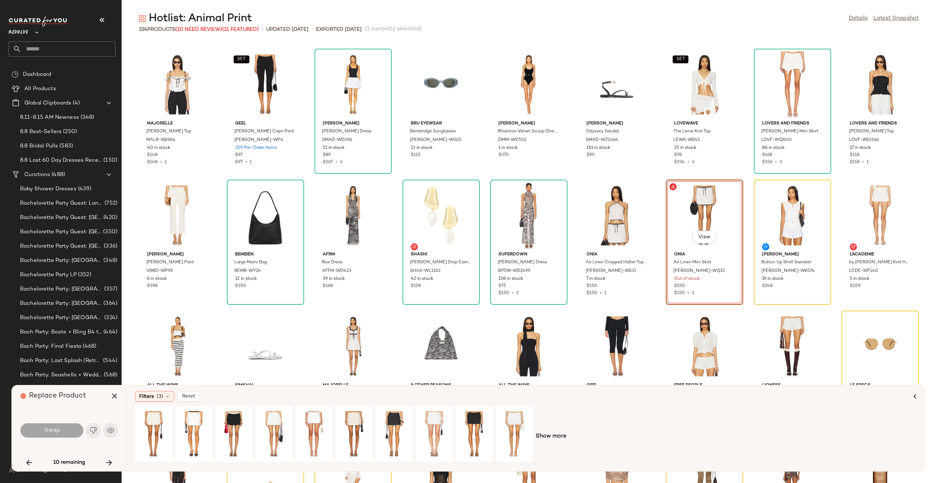
click at [111, 453] on div "Replace Product Swap 10 remaining" at bounding box center [69, 428] width 114 height 86
click at [111, 459] on icon "button" at bounding box center [109, 462] width 9 height 9
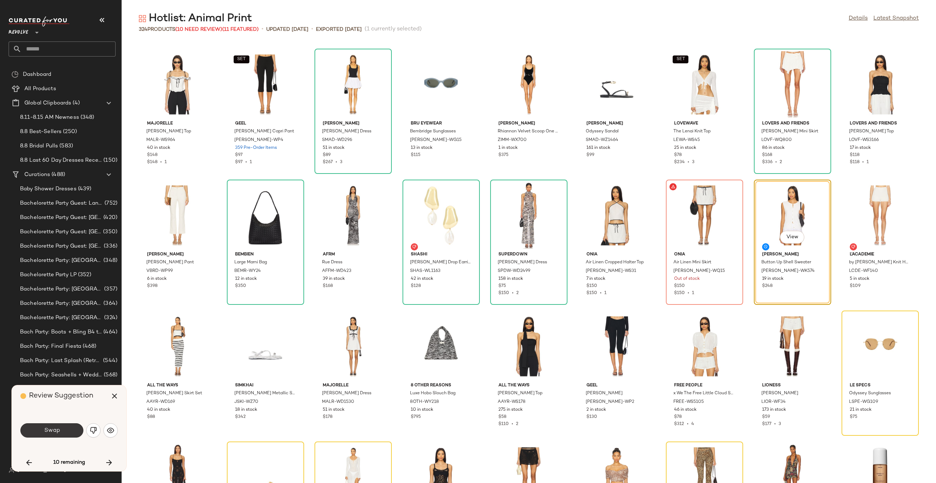
click at [59, 434] on button "Swap" at bounding box center [51, 430] width 63 height 14
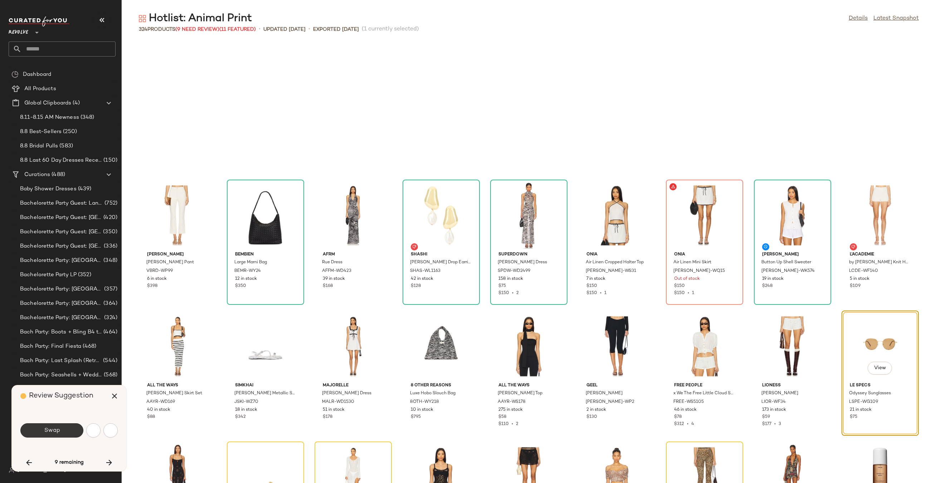
scroll to position [4274, 0]
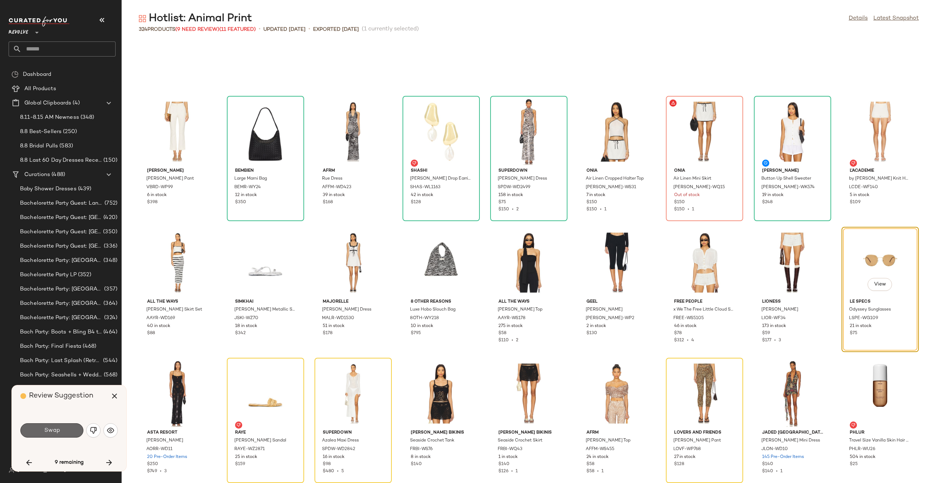
click at [63, 437] on button "Swap" at bounding box center [51, 430] width 63 height 14
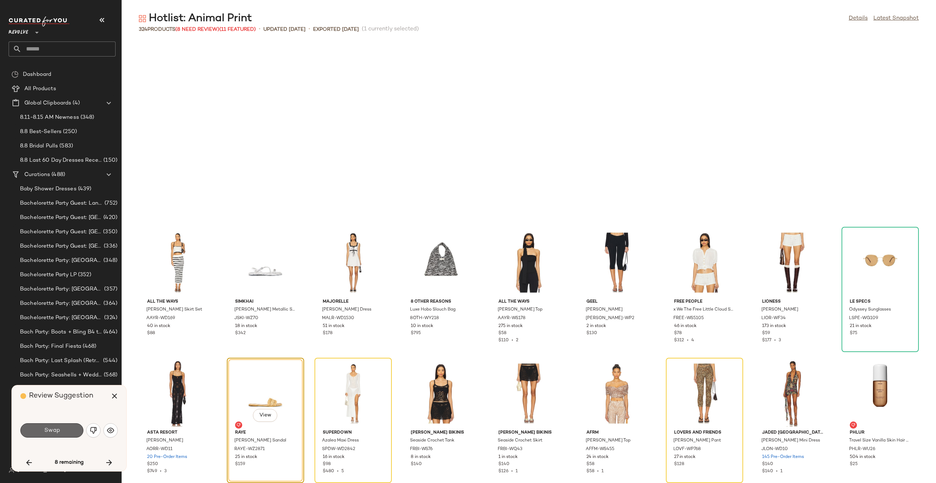
click at [64, 437] on button "Swap" at bounding box center [51, 430] width 63 height 14
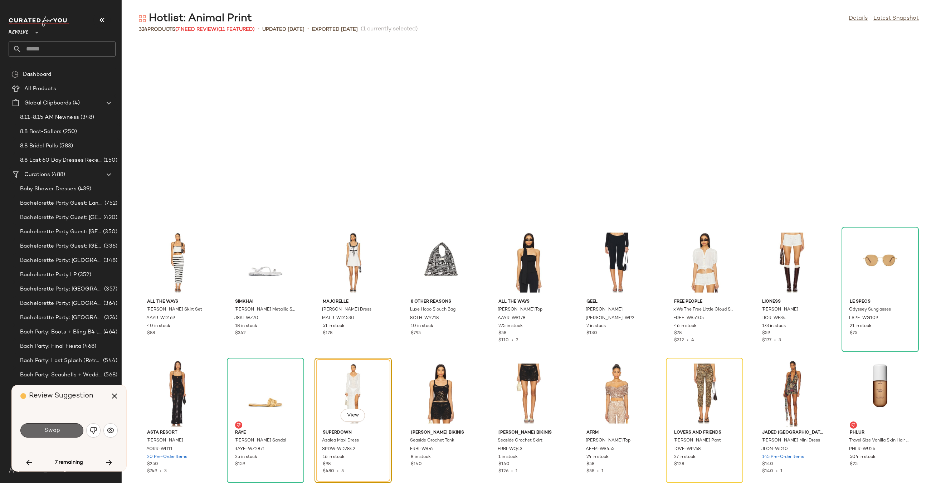
click at [65, 436] on button "Swap" at bounding box center [51, 430] width 63 height 14
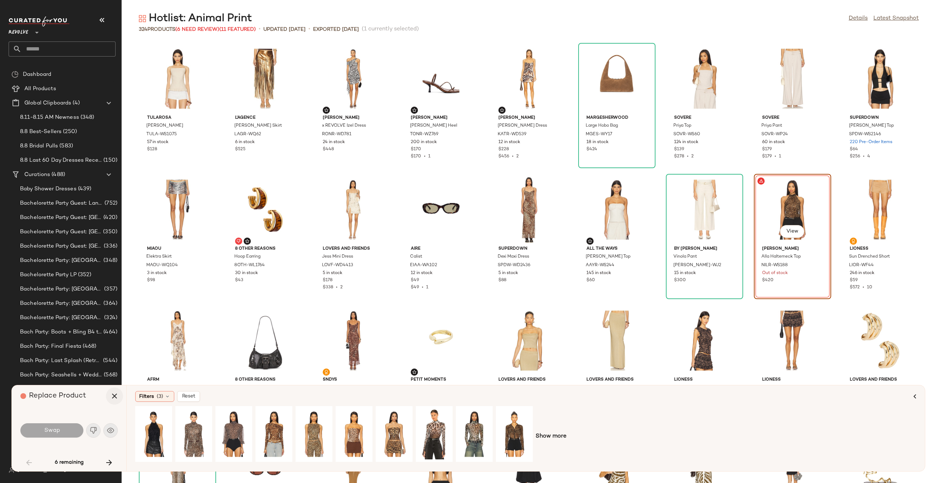
click at [111, 396] on icon "button" at bounding box center [114, 396] width 9 height 9
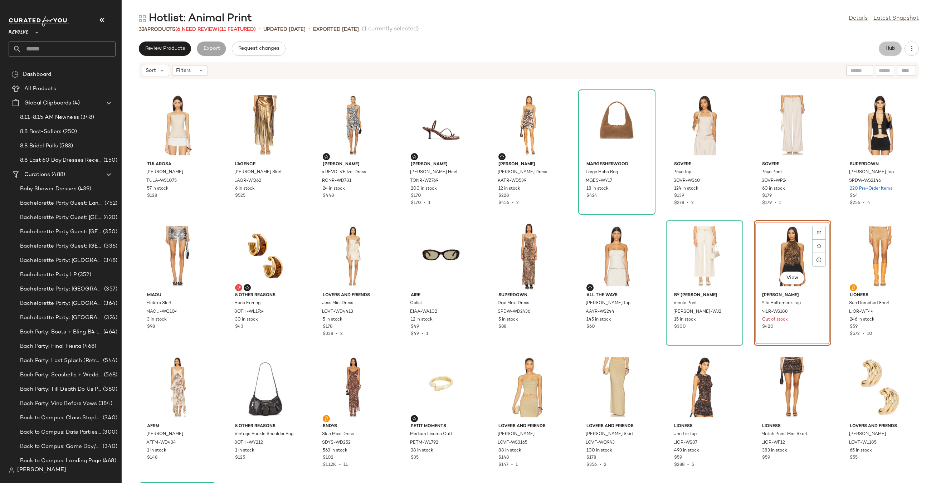
click at [893, 53] on button "Hub" at bounding box center [890, 48] width 23 height 14
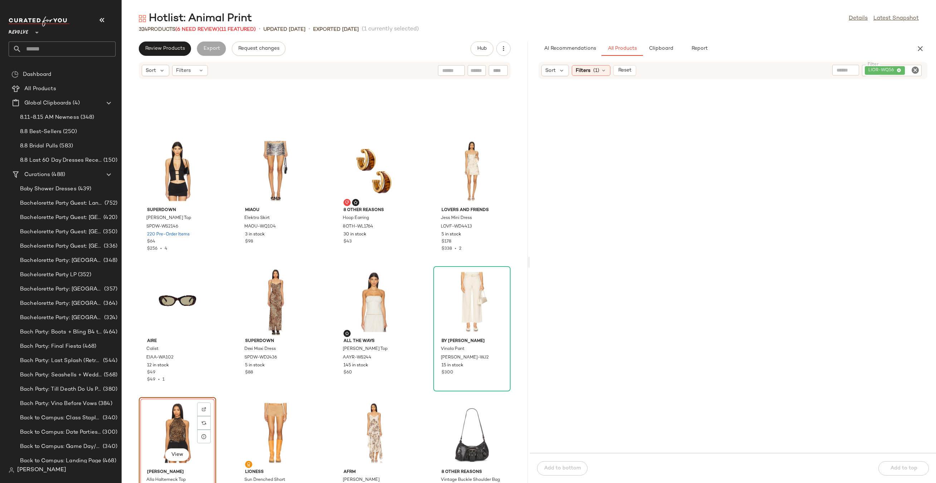
scroll to position [323, 0]
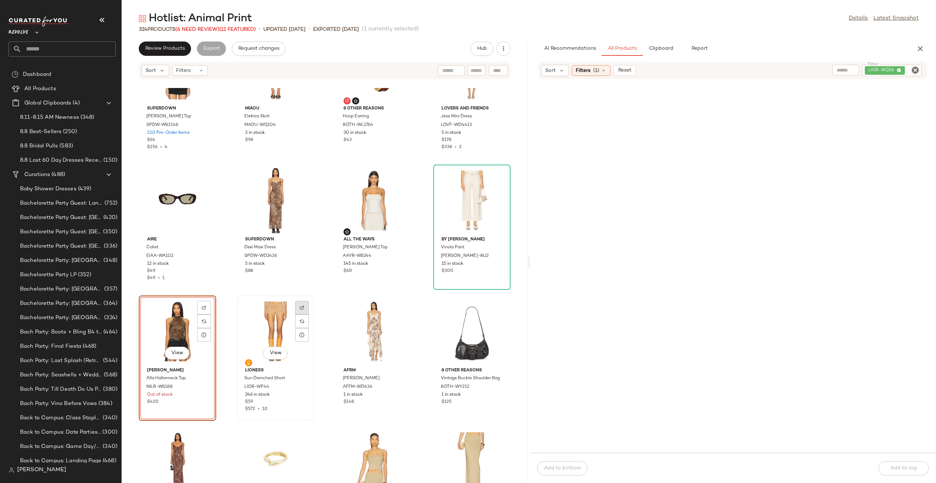
click at [300, 308] on img at bounding box center [302, 308] width 4 height 4
click at [910, 71] on input "Filter" at bounding box center [912, 71] width 13 height 8
click at [912, 71] on icon "Clear Filter" at bounding box center [915, 70] width 9 height 9
paste input "*********"
type input "*********"
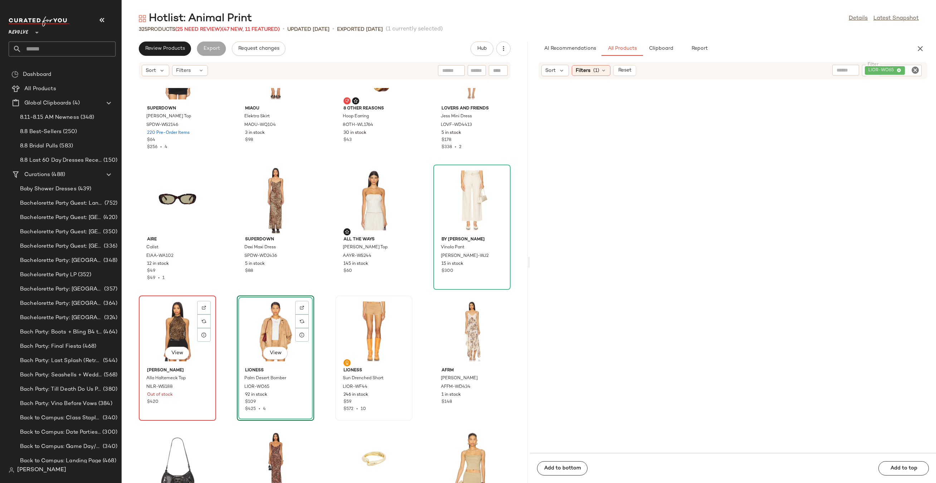
click at [177, 319] on div "View" at bounding box center [177, 331] width 72 height 67
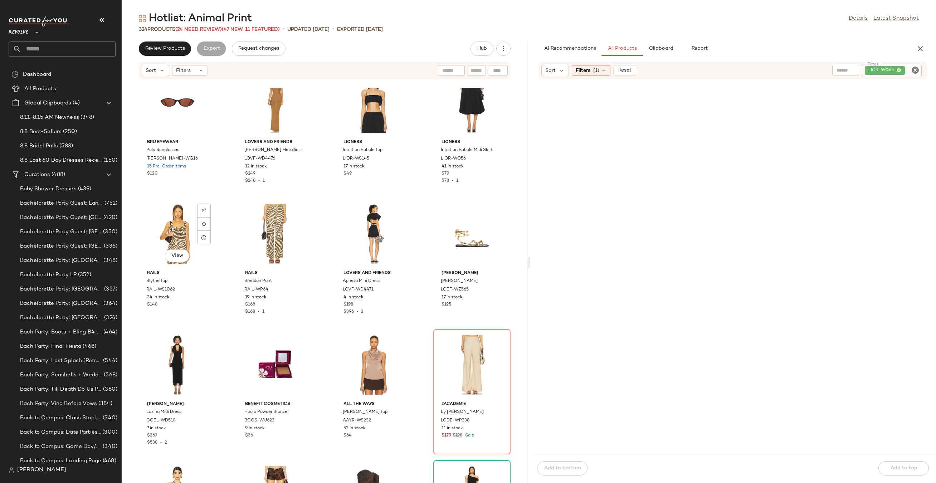
scroll to position [948, 0]
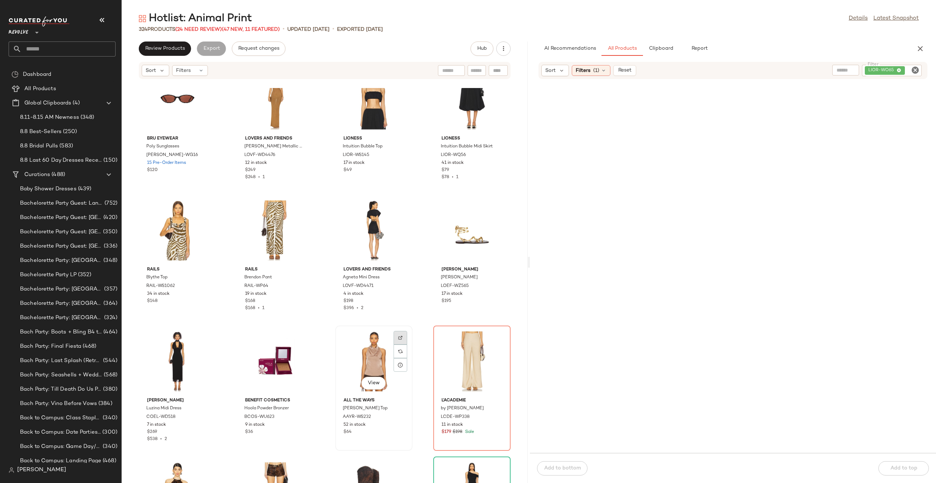
click at [395, 345] on div at bounding box center [401, 352] width 14 height 14
click at [915, 73] on icon "Clear Filter" at bounding box center [915, 70] width 9 height 9
paste input "*********"
type input "*********"
drag, startPoint x: 633, startPoint y: 109, endPoint x: 587, endPoint y: 140, distance: 54.9
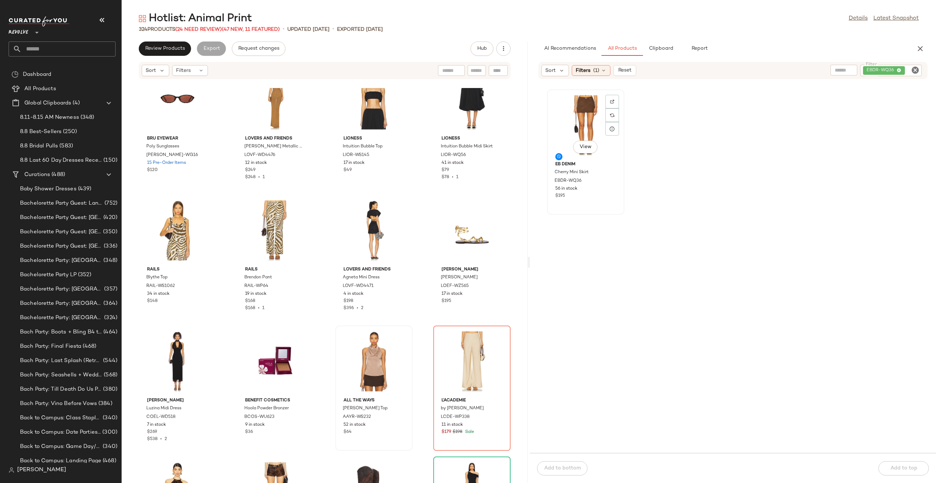
click at [587, 140] on div "View EB Denim Cherry Mini Skirt EBDR-WQ36 56 in stock $195" at bounding box center [733, 270] width 406 height 365
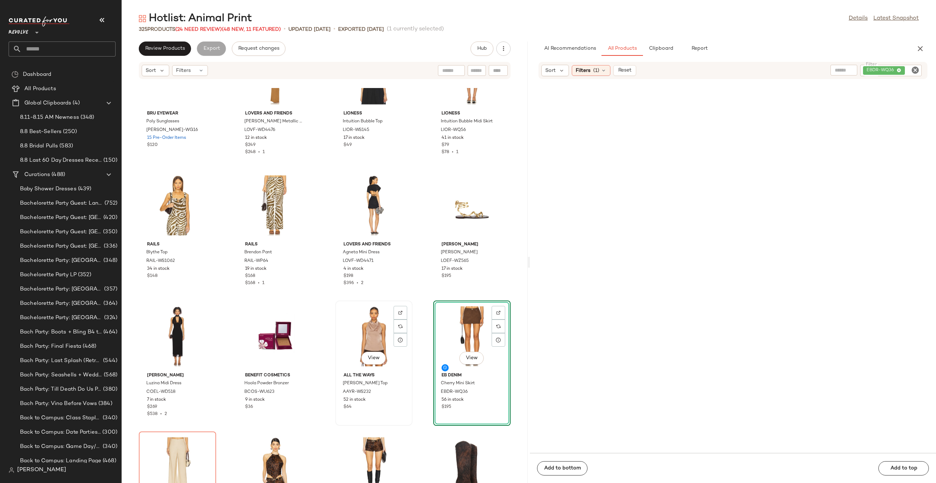
scroll to position [994, 0]
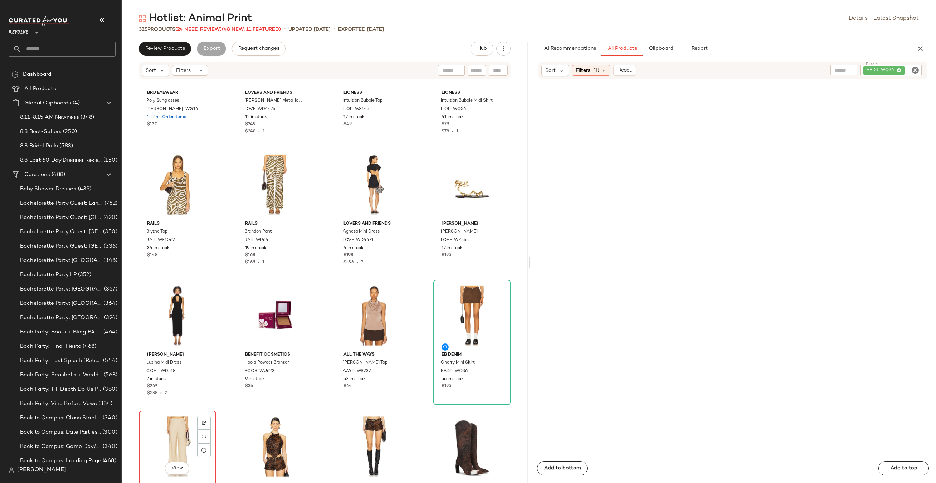
click at [187, 433] on div "View" at bounding box center [177, 446] width 72 height 67
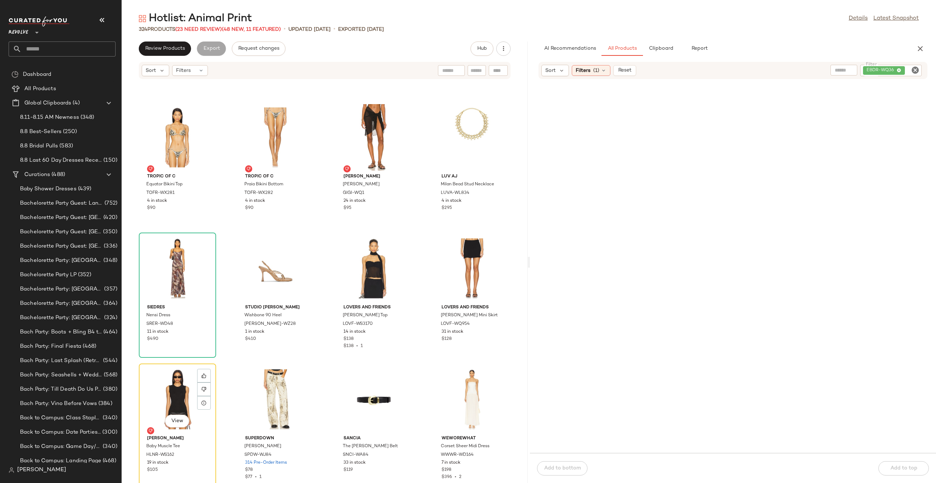
scroll to position [1717, 0]
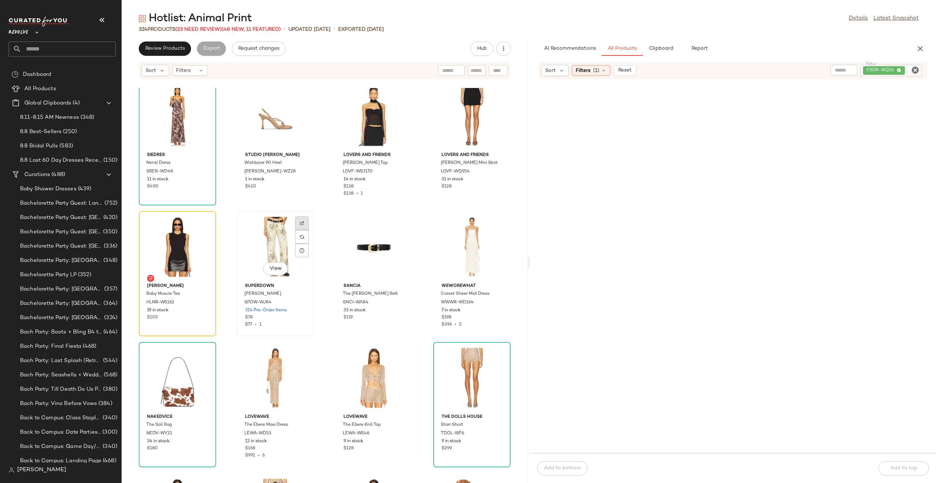
click at [302, 225] on img at bounding box center [302, 223] width 4 height 4
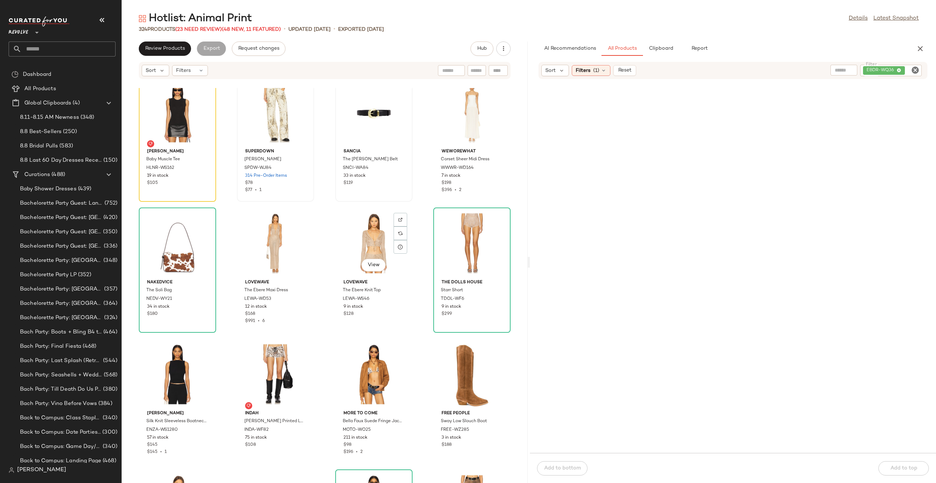
scroll to position [1821, 0]
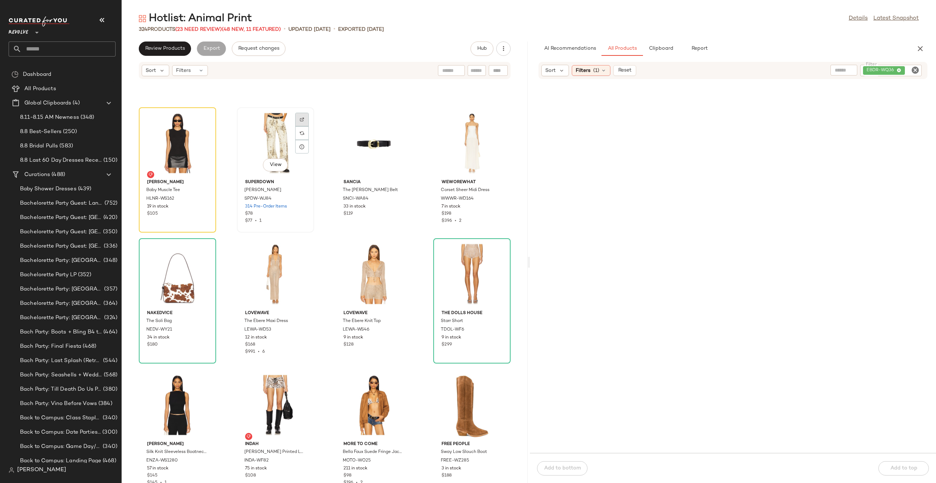
click at [300, 119] on img at bounding box center [302, 119] width 4 height 4
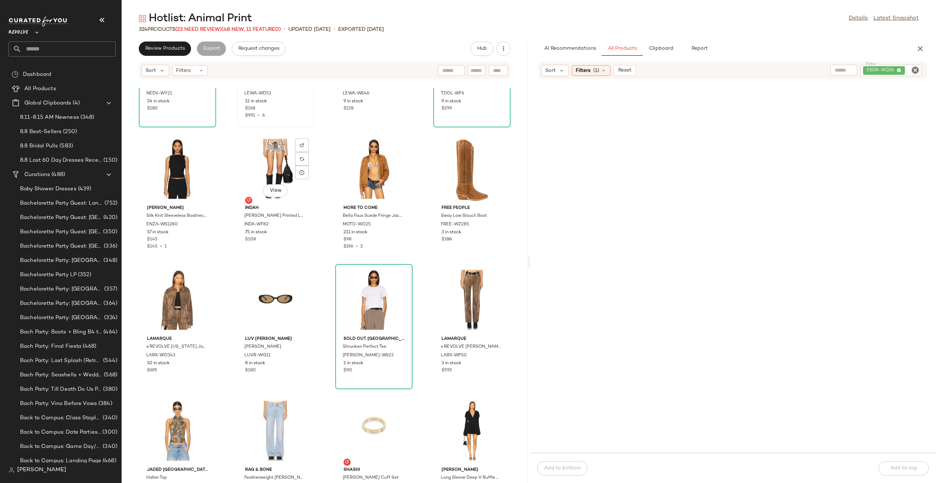
scroll to position [2058, 0]
click at [393, 264] on div "View Sold Out NYC Shrunken Perfect Tee SNYR-WS23 2 in stock $90" at bounding box center [374, 326] width 76 height 124
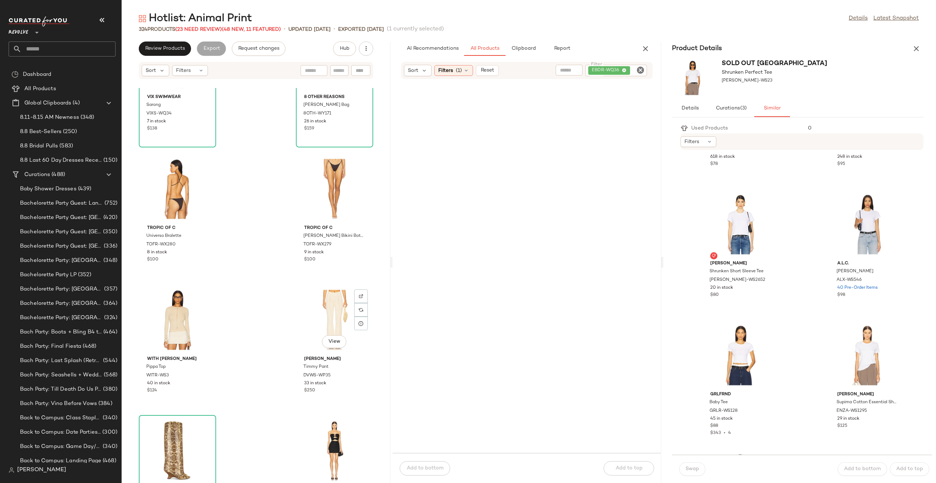
scroll to position [6973, 0]
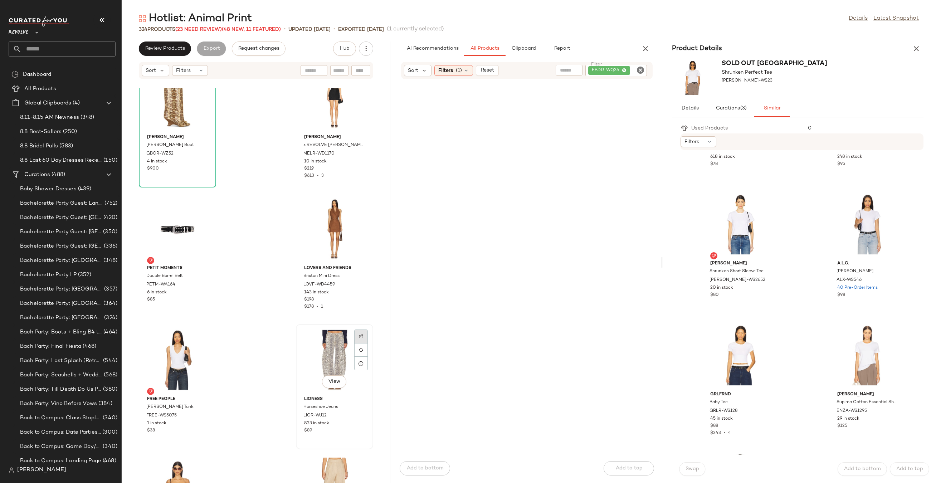
click at [358, 343] on div at bounding box center [361, 350] width 14 height 14
click at [651, 50] on button "button" at bounding box center [645, 48] width 14 height 14
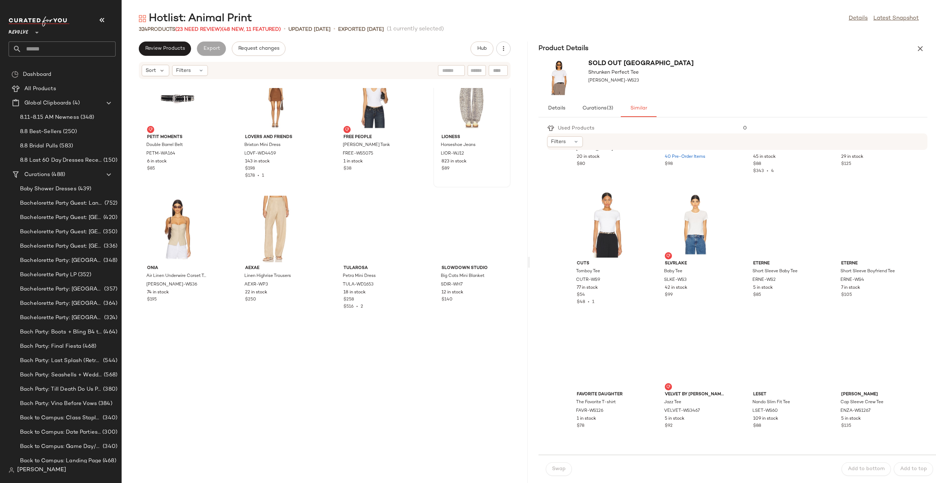
scroll to position [98, 0]
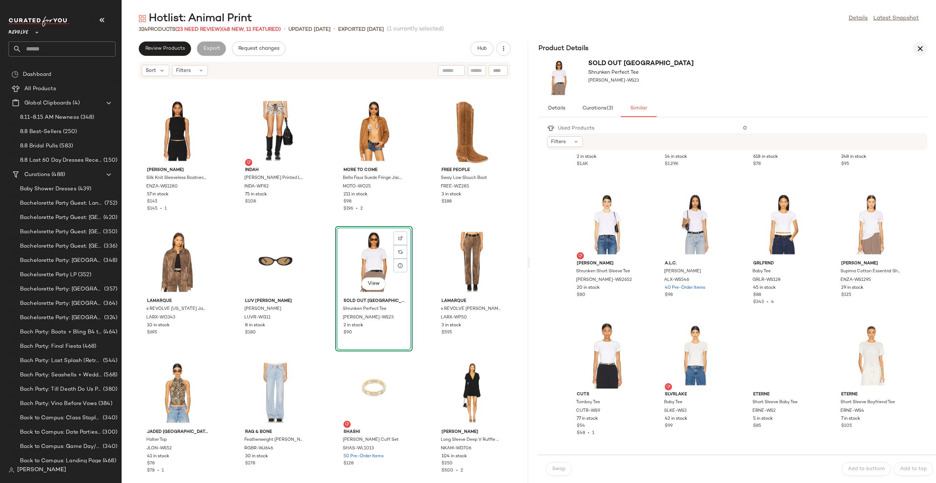
click at [917, 48] on icon "button" at bounding box center [920, 48] width 9 height 9
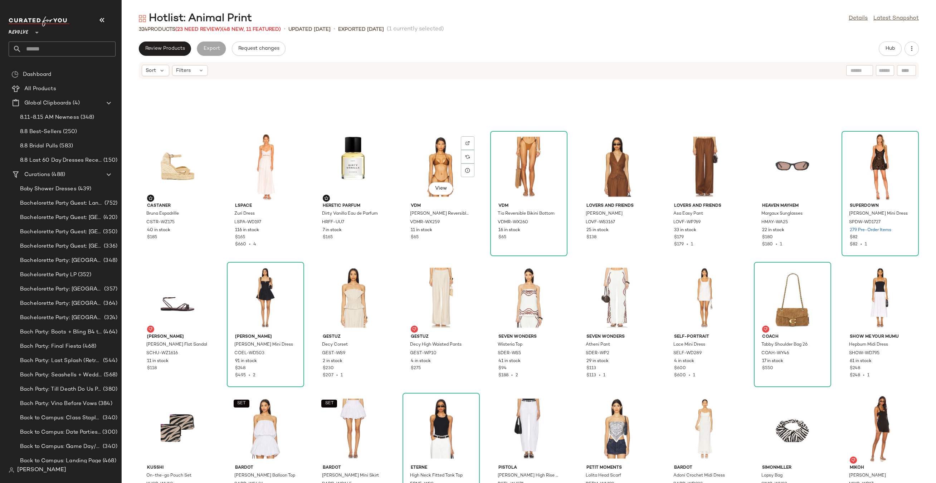
scroll to position [4320, 0]
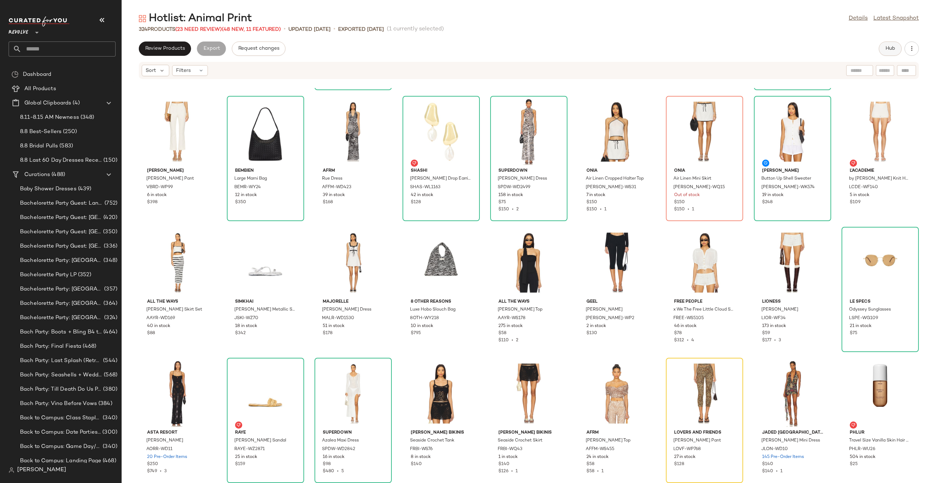
click at [893, 48] on span "Hub" at bounding box center [890, 49] width 10 height 6
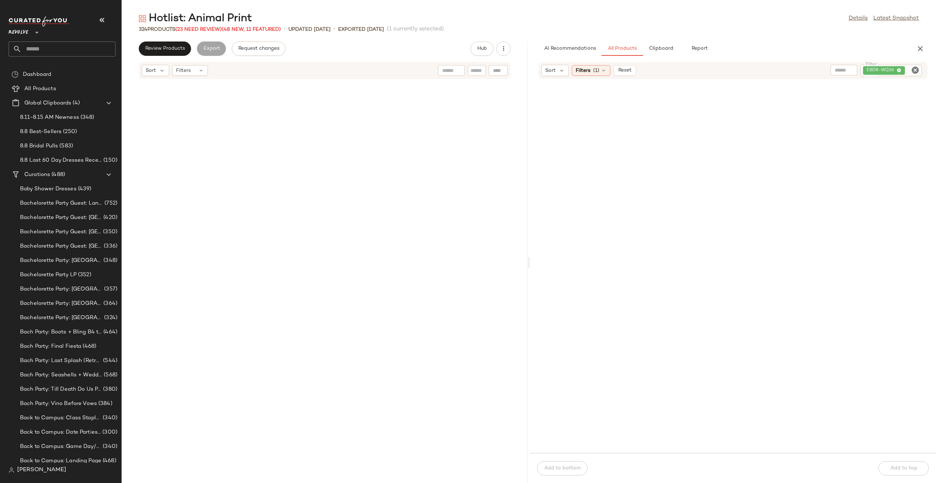
scroll to position [0, 0]
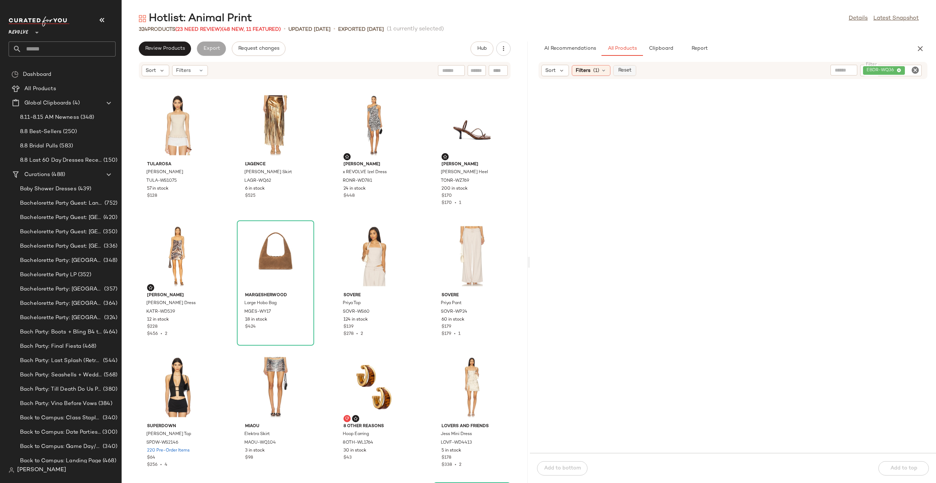
click at [628, 74] on button "Reset" at bounding box center [624, 70] width 23 height 11
click at [561, 74] on div "Sort" at bounding box center [555, 70] width 28 height 11
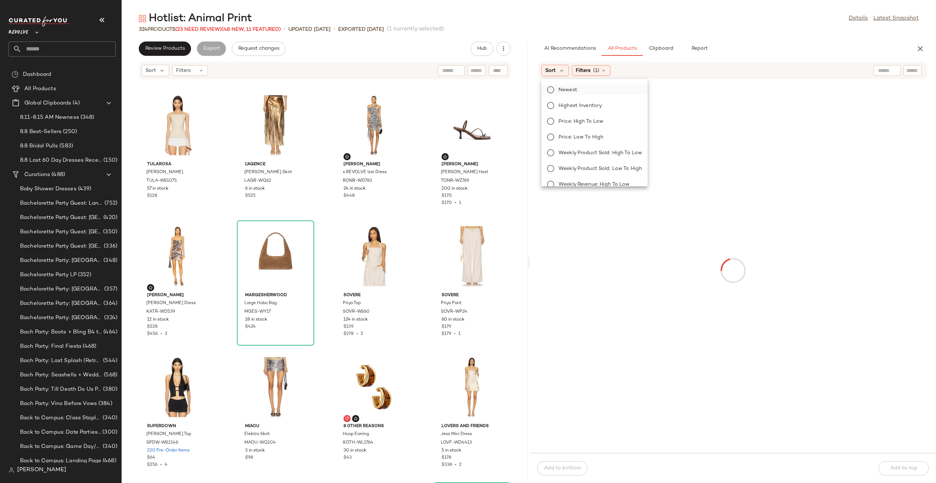
click at [560, 93] on span "Newest" at bounding box center [567, 90] width 19 height 8
click at [622, 75] on div "Filters (1)" at bounding box center [610, 70] width 39 height 11
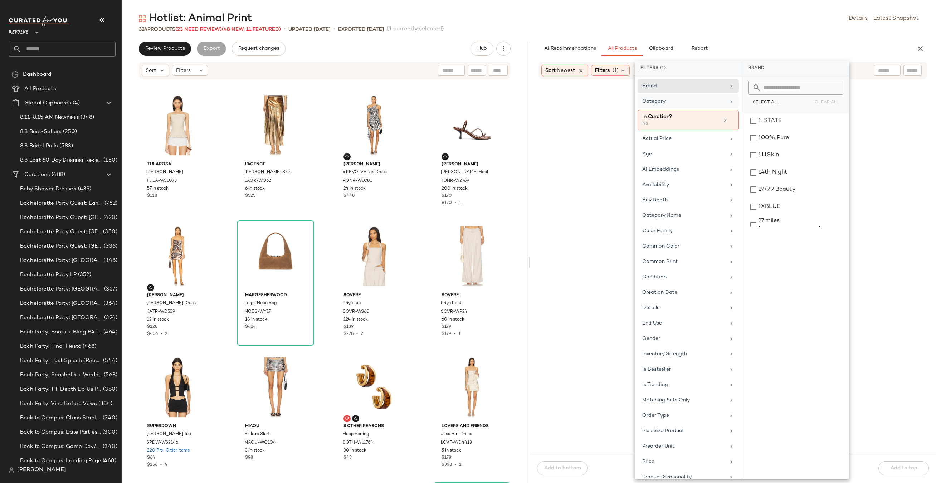
click at [650, 102] on div "Category" at bounding box center [683, 102] width 83 height 8
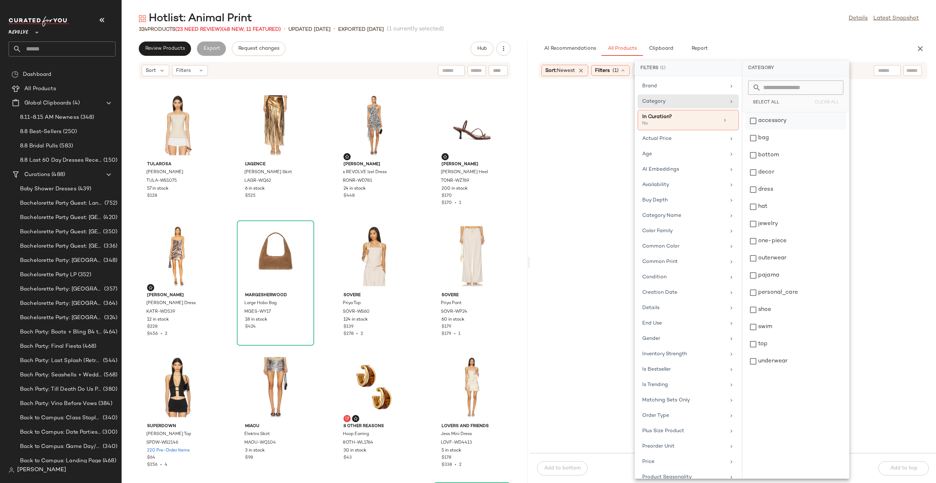
click at [753, 130] on div "accessory" at bounding box center [795, 138] width 101 height 17
click at [752, 130] on div "accessory" at bounding box center [795, 138] width 101 height 17
click at [706, 156] on div "Age" at bounding box center [683, 154] width 83 height 8
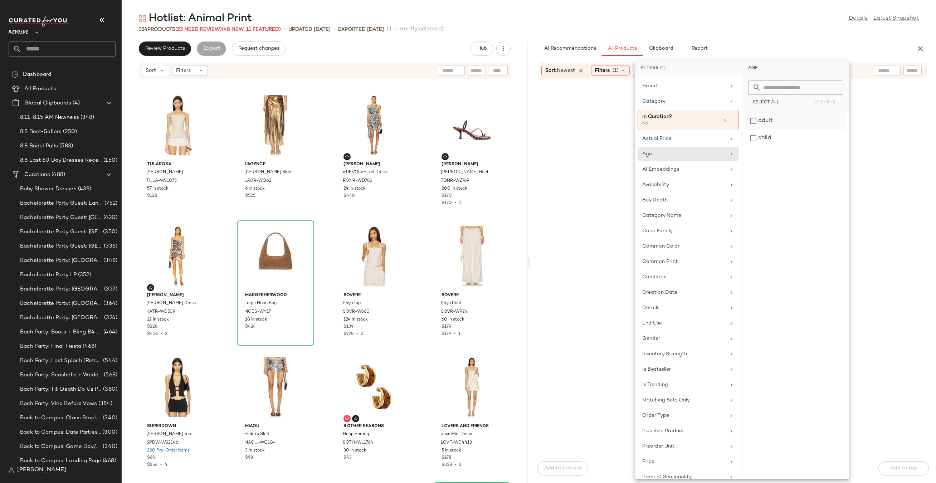
click at [754, 130] on div "adult" at bounding box center [795, 138] width 101 height 17
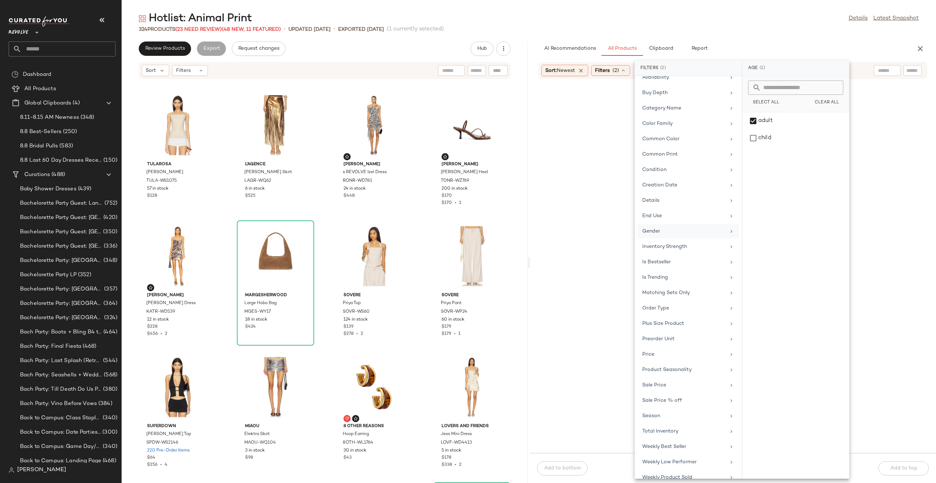
click at [699, 234] on div "Gender" at bounding box center [683, 232] width 83 height 8
click at [758, 130] on div "female" at bounding box center [795, 138] width 101 height 17
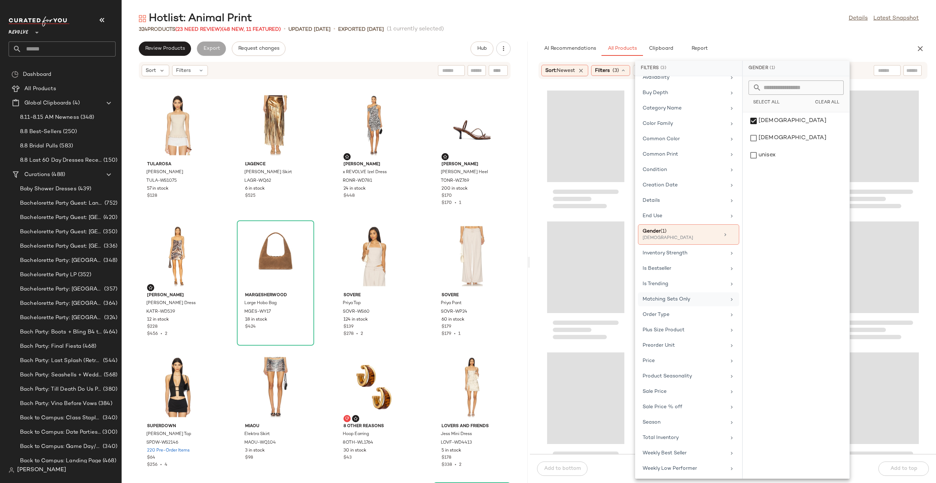
scroll to position [146, 0]
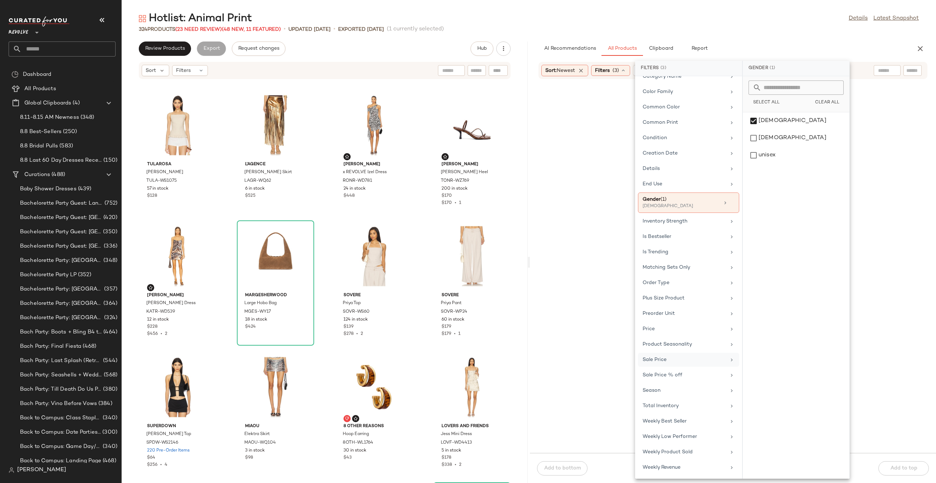
click at [660, 360] on div "Sale Price" at bounding box center [684, 360] width 83 height 8
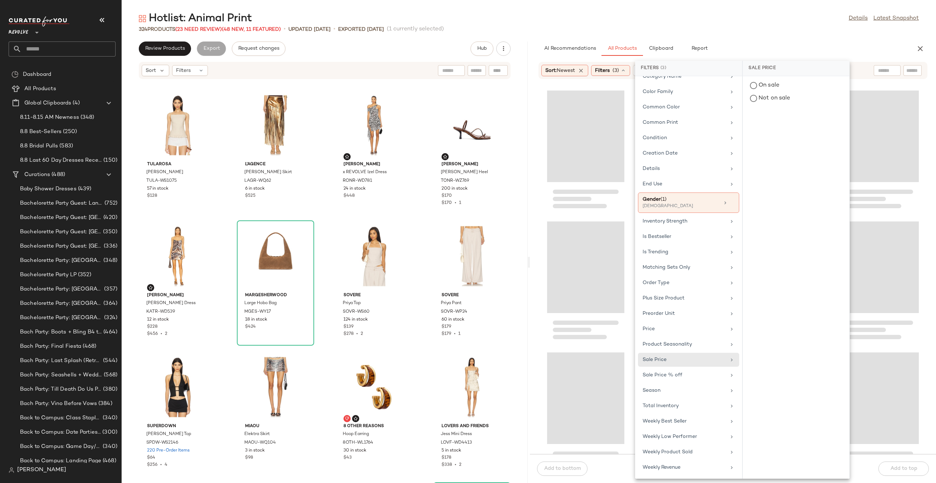
click at [753, 107] on div "On sale Not on sale" at bounding box center [796, 91] width 107 height 31
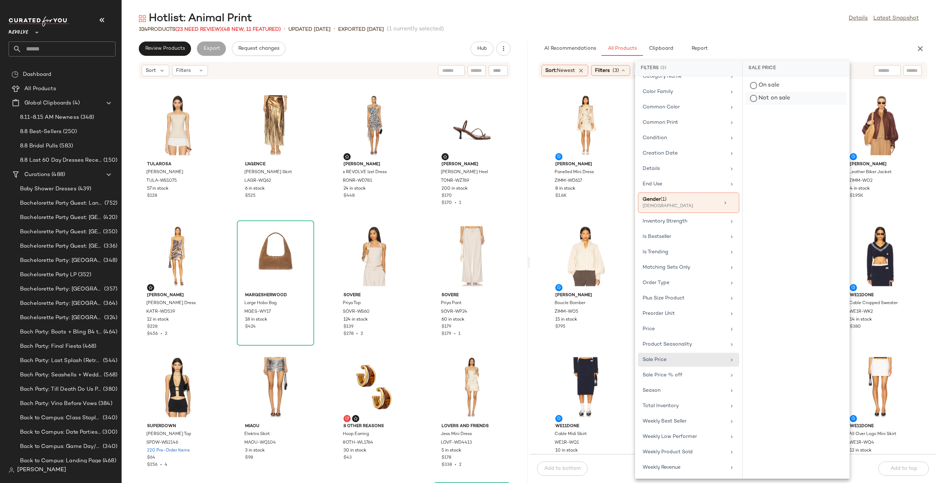
click at [754, 100] on div "Not on sale" at bounding box center [796, 98] width 101 height 13
click at [783, 12] on div "Hotlist: Animal Print Details Latest Snapshot" at bounding box center [529, 18] width 814 height 14
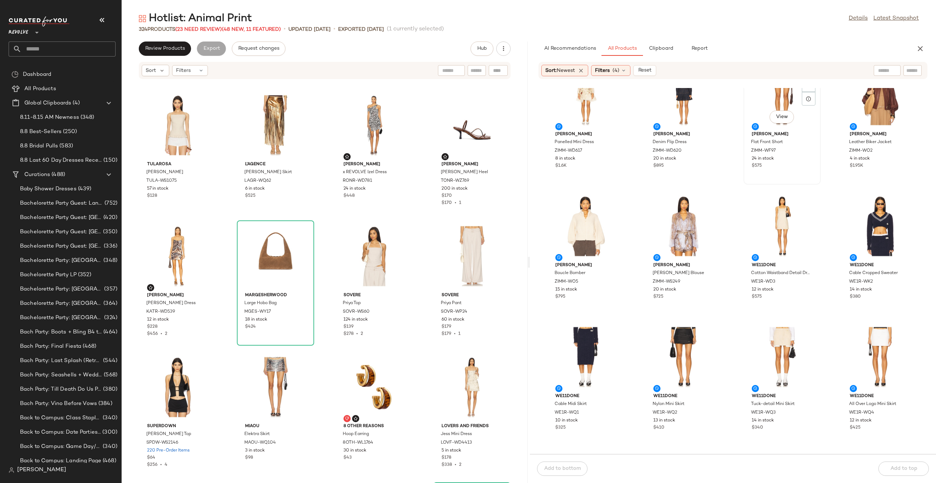
scroll to position [0, 0]
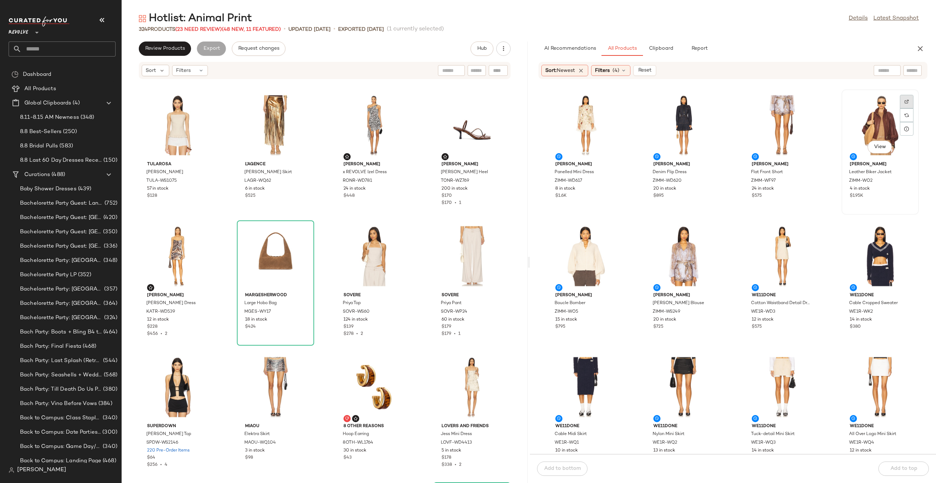
click at [907, 108] on div at bounding box center [907, 115] width 14 height 14
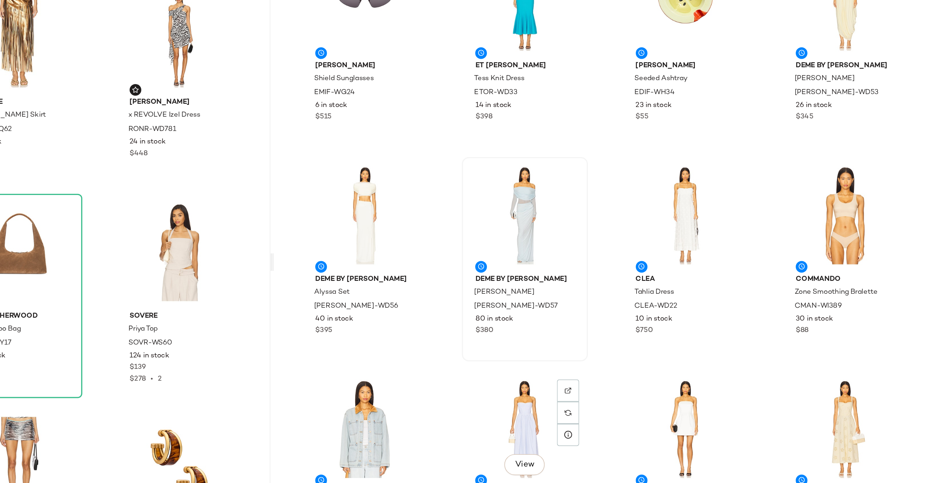
scroll to position [3904, 0]
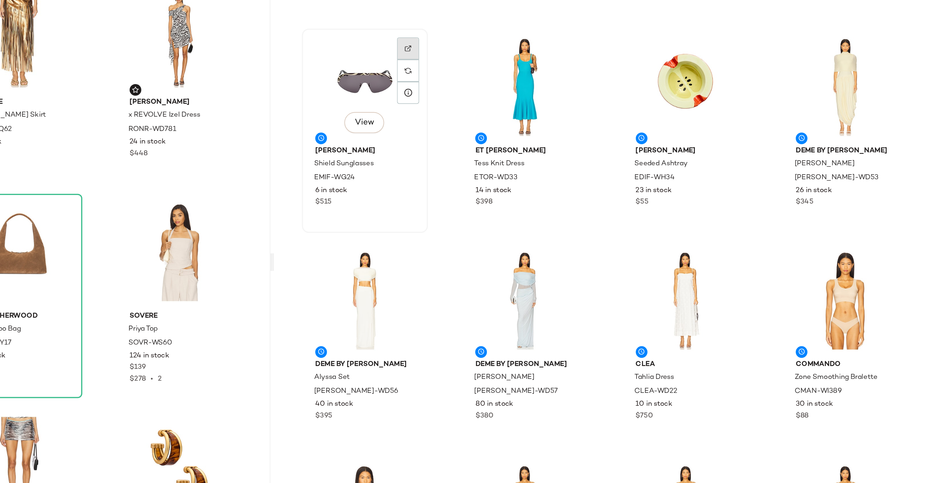
click at [611, 133] on img at bounding box center [612, 131] width 4 height 4
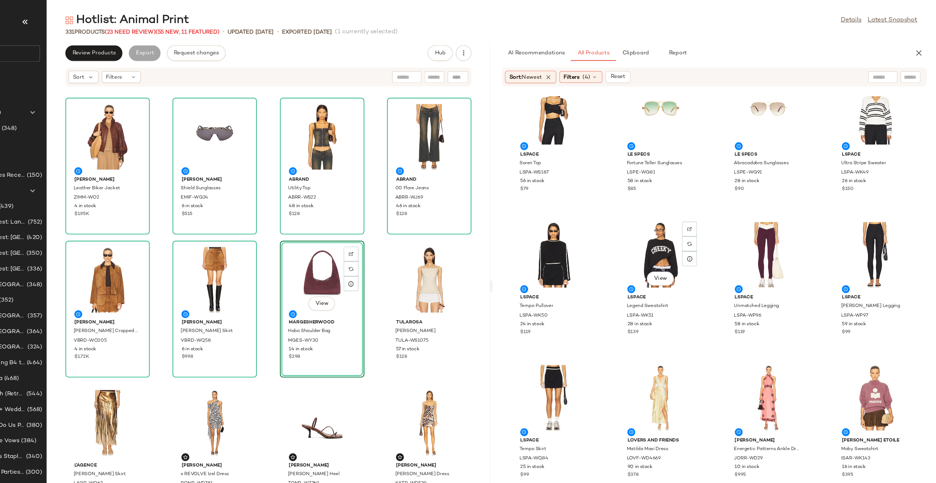
scroll to position [0, 0]
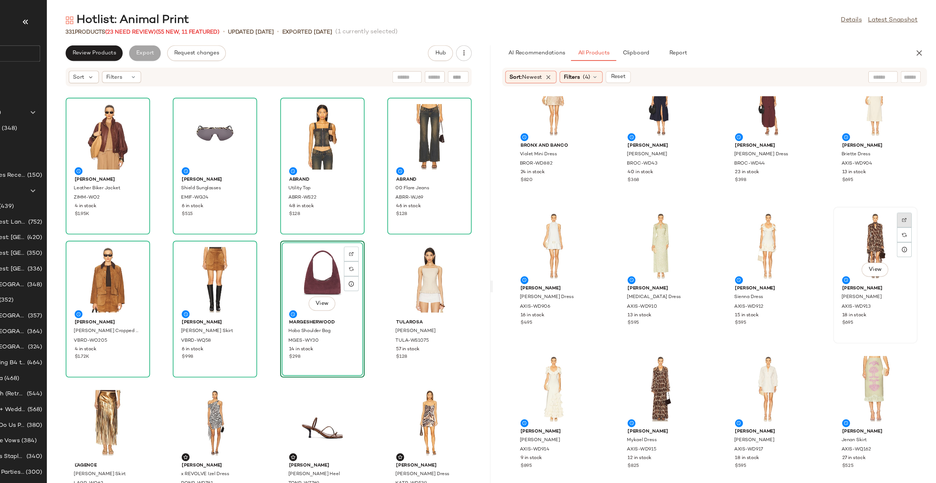
click at [900, 208] on div at bounding box center [907, 215] width 14 height 14
drag, startPoint x: 872, startPoint y: 236, endPoint x: 441, endPoint y: 293, distance: 434.4
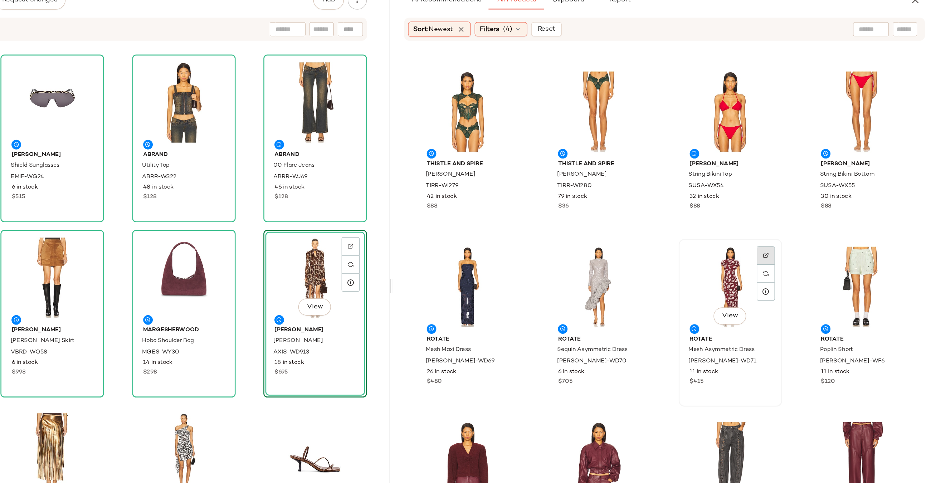
click at [806, 239] on img at bounding box center [808, 239] width 4 height 4
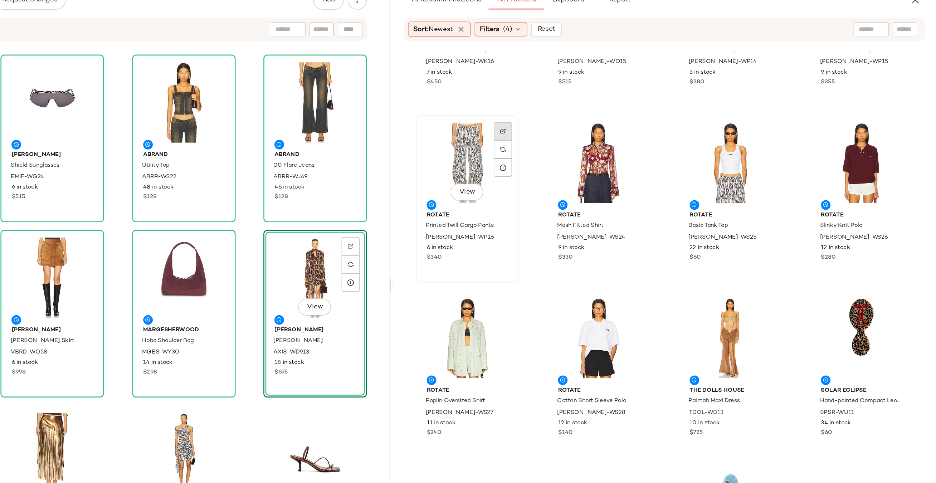
click at [614, 153] on div at bounding box center [612, 160] width 14 height 14
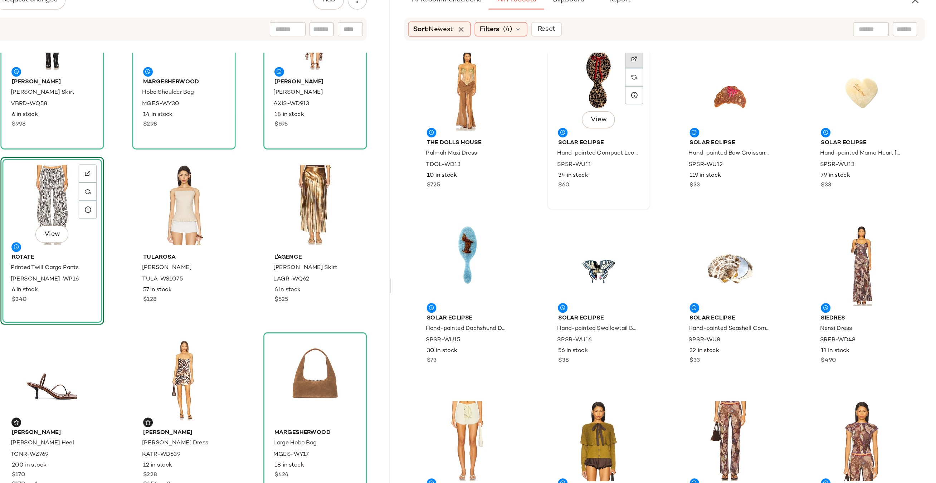
click at [712, 99] on div at bounding box center [710, 106] width 14 height 14
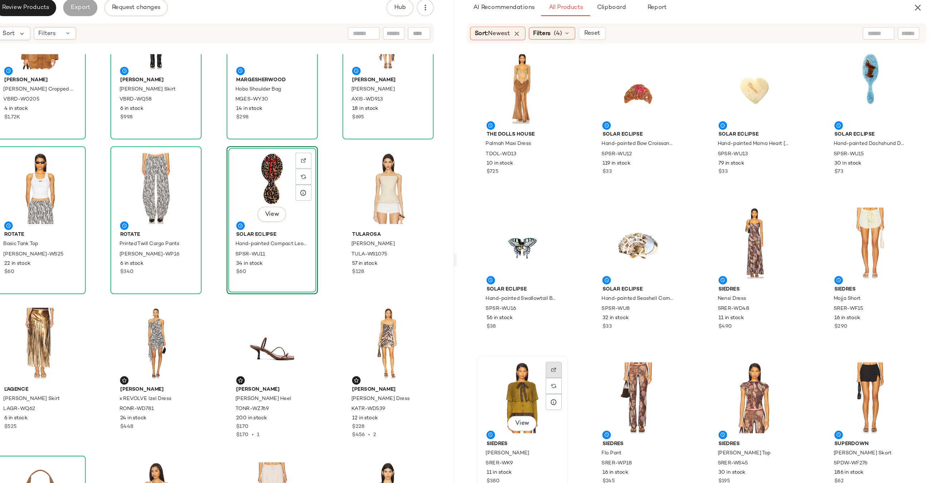
click at [608, 362] on div at bounding box center [612, 369] width 14 height 14
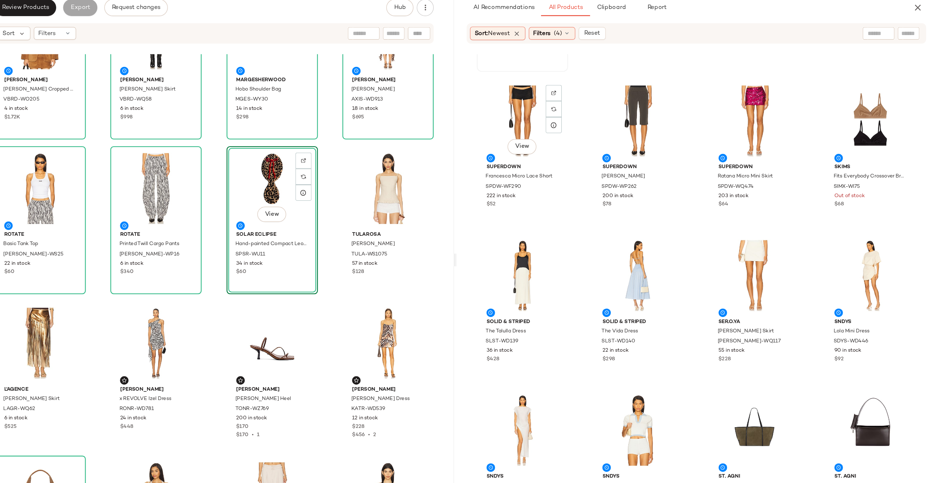
scroll to position [8925, 0]
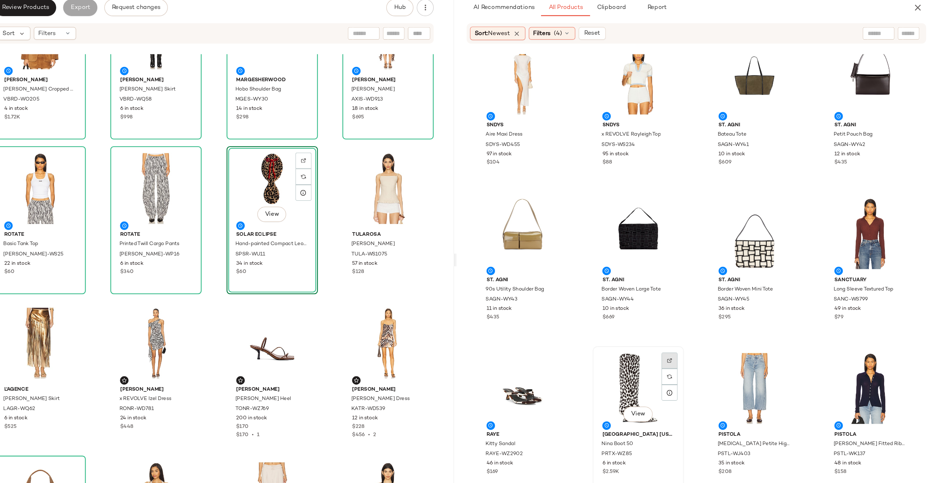
click at [708, 345] on img at bounding box center [710, 347] width 4 height 4
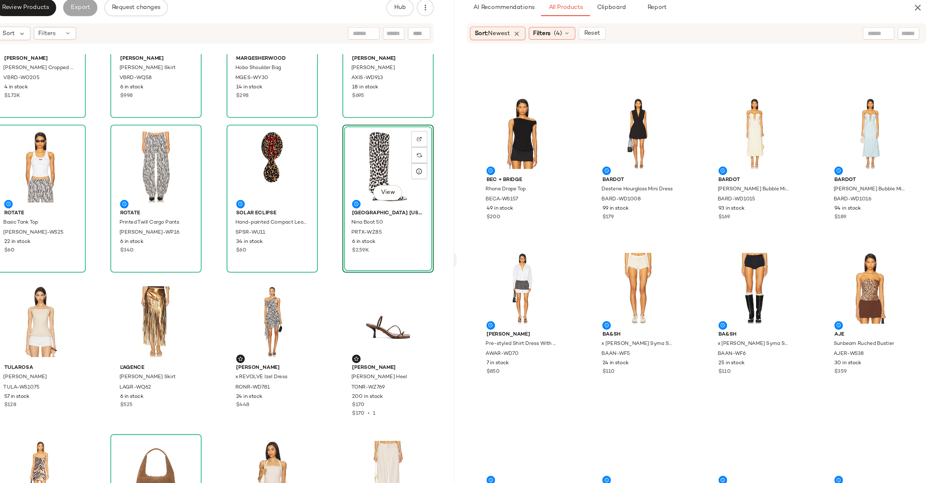
scroll to position [11072, 0]
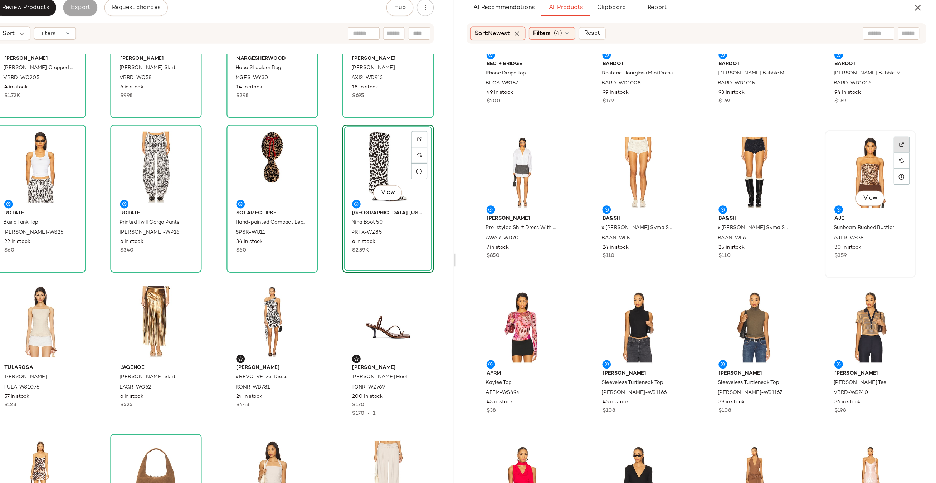
click at [902, 171] on div at bounding box center [907, 178] width 14 height 14
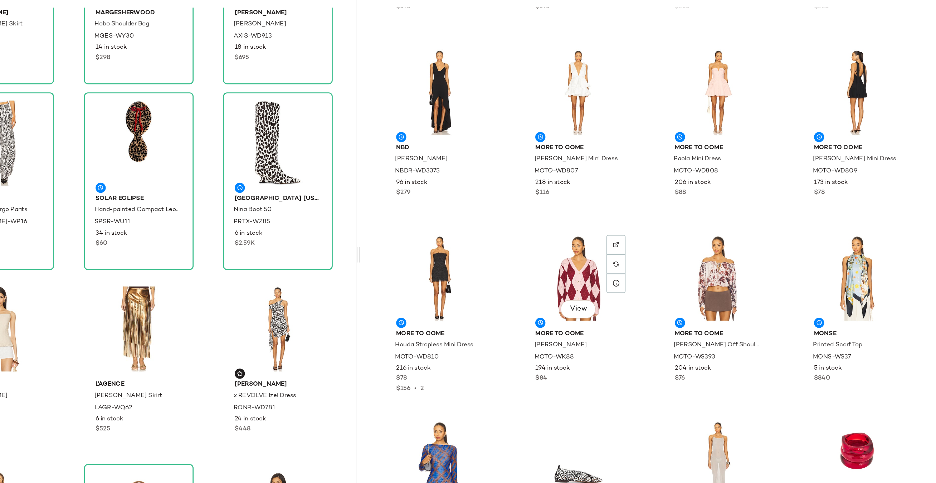
scroll to position [12997, 0]
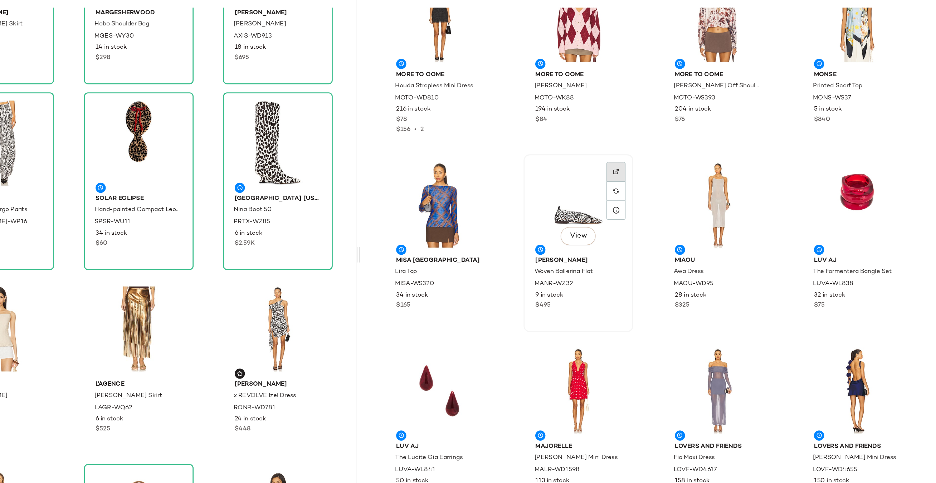
click at [712, 210] on div at bounding box center [710, 217] width 14 height 14
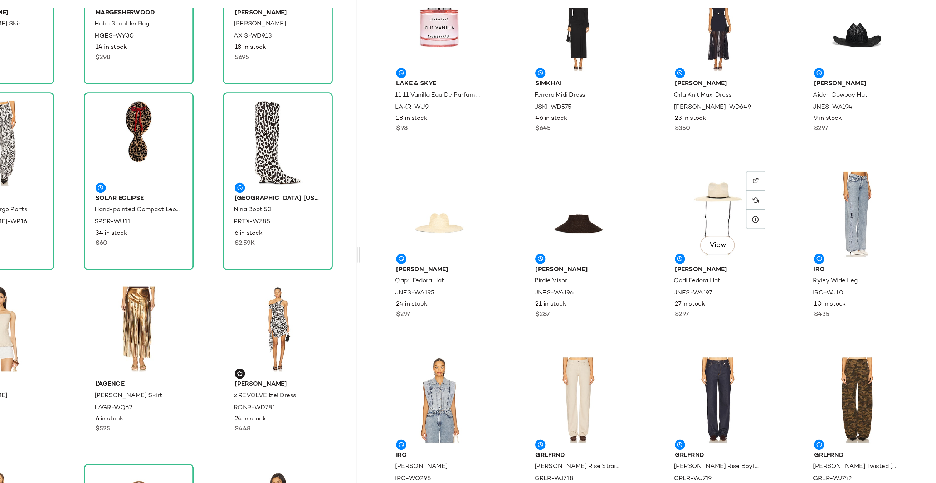
scroll to position [14471, 0]
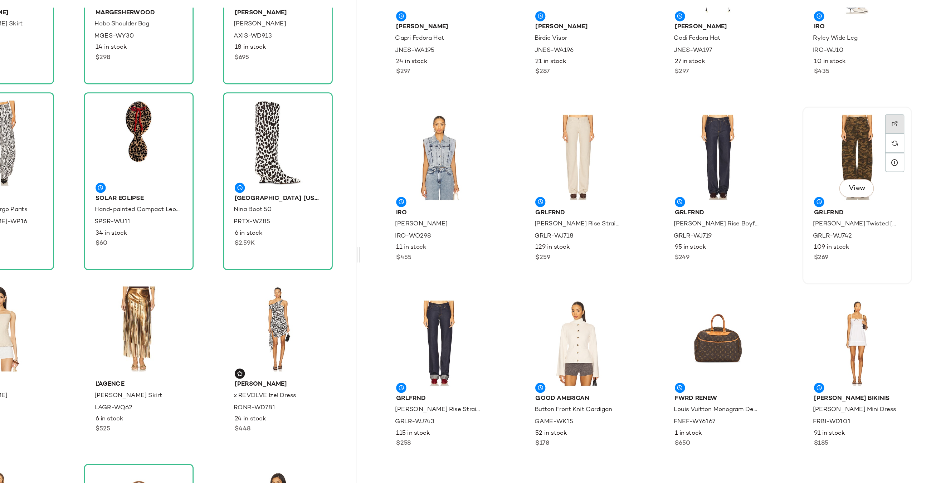
click at [904, 169] on img at bounding box center [906, 170] width 4 height 4
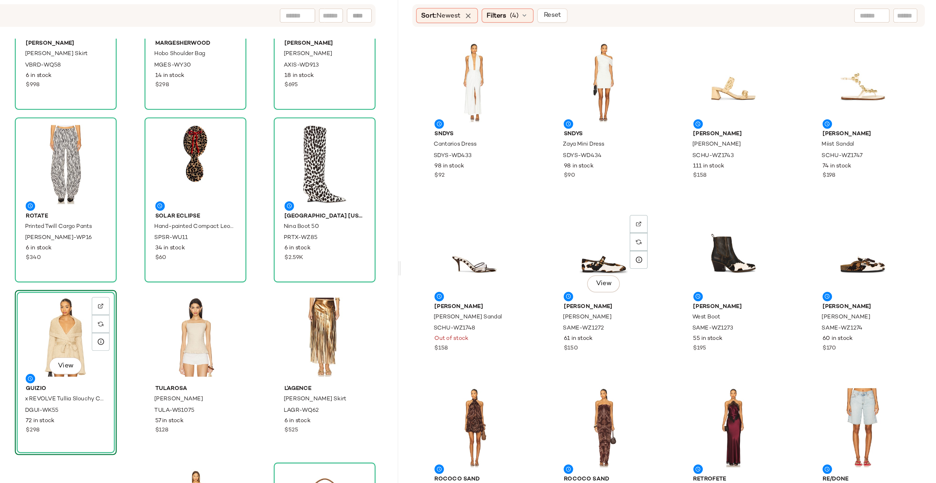
scroll to position [17556, 0]
click at [688, 240] on div "View" at bounding box center [684, 251] width 72 height 67
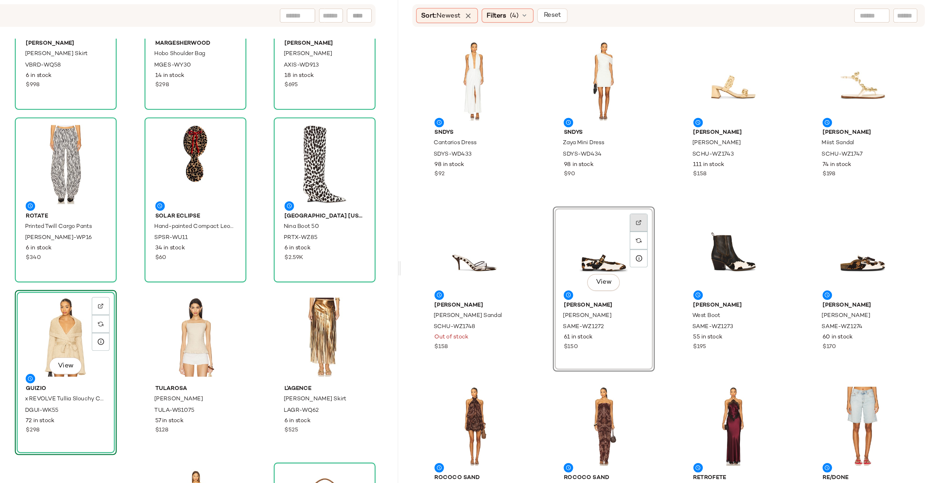
click at [705, 234] on div at bounding box center [710, 241] width 14 height 14
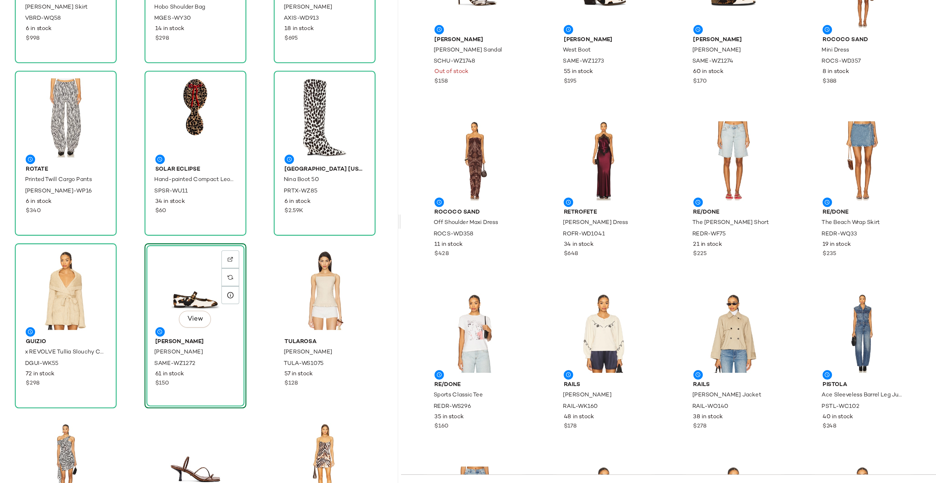
scroll to position [0, 0]
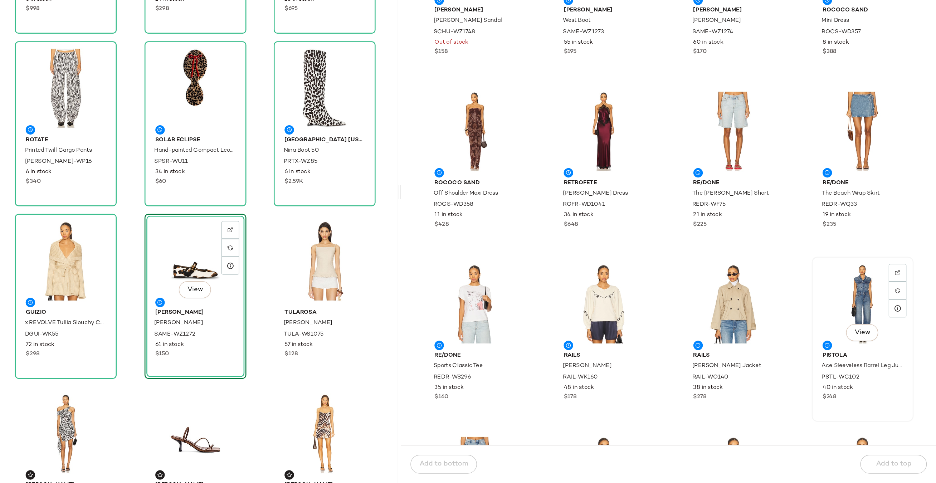
click at [871, 351] on div "View" at bounding box center [880, 347] width 72 height 67
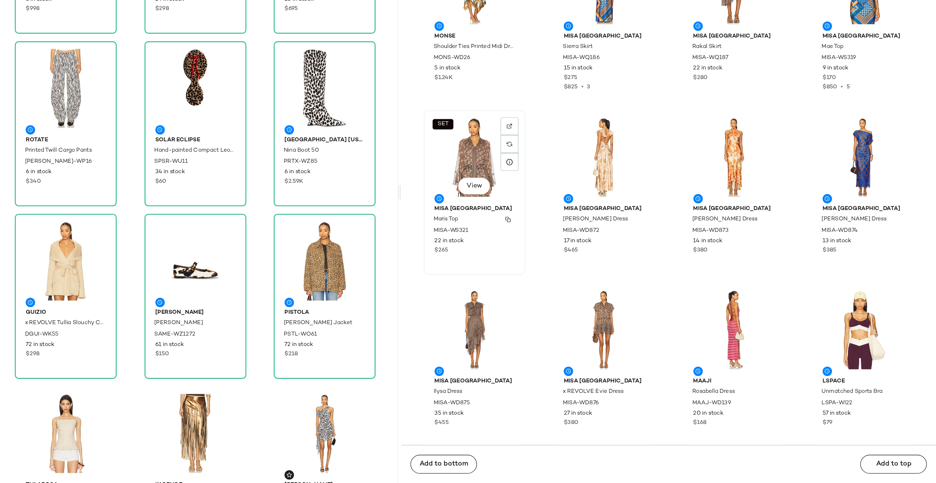
scroll to position [18620, 0]
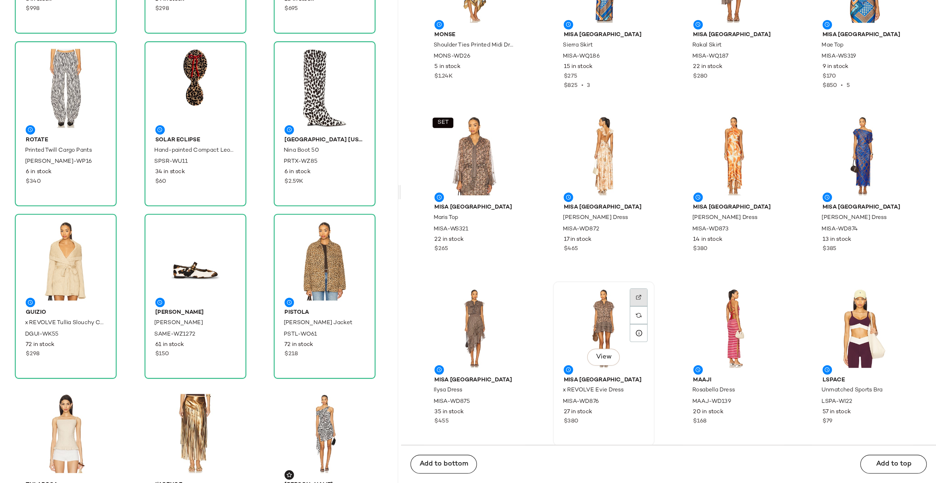
click at [713, 349] on div at bounding box center [710, 356] width 14 height 14
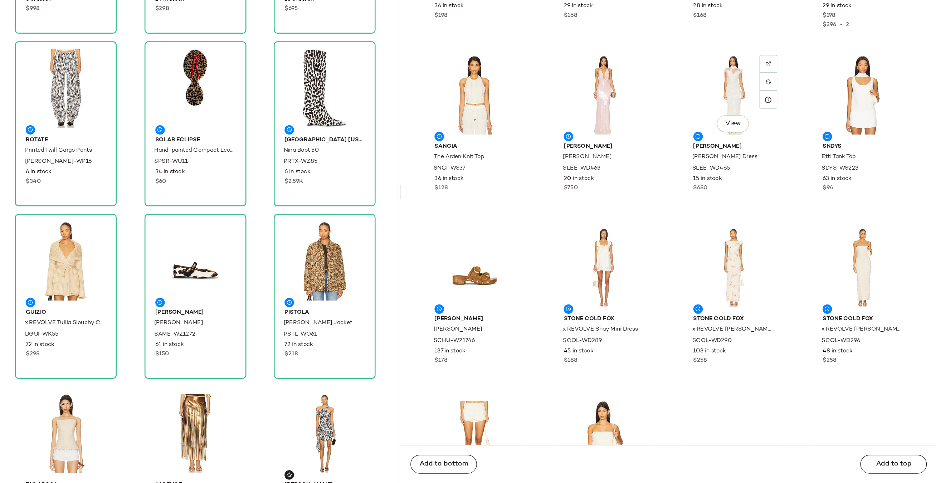
scroll to position [23000, 0]
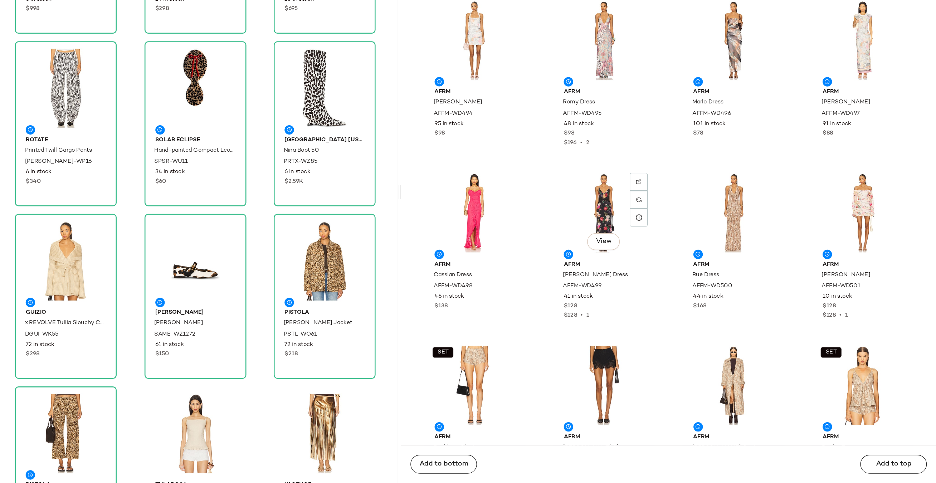
scroll to position [27743, 0]
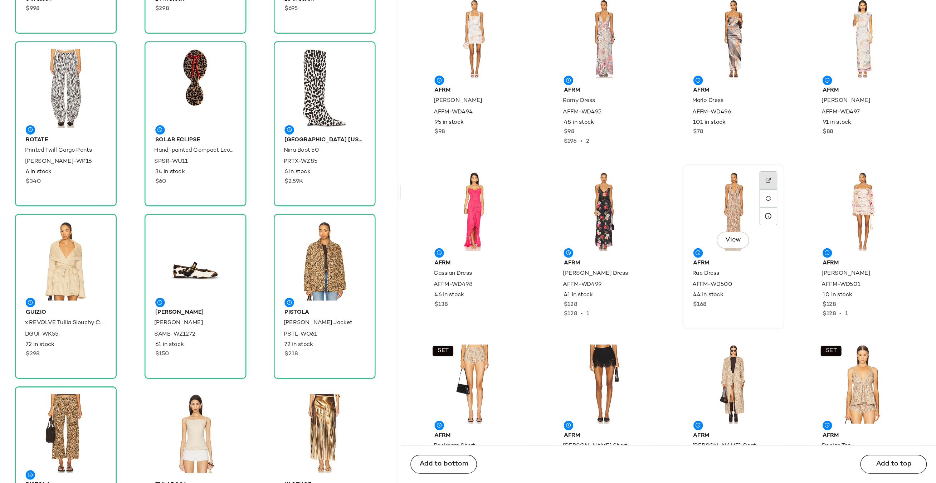
click at [807, 260] on div at bounding box center [809, 267] width 14 height 14
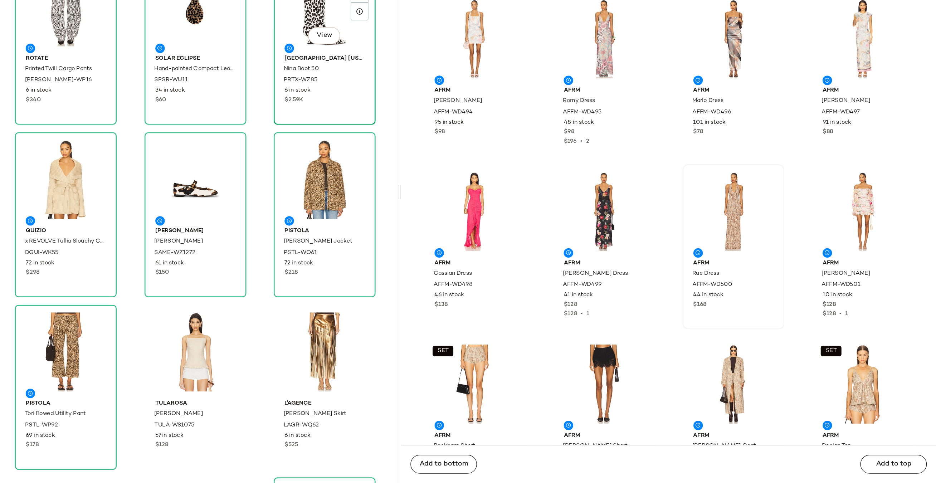
scroll to position [370, 0]
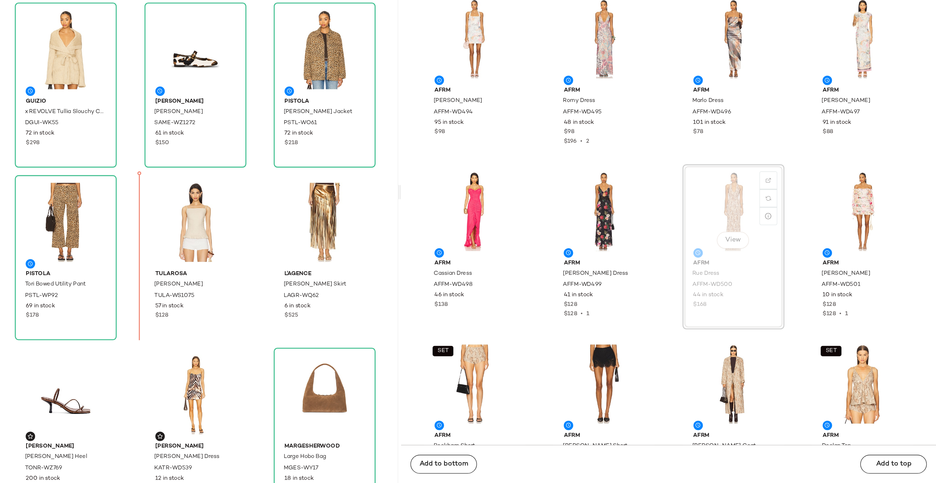
drag, startPoint x: 756, startPoint y: 269, endPoint x: 748, endPoint y: 269, distance: 8.2
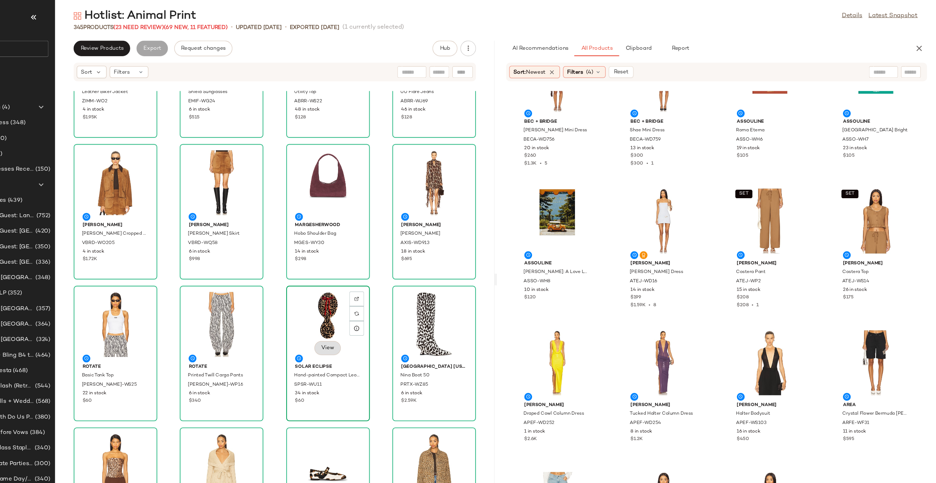
scroll to position [0, 0]
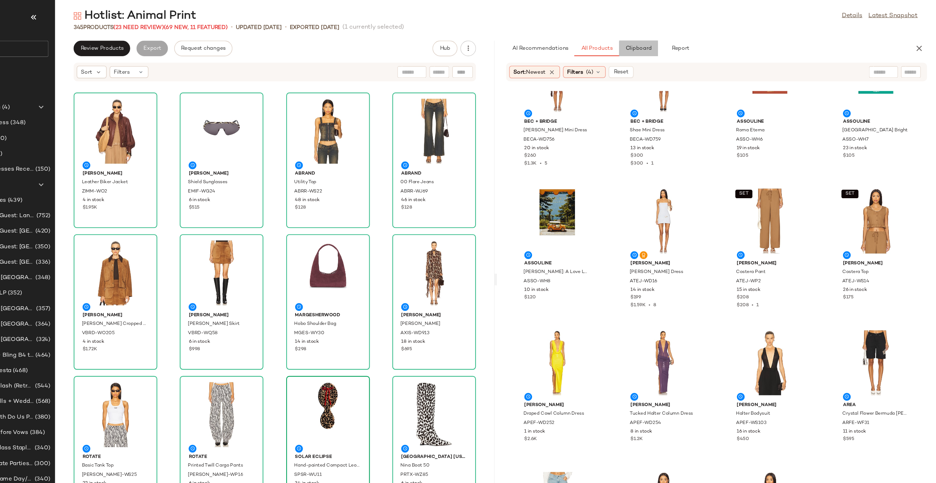
click at [651, 50] on span "Clipboard" at bounding box center [660, 49] width 25 height 6
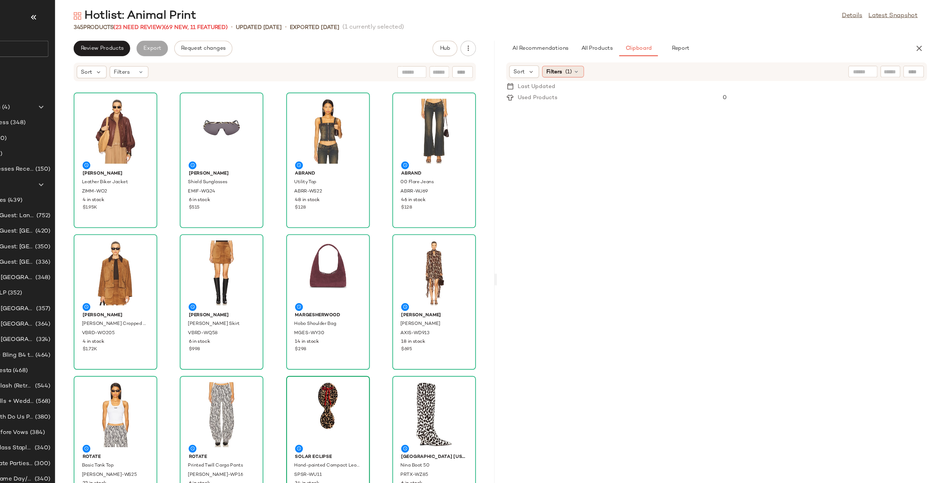
click at [603, 72] on icon at bounding box center [604, 70] width 6 height 6
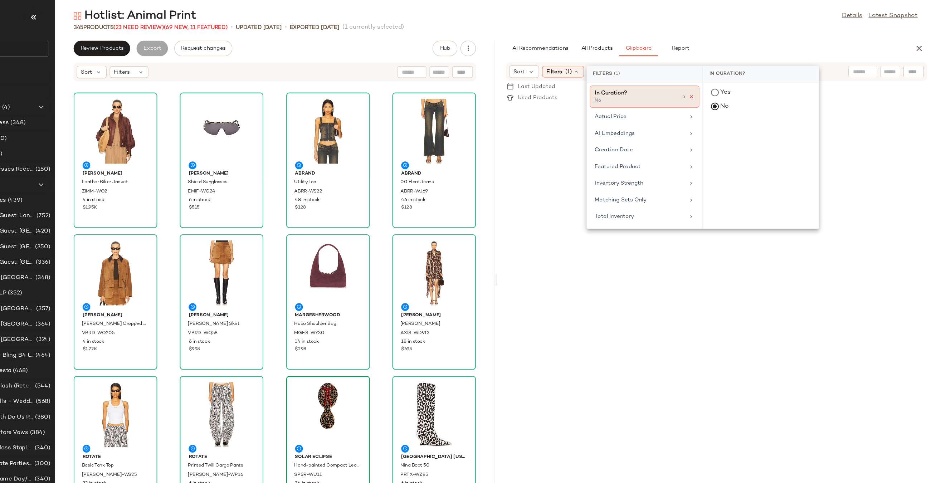
click at [710, 95] on icon at bounding box center [709, 93] width 5 height 5
click at [714, 18] on div "Hotlist: Animal Print Details Latest Snapshot" at bounding box center [529, 18] width 814 height 14
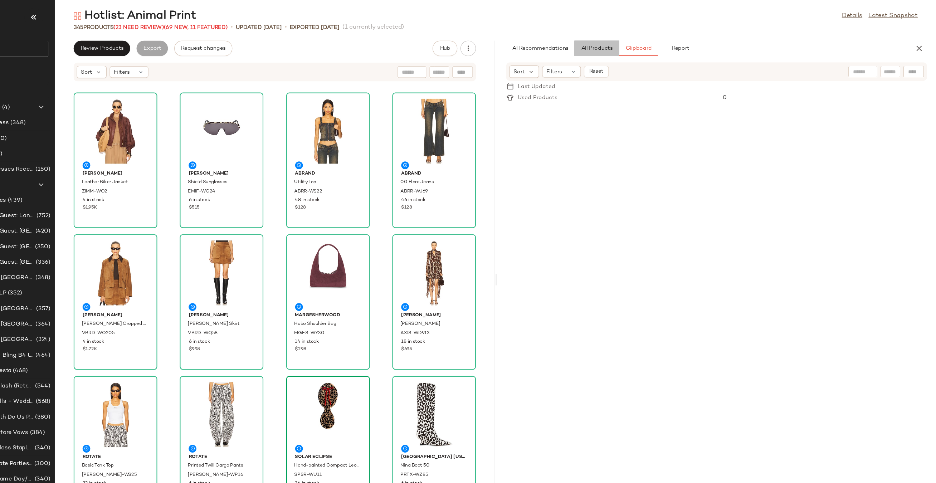
click at [619, 50] on span "All Products" at bounding box center [621, 49] width 29 height 6
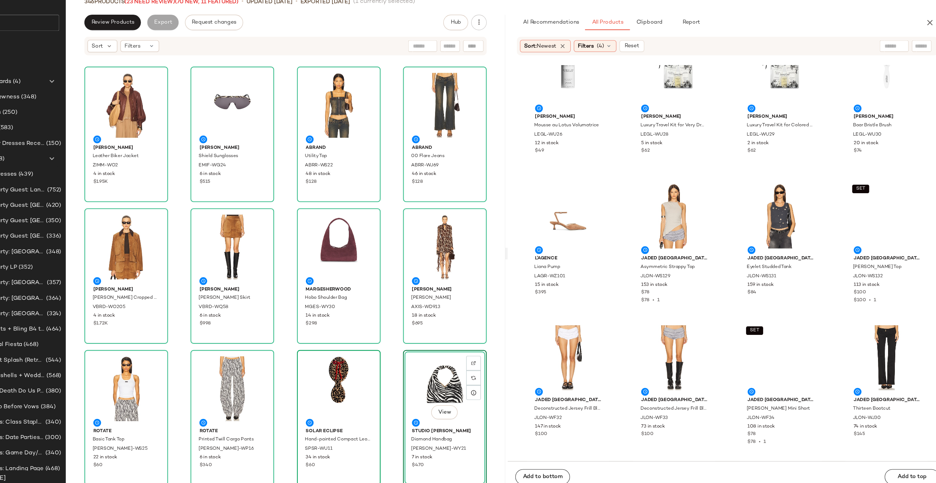
scroll to position [35801, 0]
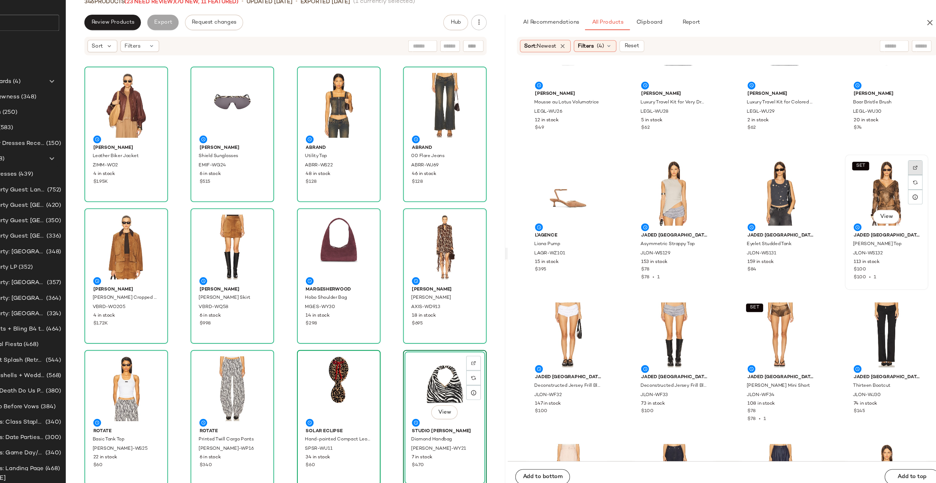
click at [900, 190] on div at bounding box center [907, 197] width 14 height 14
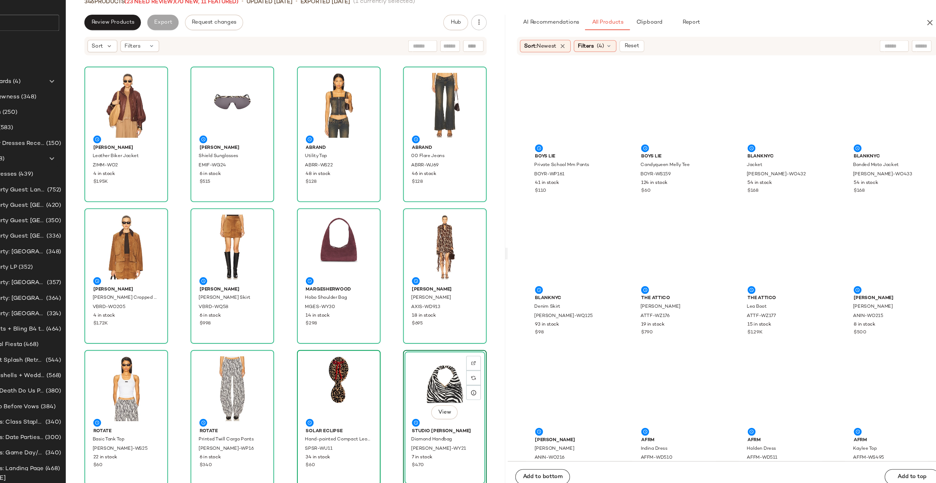
scroll to position [37856, 0]
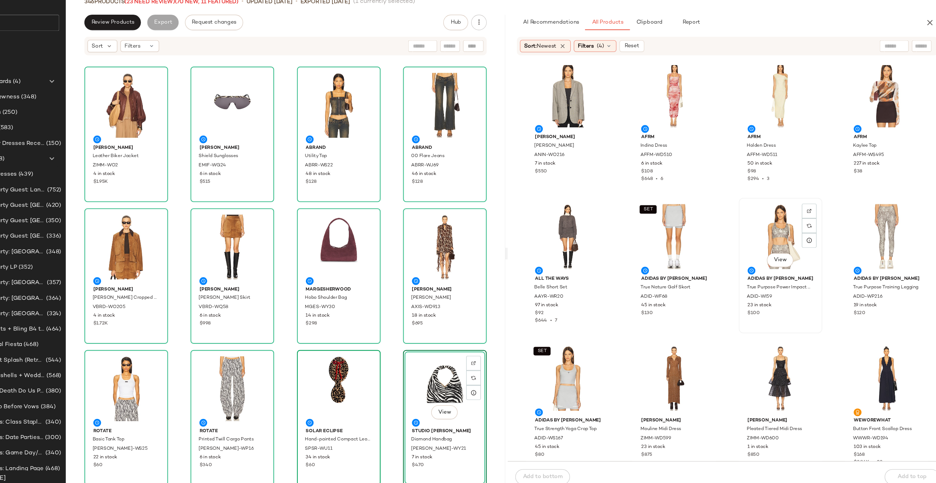
click at [779, 234] on div "View" at bounding box center [782, 246] width 72 height 67
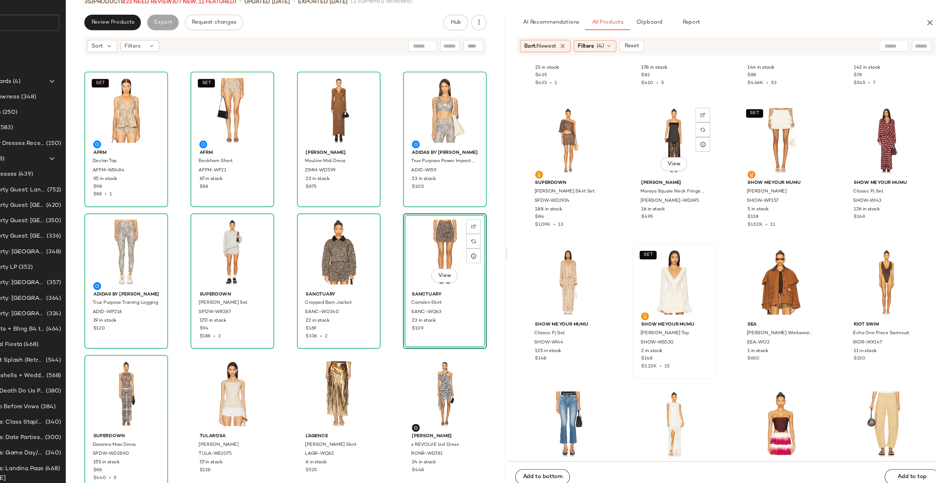
scroll to position [38734, 0]
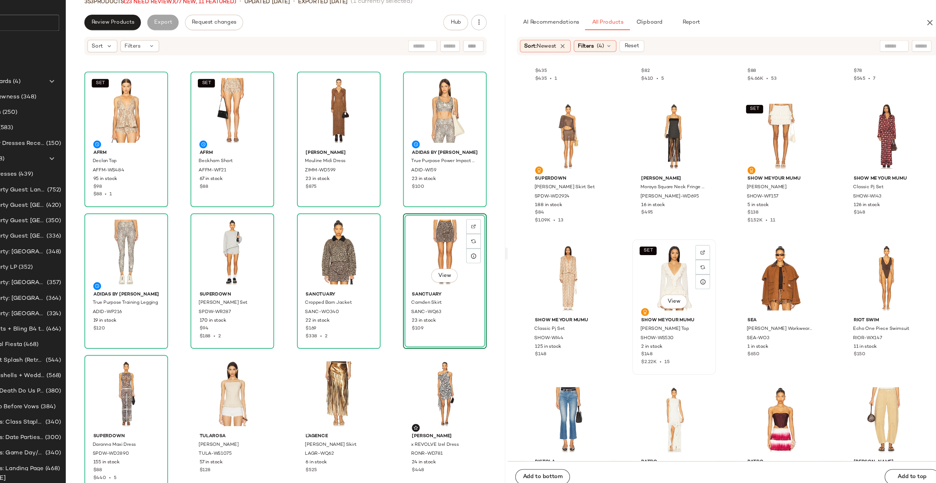
click at [684, 285] on div "SET View" at bounding box center [684, 284] width 72 height 67
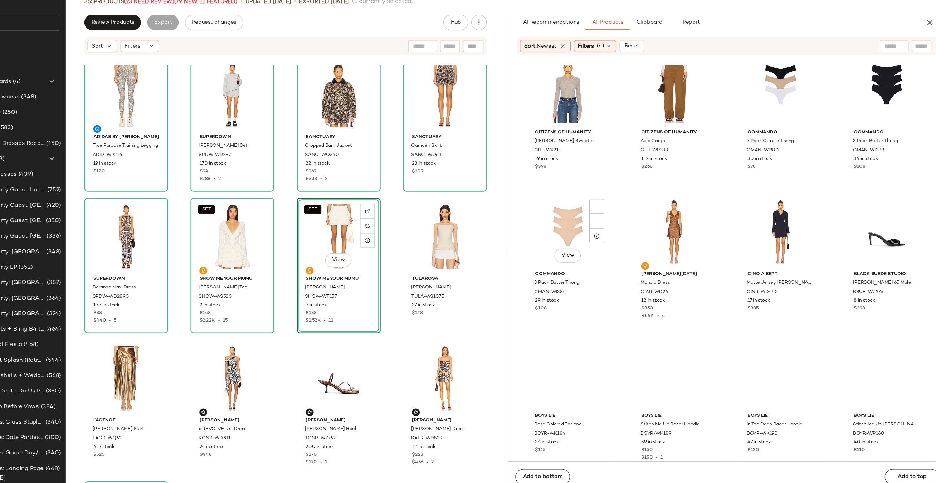
scroll to position [41119, 0]
